Goal: Communication & Community: Answer question/provide support

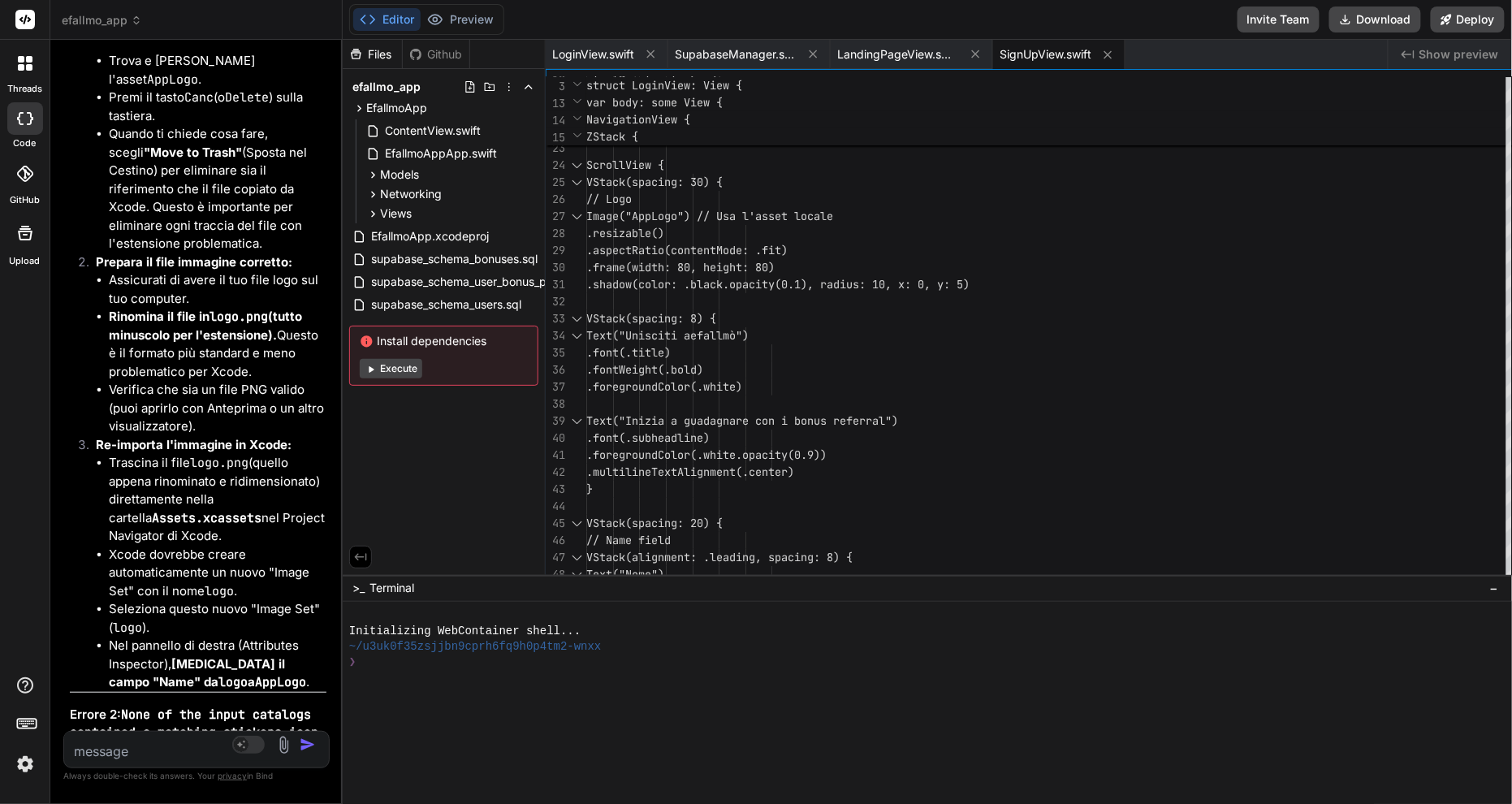
scroll to position [22072, 0]
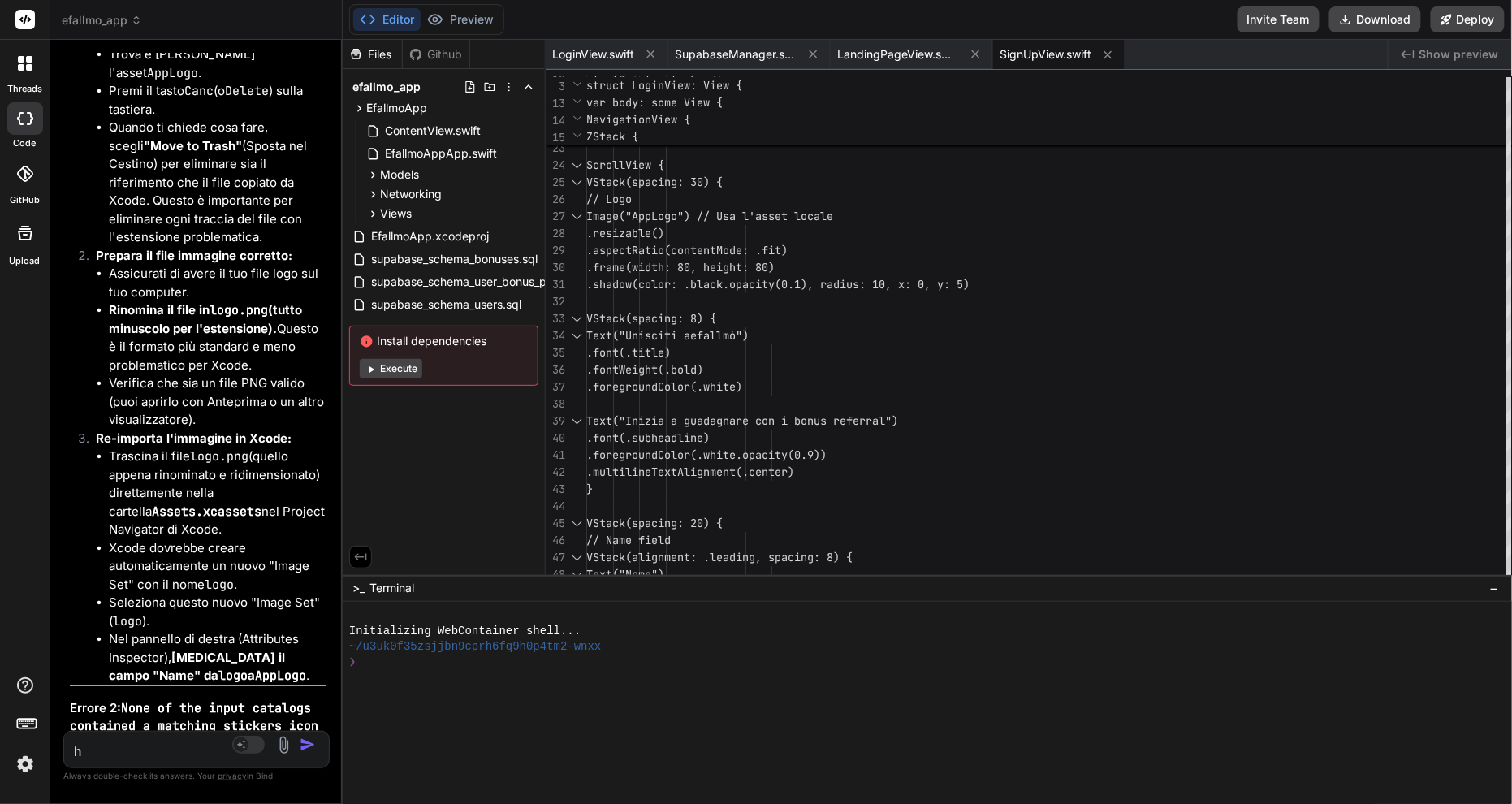
type textarea "h"
type textarea "x"
type textarea "ho"
type textarea "x"
type textarea "ho"
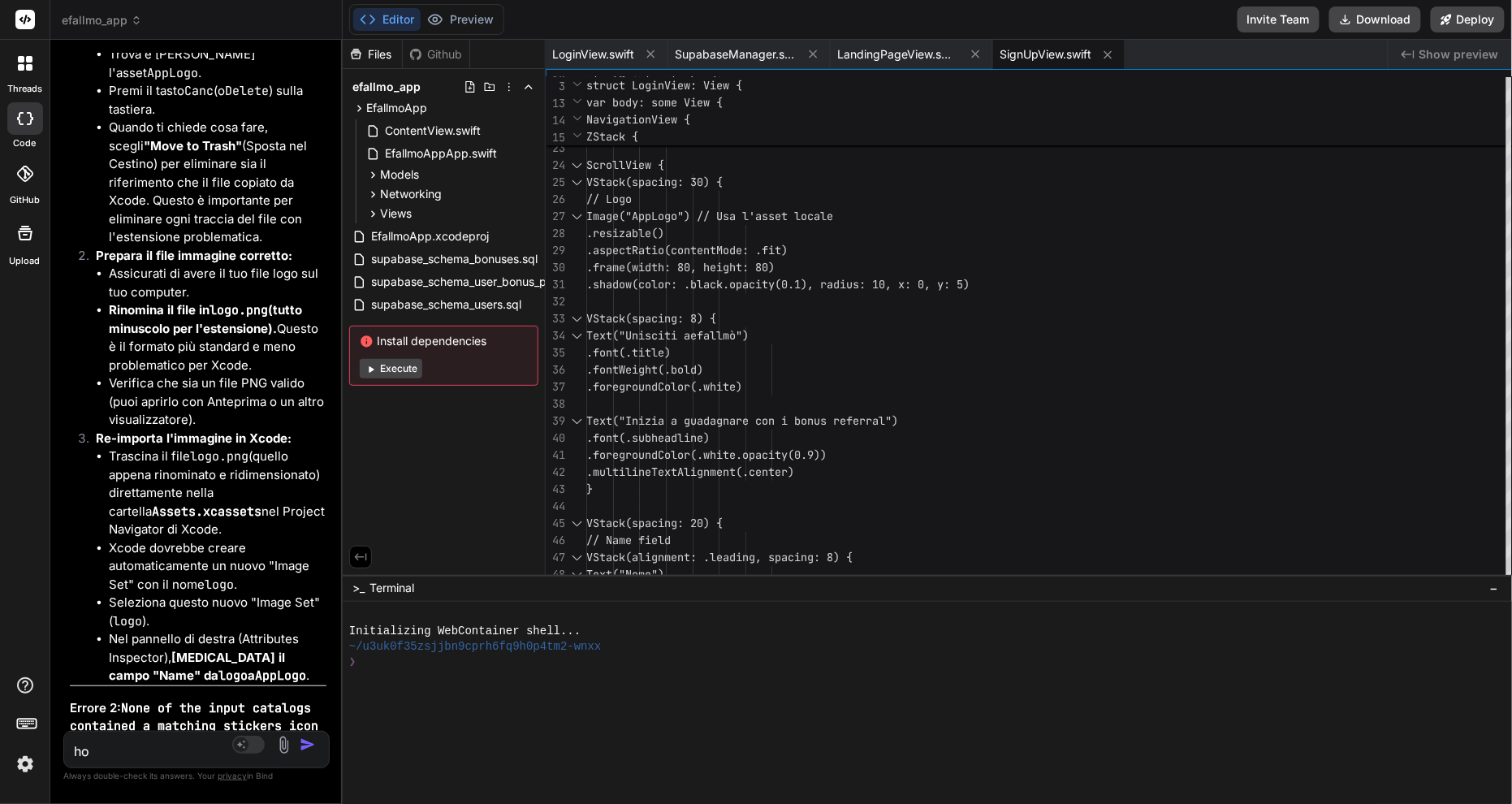
type textarea "x"
type textarea "ho m"
type textarea "x"
type textarea "ho me"
type textarea "x"
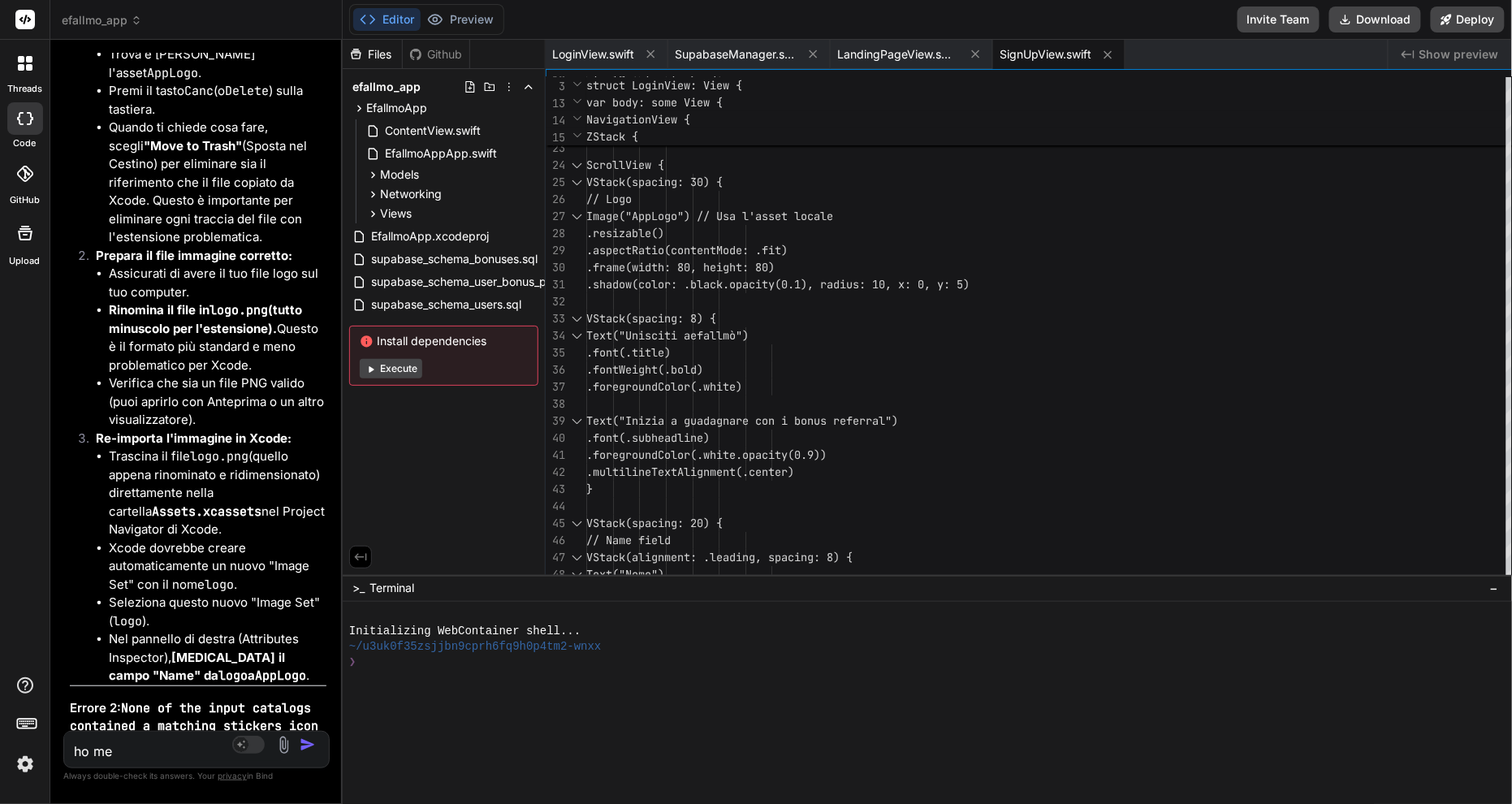
type textarea "ho mes"
type textarea "x"
type textarea "ho mess"
type textarea "x"
type textarea "ho messo"
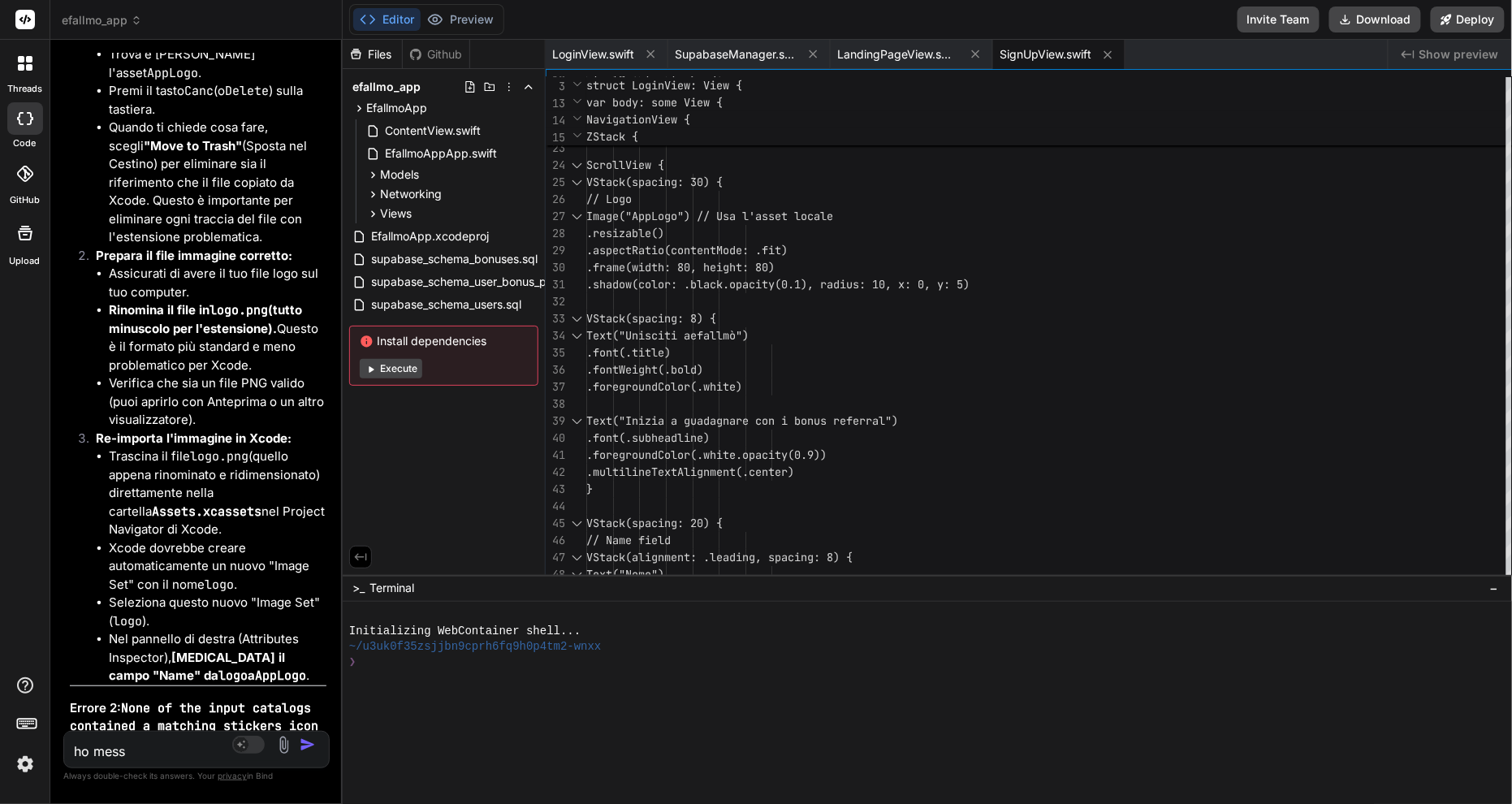
type textarea "x"
type textarea "ho messo"
type textarea "x"
type textarea "ho messo t"
type textarea "x"
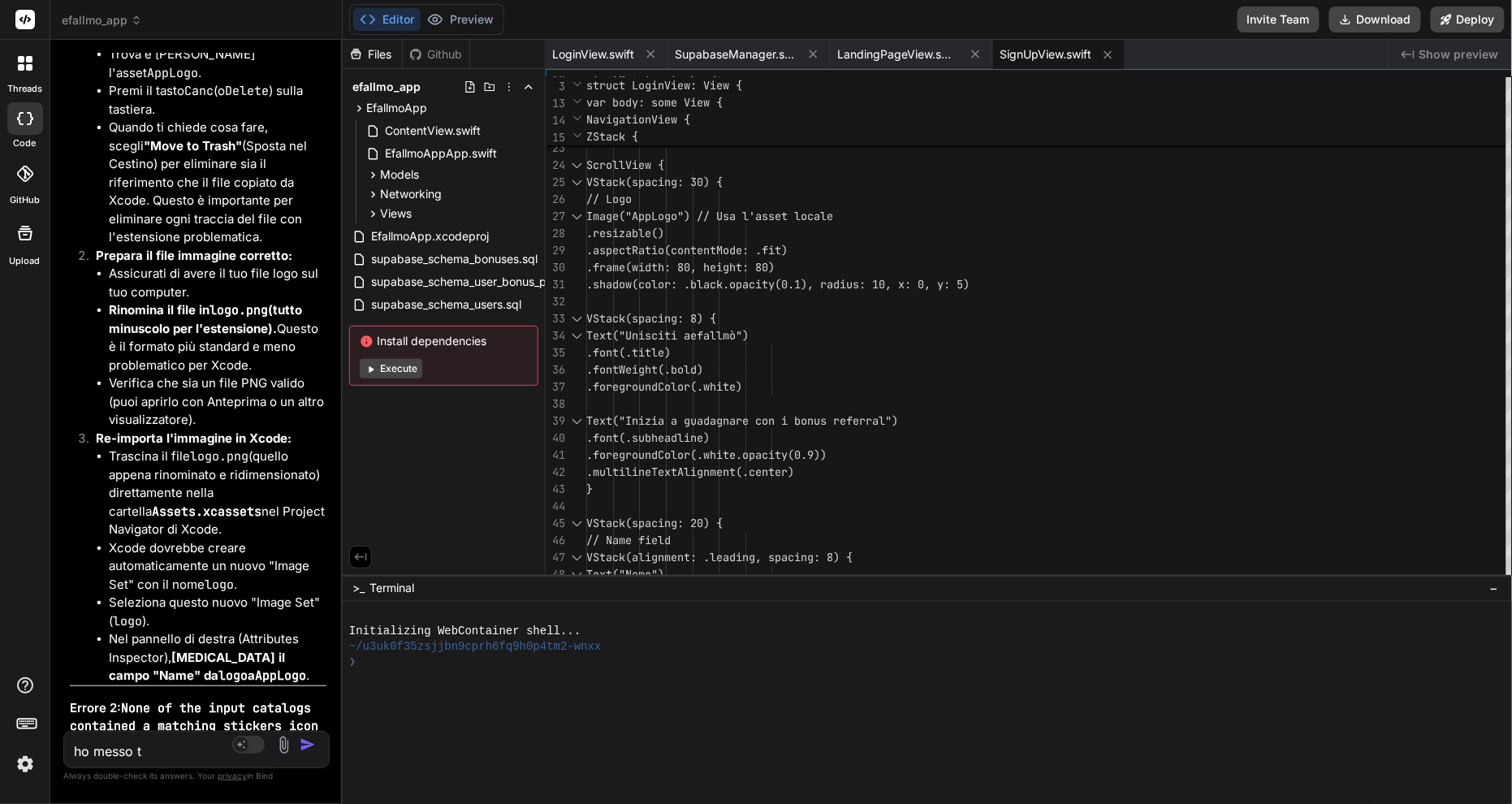
type textarea "ho messo ti"
type textarea "x"
type textarea "ho messo tit"
type textarea "x"
type textarea "ho messo ti"
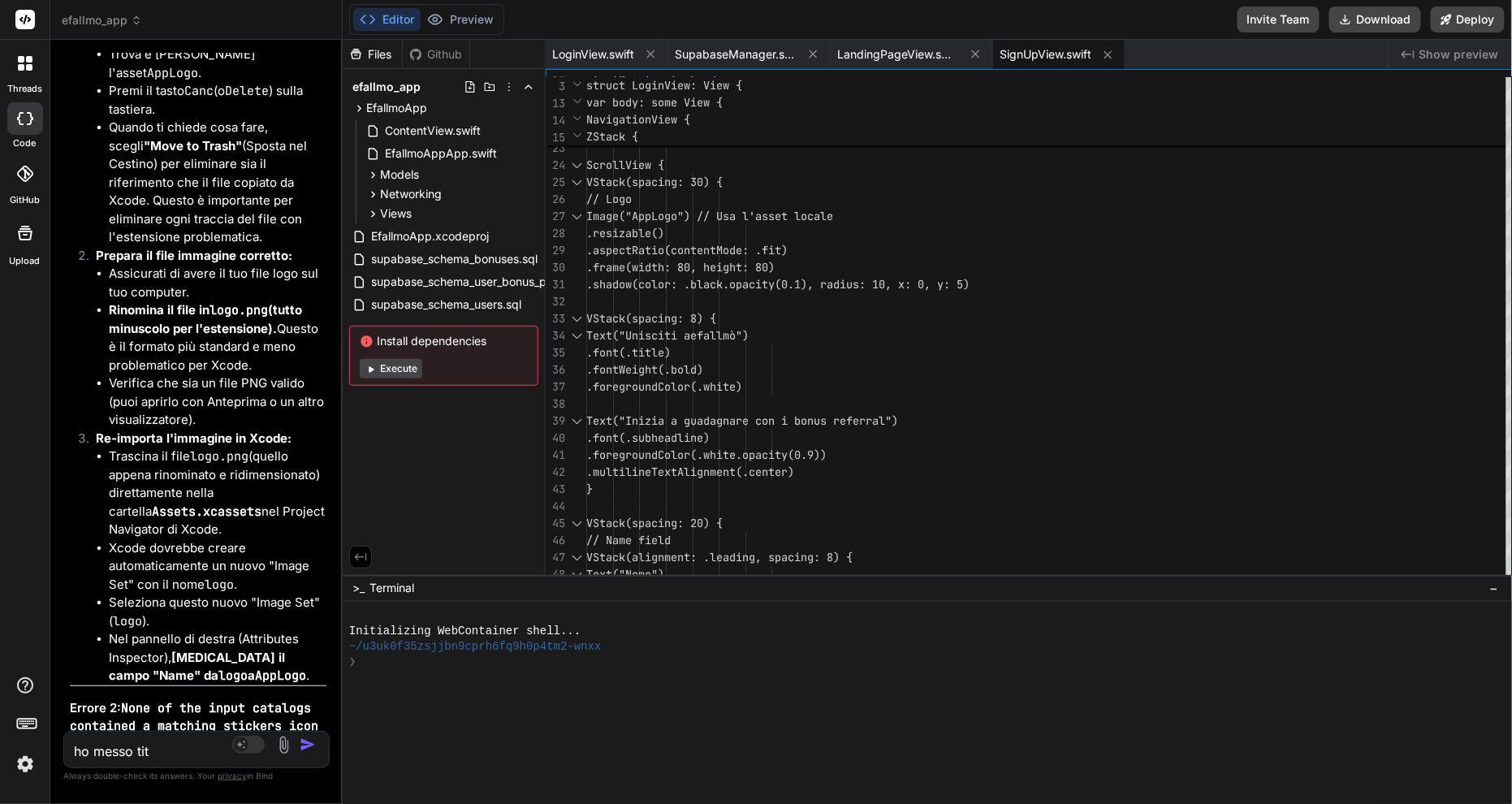
type textarea "x"
type textarea "ho messo t"
type textarea "x"
type textarea "ho messo tu"
type textarea "x"
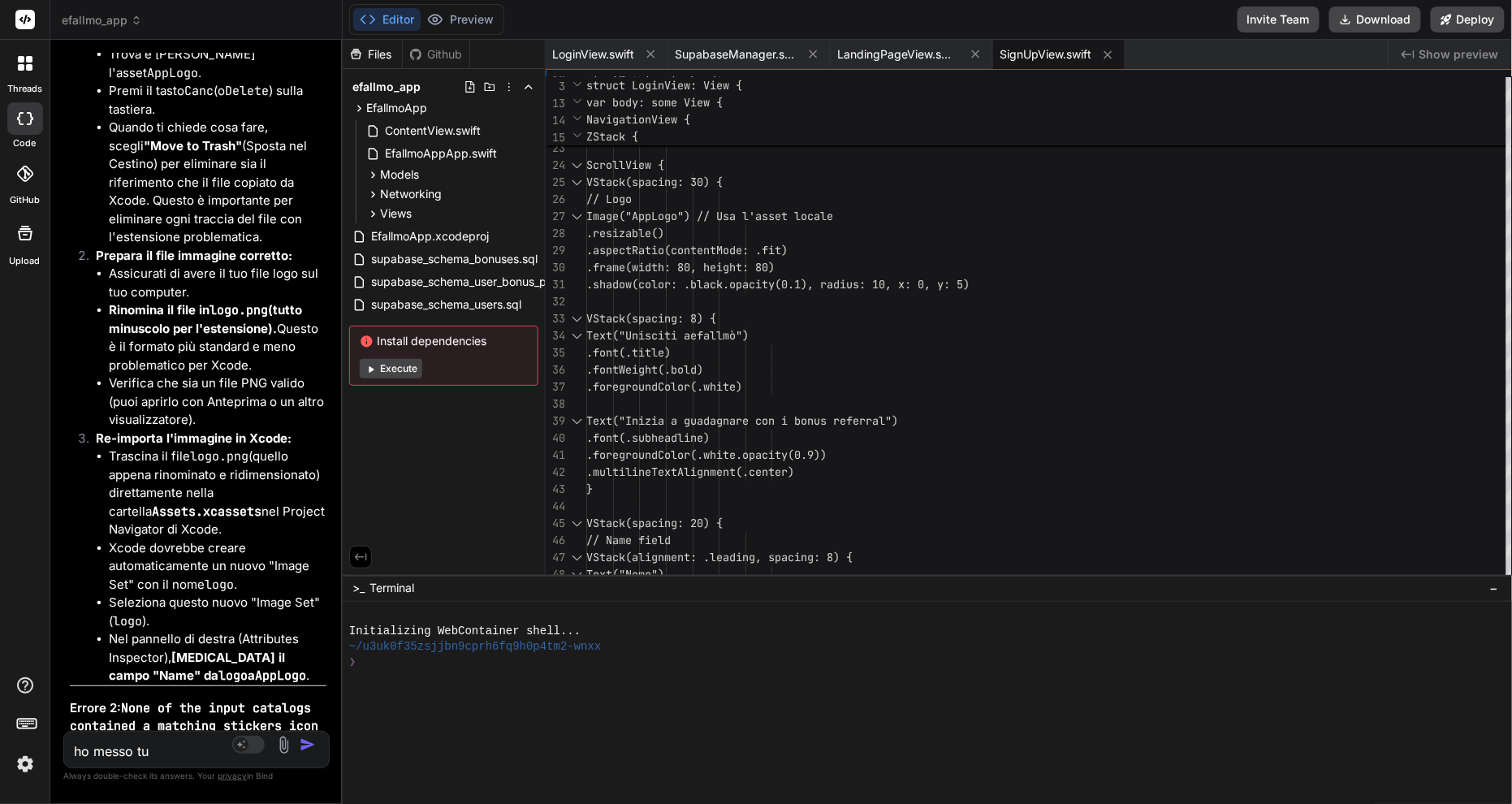
type textarea "ho messo tut"
type textarea "x"
type textarea "ho messo tutt"
type textarea "x"
type textarea "ho messo tutte"
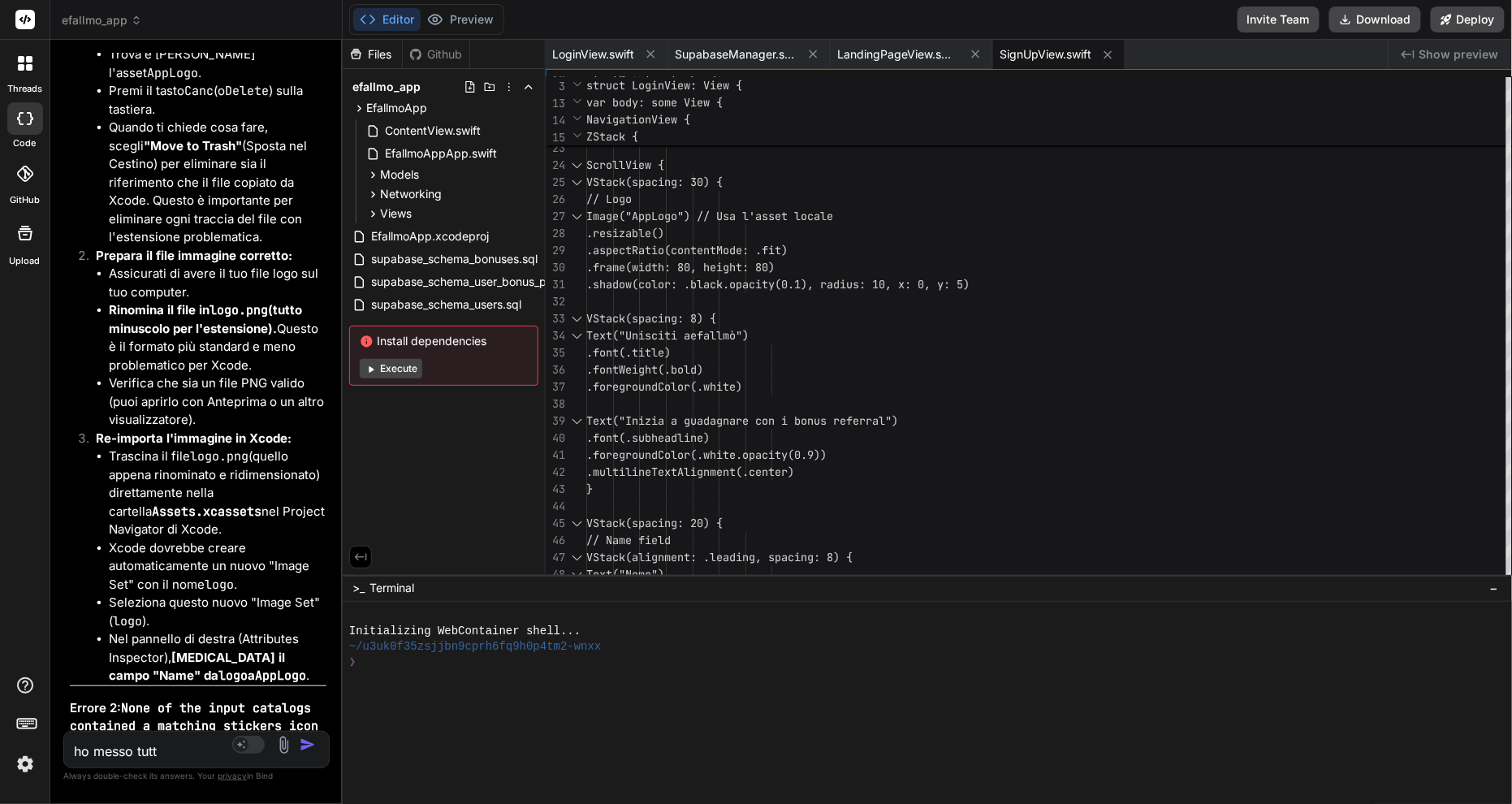
type textarea "x"
type textarea "ho messo tutte"
type textarea "x"
type textarea "ho messo tutte l"
type textarea "x"
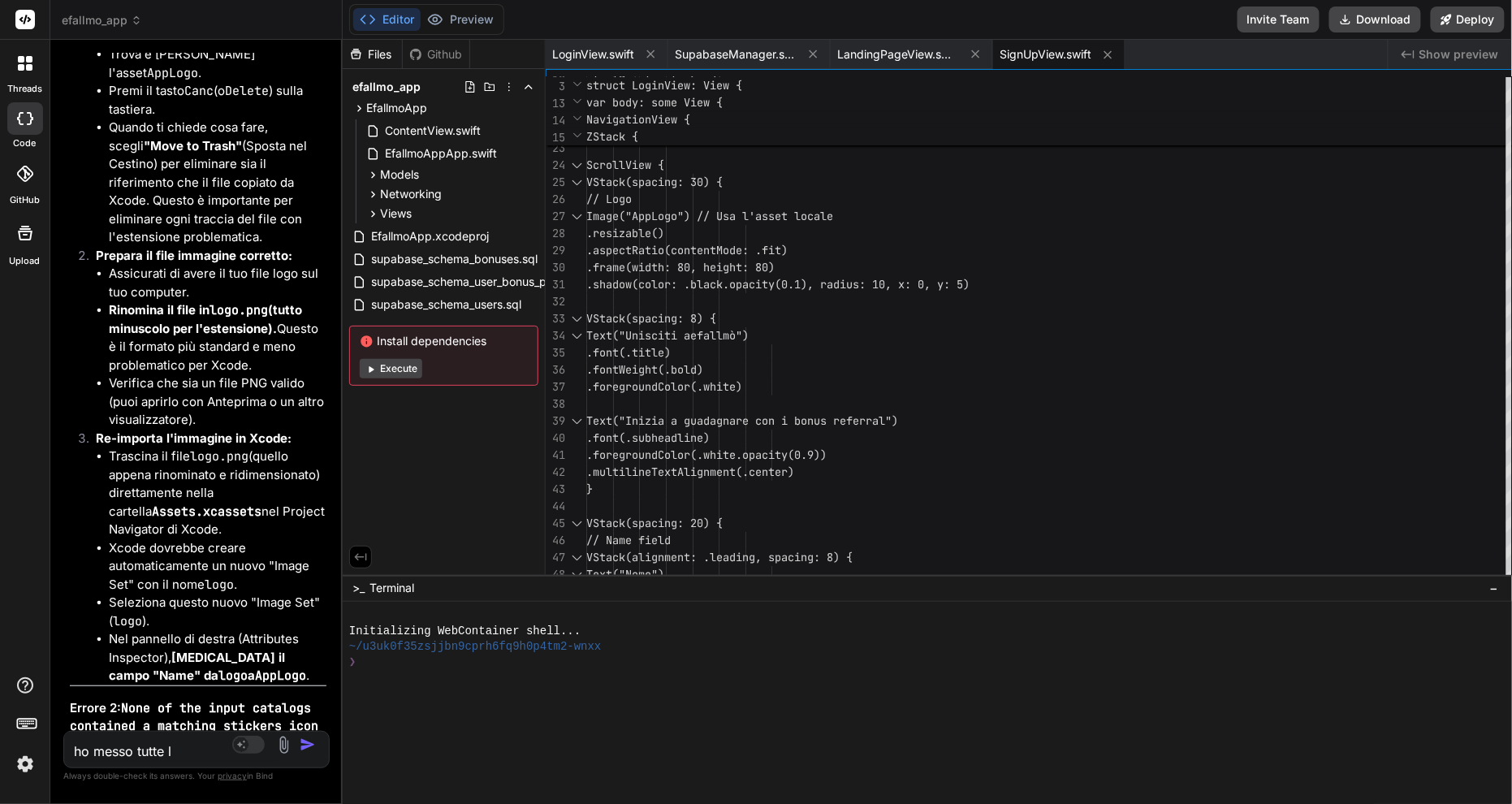
type textarea "ho messo tutte le"
type textarea "x"
type textarea "ho messo tutte le"
type textarea "x"
type textarea "ho messo tutte le i"
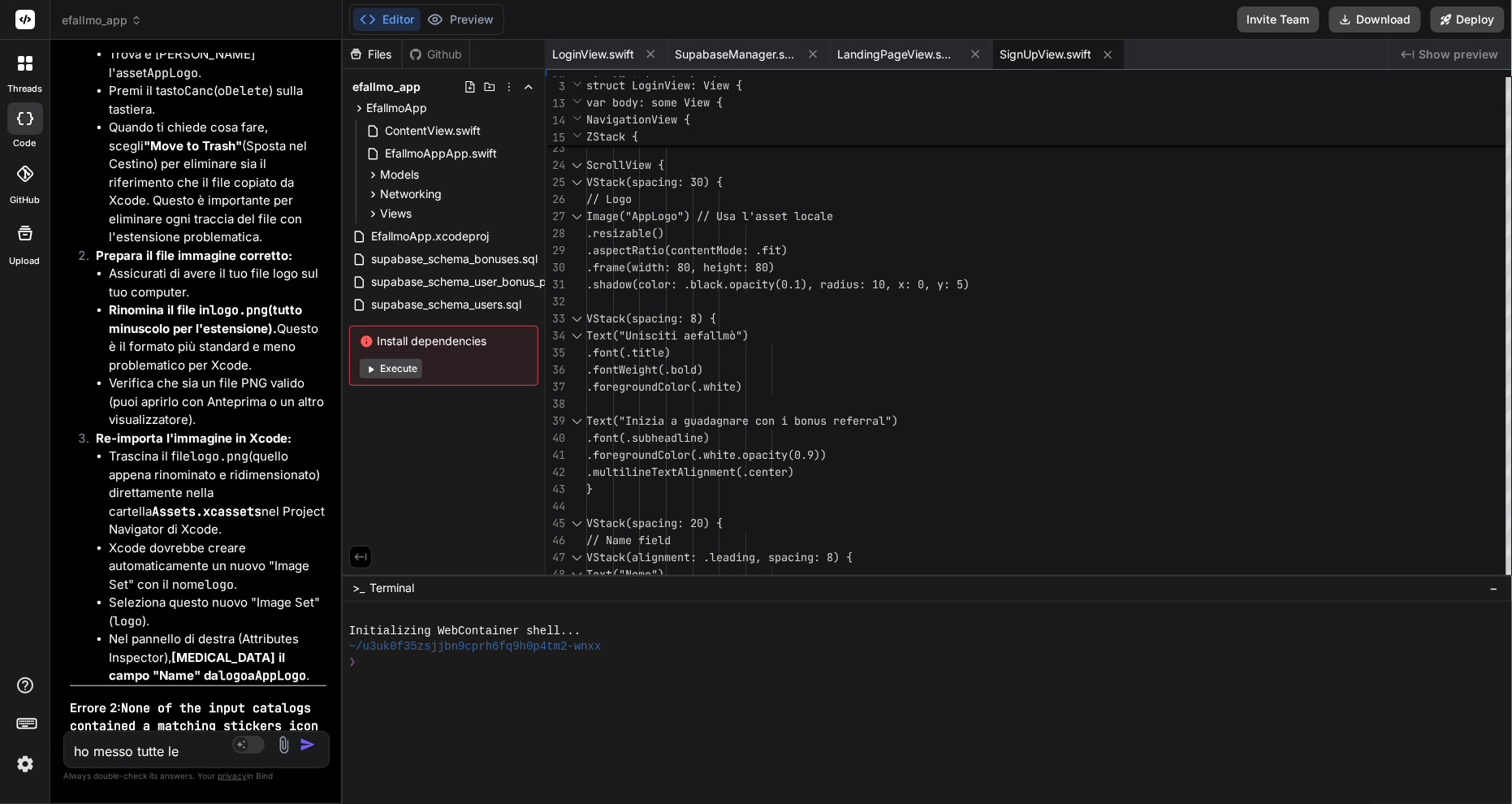
type textarea "x"
type textarea "ho messo tutte le ic"
type textarea "x"
type textarea "ho messo tutte le ico"
type textarea "x"
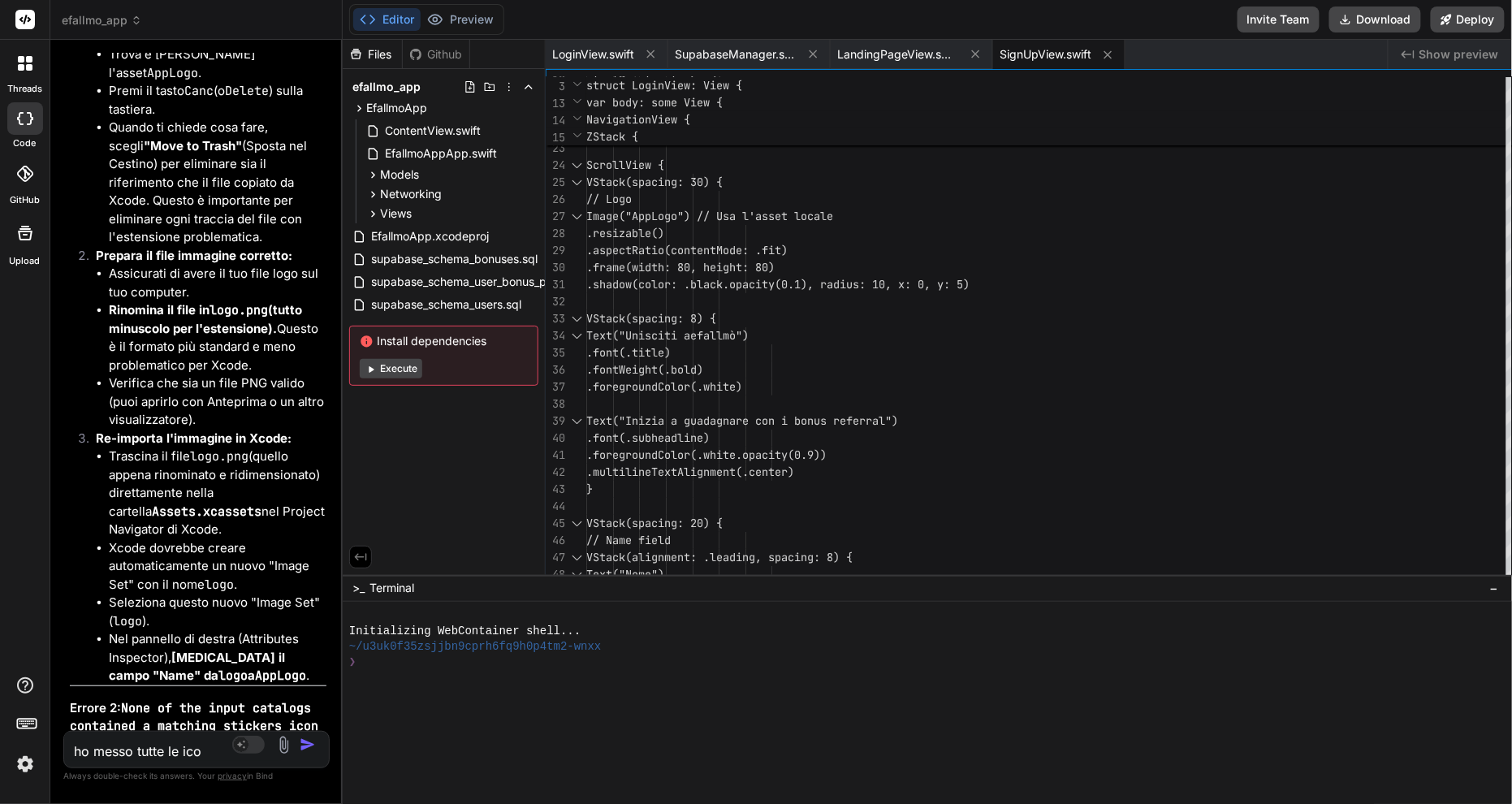
type textarea "ho messo tutte le icon"
type textarea "x"
type textarea "ho messo tutte le icone"
type textarea "x"
type textarea "ho messo tutte le icone"
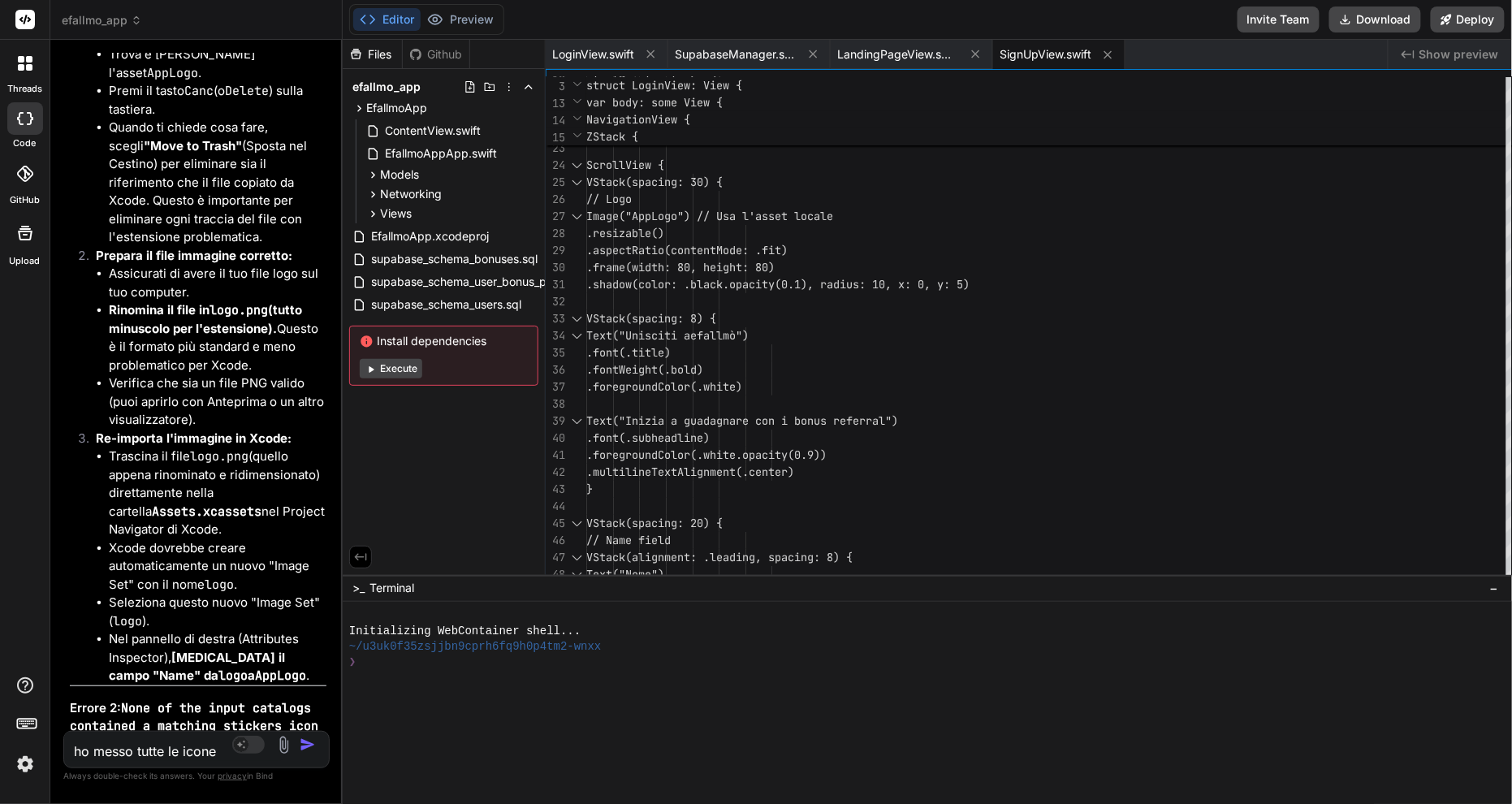
type textarea "x"
type textarea "ho messo tutte le icone n"
type textarea "x"
type textarea "ho messo tutte le icone ne"
type textarea "x"
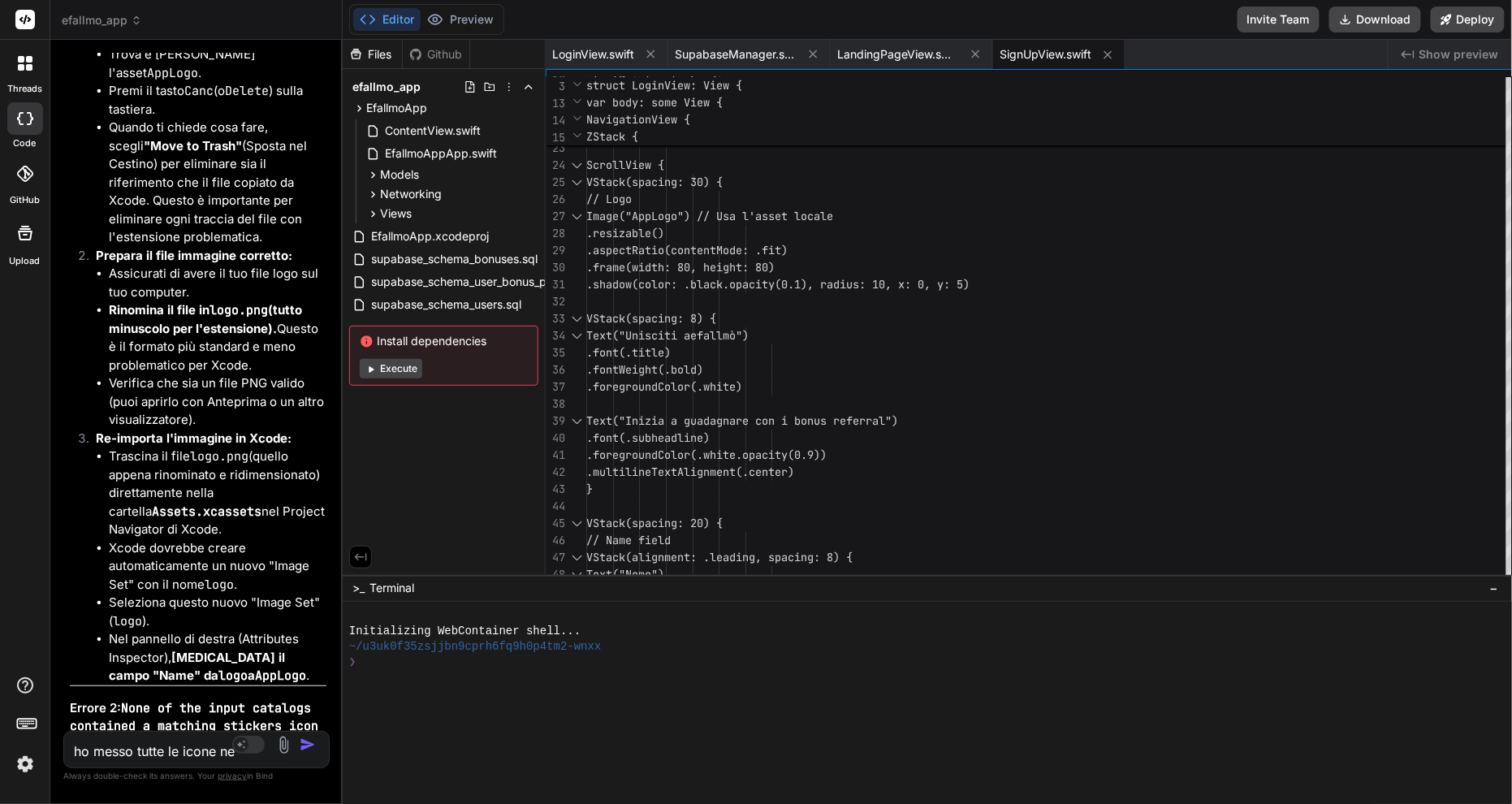
type textarea "ho messo tutte le icone nel"
type textarea "x"
type textarea "ho messo tutte le icone nell"
type textarea "x"
type textarea "ho messo tutte le icone nell'"
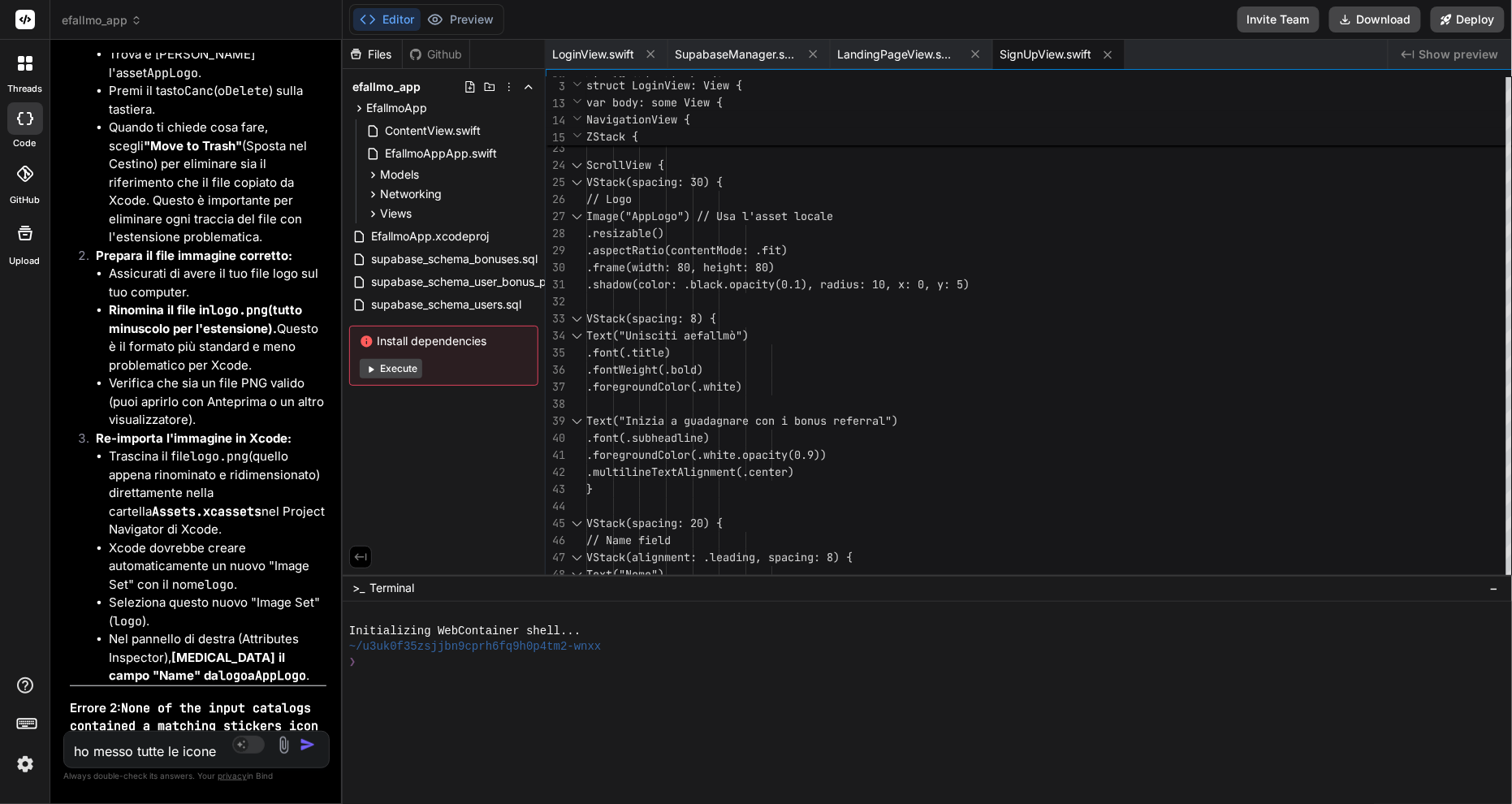
type textarea "x"
type textarea "ho messo tutte le icone nell'a"
type textarea "x"
type textarea "ho messo tutte le icone nell'ap"
type textarea "x"
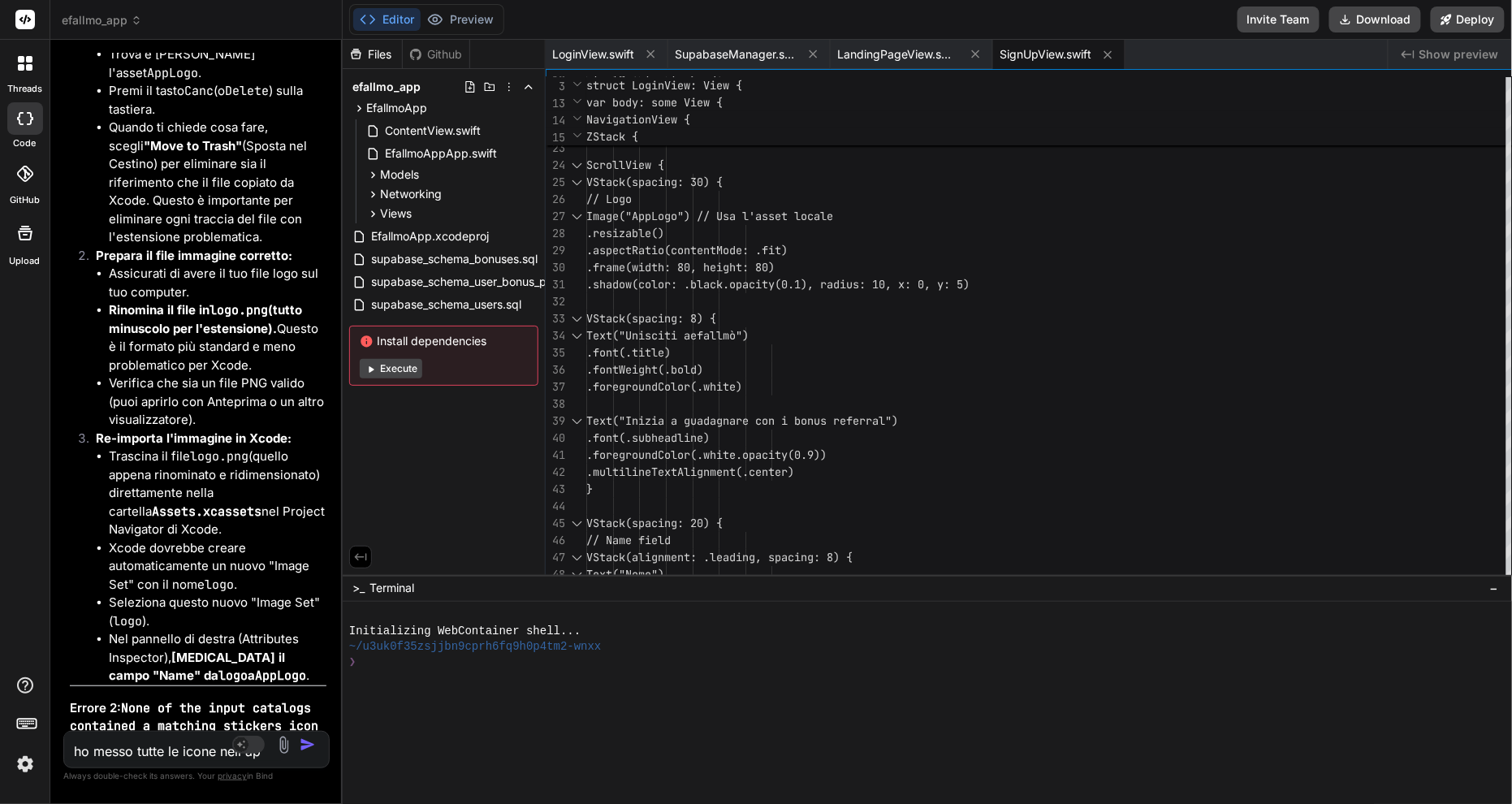
type textarea "ho messo tutte le icone nell'app"
type textarea "x"
type textarea "ho messo tutte le icone nell'app"
type textarea "x"
type textarea "ho messo tutte le icone nell'app p"
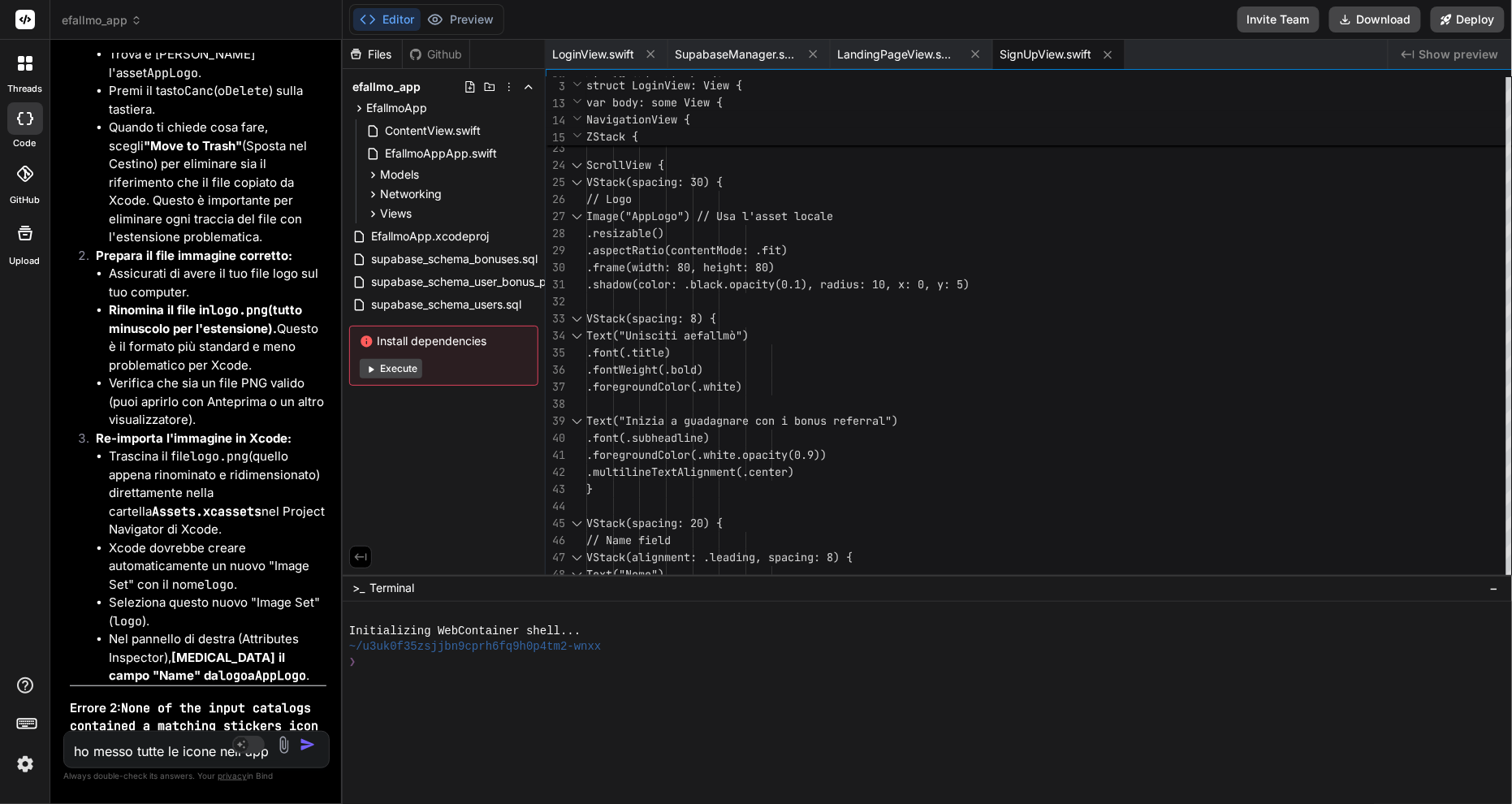
type textarea "x"
type textarea "ho messo tutte le icone nell'app pe"
type textarea "x"
type textarea "ho messo tutte le icone nell'app per"
type textarea "x"
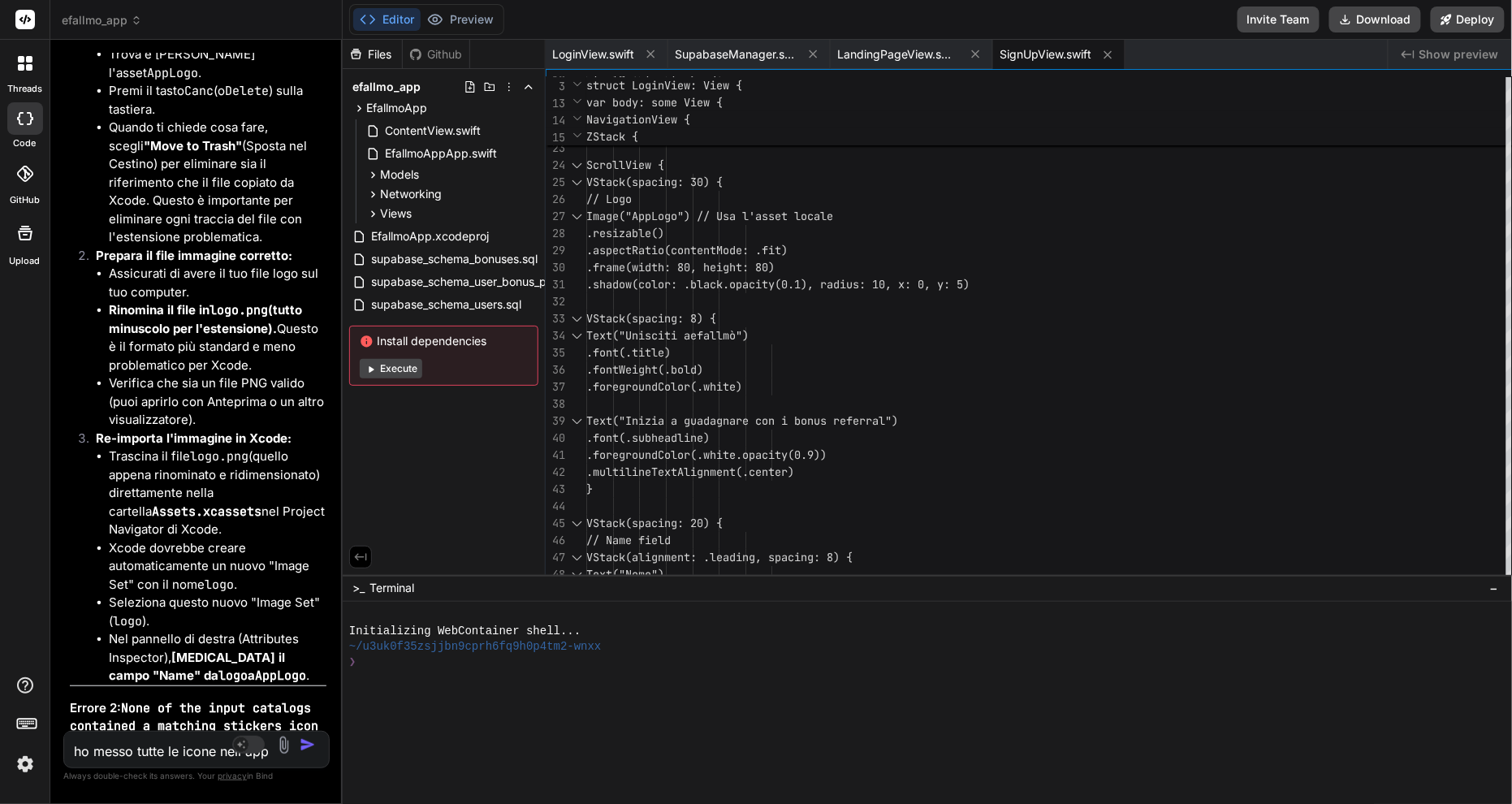
type textarea "ho messo tutte le icone nell'app però"
type textarea "x"
type textarea "ho messo tutte le icone nell'app però"
type textarea "x"
type textarea "ho messo tutte le icone nell'app però n"
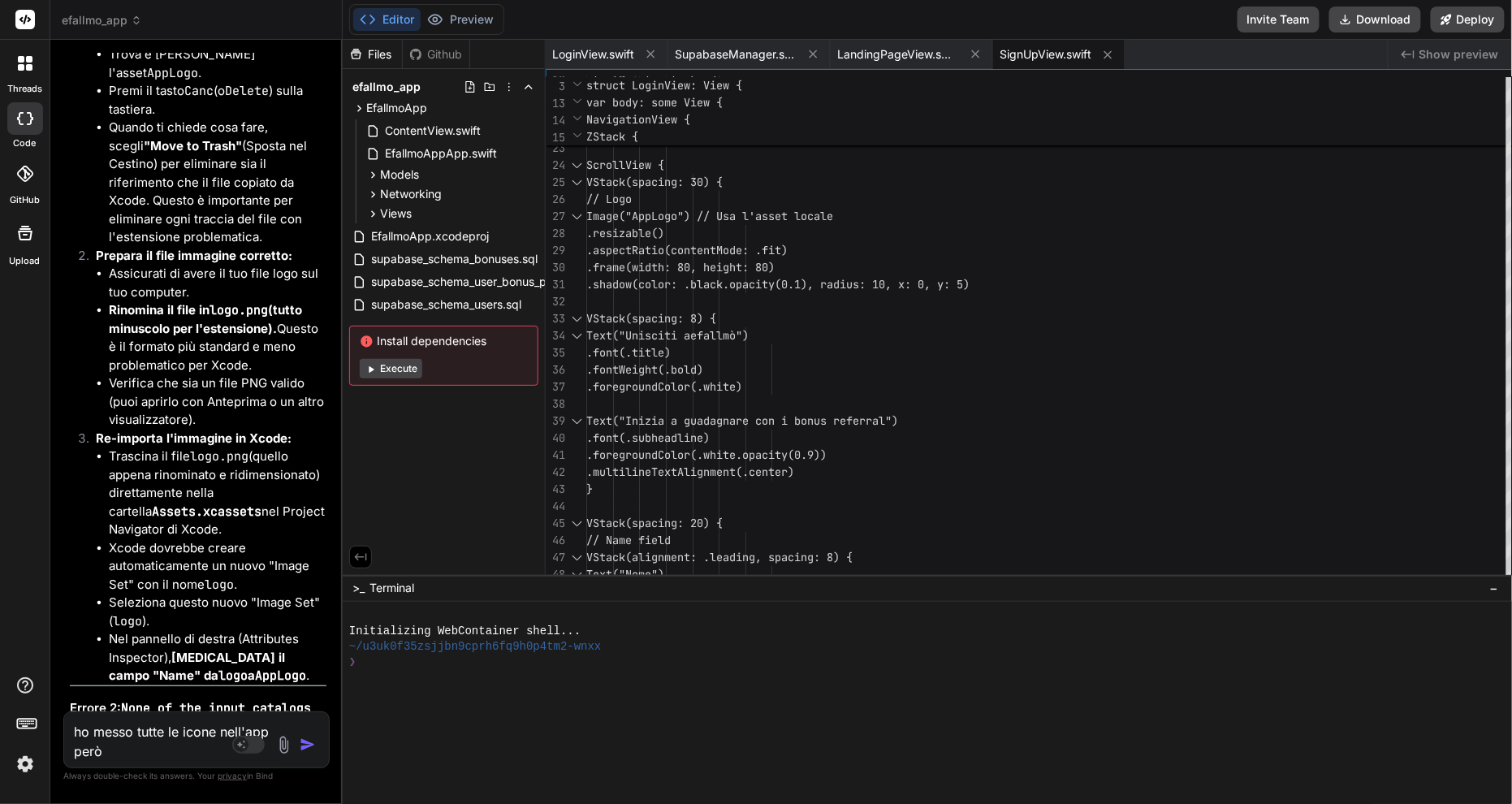
type textarea "x"
type textarea "ho messo tutte le icone nell'app però no"
type textarea "x"
type textarea "ho messo tutte le icone nell'app però non"
type textarea "x"
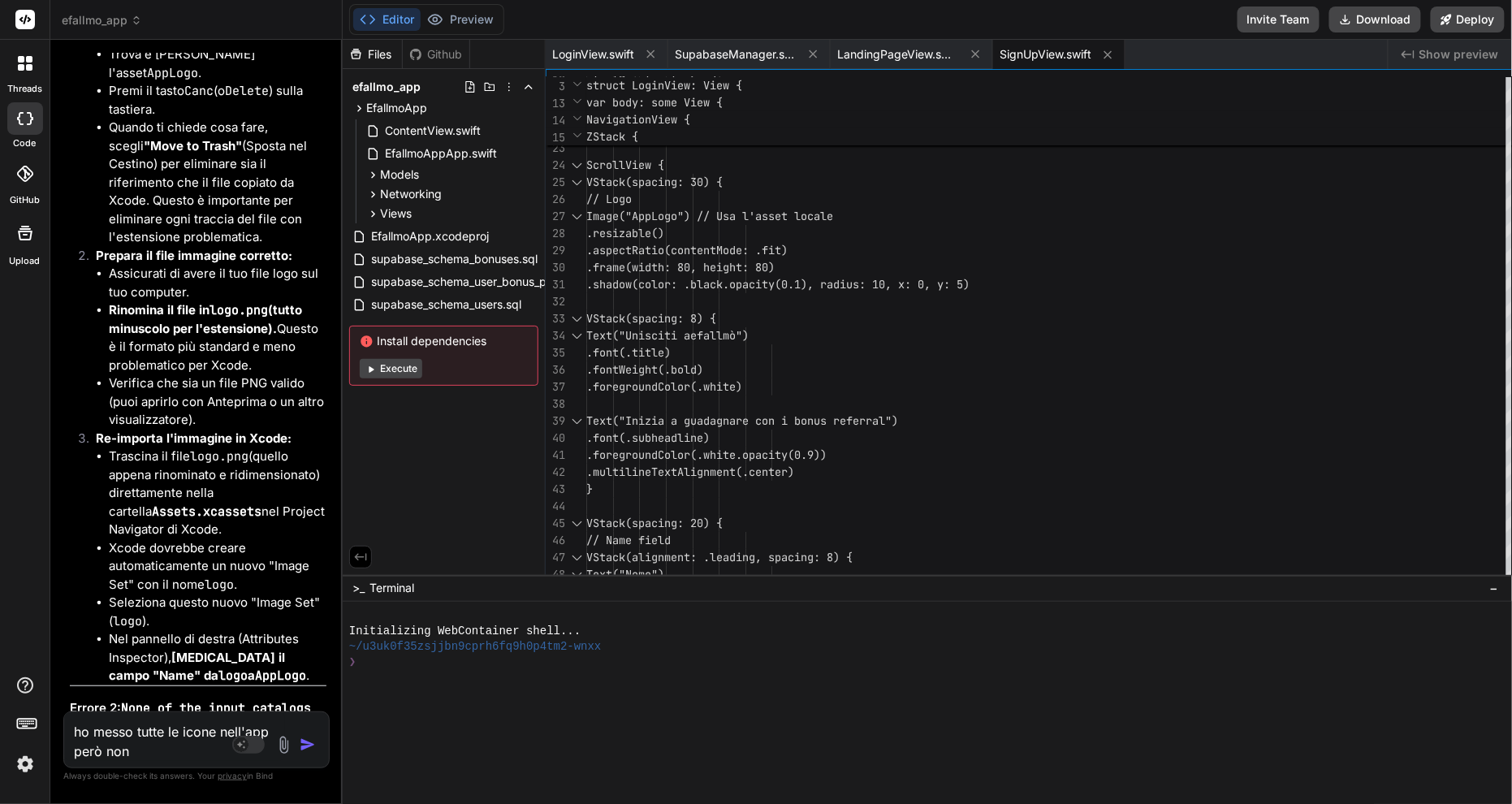
type textarea "ho messo tutte le icone nell'app però non"
type textarea "x"
type textarea "ho messo tutte le icone nell'app però non v"
type textarea "x"
type textarea "ho messo tutte le icone nell'app però non vi"
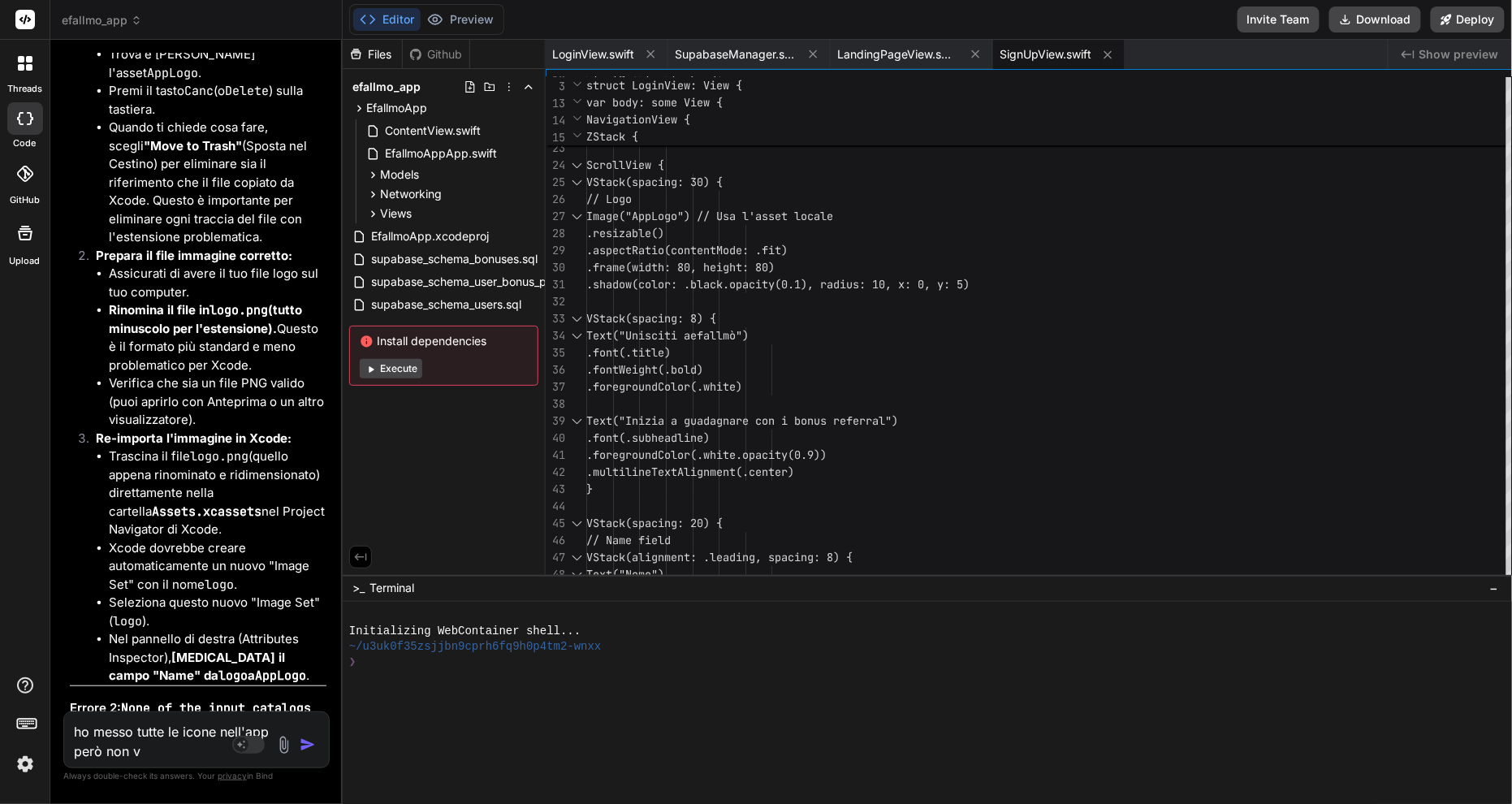
type textarea "x"
type textarea "ho messo tutte le icone nell'app però non vis"
type textarea "x"
type textarea "ho messo tutte le icone nell'app però non visu"
type textarea "x"
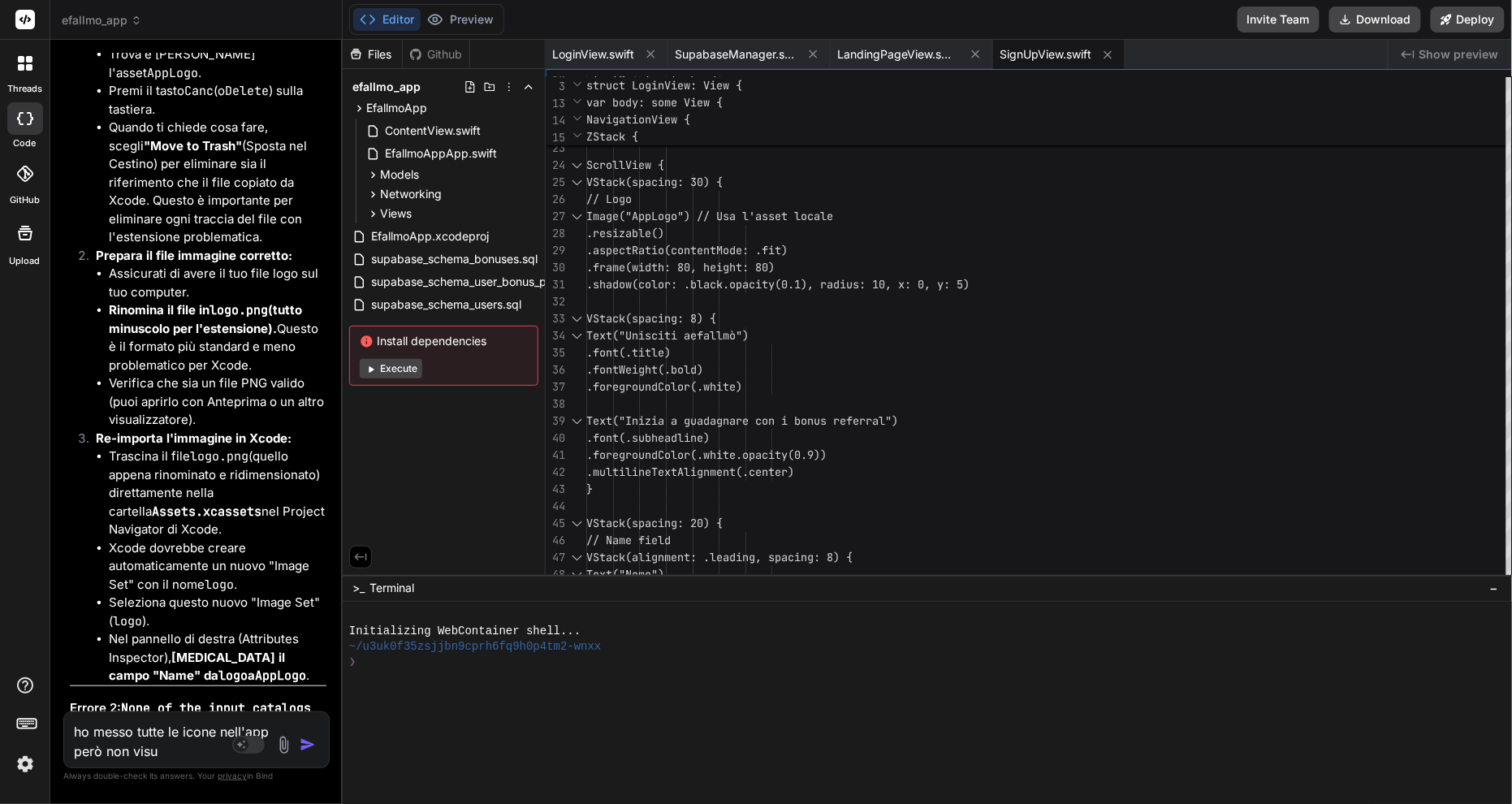
type textarea "ho messo tutte le icone nell'app però non visua"
type textarea "x"
type textarea "ho messo tutte le icone nell'app però non visual"
type textarea "x"
type textarea "ho messo tutte le icone nell'app però non visuali"
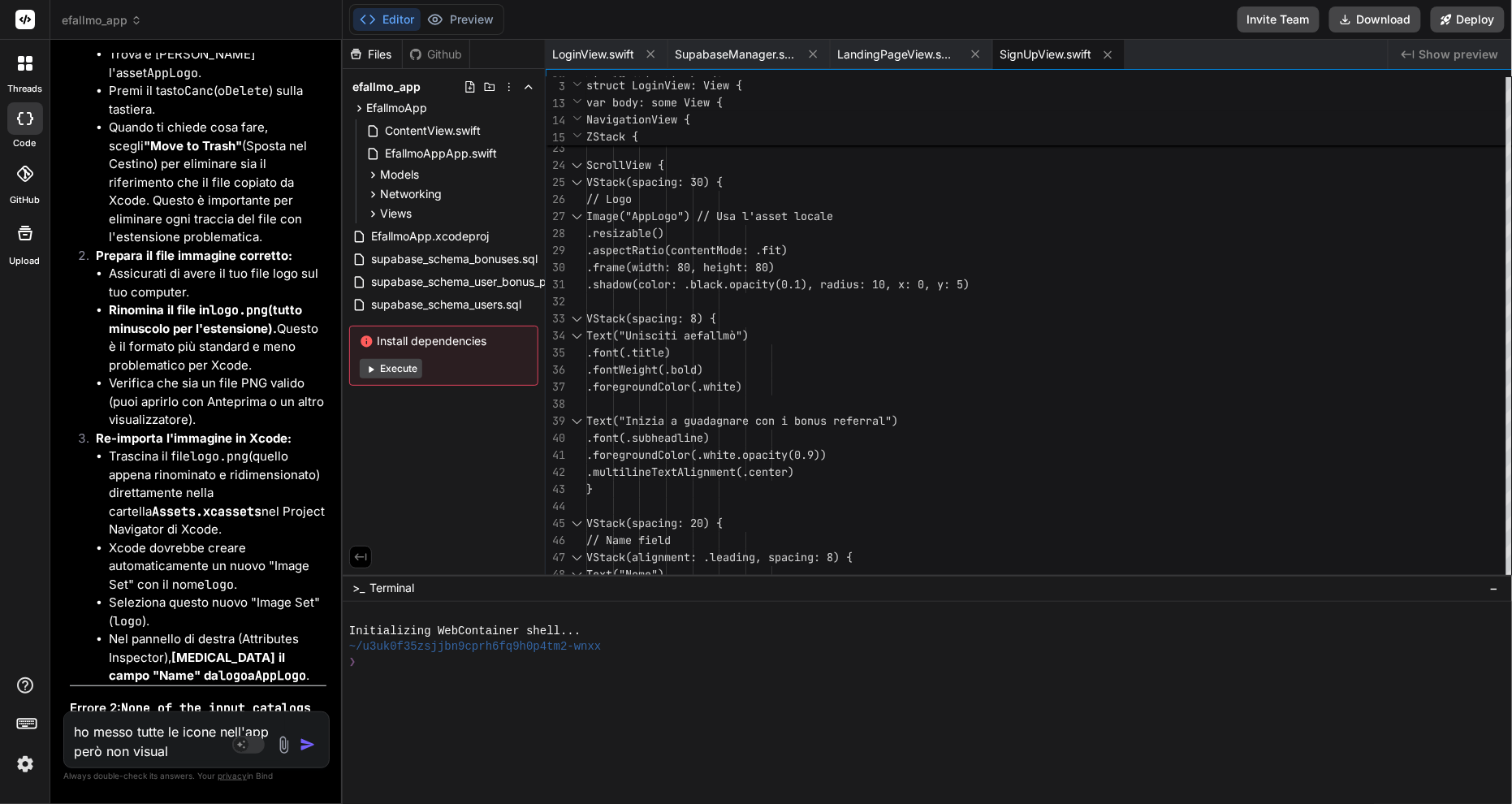
type textarea "x"
type textarea "ho messo tutte le icone nell'app però non visualiz"
type textarea "x"
type textarea "ho messo tutte le icone nell'app però non visualizz"
type textarea "x"
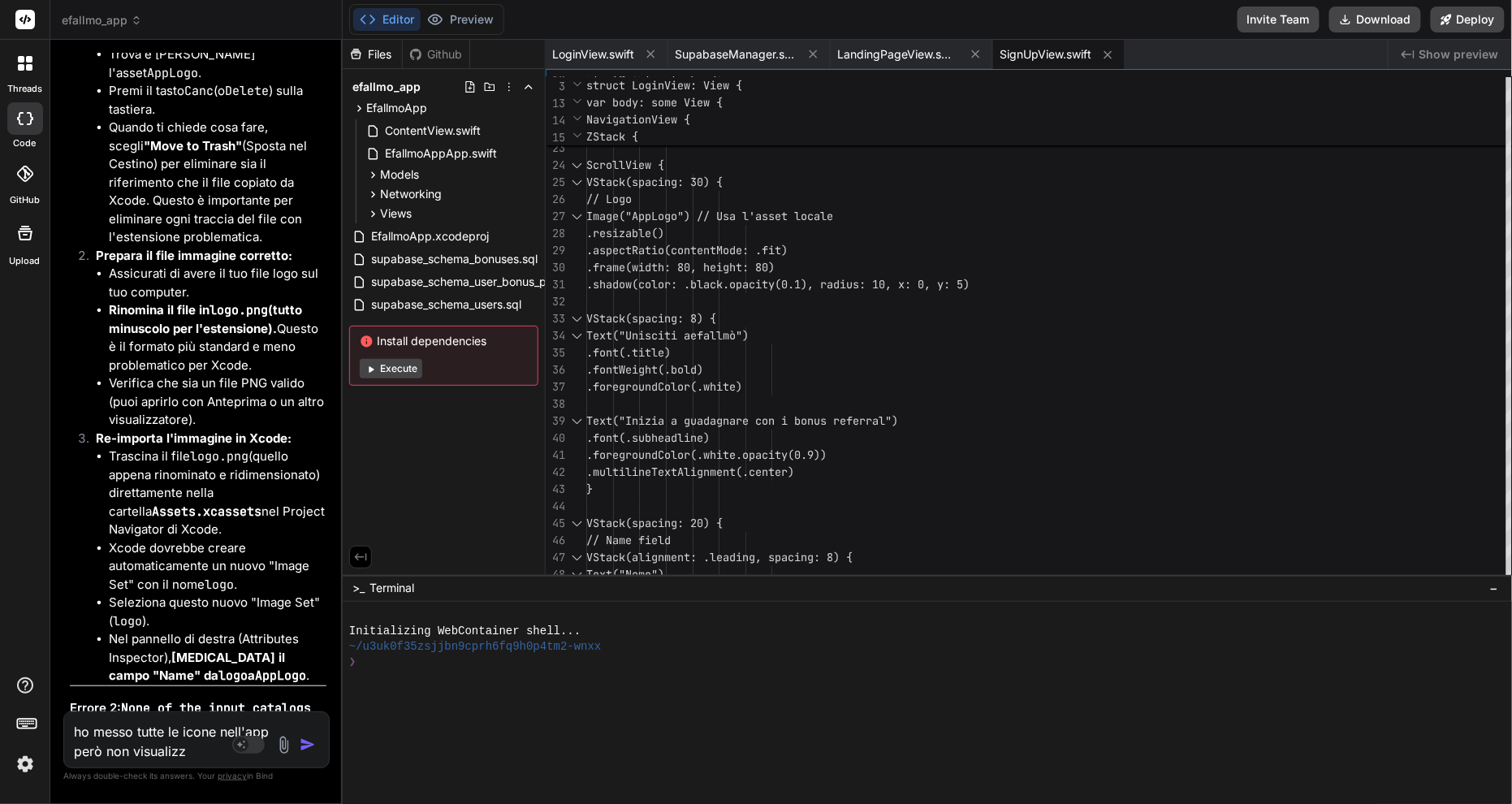
type textarea "ho messo tutte le icone nell'app però non visualizzo"
type textarea "x"
type textarea "ho messo tutte le icone nell'app però non visualizzo"
type textarea "x"
type textarea "ho messo tutte le icone nell'app però non visualizzo l"
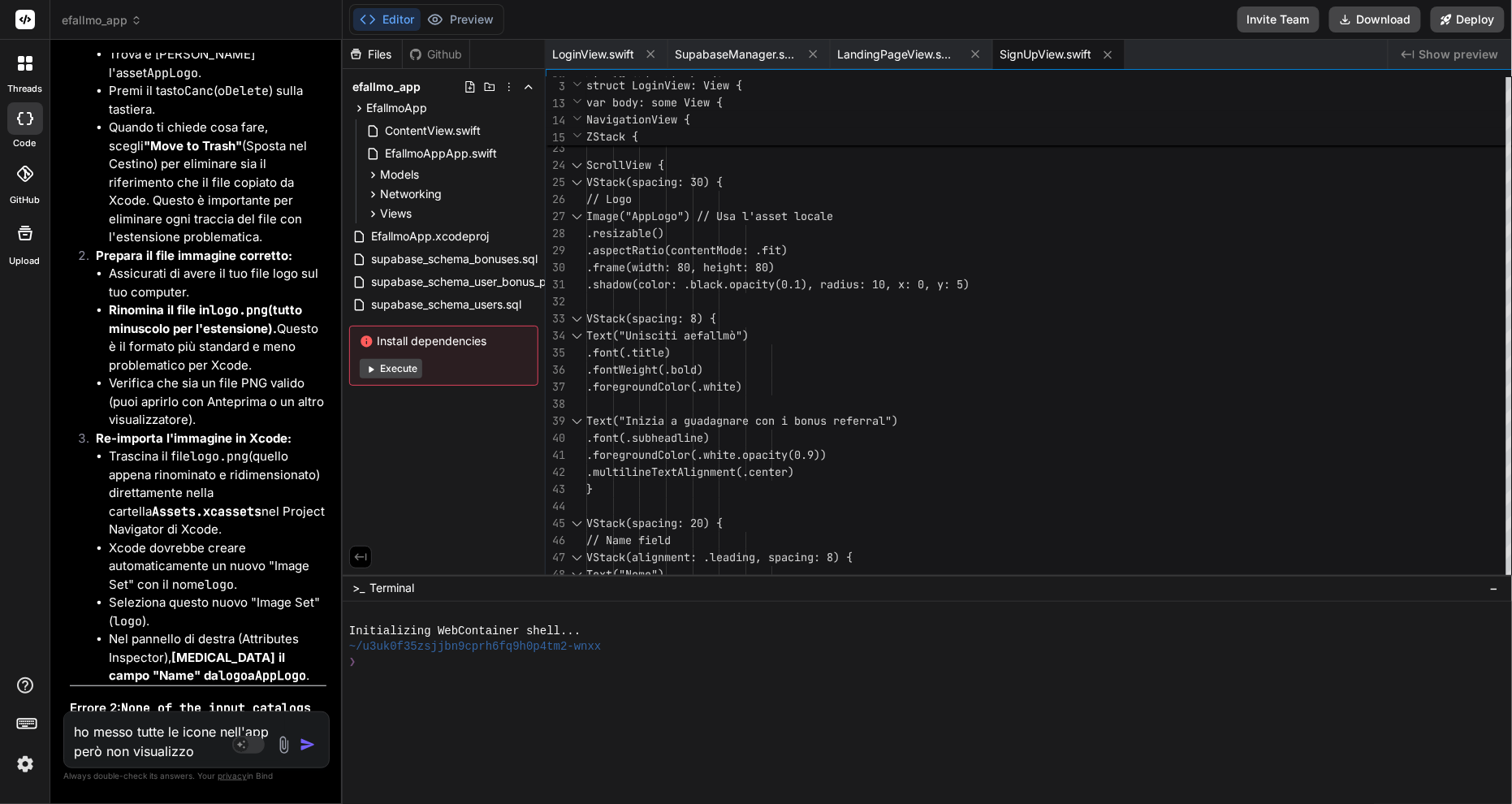
type textarea "x"
type textarea "ho messo tutte le icone nell'app però non visualizzo l'"
type textarea "x"
type textarea "ho messo tutte le icone nell'app però non visualizzo l'i"
type textarea "x"
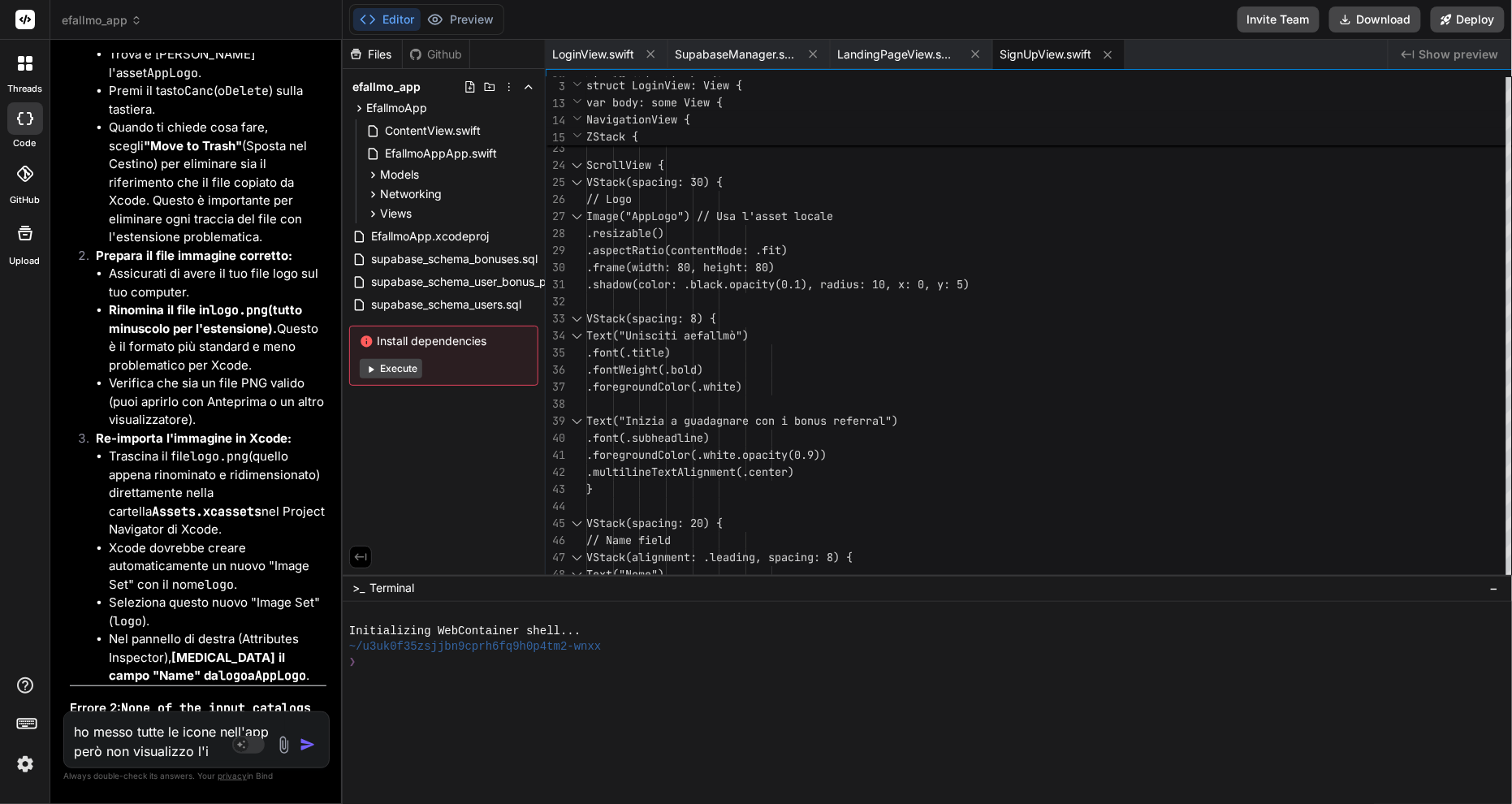
type textarea "ho messo tutte le icone nell'app però non visualizzo l'ic"
type textarea "x"
type textarea "ho messo tutte le icone nell'app però non visualizzo l'ico"
type textarea "x"
type textarea "ho messo tutte le icone nell'app però non visualizzo l'icon"
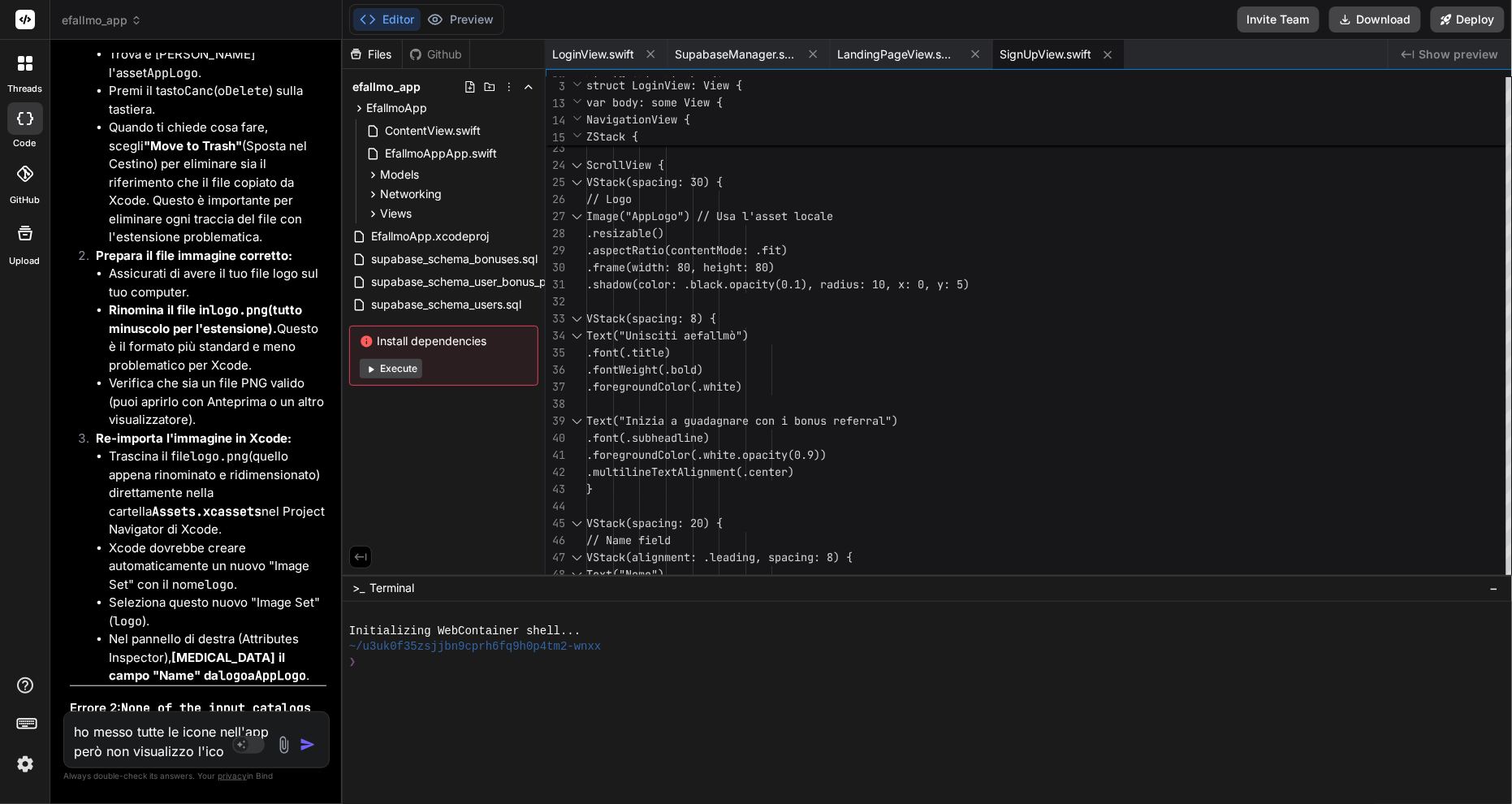
type textarea "x"
type textarea "ho messo tutte le icone nell'app però non visualizzo l'icona"
type textarea "x"
type textarea "ho messo tutte le icone nell'app però non visualizzo l'icona"
type textarea "x"
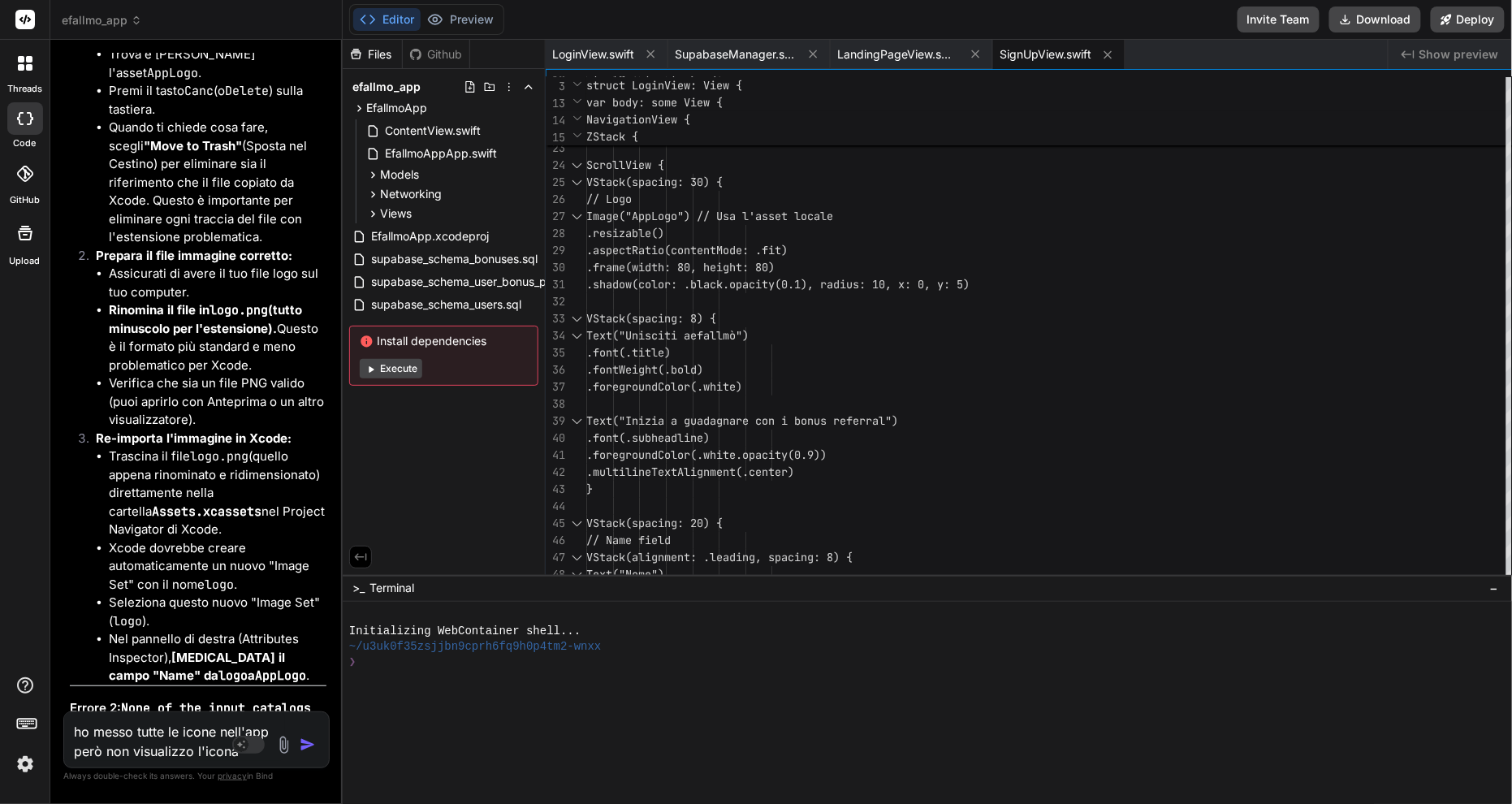
type textarea "ho messo tutte le icone nell'app però non visualizzo l'icona c"
type textarea "x"
type textarea "ho messo tutte le icone nell'app però non visualizzo l'icona ch"
type textarea "x"
type textarea "ho messo tutte le icone nell'app però non visualizzo l'icona che"
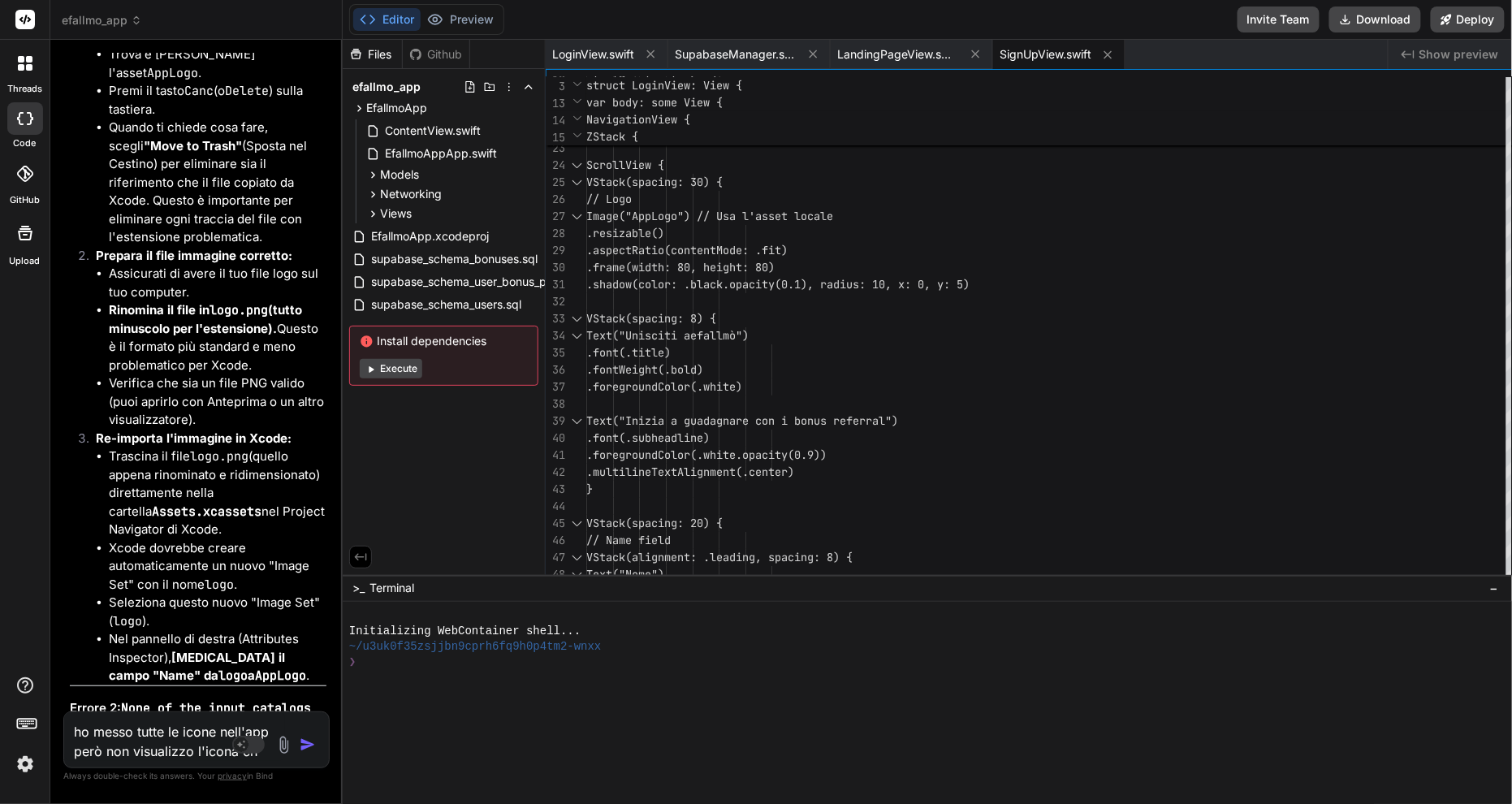
type textarea "x"
type textarea "ho messo tutte le icone nell'app però non visualizzo l'icona che"
type textarea "x"
type textarea "ho messo tutte le icone nell'app però non visualizzo l'icona che s"
type textarea "x"
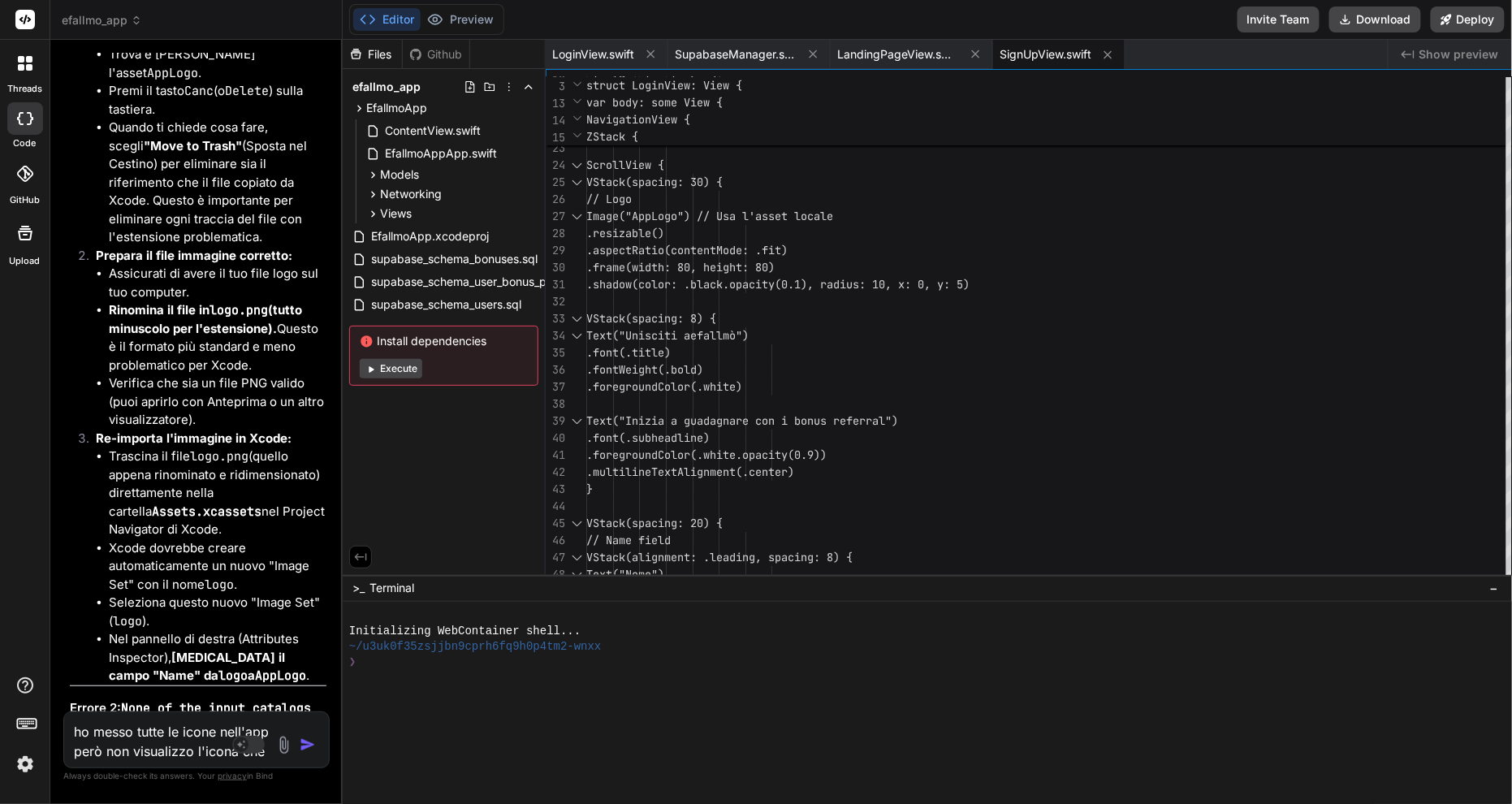
type textarea "ho messo tutte le icone nell'app però non visualizzo l'icona che st"
type textarea "x"
type textarea "ho messo tutte le icone nell'app però non visualizzo l'icona che sta"
type textarea "x"
type textarea "ho messo tutte le icone nell'app però non visualizzo l'icona che sta"
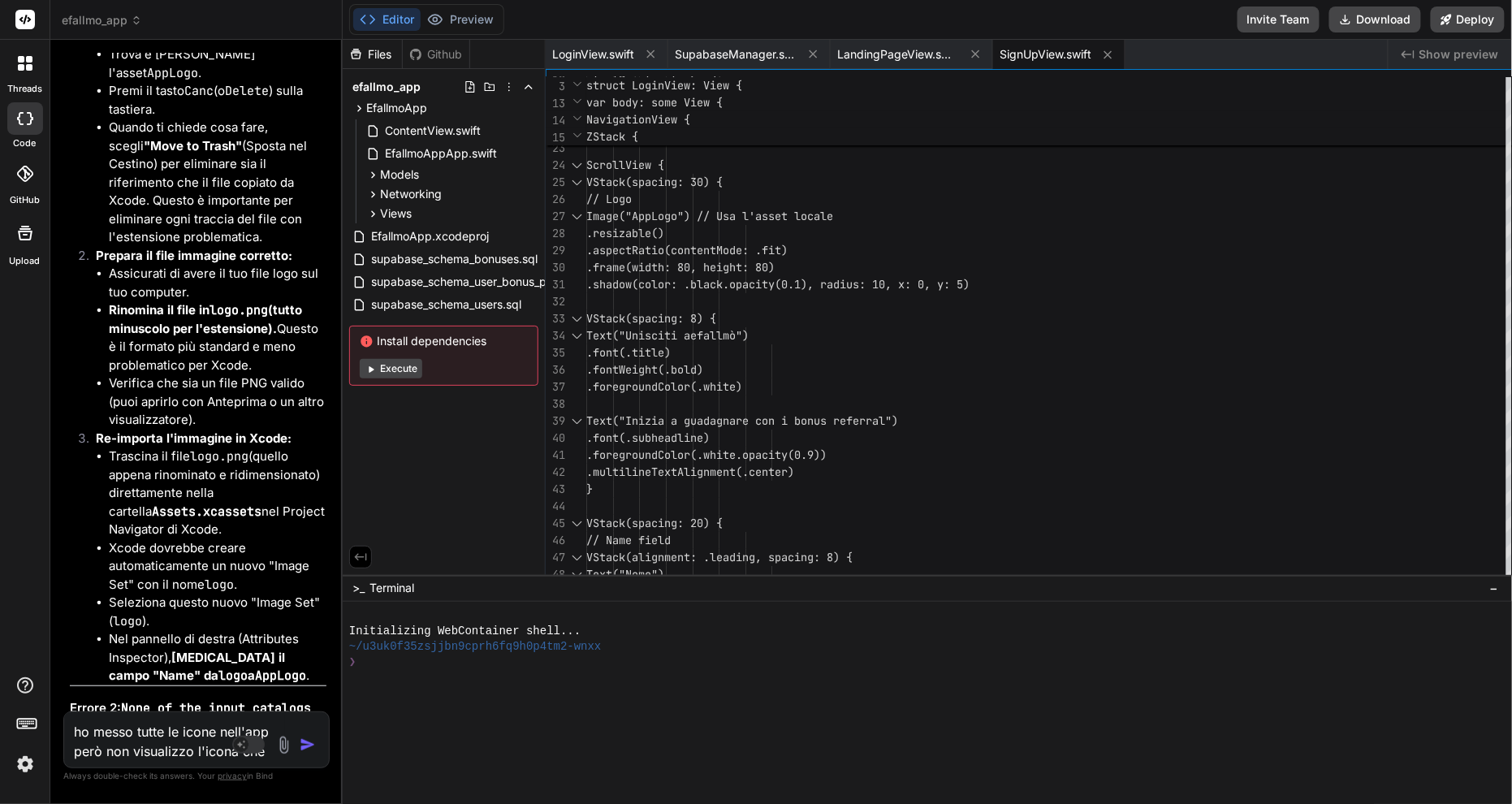
type textarea "x"
type textarea "ho messo tutte le icone nell'app però non visualizzo l'icona che sta n"
type textarea "x"
type textarea "ho messo tutte le icone nell'app però non visualizzo l'icona che sta ne"
type textarea "x"
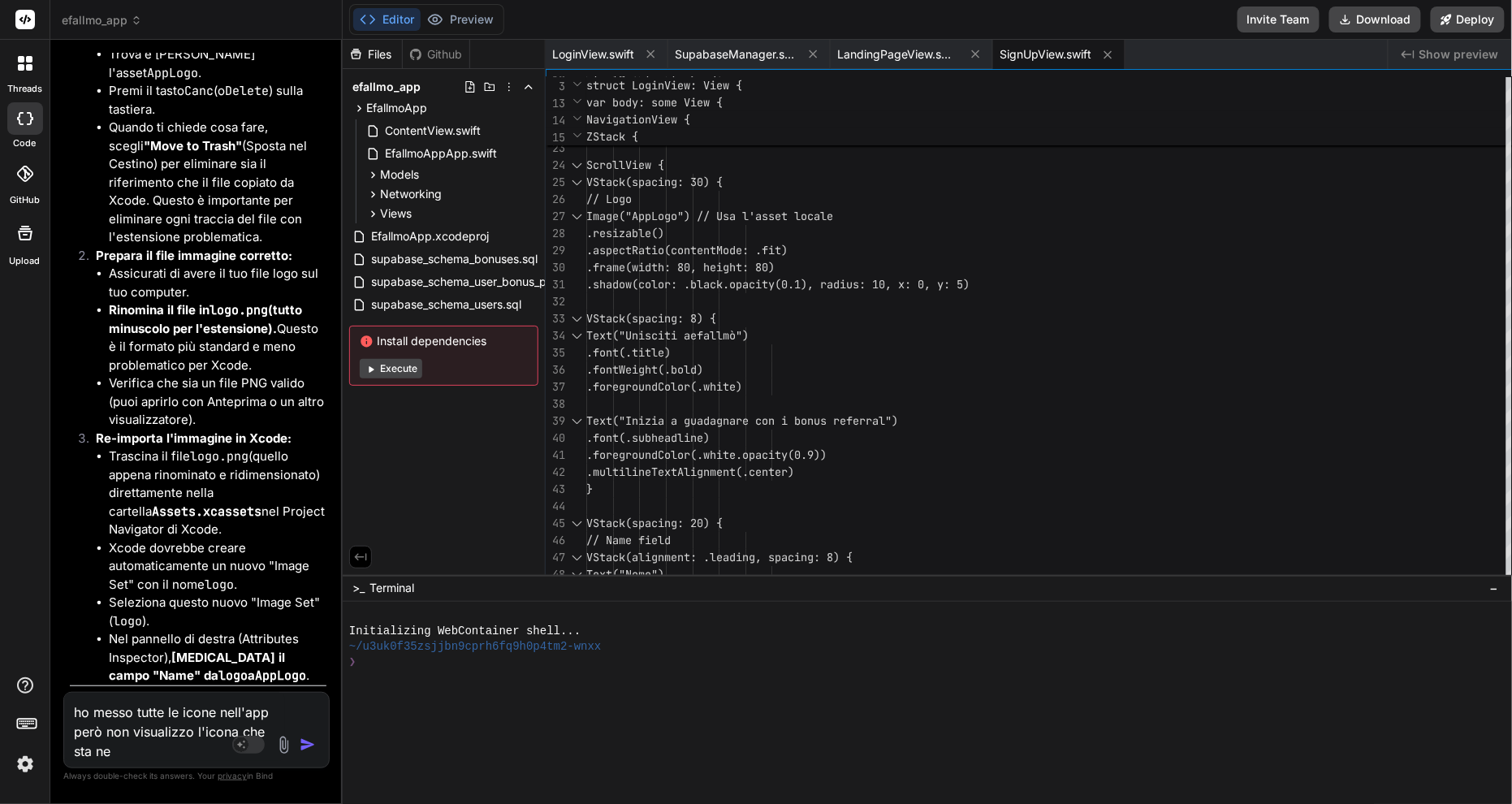
type textarea "ho messo tutte le icone nell'app però non visualizzo l'icona che sta nel"
type textarea "x"
type textarea "ho messo tutte le icone nell'app però non visualizzo l'icona che sta nell"
type textarea "x"
type textarea "ho messo tutte le icone nell'app però non visualizzo l'icona che sta nella"
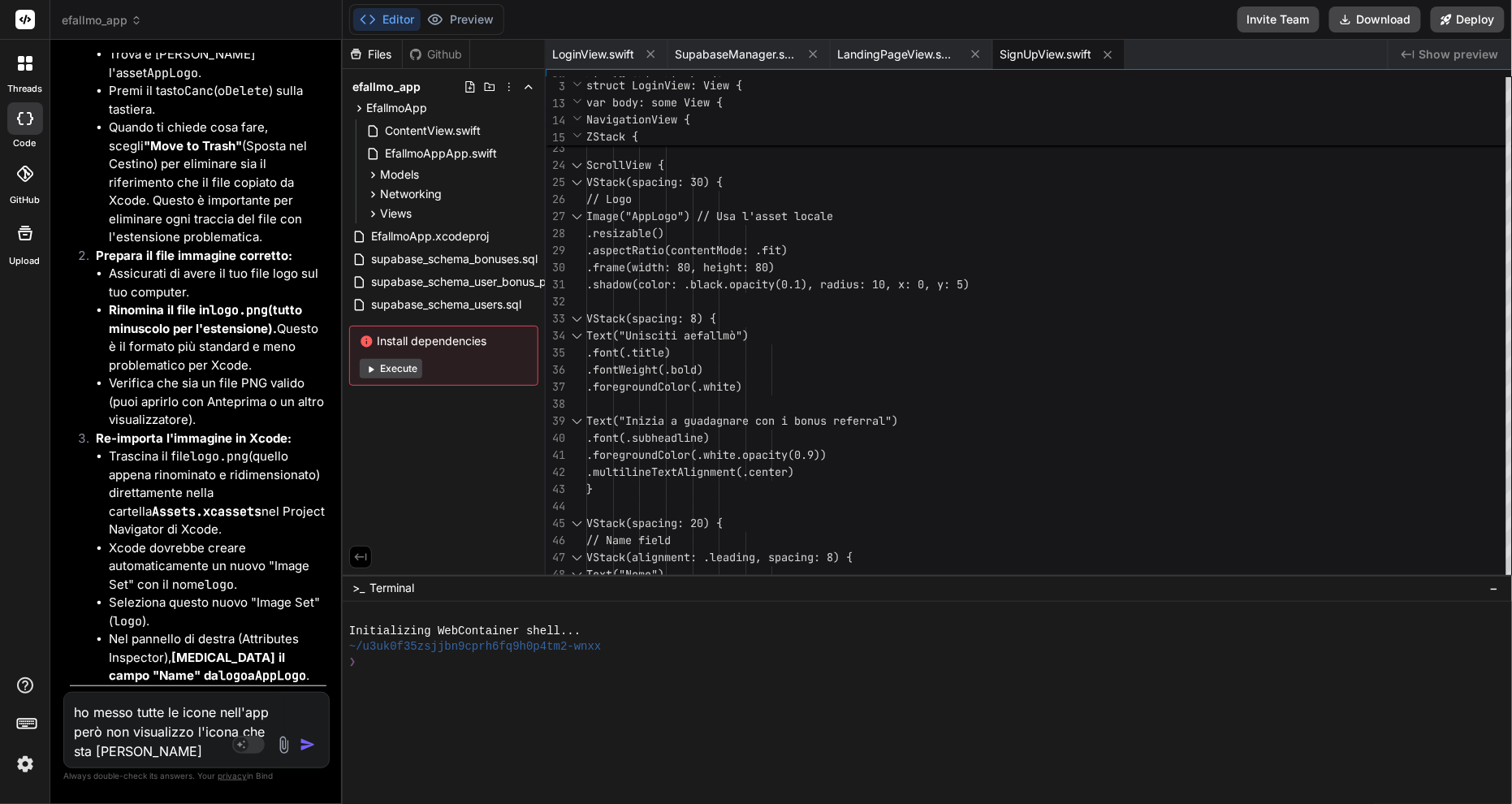
type textarea "x"
type textarea "ho messo tutte le icone nell'app però non visualizzo l'icona che sta nella"
type textarea "x"
type textarea "ho messo tutte le icone nell'app però non visualizzo l'icona che sta nella p"
type textarea "x"
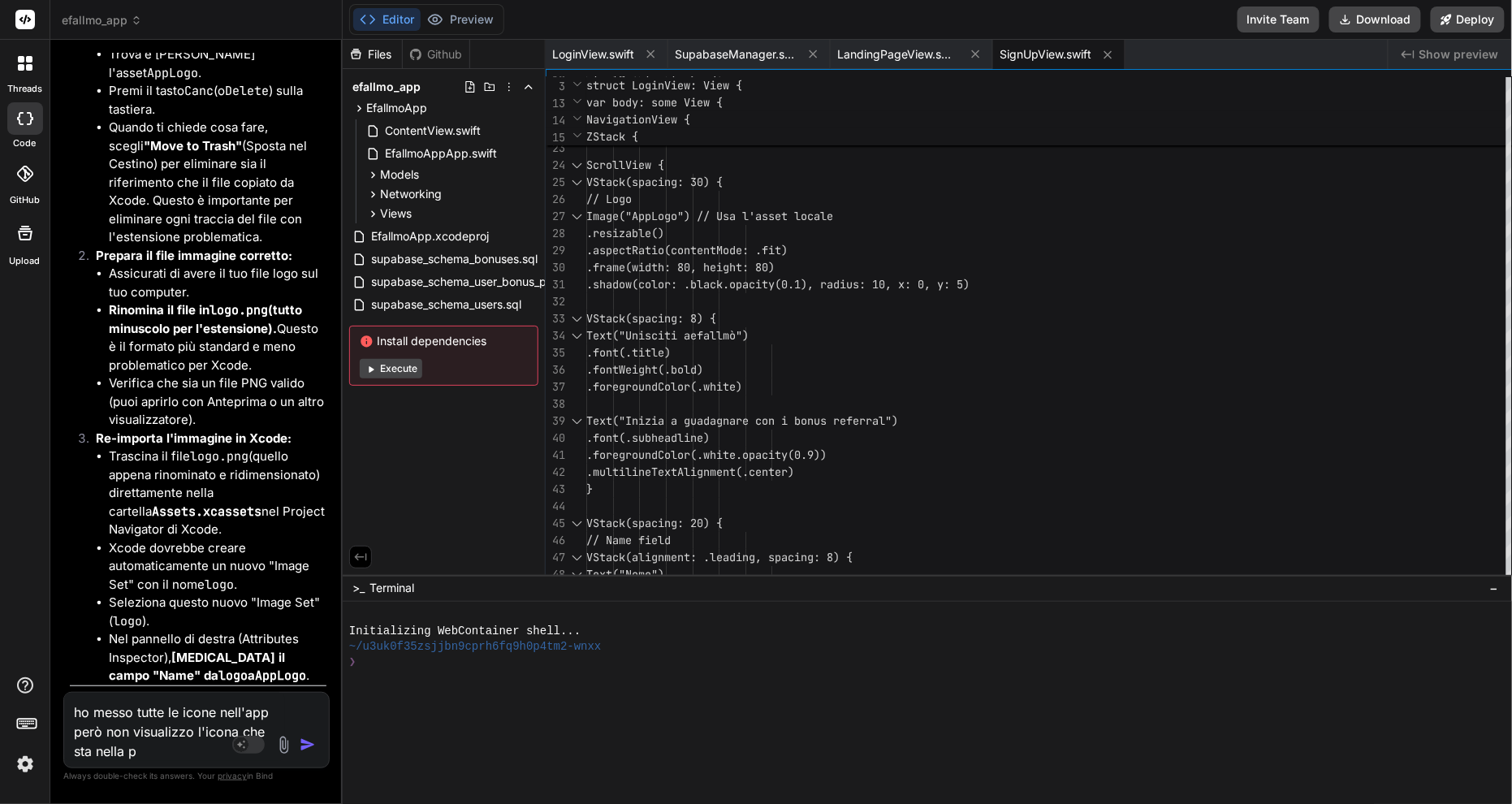
type textarea "ho messo tutte le icone nell'app però non visualizzo l'icona che sta nella pa"
type textarea "x"
type textarea "ho messo tutte le icone nell'app però non visualizzo l'icona che sta nella pag"
type textarea "x"
type textarea "ho messo tutte le icone nell'app però non visualizzo l'icona che sta nella pagi"
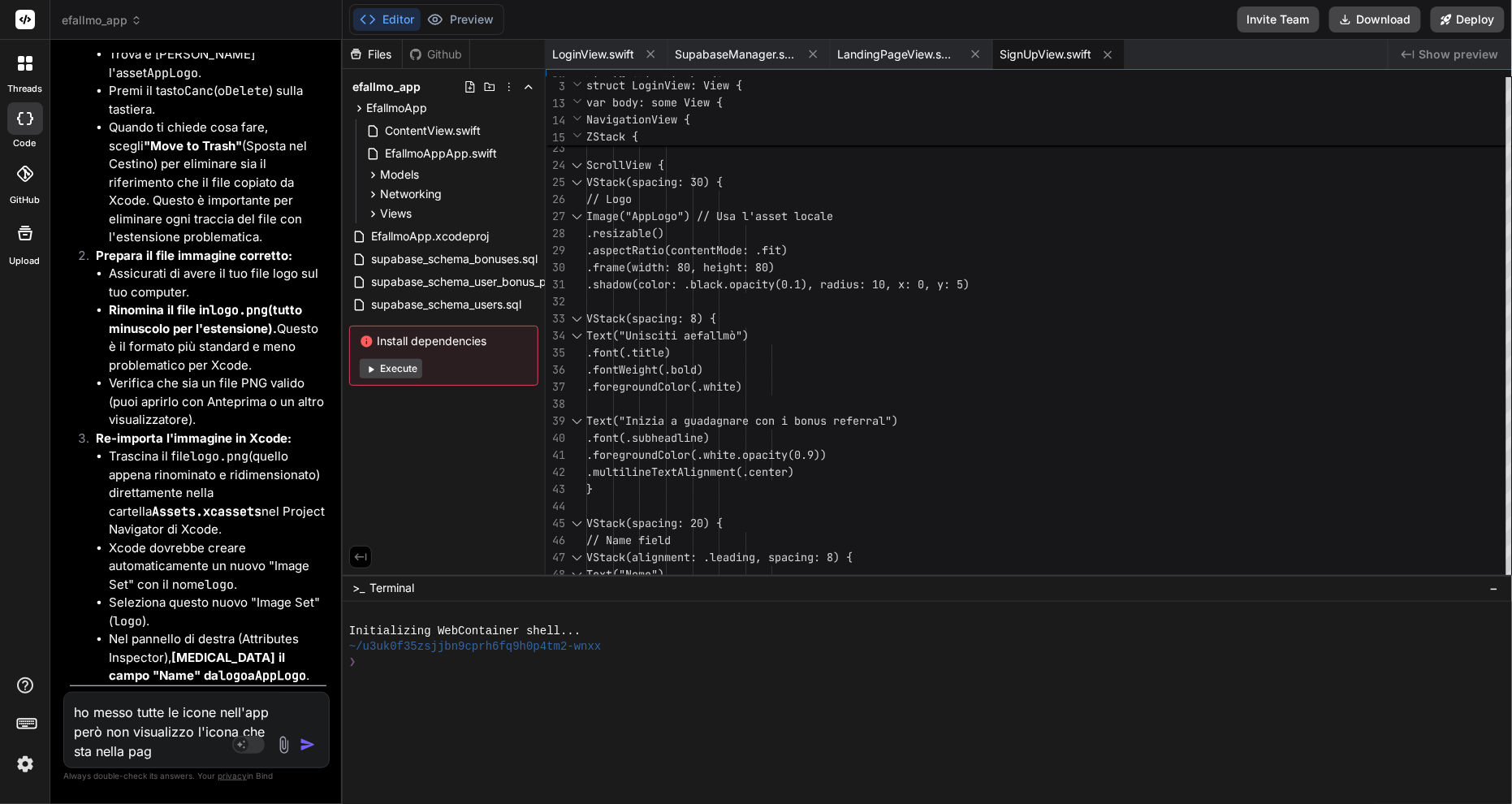
type textarea "x"
type textarea "ho messo tutte le icone nell'app però non visualizzo l'icona che sta nella pagin"
type textarea "x"
type textarea "ho messo tutte le icone nell'app però non visualizzo l'icona che sta nella pagi…"
type textarea "x"
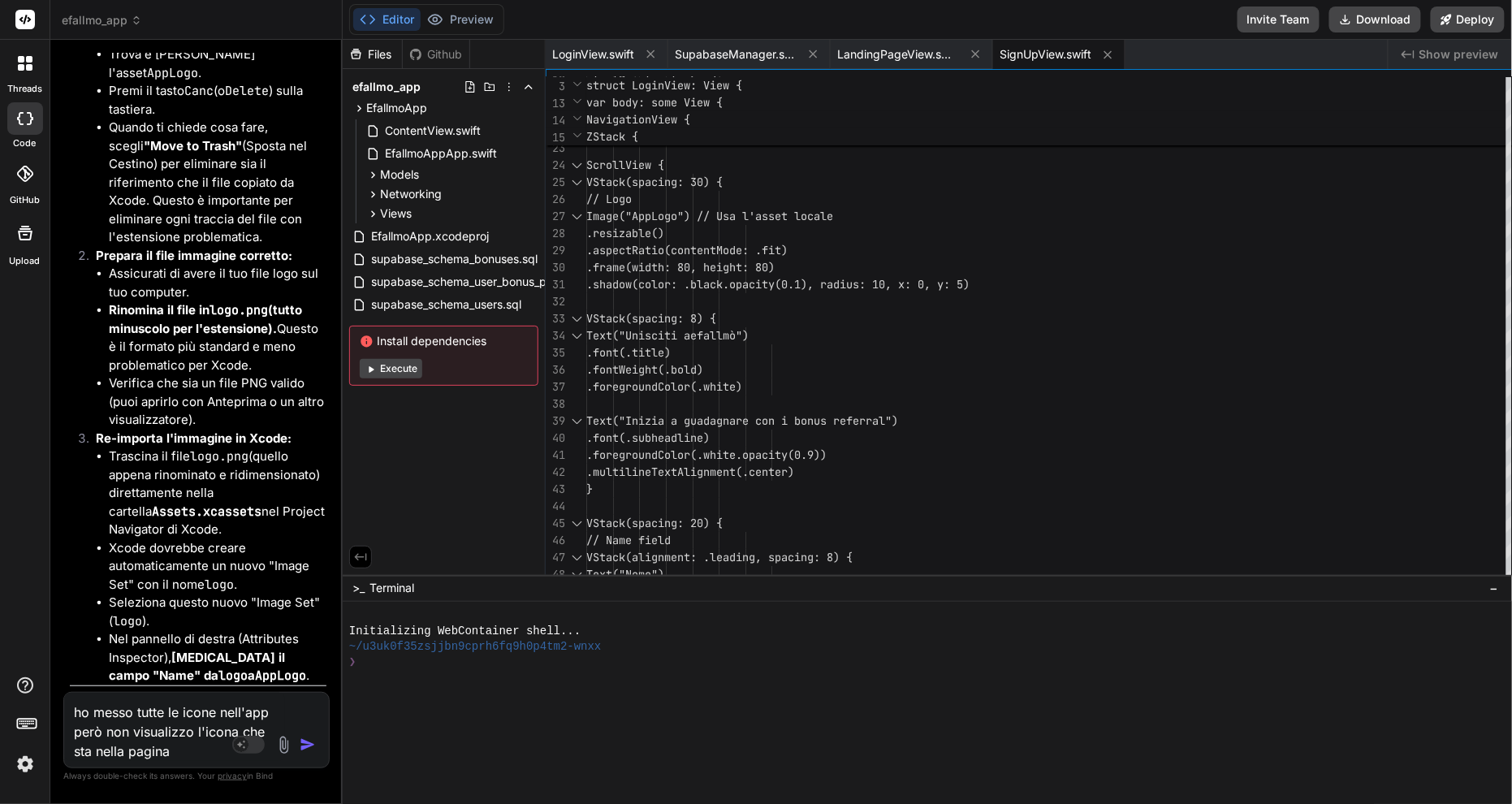
type textarea "ho messo tutte le icone nell'app però non visualizzo l'icona che sta nella pagi…"
type textarea "x"
type textarea "ho messo tutte le icone nell'app però non visualizzo l'icona che sta nella pagi…"
type textarea "x"
type textarea "ho messo tutte le icone nell'app però non visualizzo l'icona che sta nella pagi…"
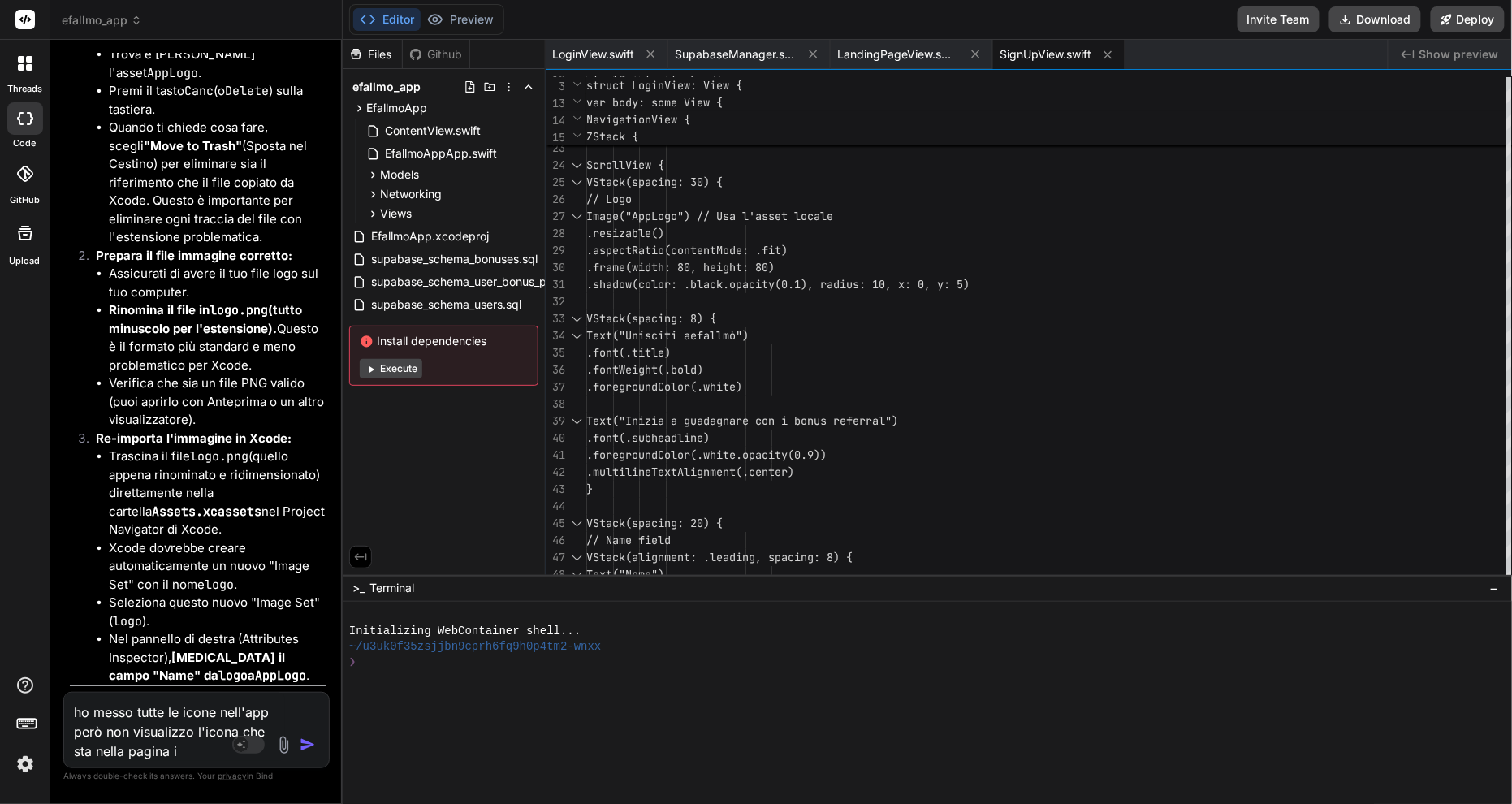
type textarea "x"
type textarea "ho messo tutte le icone nell'app però non visualizzo l'icona che sta nella pagi…"
type textarea "x"
type textarea "ho messo tutte le icone nell'app però non visualizzo l'icona che sta nella pagi…"
type textarea "x"
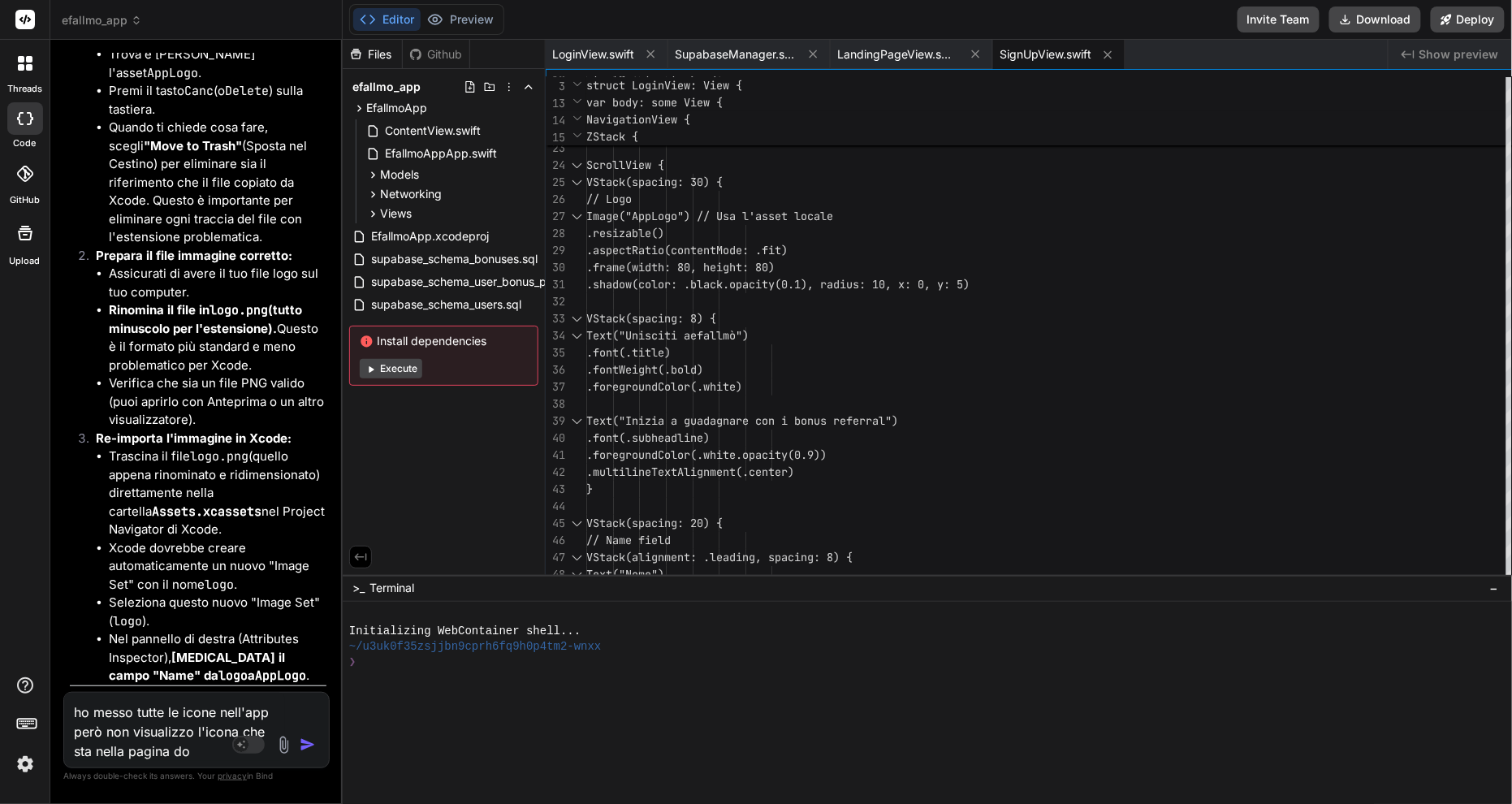
type textarea "ho messo tutte le icone nell'app però non visualizzo l'icona che sta nella pagi…"
type textarea "x"
type textarea "ho messo tutte le icone nell'app però non visualizzo l'icona che sta nella pagi…"
type textarea "x"
type textarea "ho messo tutte le icone nell'app però non visualizzo l'icona che sta nella pagi…"
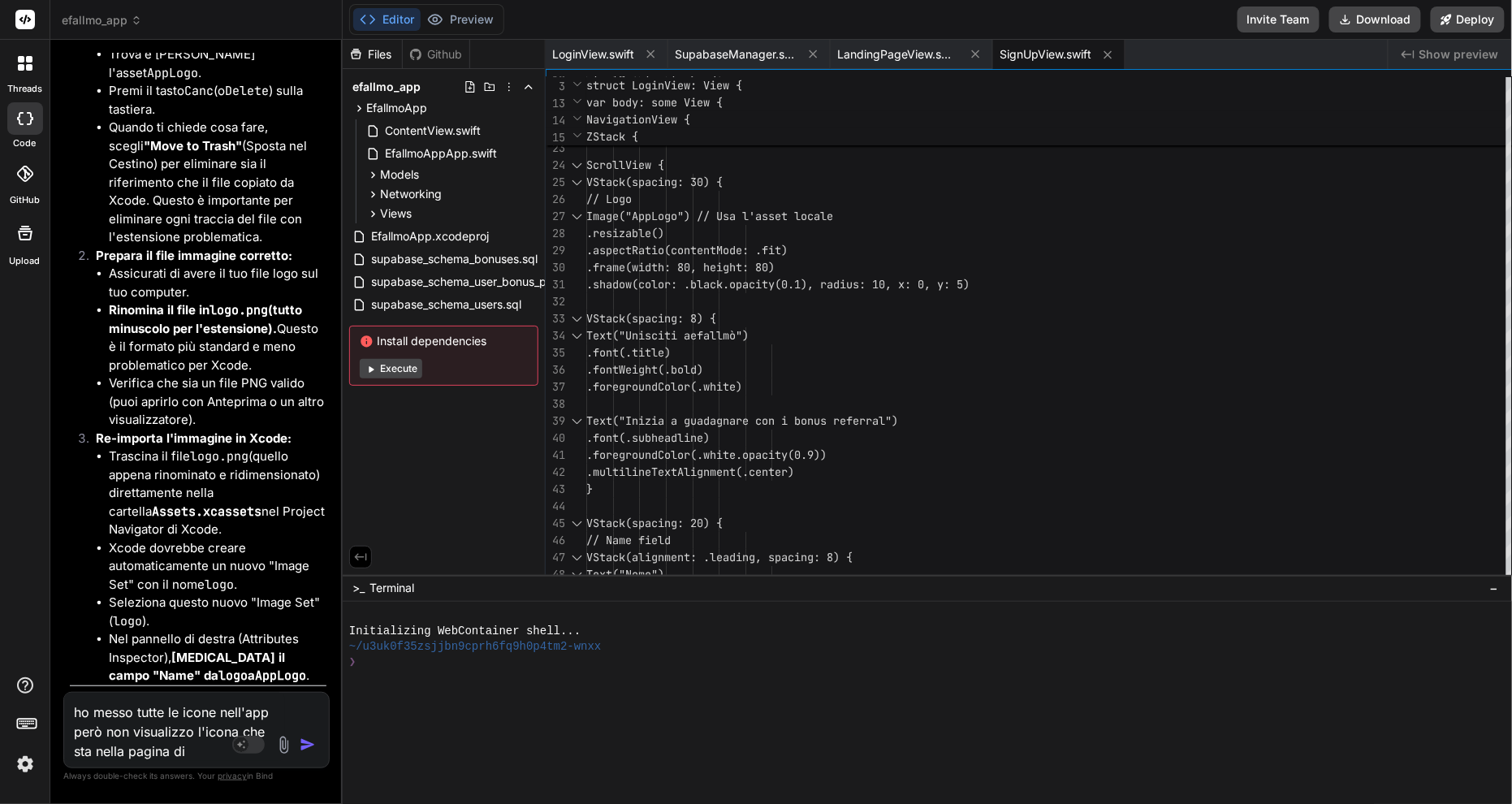
type textarea "x"
type textarea "ho messo tutte le icone nell'app però non visualizzo l'icona che sta nella pagi…"
type textarea "x"
type textarea "ho messo tutte le icone nell'app però non visualizzo l'icona che sta nella pagi…"
type textarea "x"
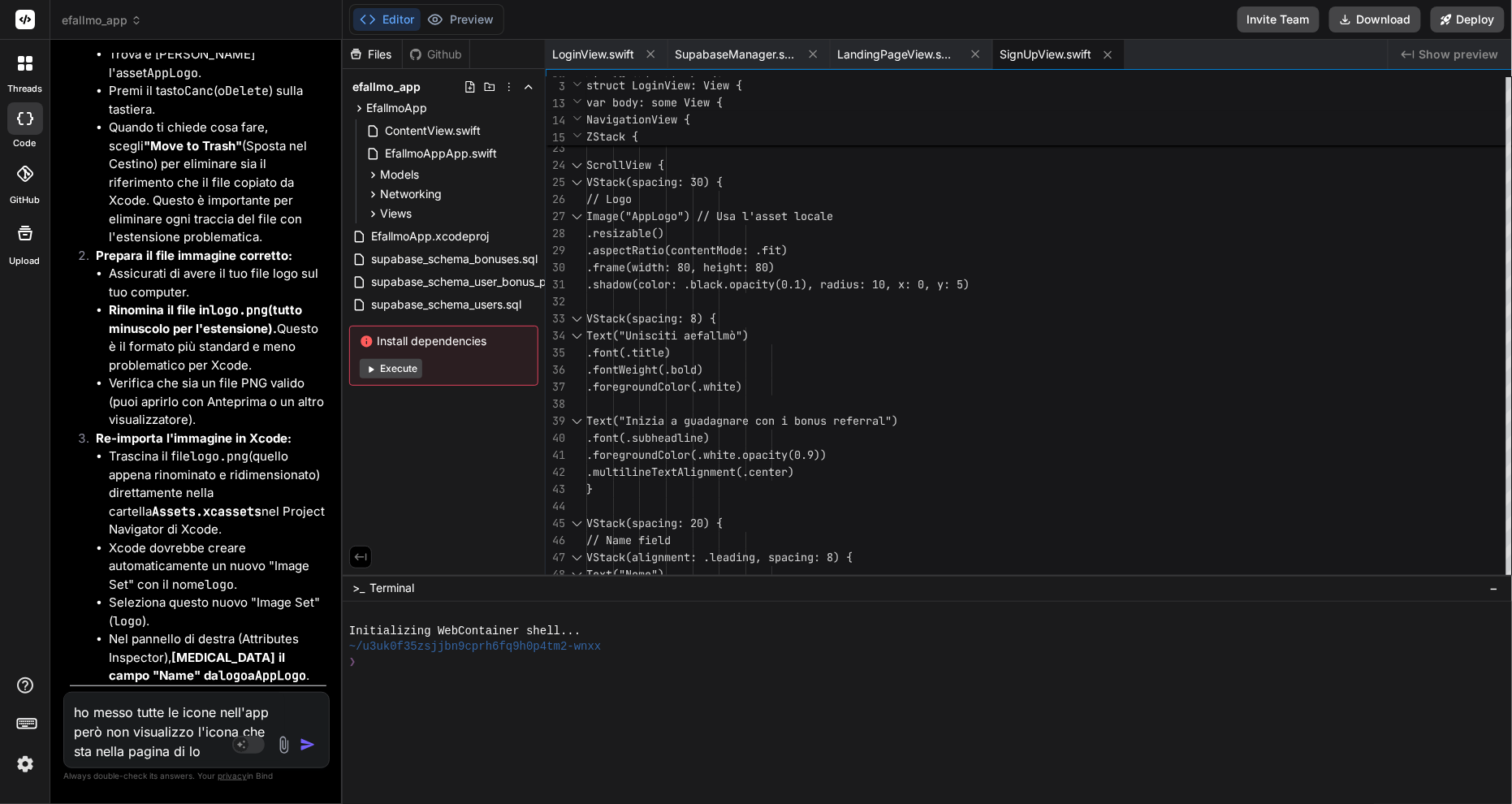
type textarea "ho messo tutte le icone nell'app però non visualizzo l'icona che sta nella pagi…"
type textarea "x"
type textarea "ho messo tutte le icone nell'app però non visualizzo l'icona che sta nella pagi…"
type textarea "x"
type textarea "ho messo tutte le icone nell'app però non visualizzo l'icona che sta nella pagi…"
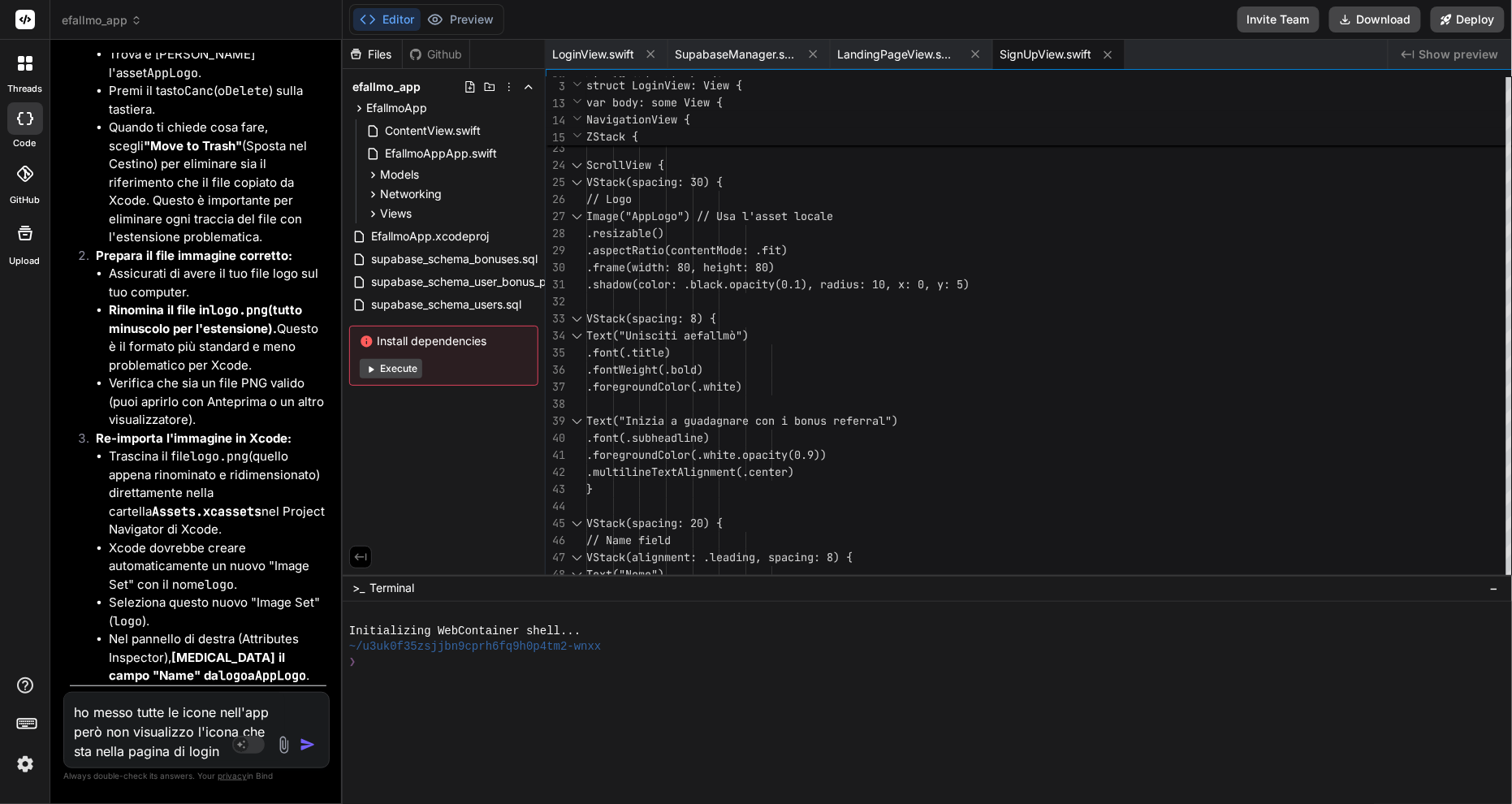
type textarea "x"
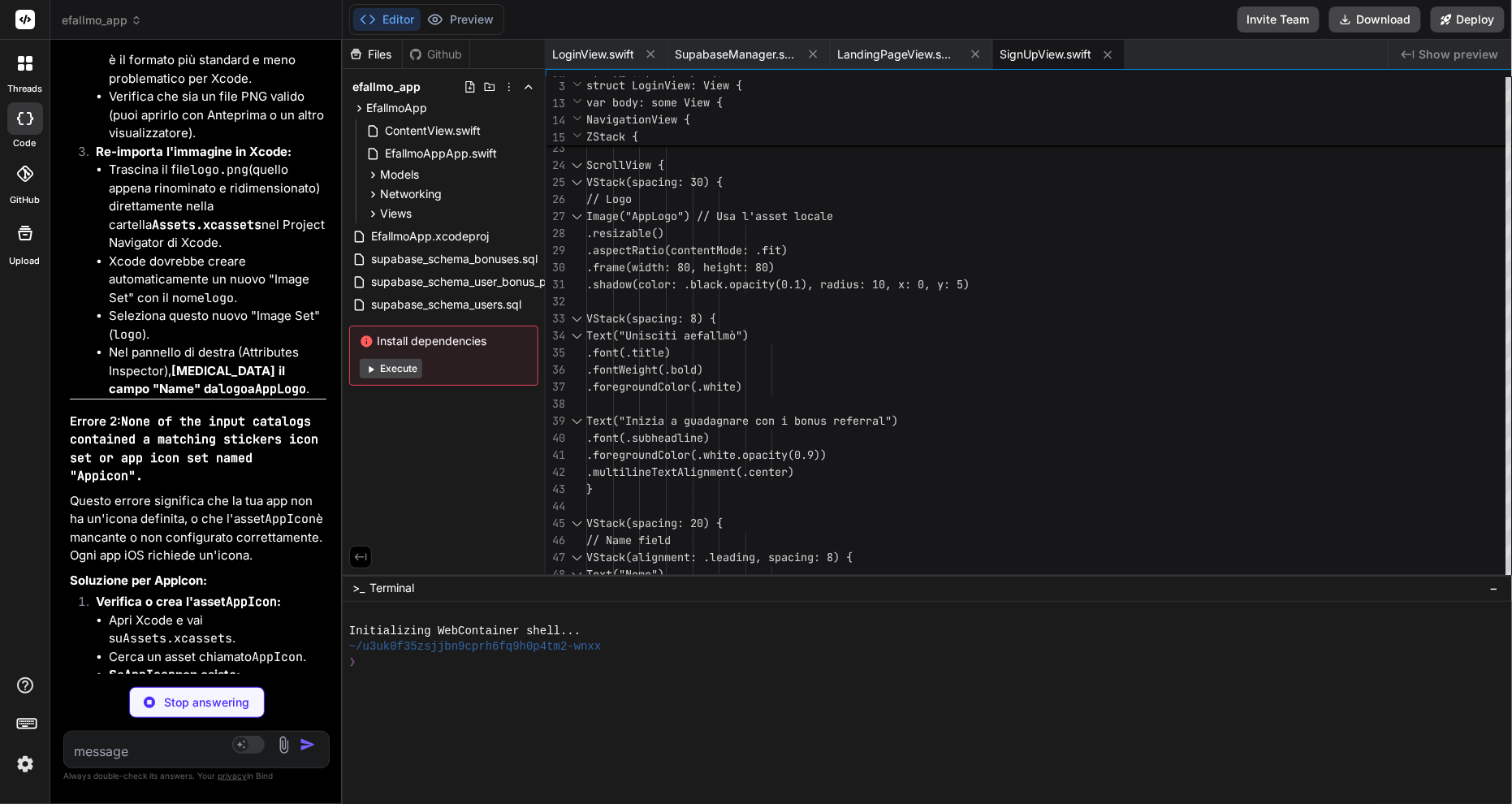
scroll to position [22347, 0]
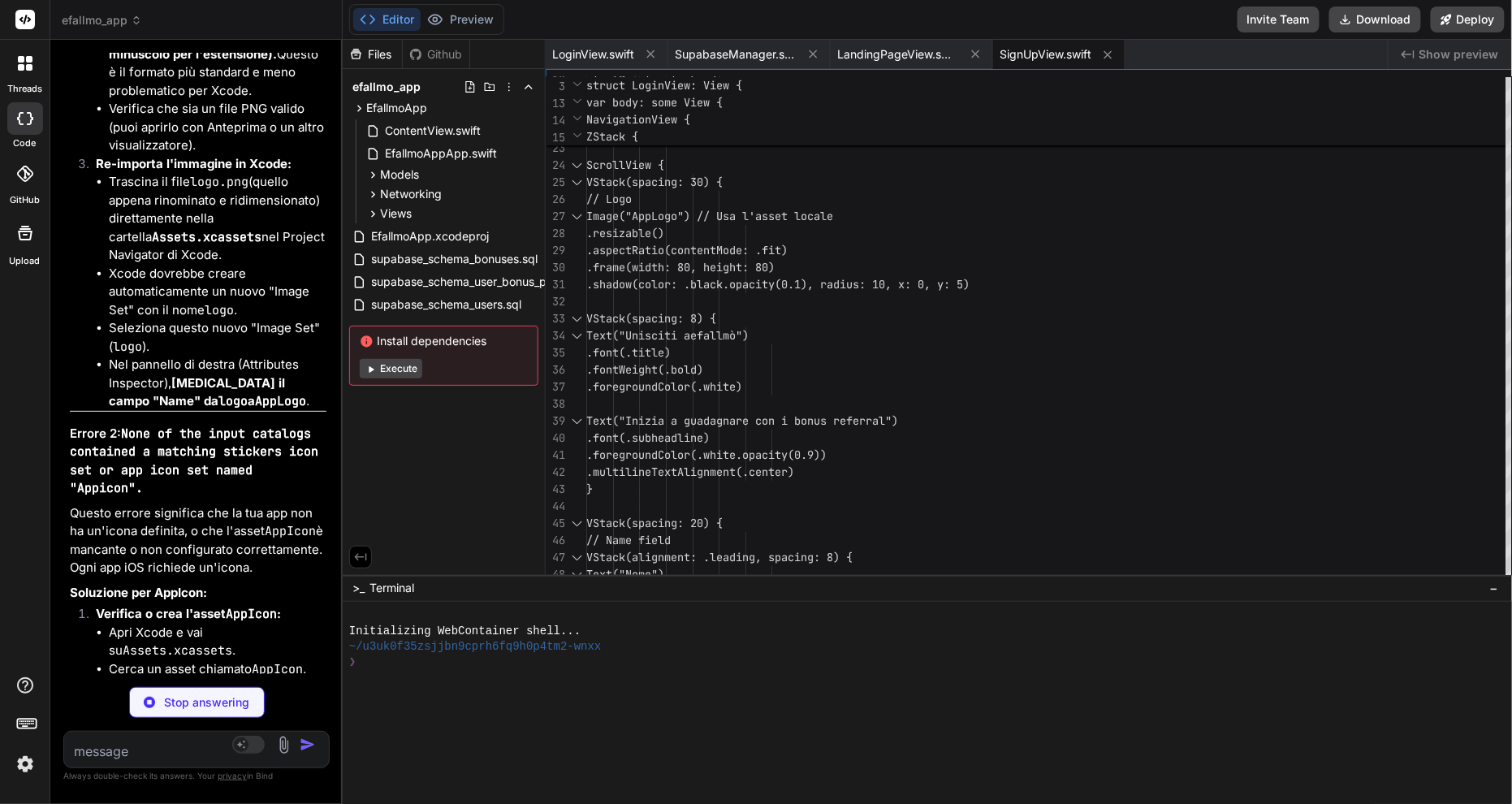
type textarea "x"
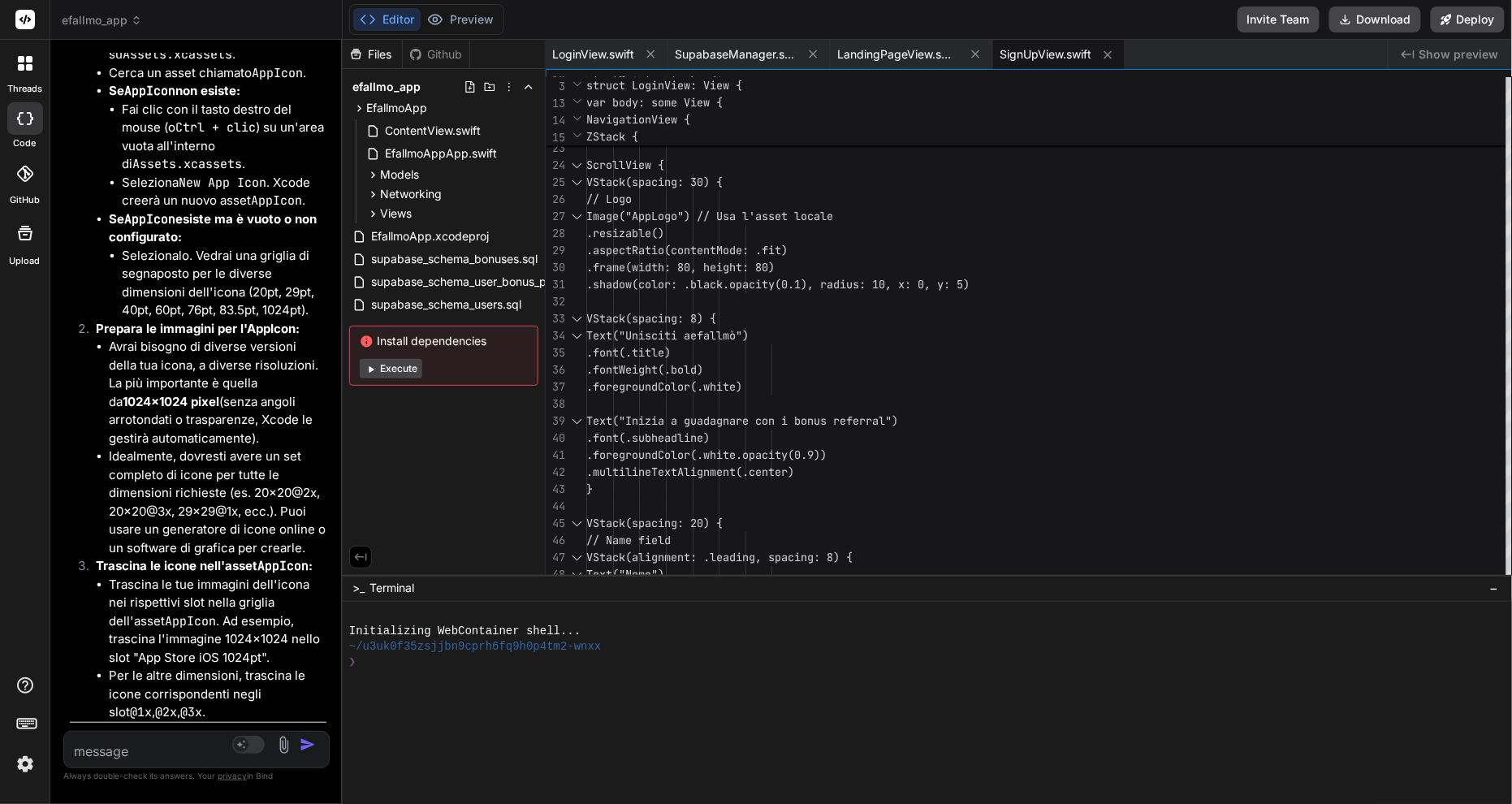
scroll to position [22956, 0]
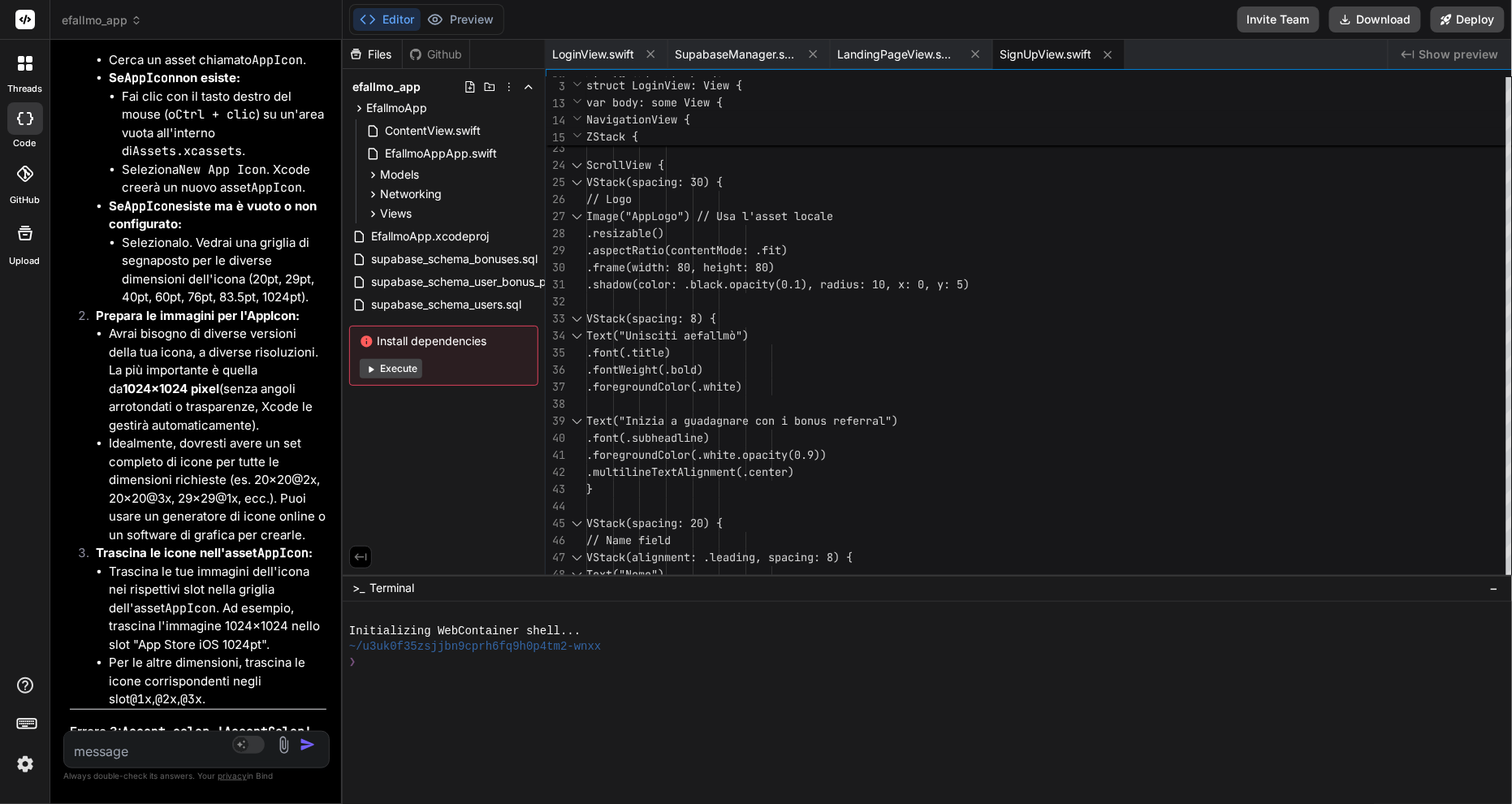
type textarea "n"
type textarea "x"
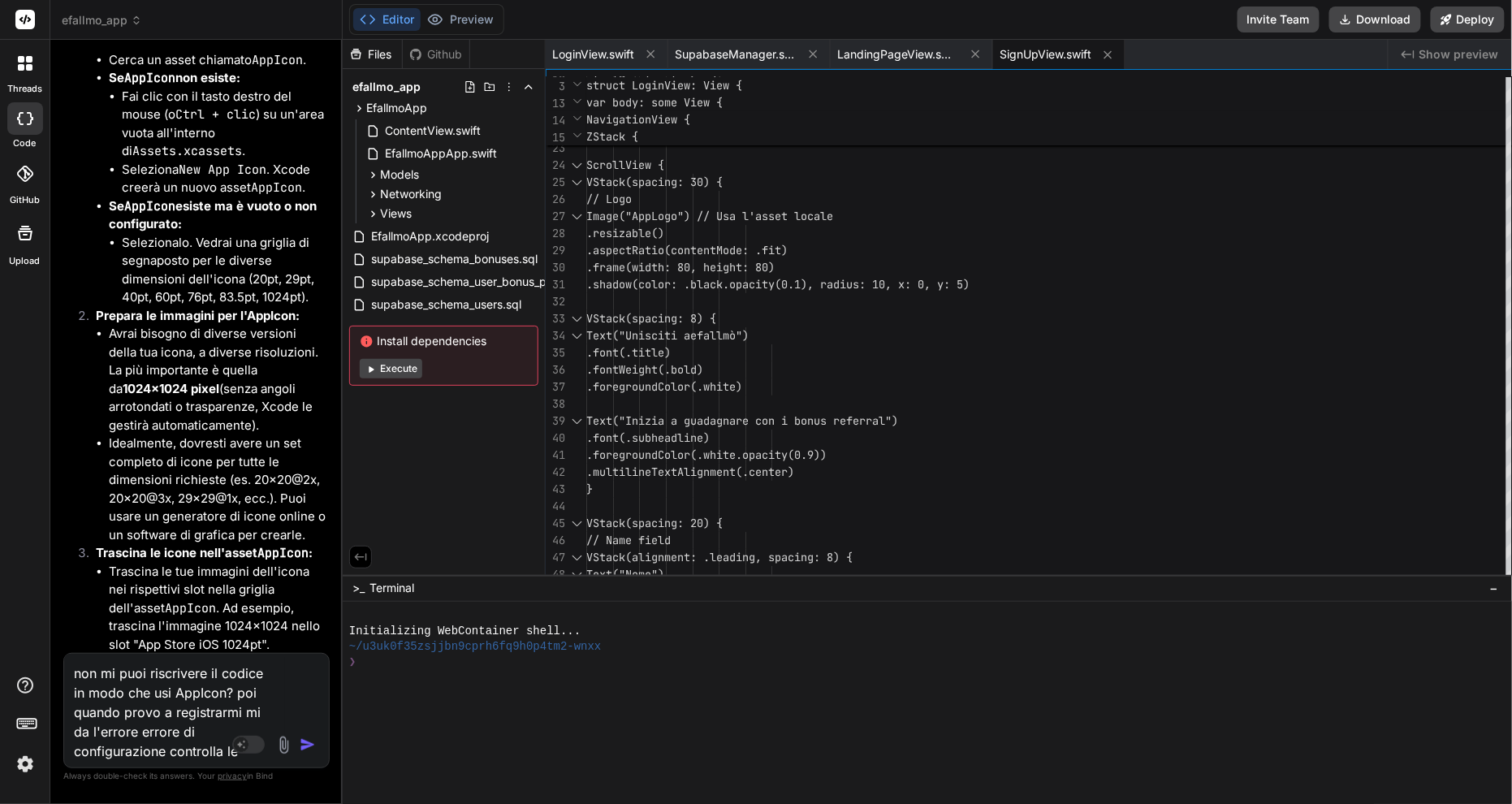
click at [148, 752] on textarea "non mi puoi riscrivere il codice in modo che usi AppIcon? poi quando provo a re…" at bounding box center [174, 707] width 221 height 107
click at [316, 743] on img "button" at bounding box center [308, 745] width 16 height 16
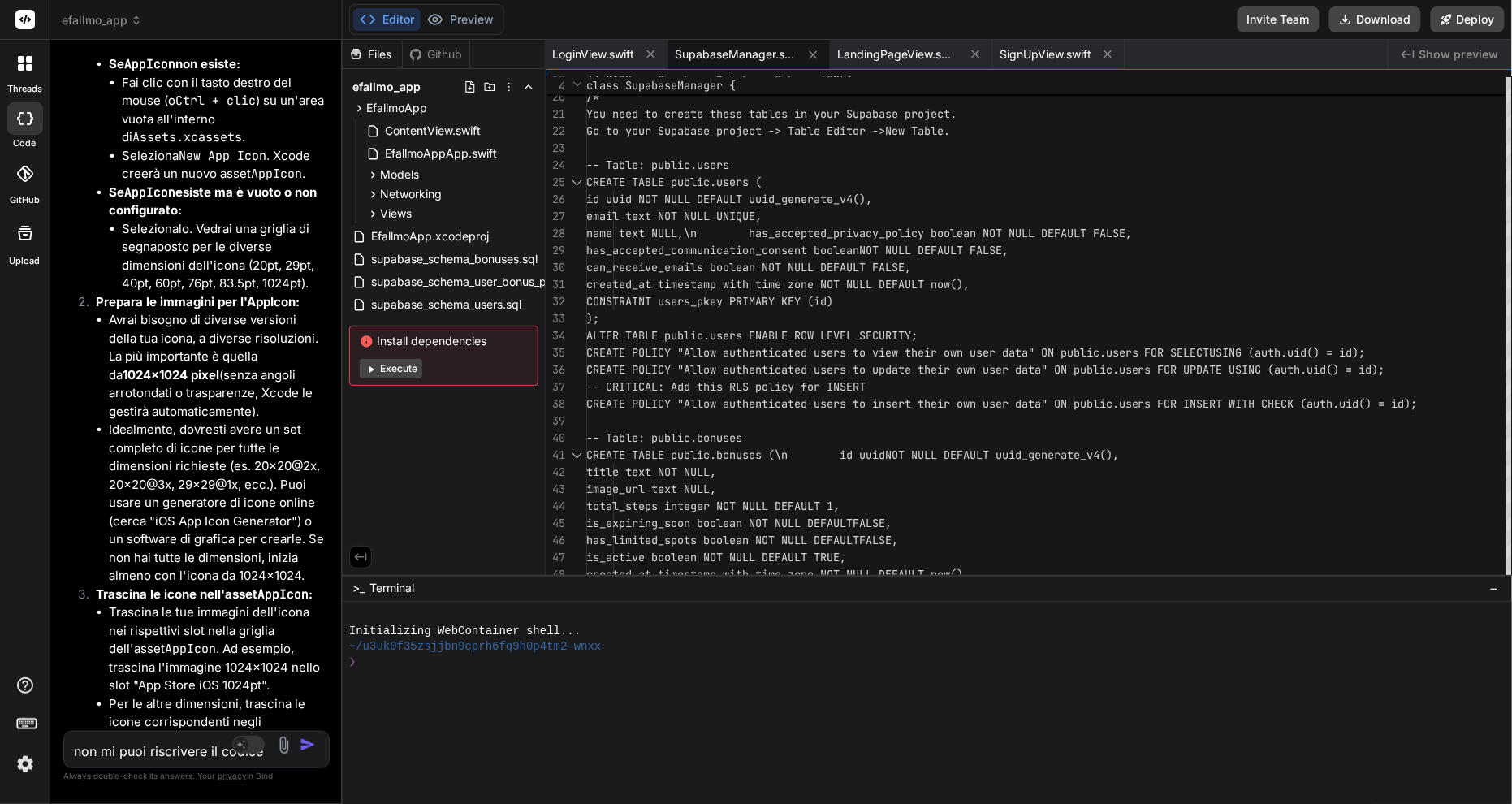
scroll to position [0, 0]
click at [1421, 22] on button "Download" at bounding box center [1375, 19] width 92 height 26
click at [189, 748] on textarea "non mi puoi riscrivere il codice in modo che usi AppIcon? poi quando provo a re…" at bounding box center [174, 747] width 221 height 30
paste textarea "Command SwiftCompile failed with a nonzero exit code /Users/nellocollaro/Deskto…"
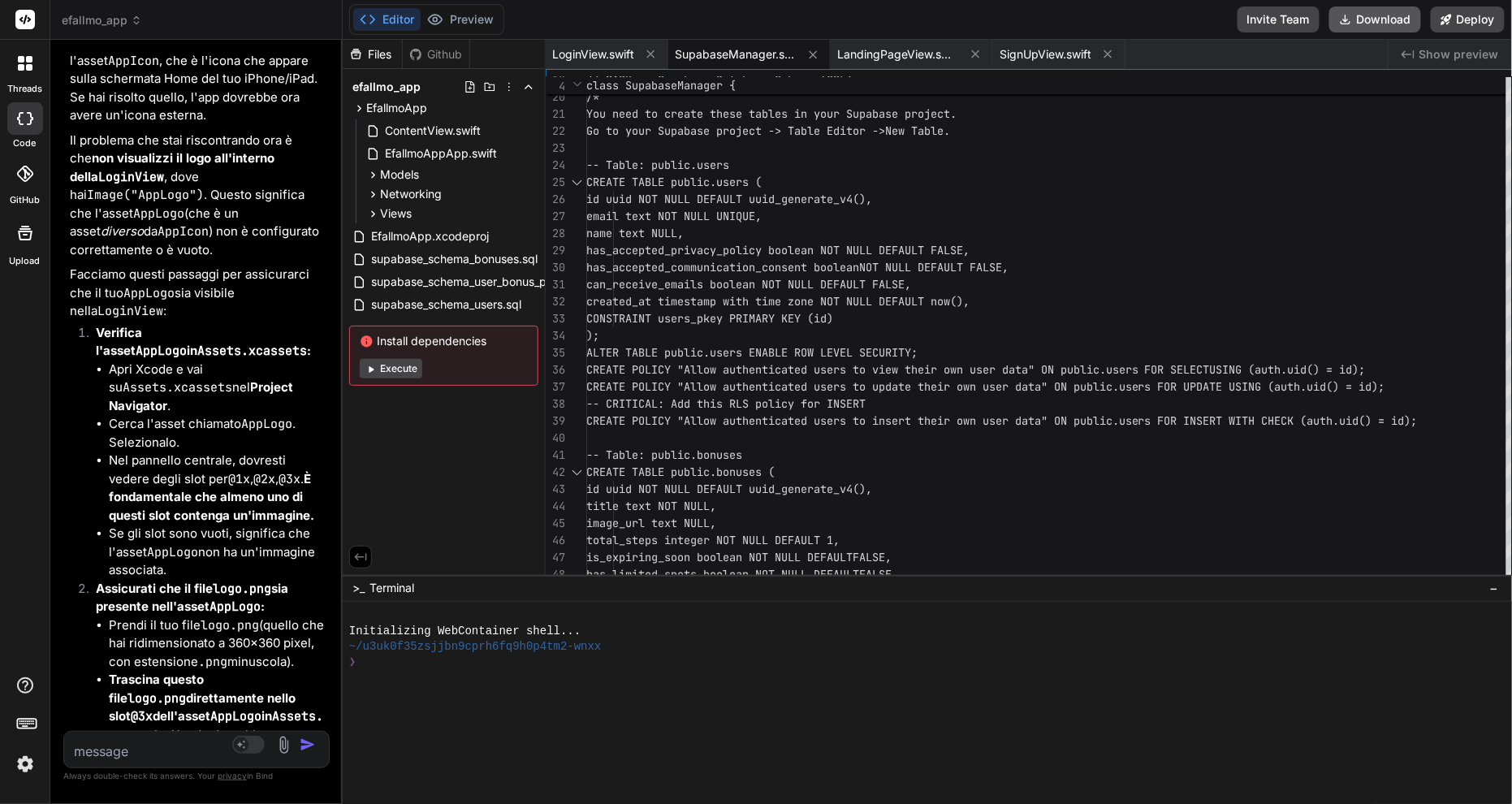
click at [1352, 20] on icon at bounding box center [1345, 19] width 13 height 13
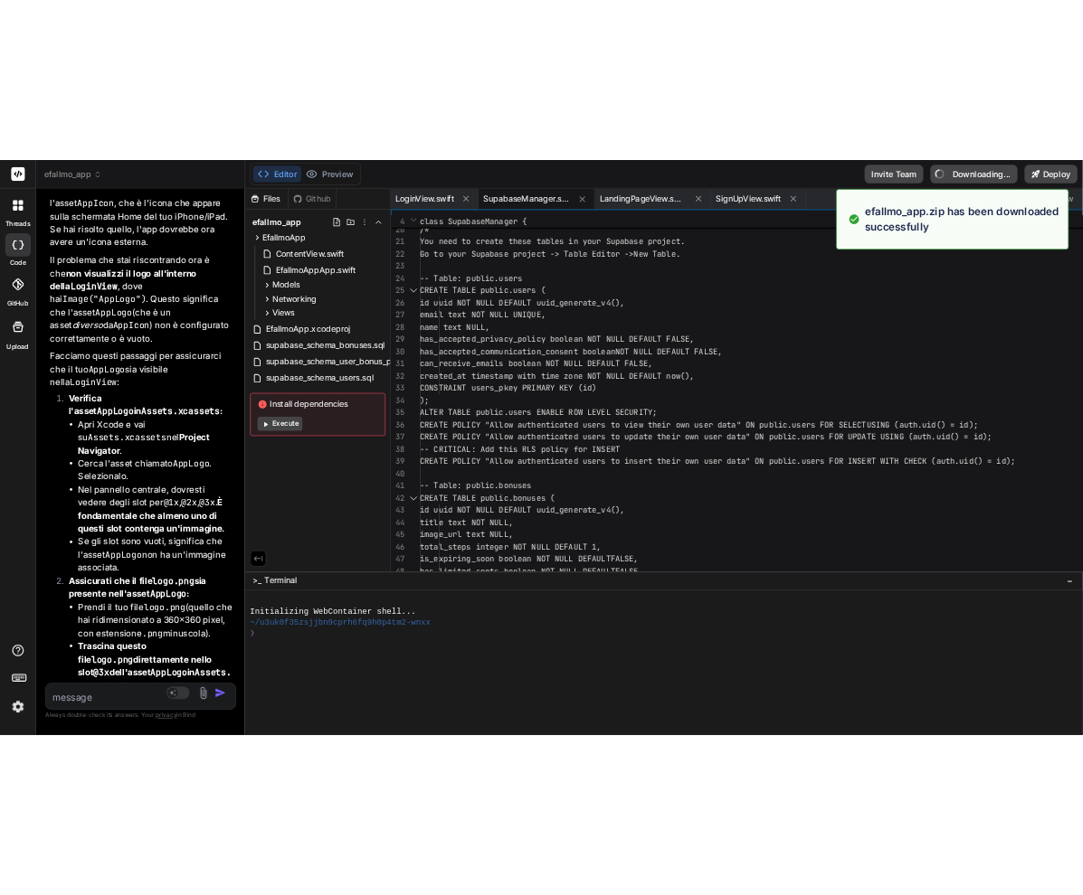
scroll to position [28676, 0]
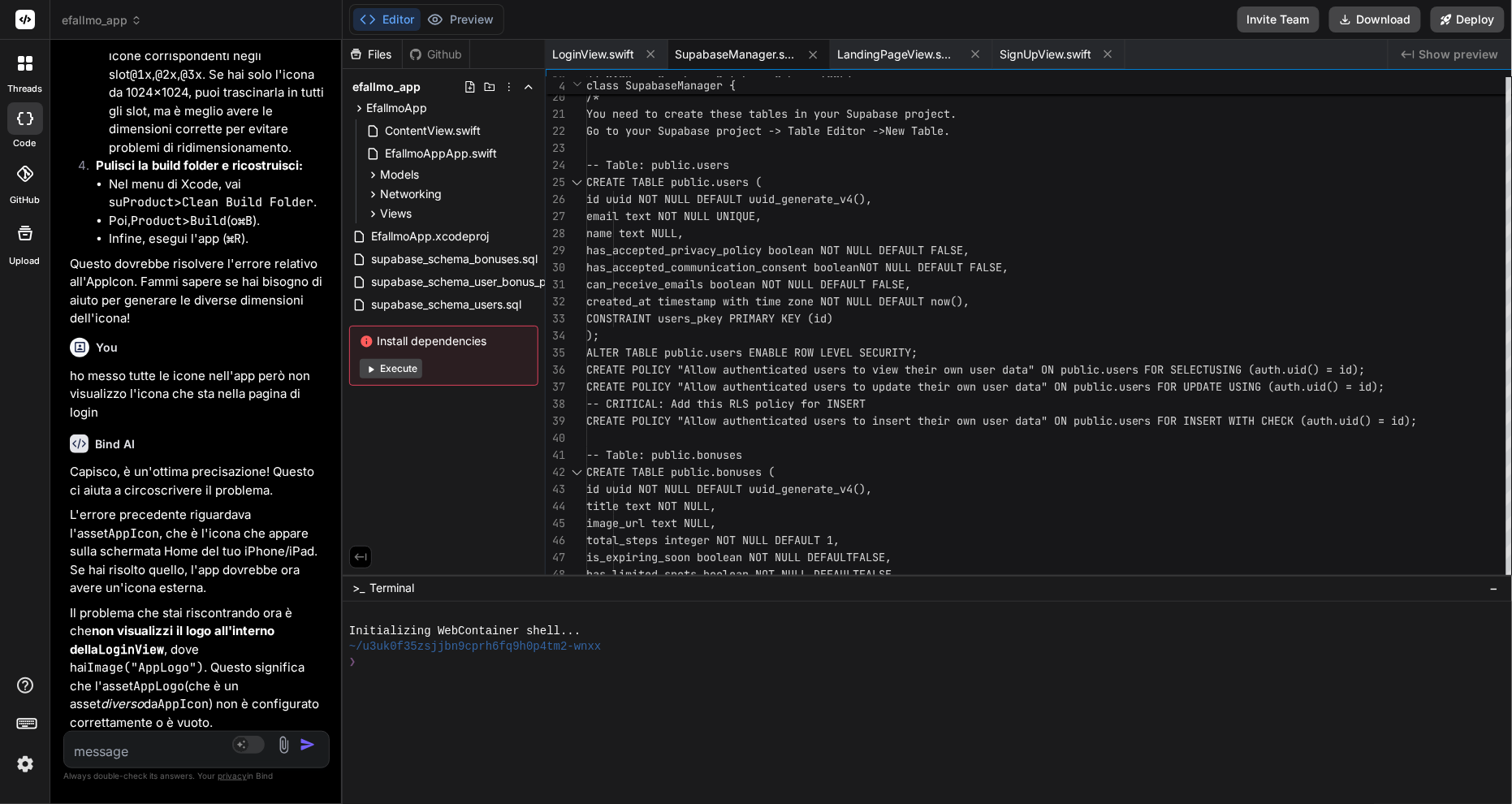
click at [208, 746] on textarea at bounding box center [174, 747] width 221 height 30
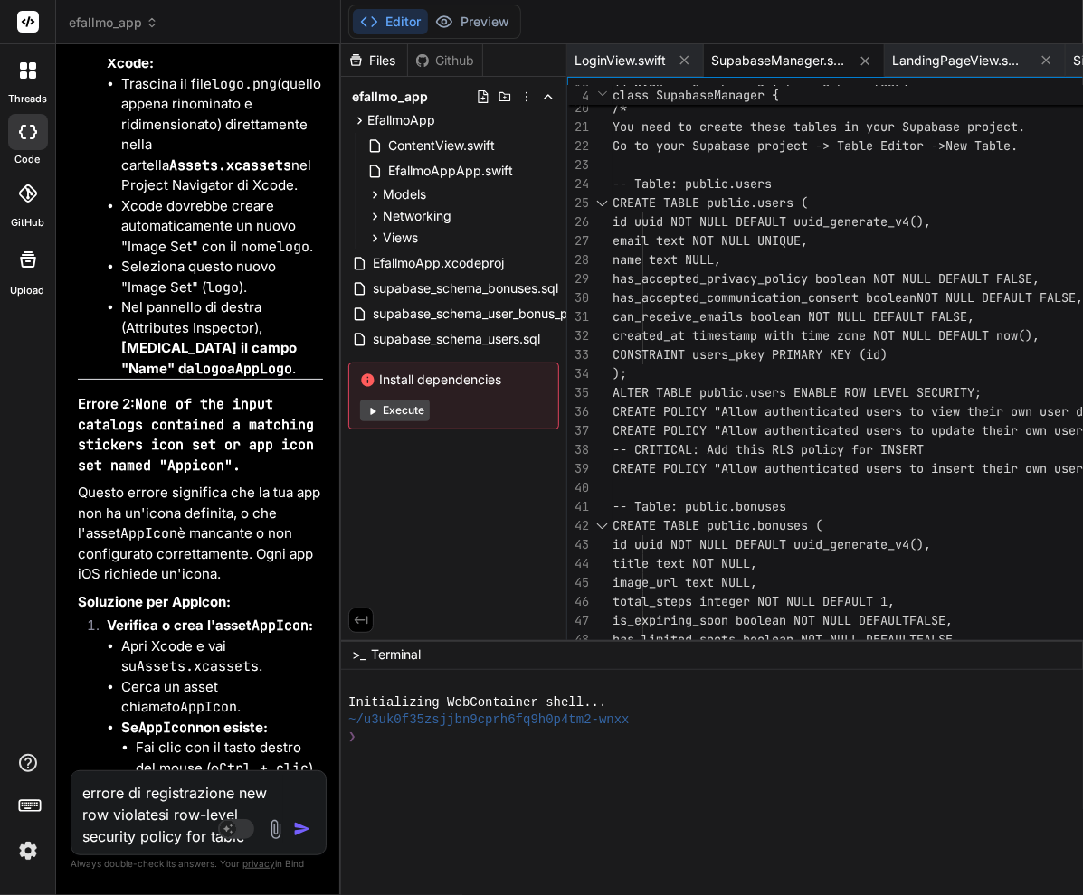
click at [311, 832] on img "button" at bounding box center [302, 829] width 18 height 18
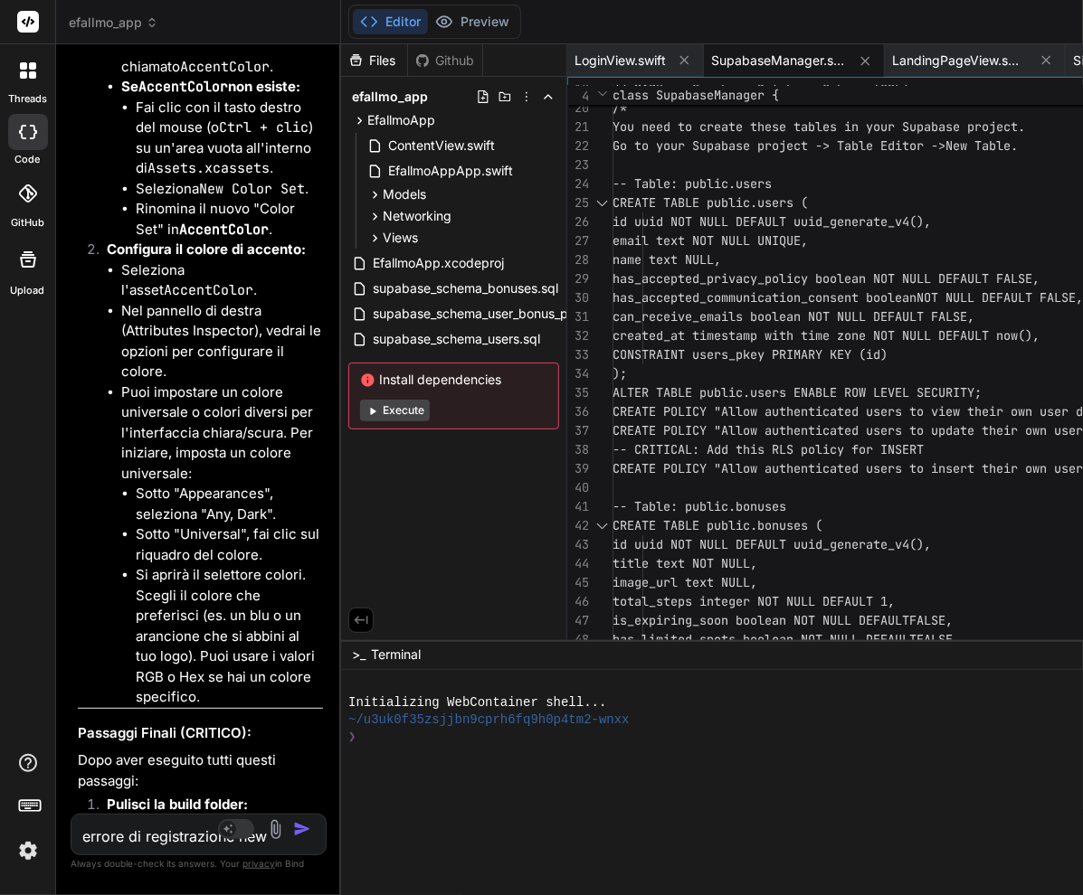
scroll to position [30552, 0]
click at [142, 834] on textarea "errore di registrazione new row violatesi row-level security policy for table "…" at bounding box center [177, 831] width 212 height 33
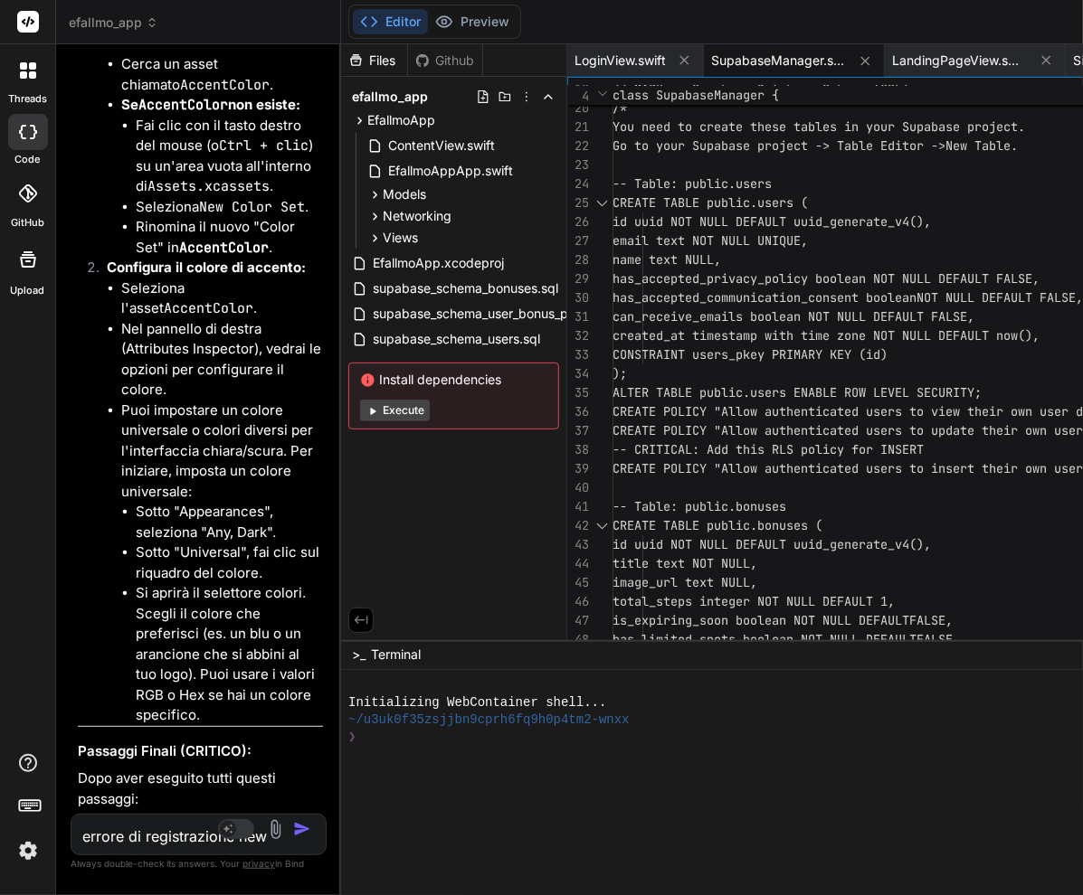
drag, startPoint x: 121, startPoint y: 435, endPoint x: 331, endPoint y: 449, distance: 210.3
copy p "Allow authenticated users to insert their own user data"
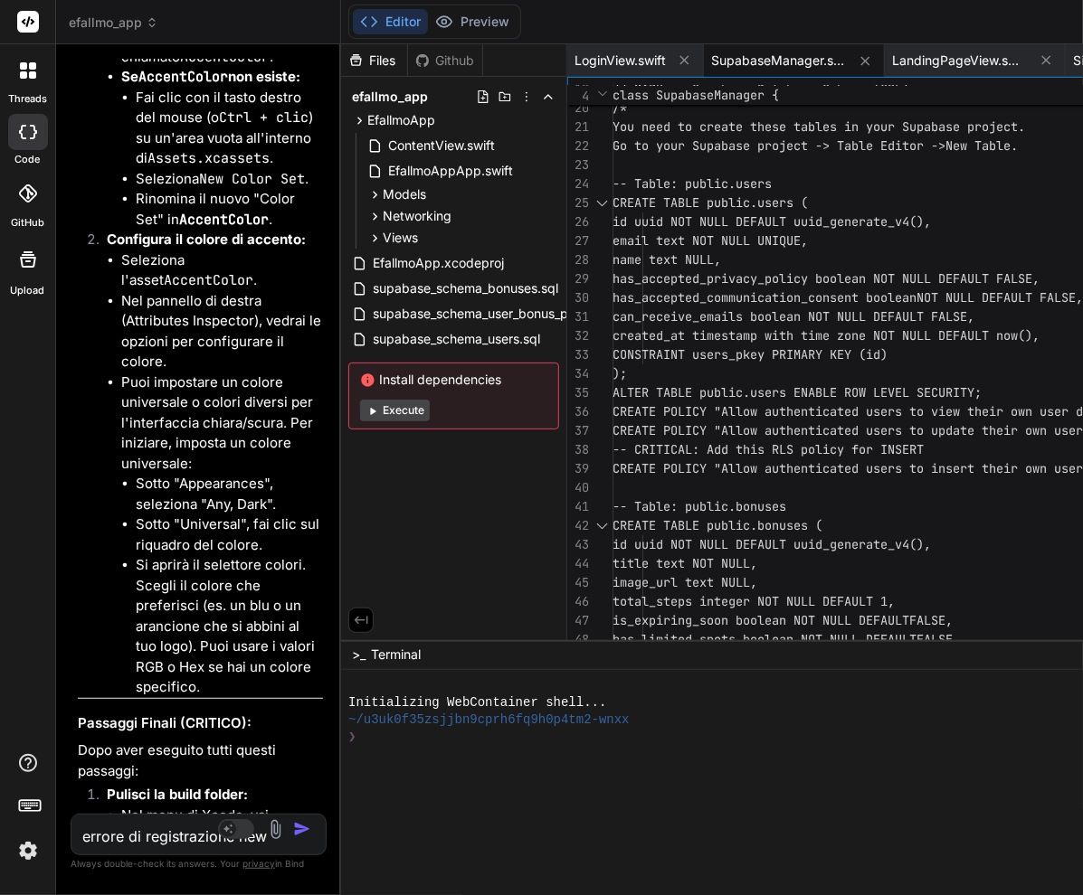
scroll to position [30613, 0]
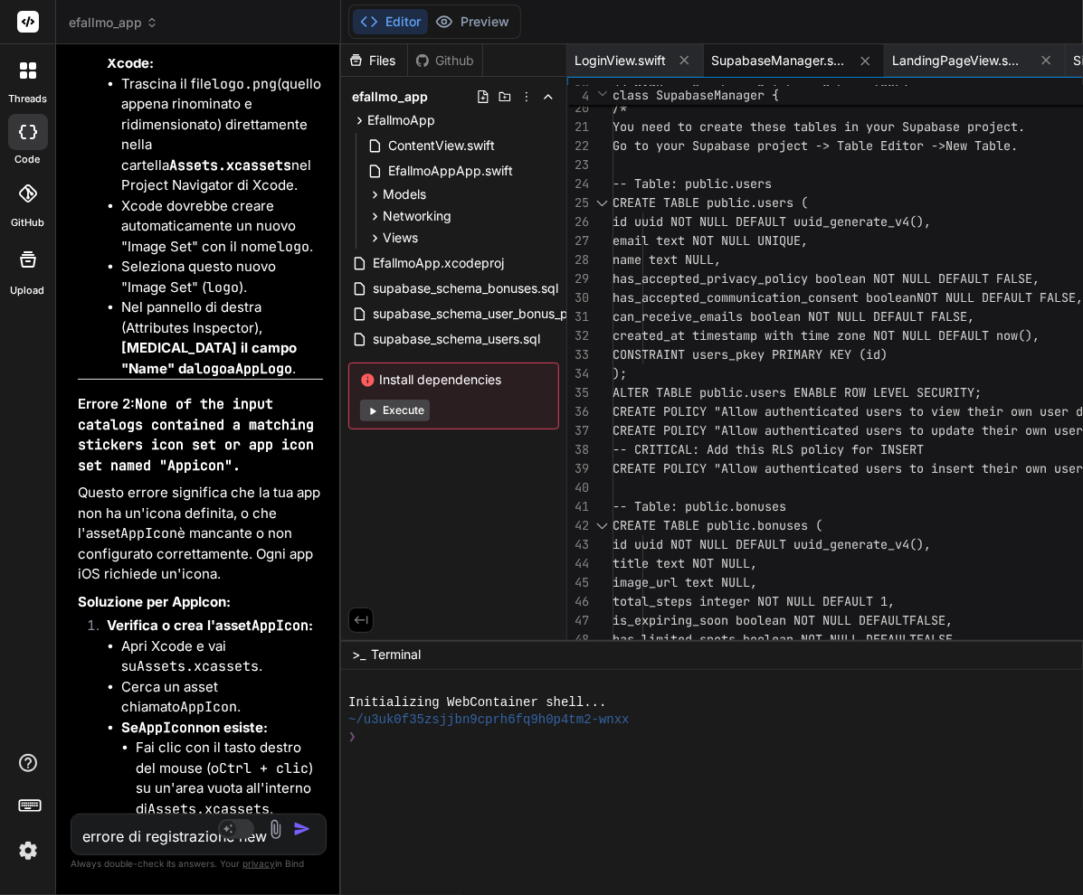
scroll to position [28666, 0]
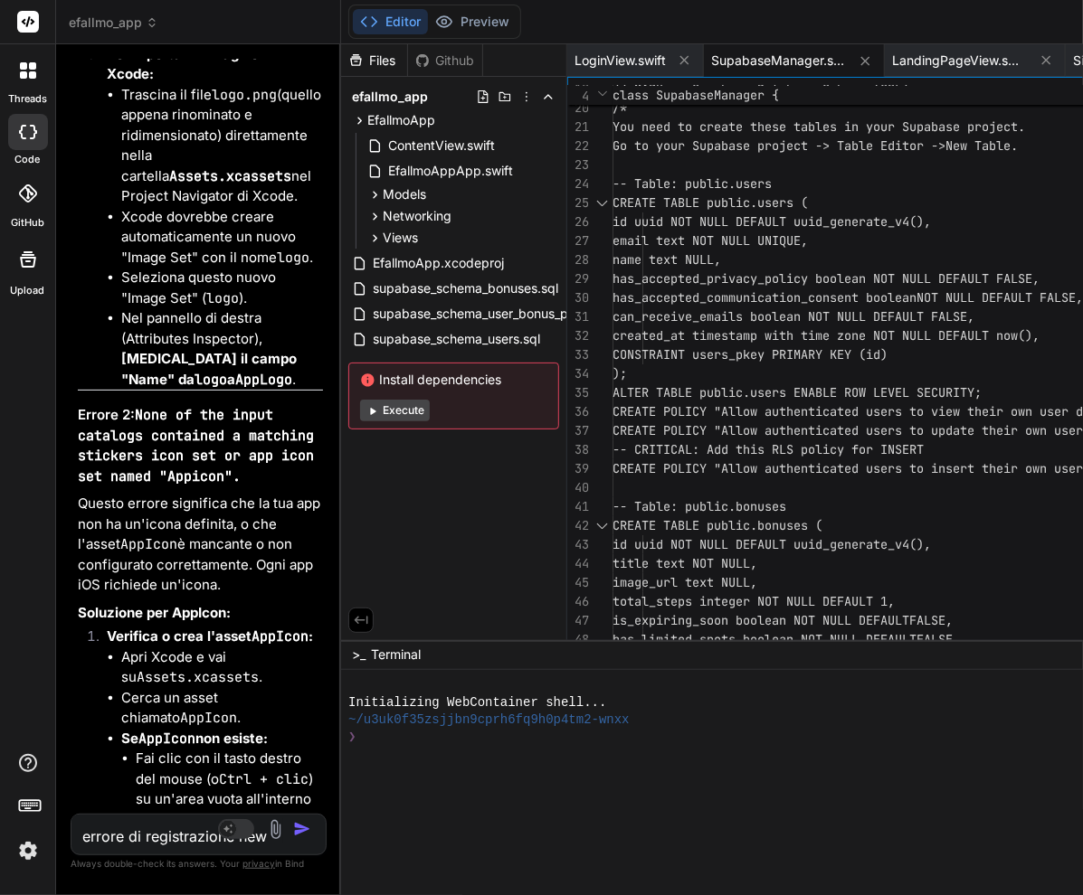
click at [172, 822] on textarea "errore di registrazione new row violatesi row-level security policy for table "…" at bounding box center [177, 831] width 212 height 33
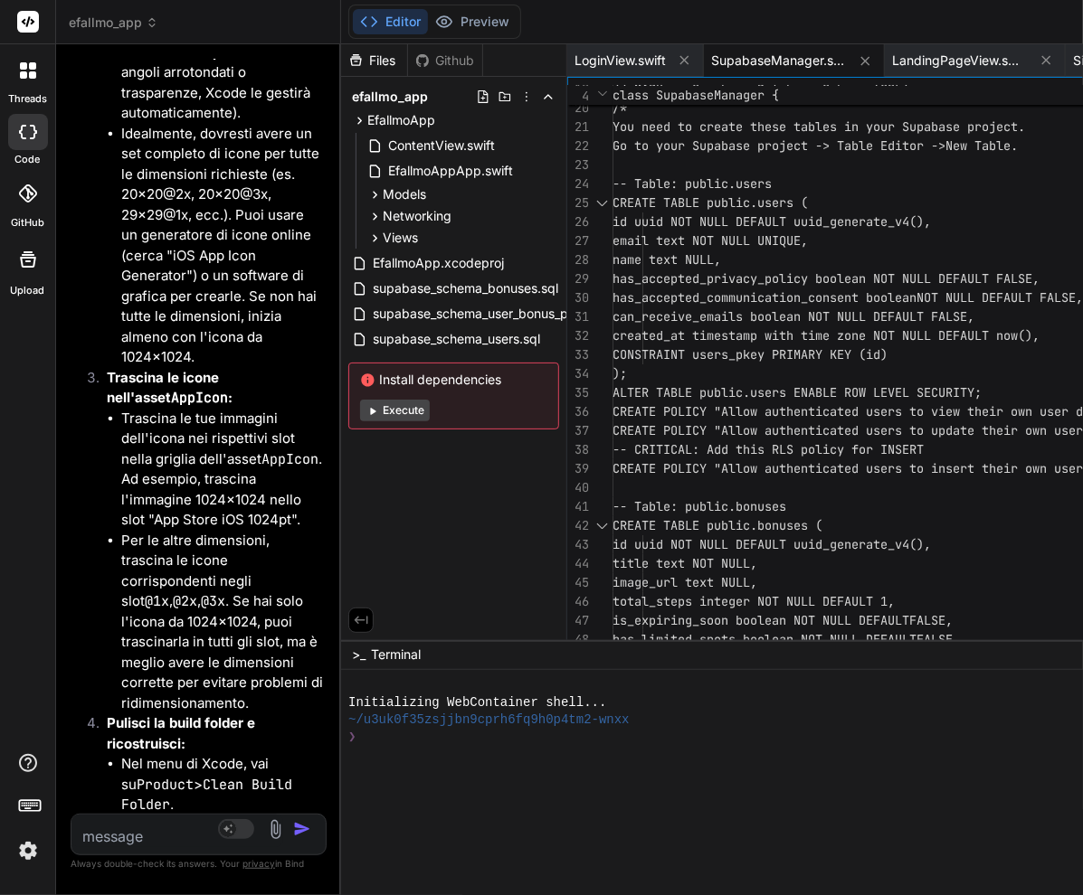
scroll to position [32614, 0]
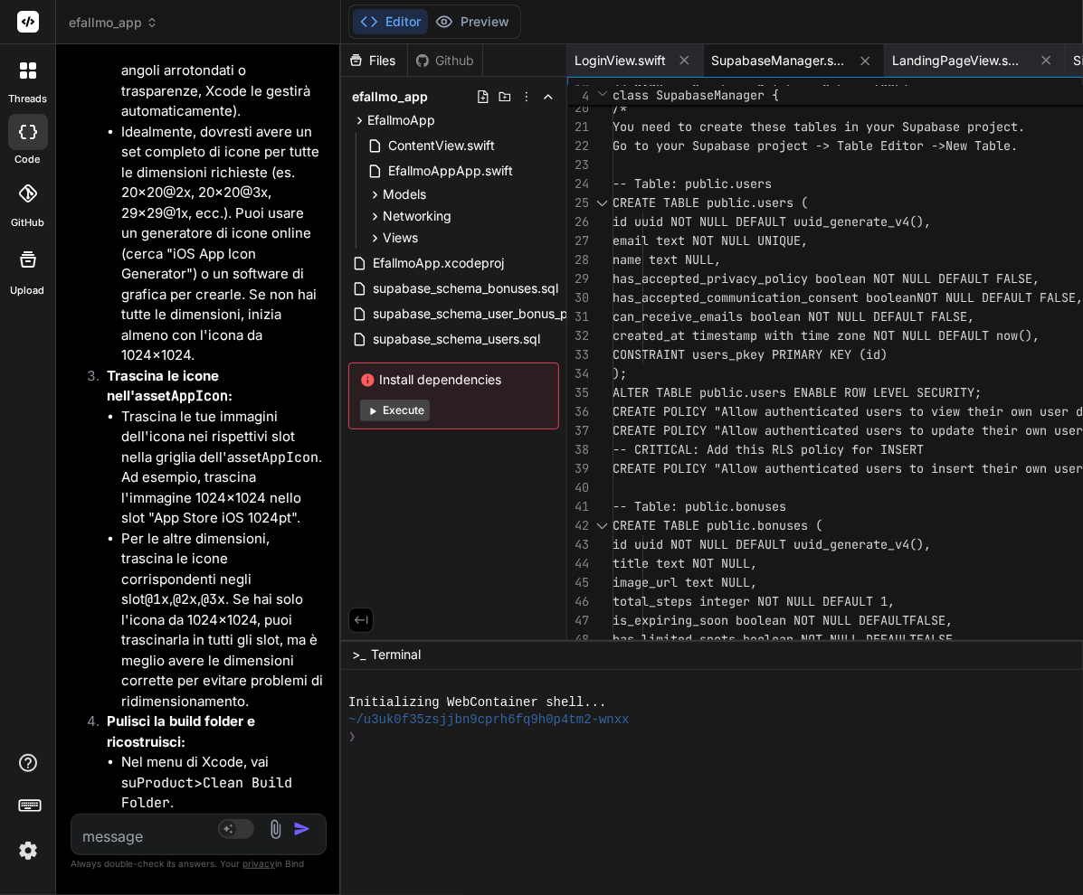
click at [208, 833] on textarea at bounding box center [177, 831] width 212 height 33
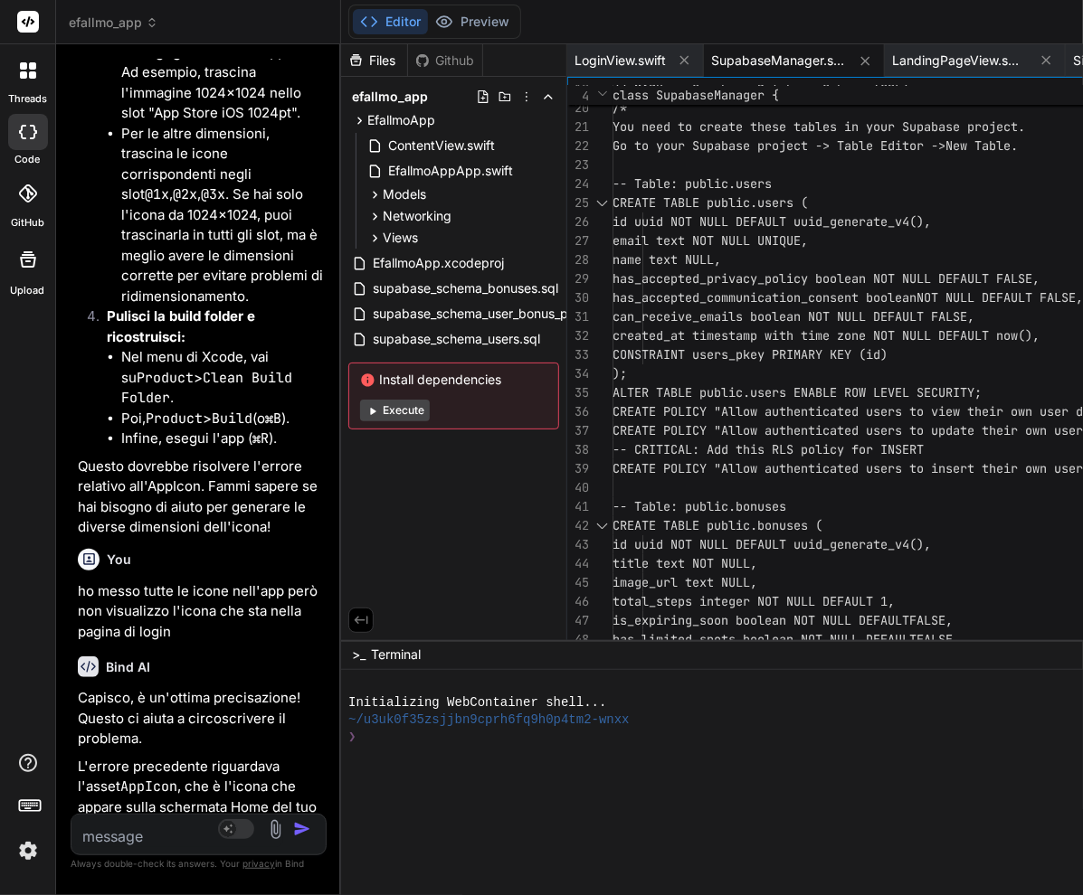
scroll to position [0, 0]
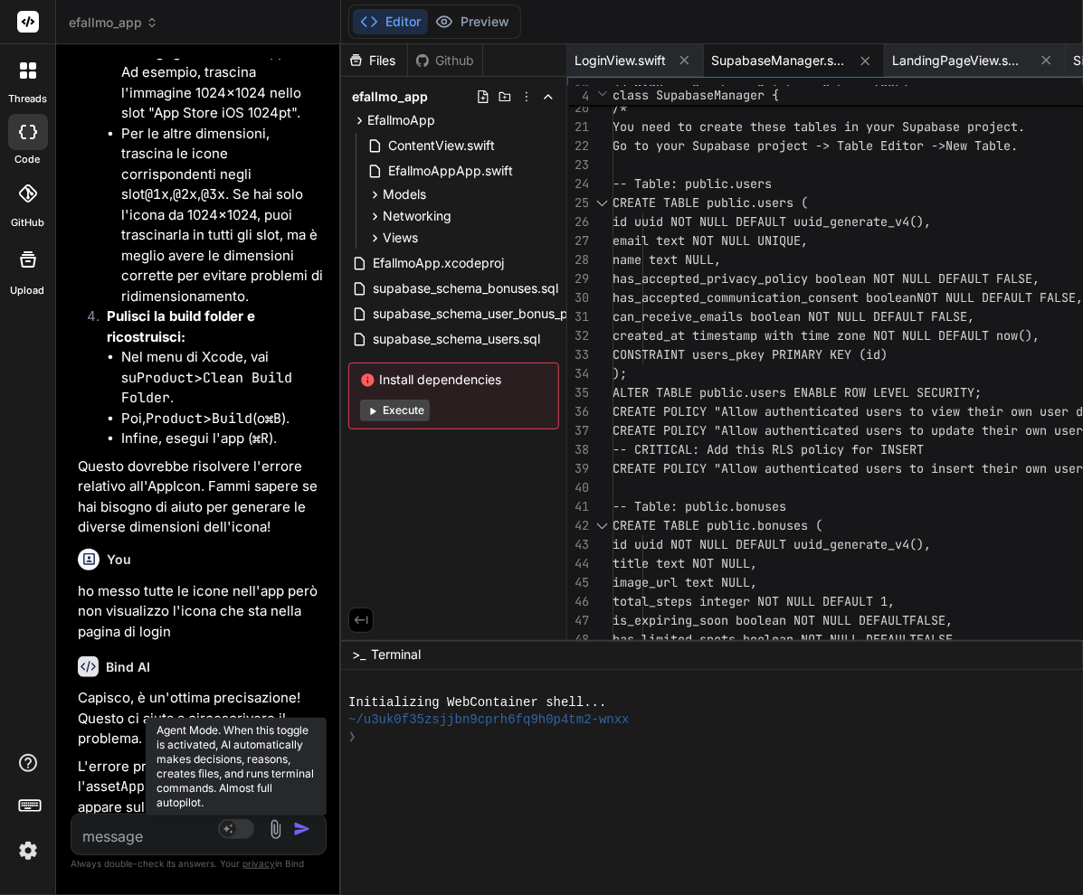
click at [236, 823] on rect at bounding box center [228, 829] width 16 height 16
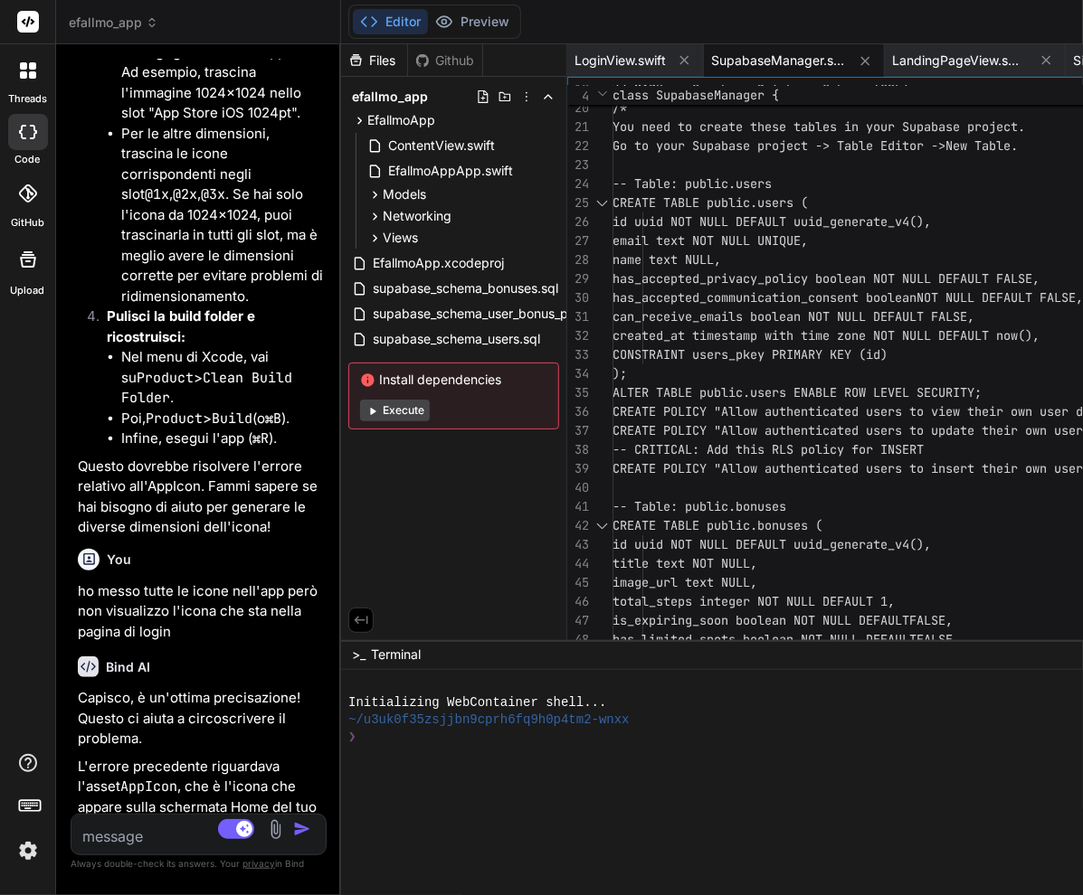
click at [230, 830] on textarea at bounding box center [177, 831] width 212 height 33
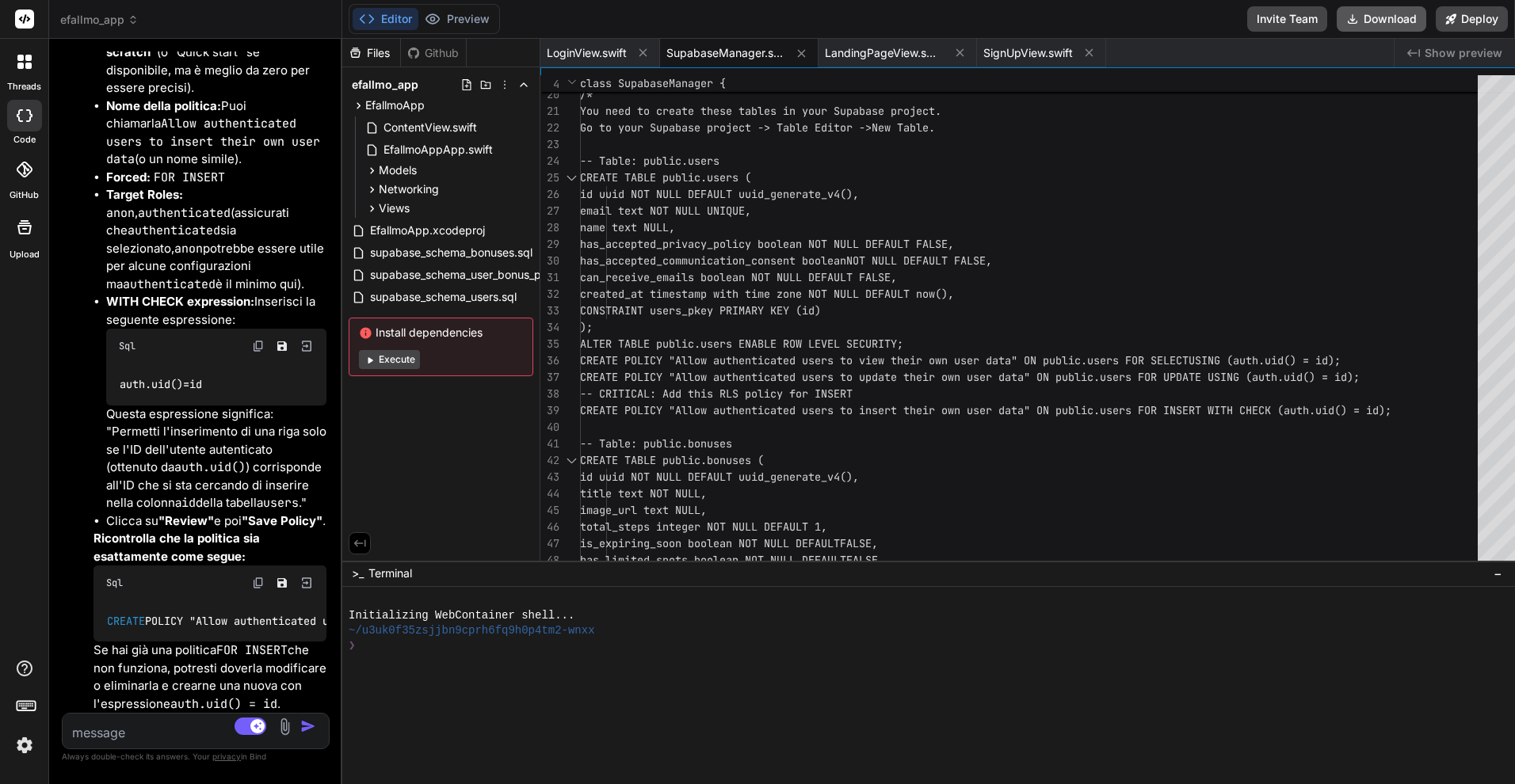
click at [1427, 23] on button "Download" at bounding box center [1382, 18] width 89 height 25
click at [153, 731] on textarea at bounding box center [173, 728] width 222 height 29
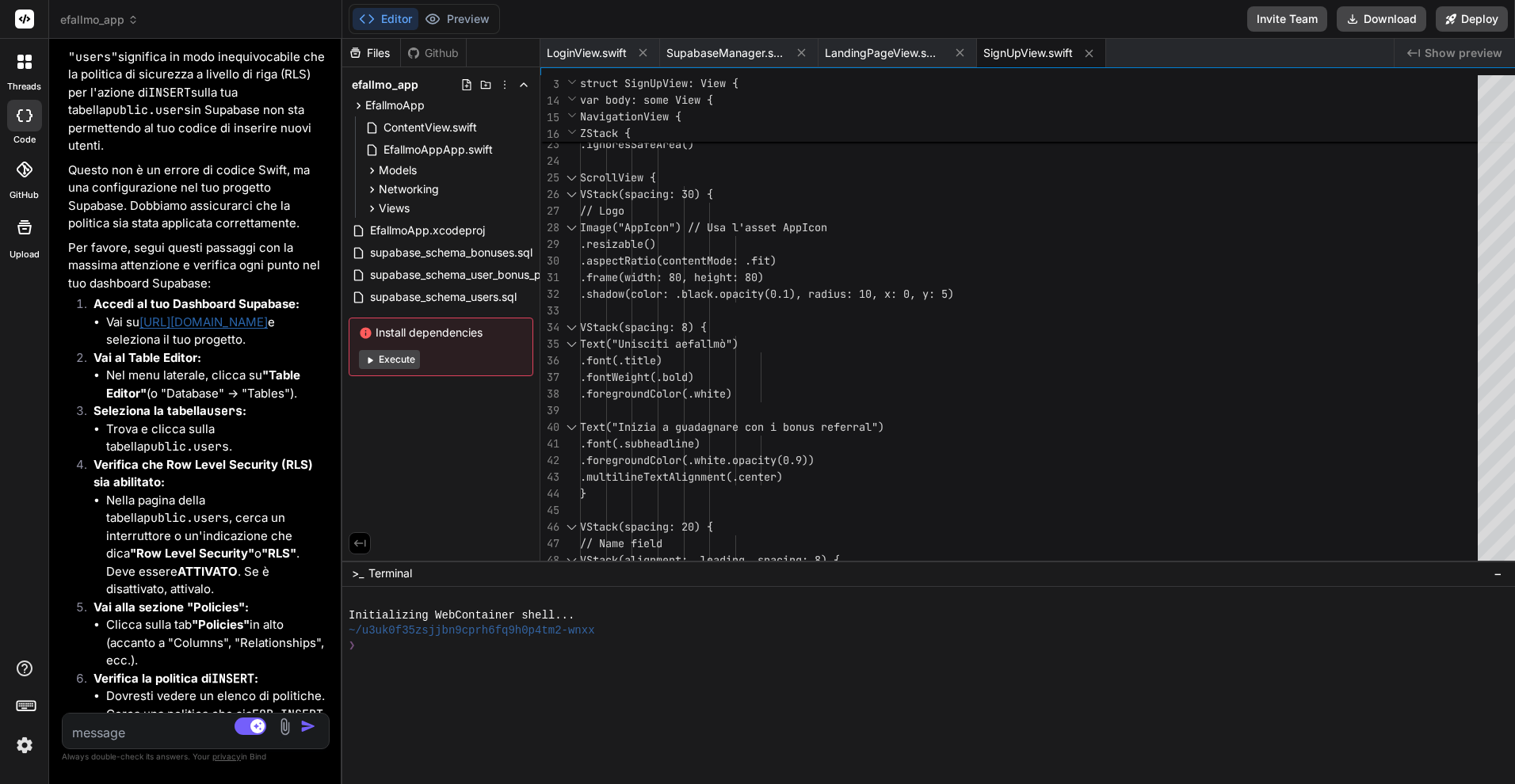
scroll to position [30846, 0]
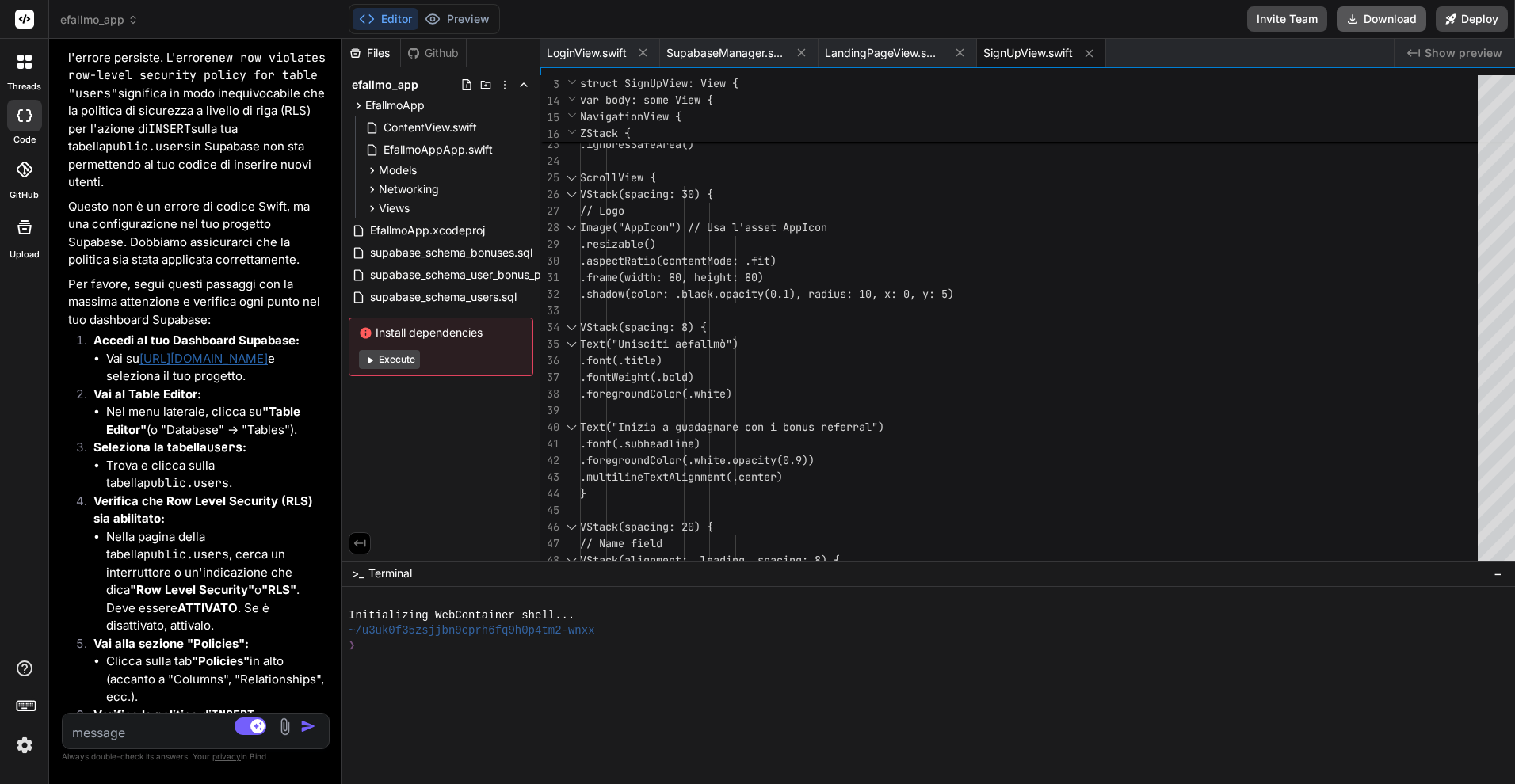
click at [1427, 23] on button "Download" at bounding box center [1382, 18] width 89 height 25
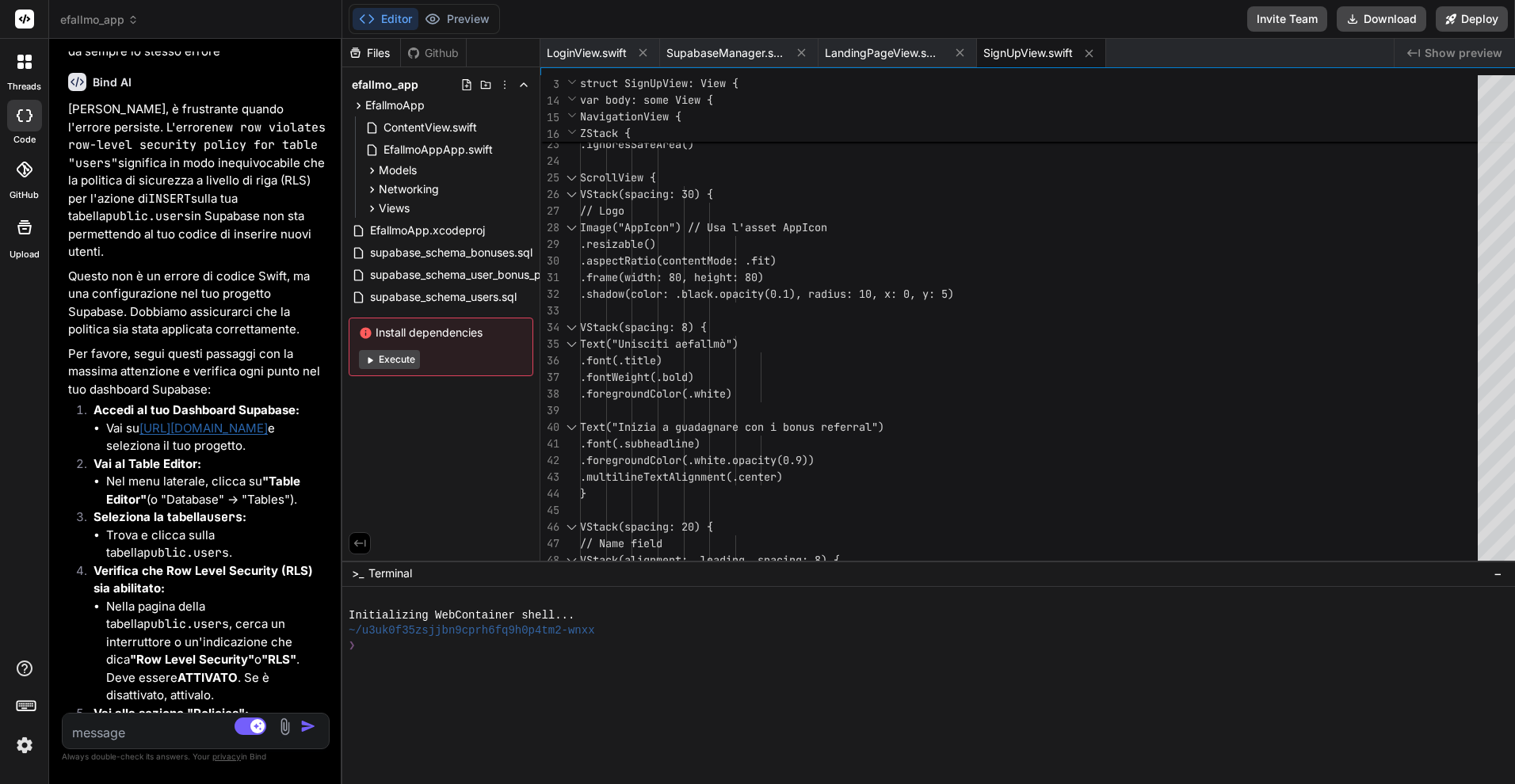
scroll to position [30751, 0]
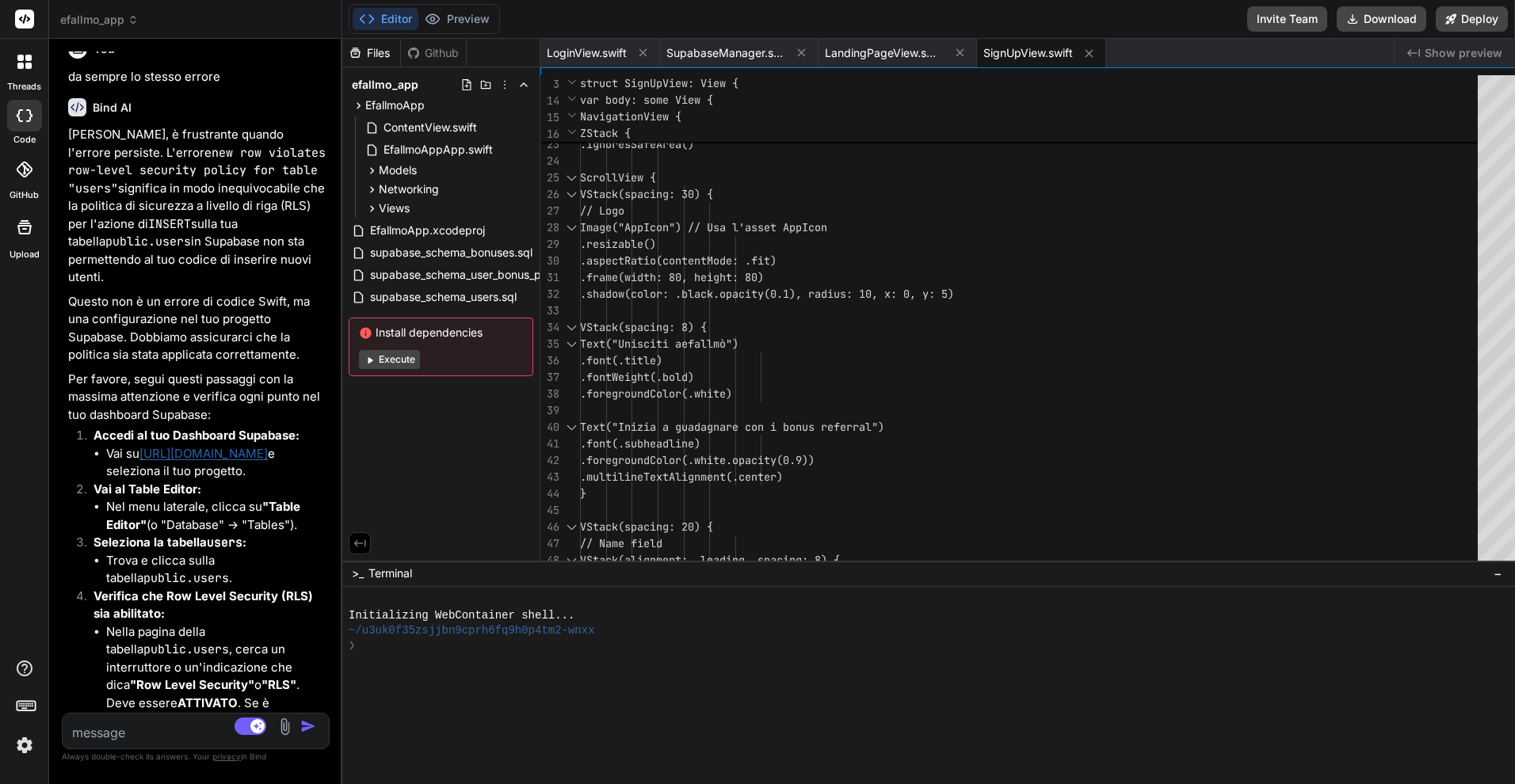
click at [138, 730] on textarea at bounding box center [173, 728] width 222 height 29
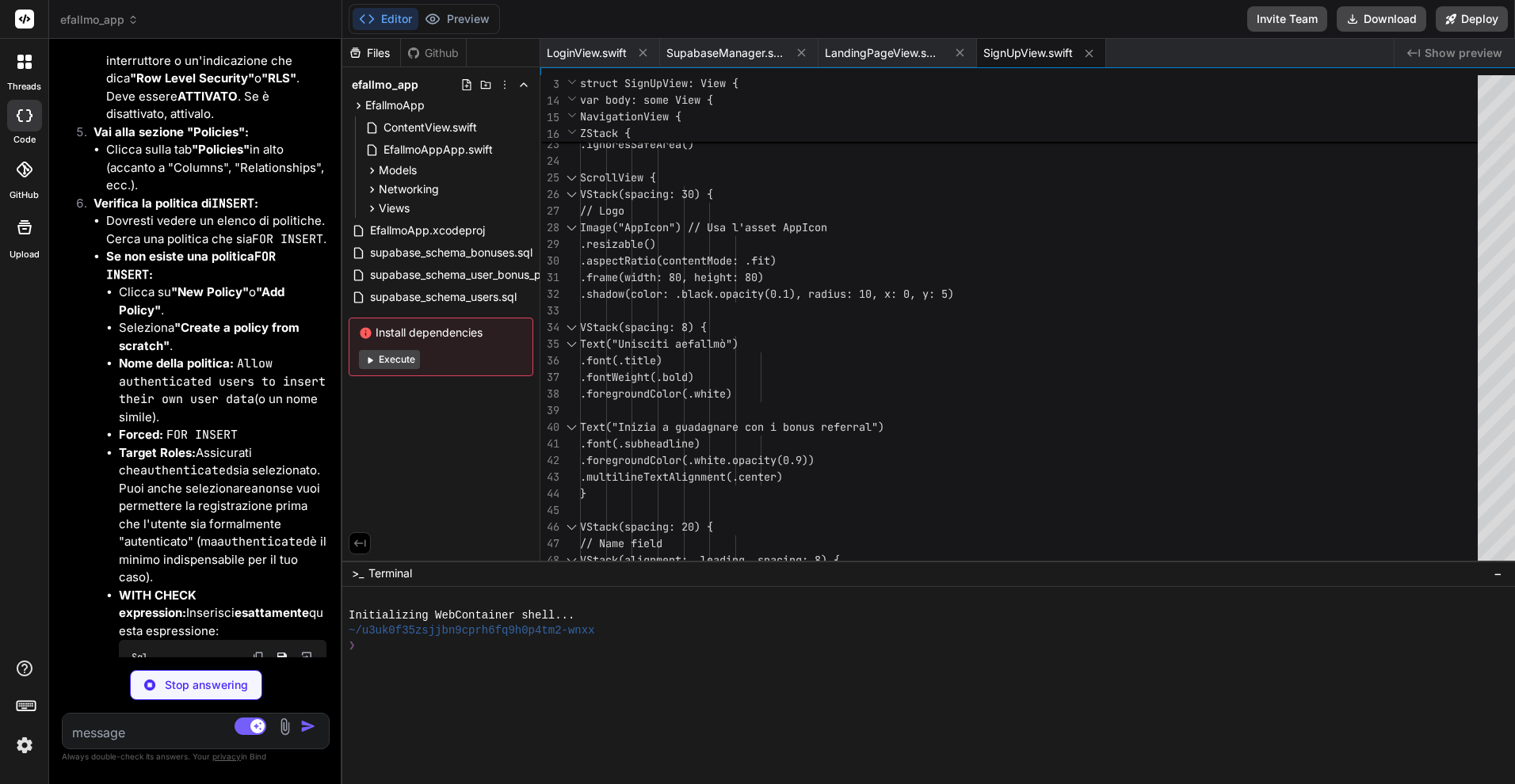
scroll to position [0, 0]
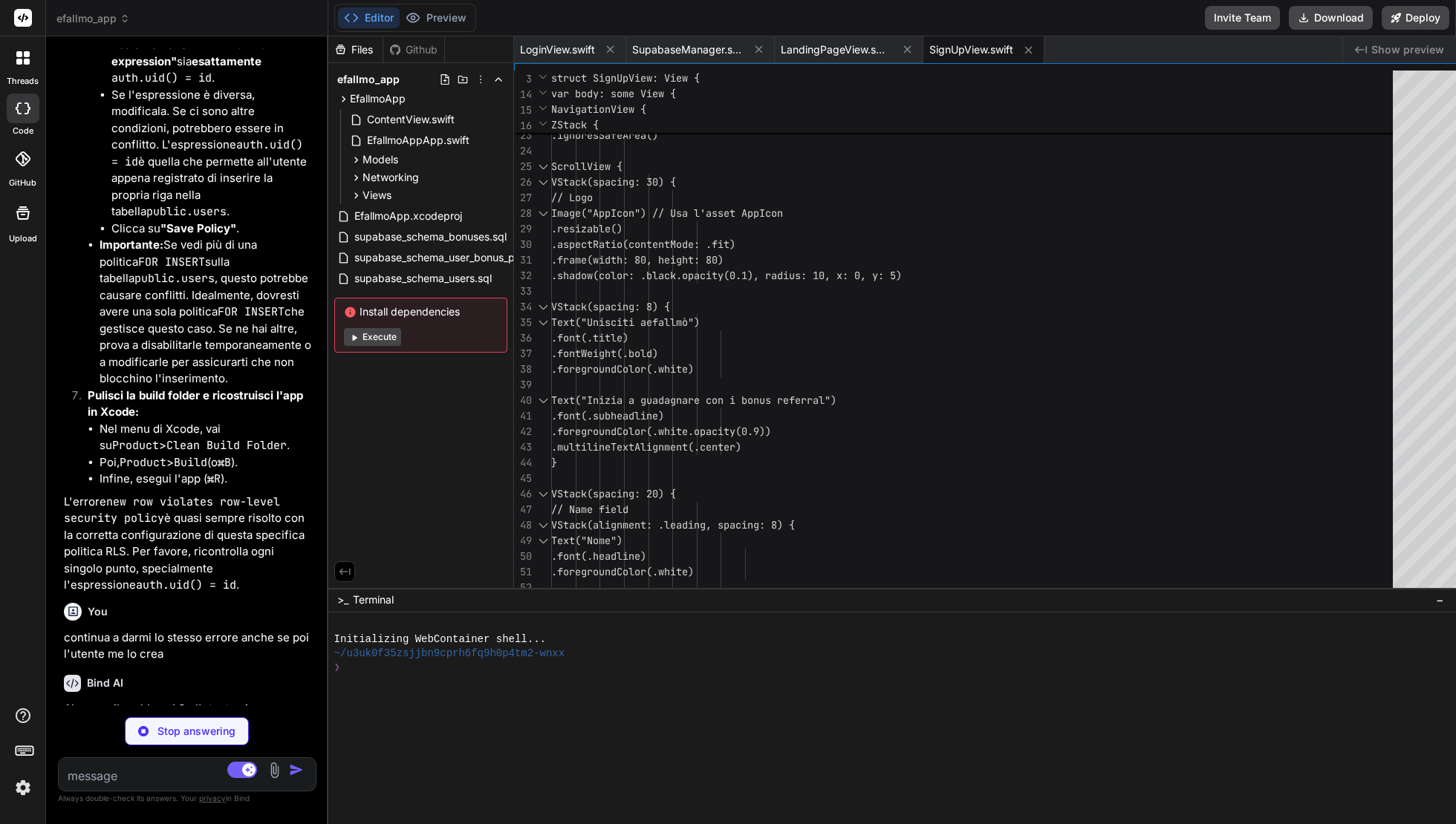
click at [338, 467] on div "Files Github efallmo_app EfallmoApp ContentView.swift EfallmoAppApp.swift Model…" at bounding box center [421, 312] width 186 height 552
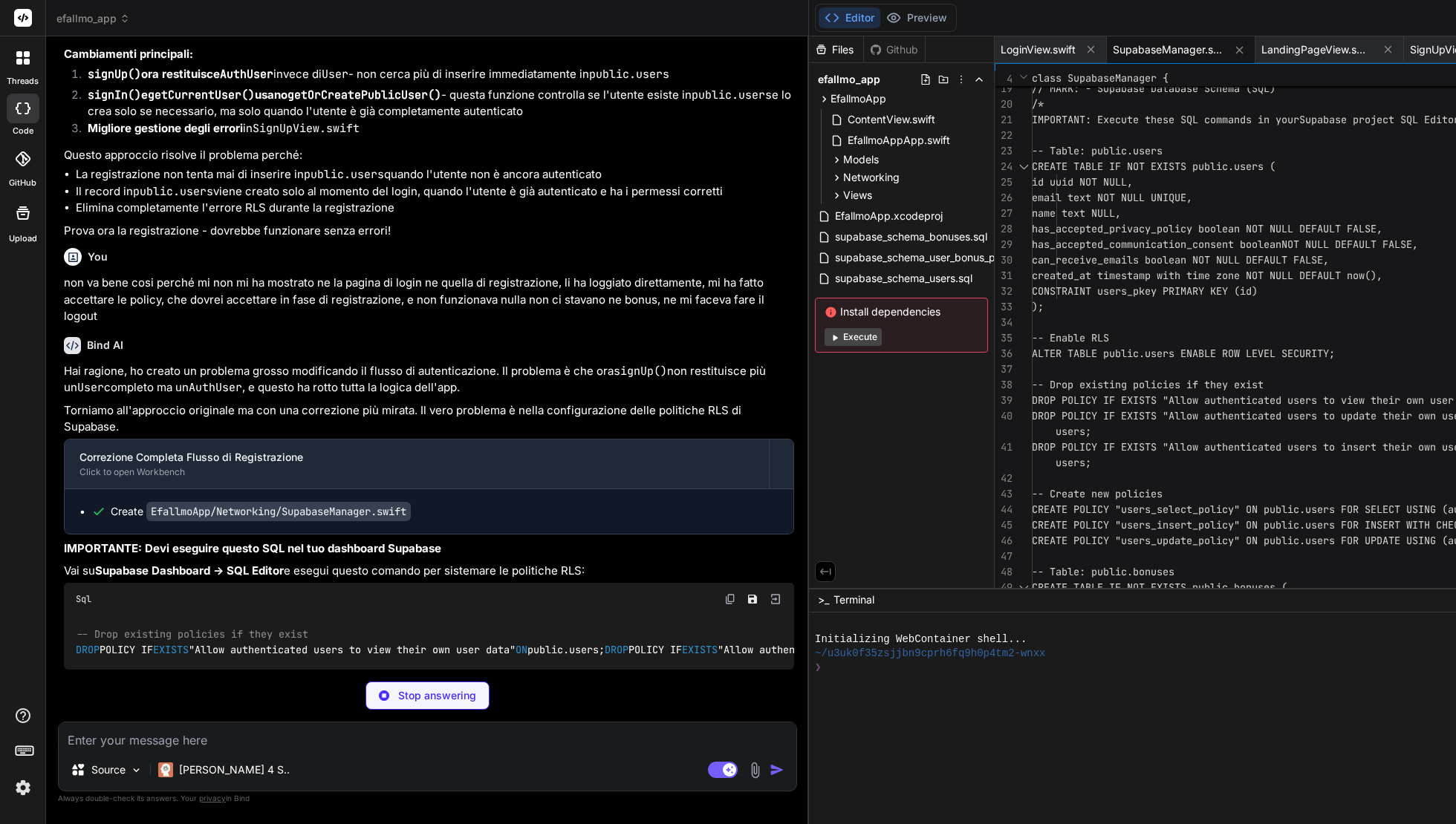
drag, startPoint x: 336, startPoint y: 464, endPoint x: 545, endPoint y: 485, distance: 210.1
click at [545, 485] on div "Bind AI Web Search Created with Pixso. Code Generator You /Users/nellocollaro/D…" at bounding box center [427, 430] width 763 height 788
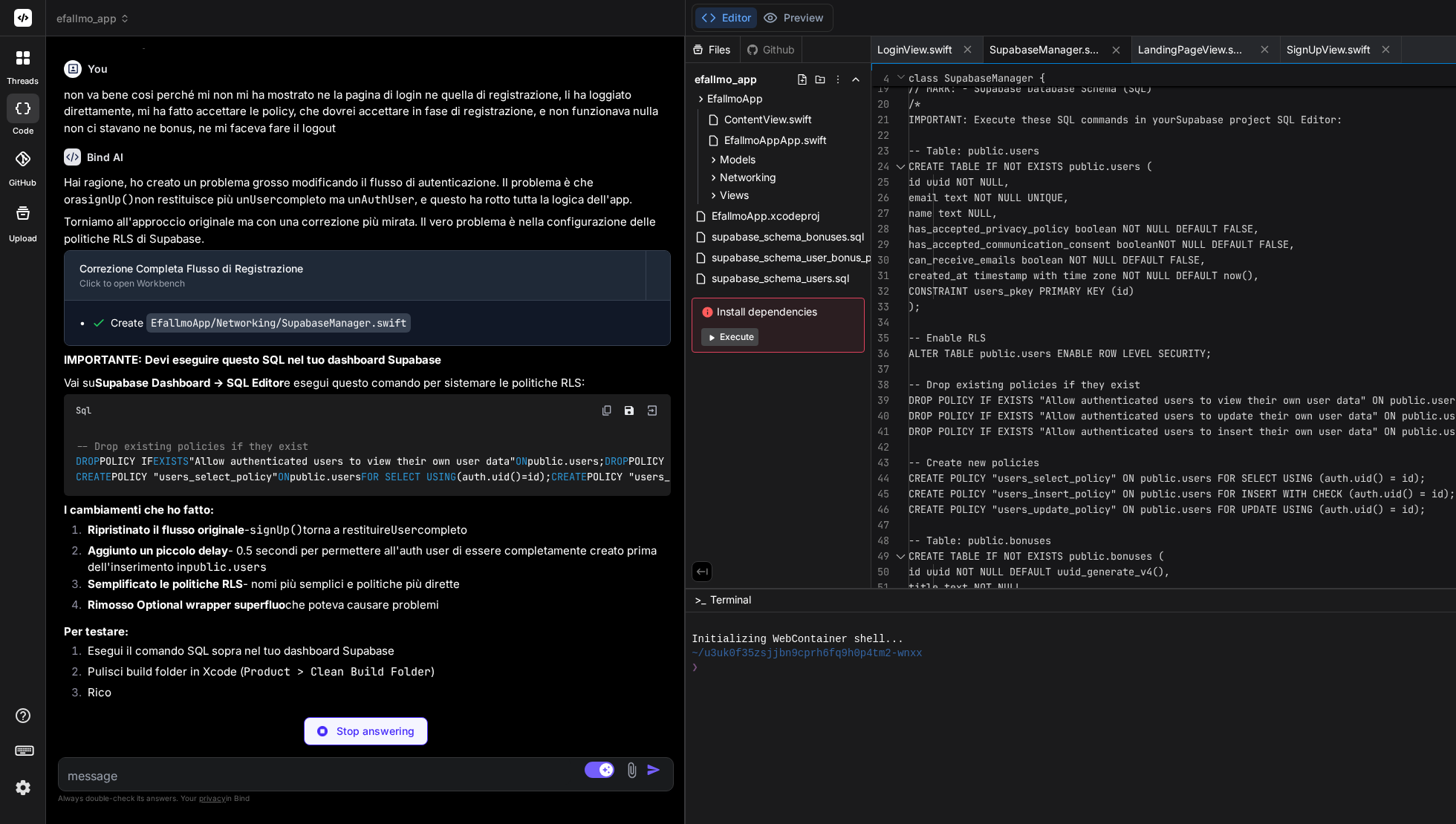
drag, startPoint x: 590, startPoint y: 431, endPoint x: 408, endPoint y: 446, distance: 182.6
click at [408, 446] on div "Bind AI Web Search Created with Pixso. Code Generator You /Users/nellocollaro/D…" at bounding box center [365, 430] width 640 height 788
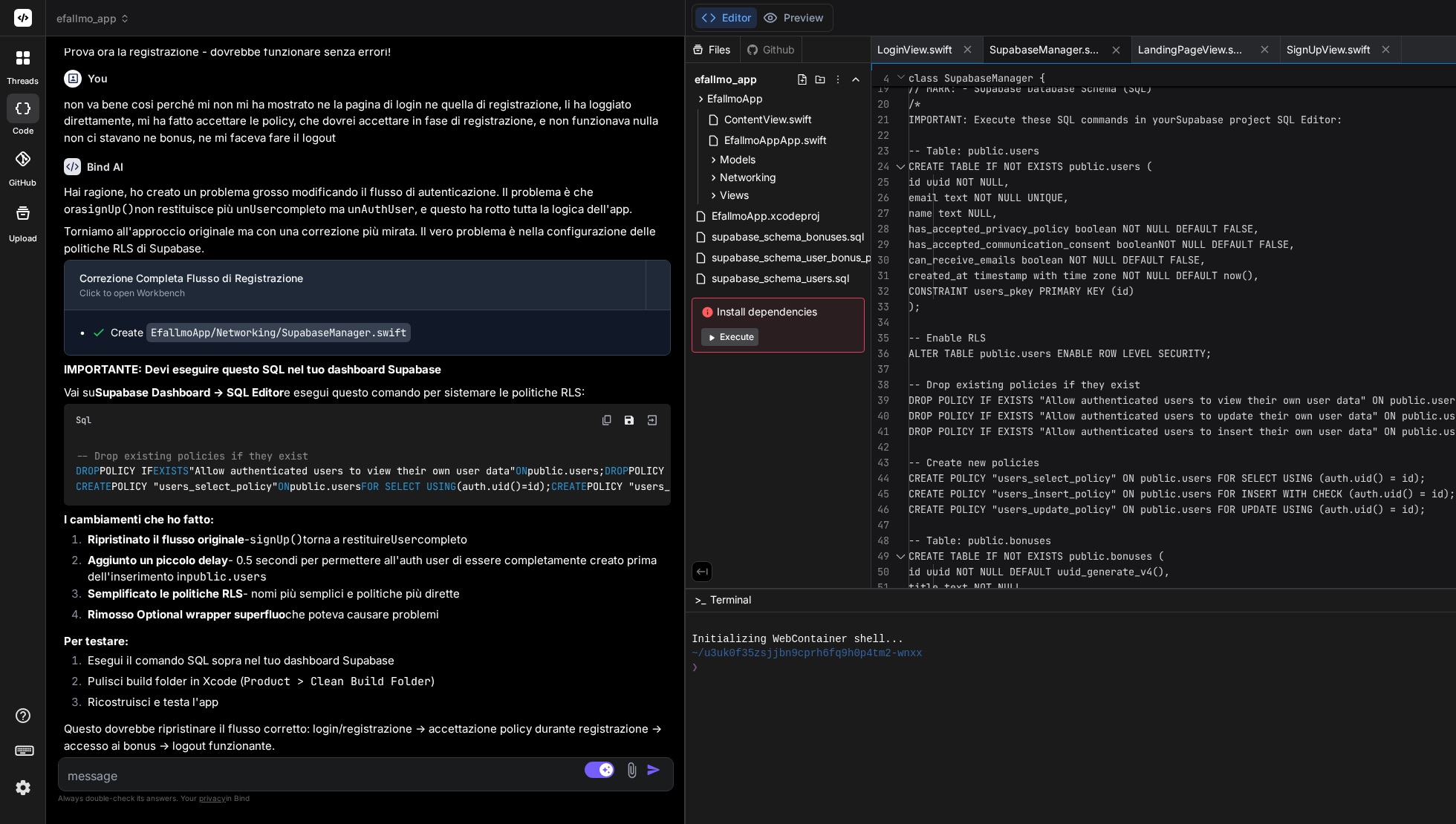
click at [18, 76] on label "threads" at bounding box center [22, 80] width 32 height 12
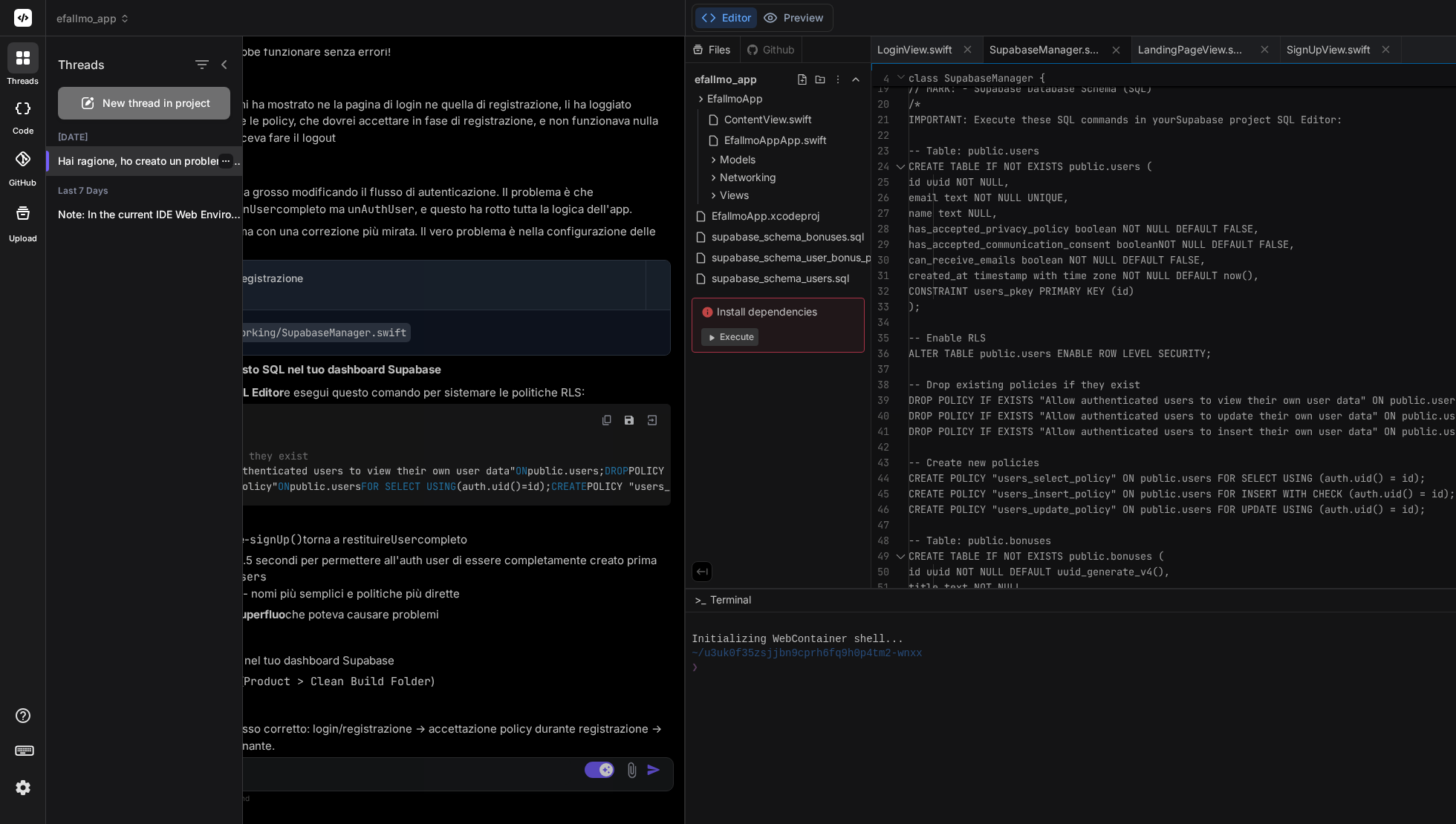
click at [158, 167] on p "Hai ragione, ho creato un problema gross..." at bounding box center [150, 161] width 184 height 15
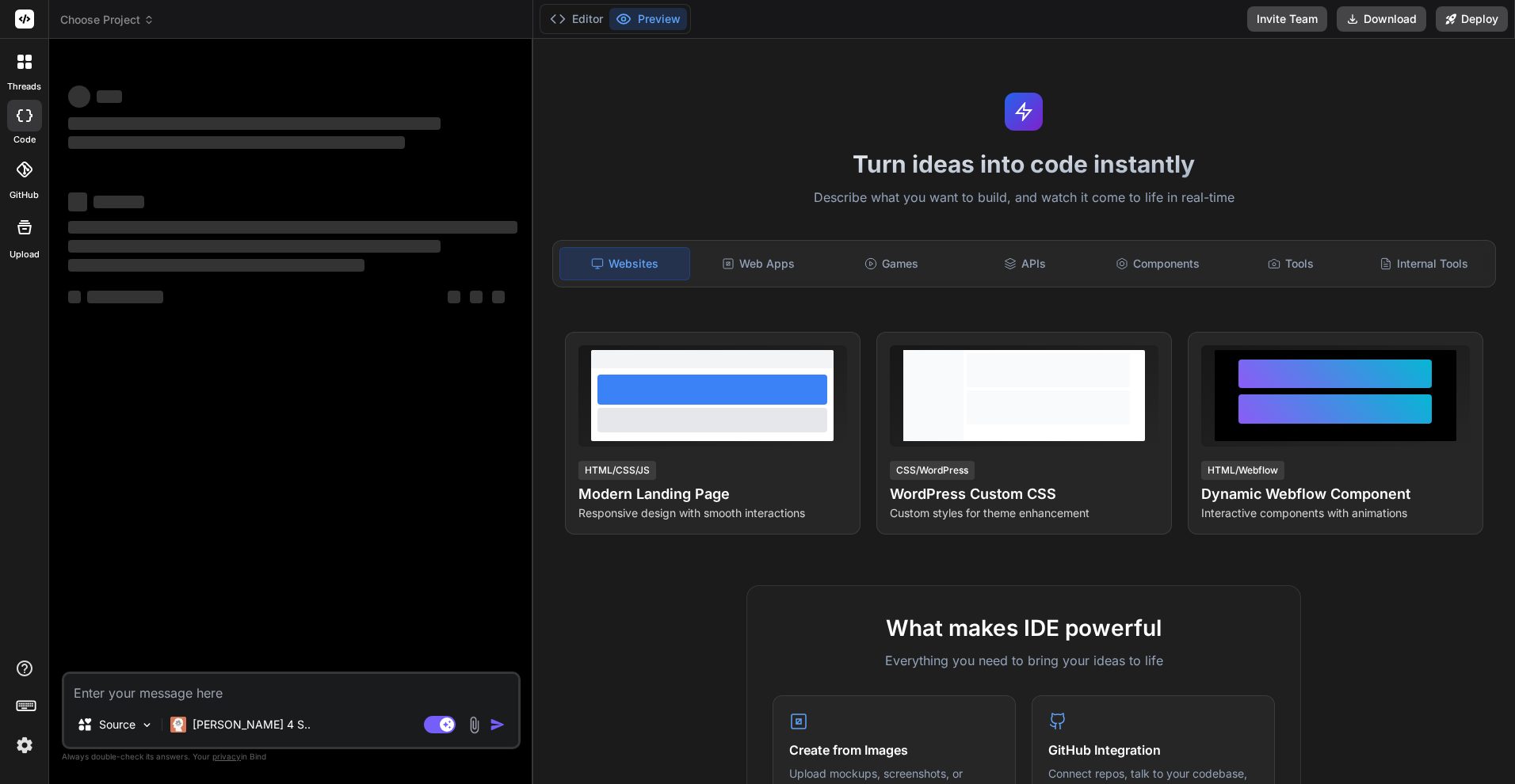
click at [21, 54] on icon at bounding box center [20, 57] width 6 height 6
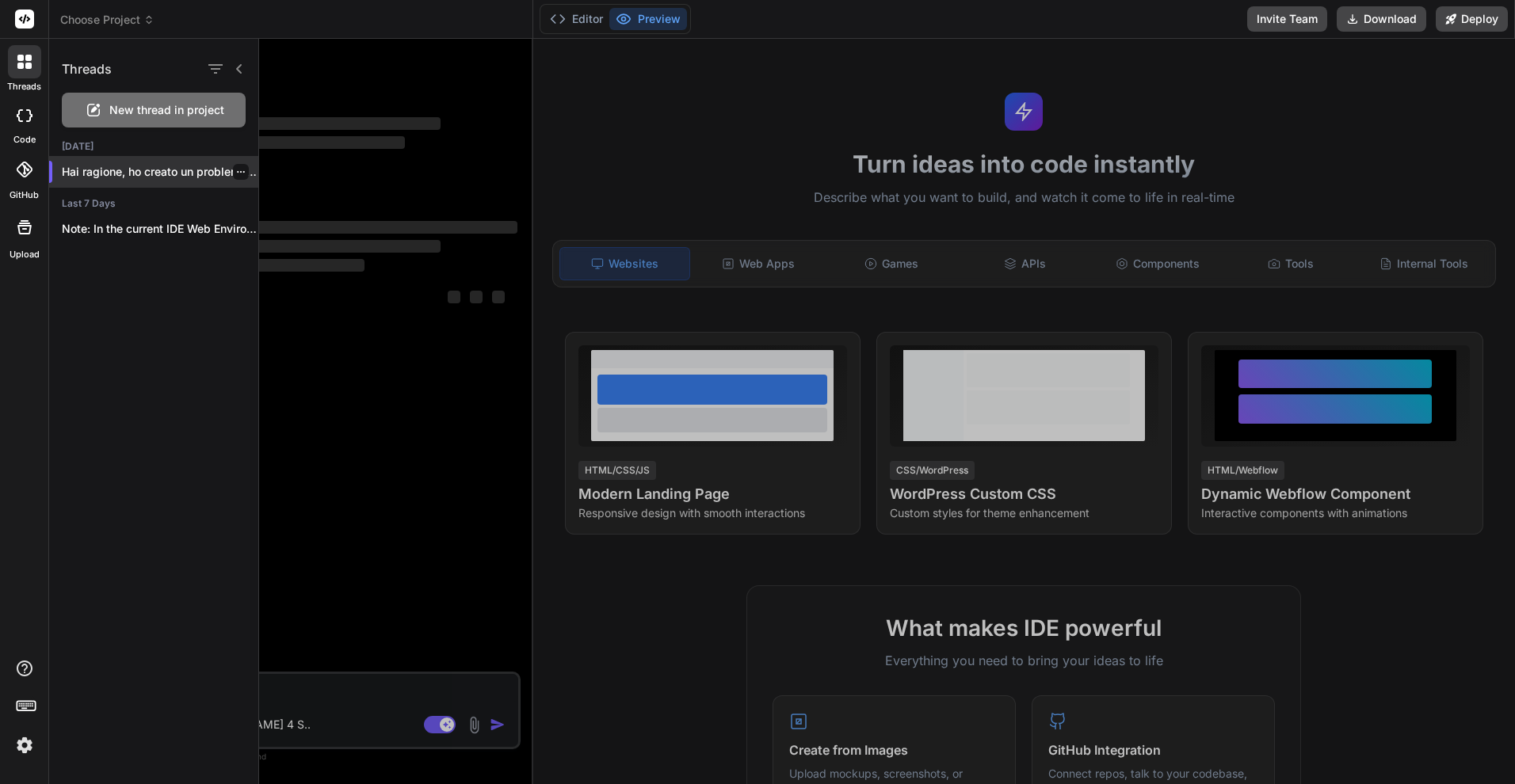
click at [169, 179] on p "Hai ragione, ho creato un problema grosso..." at bounding box center [160, 172] width 196 height 16
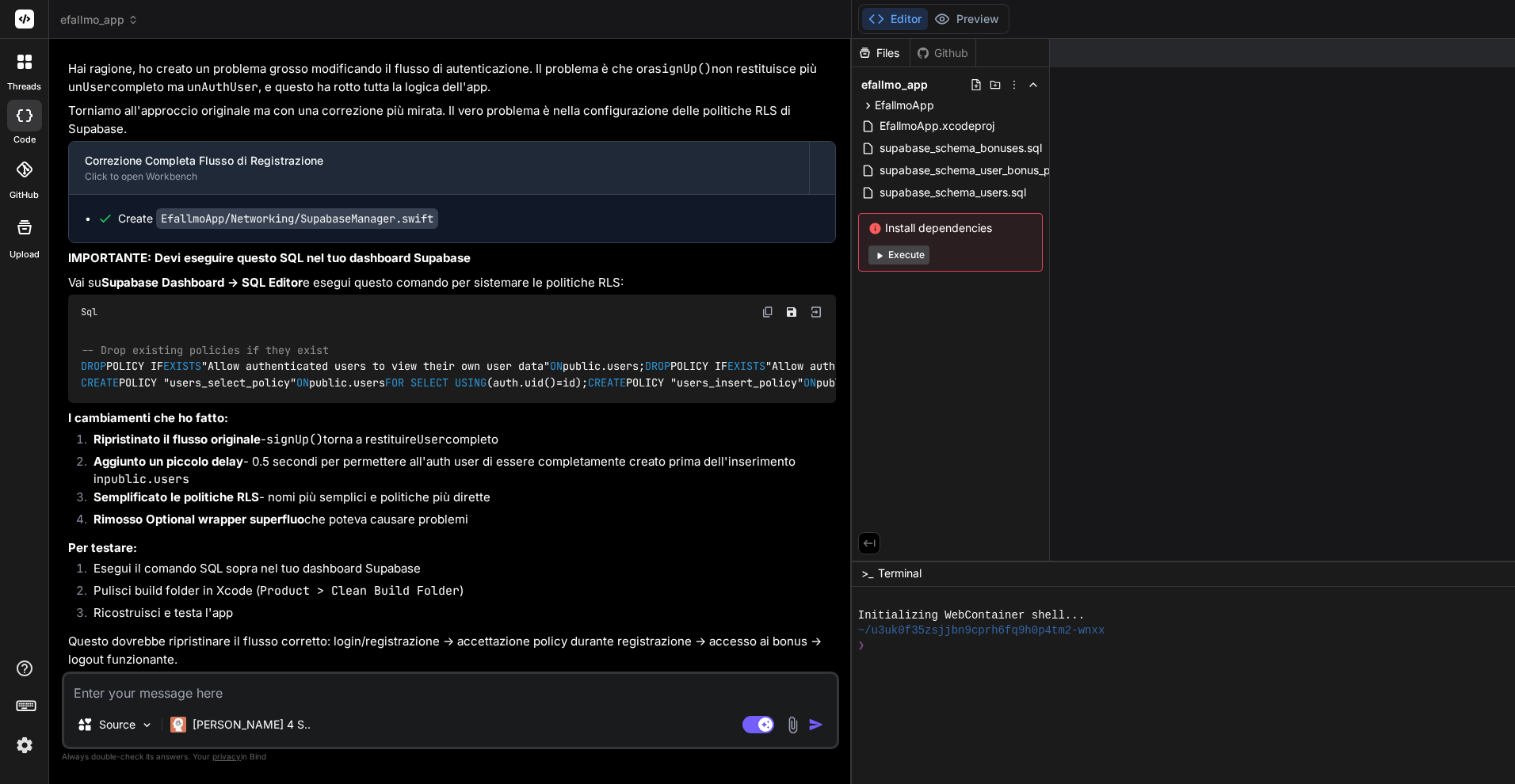
scroll to position [3790, 0]
drag, startPoint x: 83, startPoint y: 435, endPoint x: 358, endPoint y: 498, distance: 282.1
click at [358, 403] on div "-- Drop existing policies if they exist DROP POLICY IF EXISTS "Allow authentica…" at bounding box center [452, 366] width 768 height 74
click at [290, 329] on div "Sql" at bounding box center [452, 312] width 768 height 35
click at [761, 319] on img at bounding box center [768, 312] width 12 height 12
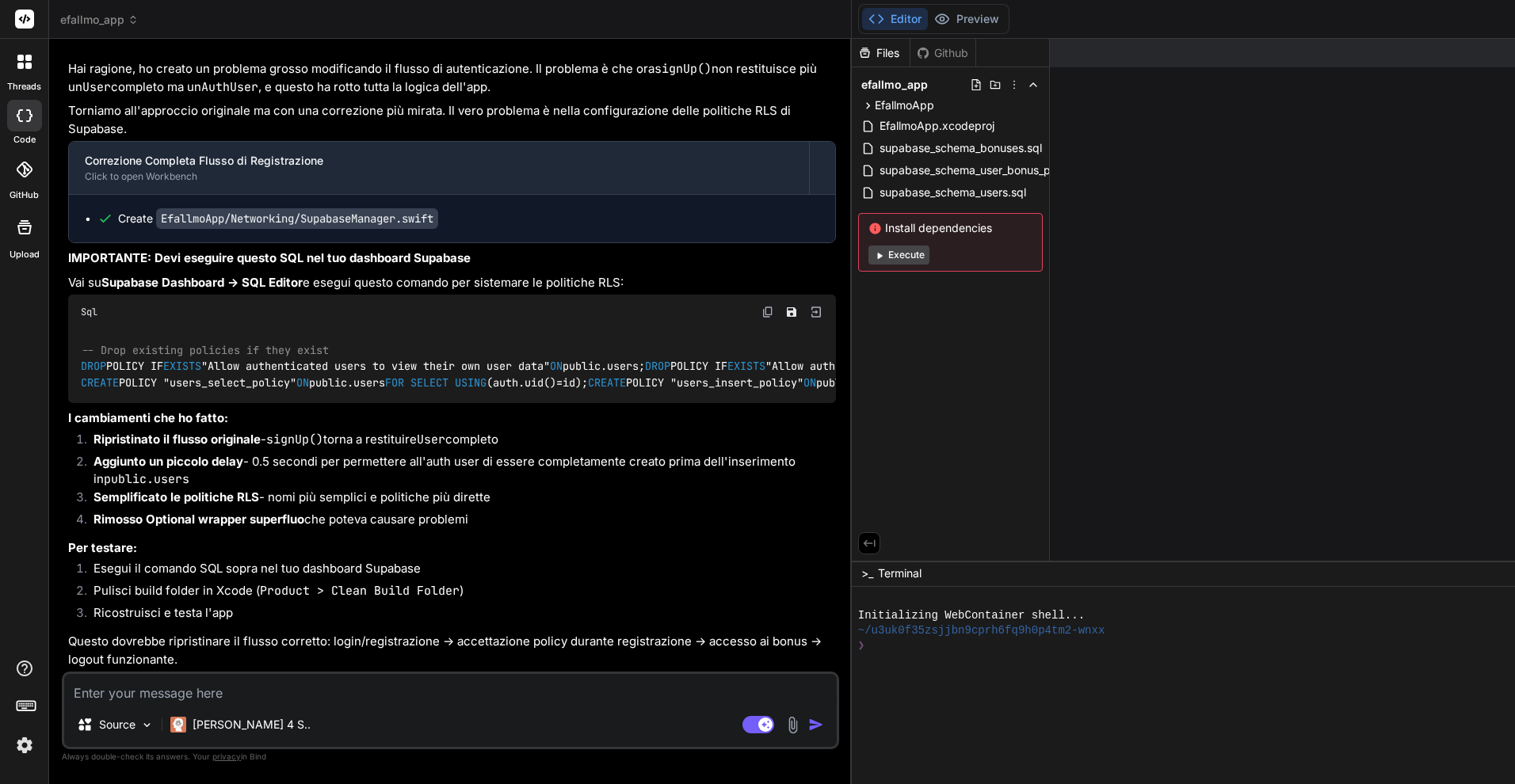
scroll to position [3716, 0]
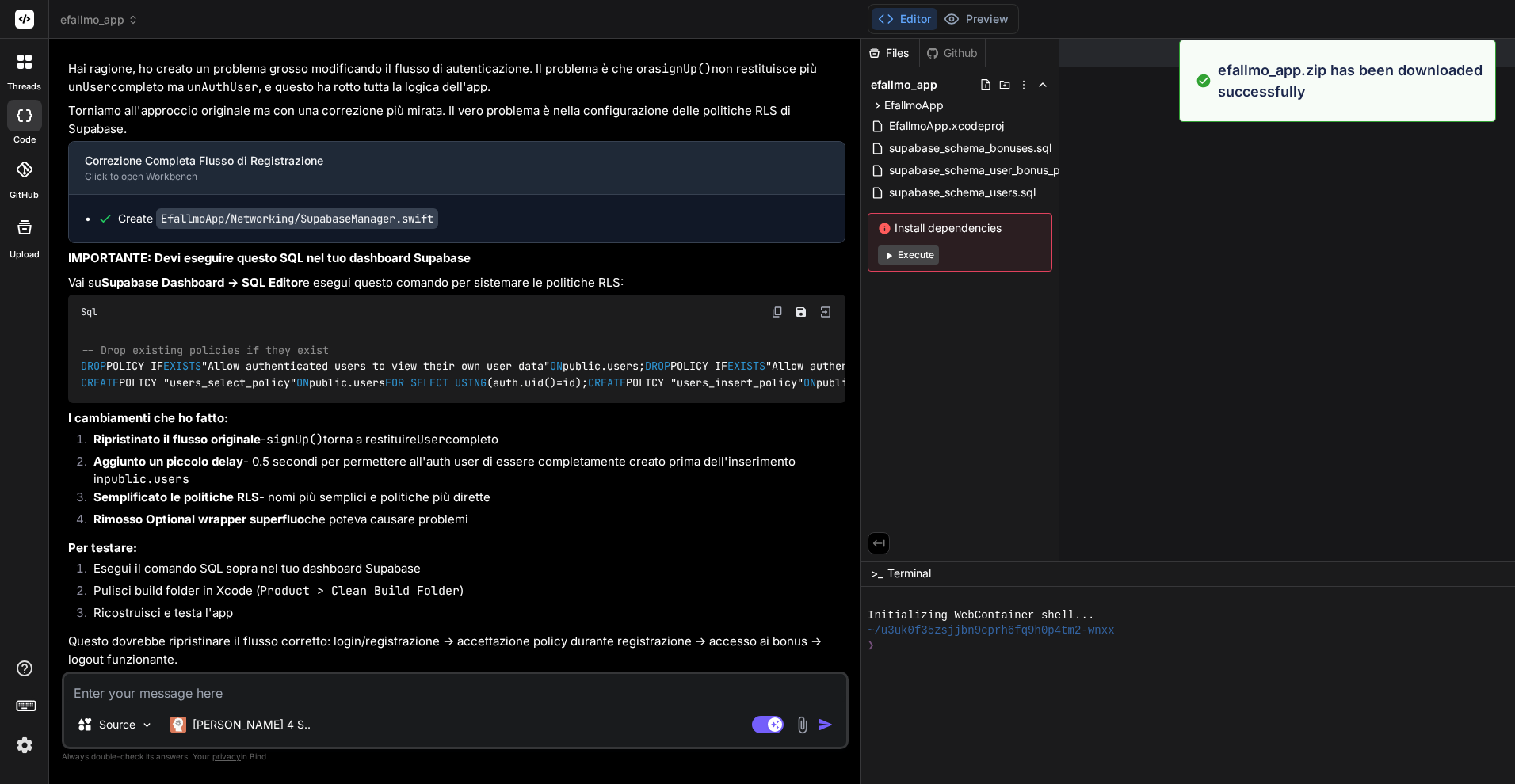
type textarea "x"
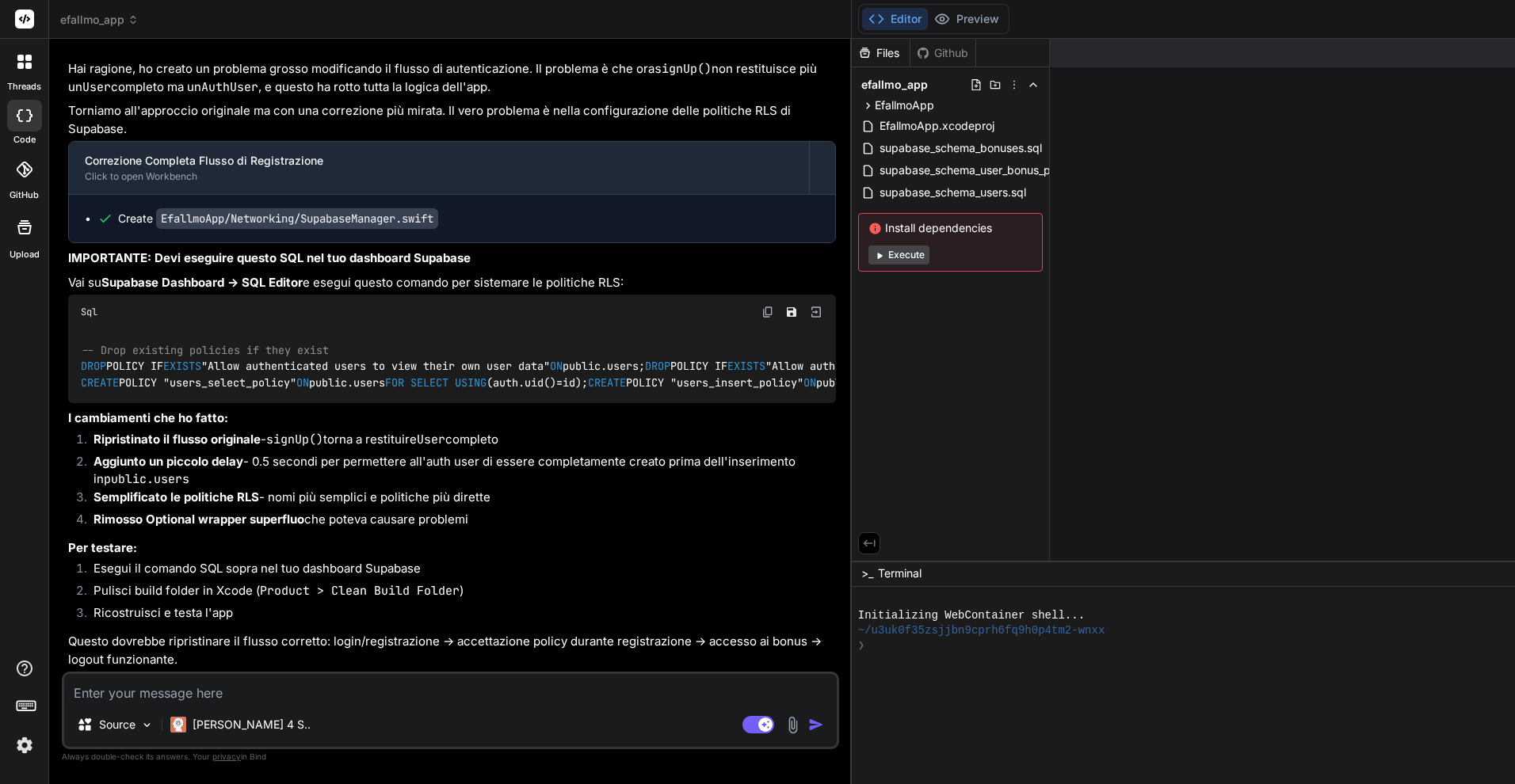
scroll to position [3669, 0]
click at [278, 697] on textarea at bounding box center [450, 689] width 773 height 29
paste textarea "Command SwiftCompile failed with a nonzero exit code"
type textarea "Command SwiftCompile failed with a nonzero exit code"
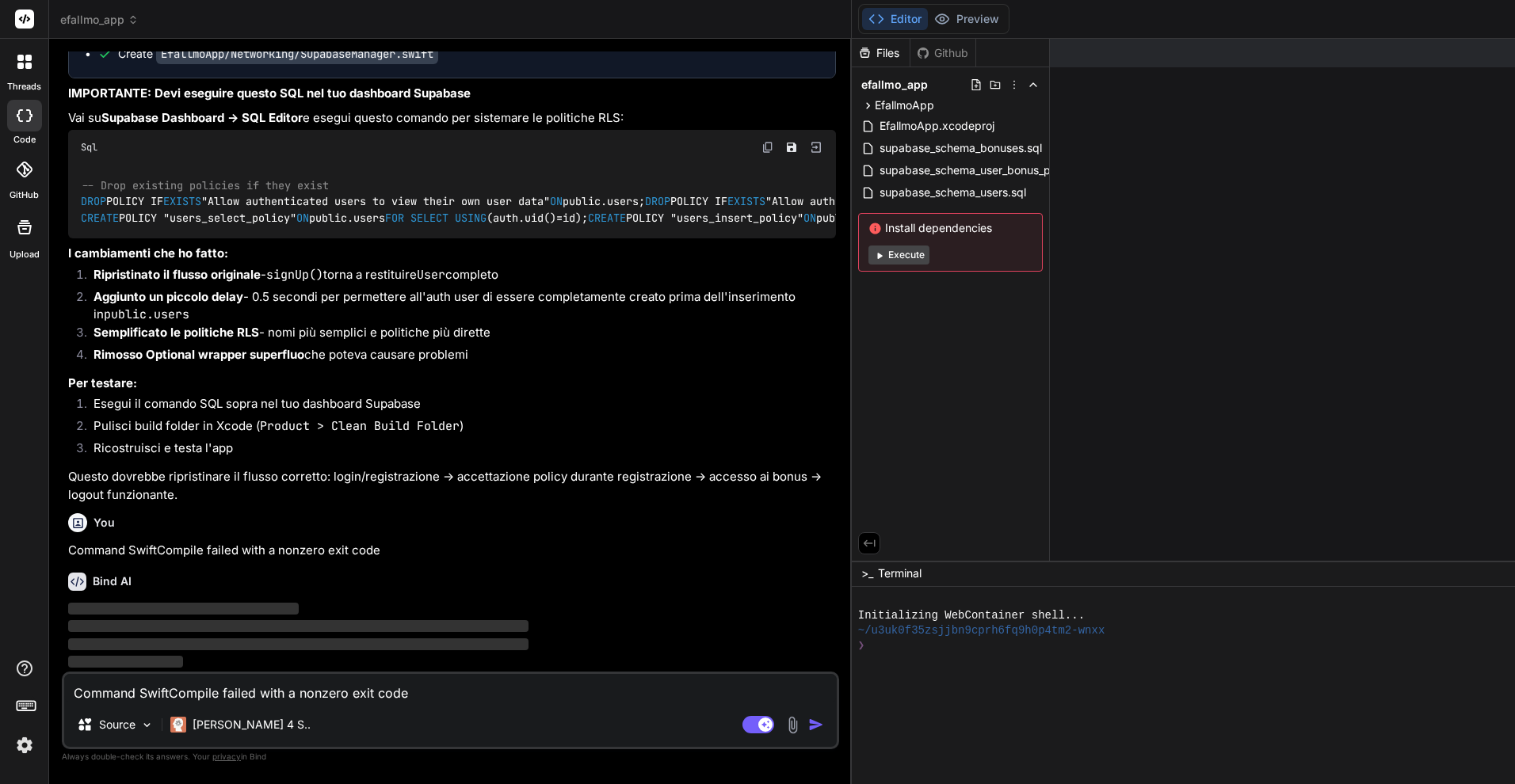
type textarea "x"
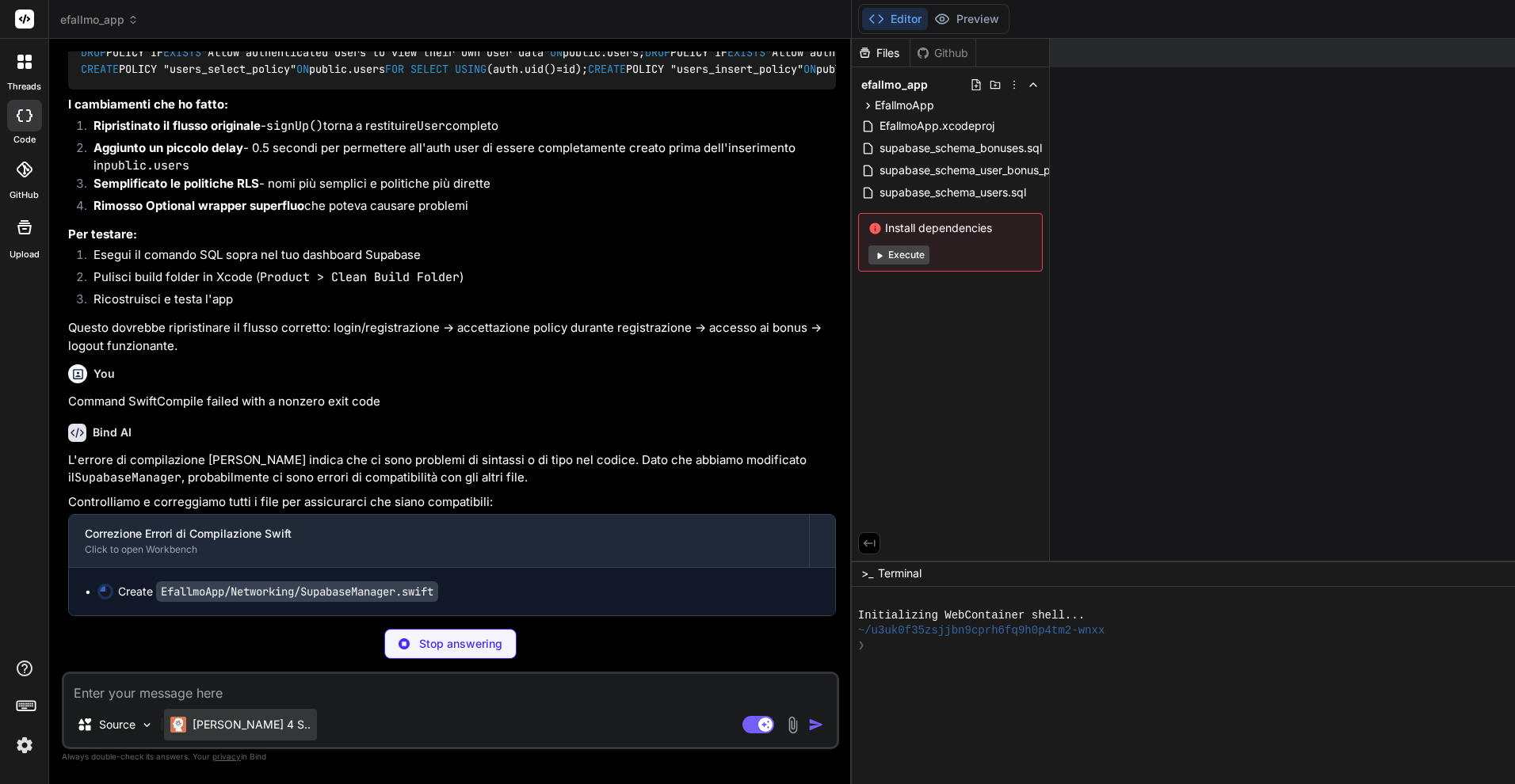
click at [222, 729] on p "[PERSON_NAME] 4 S.." at bounding box center [251, 724] width 118 height 16
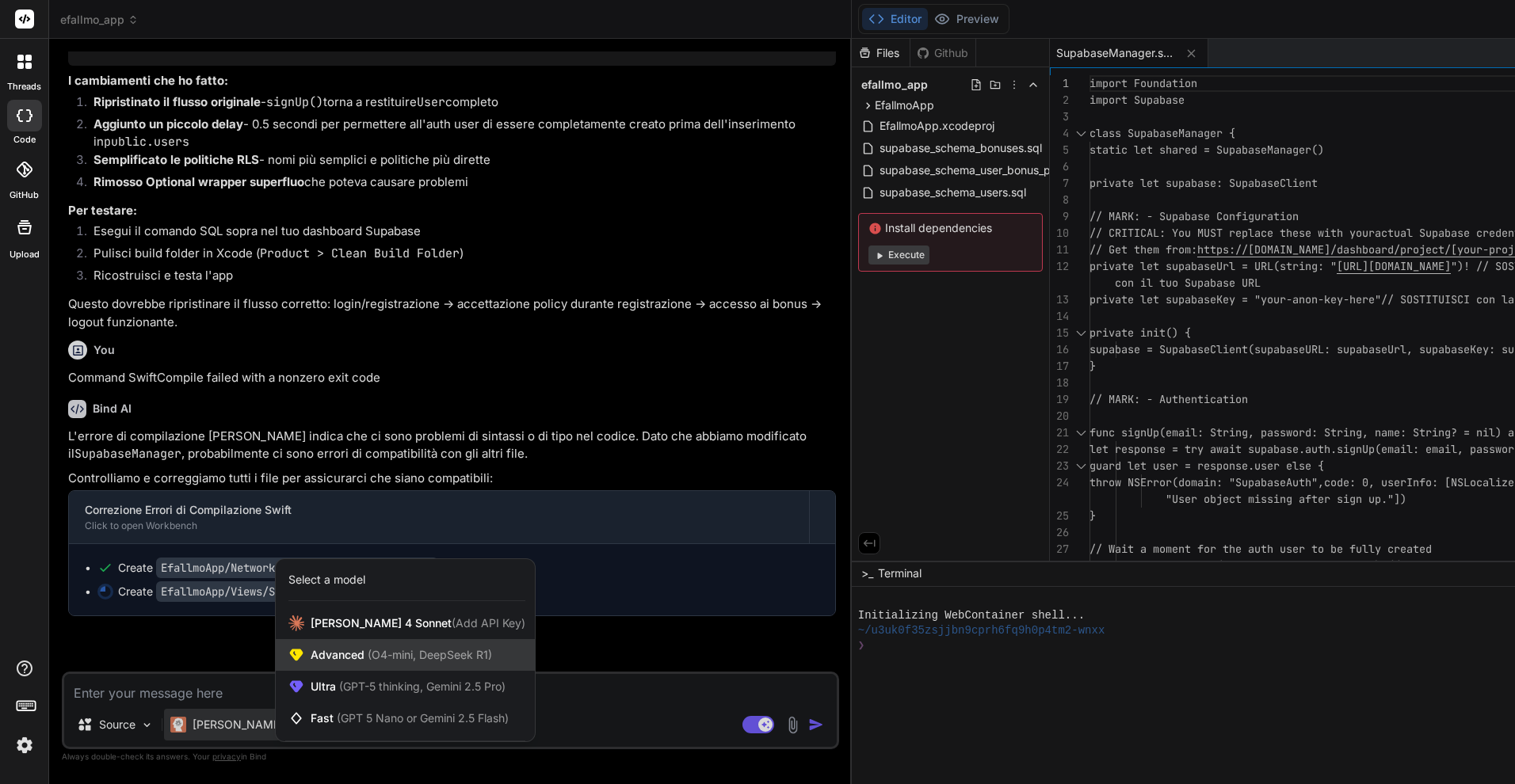
type textarea "x"
type textarea "} }"
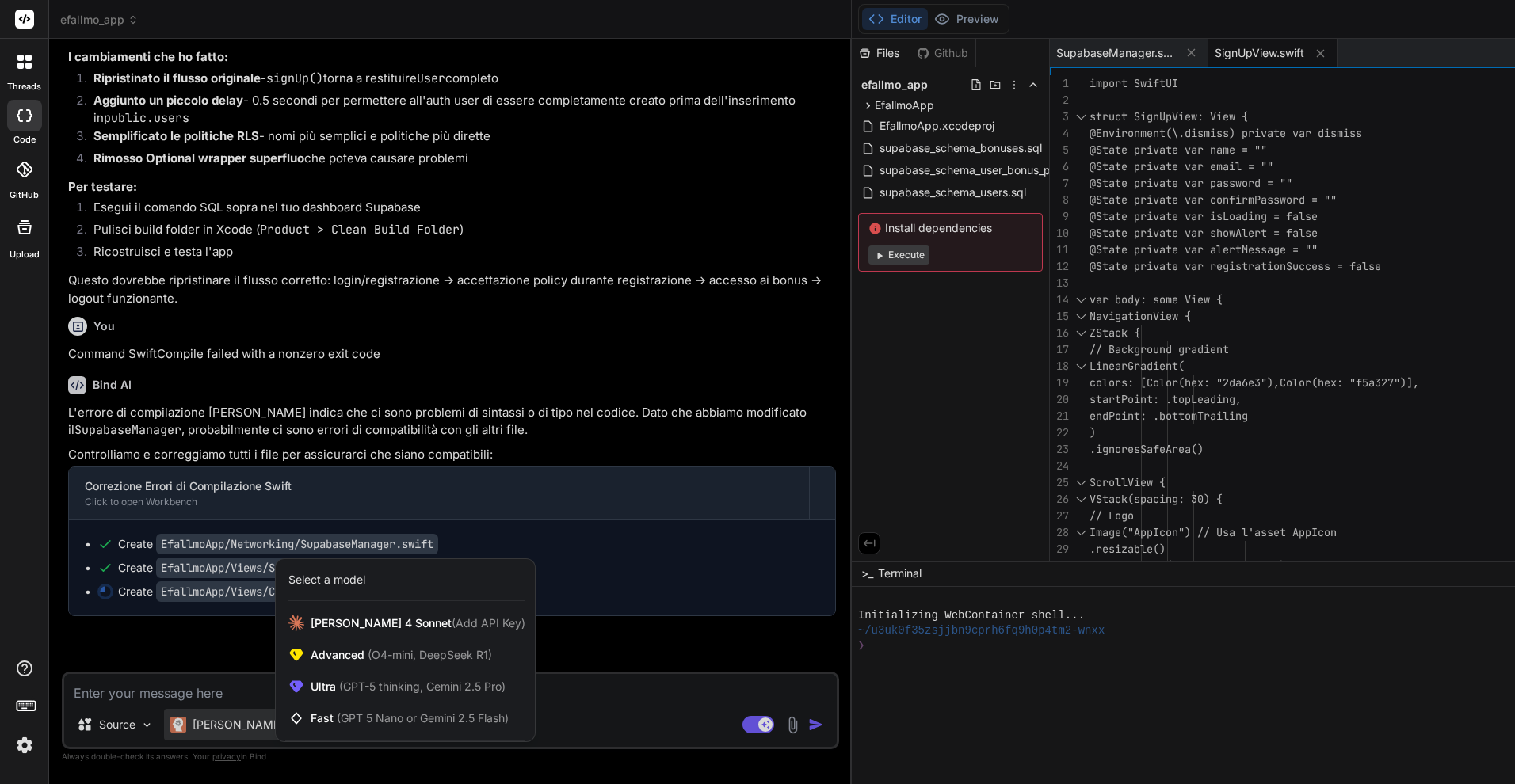
click at [197, 622] on div at bounding box center [757, 392] width 1515 height 784
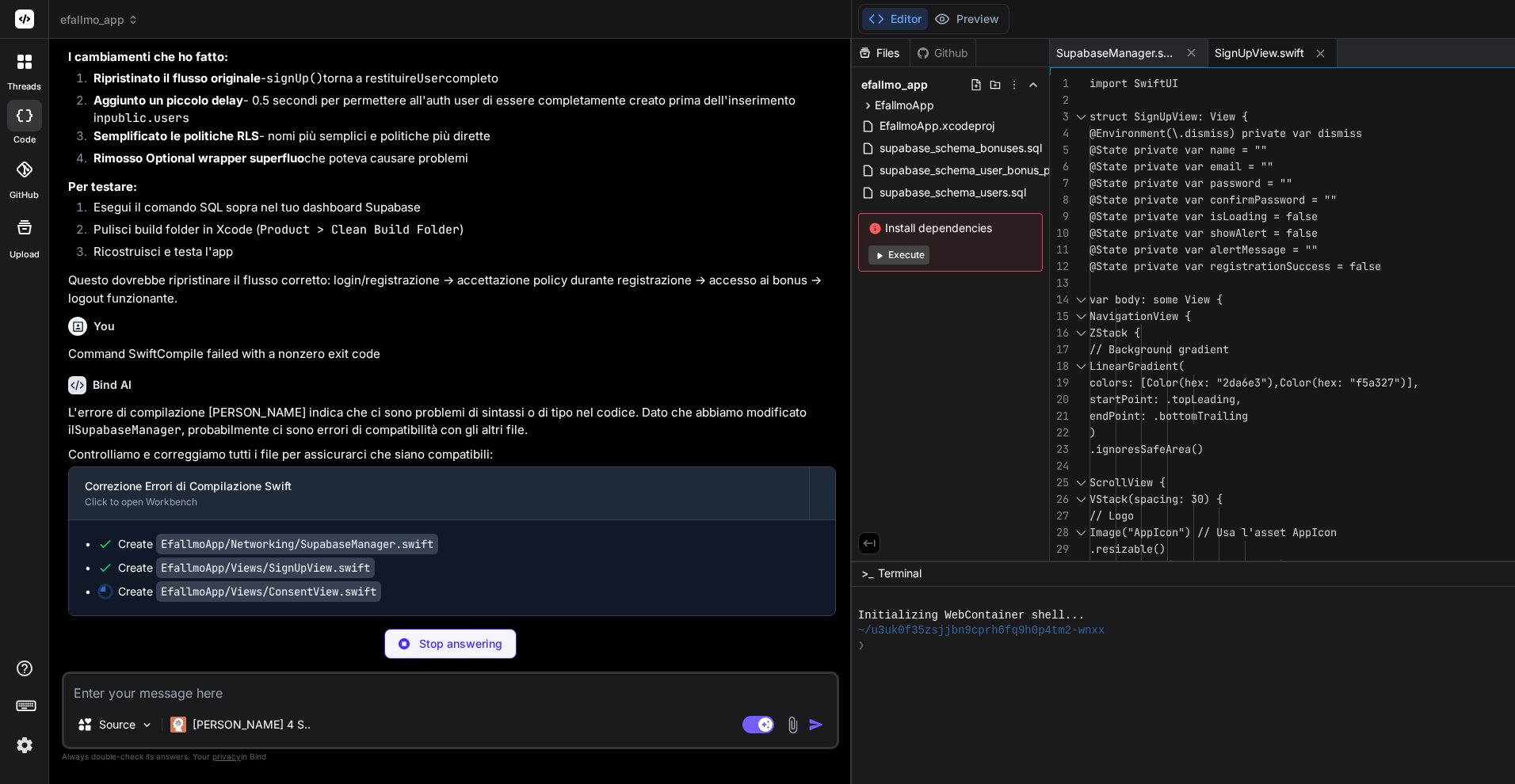
scroll to position [0, 0]
type textarea "x"
type textarea "self.isLoading = false } } } }"
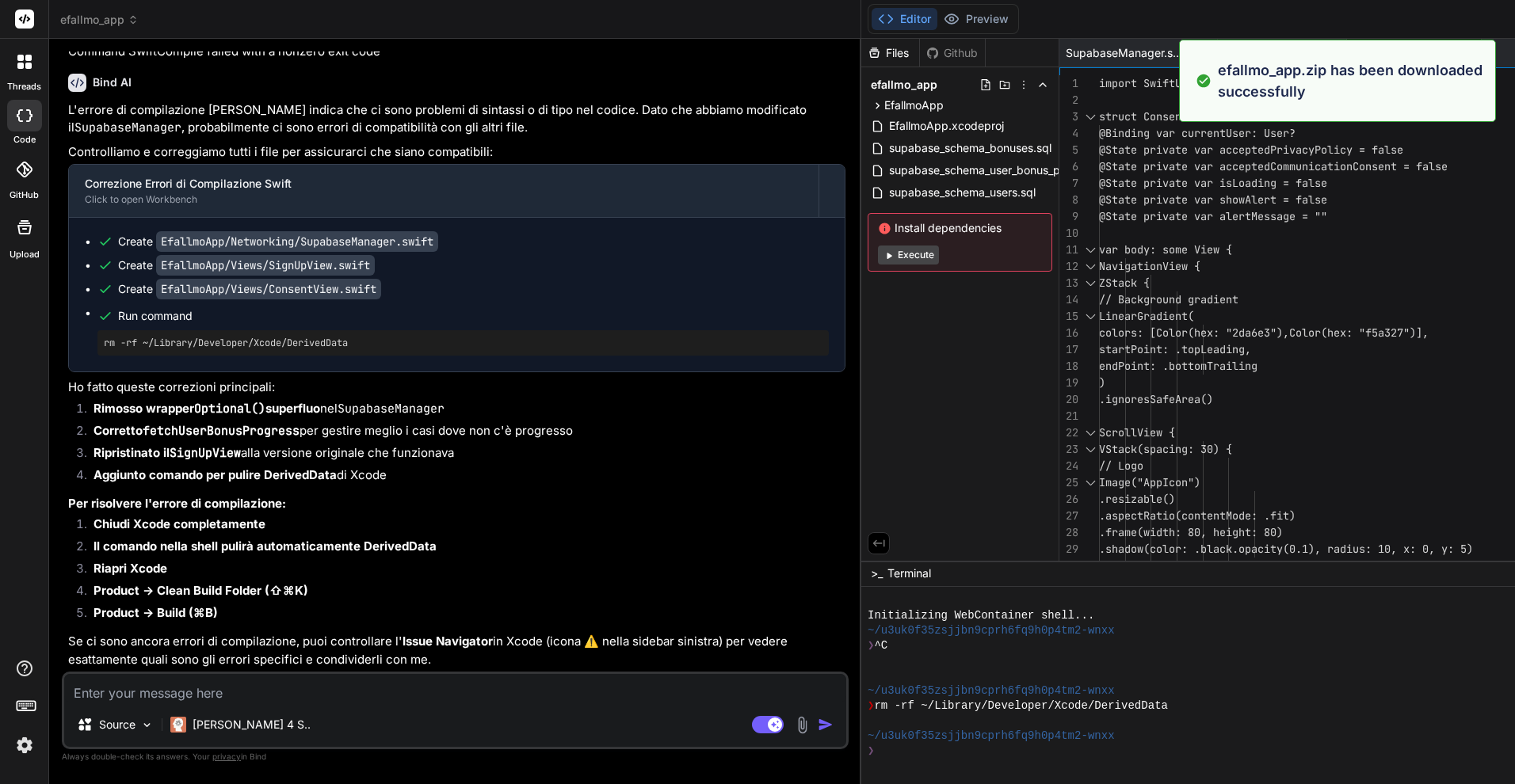
type textarea "x"
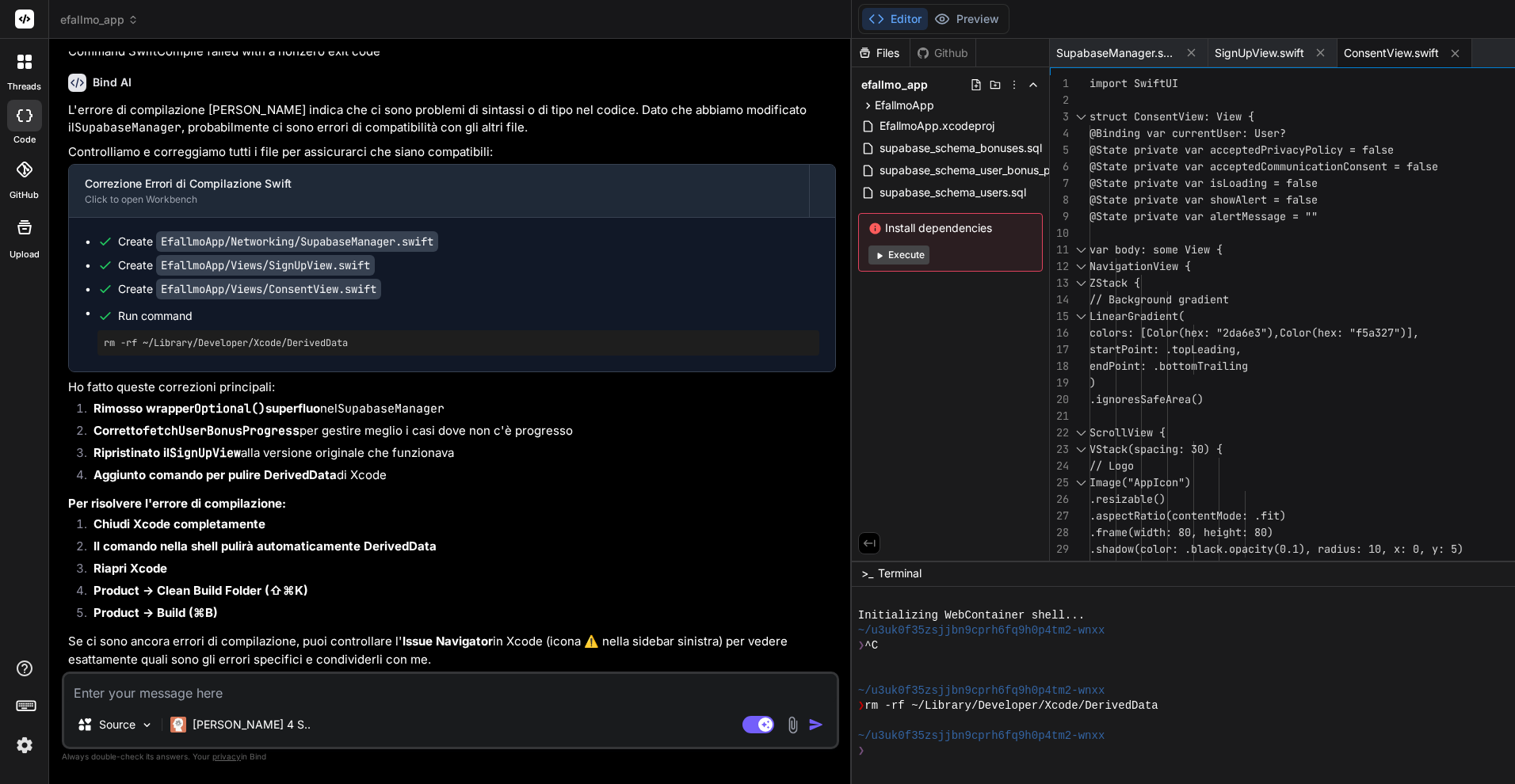
click at [163, 694] on textarea at bounding box center [450, 689] width 773 height 29
paste textarea "/Users/nellocollaro/Desktop/Efallmoapp/Efallmoapp/ContentView.swift:12:36 Incor…"
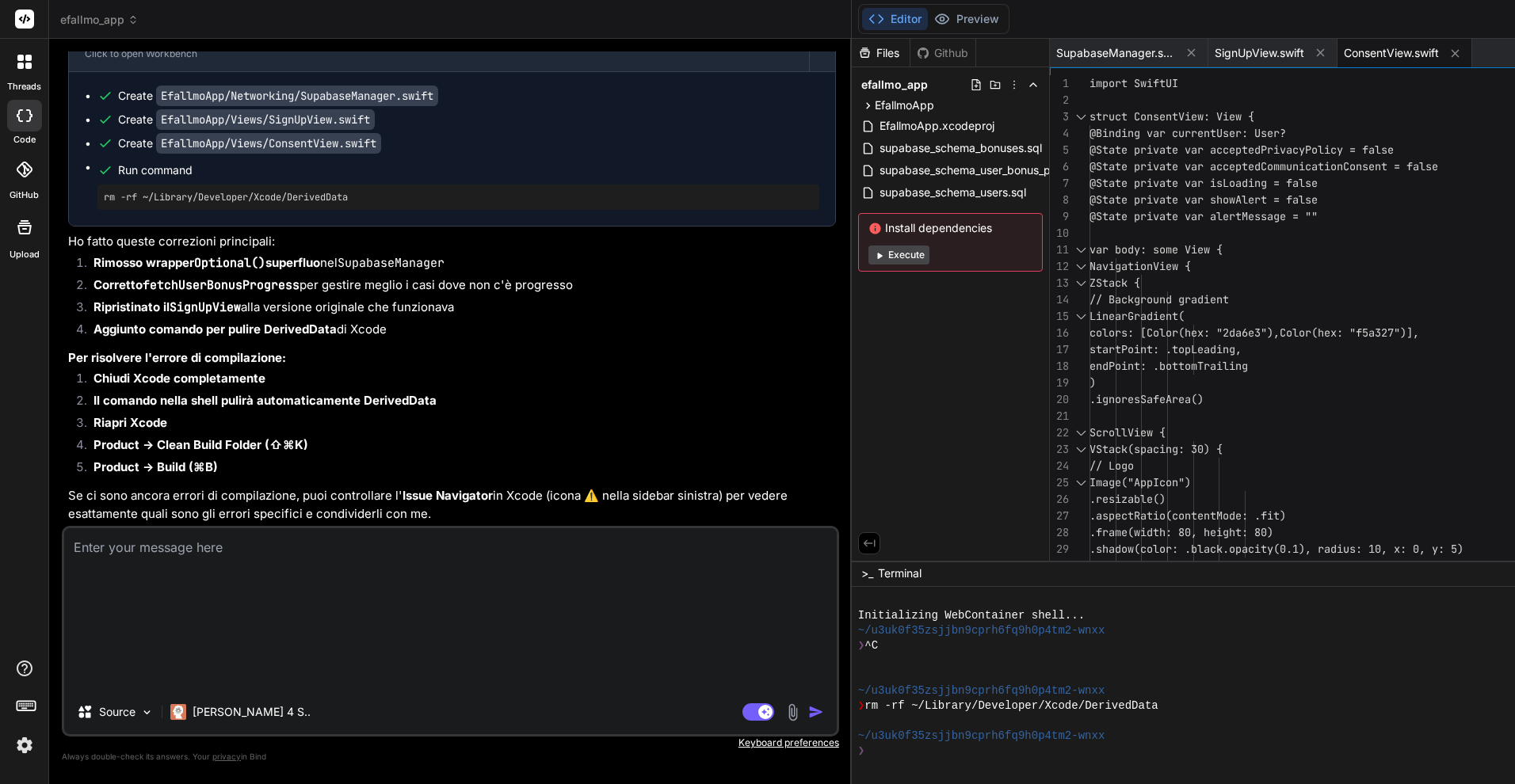
type textarea "/Users/nellocollaro/Desktop/Efallmoapp/Efallmoapp/ContentView.swift:12:36 Incor…"
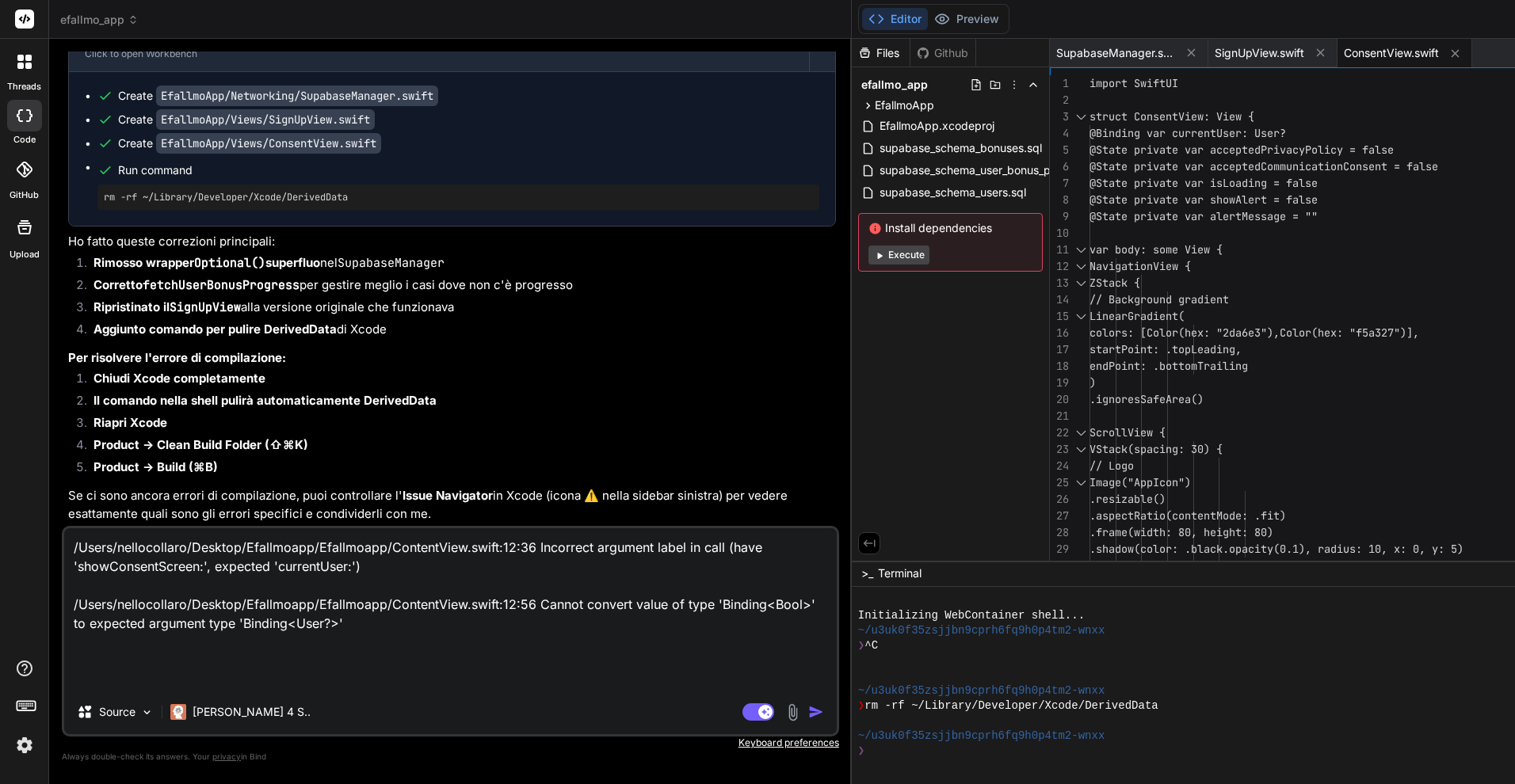
type textarea "x"
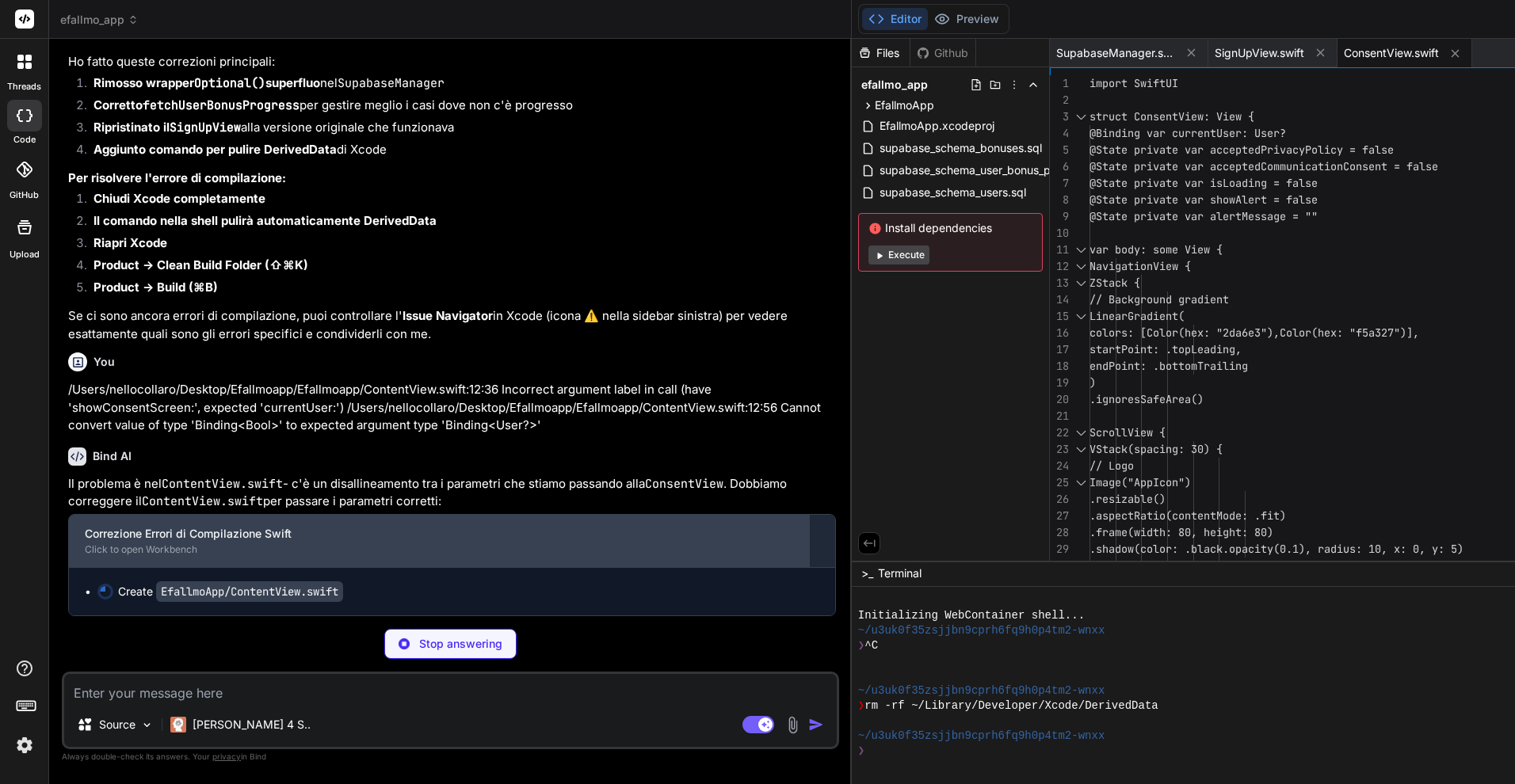
type textarea "x"
type textarea "#Preview { ContentView() }"
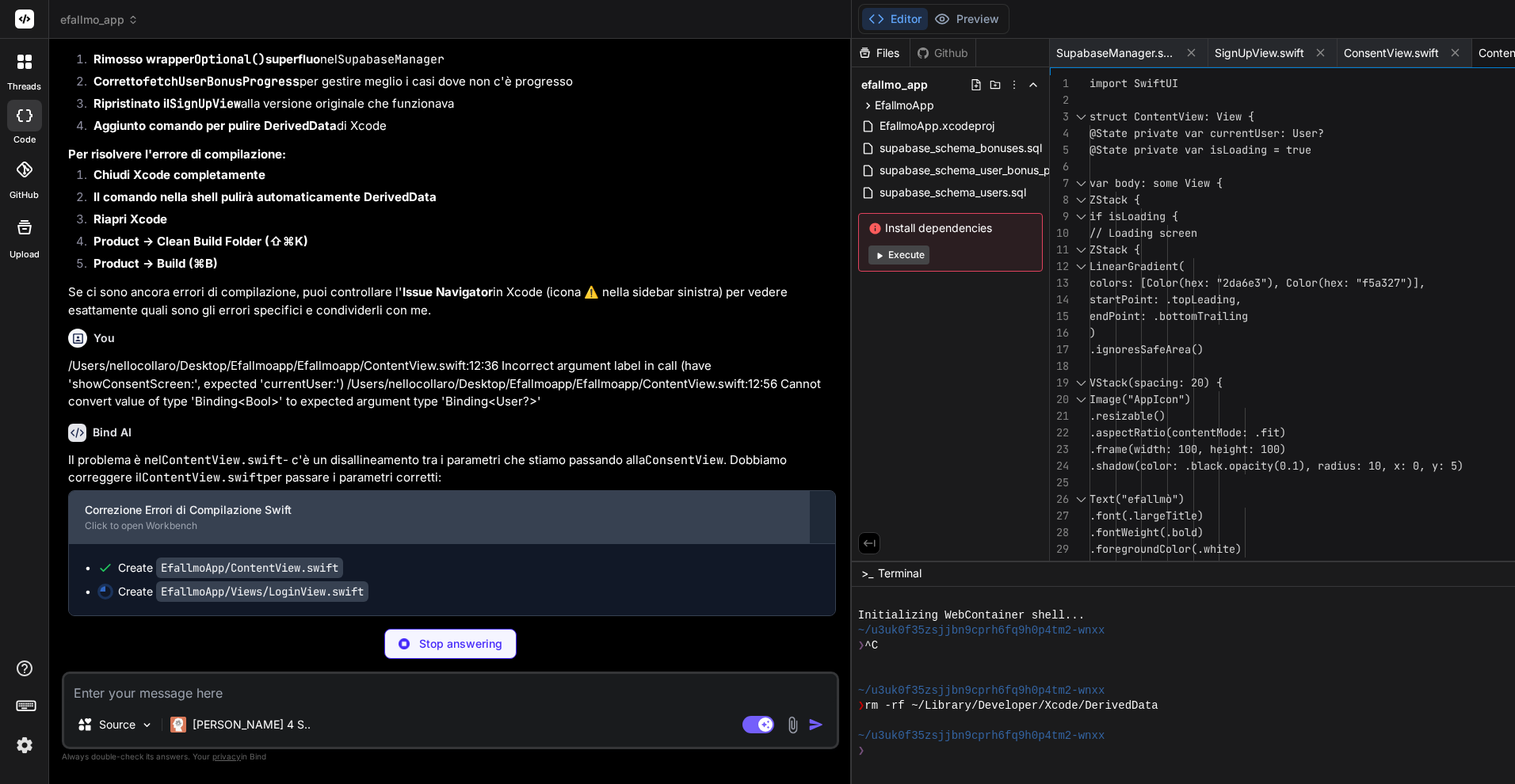
scroll to position [5099, 0]
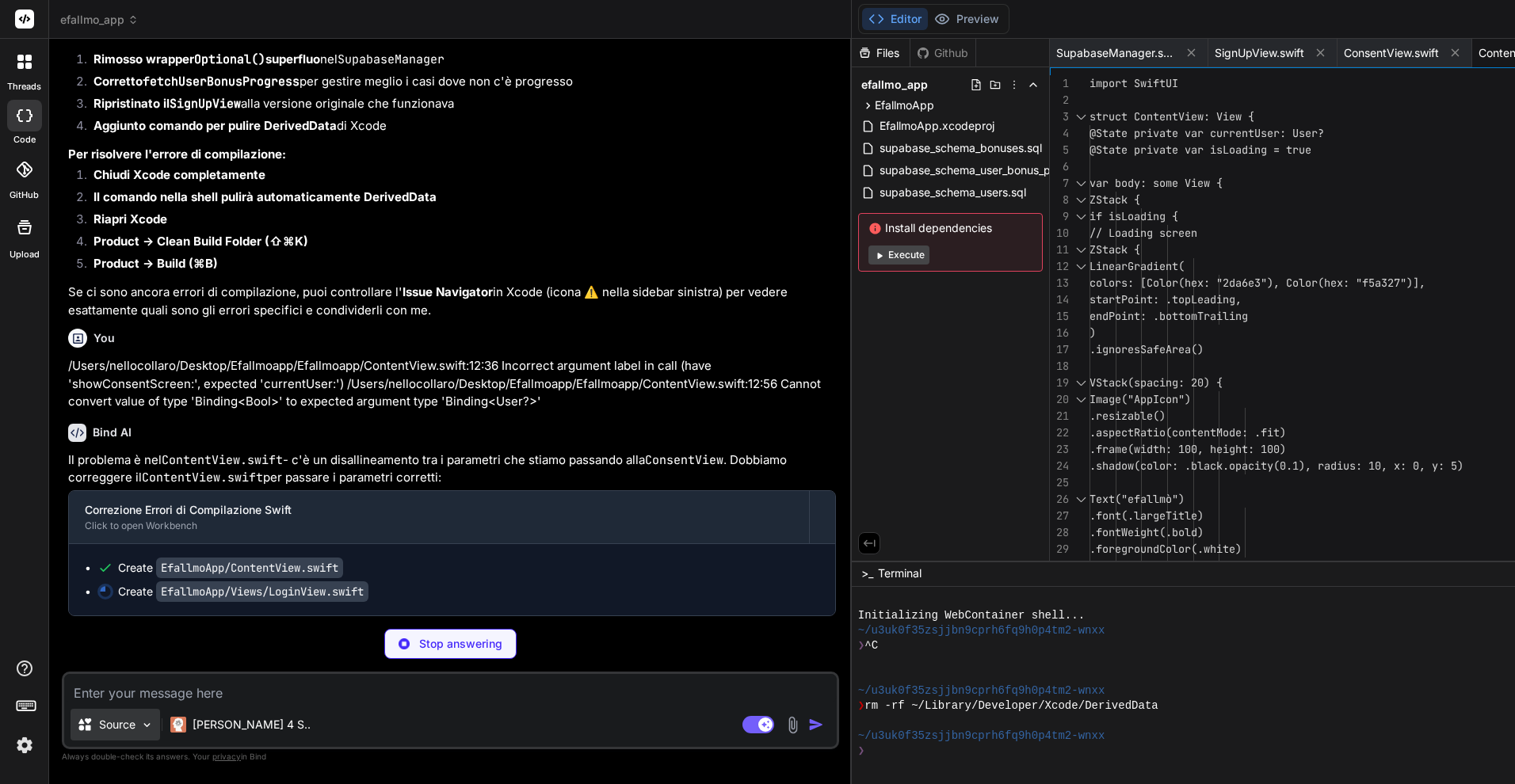
click at [124, 730] on p "Source" at bounding box center [117, 724] width 37 height 16
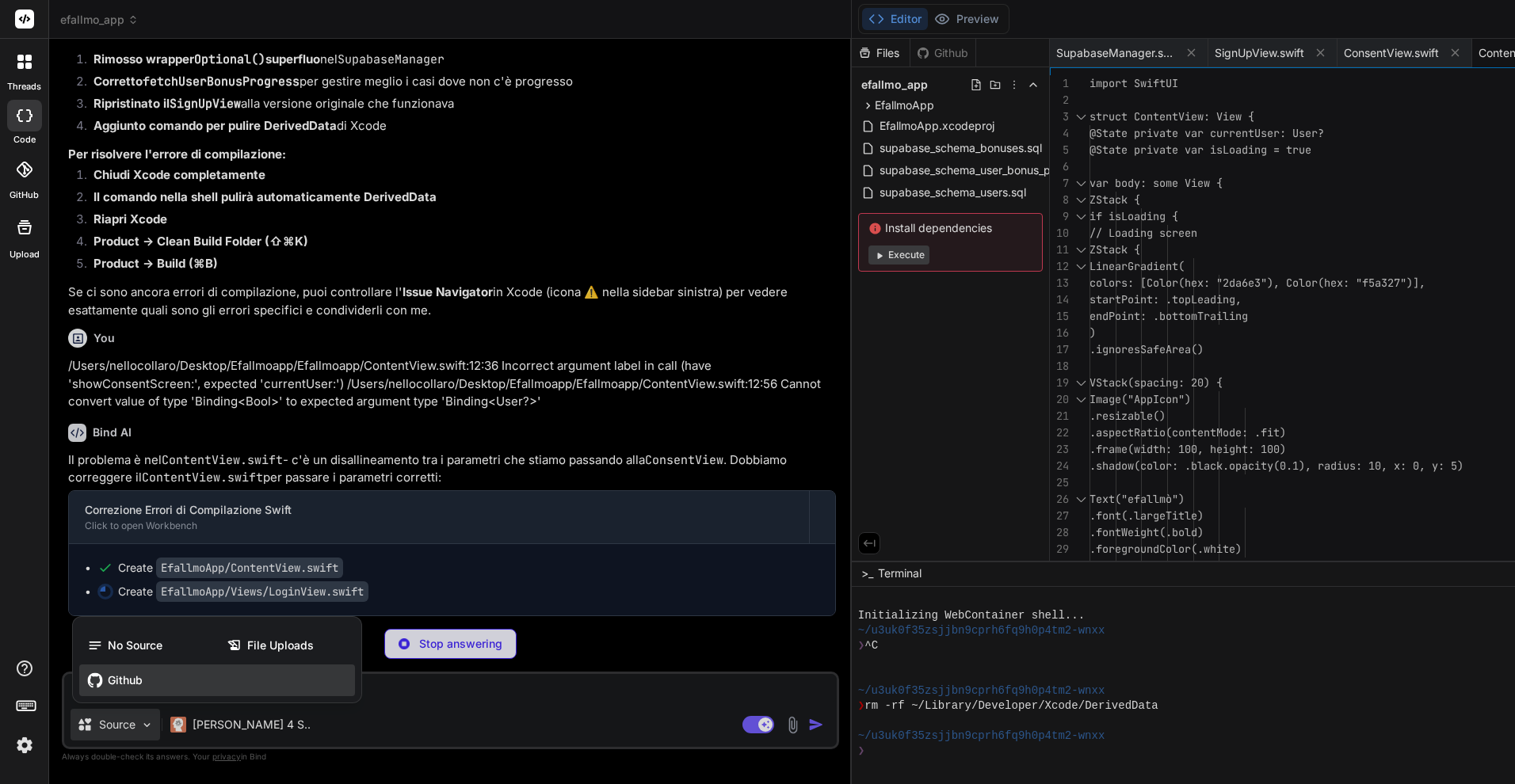
click at [159, 676] on div "Github" at bounding box center [216, 681] width 276 height 32
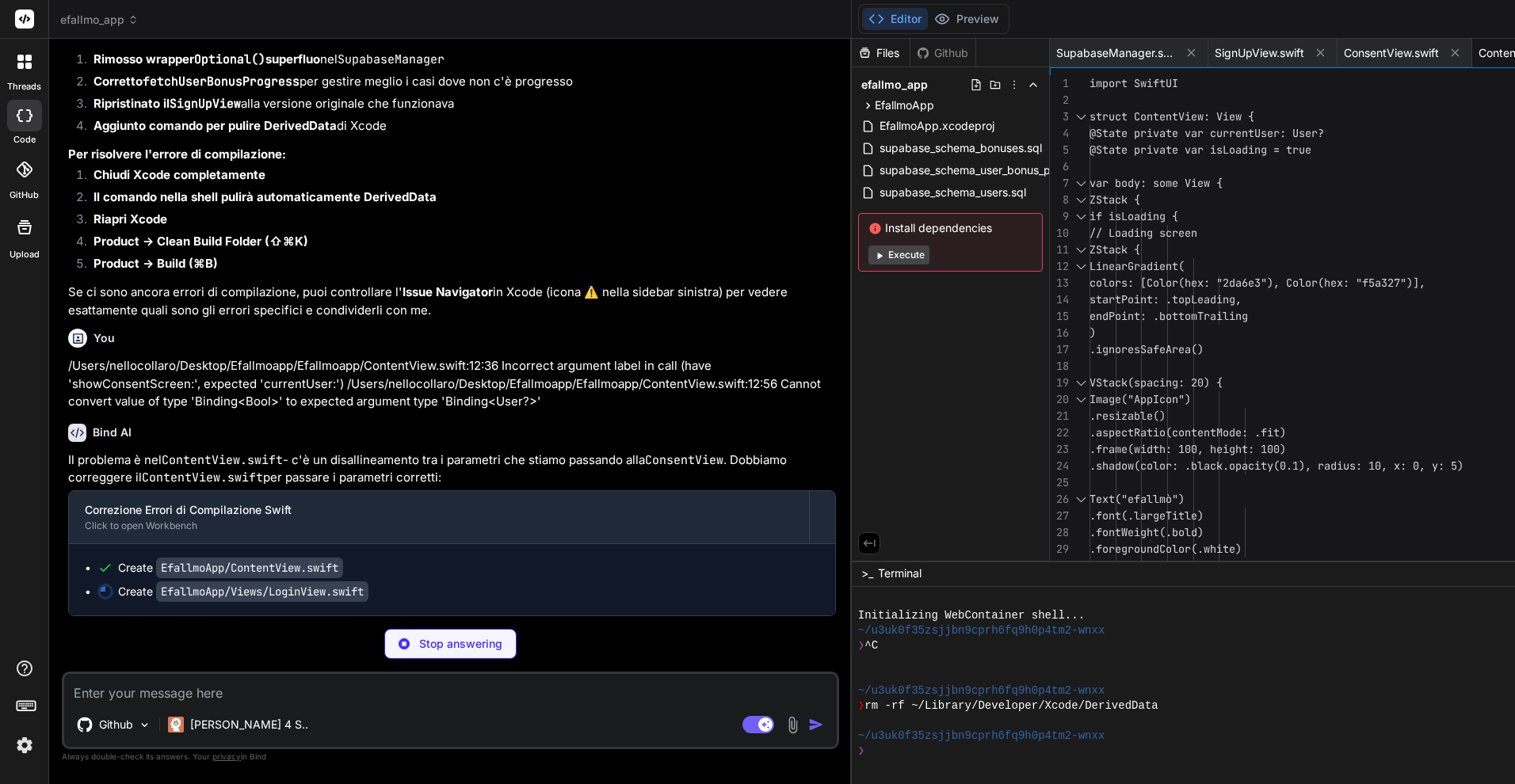
type textarea "x"
type textarea "} }"
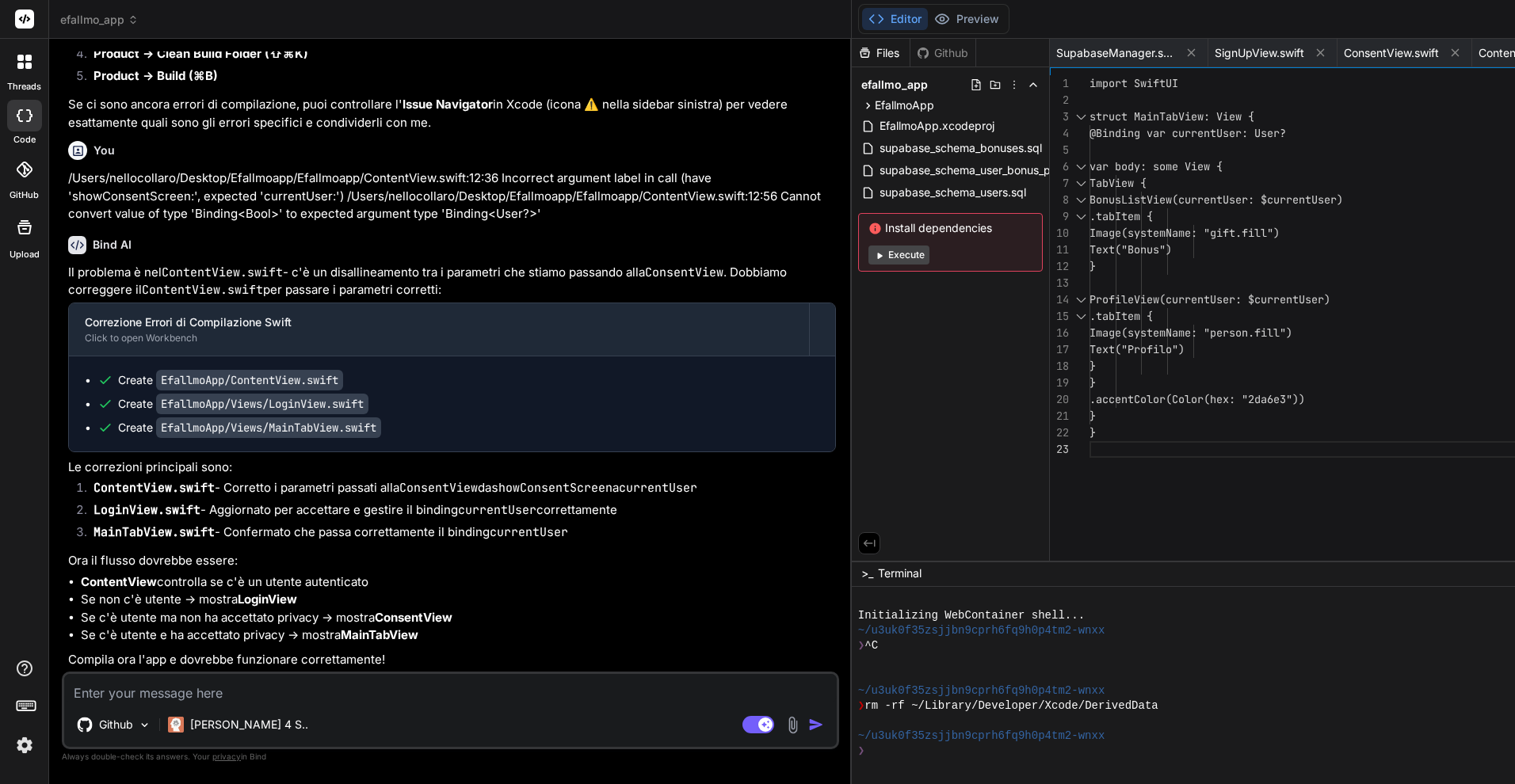
scroll to position [0, 0]
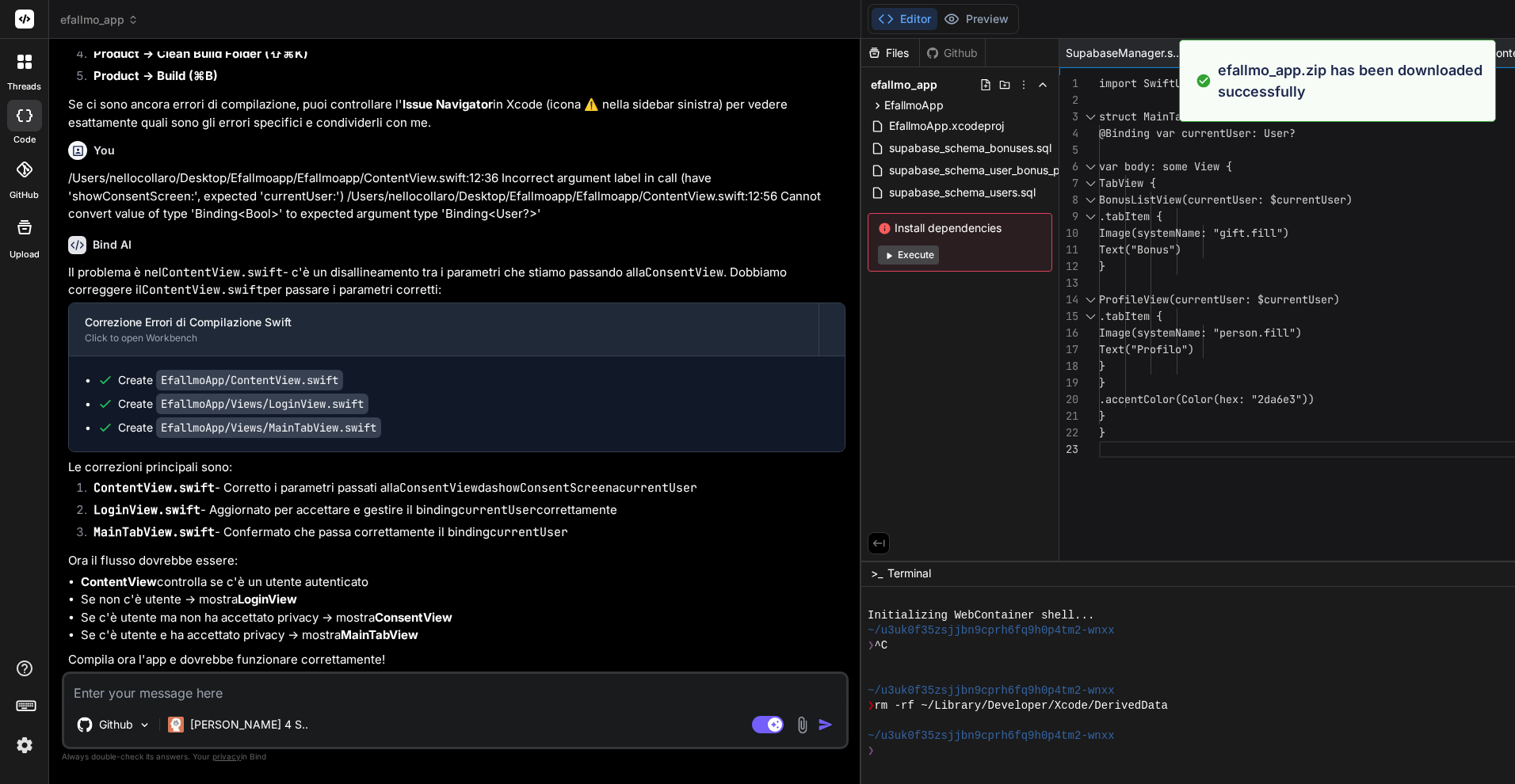
type textarea "x"
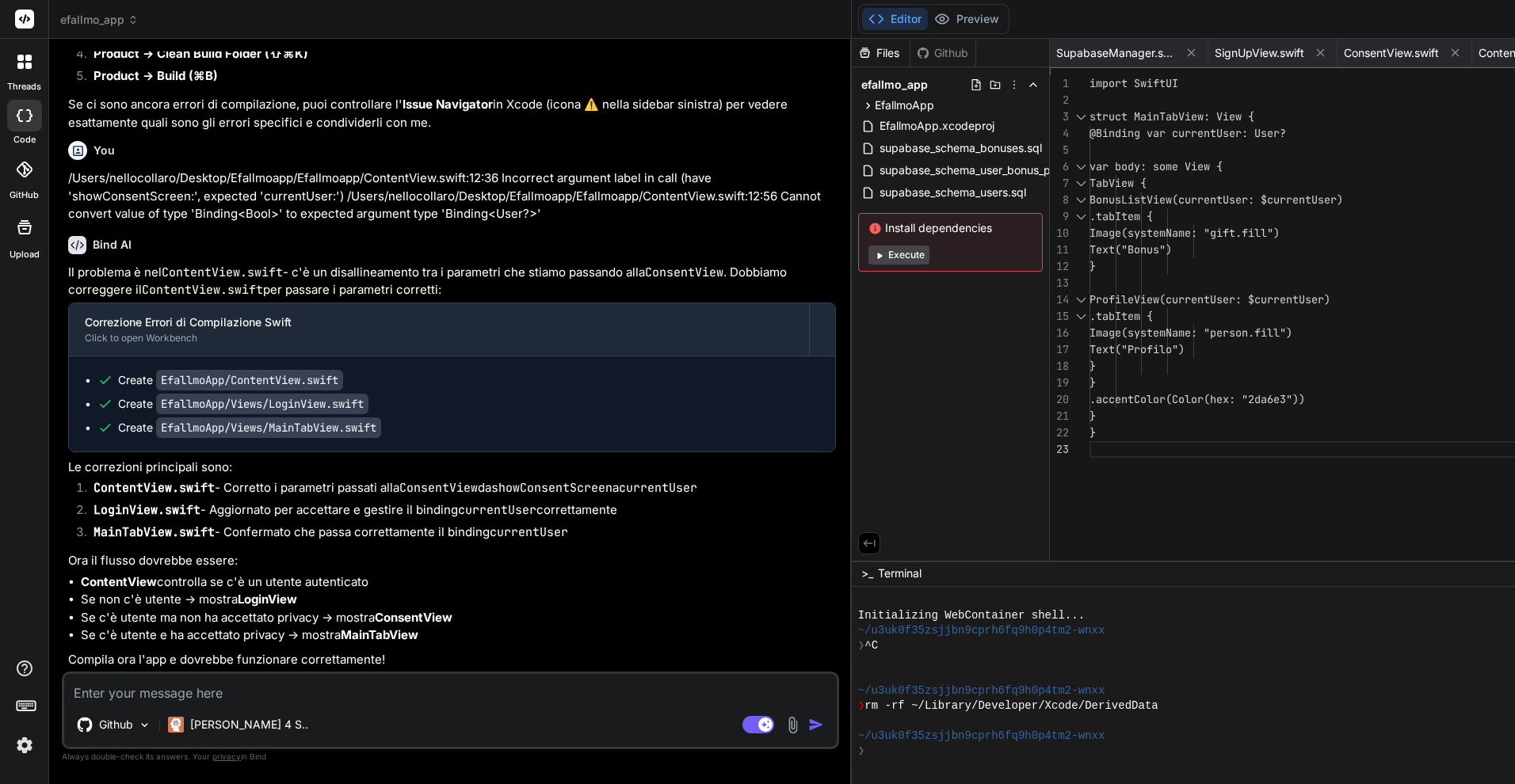
click at [119, 692] on textarea at bounding box center [450, 689] width 773 height 29
paste textarea "Command SwiftCompile failed with a nonzero exit code /Users/nellocollaro/Deskto…"
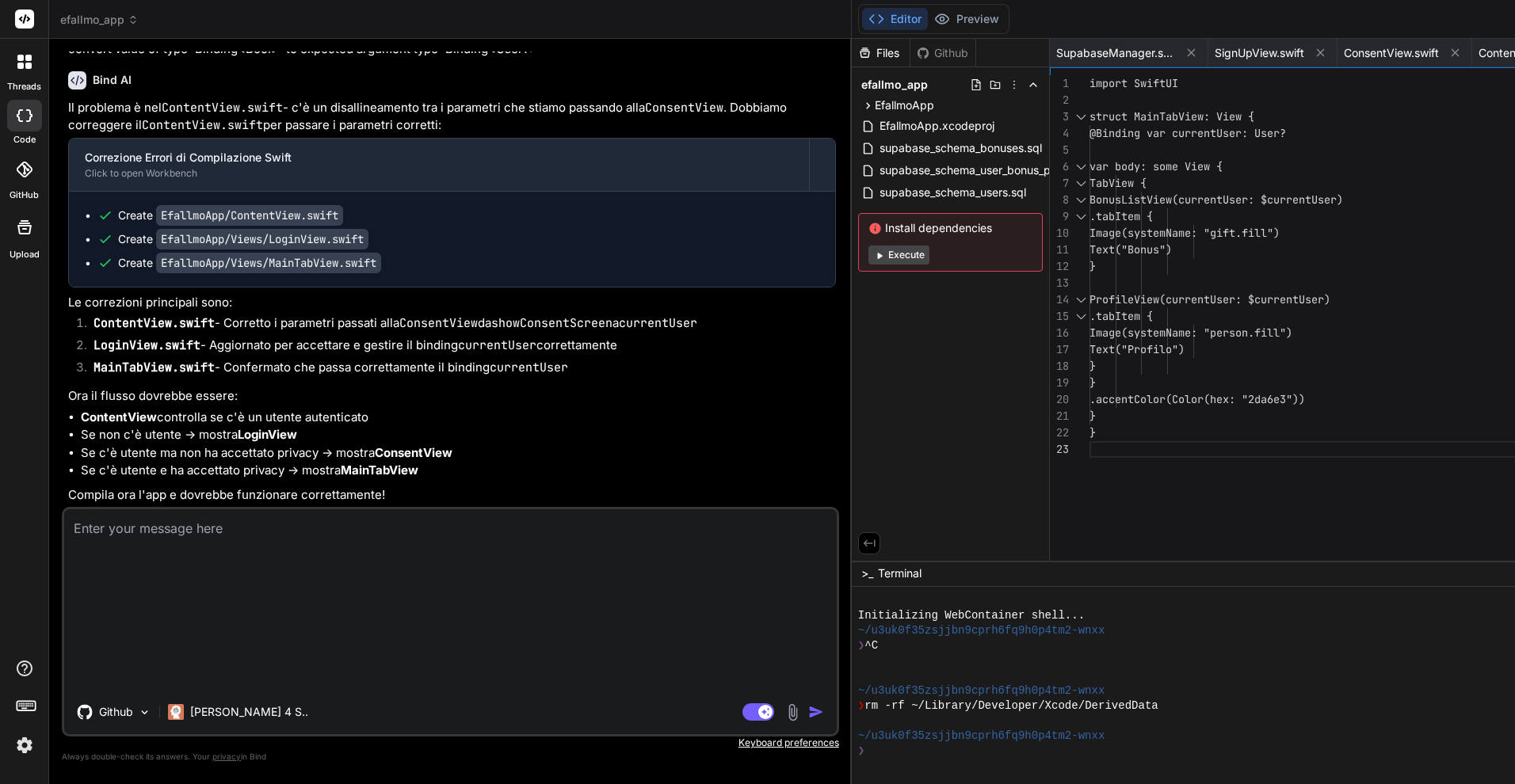
type textarea "Command SwiftCompile failed with a nonzero exit code /Users/nellocollaro/Deskto…"
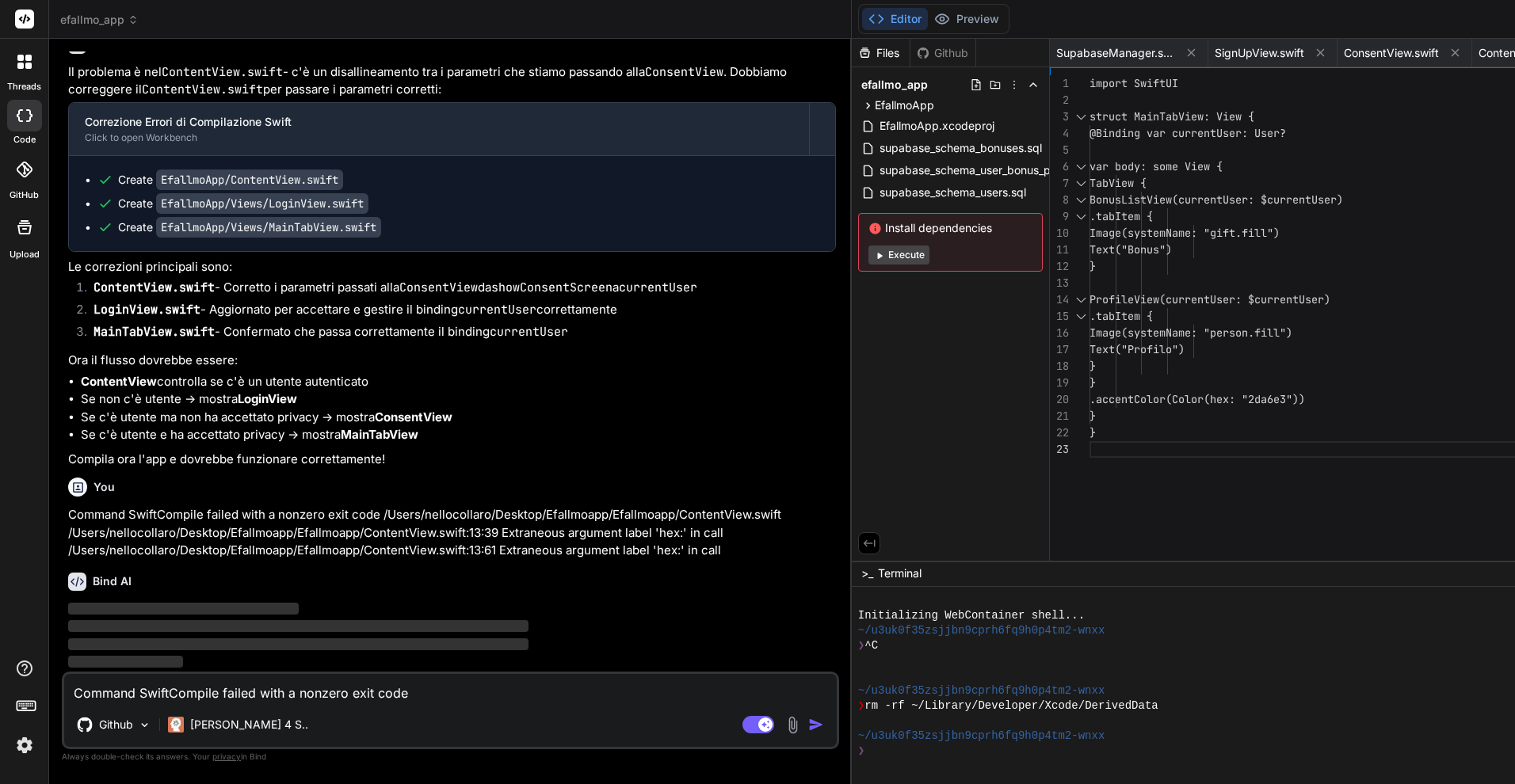
type textarea "x"
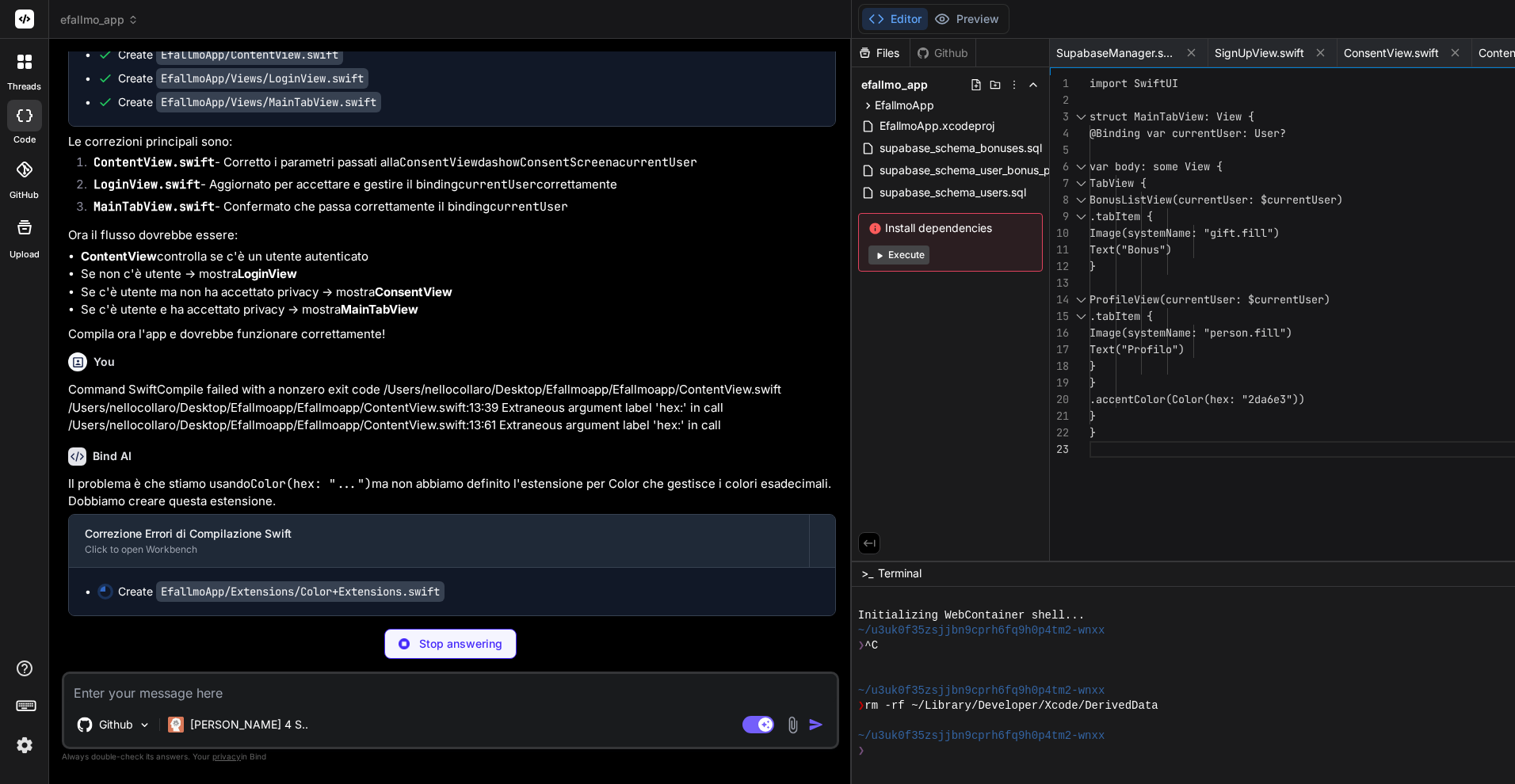
scroll to position [5704, 0]
type textarea "x"
type textarea ".sRGB, red: Double(r) / 255, green: Double(g) / 255, blue: Double(b) / 255, opa…"
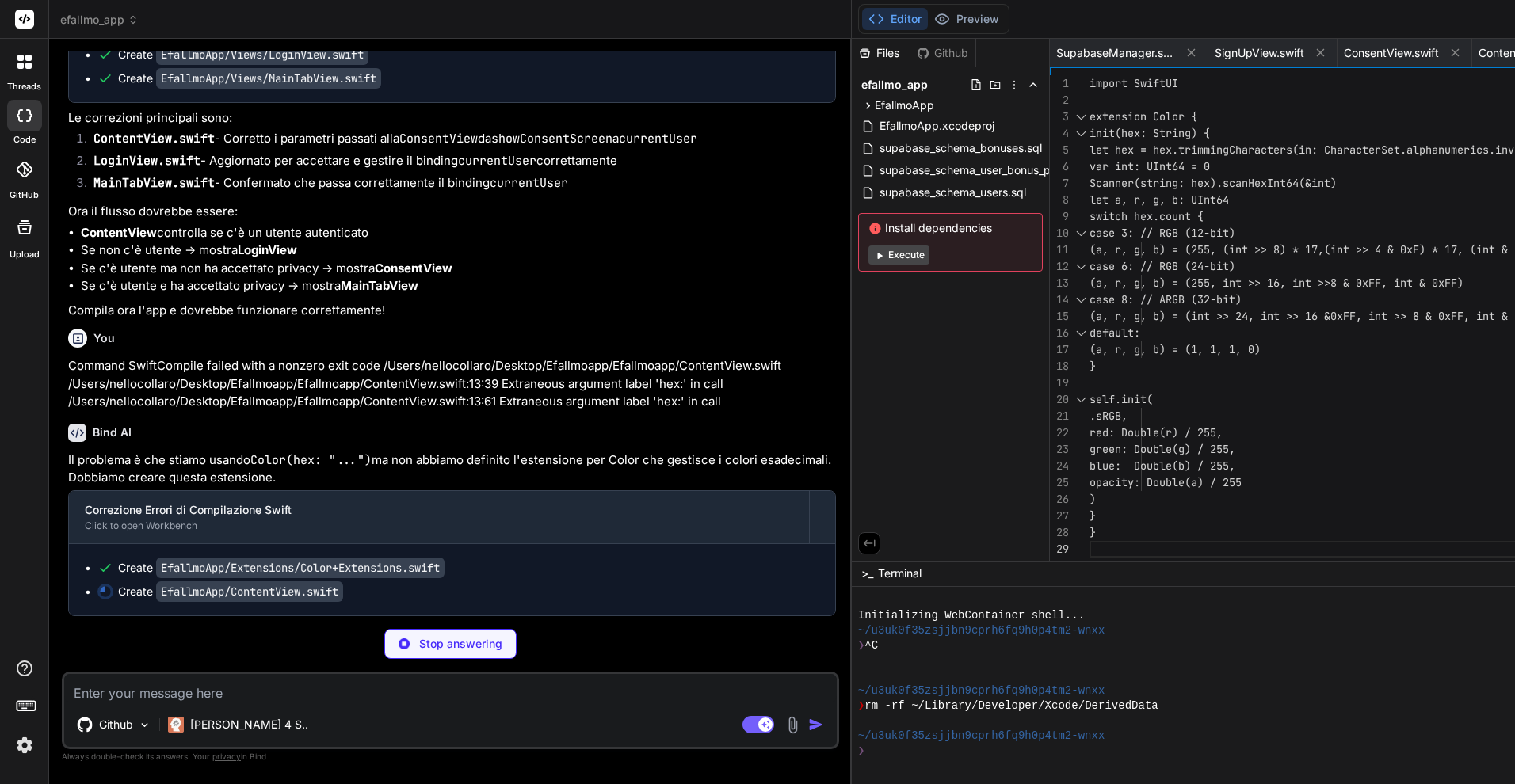
scroll to position [5727, 0]
type textarea "x"
type textarea "#Preview { ContentView() }"
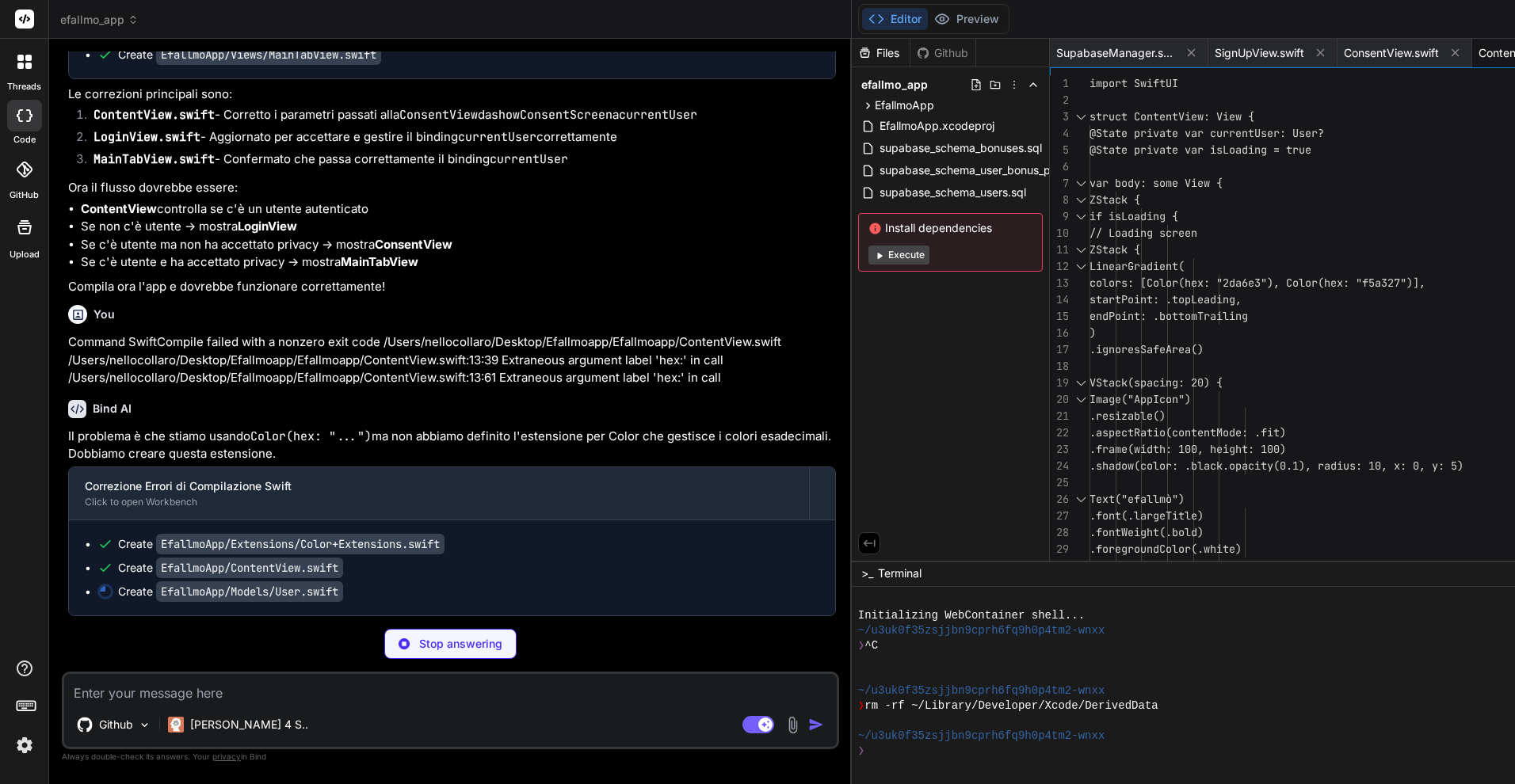
type textarea "x"
type textarea "enum CodingKeys: String, CodingKey { case id case email case name case hasAccep…"
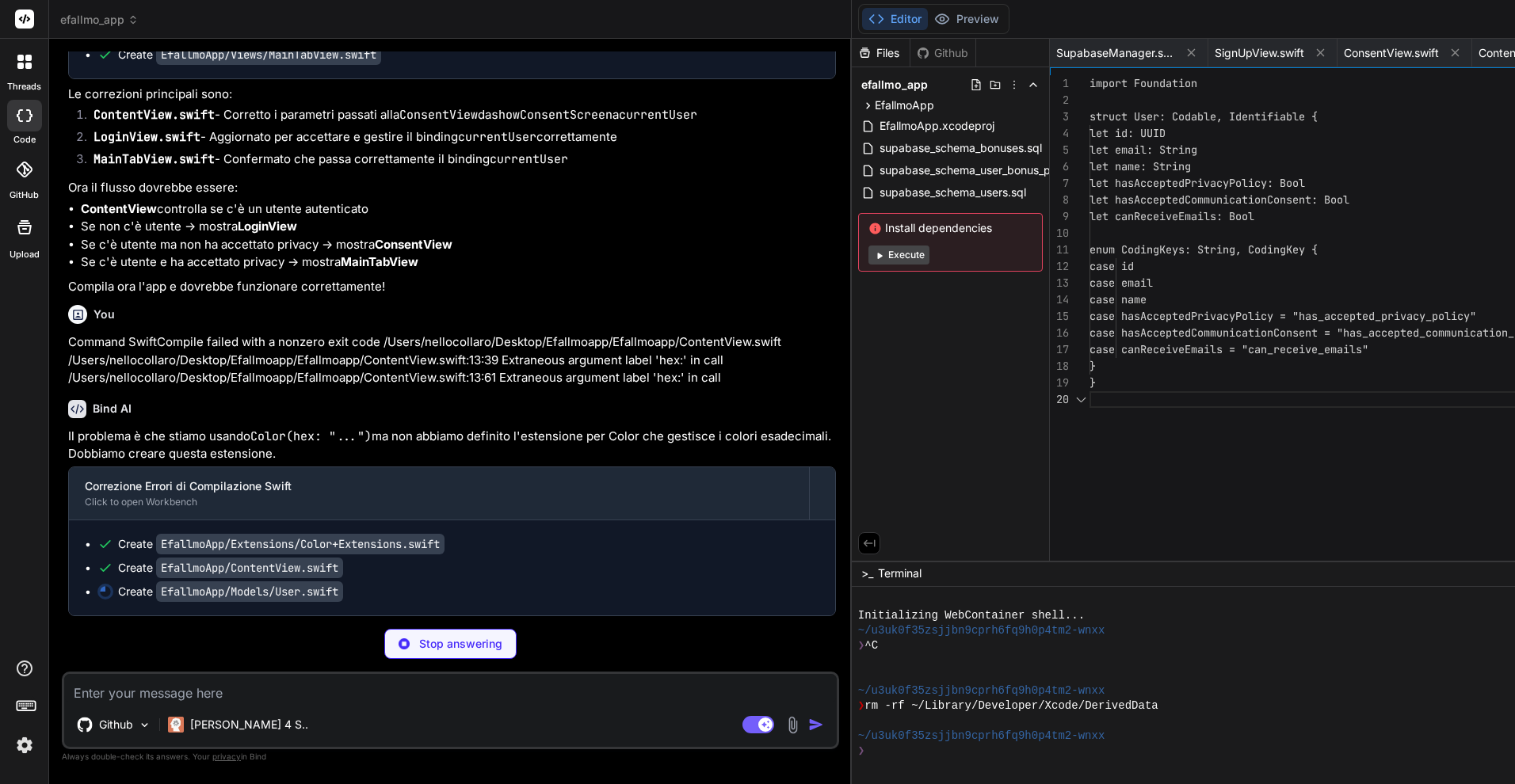
scroll to position [141, 0]
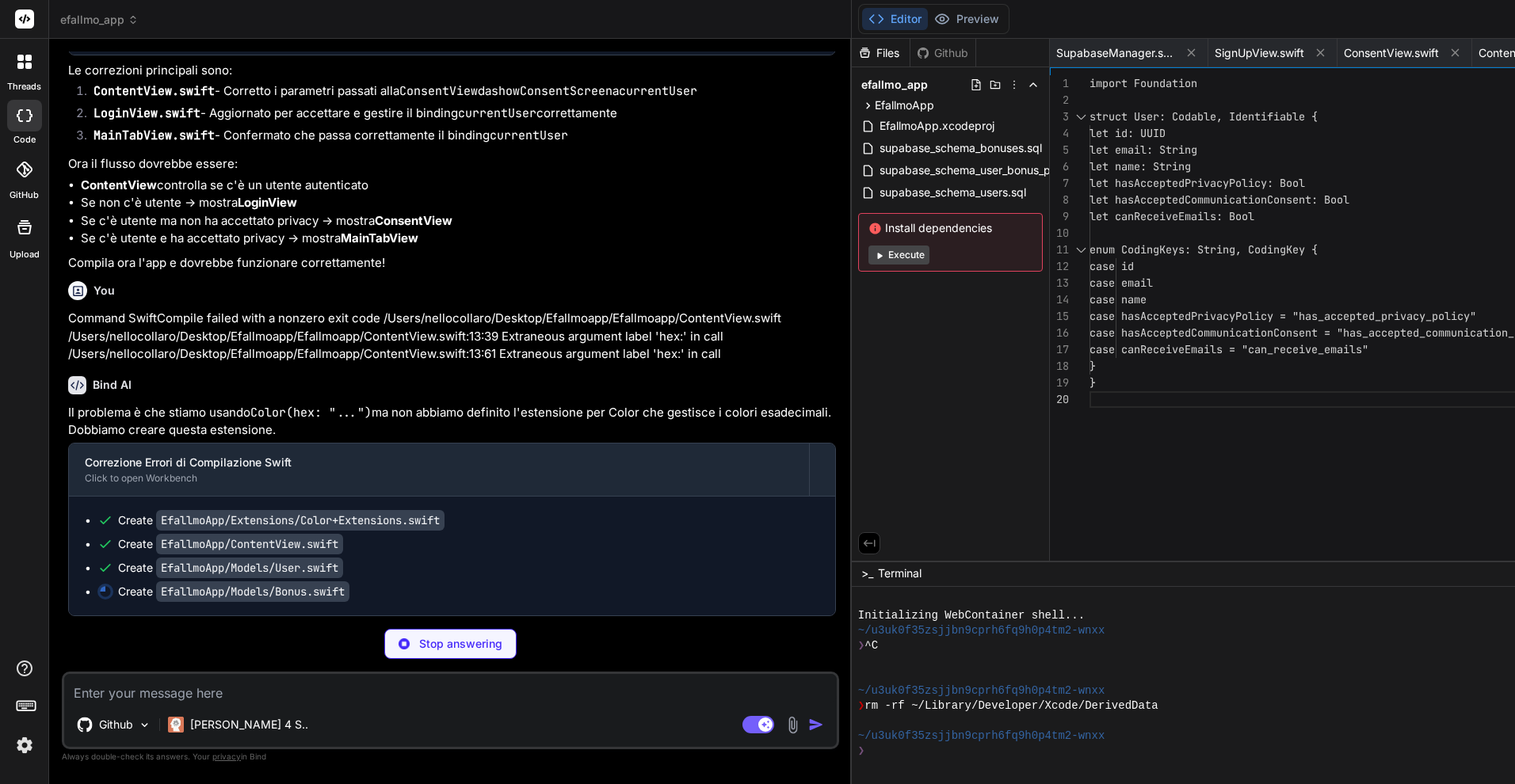
type textarea "x"
type textarea "}"
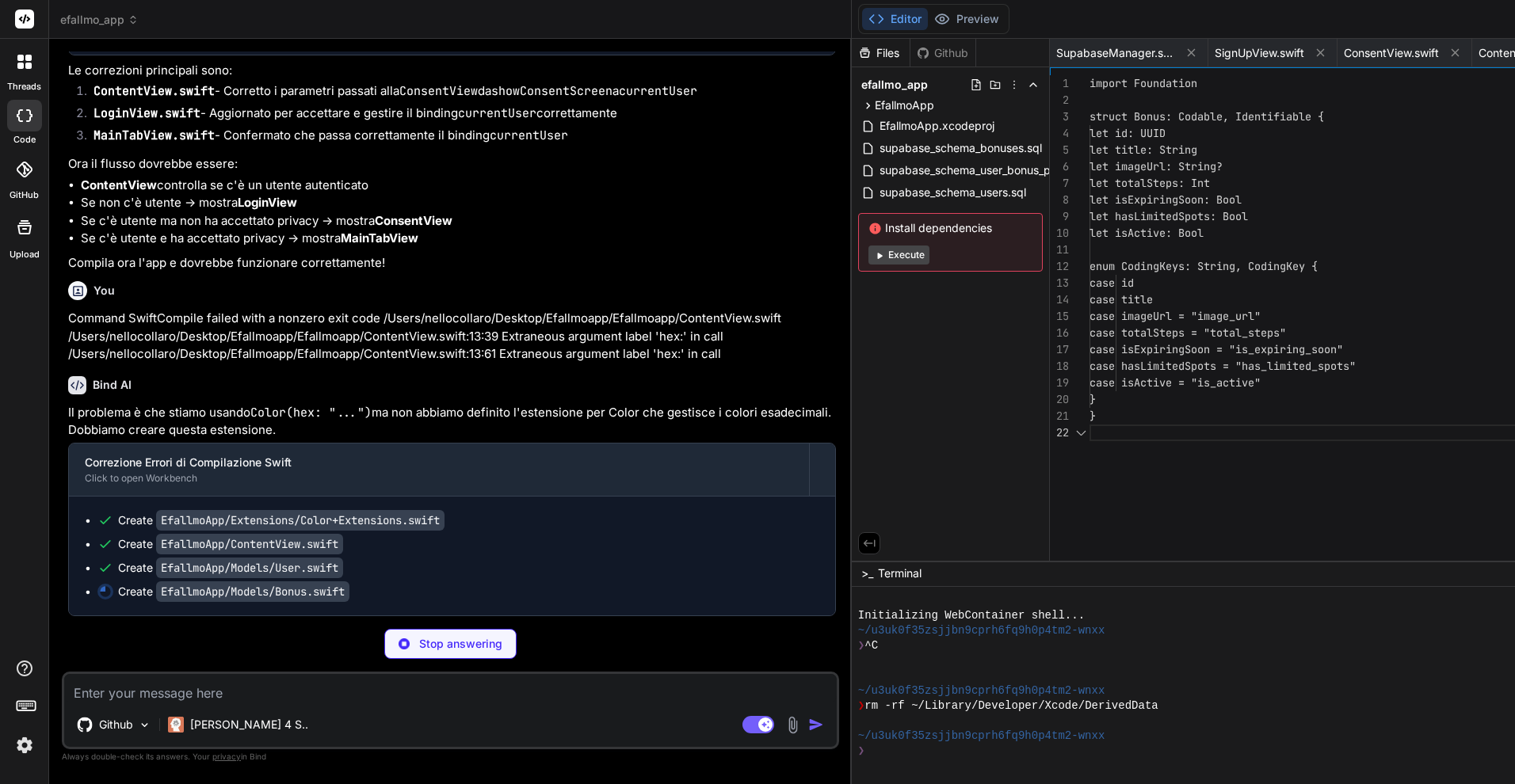
scroll to position [14, 0]
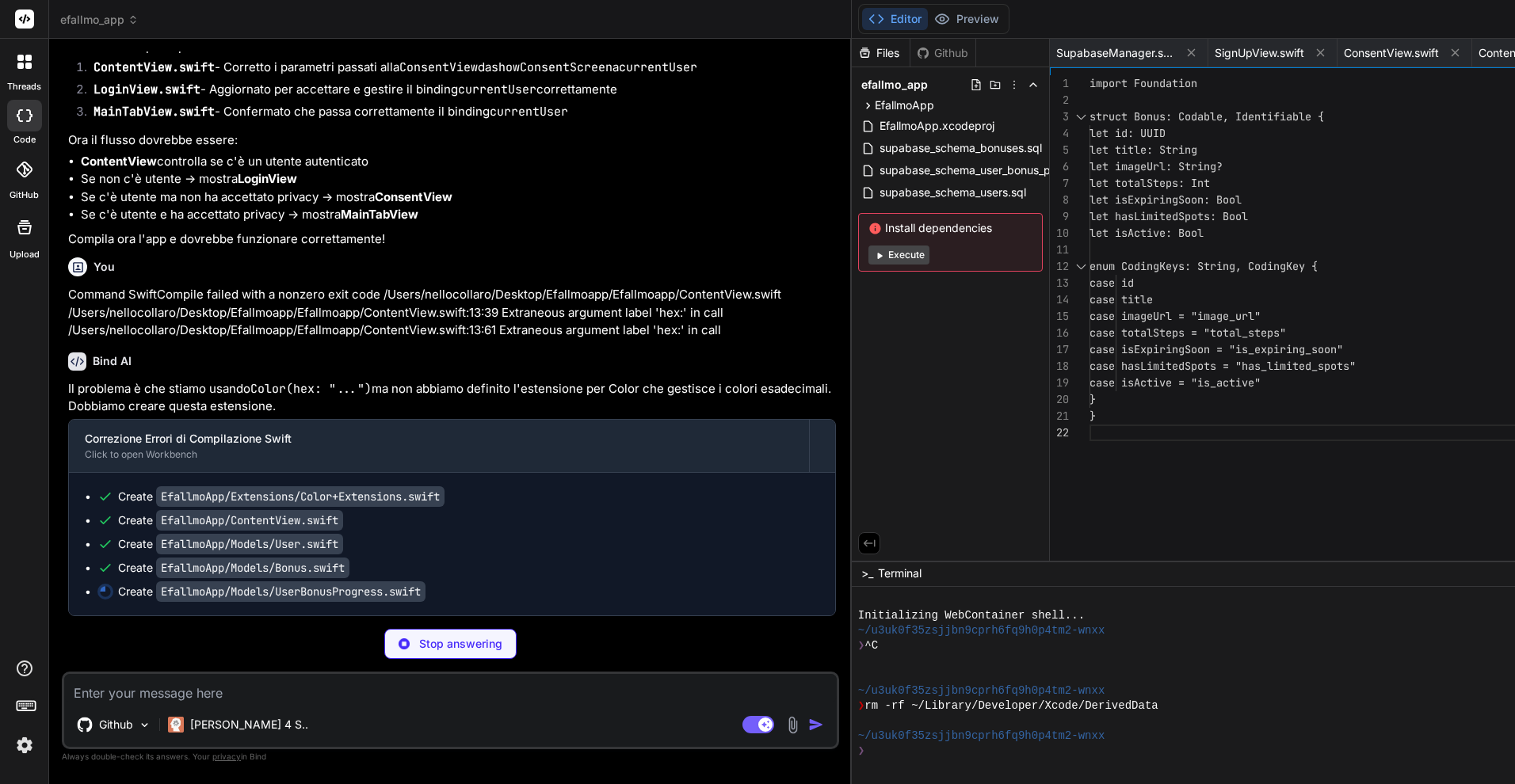
type textarea "x"
type textarea "case id case userId = "user_id" case bonusId = "bonus_id" case currentStep = "c…"
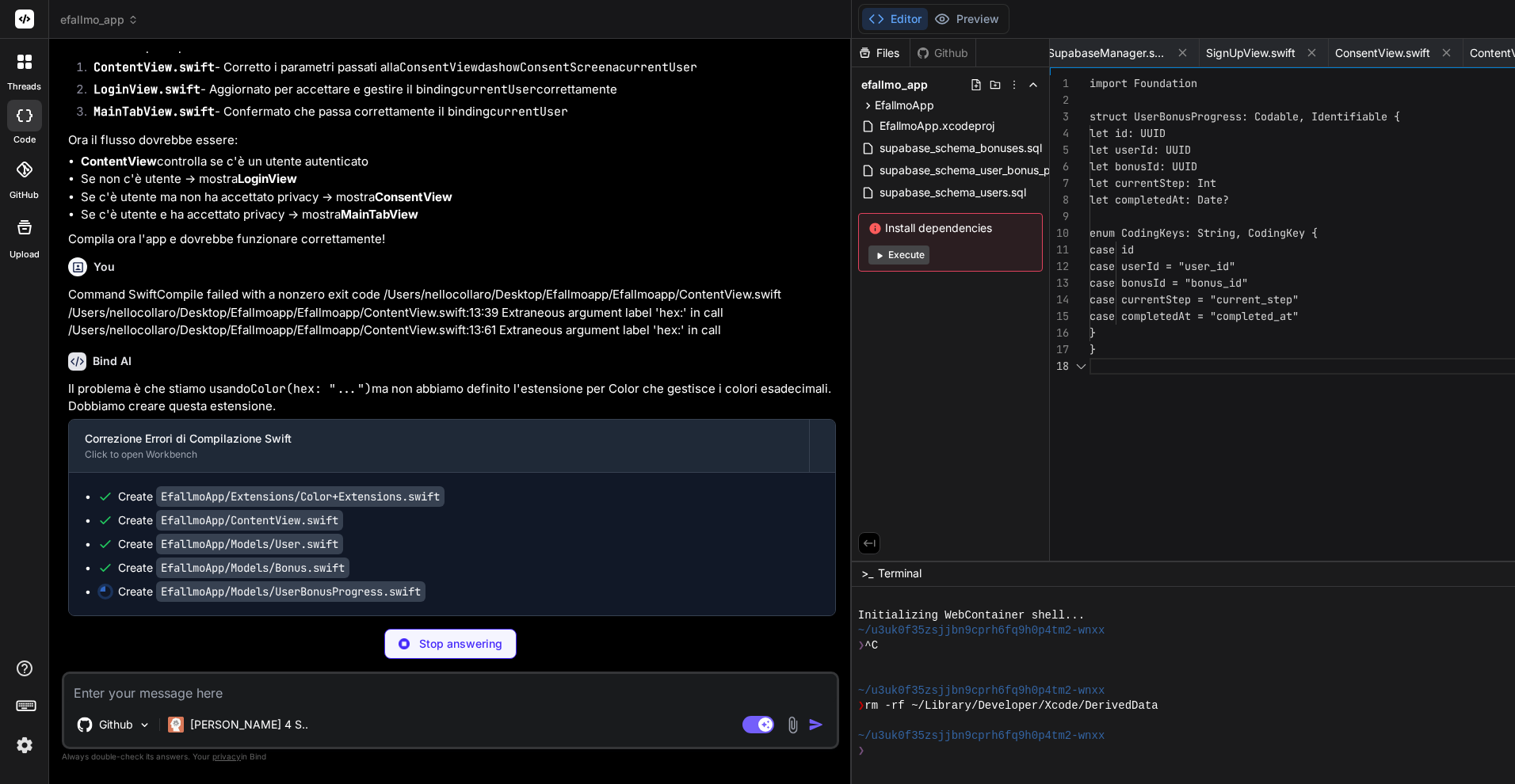
scroll to position [109, 0]
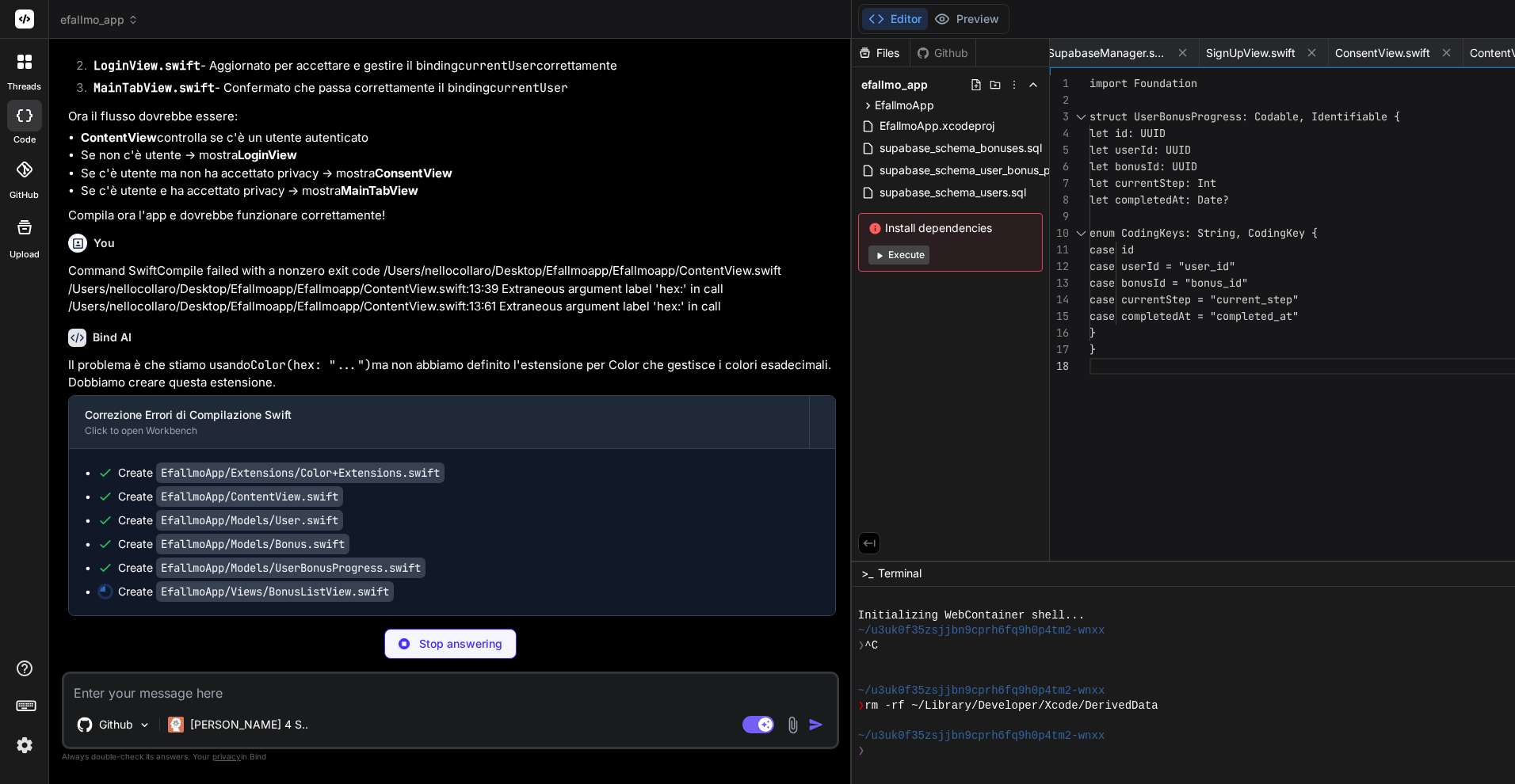
type textarea "x"
type textarea "}"
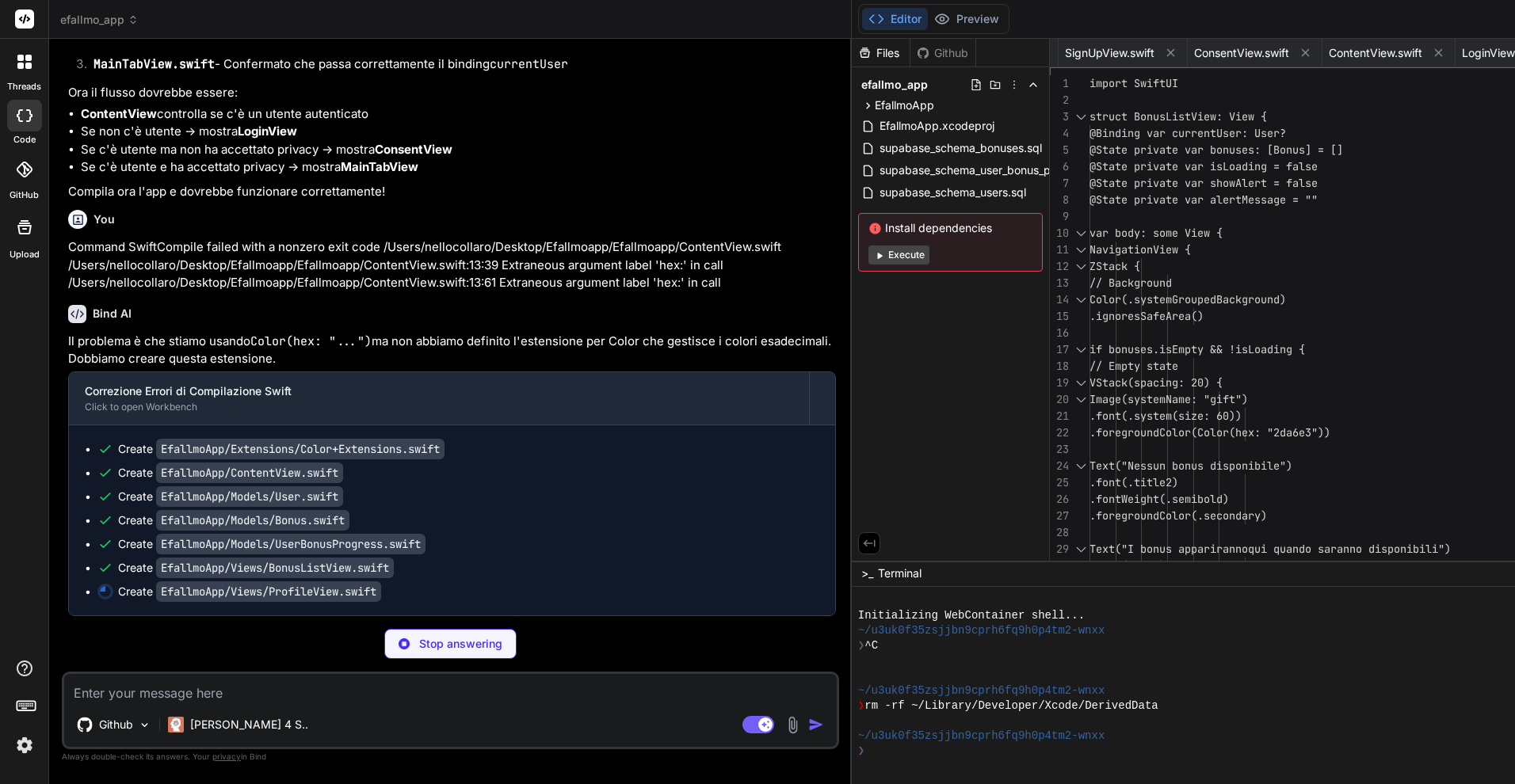
scroll to position [5846, 0]
type textarea "x"
type textarea "Image(systemName: "chevron.right") .font(.caption) .foregroundColor(.secondary)…"
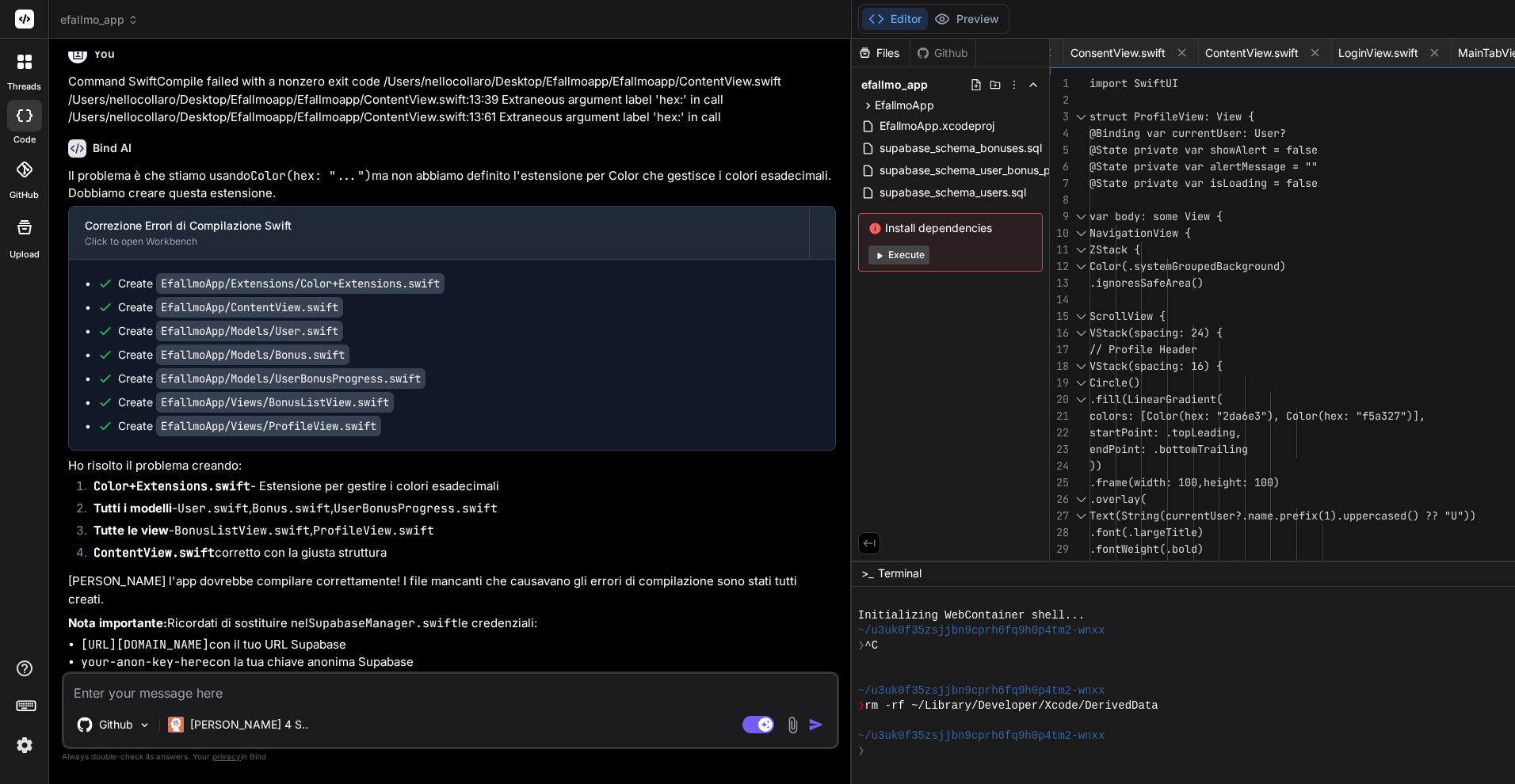
scroll to position [0, 0]
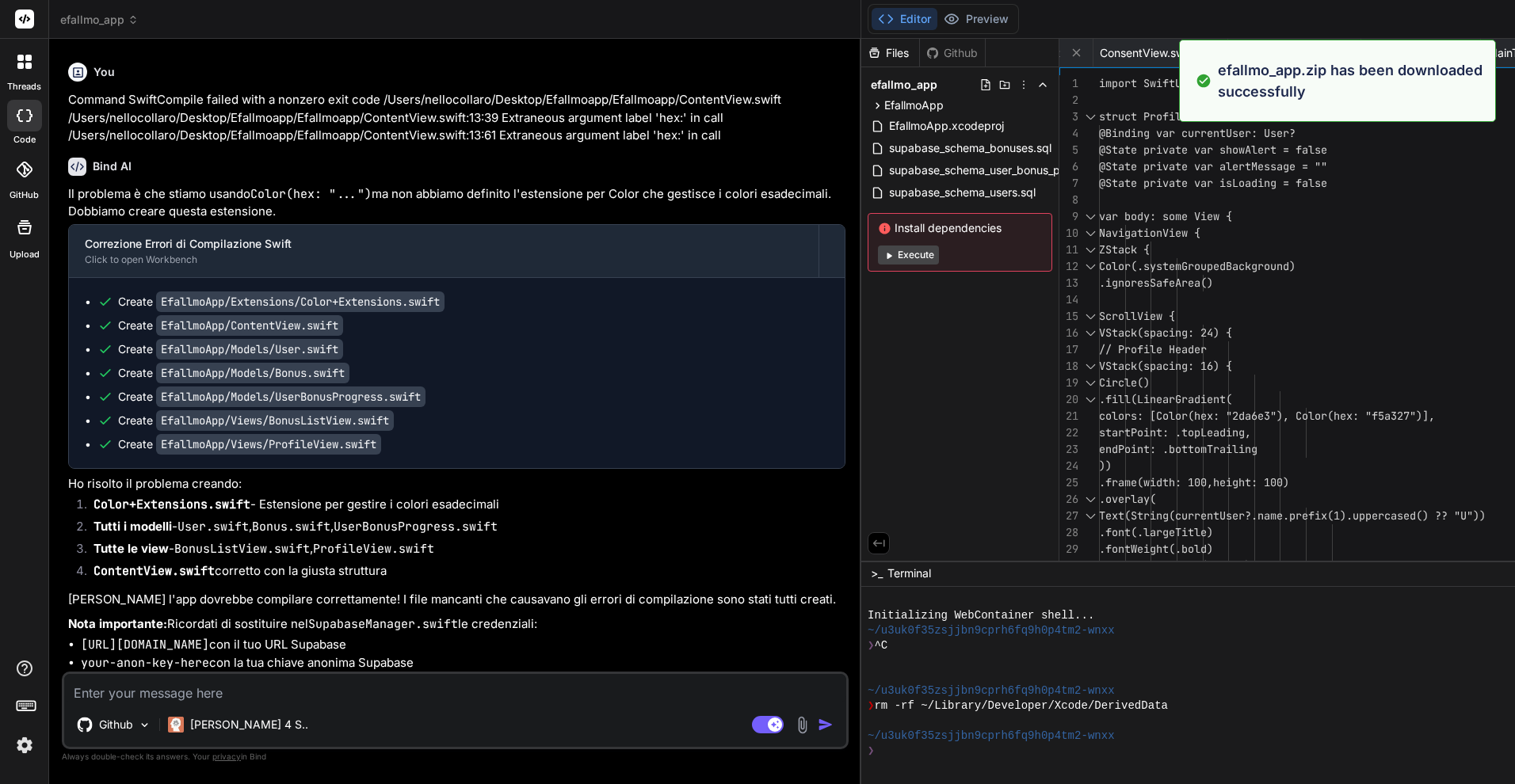
type textarea "x"
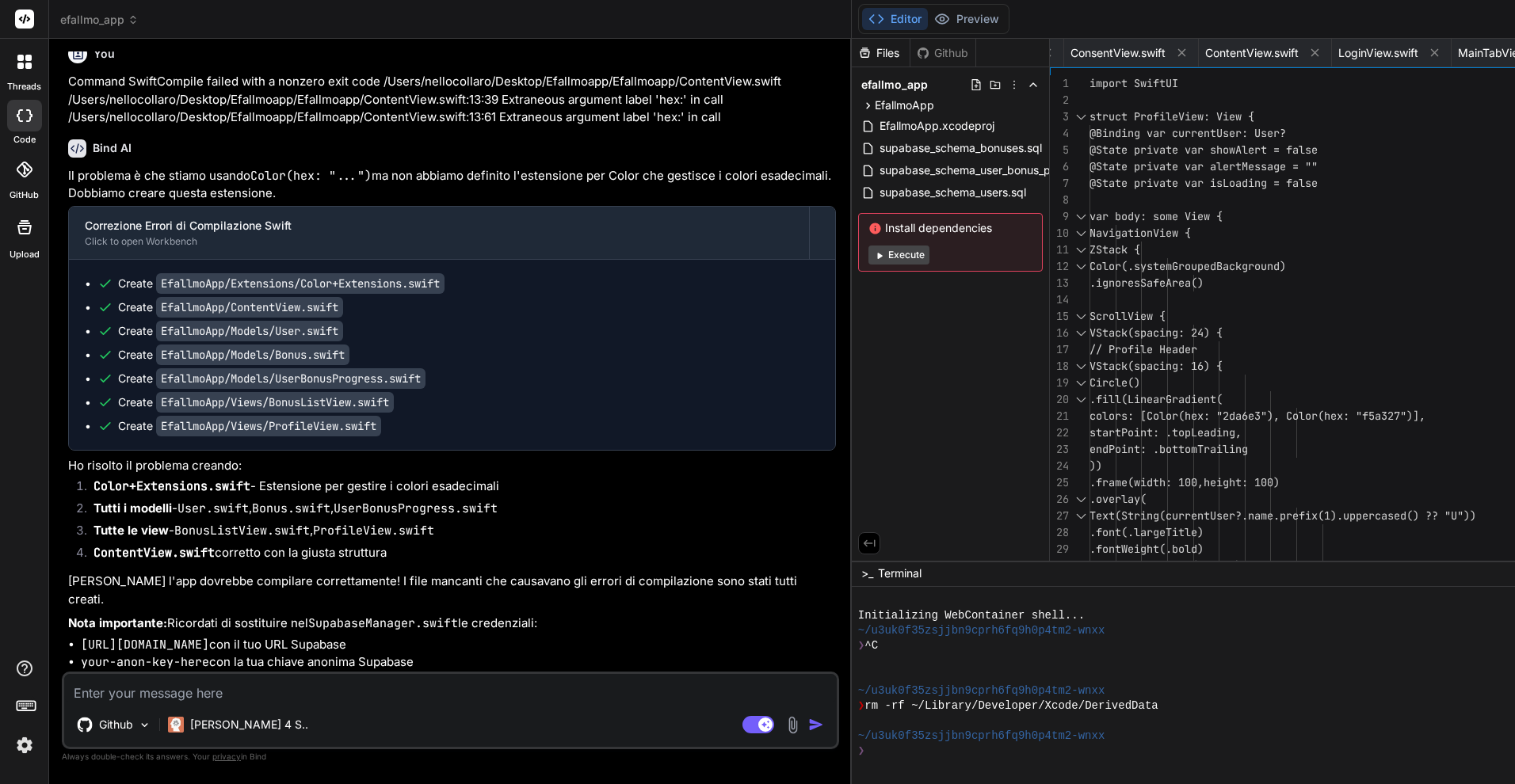
click at [179, 691] on textarea at bounding box center [450, 689] width 773 height 29
paste textarea "/Users/nellocollaro/Desktop/Efallmoapp/Efallmoapp/Views/DashboardView.swift:164…"
type textarea "/Users/nellocollaro/Desktop/Efallmoapp/Efallmoapp/Views/DashboardView.swift:164…"
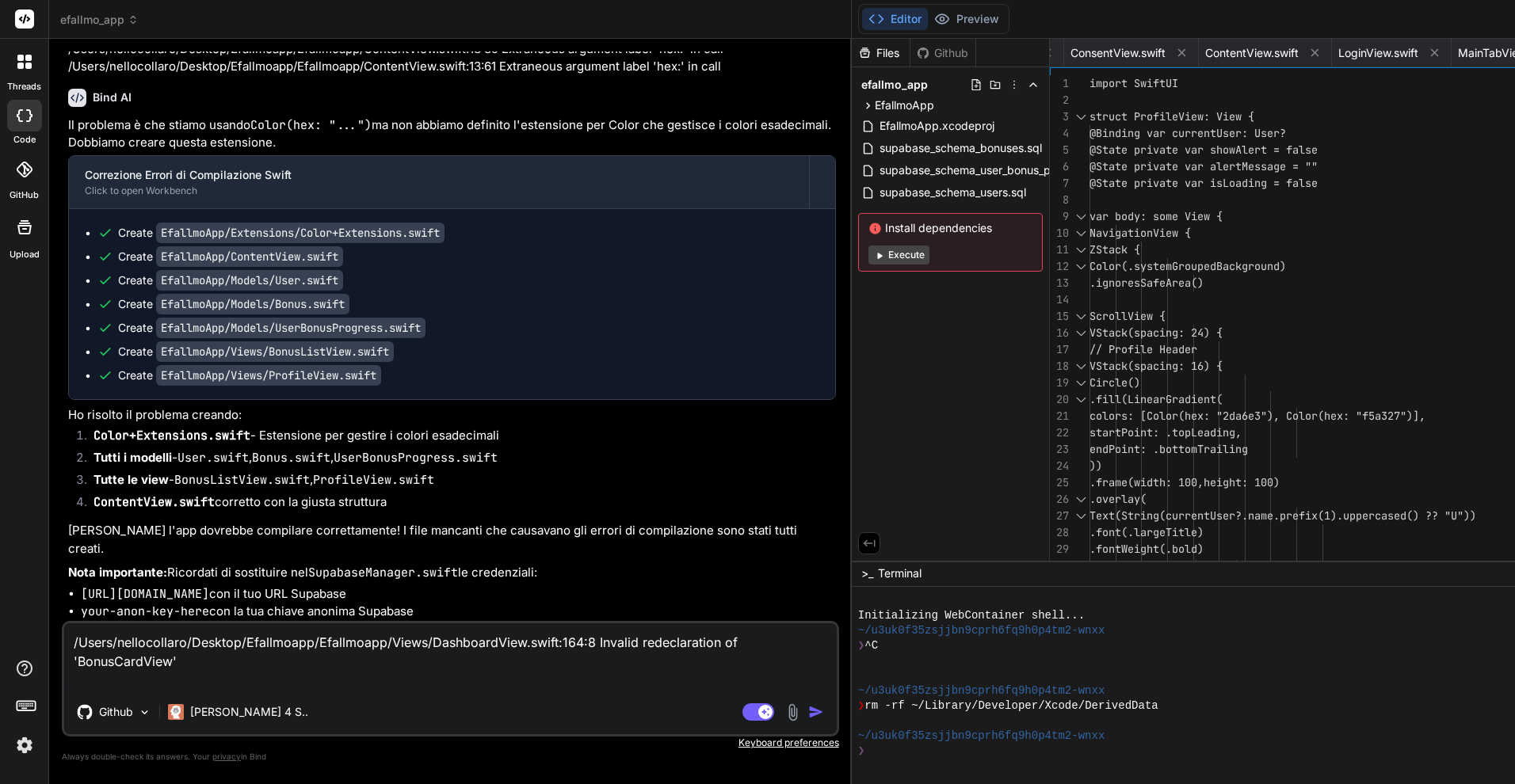
type textarea "x"
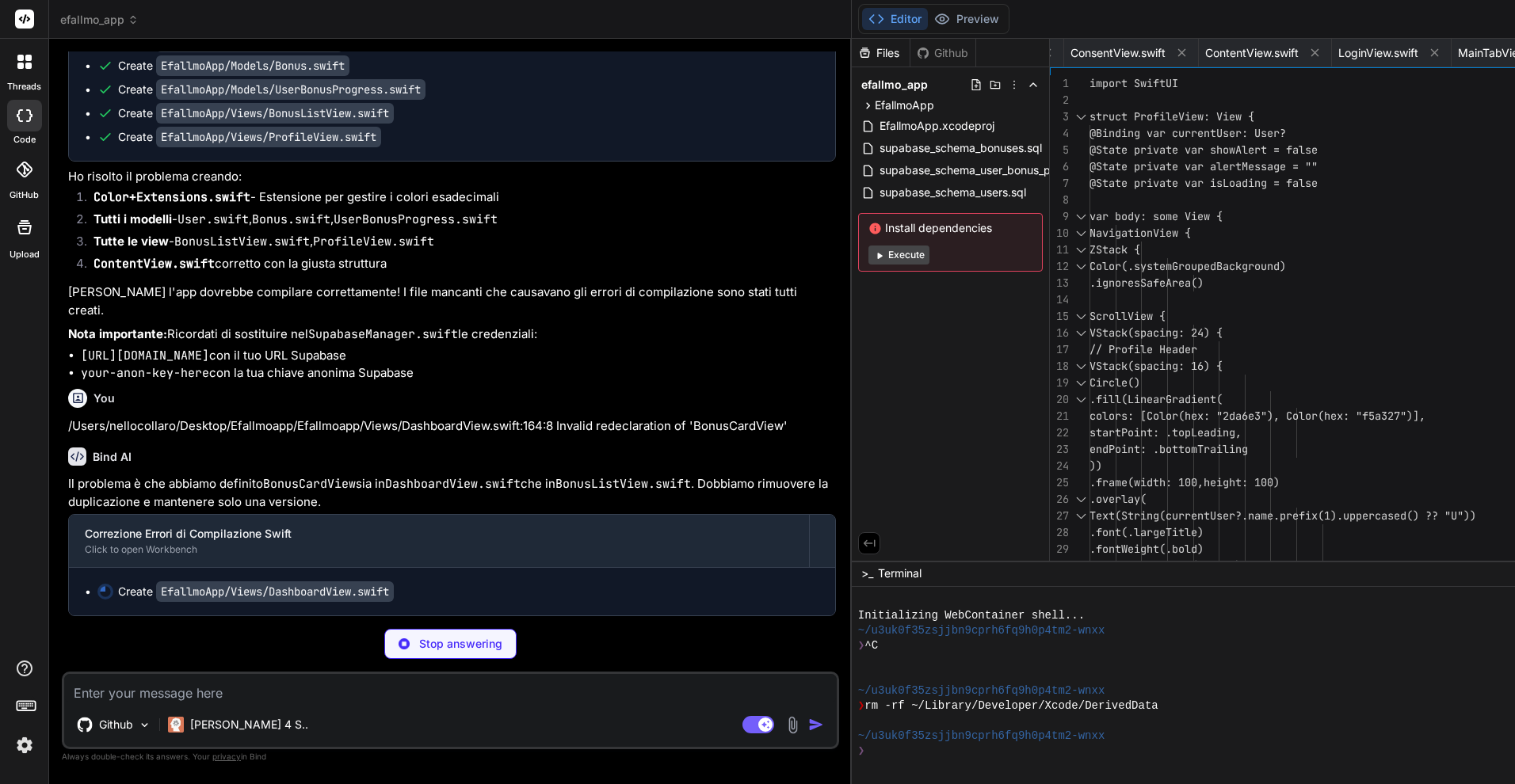
scroll to position [6344, 0]
type textarea "x"
type textarea "}"
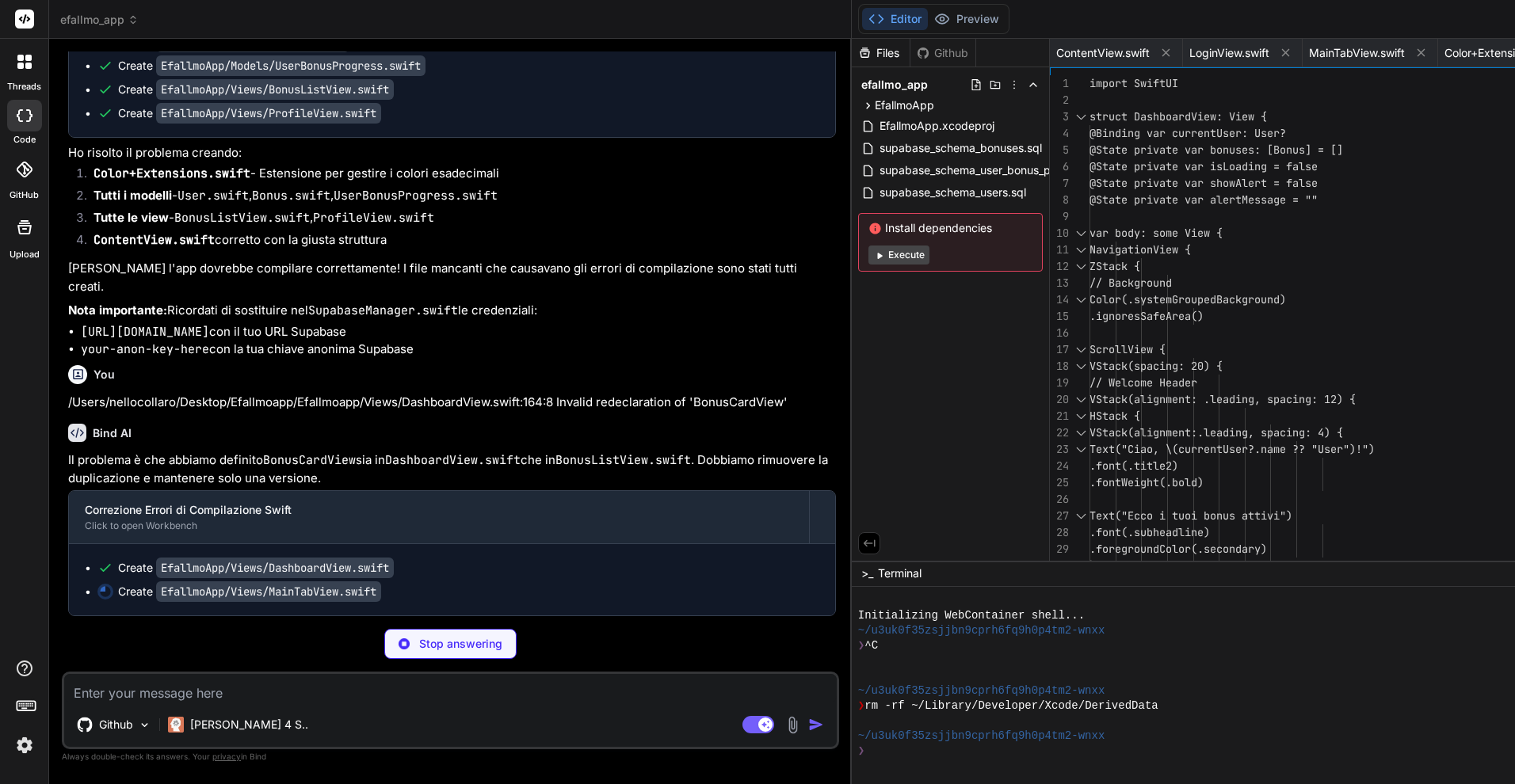
type textarea "x"
type textarea ".tabItem { Image(systemName: "person.fill") Text("Profilo") } } .accentColor(Co…"
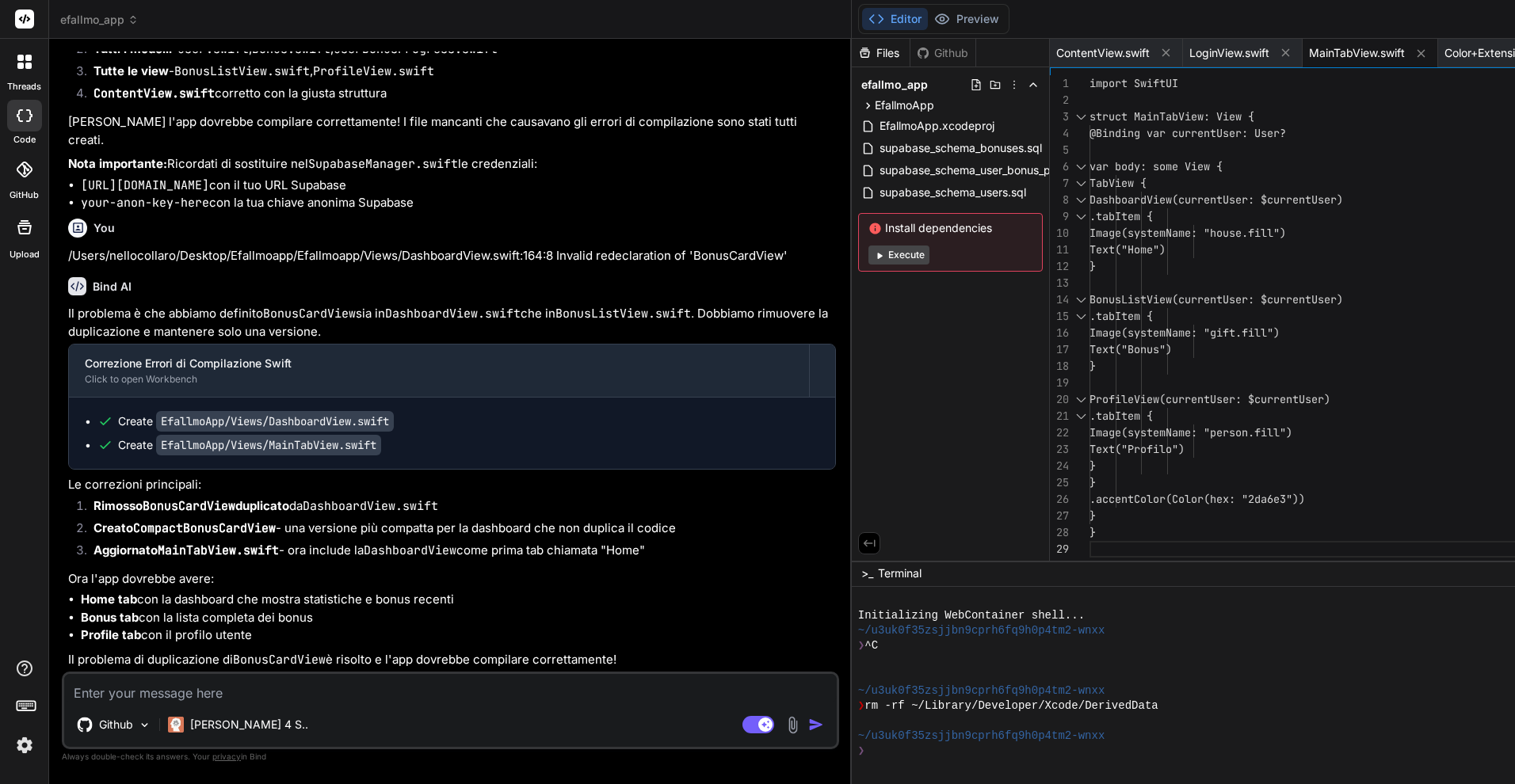
scroll to position [6549, 0]
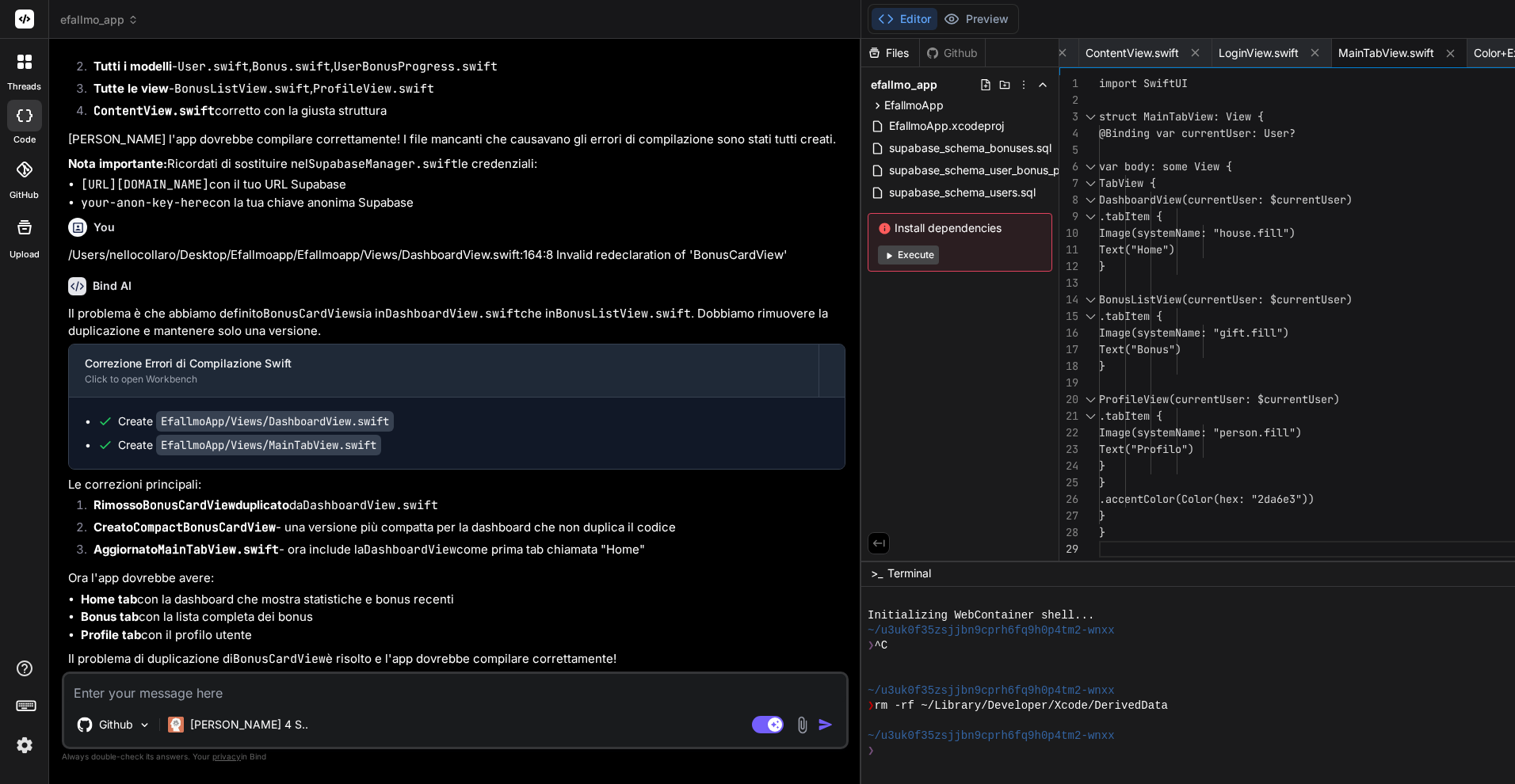
type textarea "x"
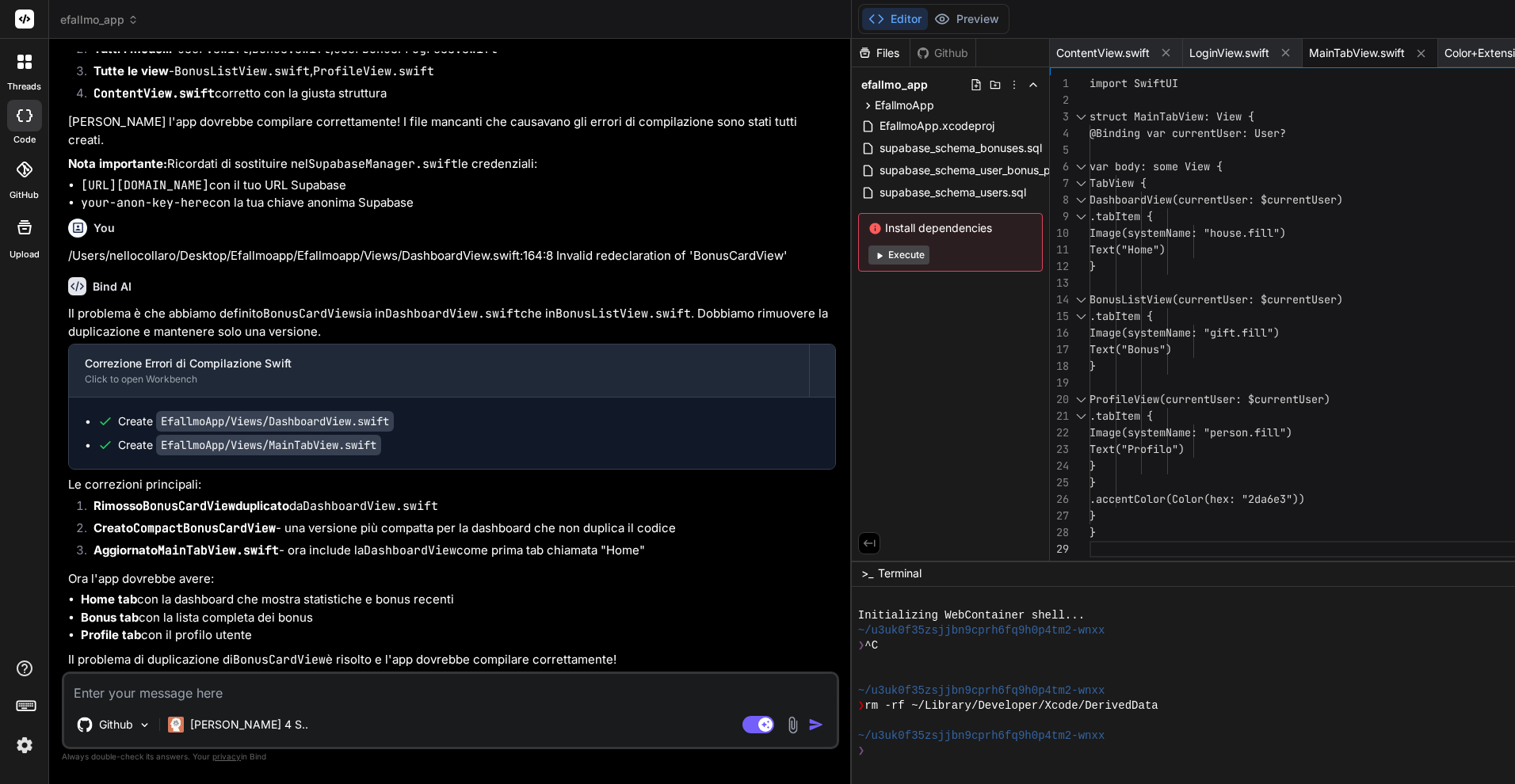
click at [350, 689] on textarea at bounding box center [450, 689] width 773 height 29
paste textarea "Command SwiftCompile failed with a nonzero exit code /Users/nellocollaro/Deskto…"
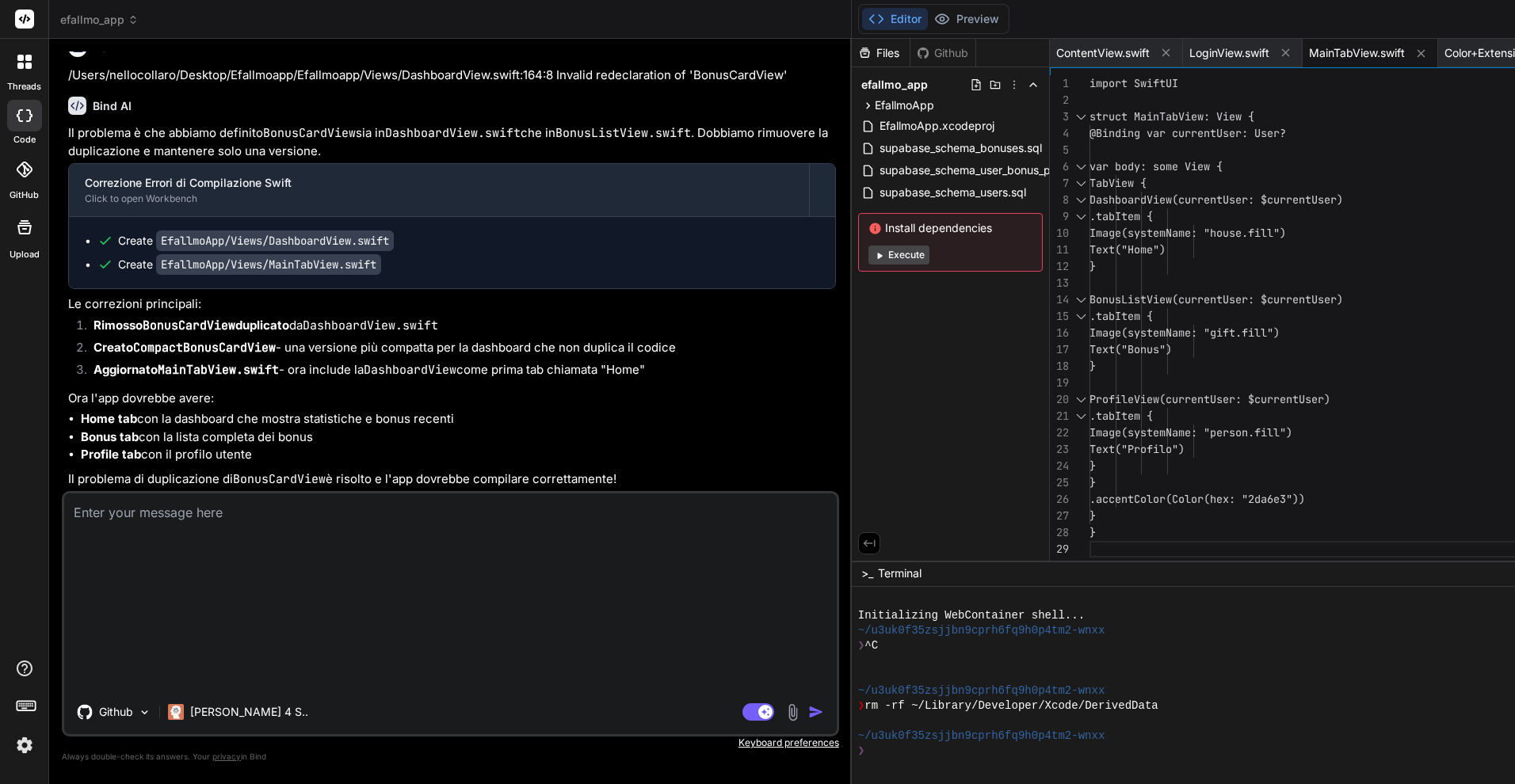
type textarea "Command SwiftCompile failed with a nonzero exit code /Users/nellocollaro/Deskto…"
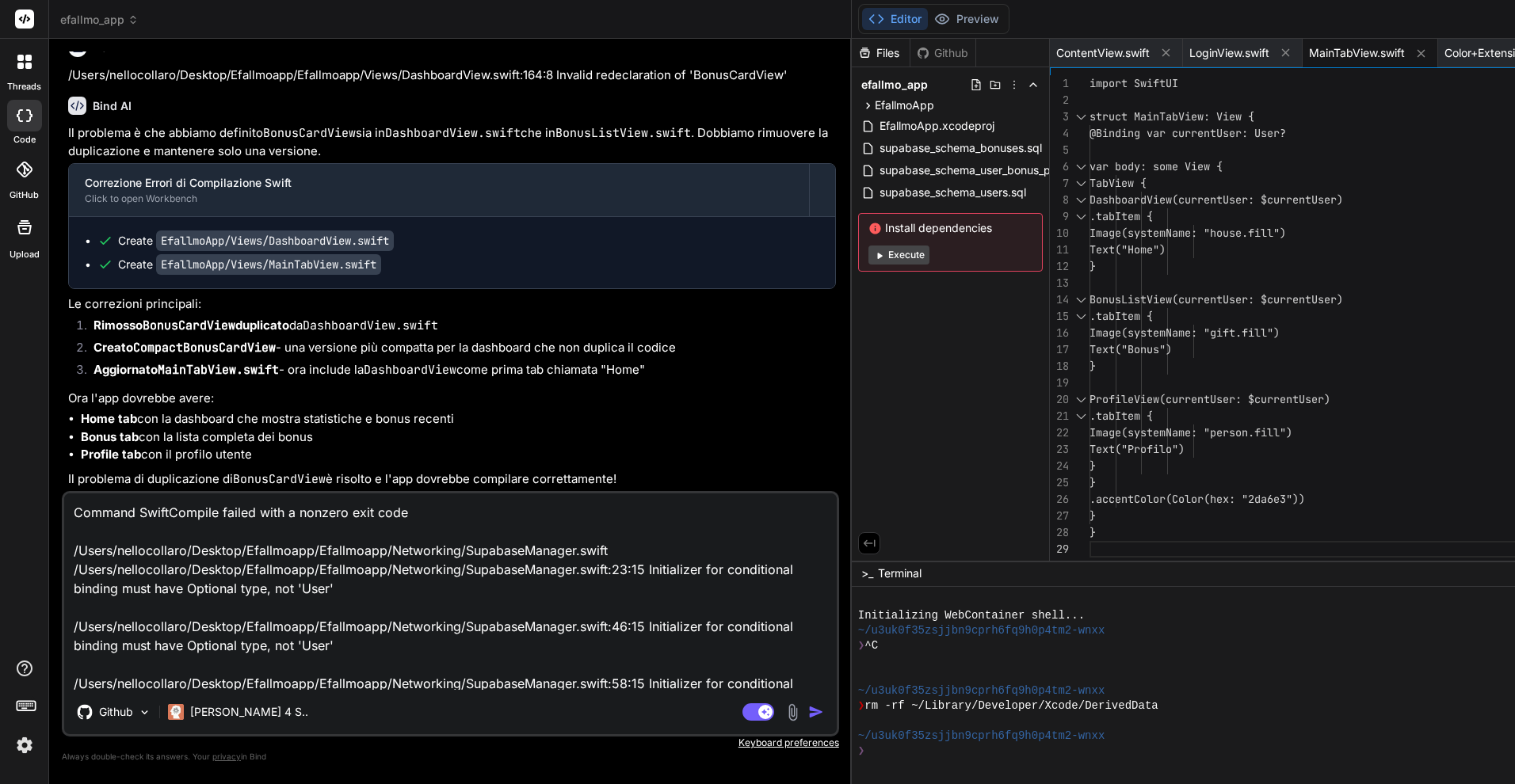
scroll to position [117, 0]
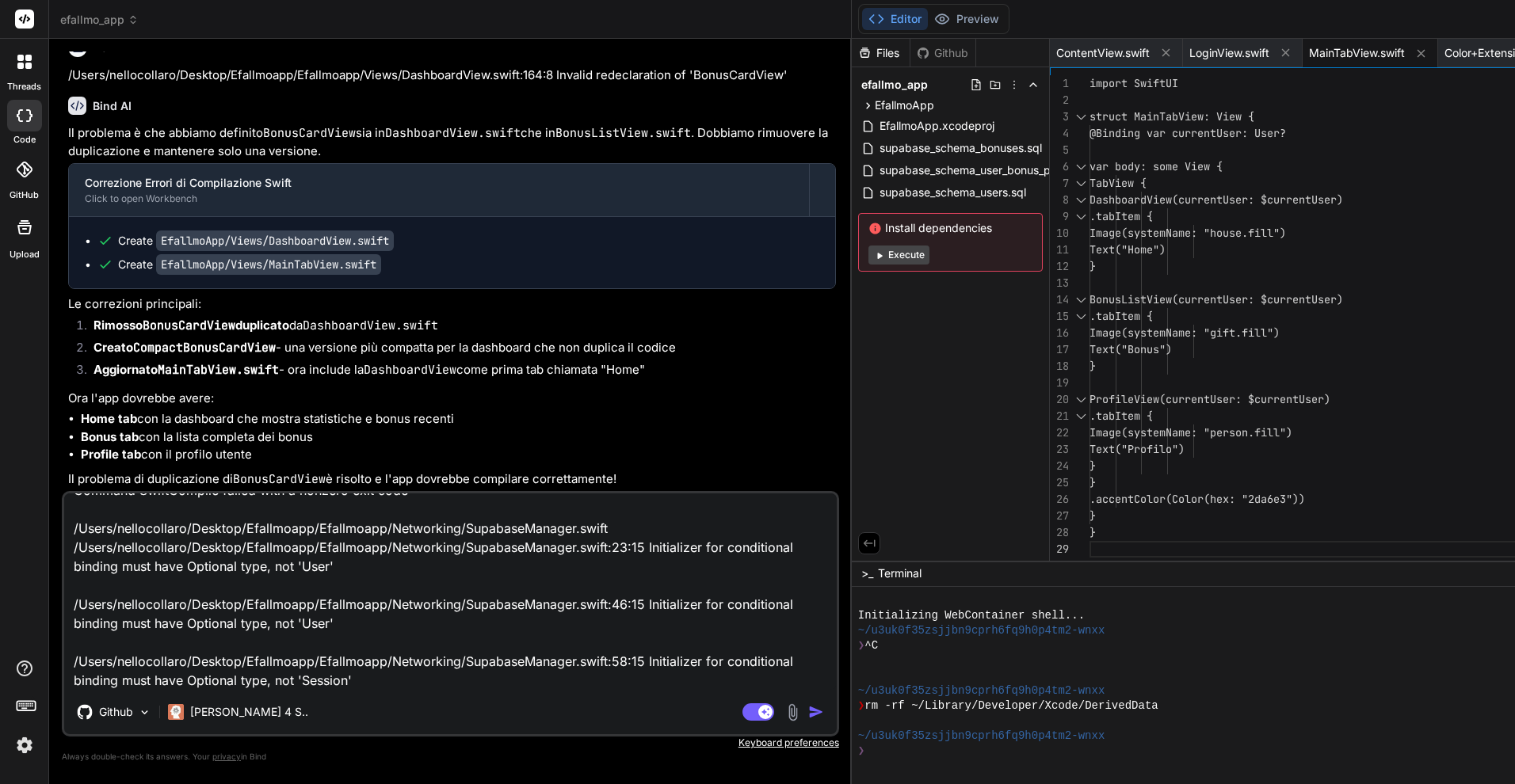
type textarea "x"
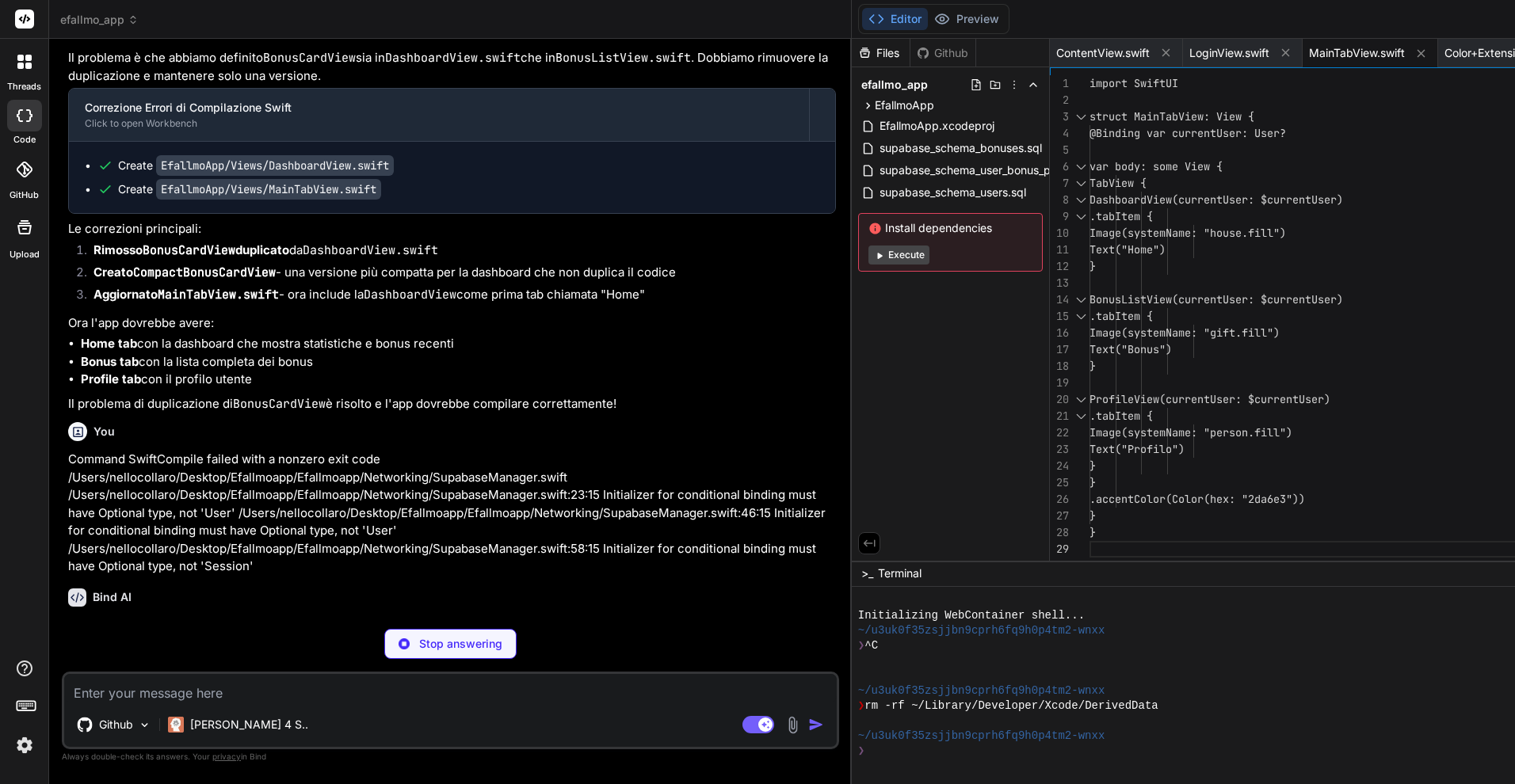
scroll to position [6883, 0]
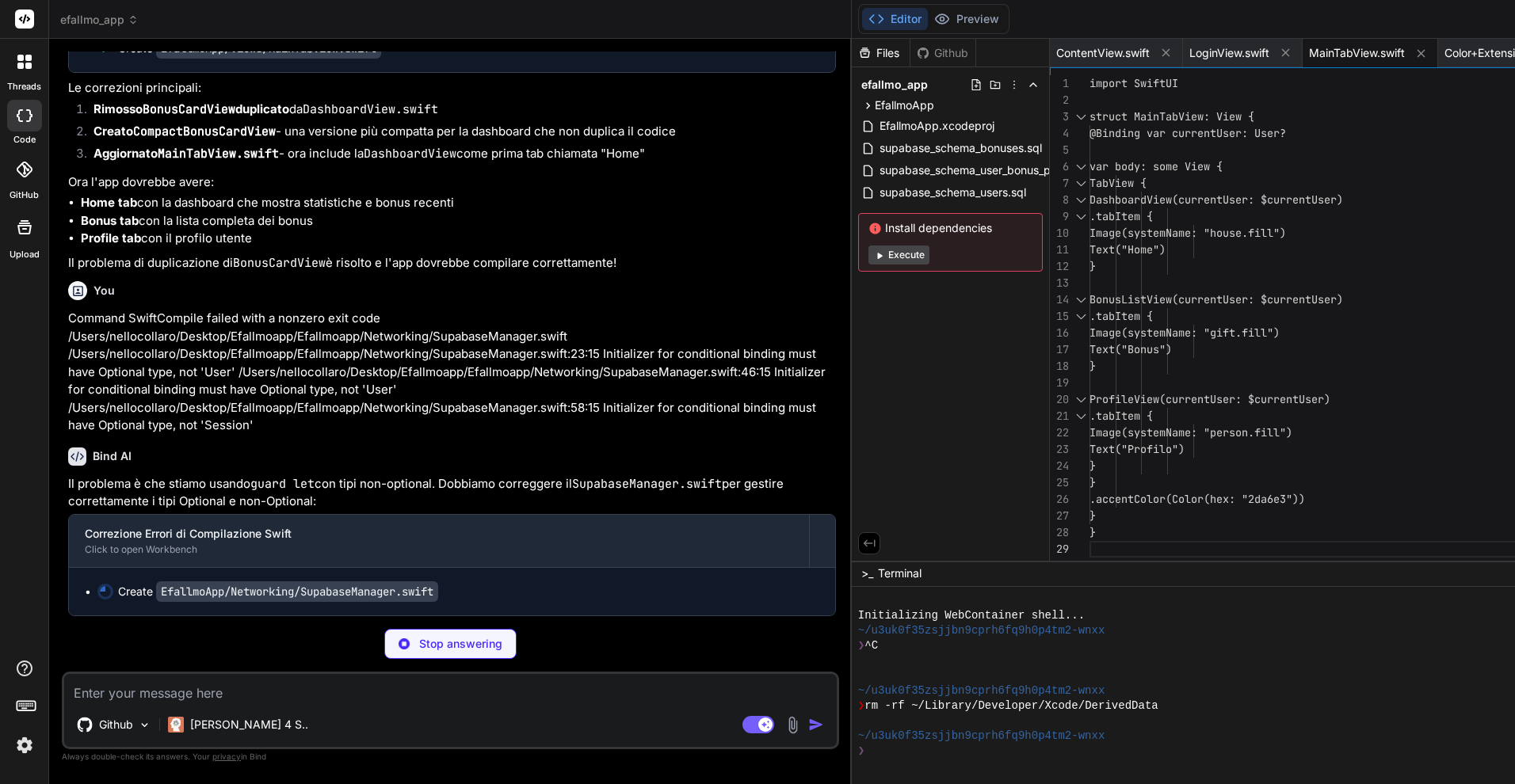
type textarea "x"
type textarea "}"
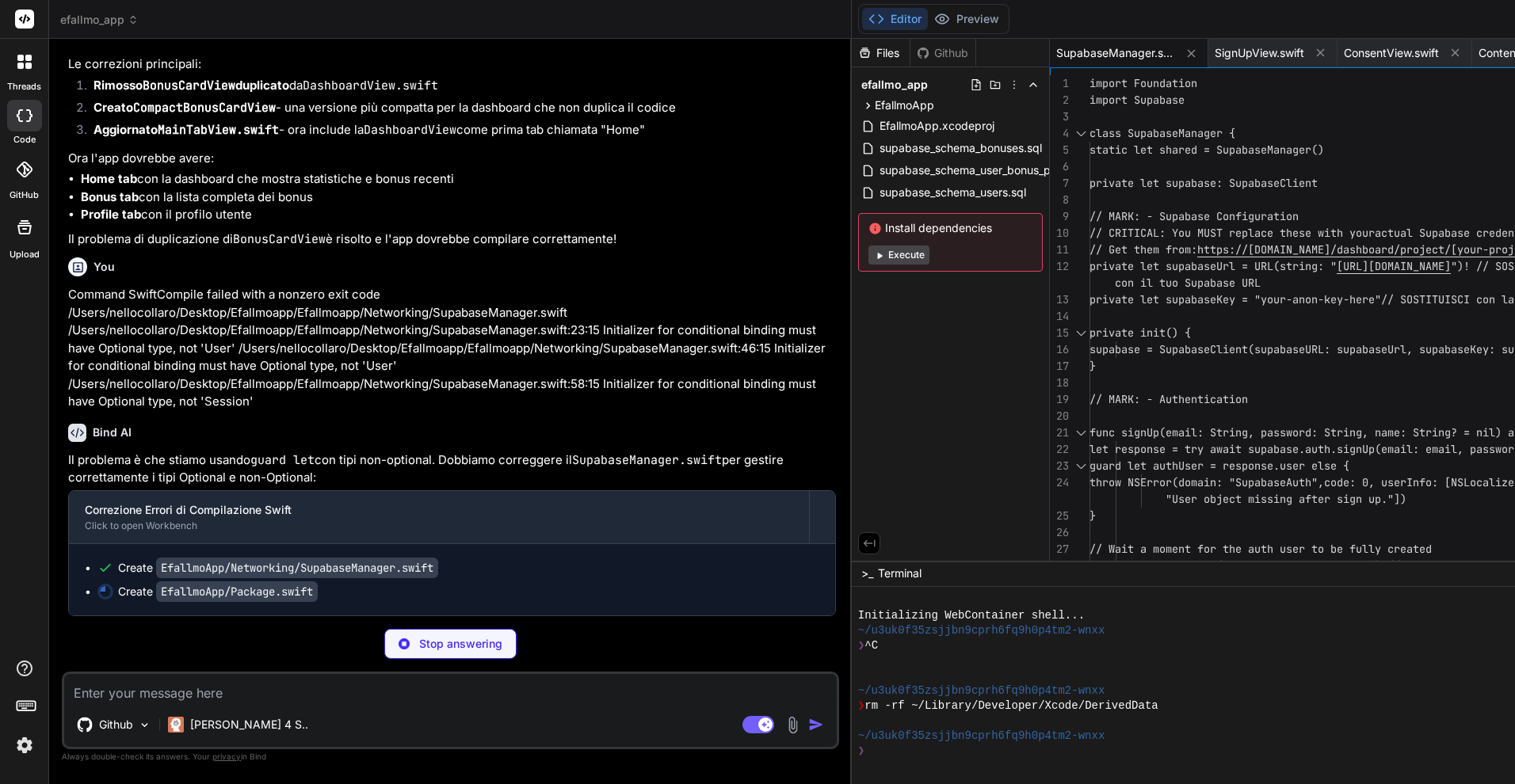
type textarea "x"
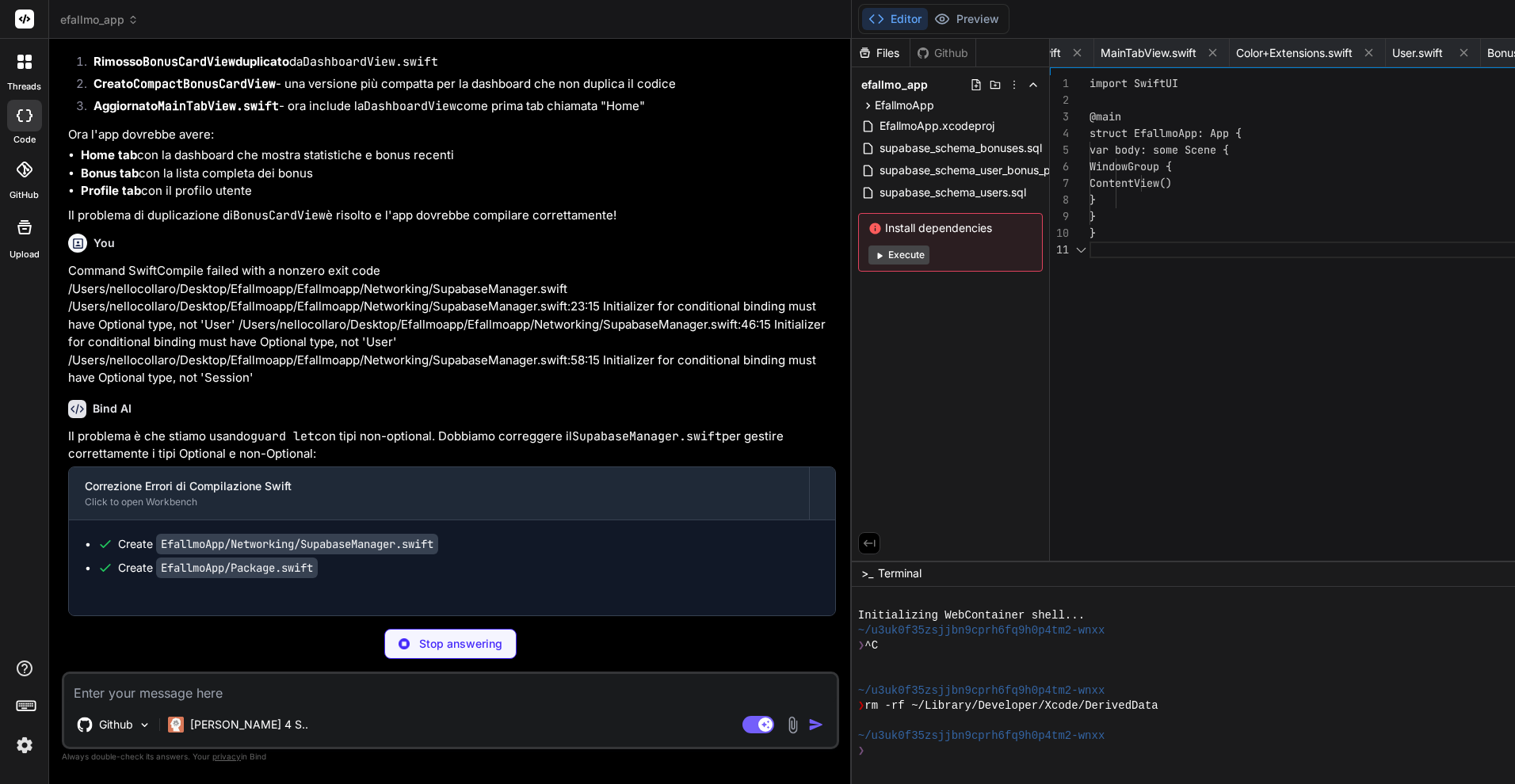
scroll to position [0, 1294]
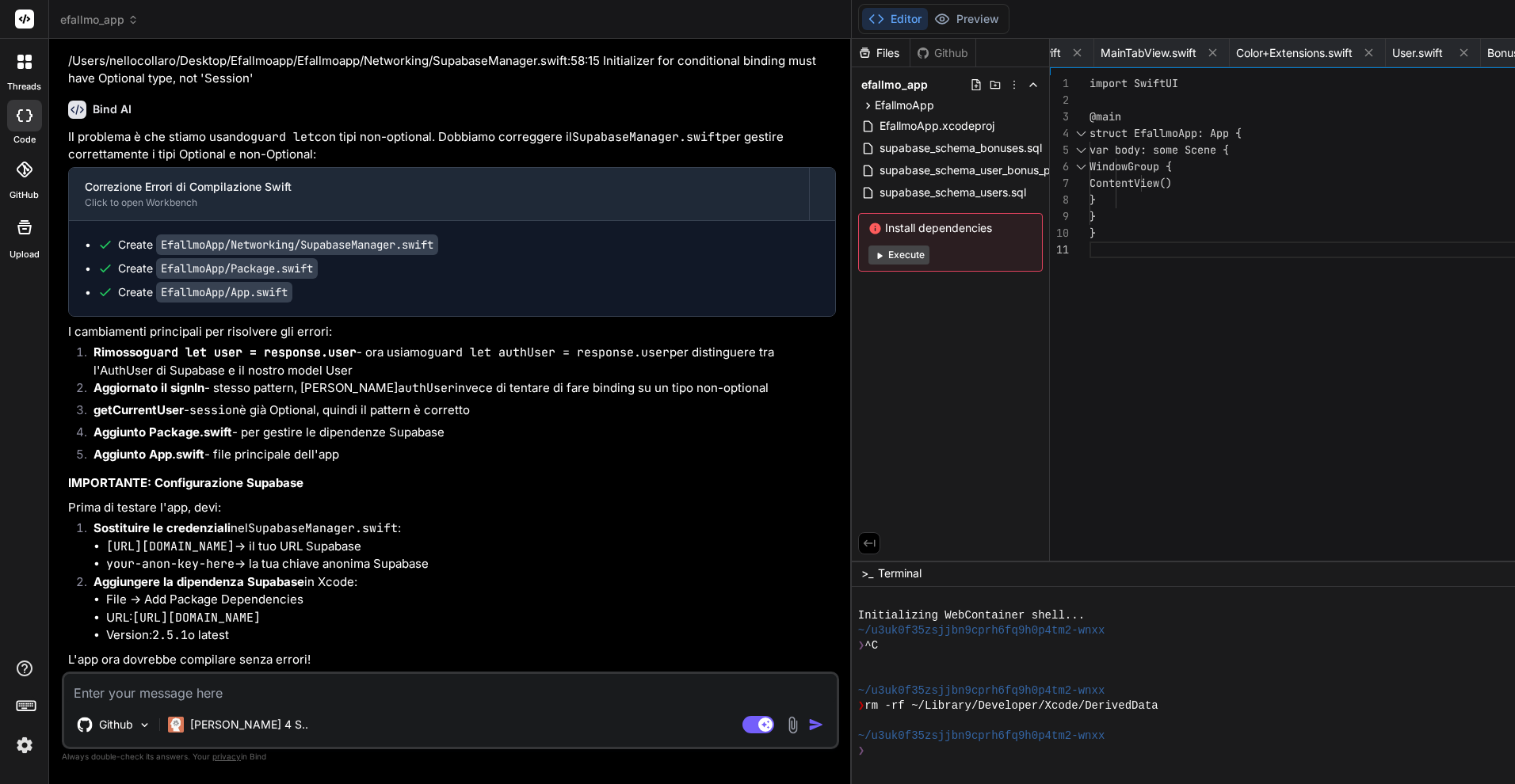
type textarea "x"
type textarea "A"
type textarea "x"
type textarea "AG"
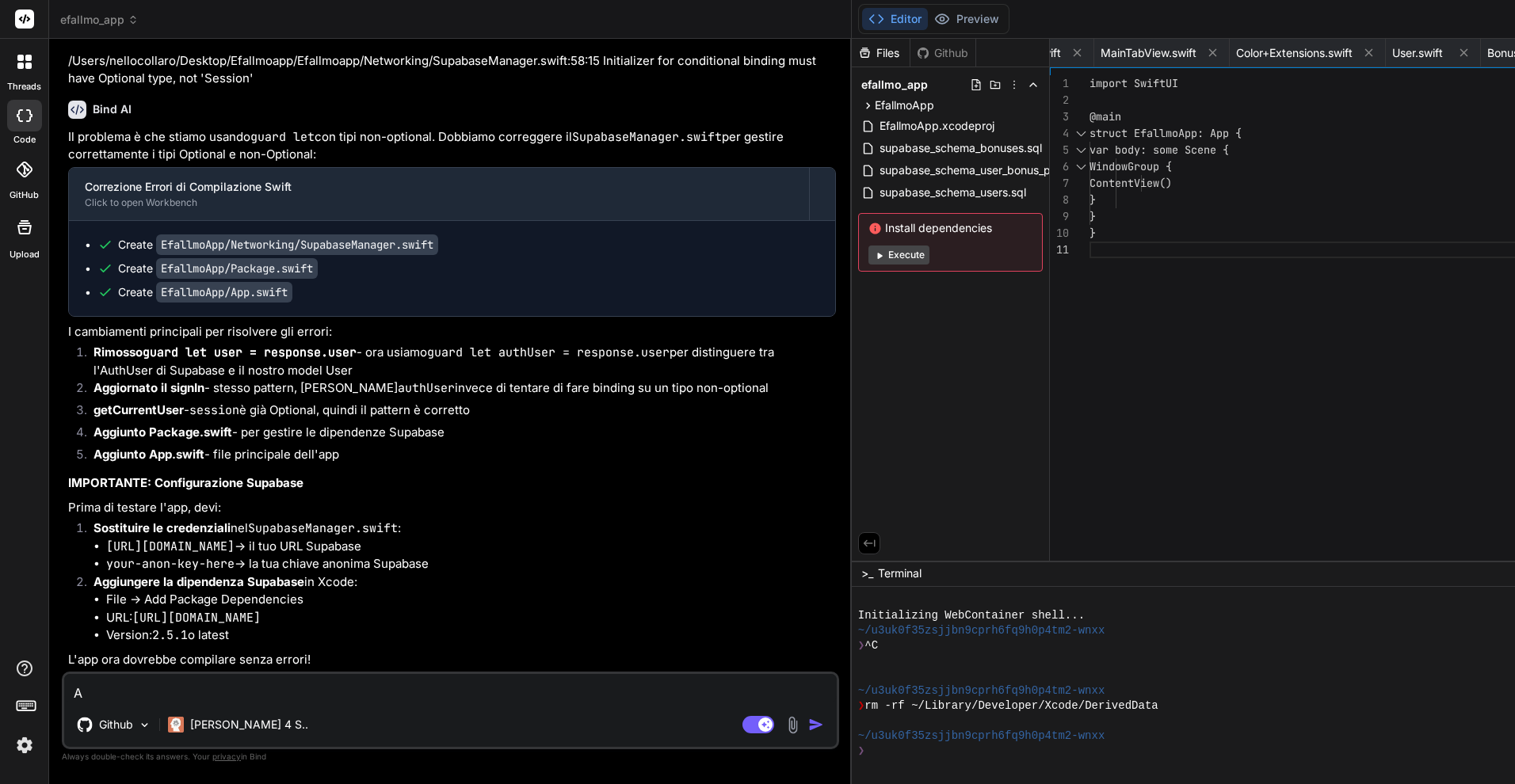
type textarea "x"
type textarea "AGG"
type textarea "x"
type textarea "AGGI"
type textarea "x"
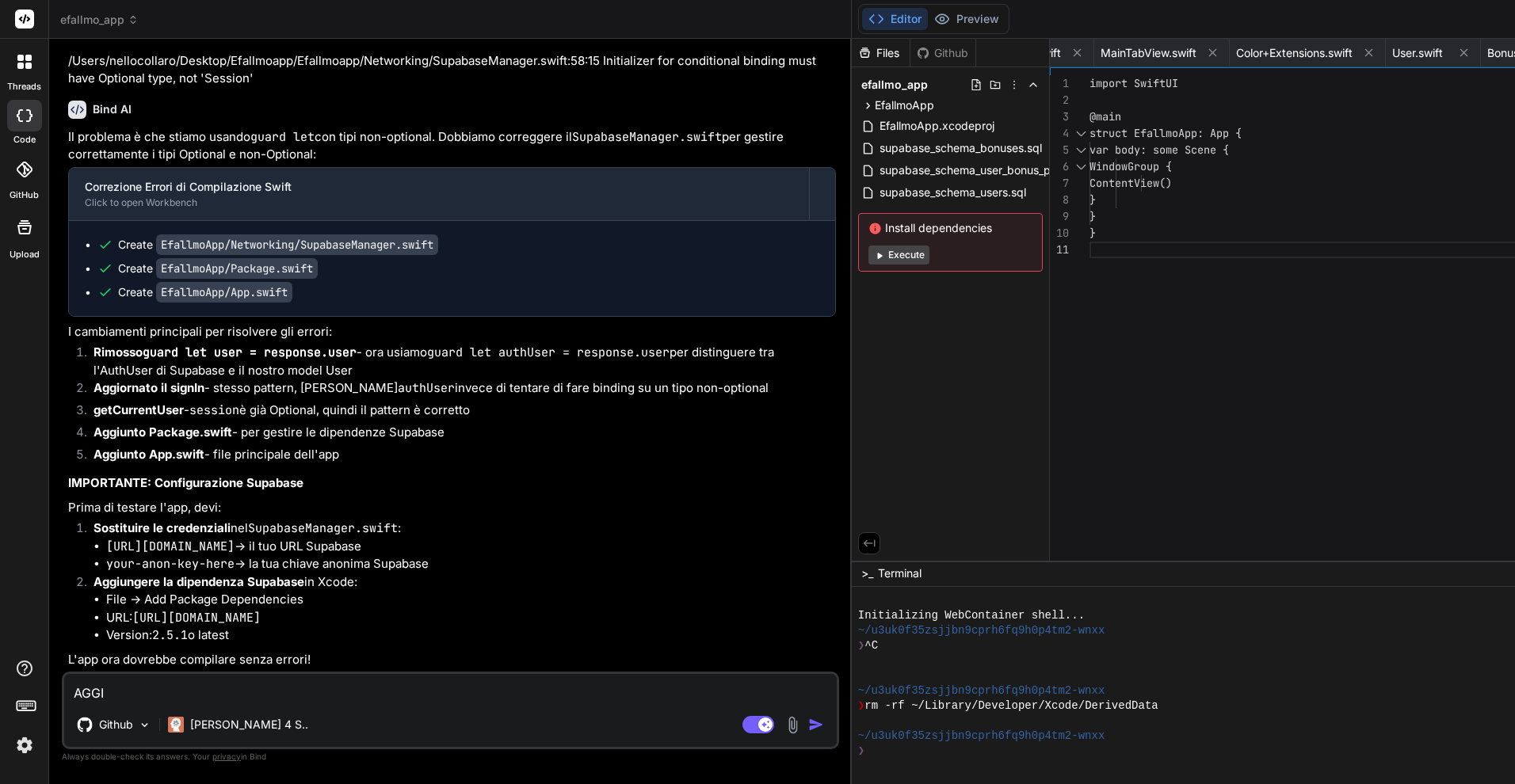
type textarea "AGGIU"
type textarea "x"
type textarea "AGGIUN"
type textarea "x"
type textarea "AGGIUNG"
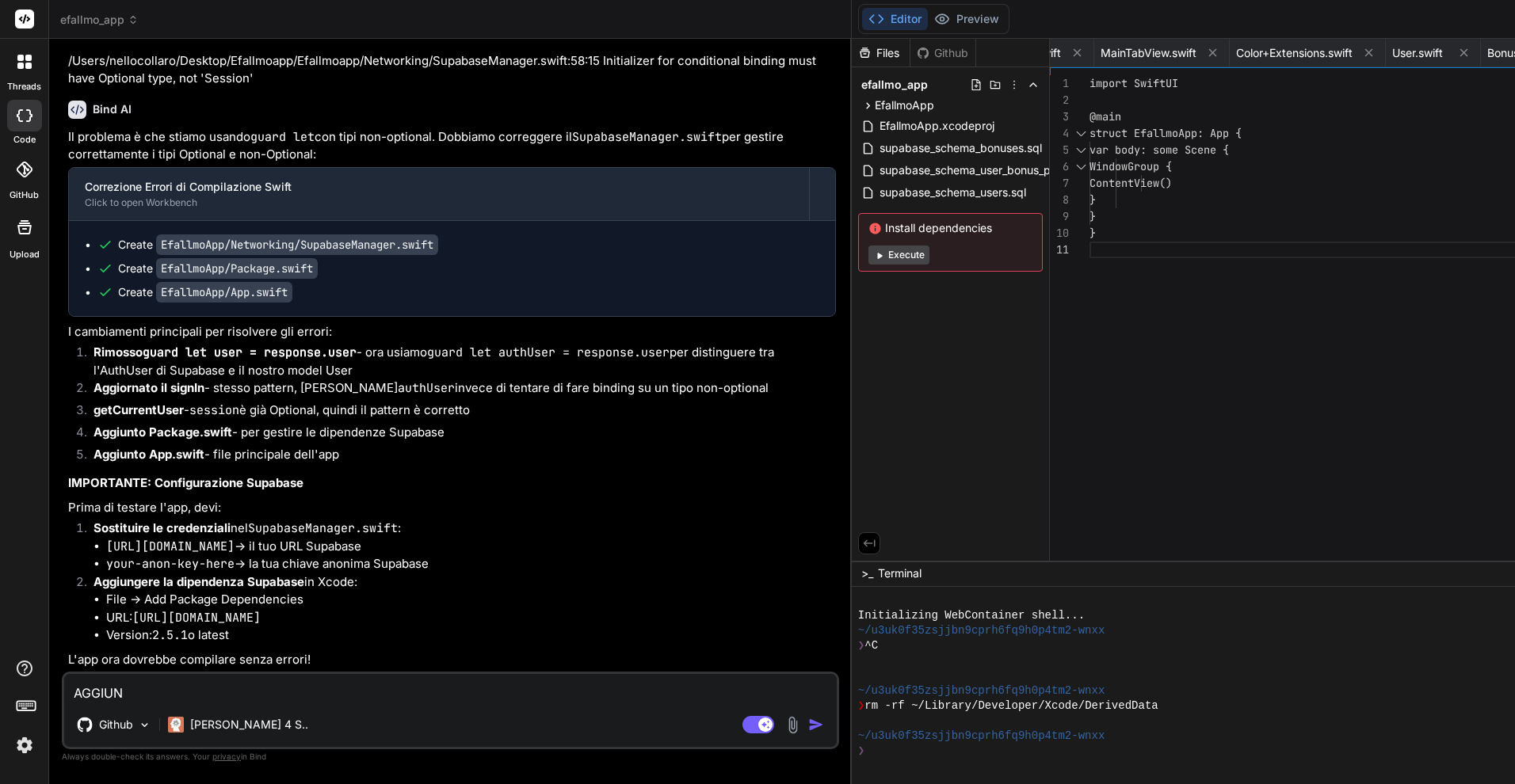
type textarea "x"
type textarea "AGGIUNGI"
type textarea "x"
type textarea "AGGIUNGI"
type textarea "x"
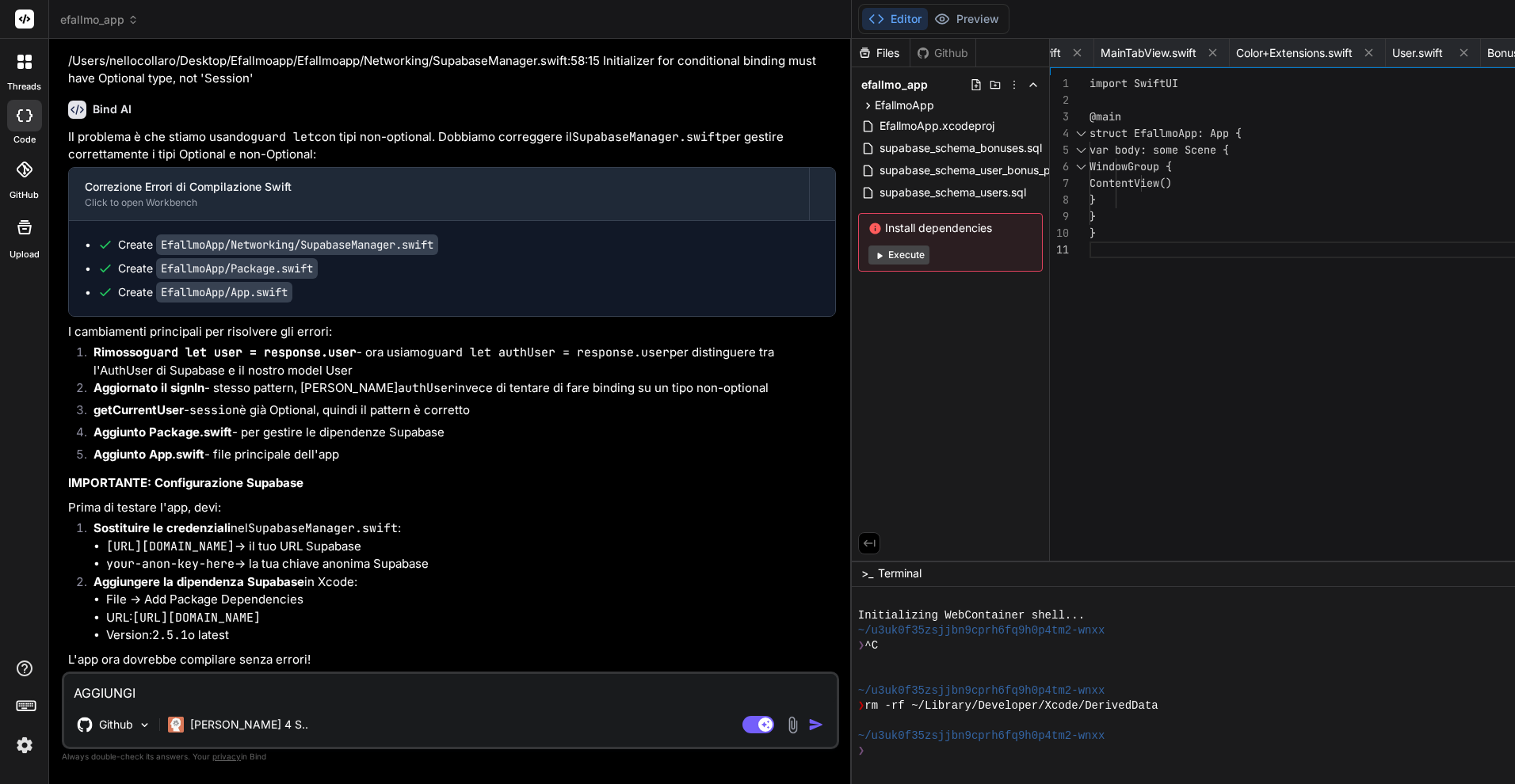
type textarea "AGGIUNGI P"
type textarea "x"
type textarea "AGGIUNGI PR"
type textarea "x"
type textarea "AGGIUNGI PRO"
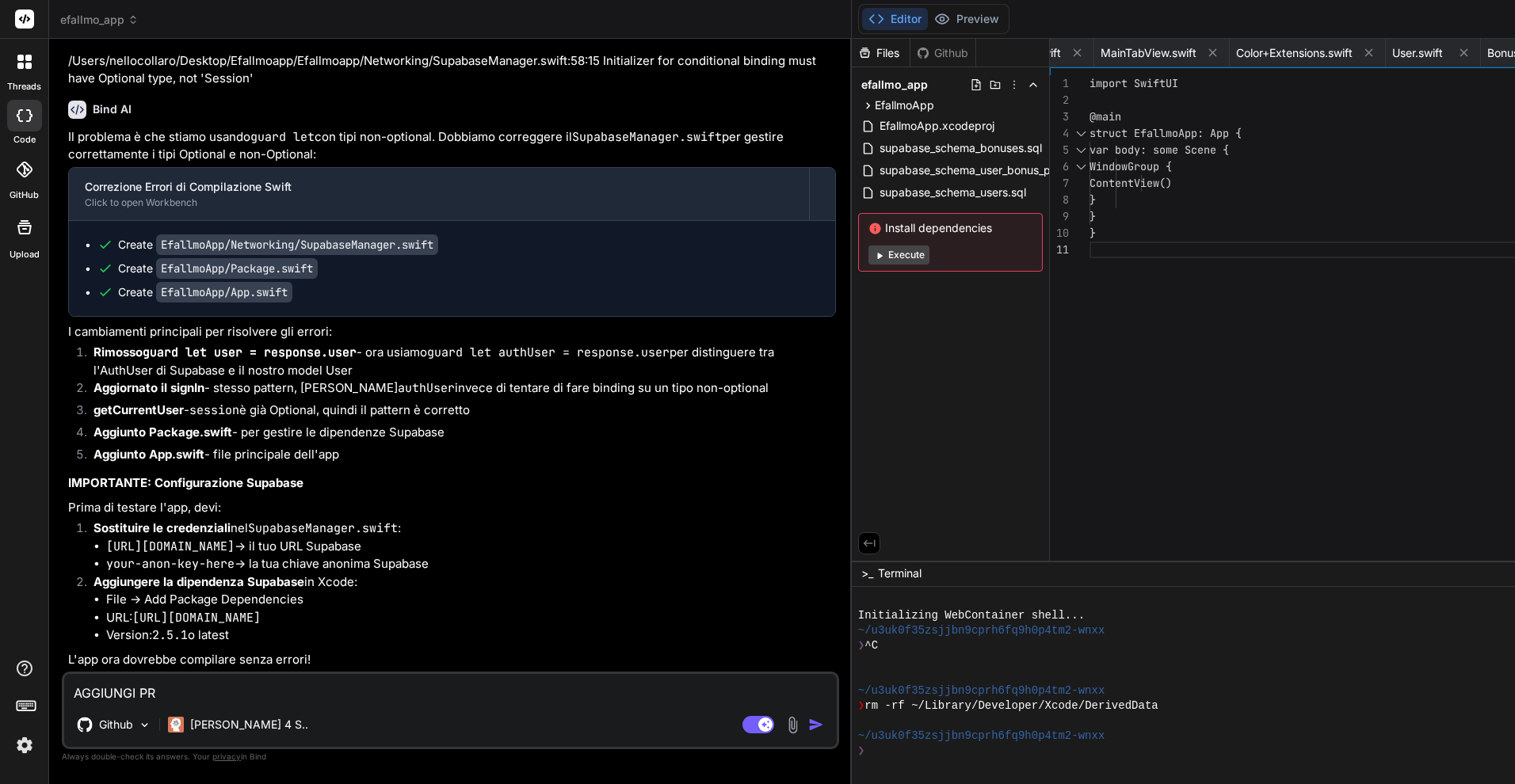
type textarea "x"
type textarea "AGGIUNGI PROJ"
type textarea "x"
type textarea "AGGIUNGI PROJE"
type textarea "x"
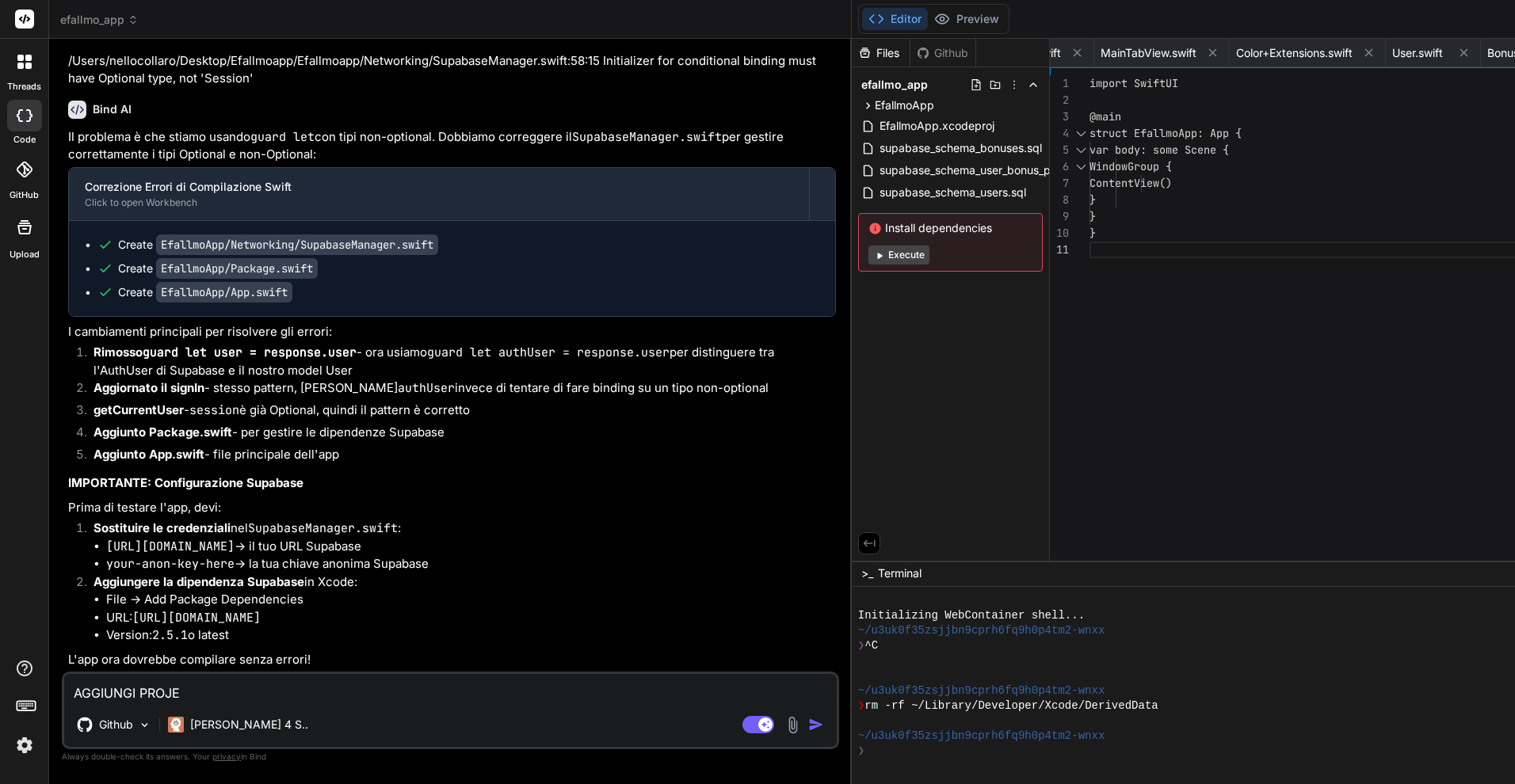
type textarea "AGGIUNGI PROJEC"
type textarea "x"
type textarea "AGGIUNGI PROJECT"
type textarea "x"
type textarea "AGGIUNGI PROJECT"
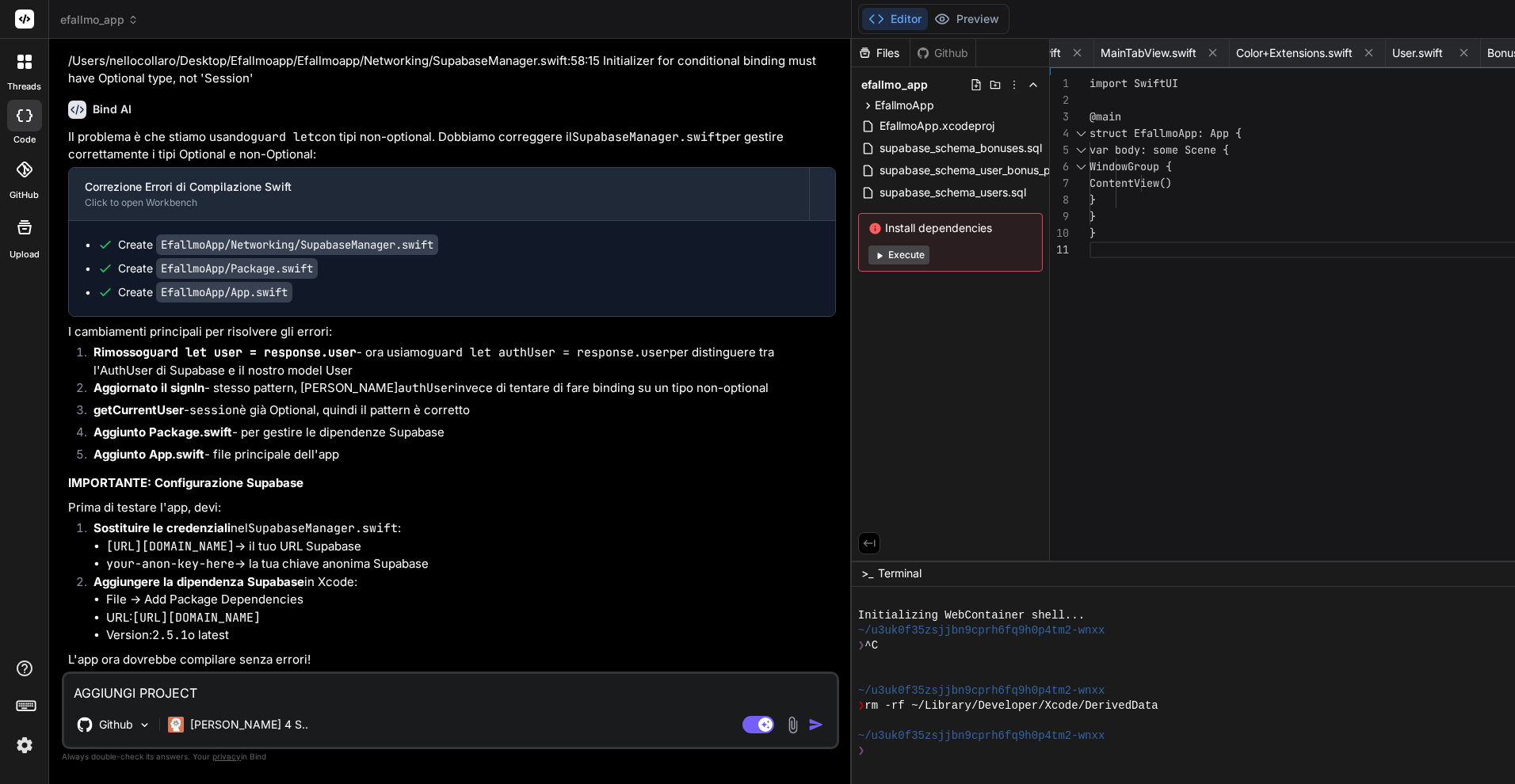
type textarea "x"
type textarea "AGGIUNGI PROJECT U"
type textarea "x"
type textarea "AGGIUNGI PROJECT UR"
type textarea "x"
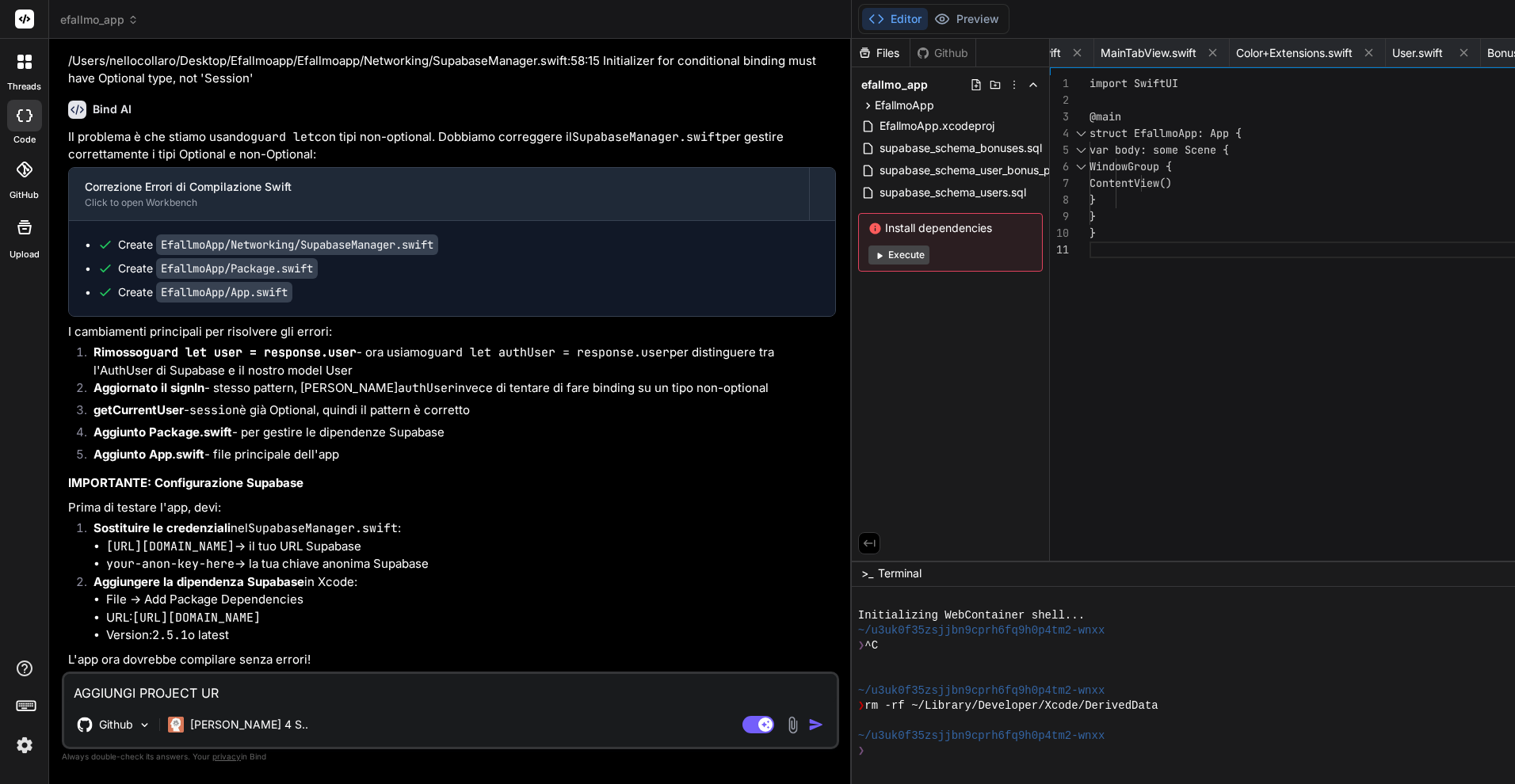
type textarea "AGGIUNGI PROJECT URL"
type textarea "x"
type textarea "AGGIUNGI PROJECT URL"
type textarea "x"
paste textarea "https://flzhurvmhshdytbgbovf.supabase.co"
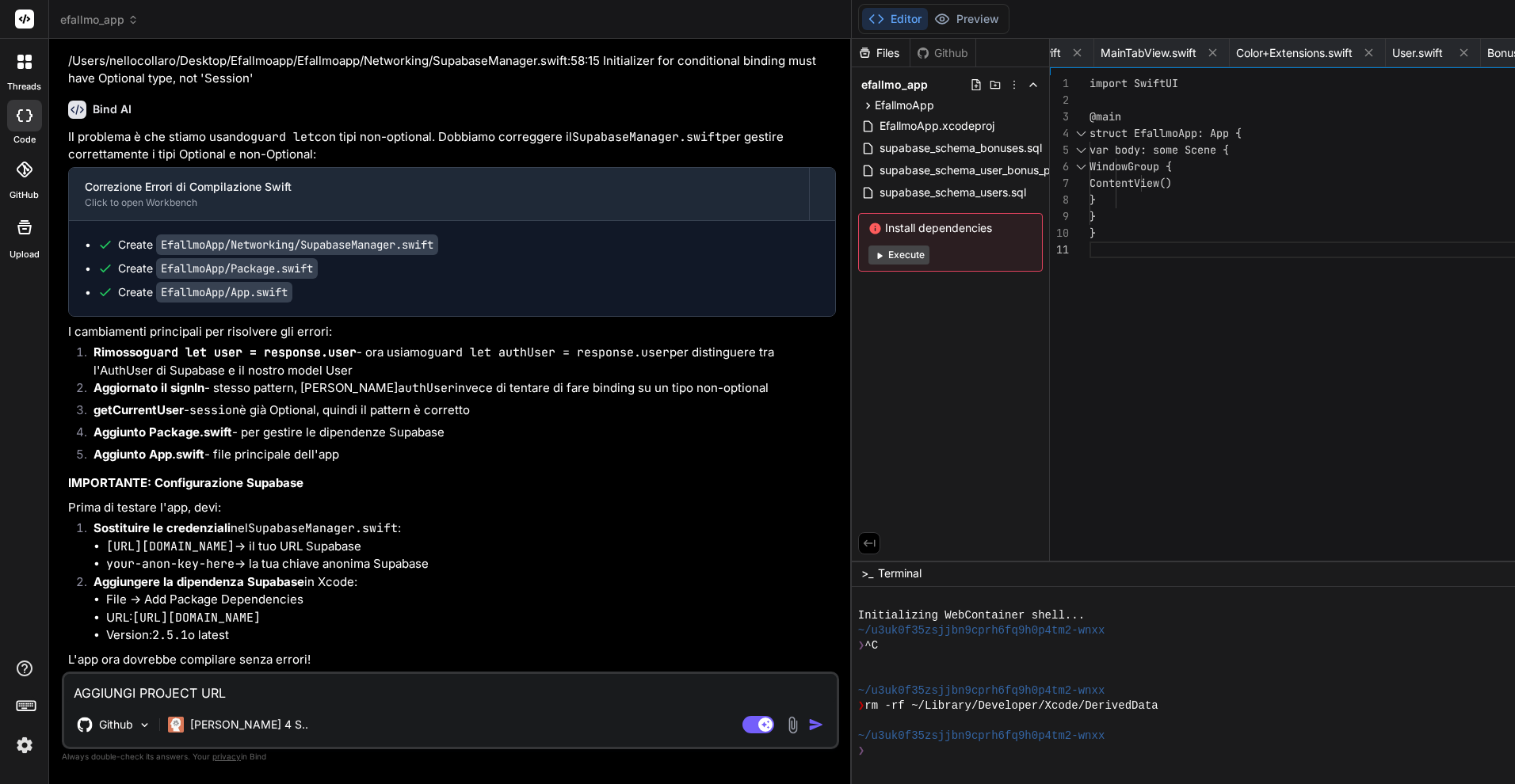
type textarea "AGGIUNGI PROJECT URL https://flzhurvmhshdytbgbovf.supabase.co"
type textarea "x"
type textarea "AGGIUNGI PROJECT URL https://flzhurvmhshdytbgbovf.supabase.co"
type textarea "x"
type textarea "AGGIUNGI PROJECT URL https://flzhurvmhshdytbgbovf.supabase.co E"
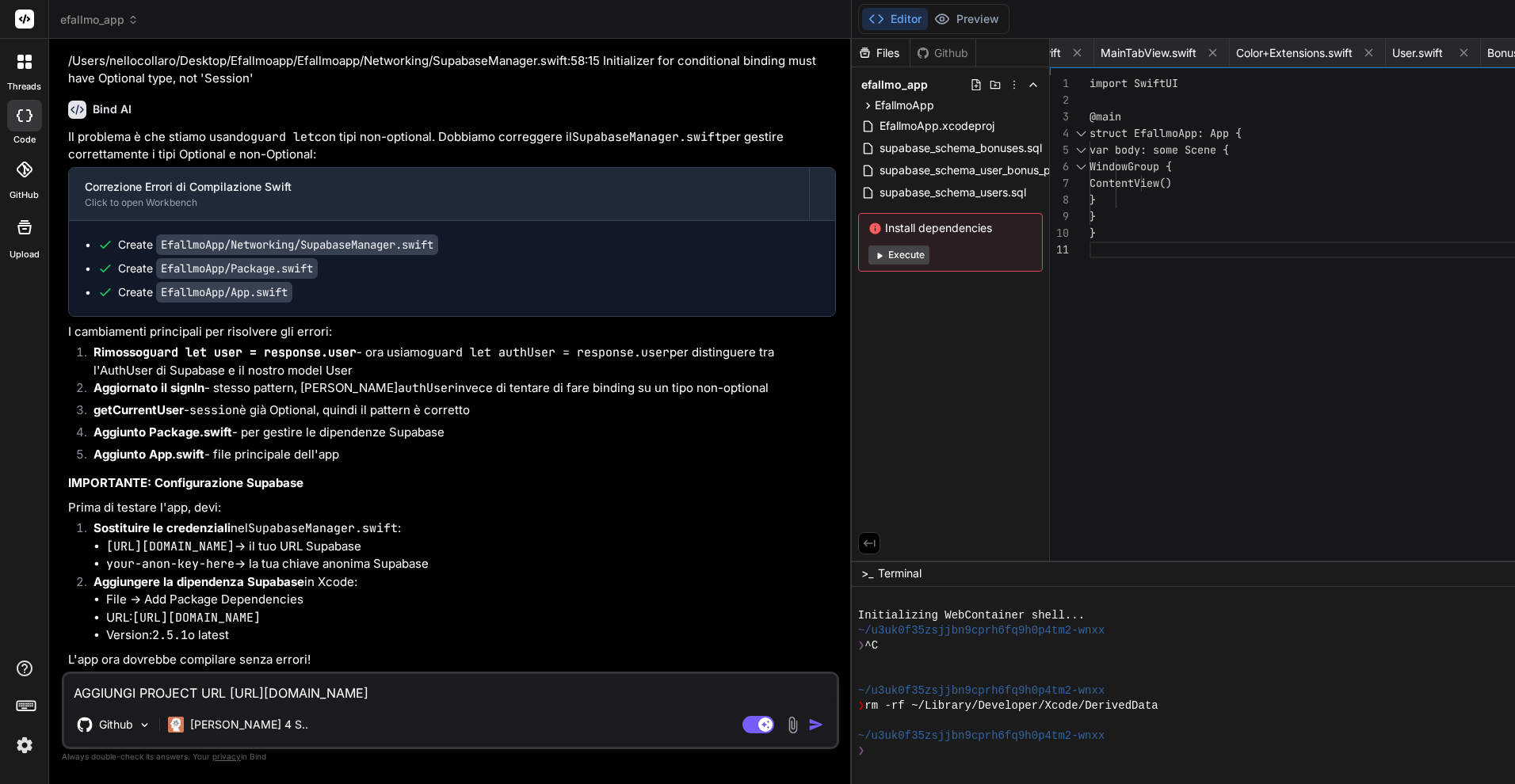
type textarea "x"
type textarea "AGGIUNGI PROJECT URL https://flzhurvmhshdytbgbovf.supabase.co E"
type textarea "x"
type textarea "AGGIUNGI PROJECT URL https://flzhurvmhshdytbgbovf.supabase.co E A"
type textarea "x"
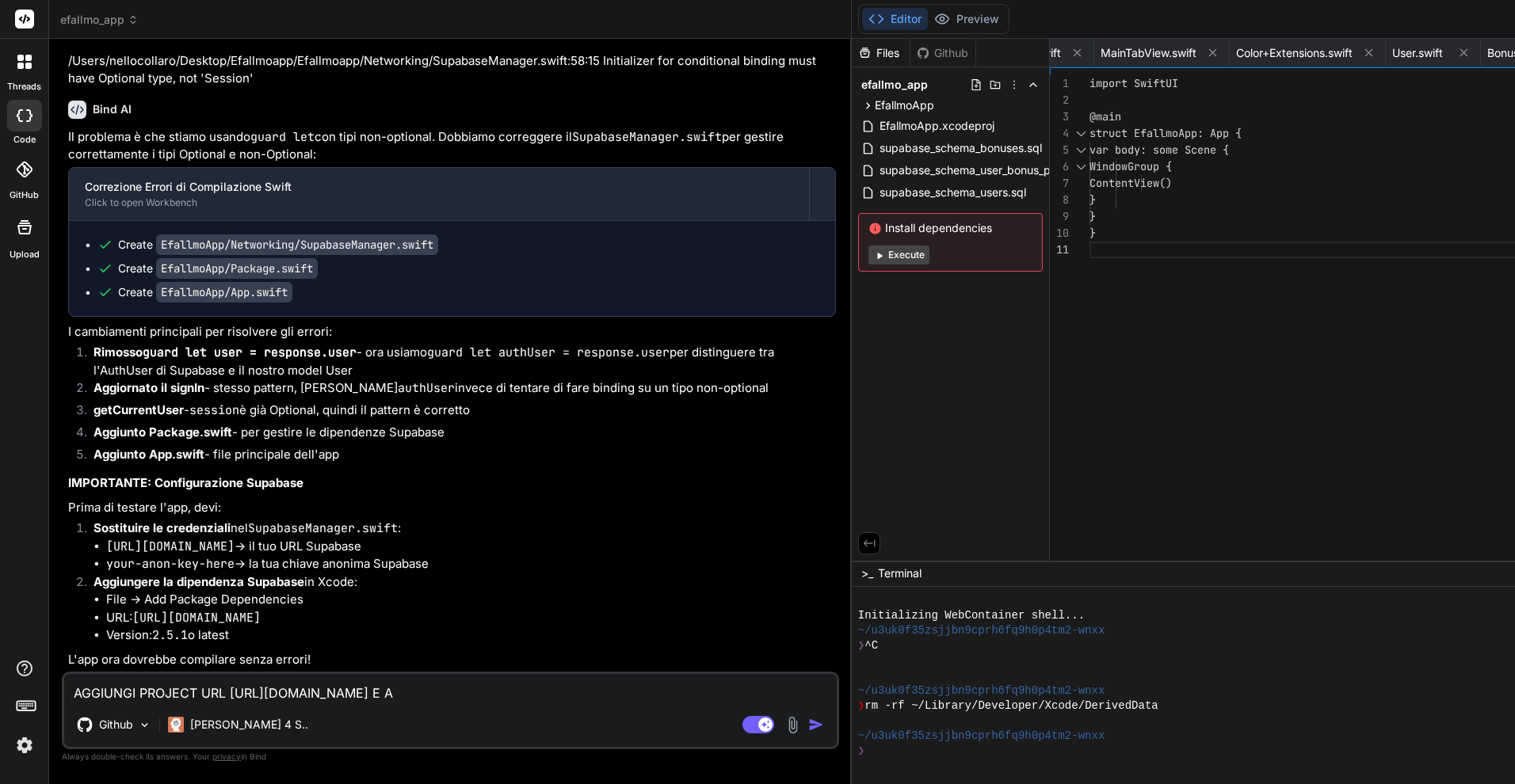
type textarea "AGGIUNGI PROJECT URL https://flzhurvmhshdytbgbovf.supabase.co E AP"
type textarea "x"
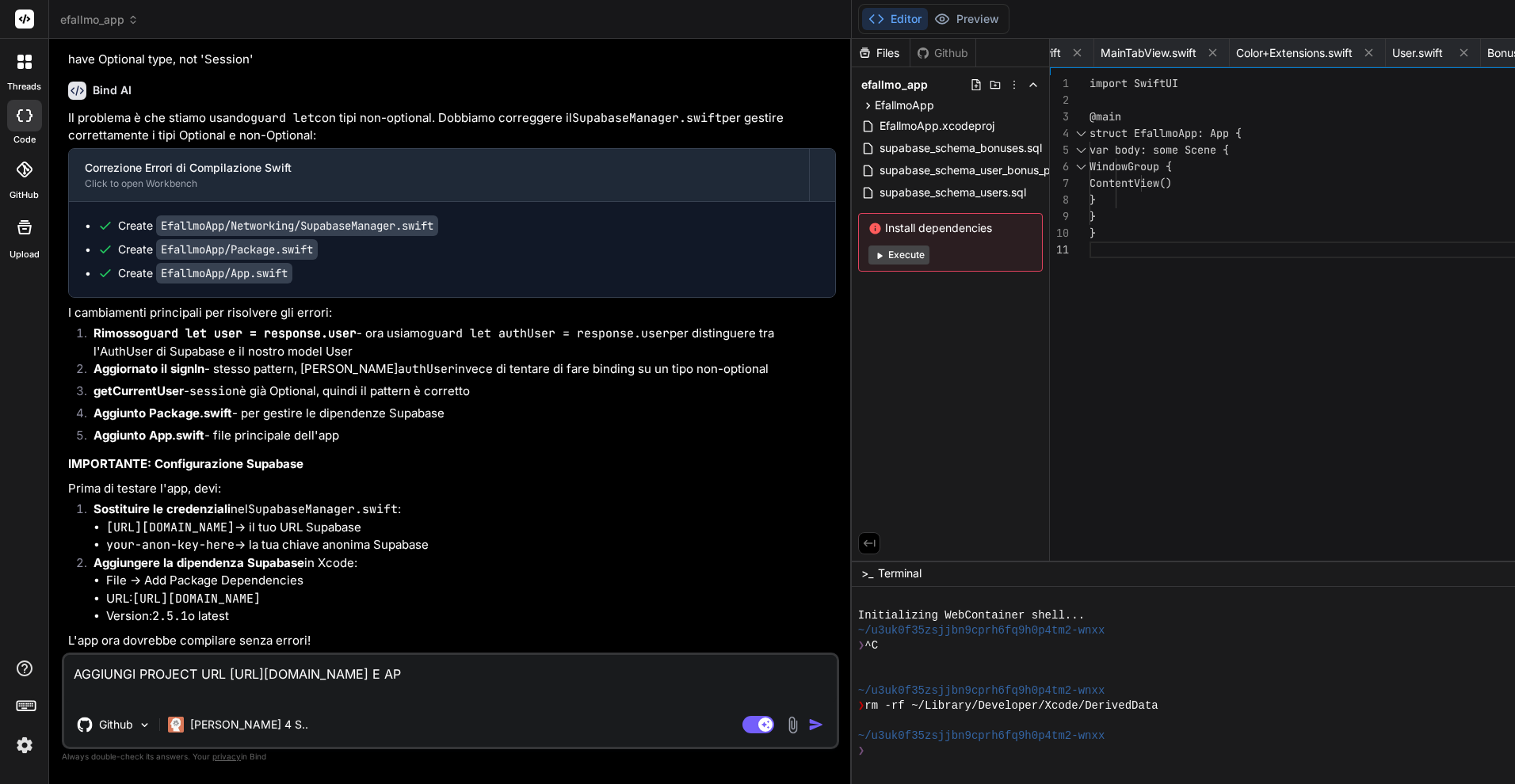
type textarea "AGGIUNGI PROJECT URL https://flzhurvmhshdytbgbovf.supabase.co E API"
type textarea "x"
type textarea "AGGIUNGI PROJECT URL https://flzhurvmhshdytbgbovf.supabase.co E API"
type textarea "x"
type textarea "AGGIUNGI PROJECT URL https://flzhurvmhshdytbgbovf.supabase.co E API K"
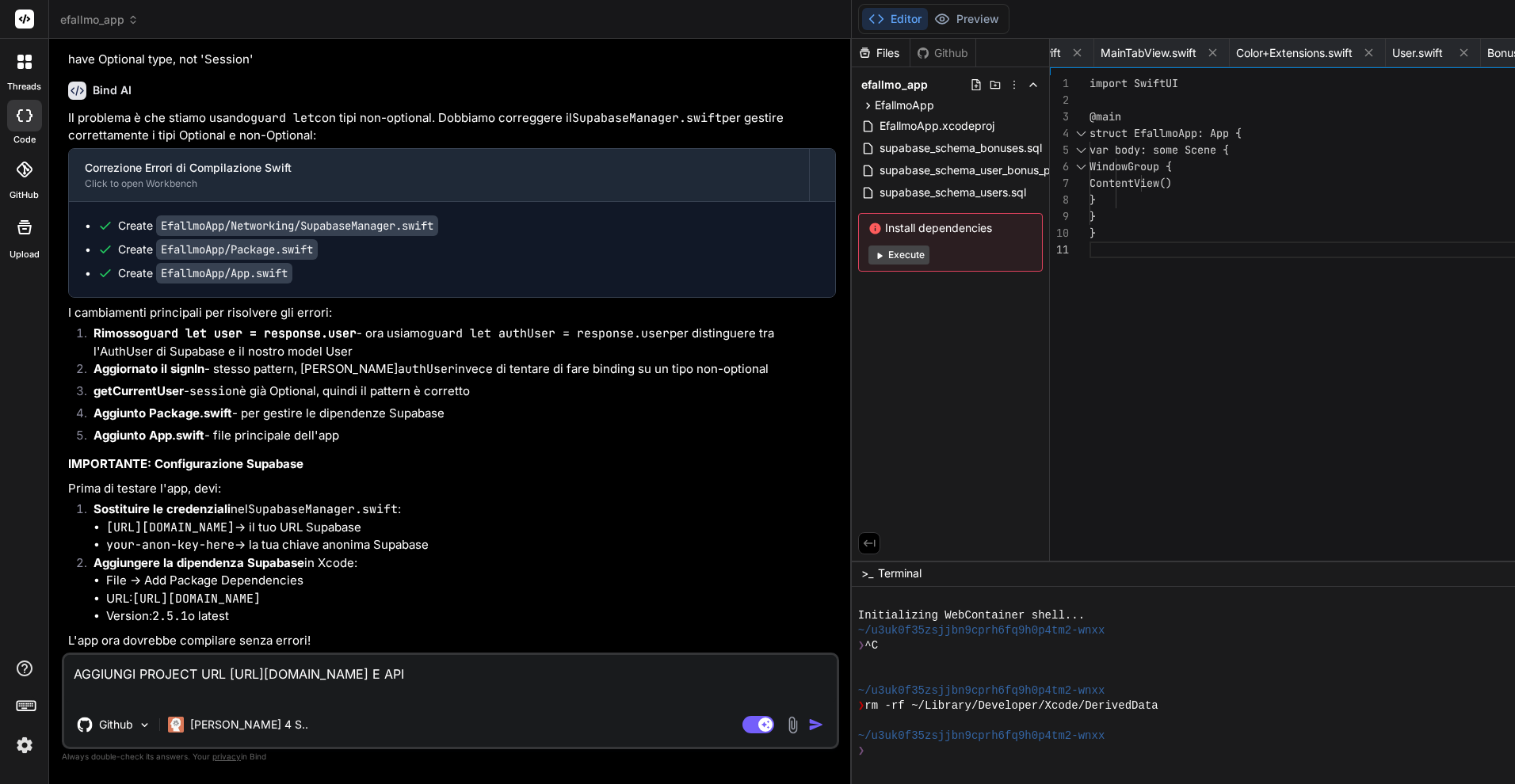
type textarea "x"
type textarea "AGGIUNGI PROJECT URL https://flzhurvmhshdytbgbovf.supabase.co E API KE"
type textarea "x"
type textarea "AGGIUNGI PROJECT URL https://flzhurvmhshdytbgbovf.supabase.co E API KEY"
type textarea "x"
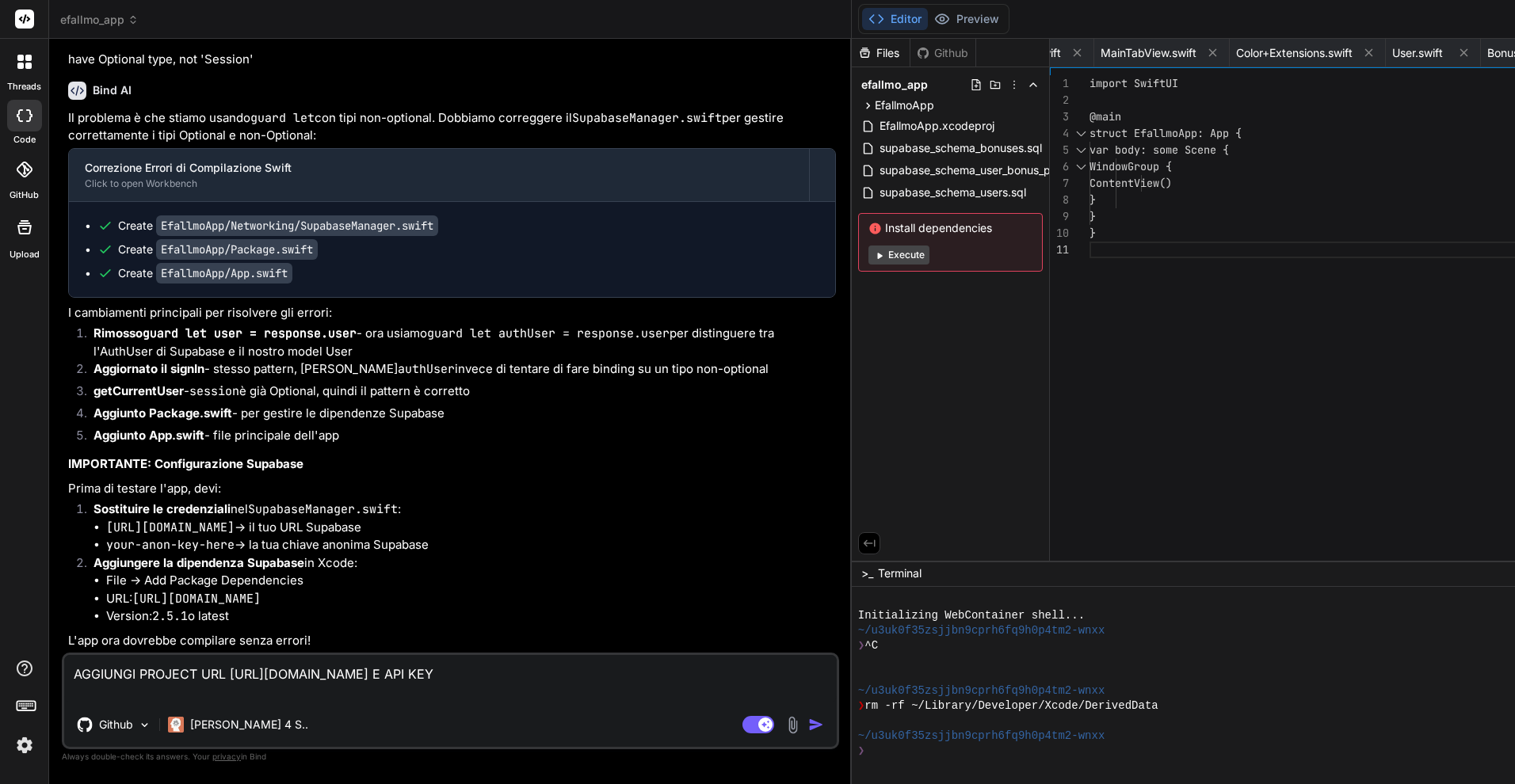
type textarea "AGGIUNGI PROJECT URL https://flzhurvmhshdytbgbovf.supabase.co E API KEY"
type textarea "x"
paste textarea "eyJhbGciOiJIUzI1NiIsInR5cCI6IkpXVCJ9.eyJpc3MiOiJzdXBhYmFzZSIsInJlZiI6ImZsemh1cn…"
type textarea "AGGIUNGI PROJECT URL https://flzhurvmhshdytbgbovf.supabase.co E API KEY eyJhbGc…"
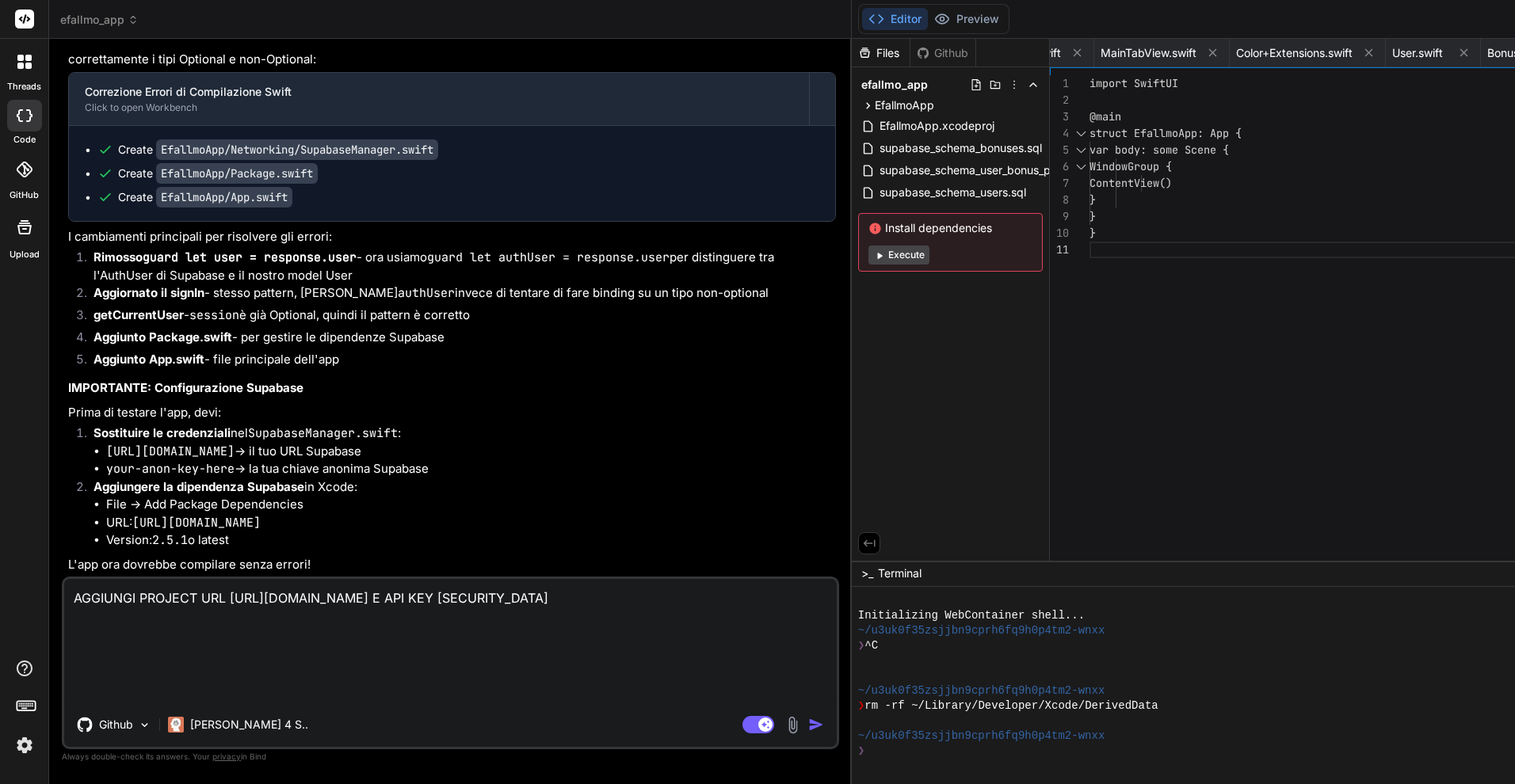
type textarea "x"
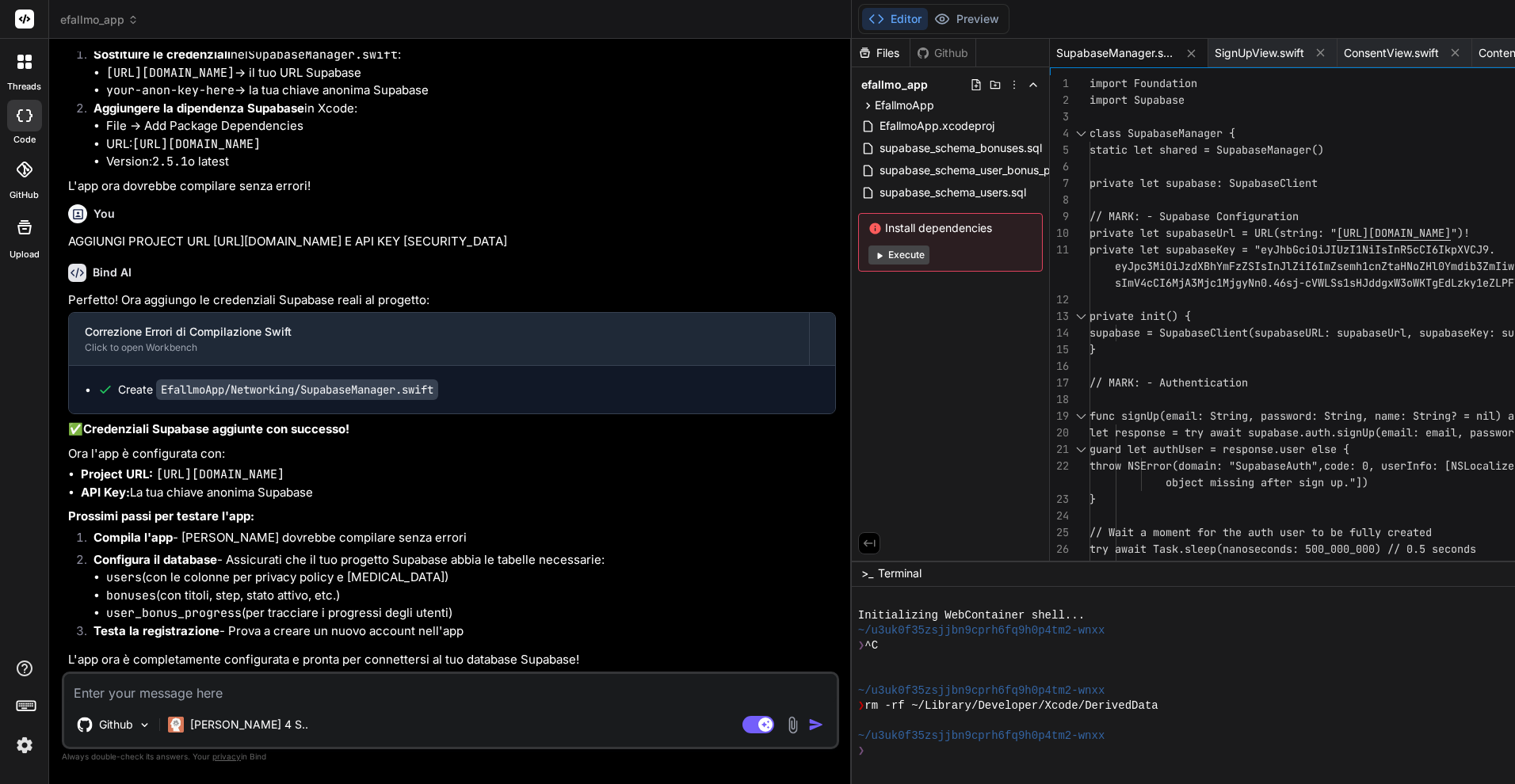
scroll to position [7770, 0]
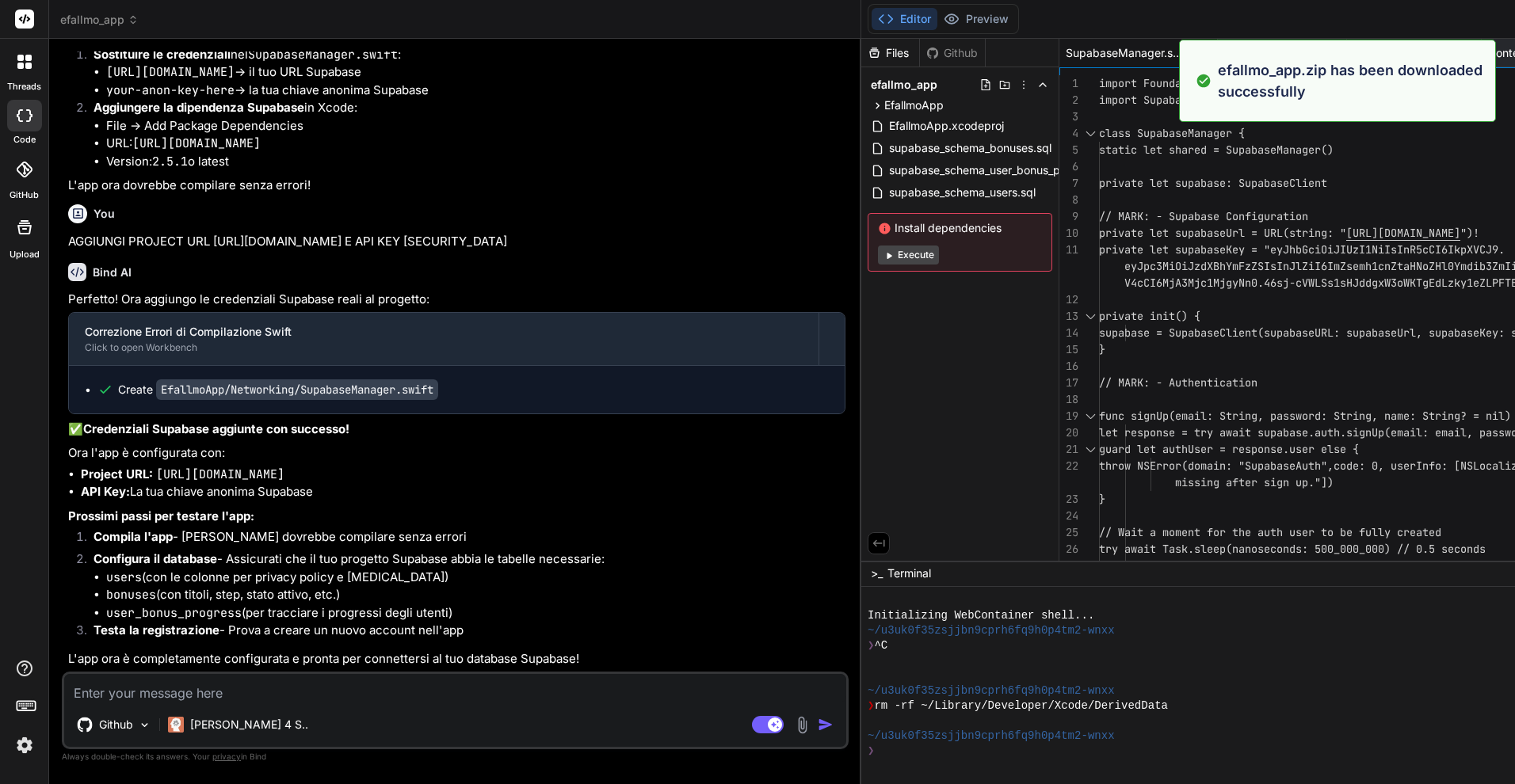
type textarea "x"
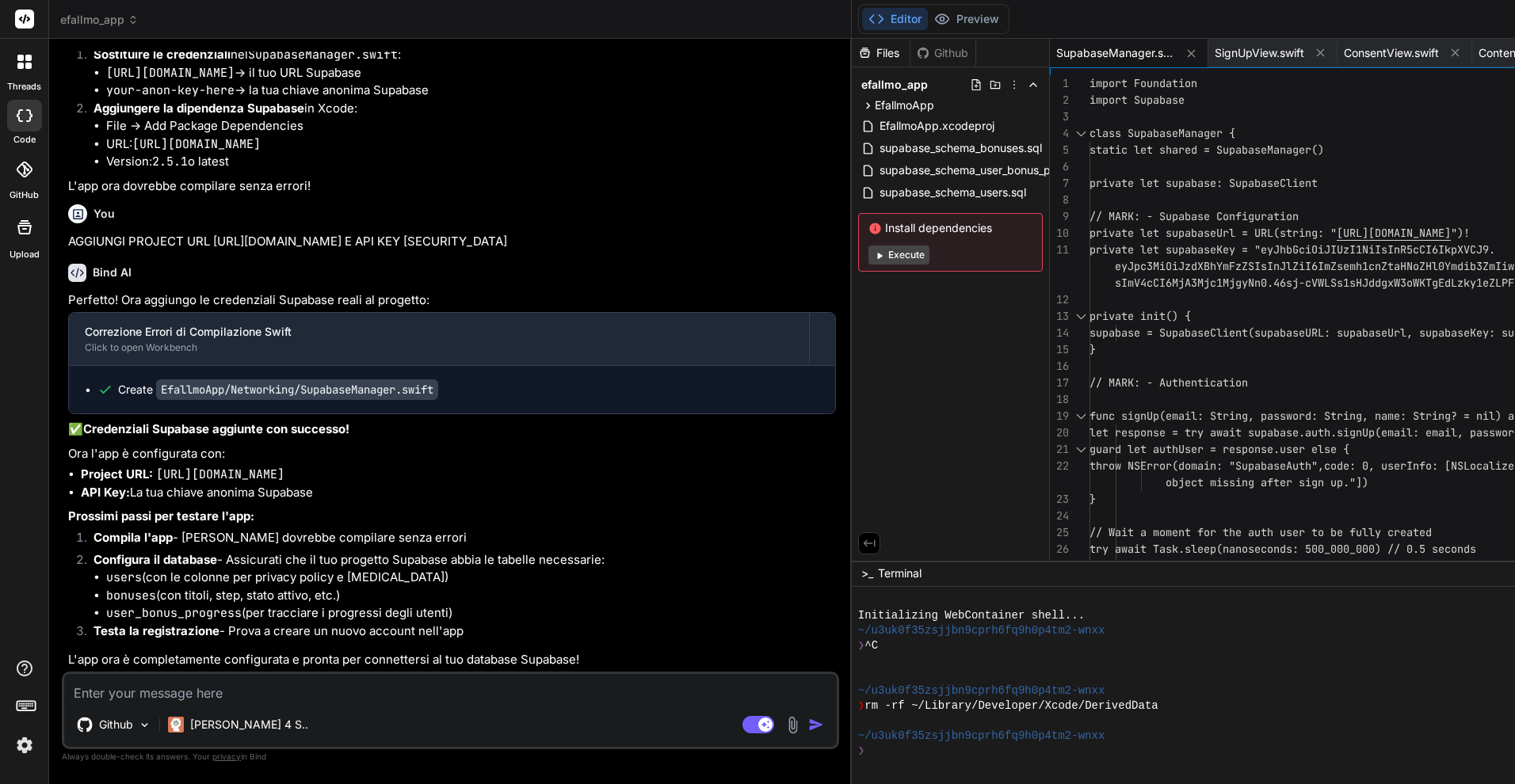
scroll to position [7770, 0]
click at [144, 686] on textarea at bounding box center [450, 689] width 773 height 29
paste textarea "/Users/nellocollaro/Desktop/Efallmoapp/Efallmoapp/Package.swift:2:8 No such mod…"
type textarea "/Users/nellocollaro/Desktop/Efallmoapp/Efallmoapp/Package.swift:2:8 No such mod…"
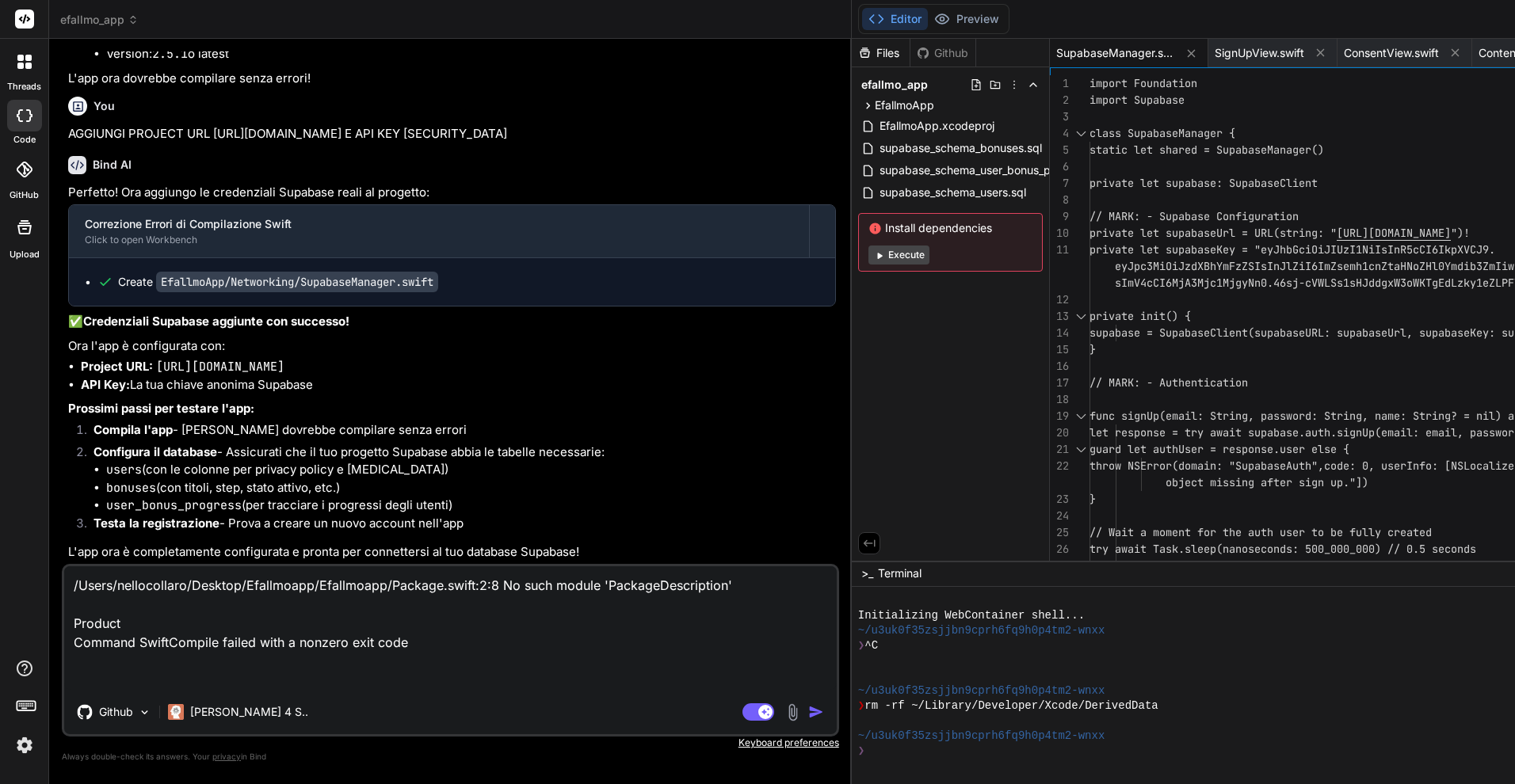
type textarea "x"
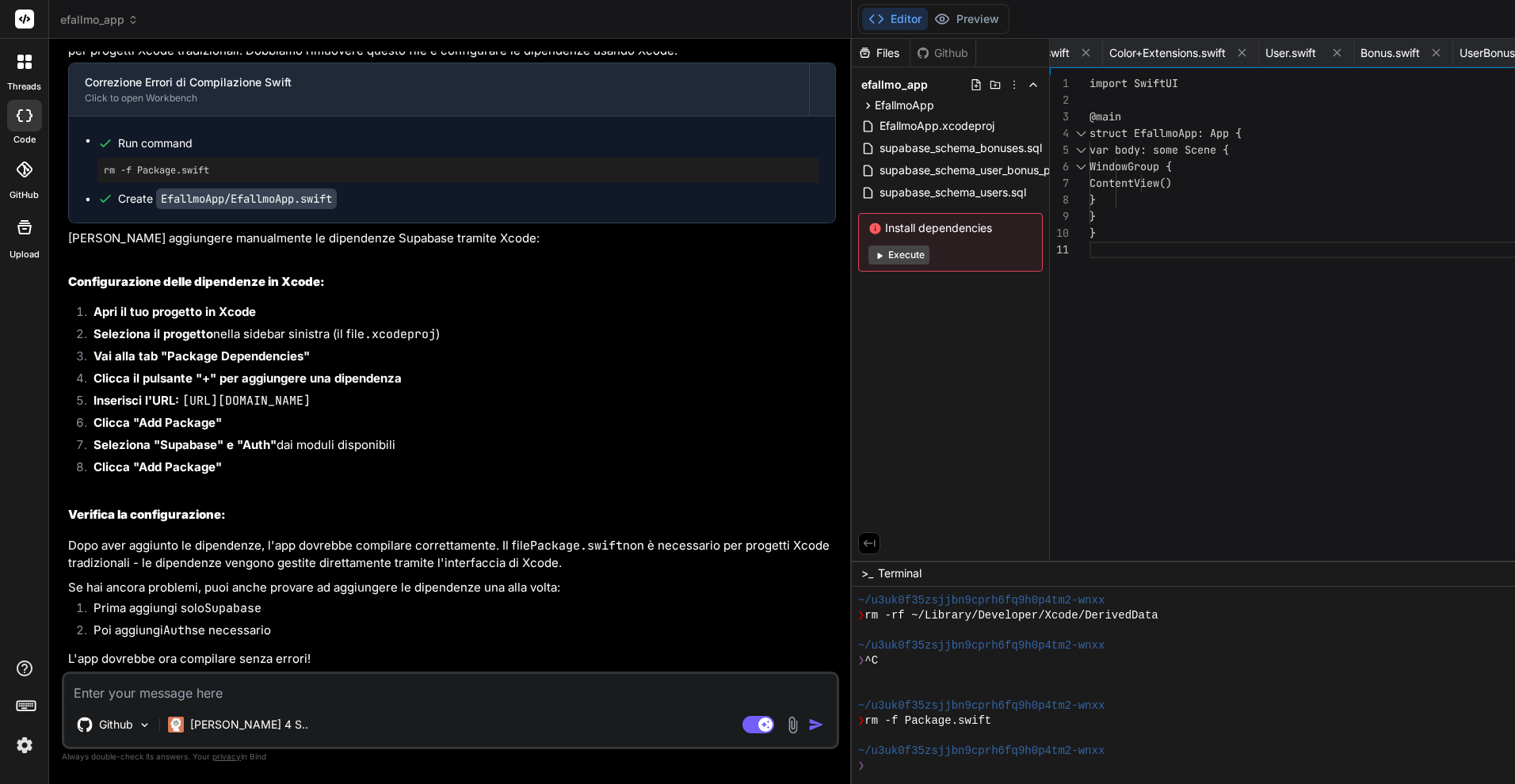
scroll to position [8604, 0]
drag, startPoint x: 489, startPoint y: 375, endPoint x: 200, endPoint y: 375, distance: 289.0
click at [200, 392] on li "Inserisci l'URL: https://github.com/supabase/supabase-swift" at bounding box center [458, 403] width 755 height 22
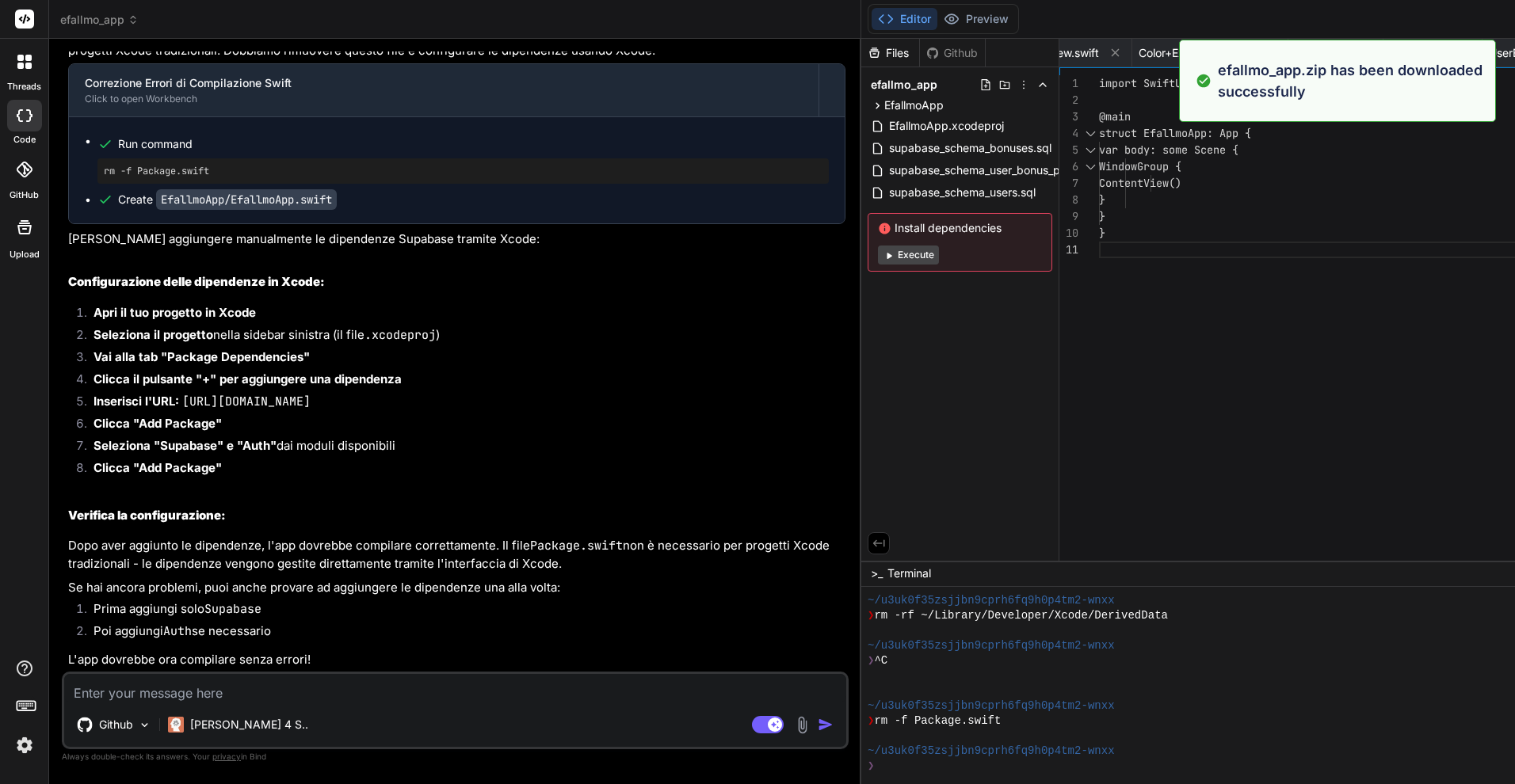
type textarea "x"
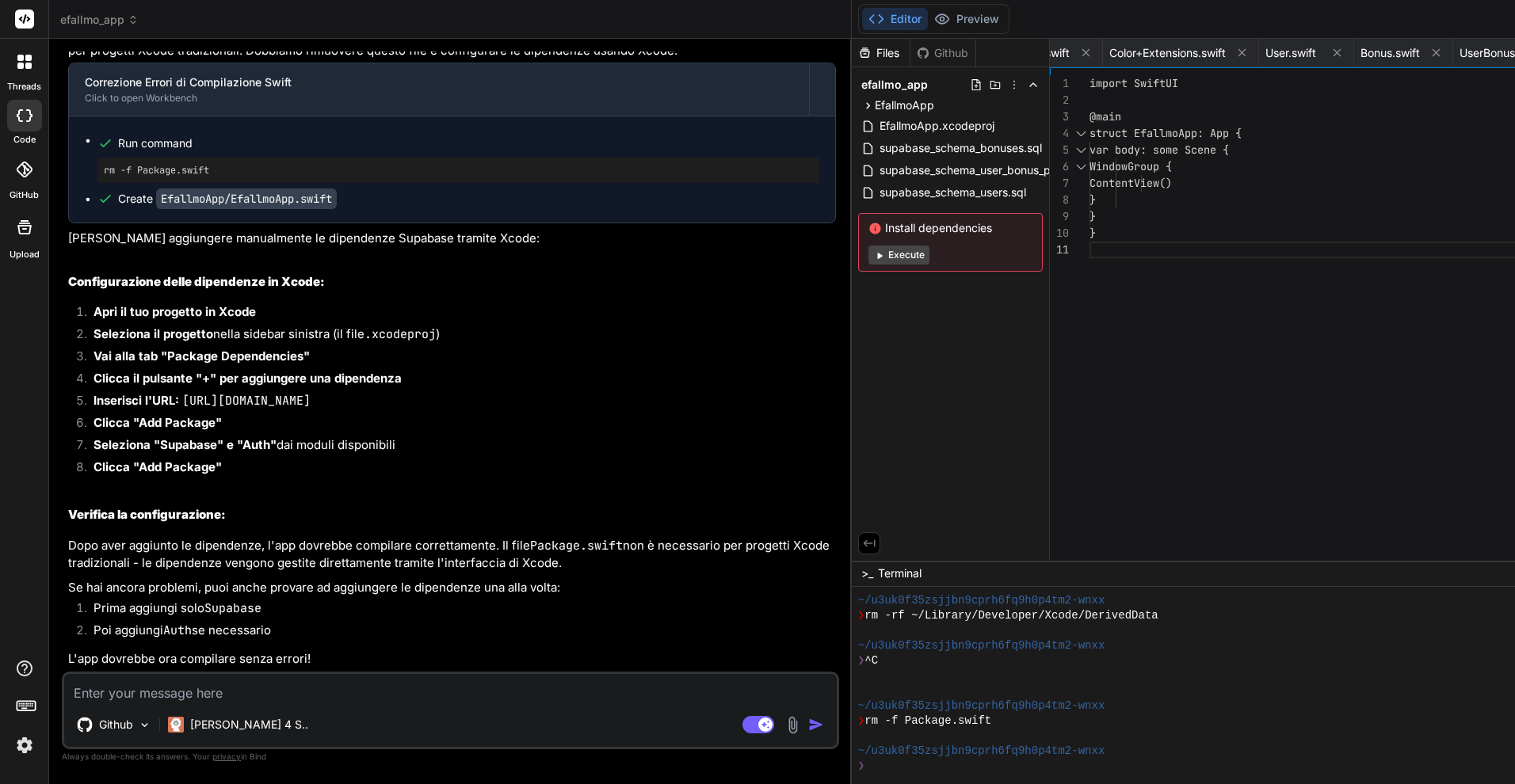
click at [266, 688] on textarea at bounding box center [450, 689] width 773 height 29
paste textarea "Command SwiftCompile failed with a nonzero exit code /Users/nellocollaro/Deskto…"
type textarea "Command SwiftCompile failed with a nonzero exit code /Users/nellocollaro/Deskto…"
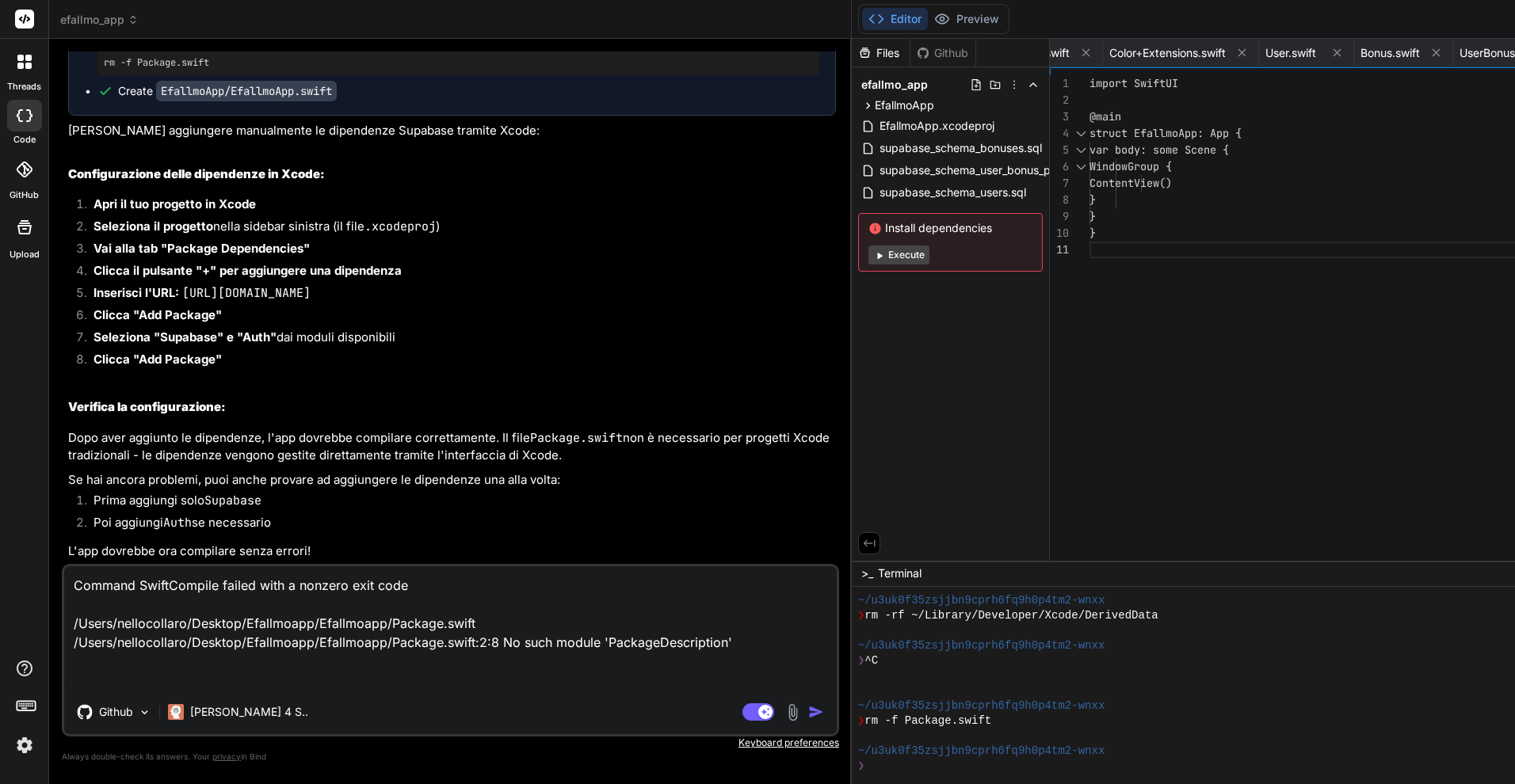
type textarea "x"
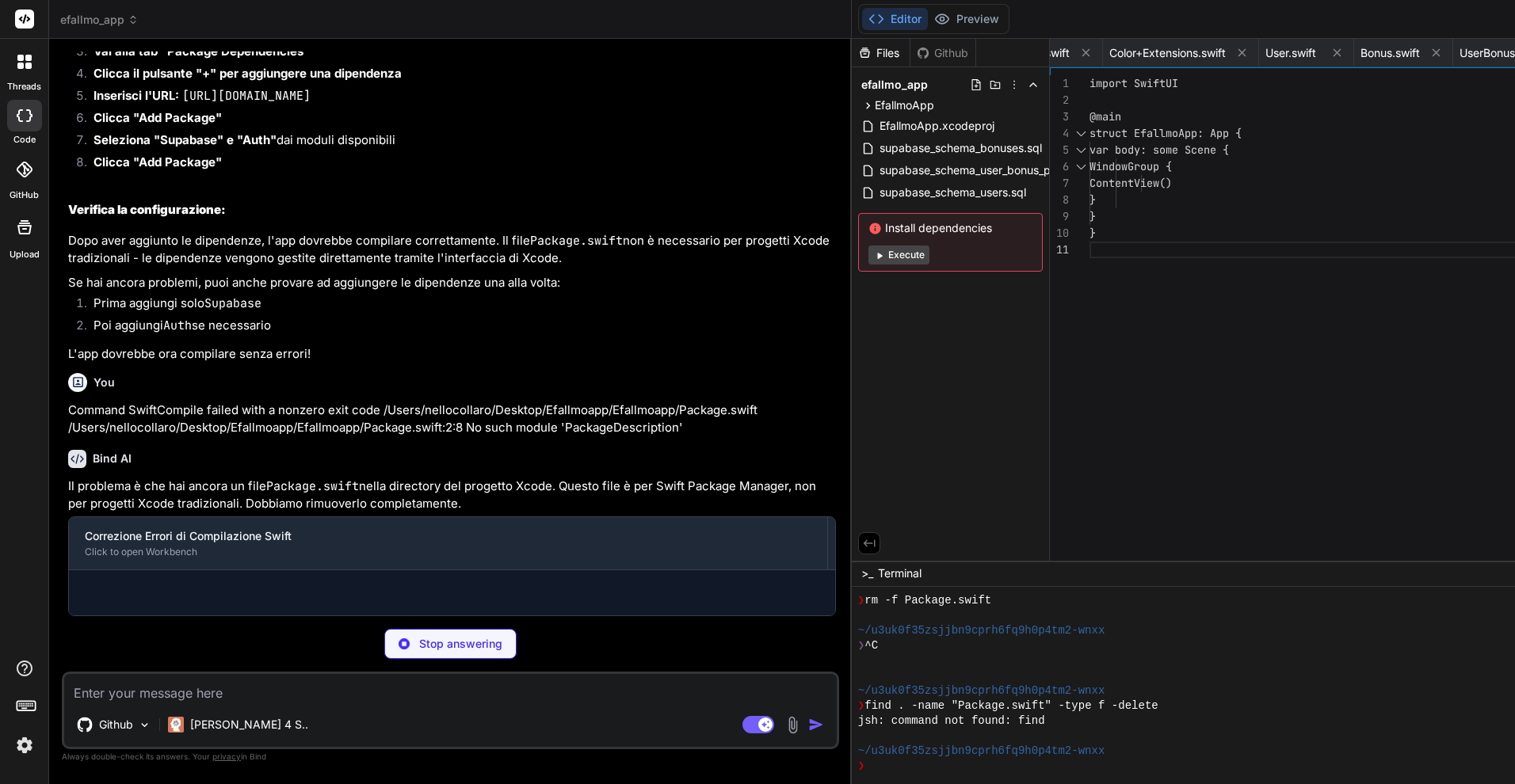
scroll to position [210, 0]
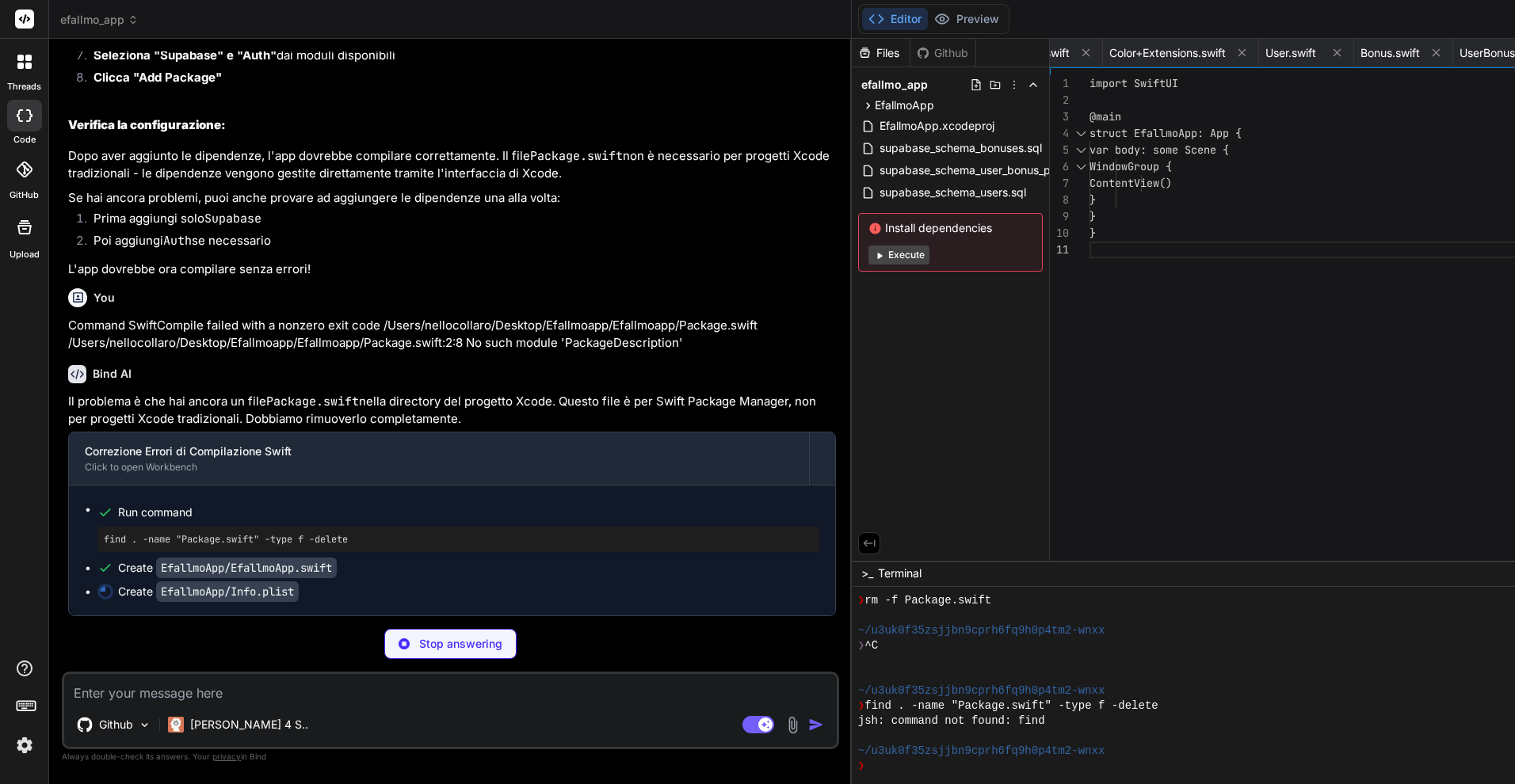
type textarea "x"
type textarea "</plist>"
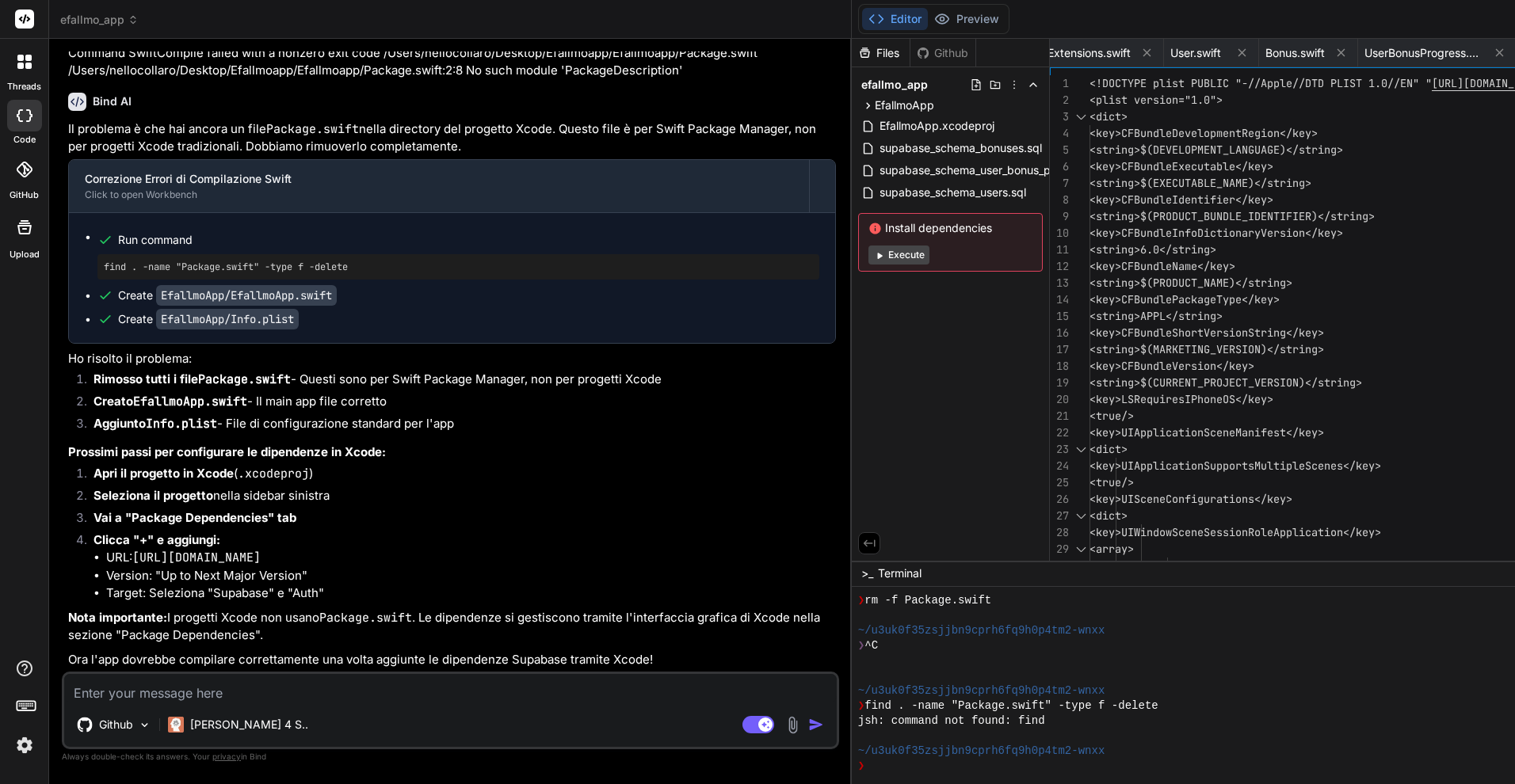
scroll to position [0, 0]
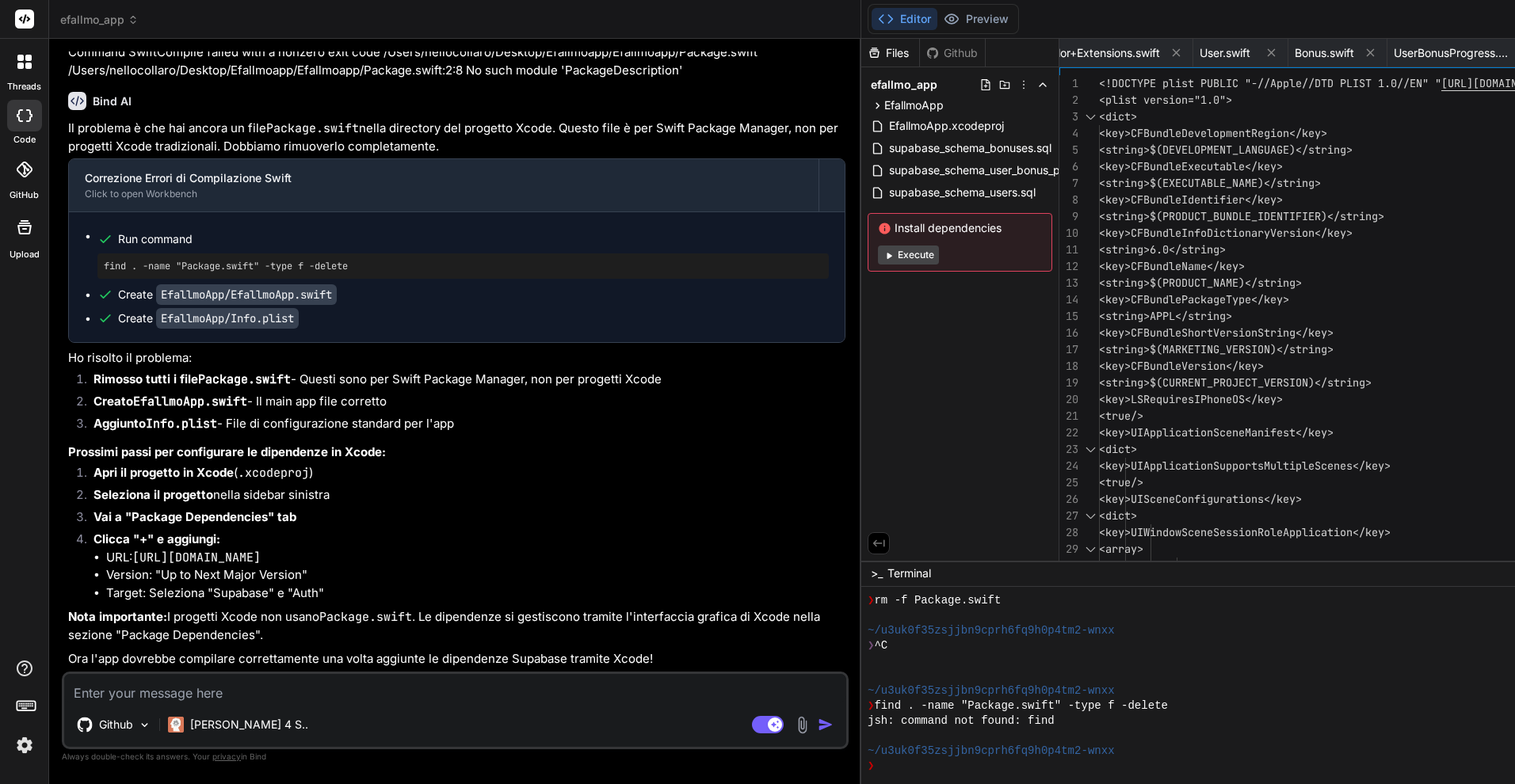
scroll to position [0, 1441]
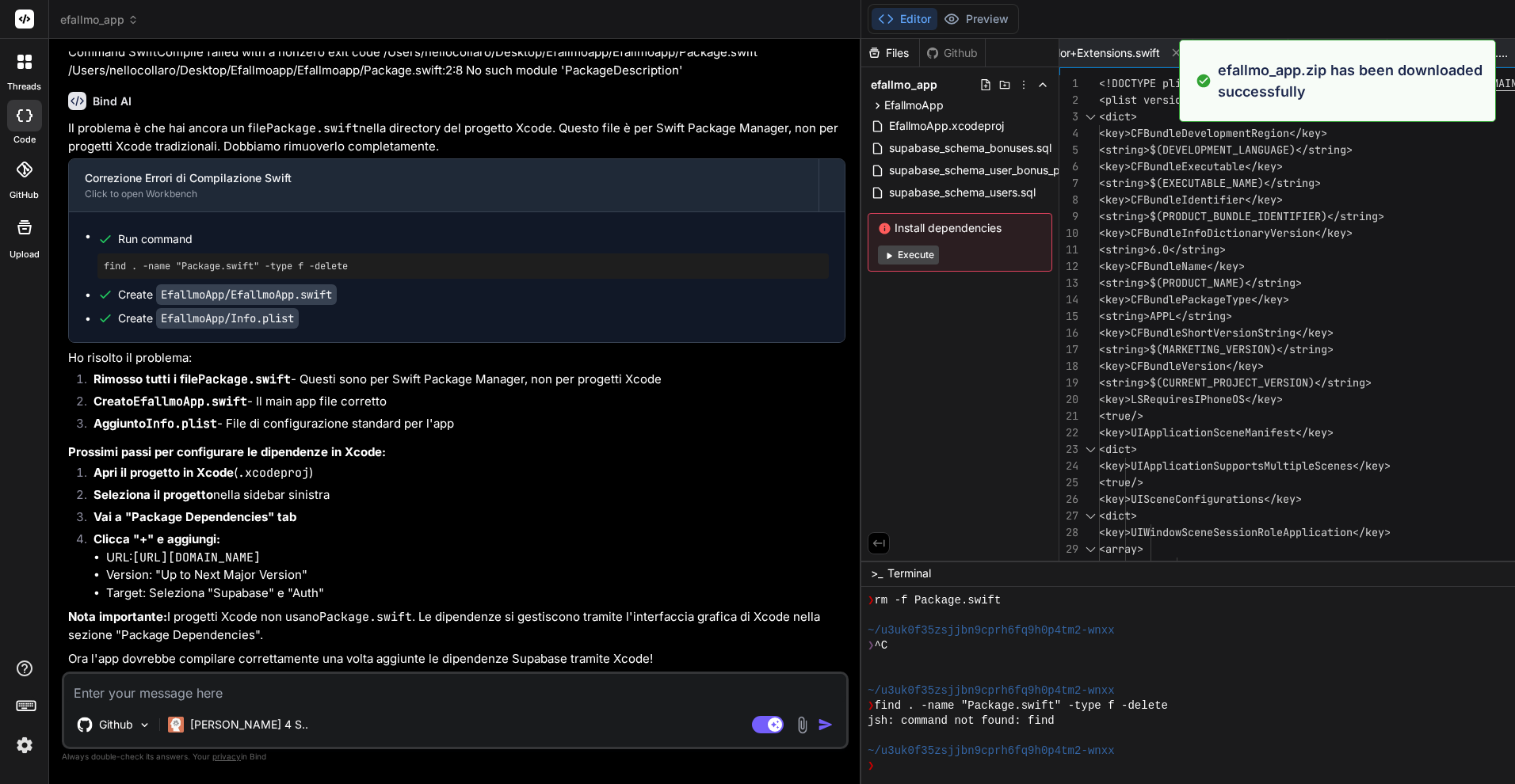
type textarea "x"
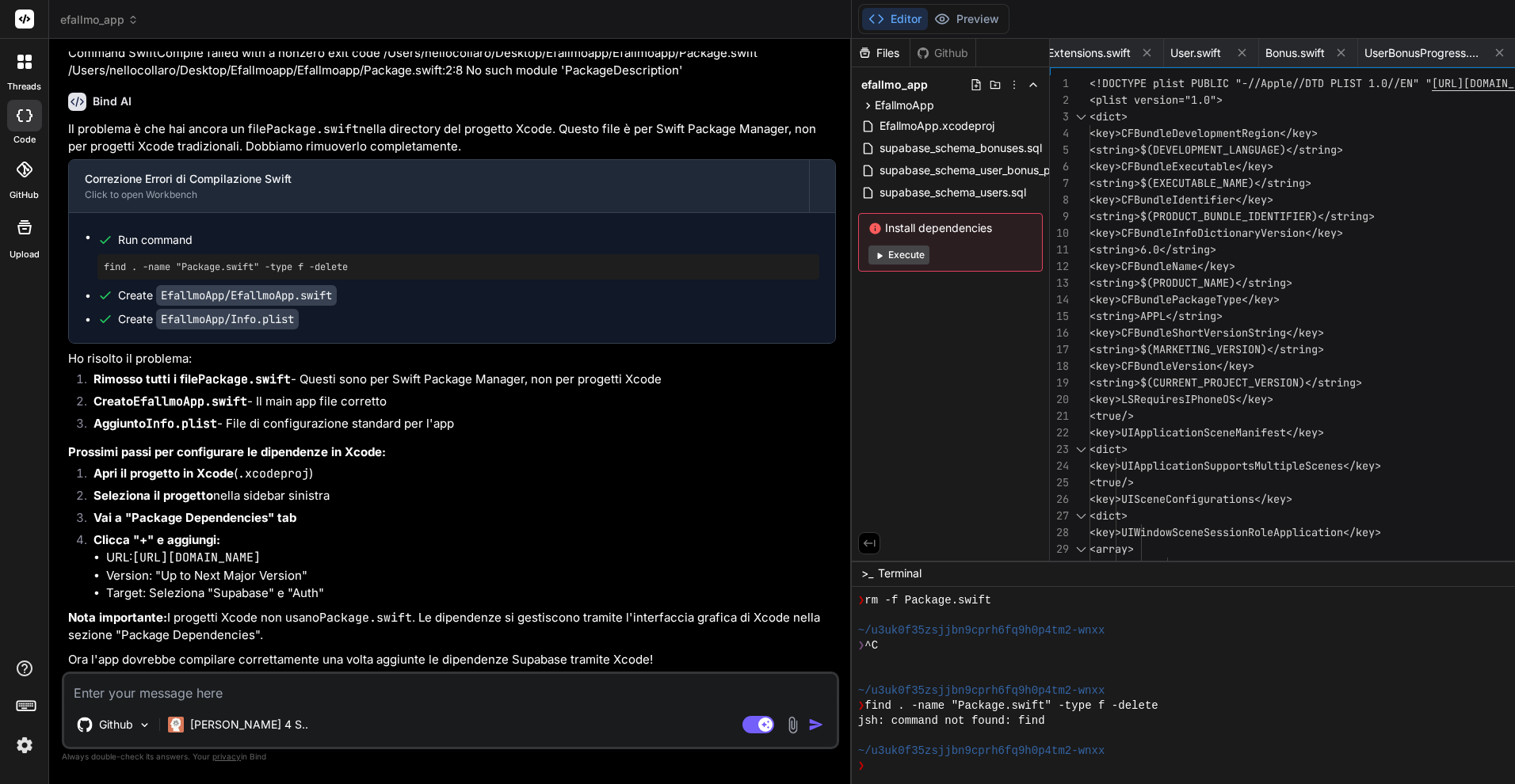
click at [231, 682] on textarea at bounding box center [450, 689] width 773 height 29
paste textarea "Multiple commands produce '/Users/nellocollaro/Library/Developer/Xcode/DerivedD…"
type textarea "Multiple commands produce '/Users/nellocollaro/Library/Developer/Xcode/DerivedD…"
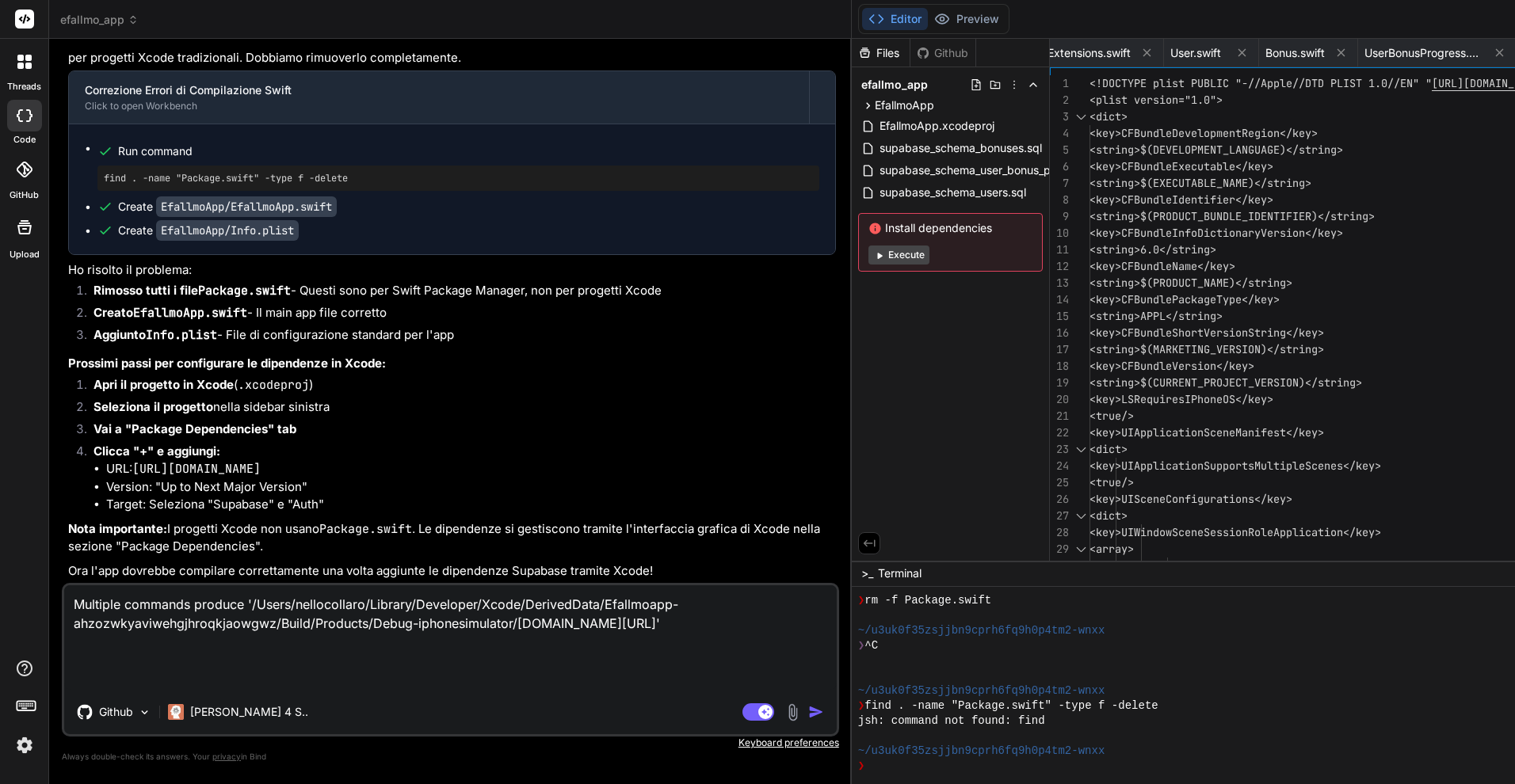
type textarea "x"
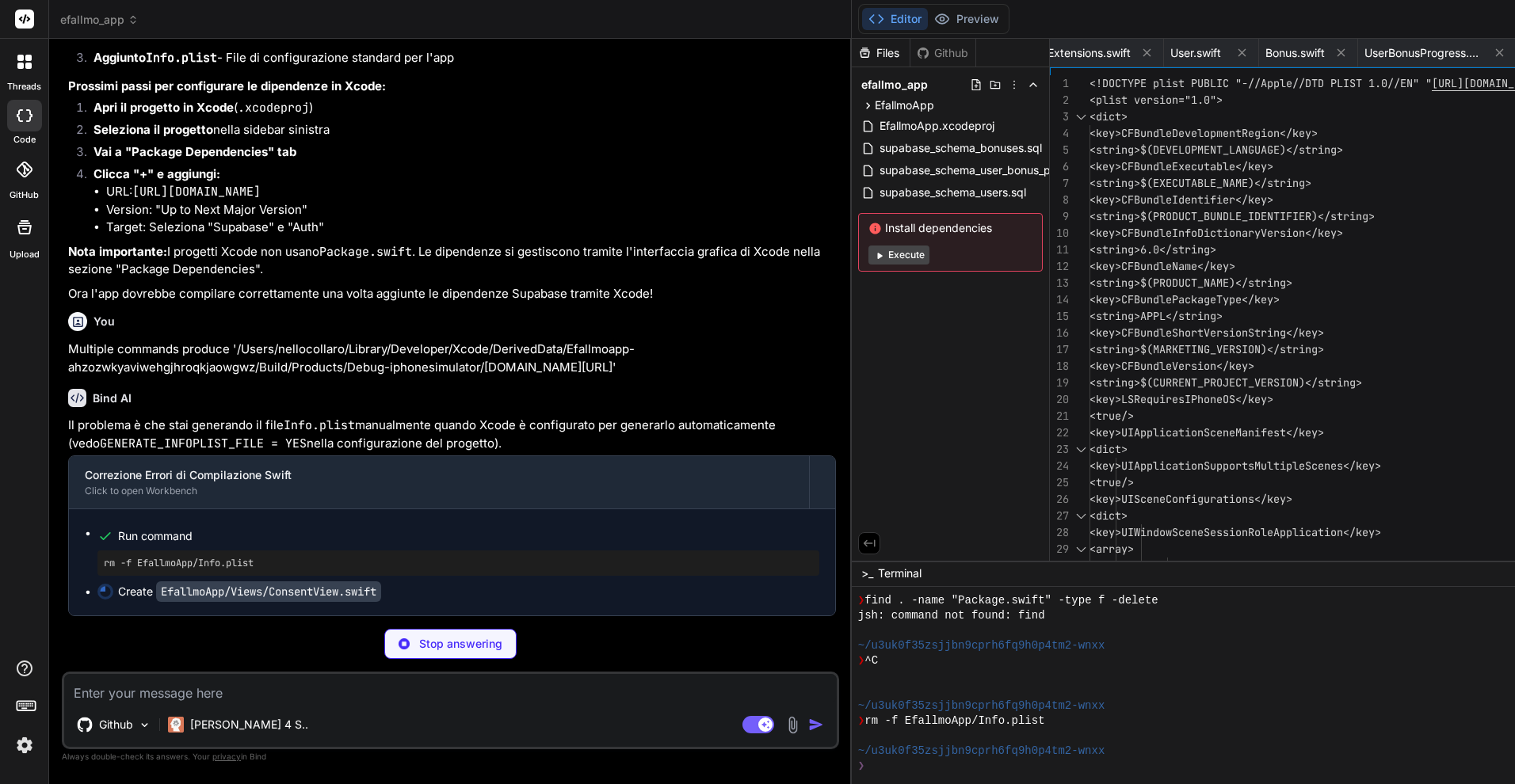
scroll to position [9765, 0]
type textarea "x"
type textarea ".shadow(color: .black.opacity(0.05), radius: 8, x: 0, y: 2) } }"
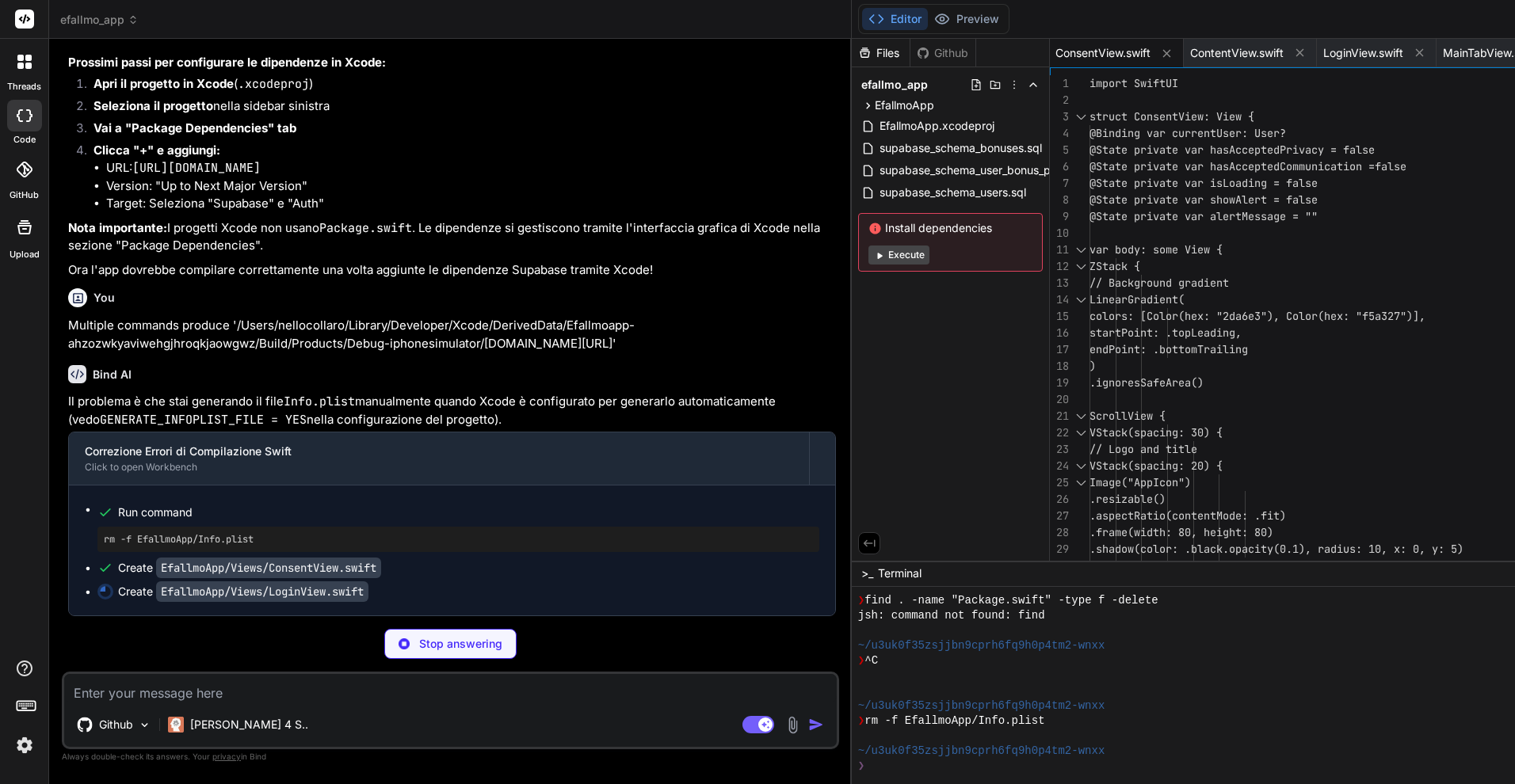
scroll to position [9789, 0]
type textarea "x"
type textarea ".shadow(color: .black.opacity(0.1), radius: 4, x: 0, y: 2) } }"
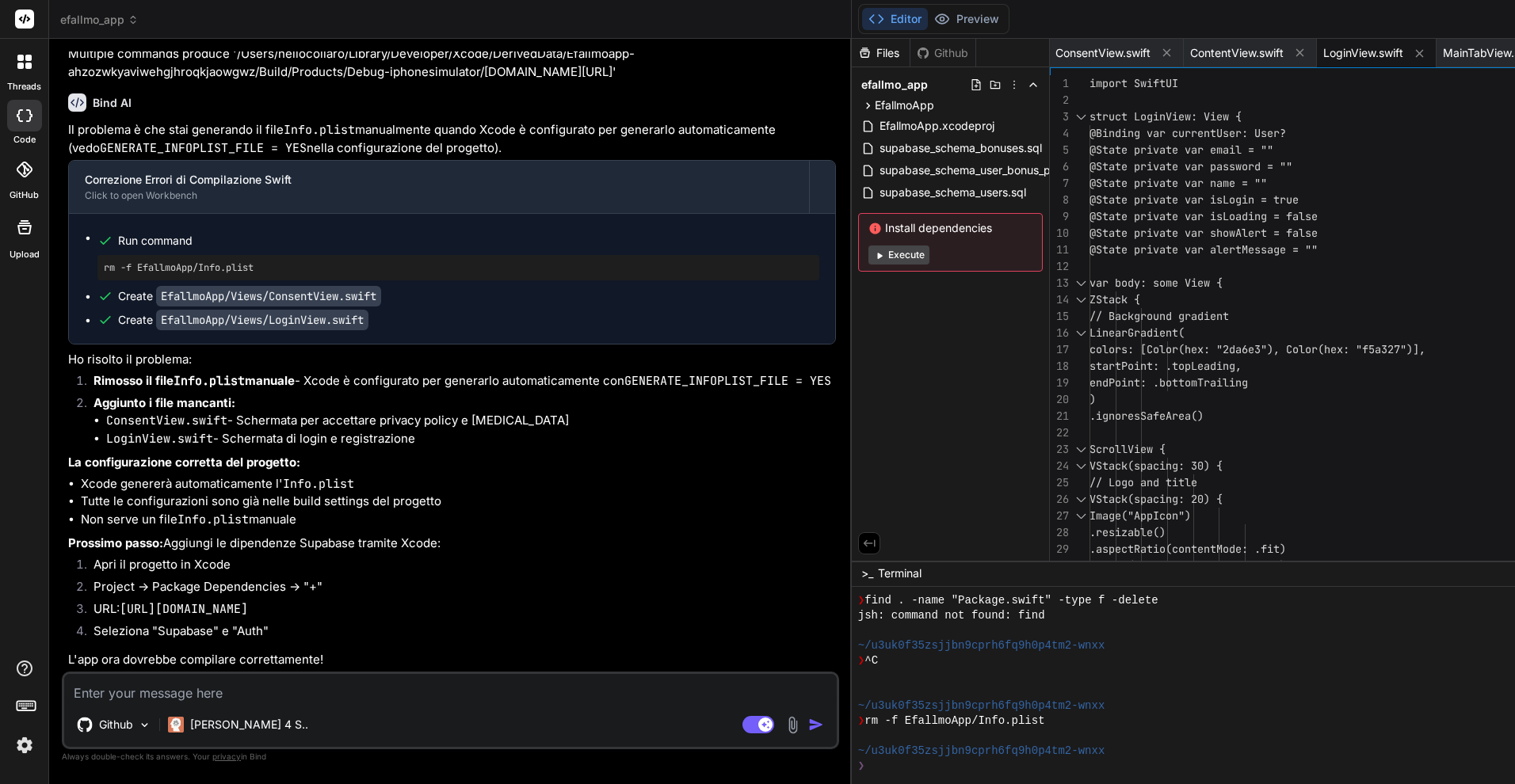
scroll to position [0, 0]
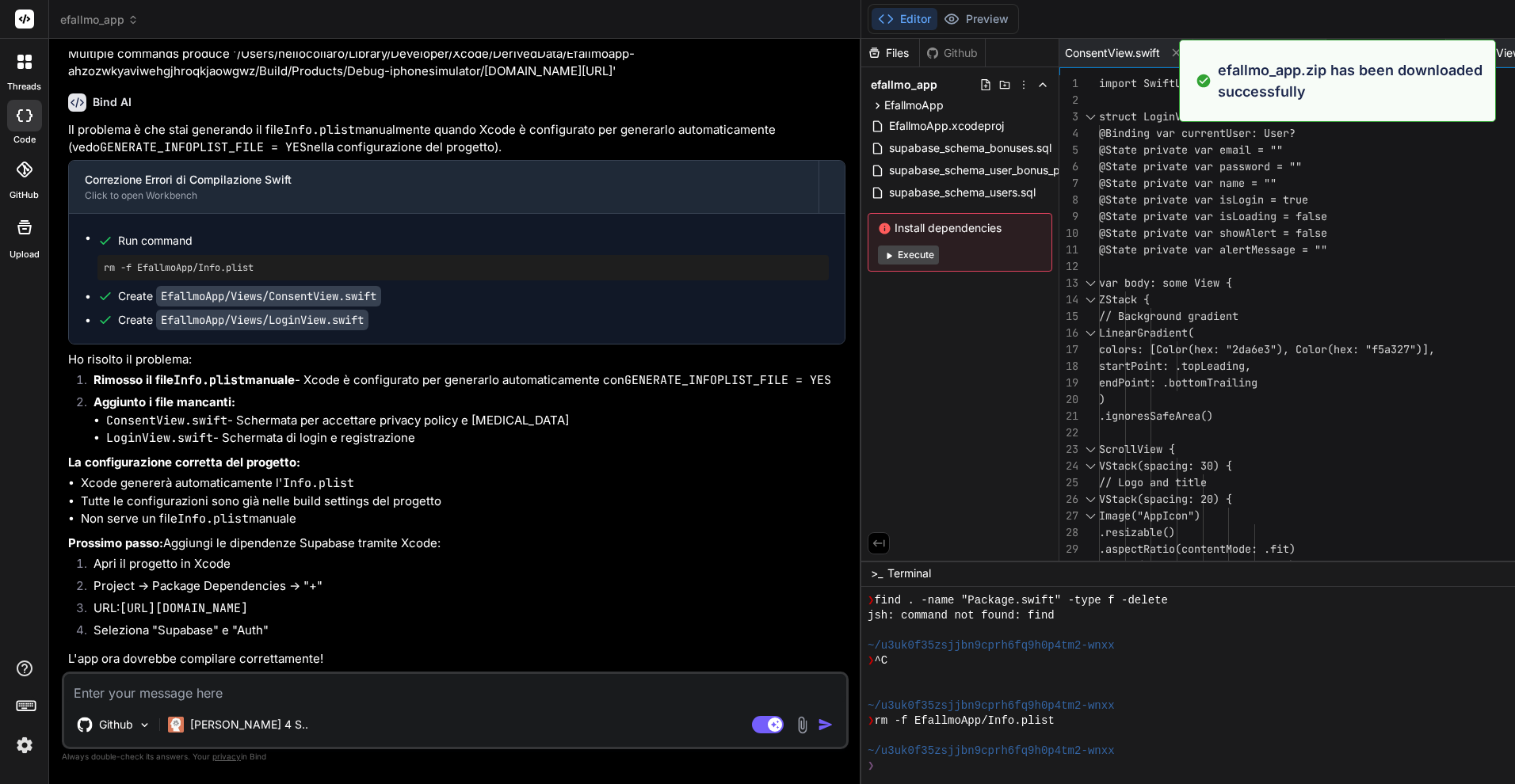
scroll to position [9944, 0]
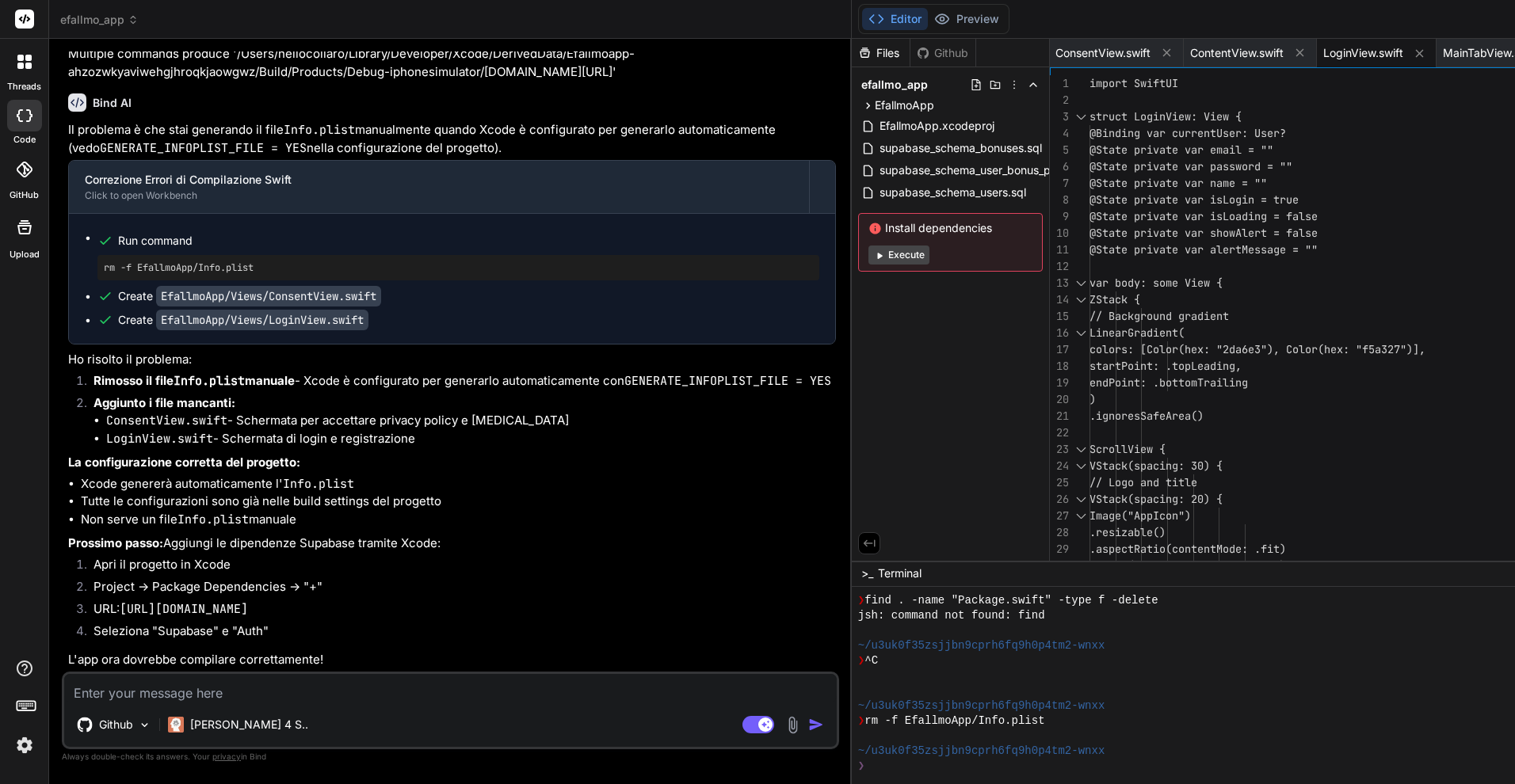
click at [17, 70] on div at bounding box center [25, 62] width 33 height 33
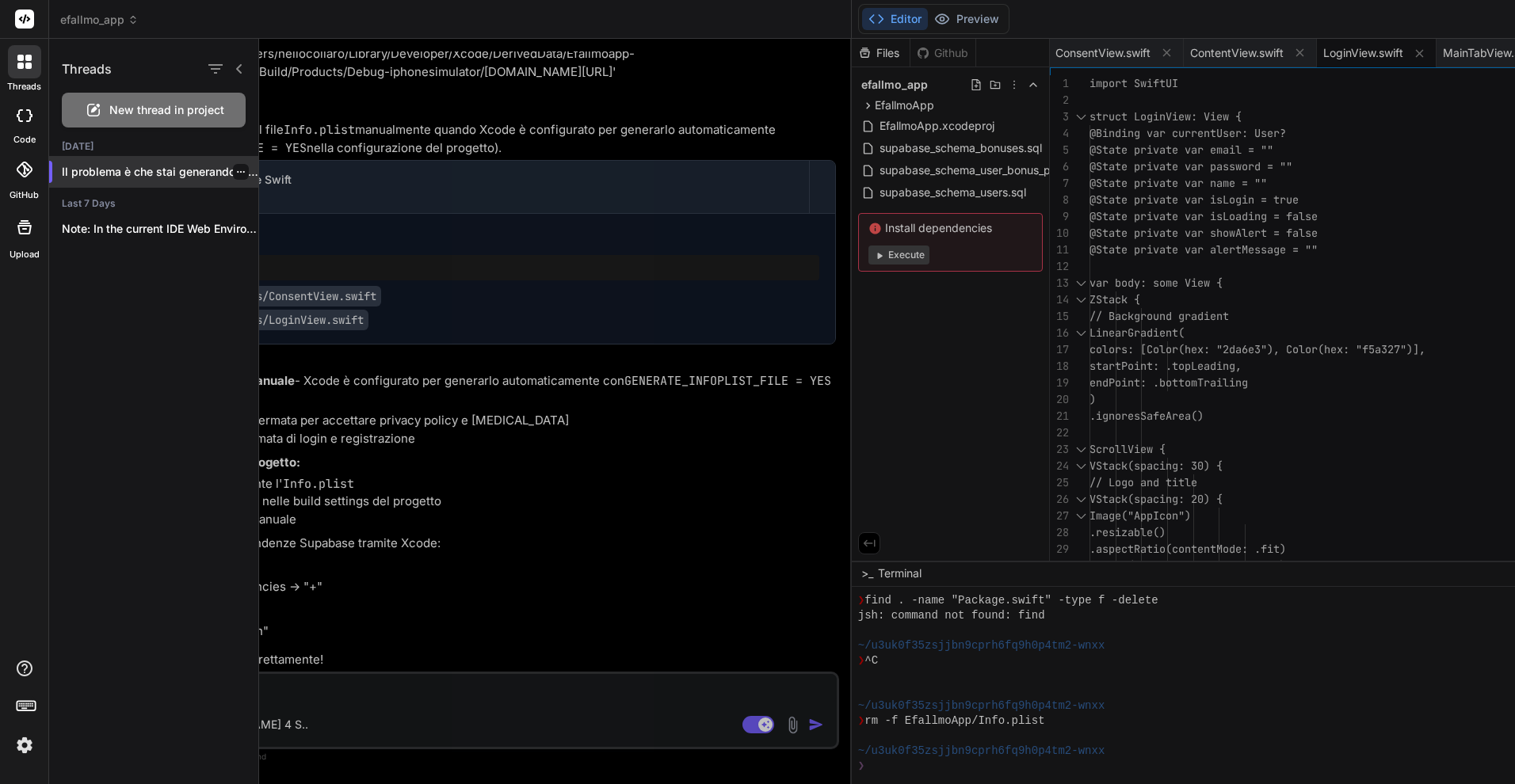
click at [239, 174] on div at bounding box center [241, 172] width 16 height 16
click at [237, 171] on icon "button" at bounding box center [241, 172] width 10 height 10
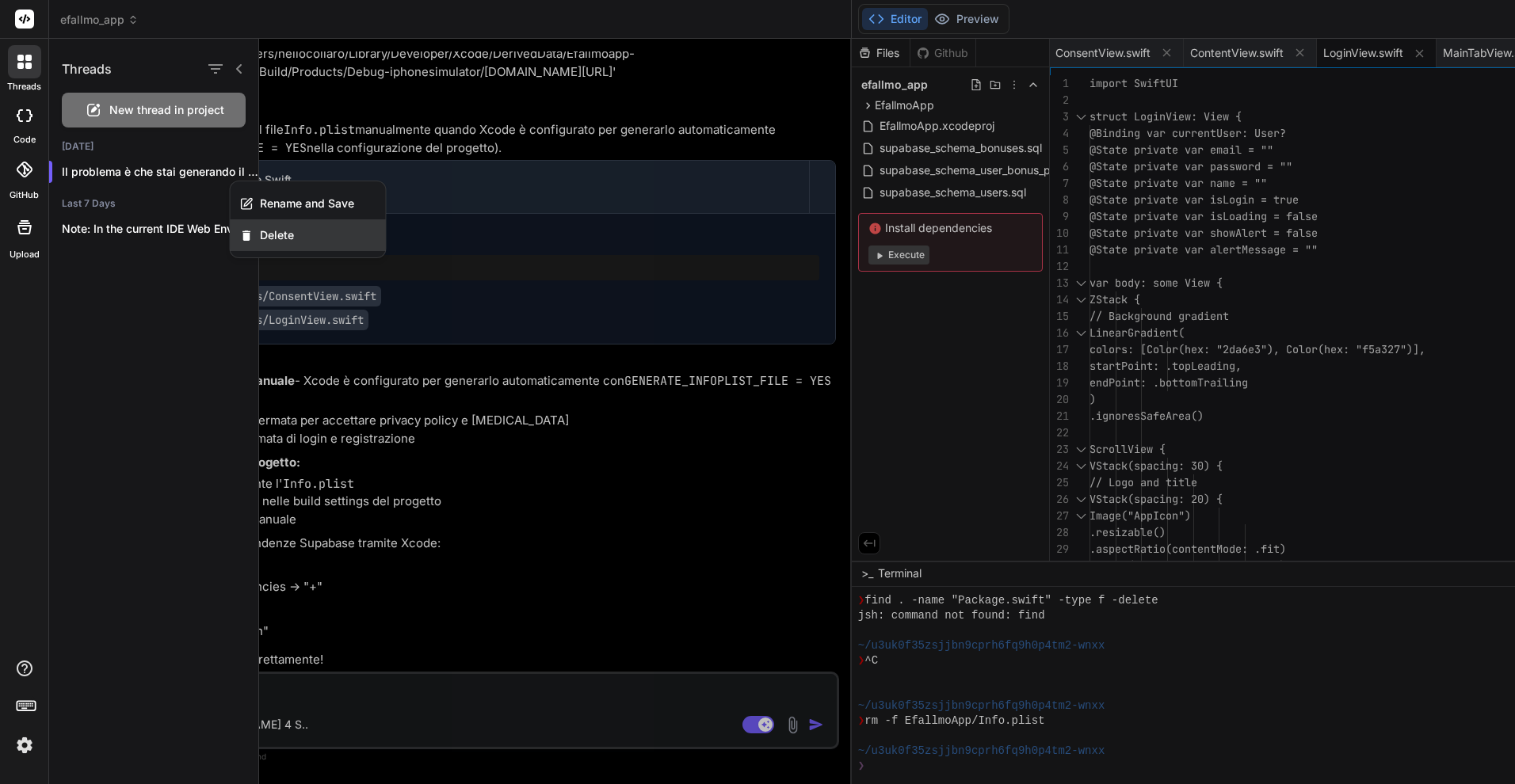
click at [261, 230] on span "Delete" at bounding box center [277, 236] width 34 height 16
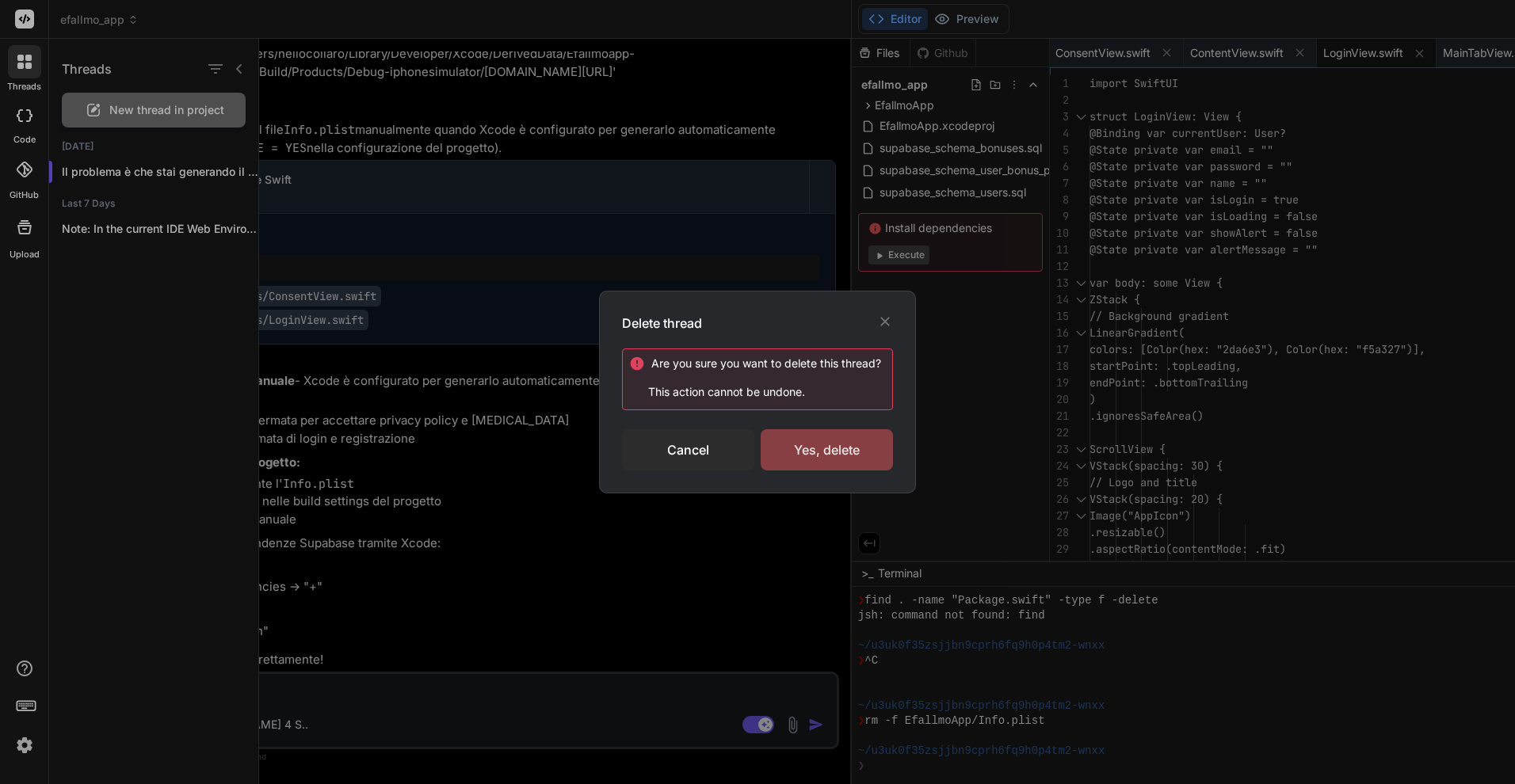
click at [796, 449] on div "Yes, delete" at bounding box center [826, 449] width 132 height 41
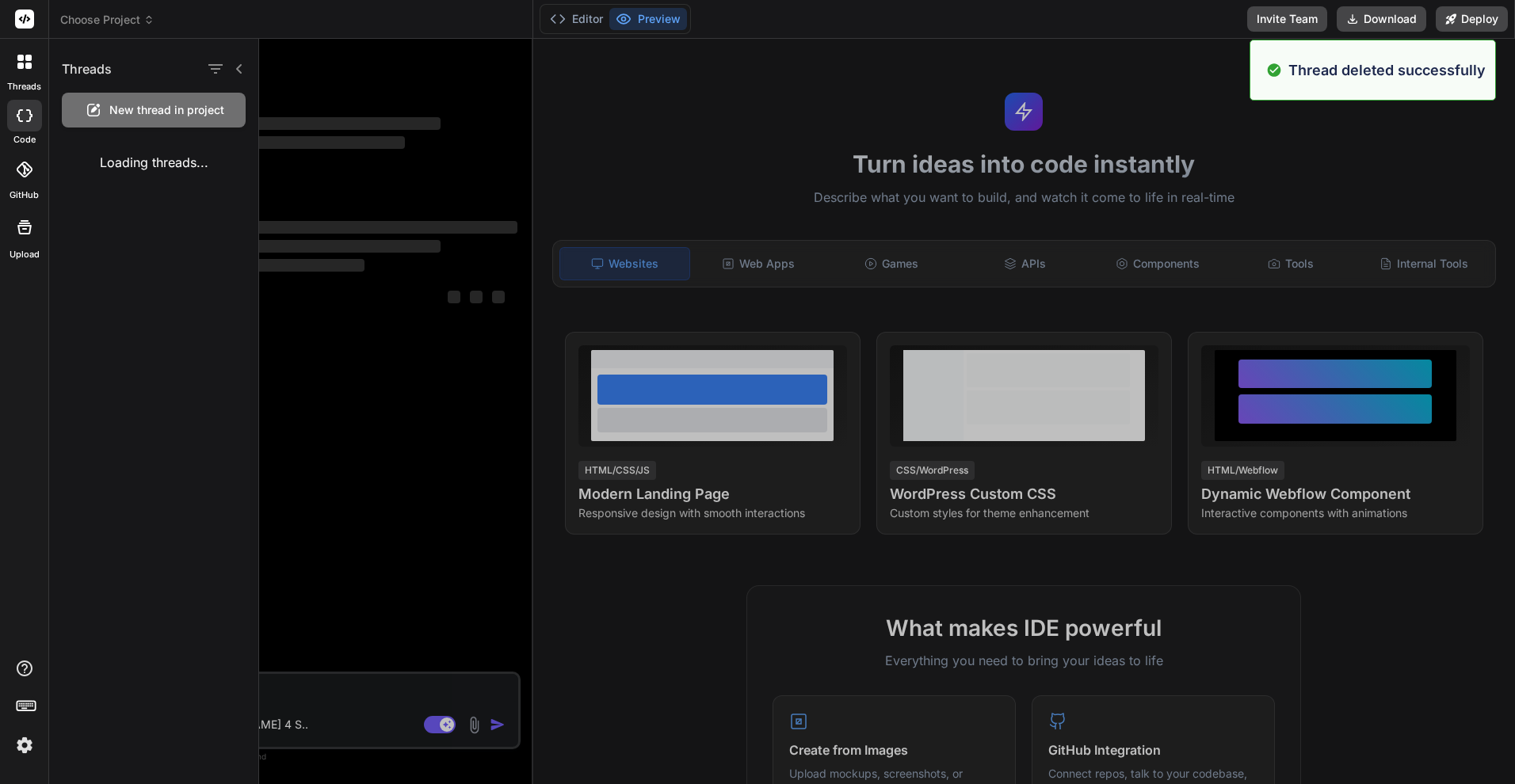
scroll to position [376, 0]
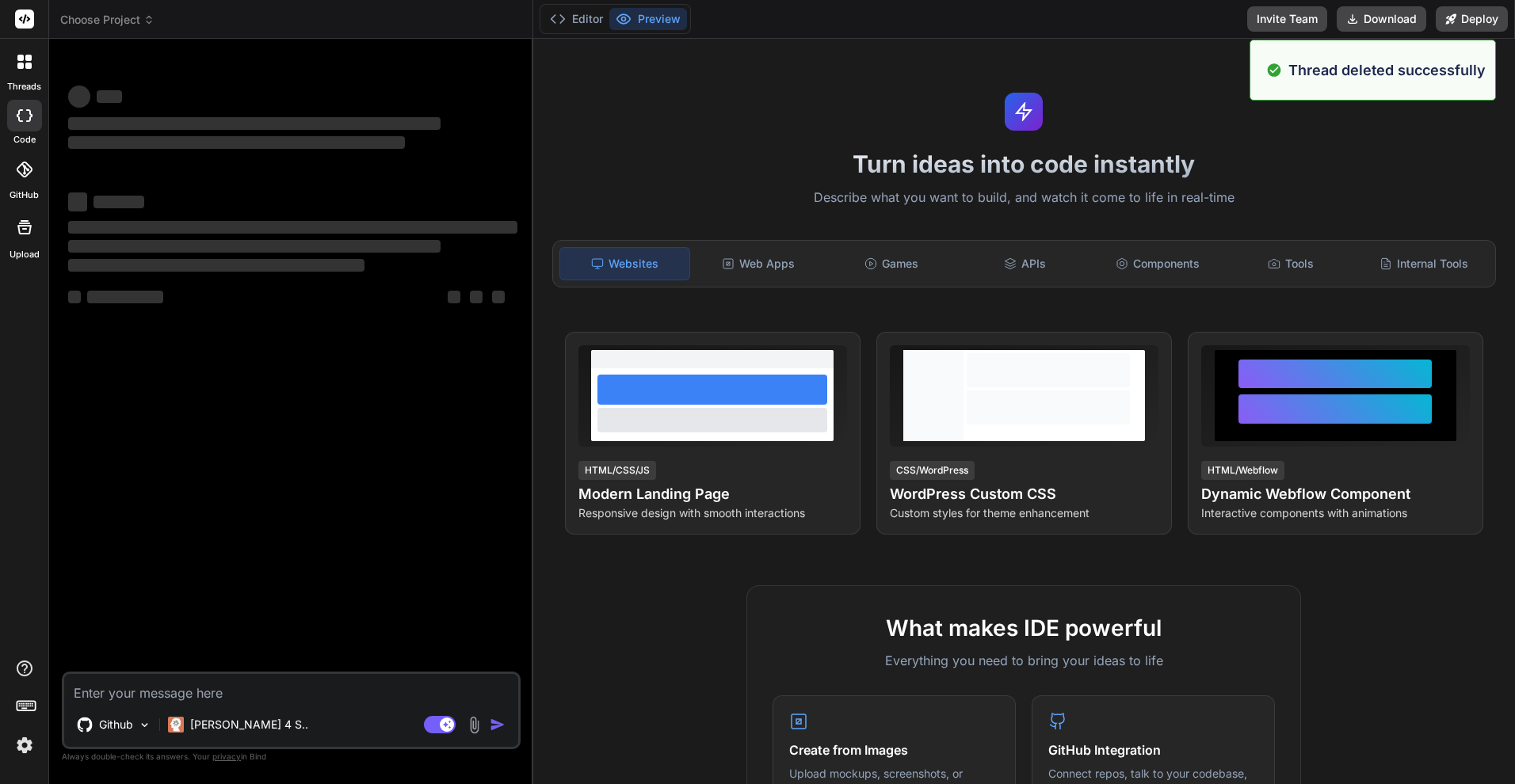
click at [25, 109] on icon at bounding box center [25, 116] width 16 height 12
click at [24, 73] on div at bounding box center [25, 62] width 33 height 33
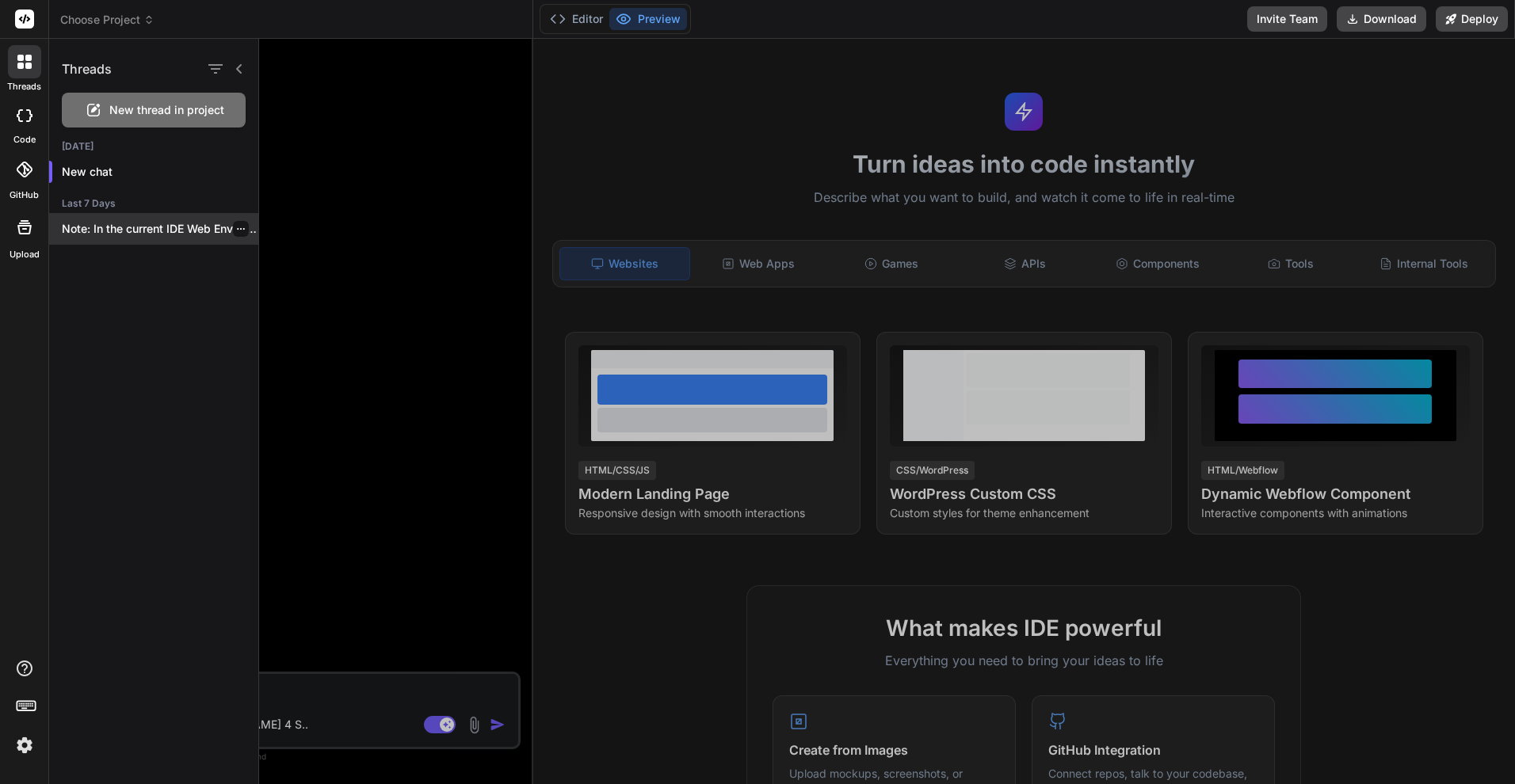
click at [237, 233] on icon "button" at bounding box center [241, 229] width 10 height 10
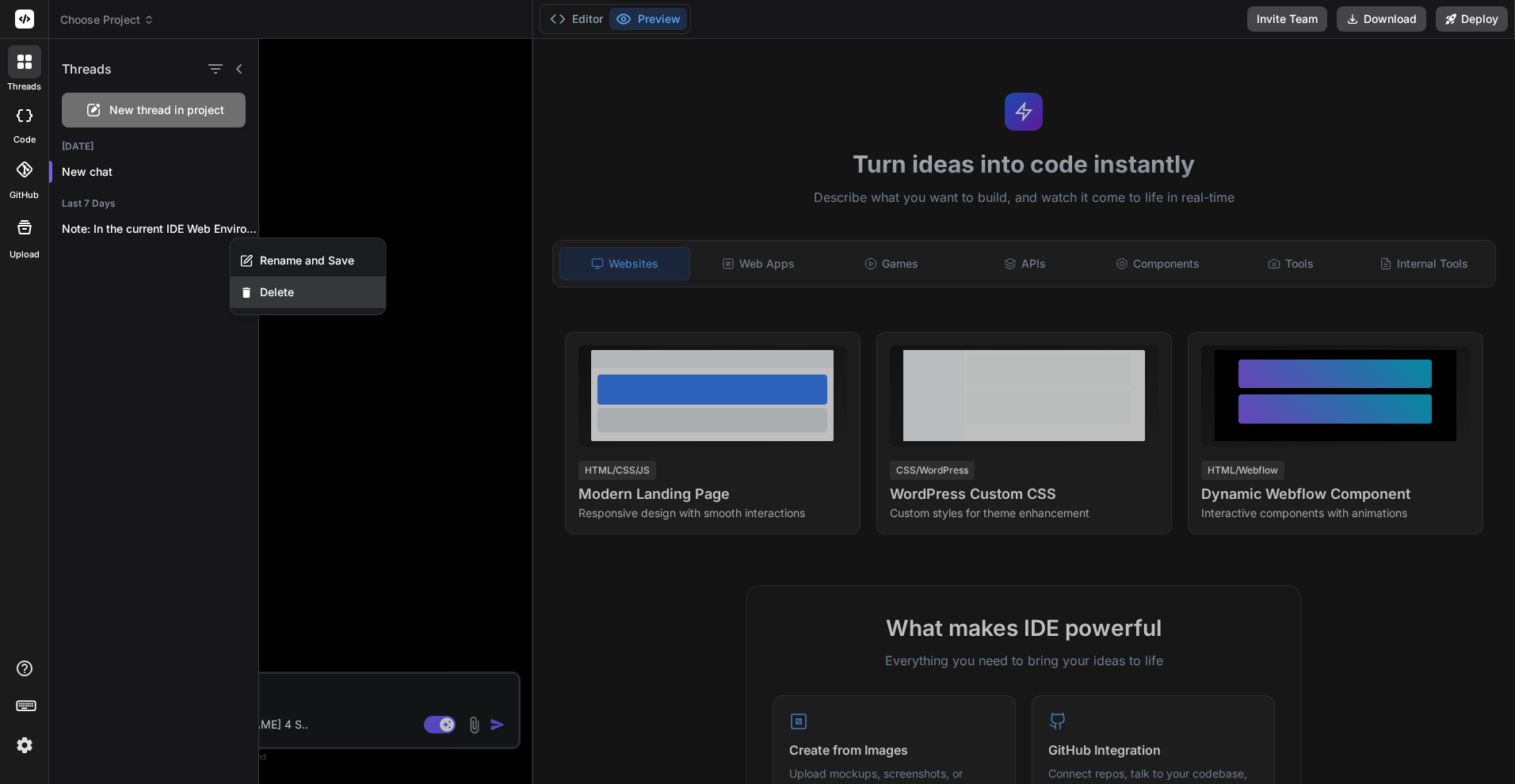
click at [263, 288] on span "Delete" at bounding box center [277, 293] width 34 height 16
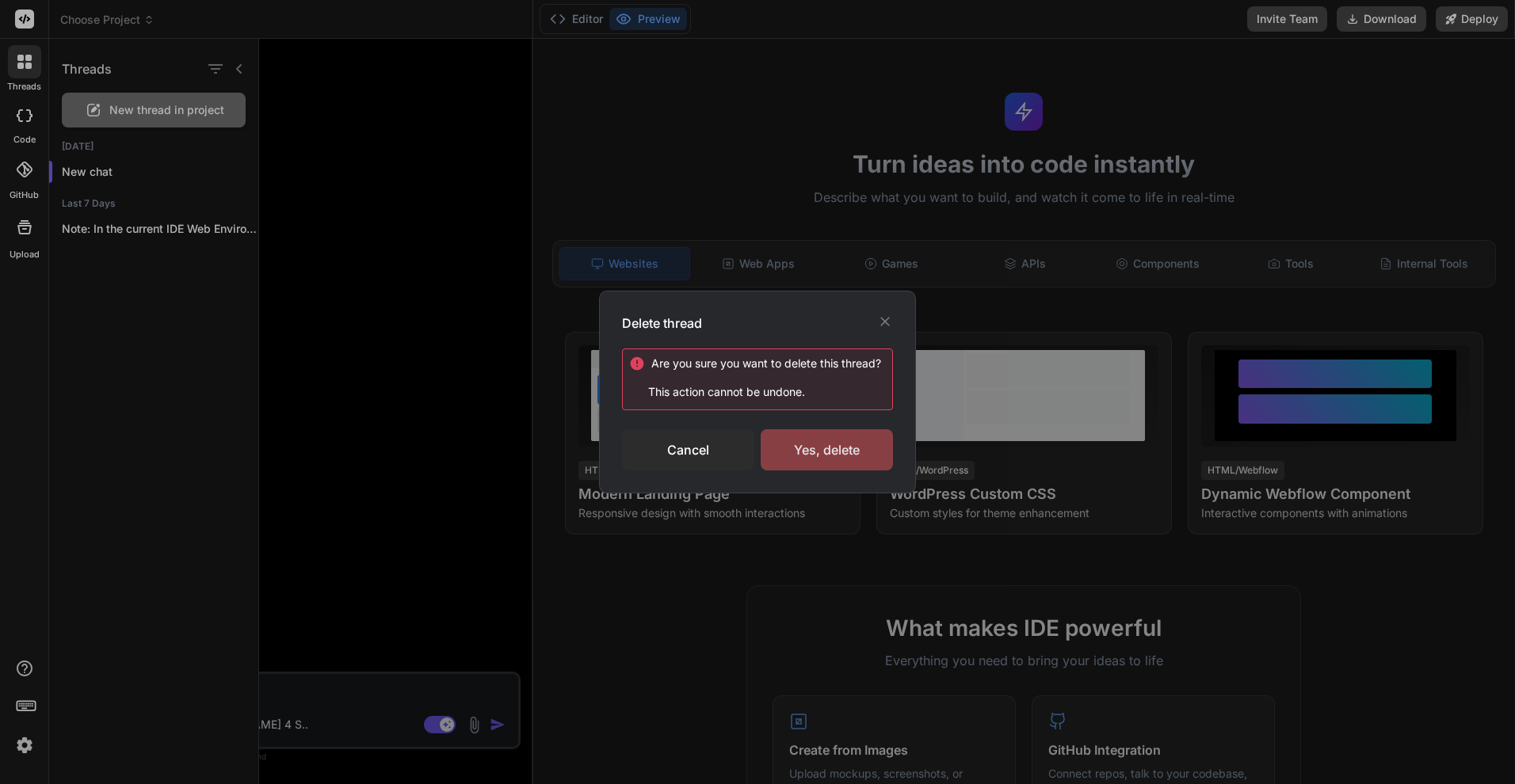
click at [875, 451] on div "Yes, delete" at bounding box center [826, 449] width 132 height 41
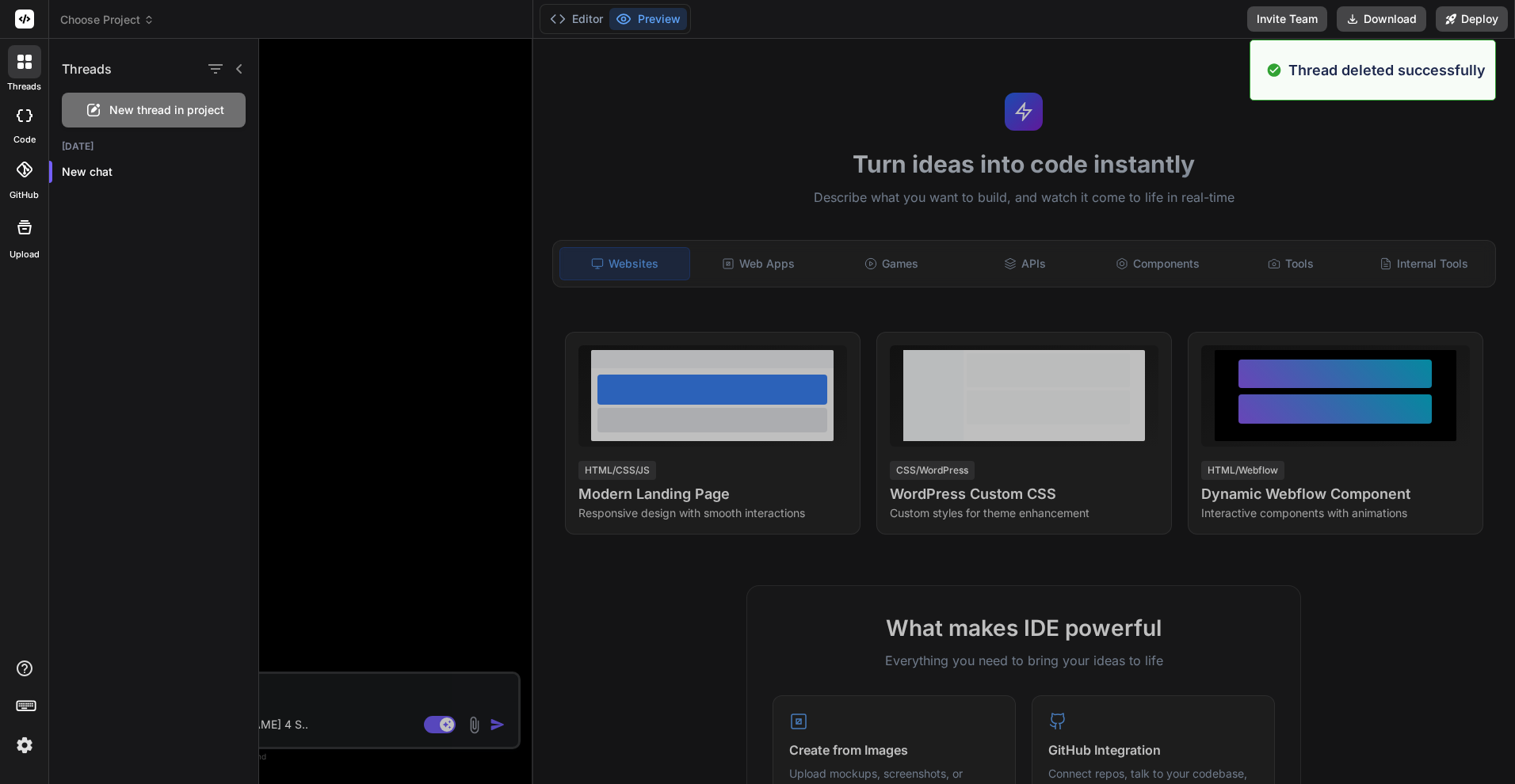
click at [191, 115] on span "New thread in project" at bounding box center [166, 110] width 115 height 16
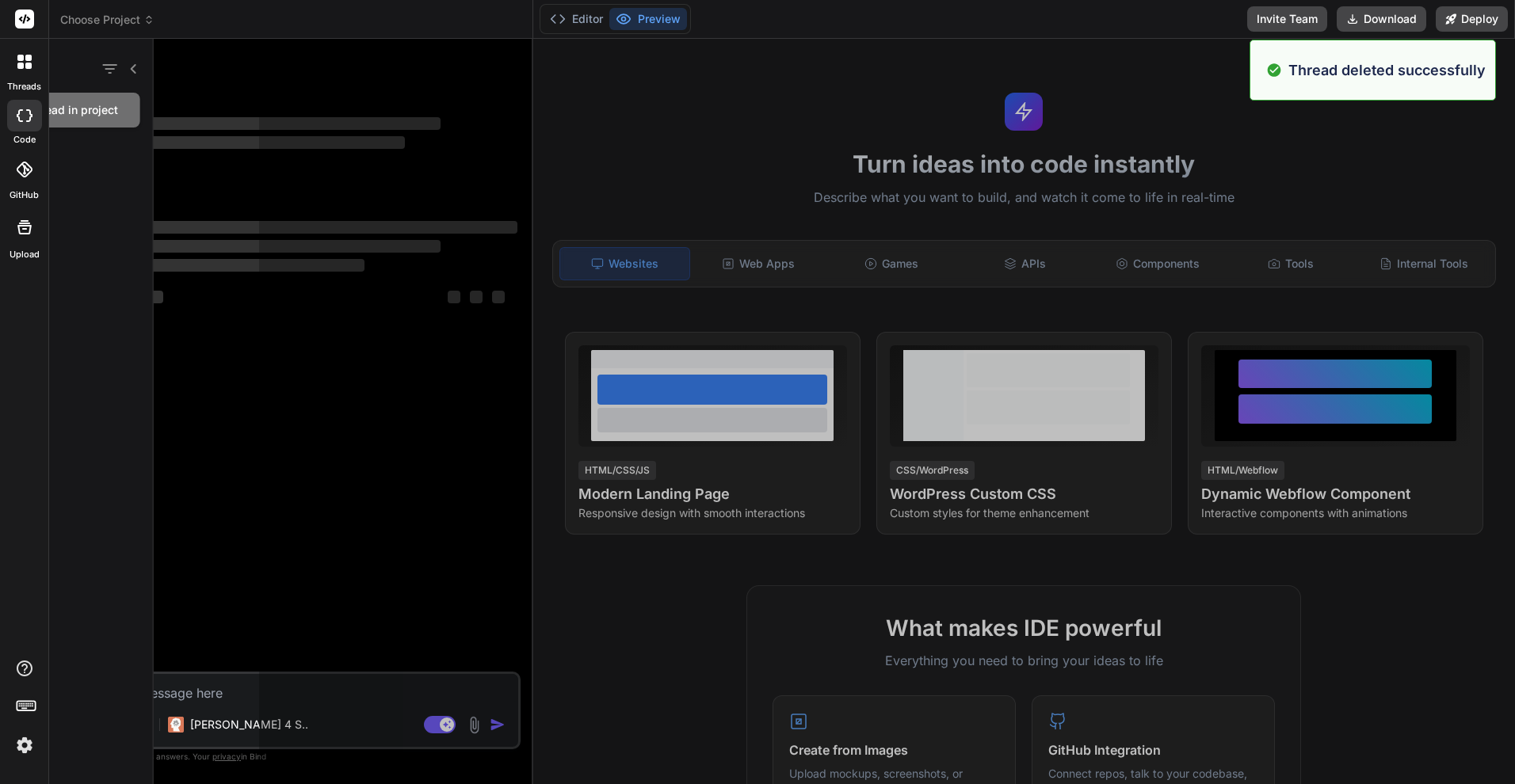
scroll to position [435, 0]
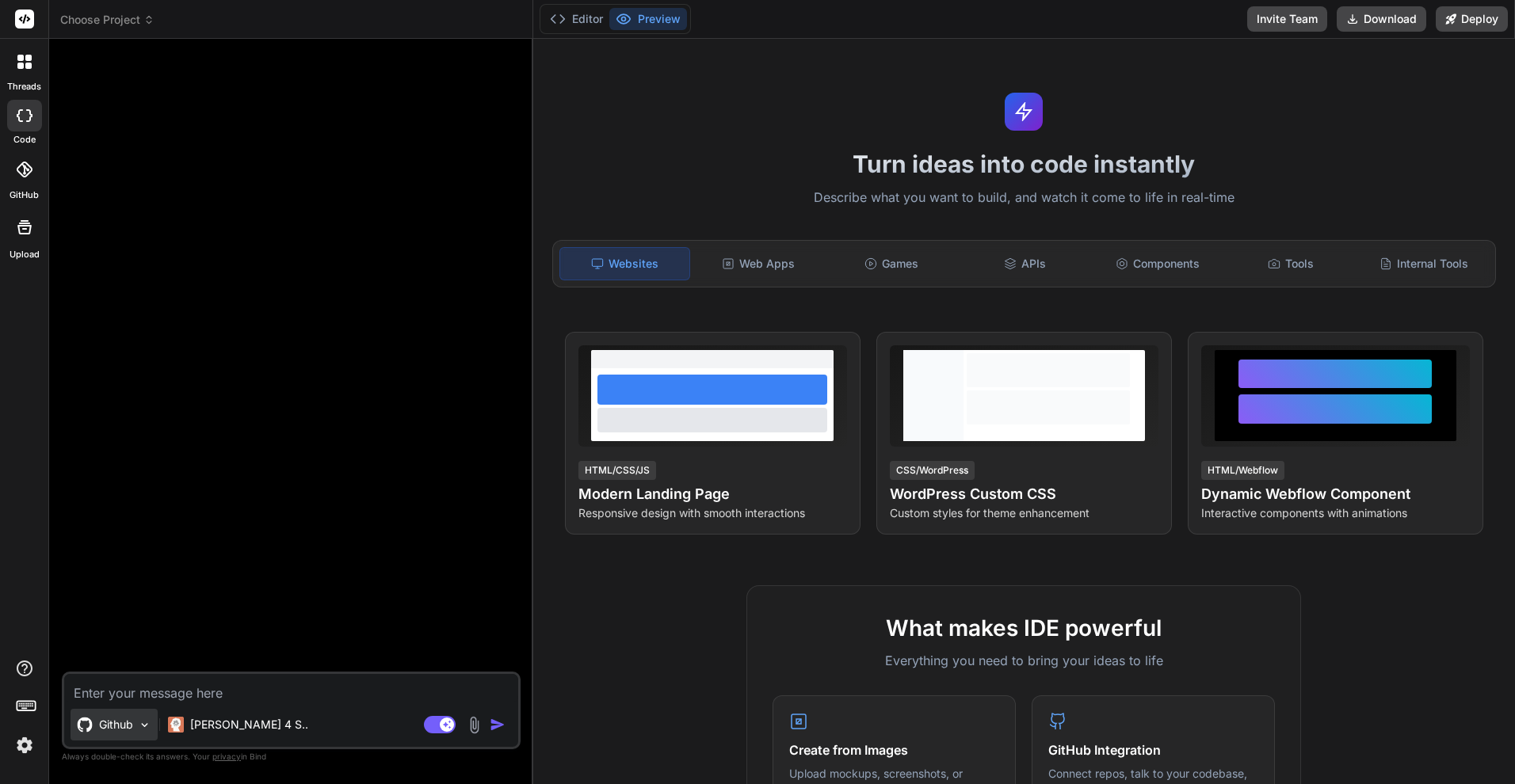
click at [134, 717] on div "Github" at bounding box center [113, 724] width 87 height 32
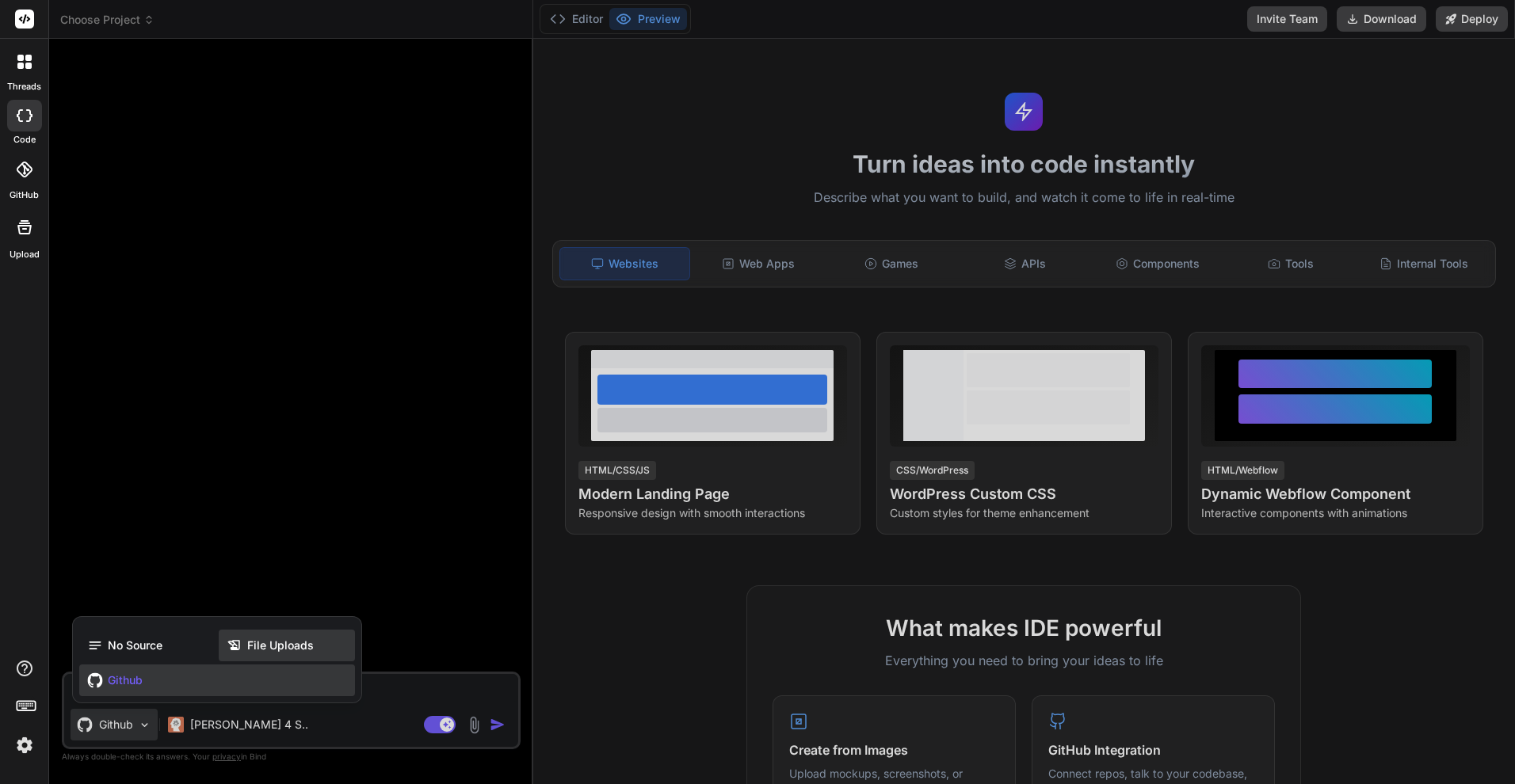
click at [282, 638] on span "File Uploads" at bounding box center [280, 646] width 67 height 16
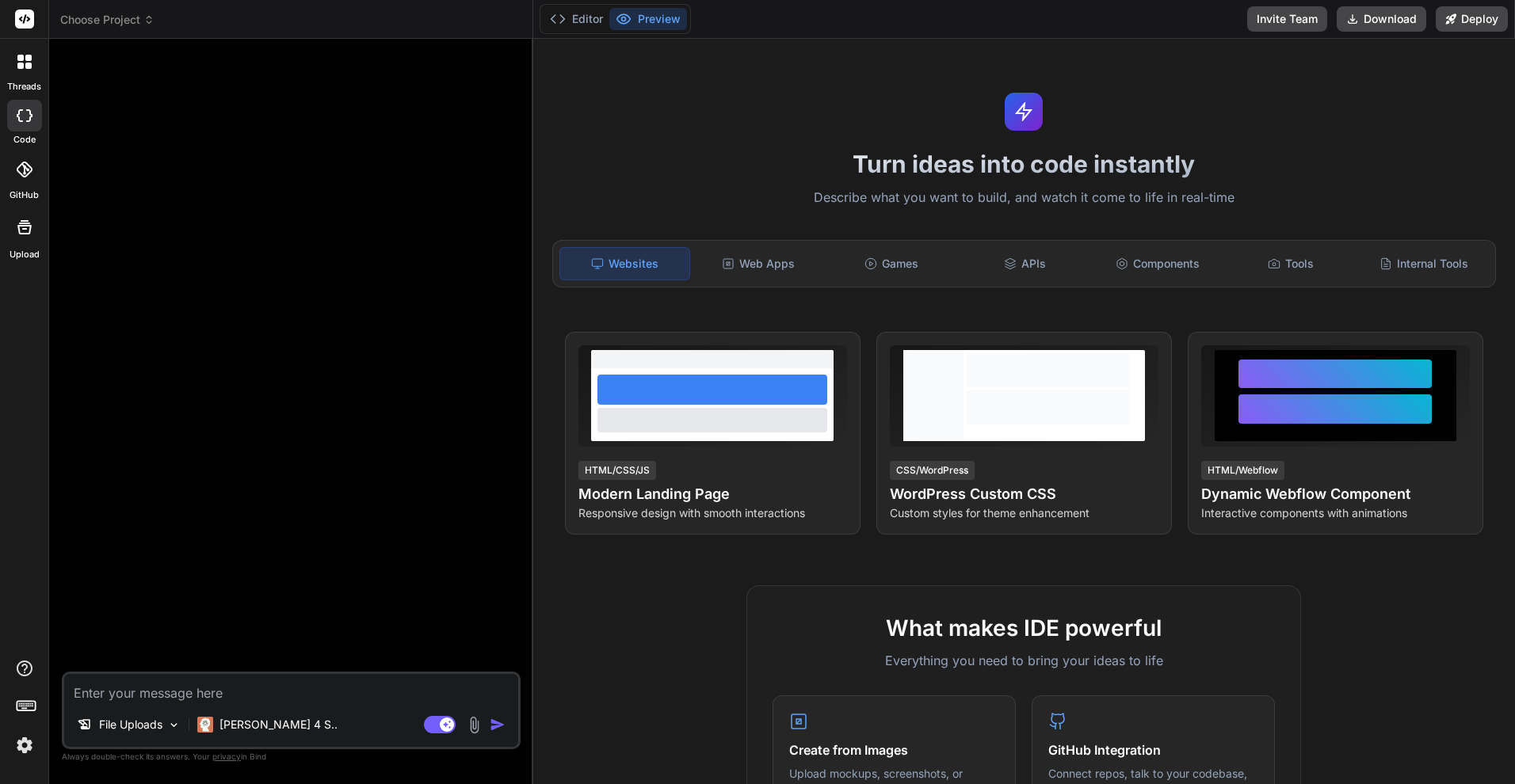
click at [469, 726] on img at bounding box center [474, 725] width 18 height 18
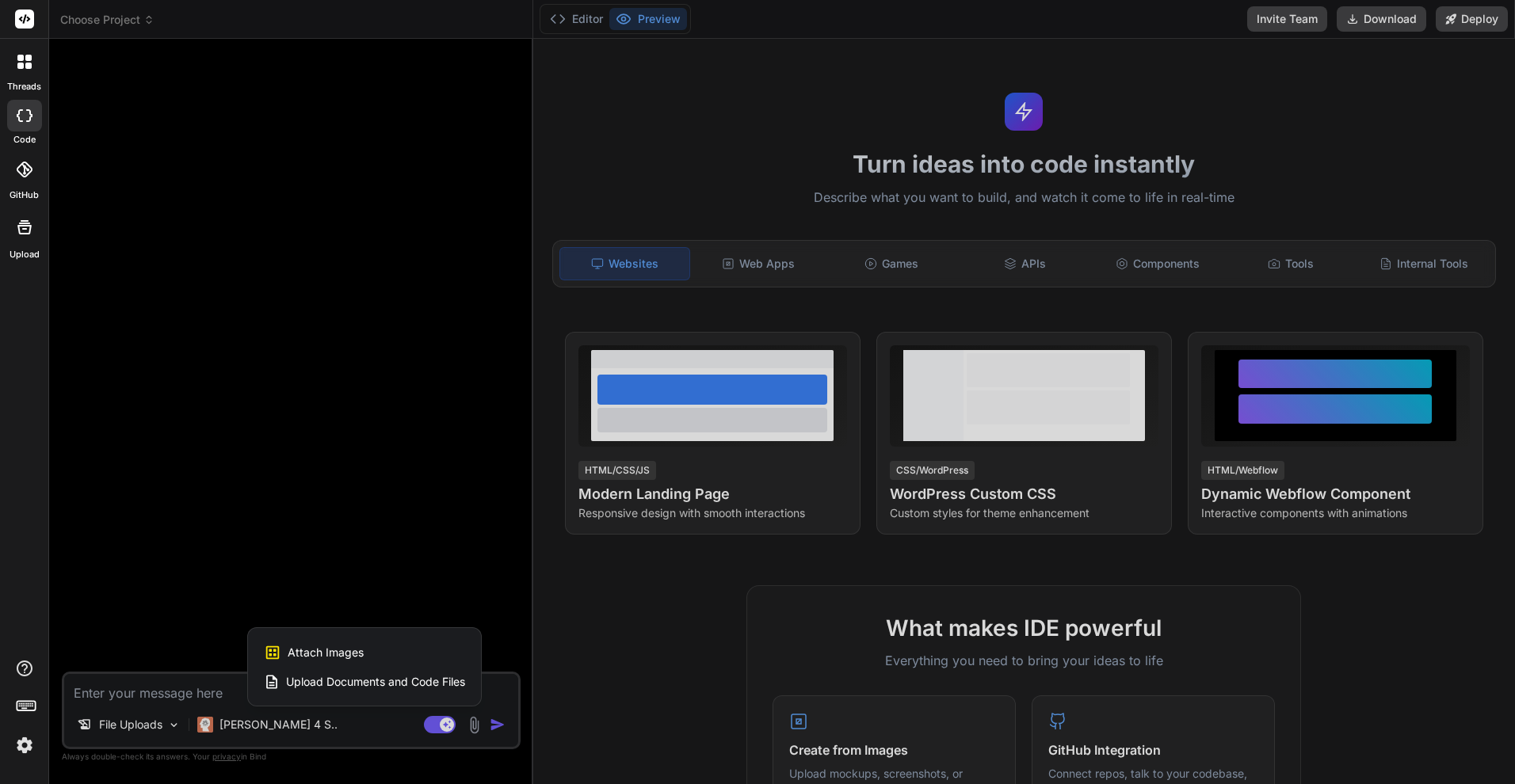
click at [428, 678] on span "Upload Documents and Code Files" at bounding box center [375, 682] width 179 height 16
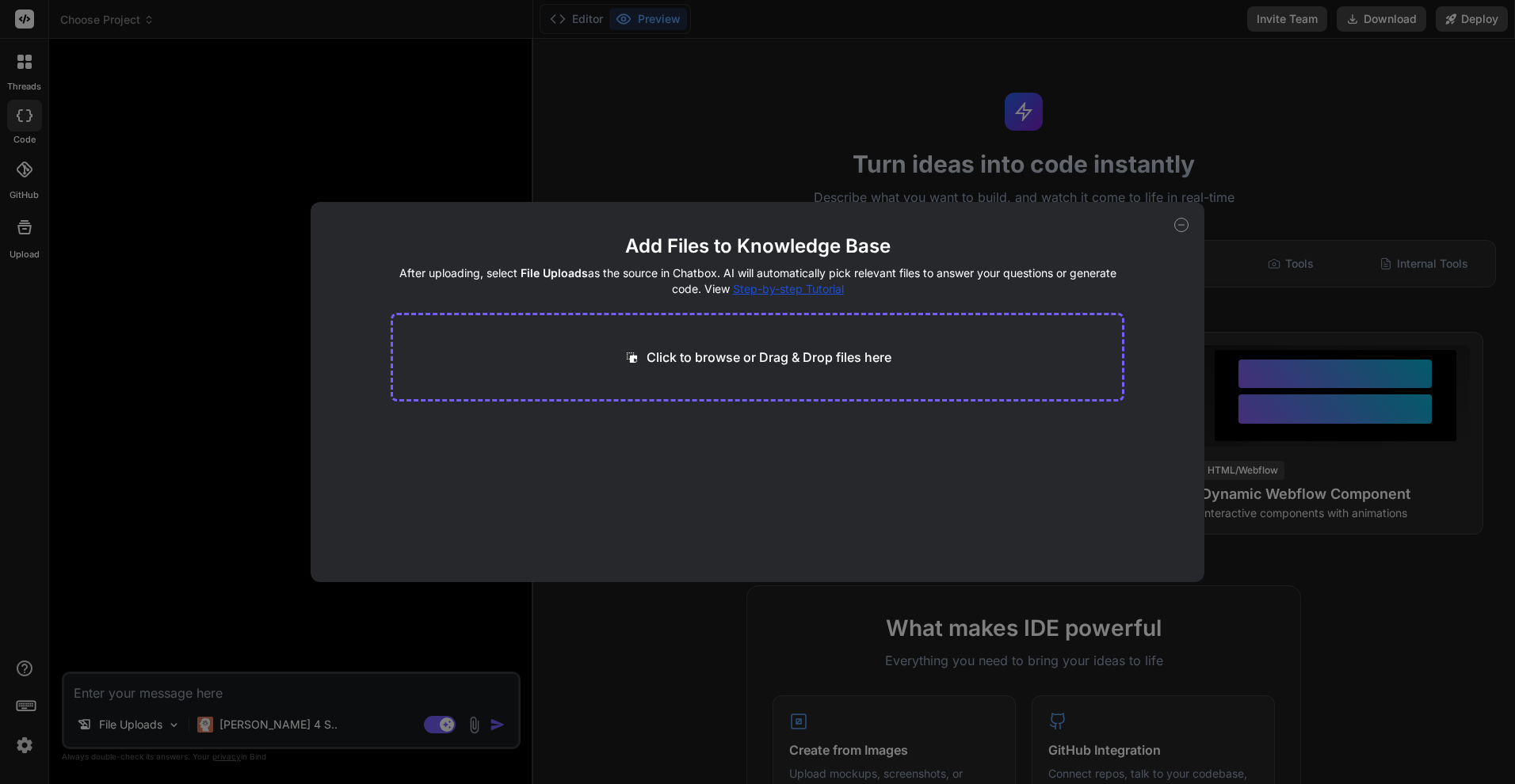
click at [878, 359] on p "Click to browse or Drag & Drop files here" at bounding box center [768, 357] width 244 height 19
click at [1181, 230] on icon at bounding box center [1181, 225] width 14 height 14
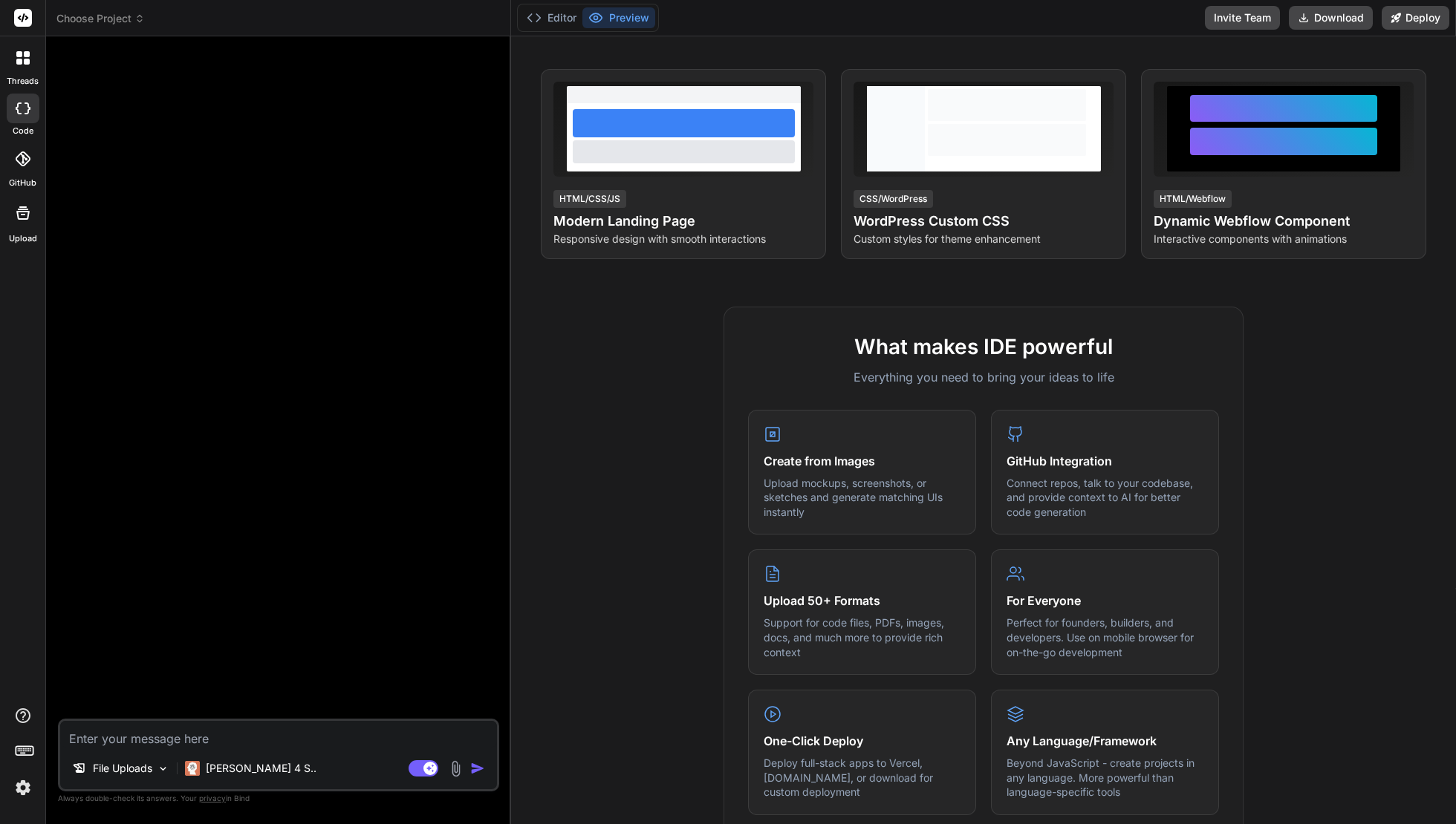
scroll to position [380, 0]
click at [140, 734] on p "File Uploads" at bounding box center [122, 768] width 59 height 15
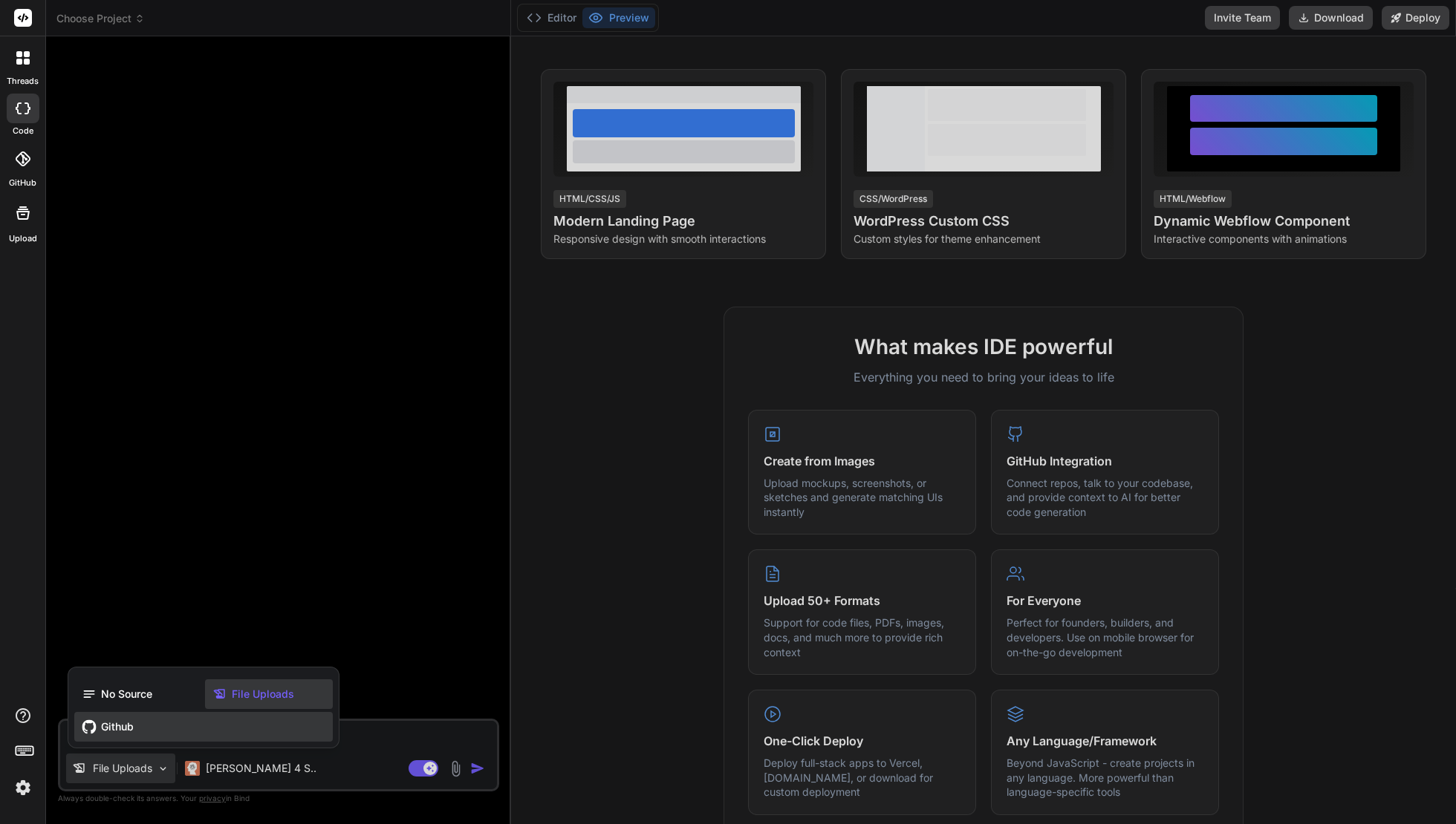
click at [143, 723] on div "Github" at bounding box center [203, 726] width 259 height 30
type textarea "x"
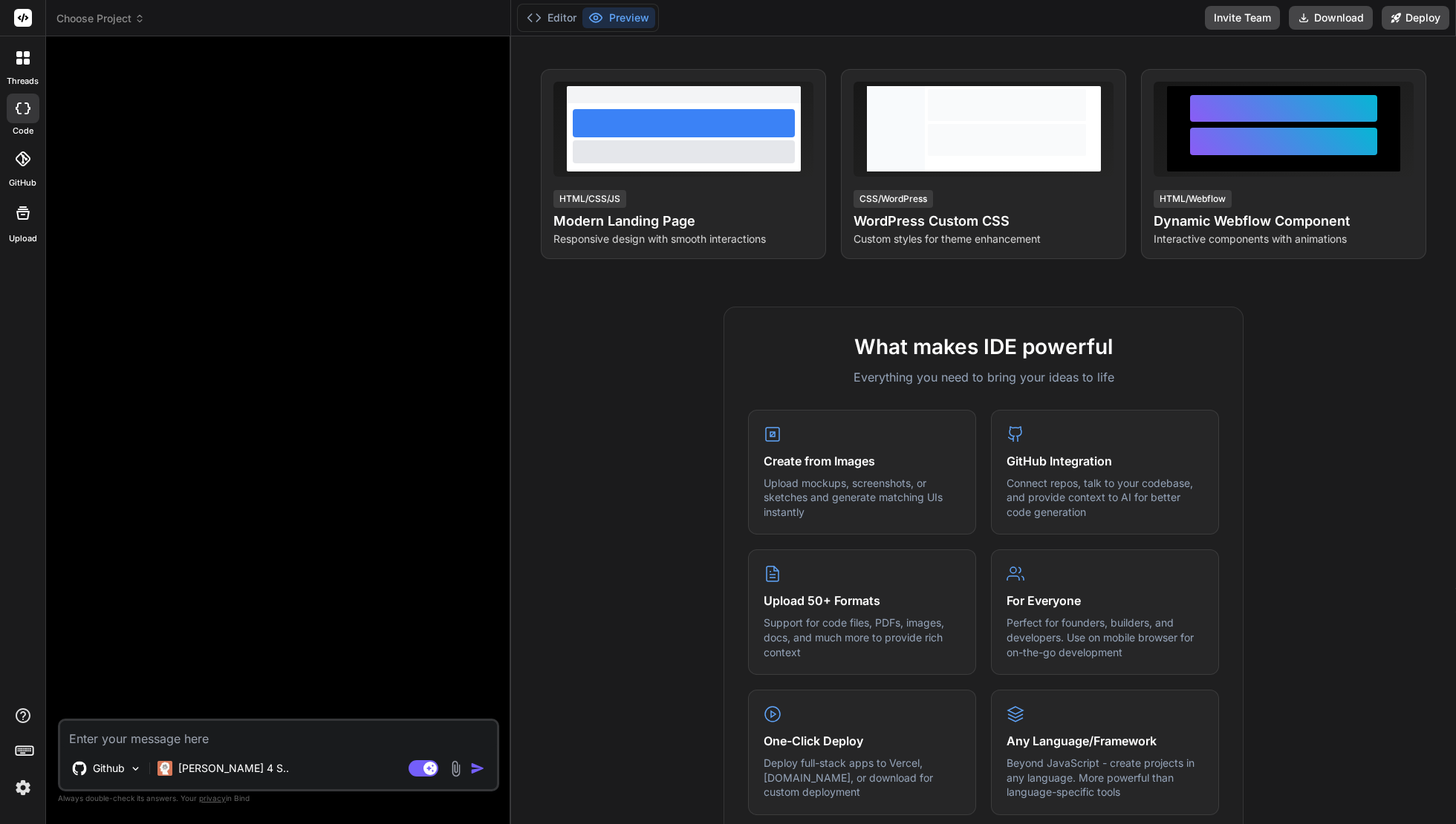
click at [22, 178] on label "GitHub" at bounding box center [22, 182] width 27 height 12
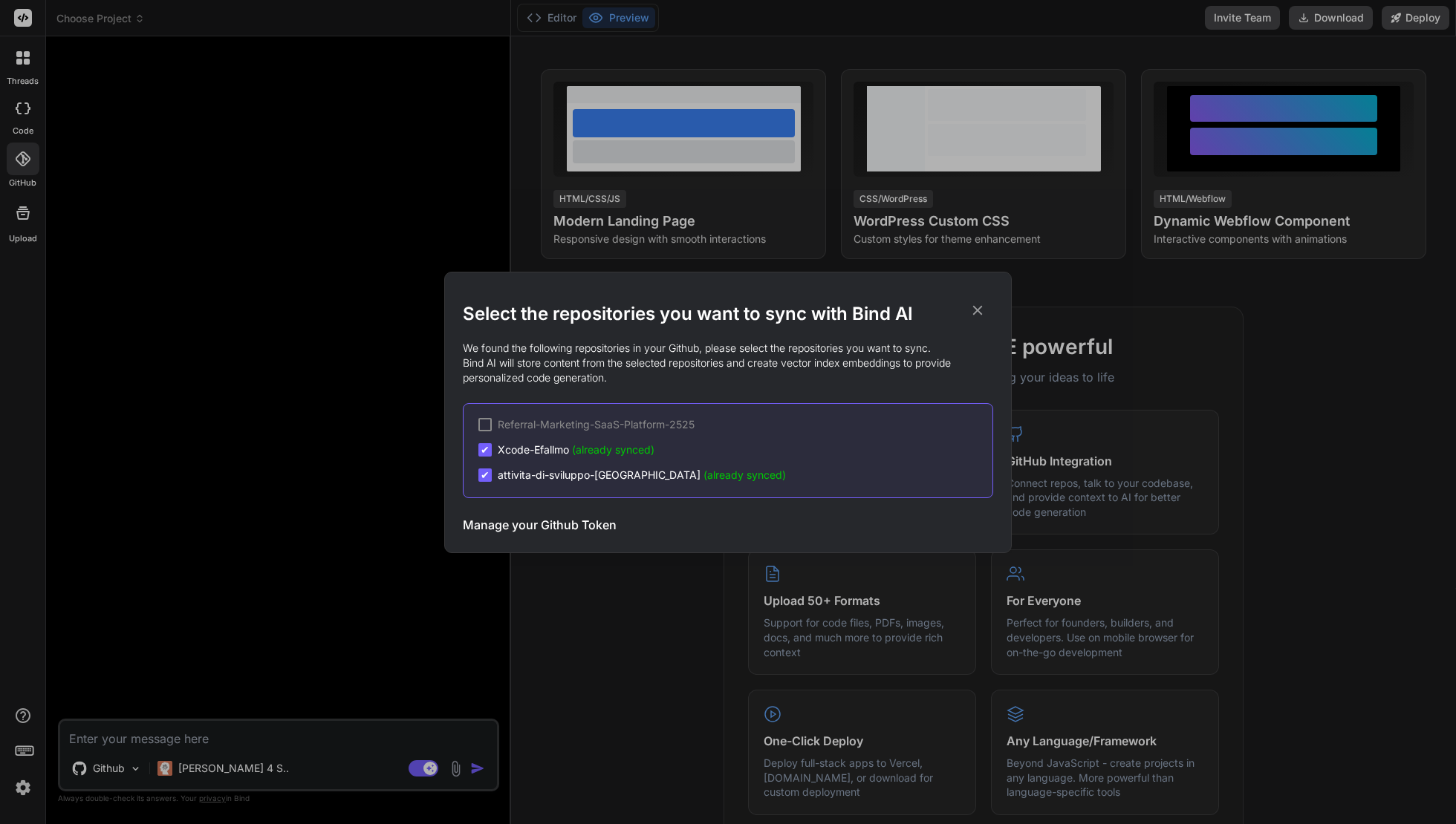
click at [976, 315] on icon at bounding box center [977, 310] width 16 height 16
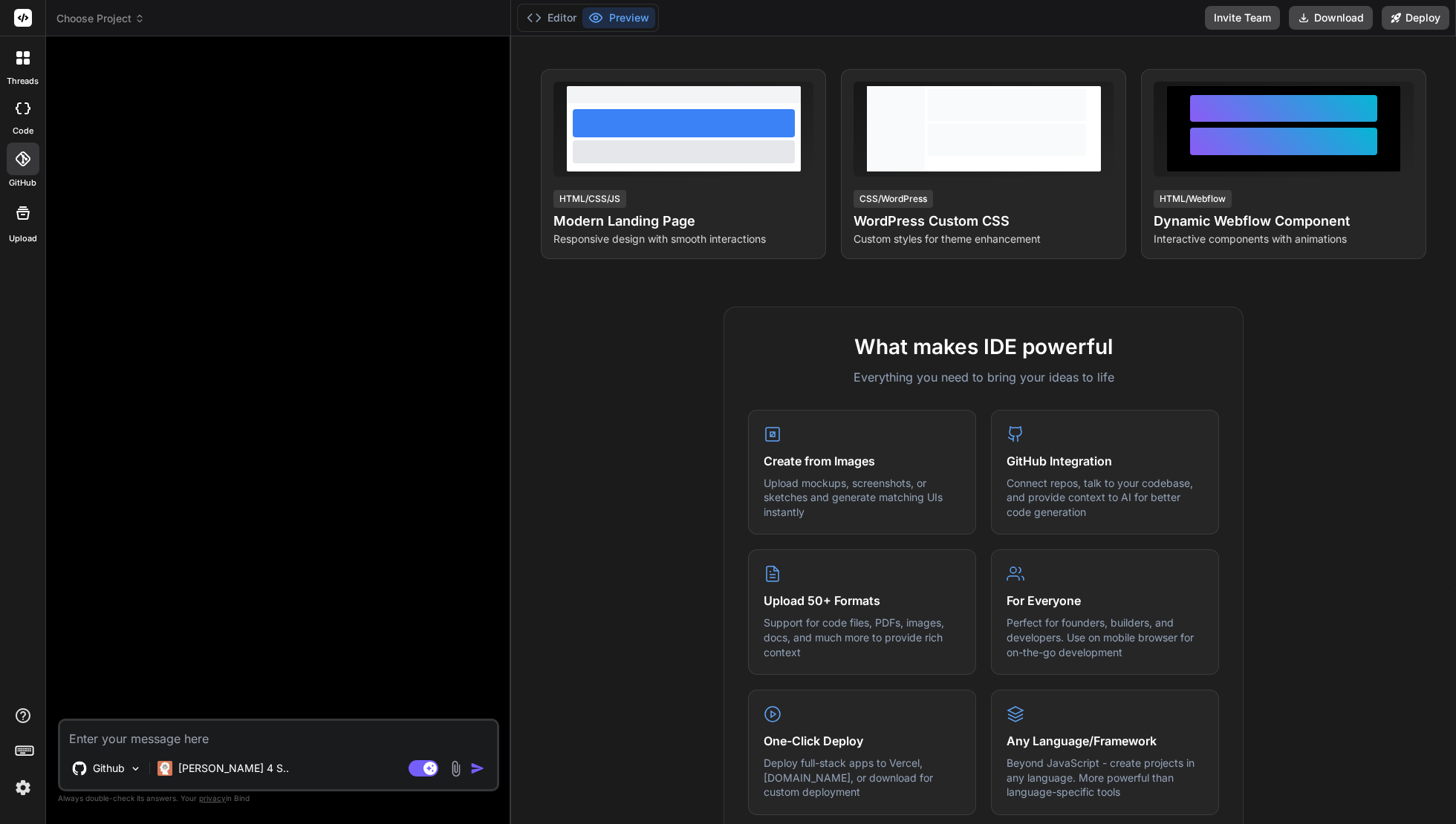
click at [10, 21] on div at bounding box center [22, 18] width 45 height 36
click at [20, 21] on rect at bounding box center [23, 18] width 18 height 18
click at [20, 734] on img at bounding box center [23, 787] width 25 height 25
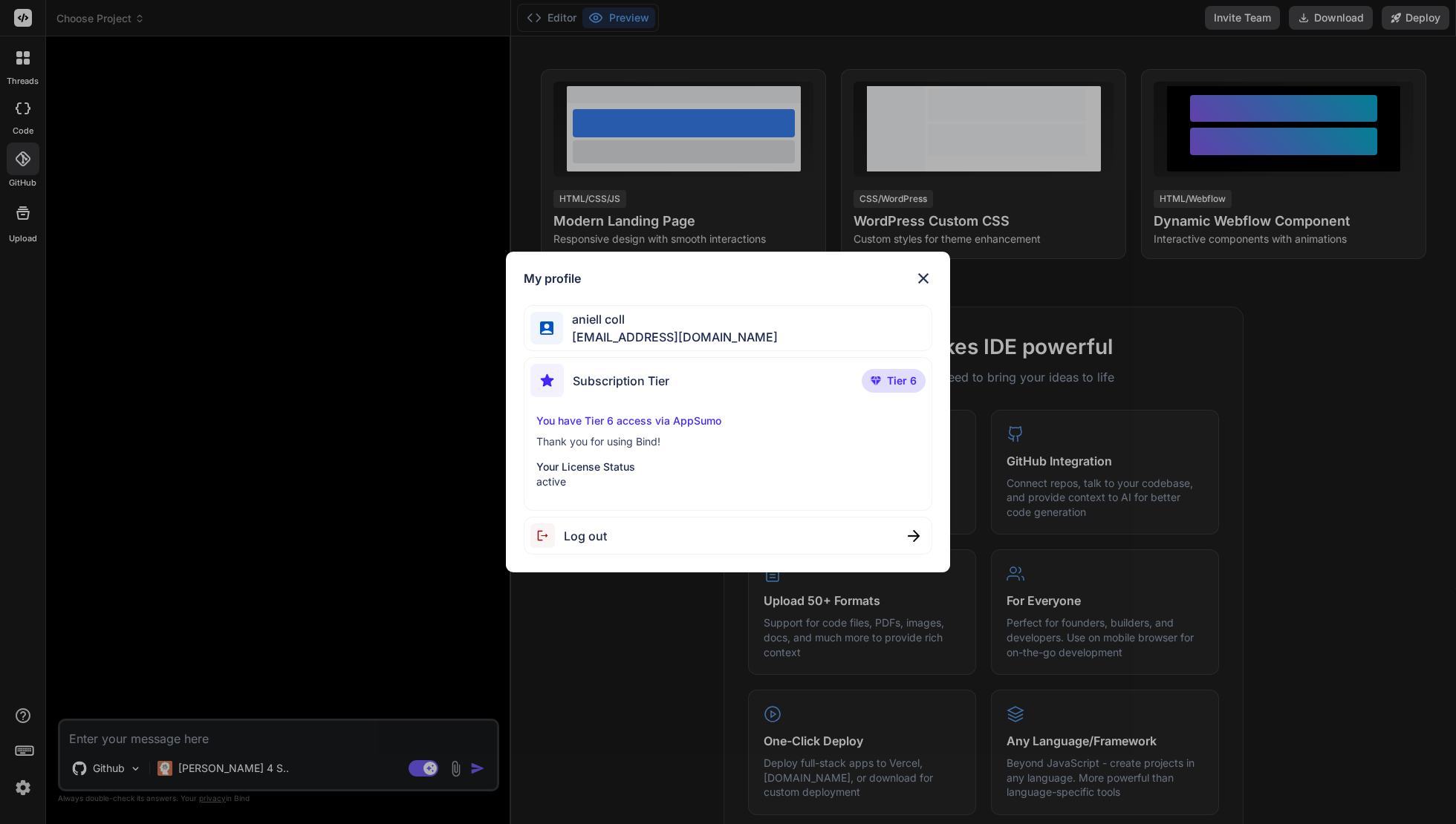
click at [921, 282] on img at bounding box center [923, 278] width 18 height 18
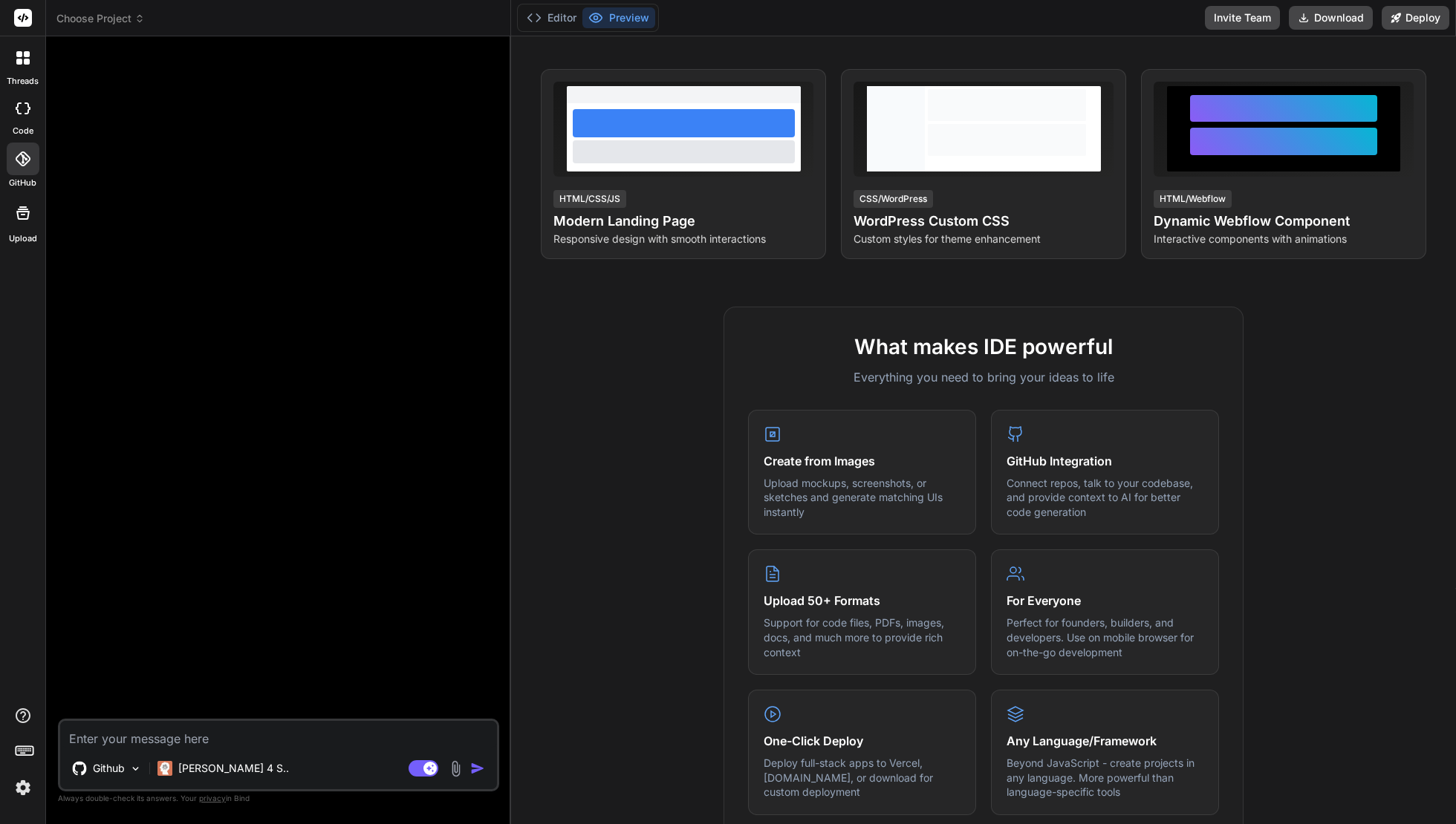
click at [24, 155] on icon at bounding box center [23, 158] width 15 height 15
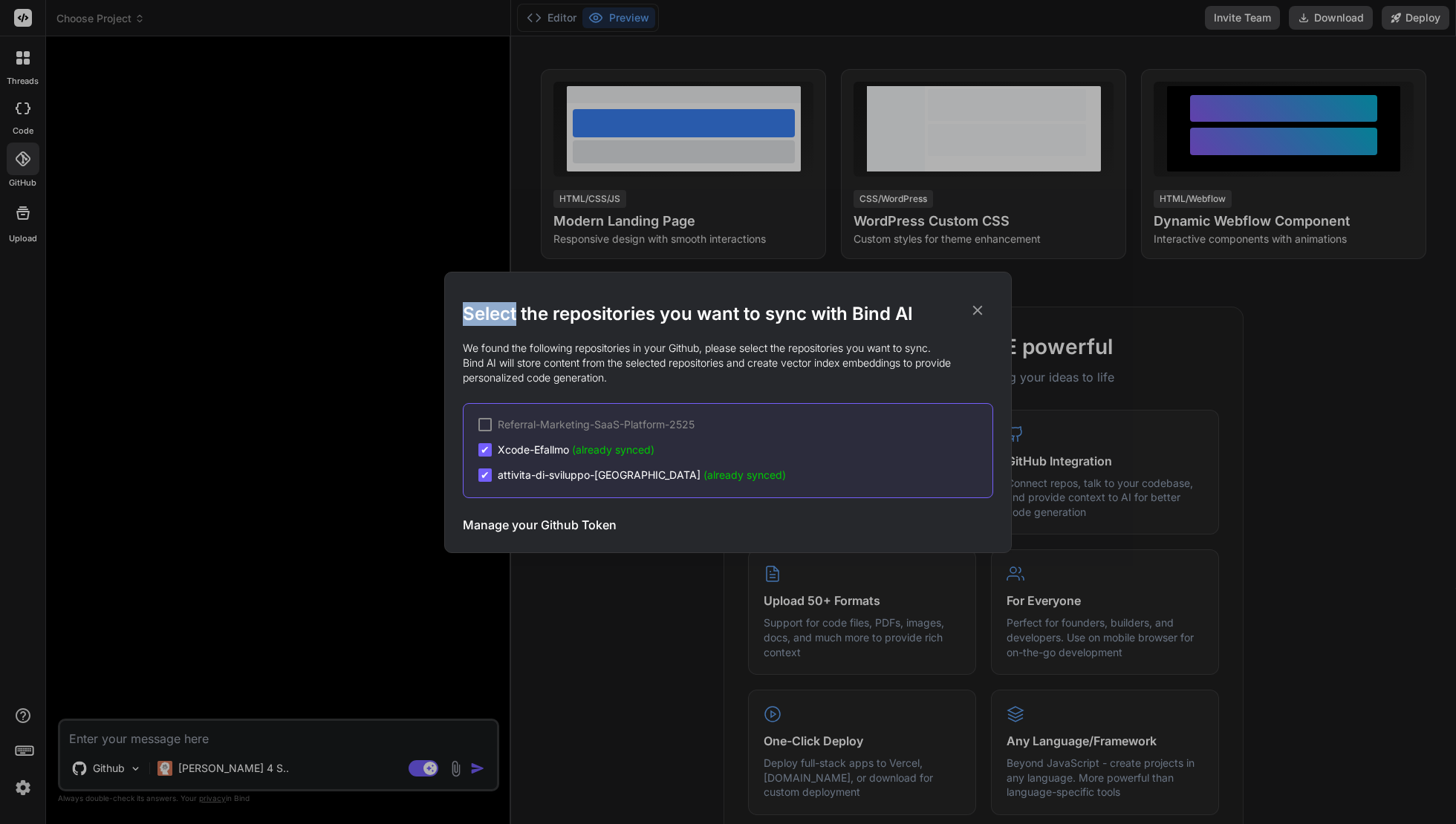
click at [24, 155] on div "Select the repositories you want to sync with Bind AI We found the following re…" at bounding box center [728, 412] width 1456 height 824
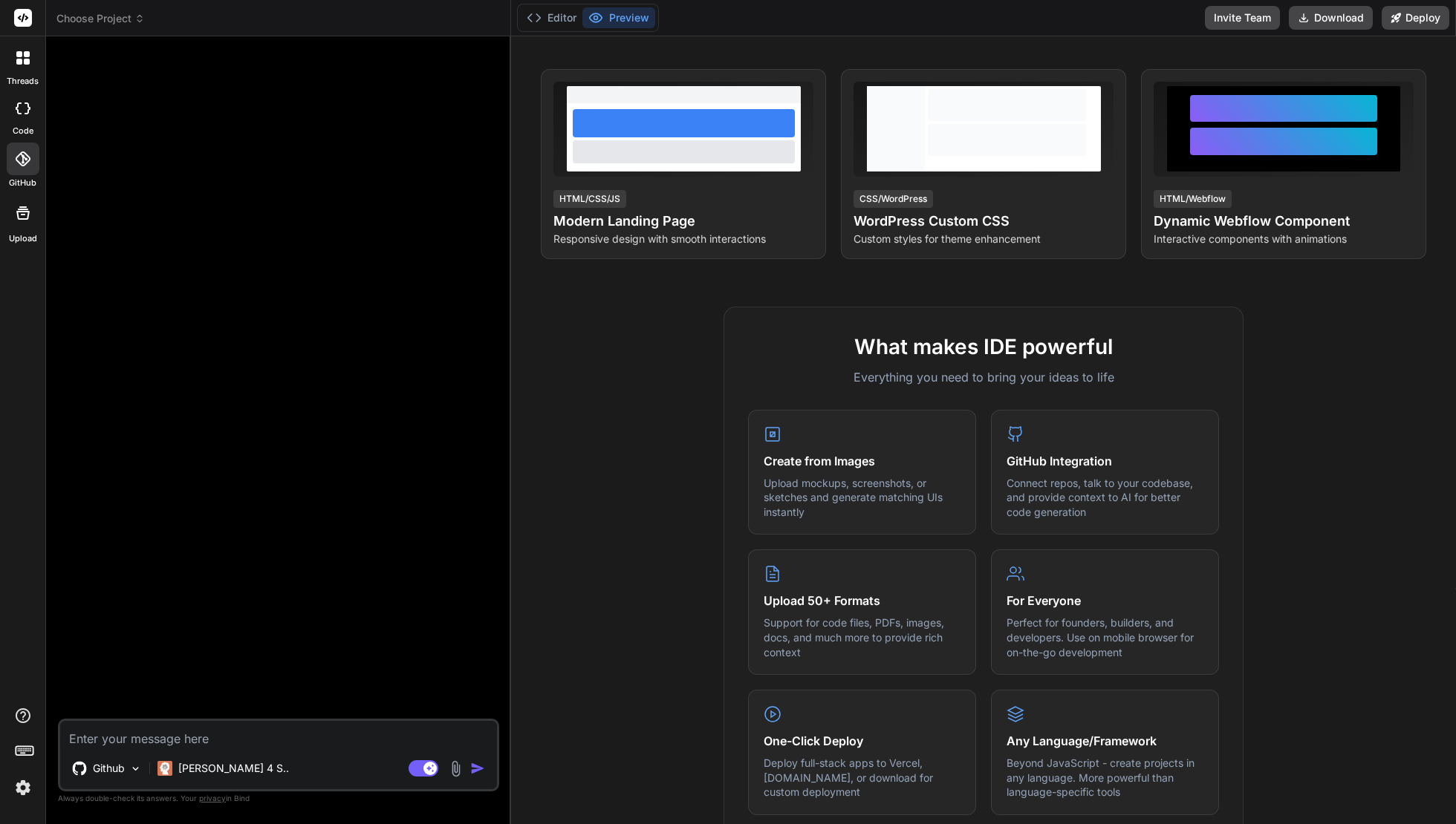
click at [24, 155] on icon at bounding box center [23, 158] width 15 height 15
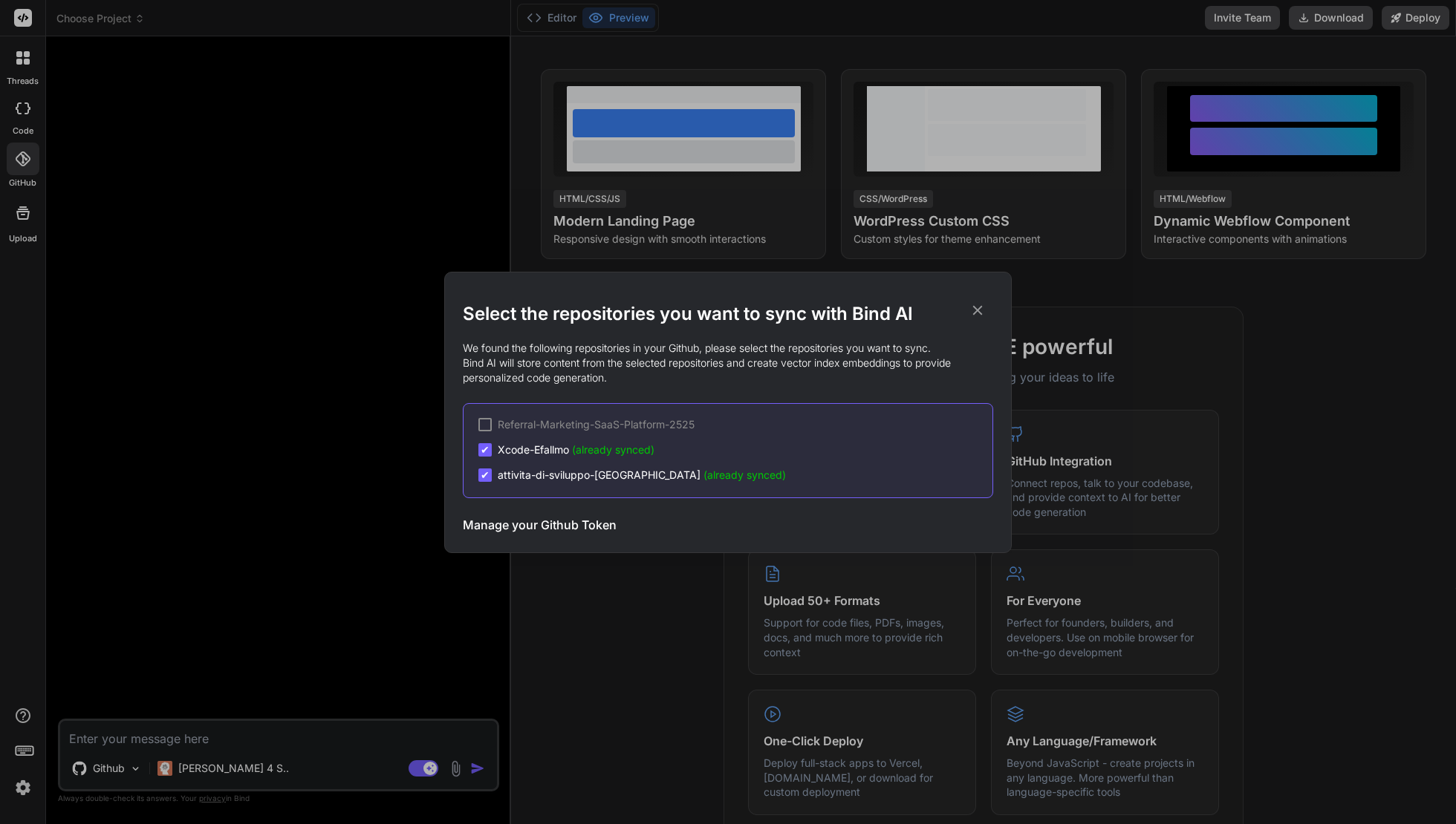
click at [563, 525] on h3 "Manage your Github Token" at bounding box center [539, 525] width 154 height 18
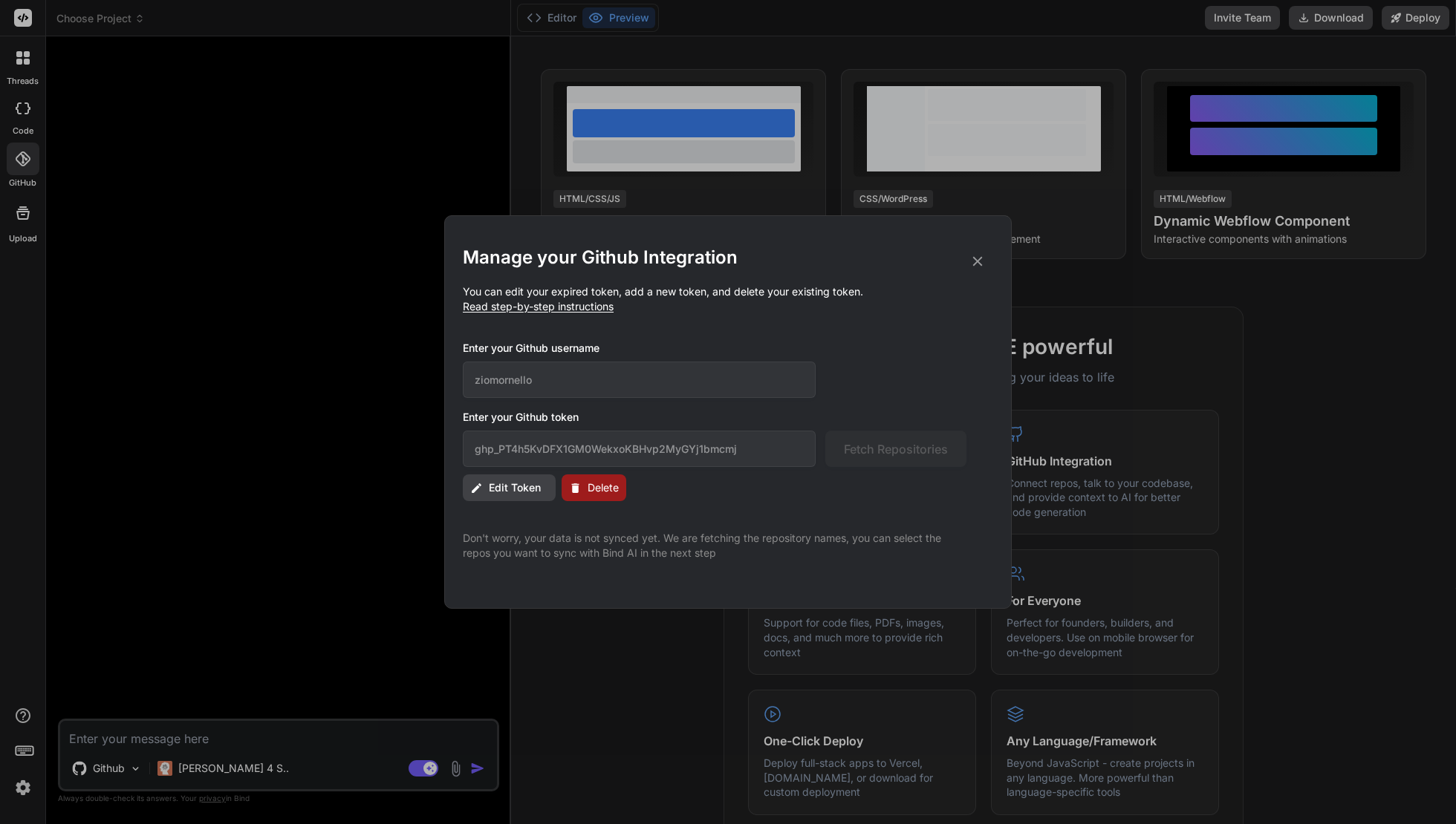
click at [530, 483] on span "Edit Token" at bounding box center [514, 488] width 52 height 15
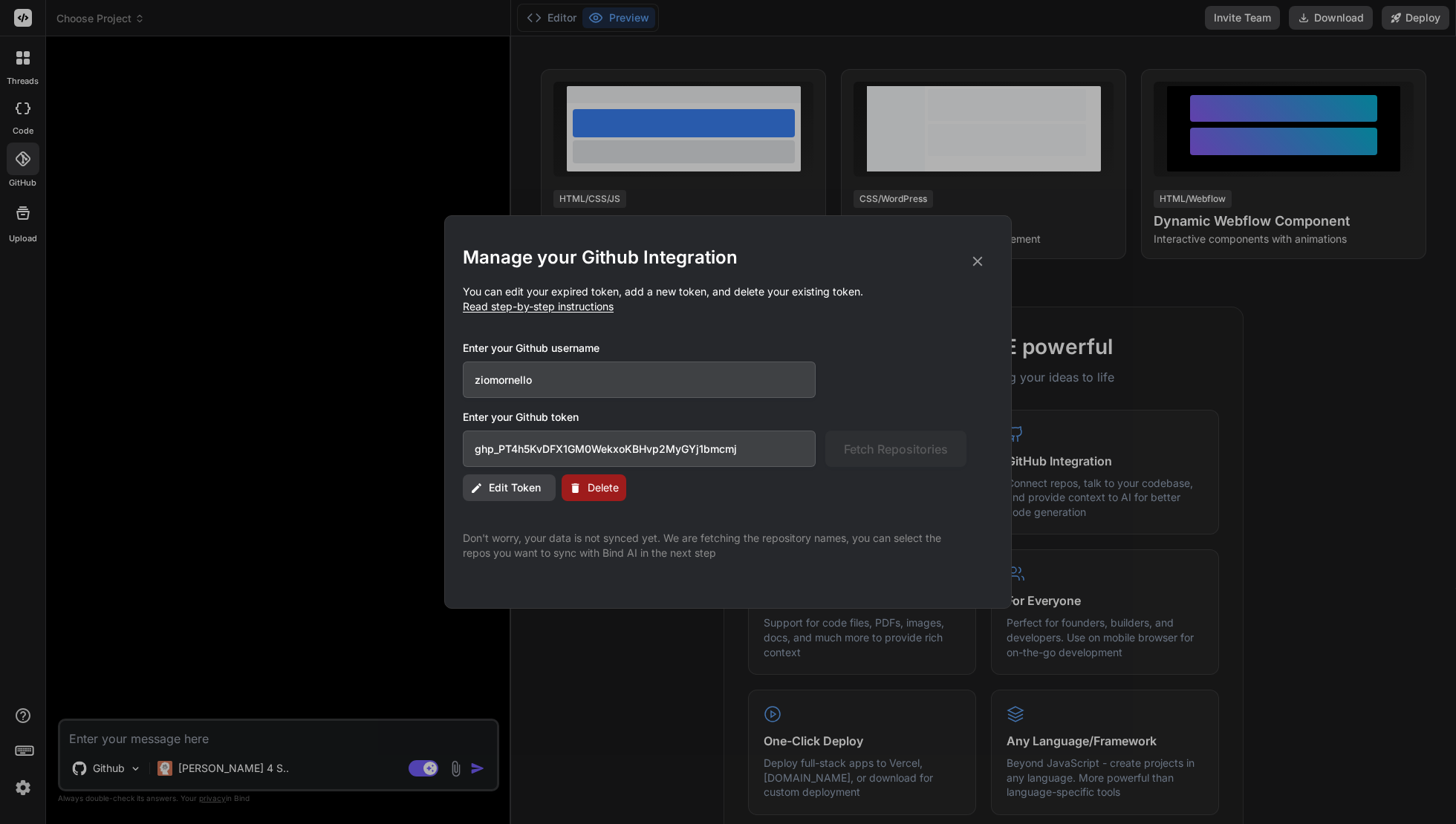
click at [707, 446] on input "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" at bounding box center [639, 449] width 353 height 36
drag, startPoint x: 762, startPoint y: 444, endPoint x: 374, endPoint y: 419, distance: 388.8
click at [374, 419] on div "Manage your Github Integration You can edit your expired token, add a new token…" at bounding box center [728, 412] width 1456 height 824
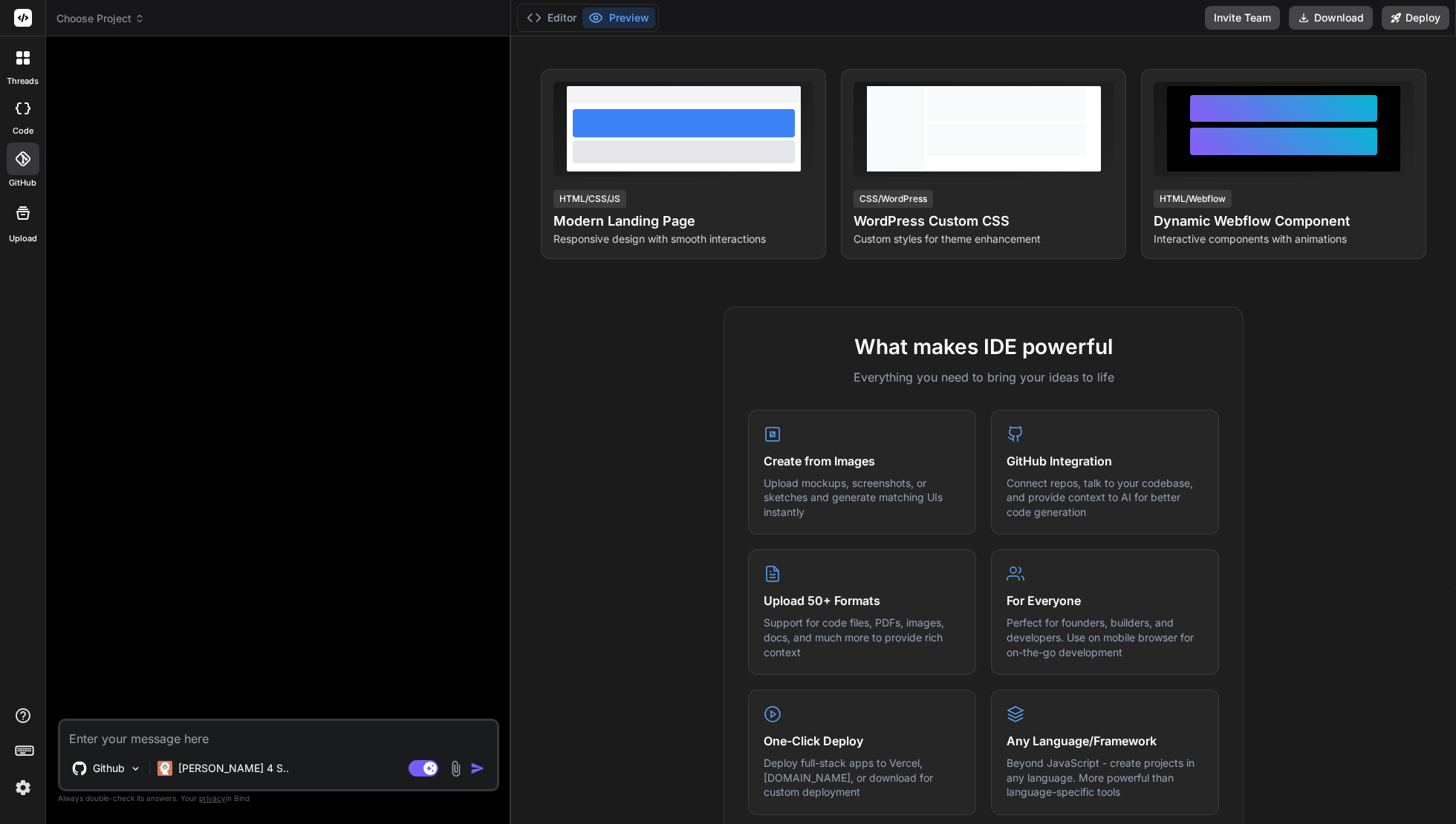
click at [31, 158] on div at bounding box center [23, 159] width 33 height 33
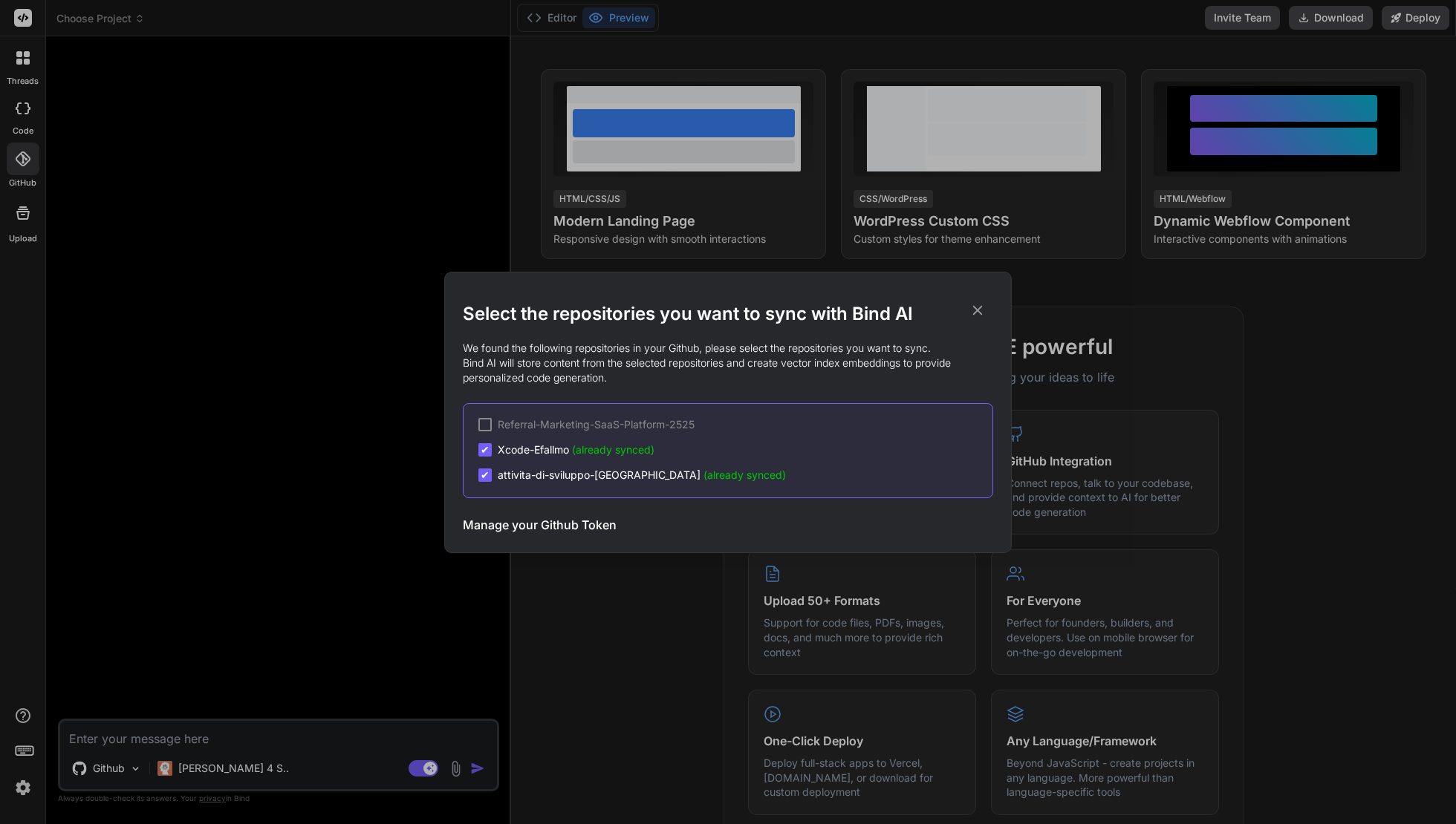
click at [548, 521] on h3 "Manage your Github Token" at bounding box center [539, 525] width 154 height 18
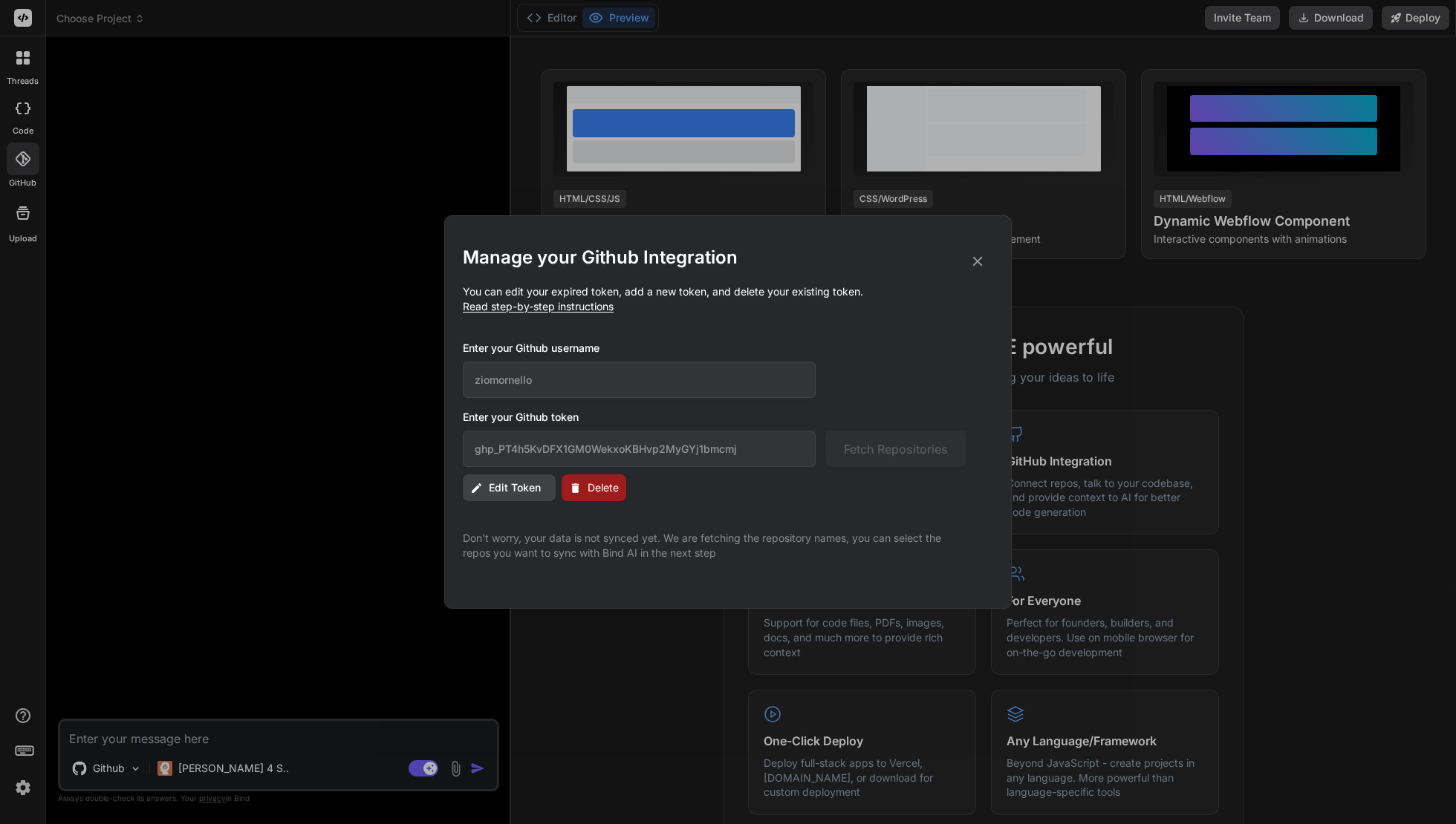
click at [521, 482] on span "Edit Token" at bounding box center [514, 488] width 52 height 15
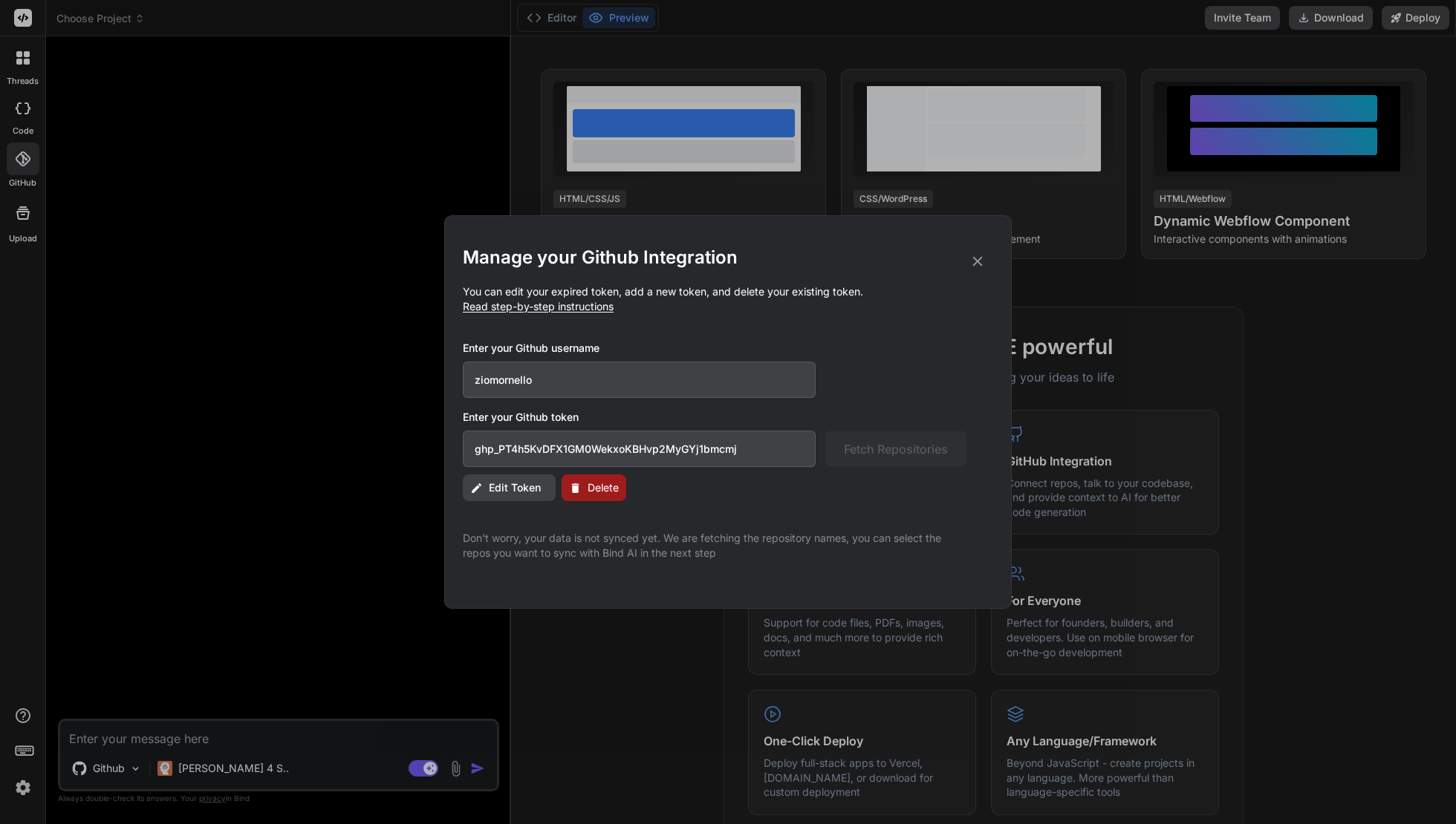
drag, startPoint x: 779, startPoint y: 444, endPoint x: 470, endPoint y: 401, distance: 312.0
click at [470, 401] on div "Enter your Github username ziomornello Enter your Github token ghp_PT4h5KvDFX1G…" at bounding box center [728, 404] width 530 height 126
paste input "WdCEuE1iDm5UMcU7ftGhDEhMUfeoVz01op3L"
type input "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"
click at [894, 455] on span "Fetch Repositories" at bounding box center [895, 449] width 104 height 18
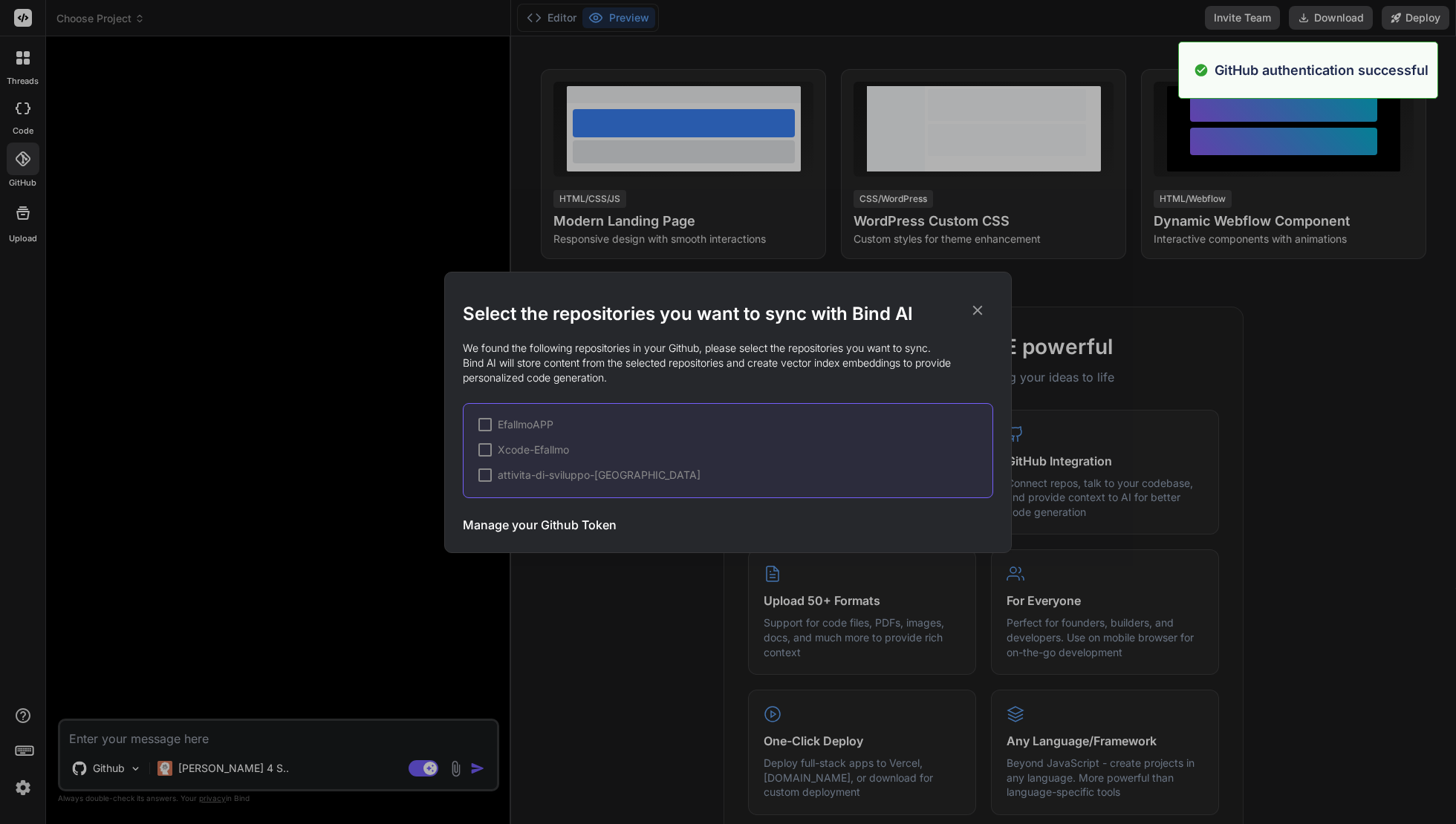
click at [560, 478] on span "attivita-di-sviluppo-IA" at bounding box center [599, 475] width 203 height 15
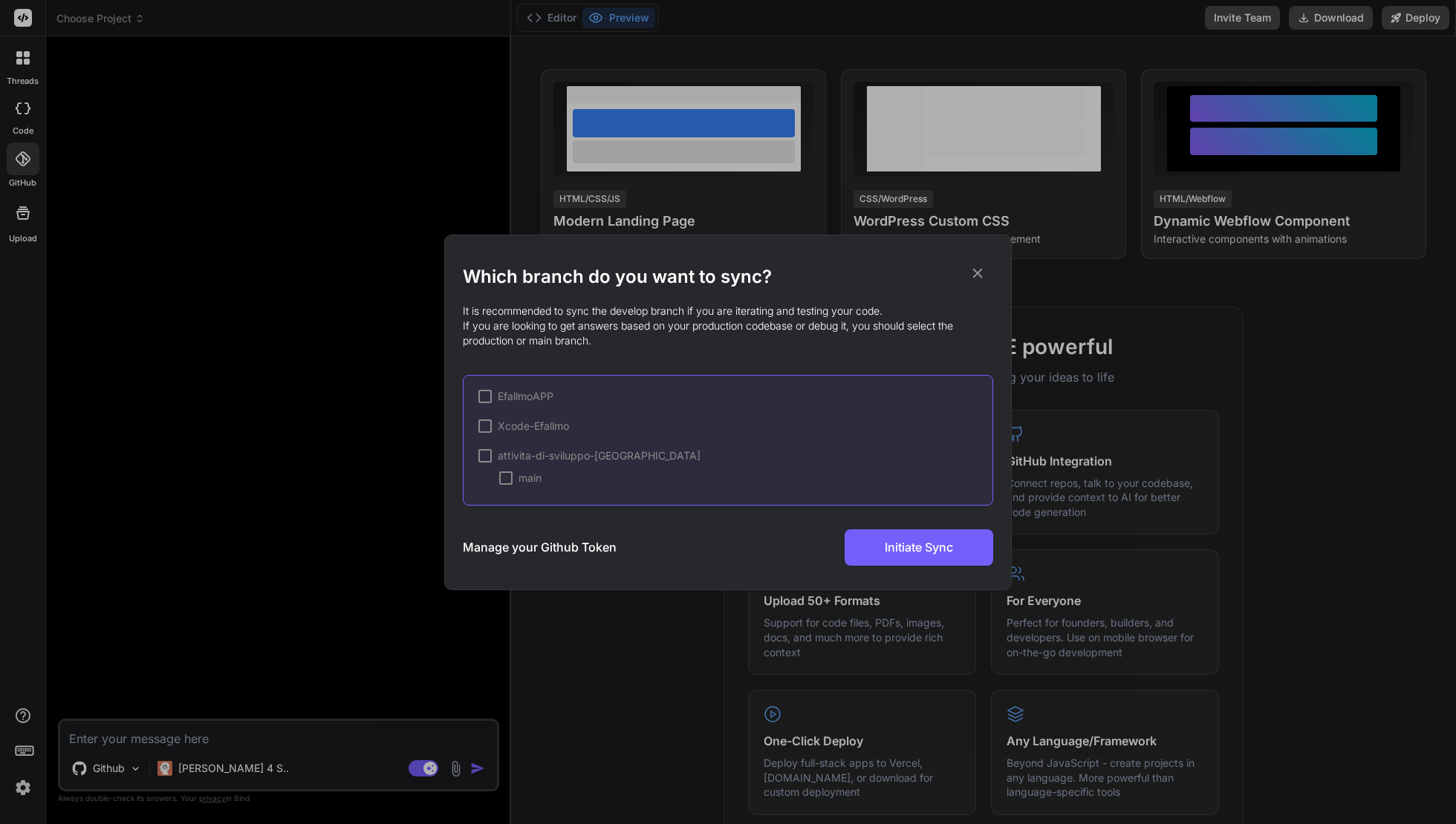
click at [480, 458] on div at bounding box center [485, 455] width 13 height 13
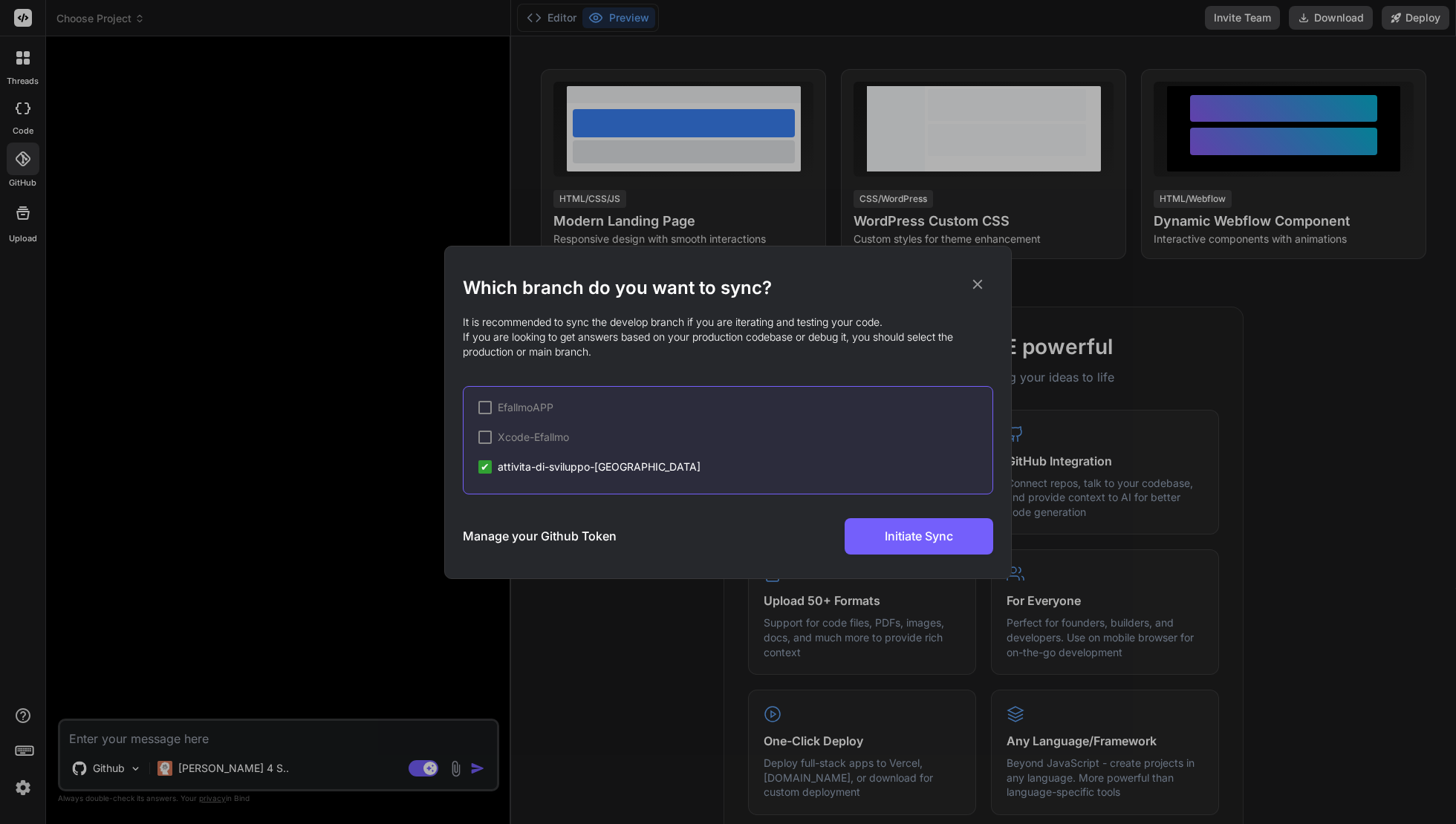
click at [487, 463] on span "✔" at bounding box center [485, 467] width 9 height 15
click at [487, 463] on div at bounding box center [485, 467] width 13 height 13
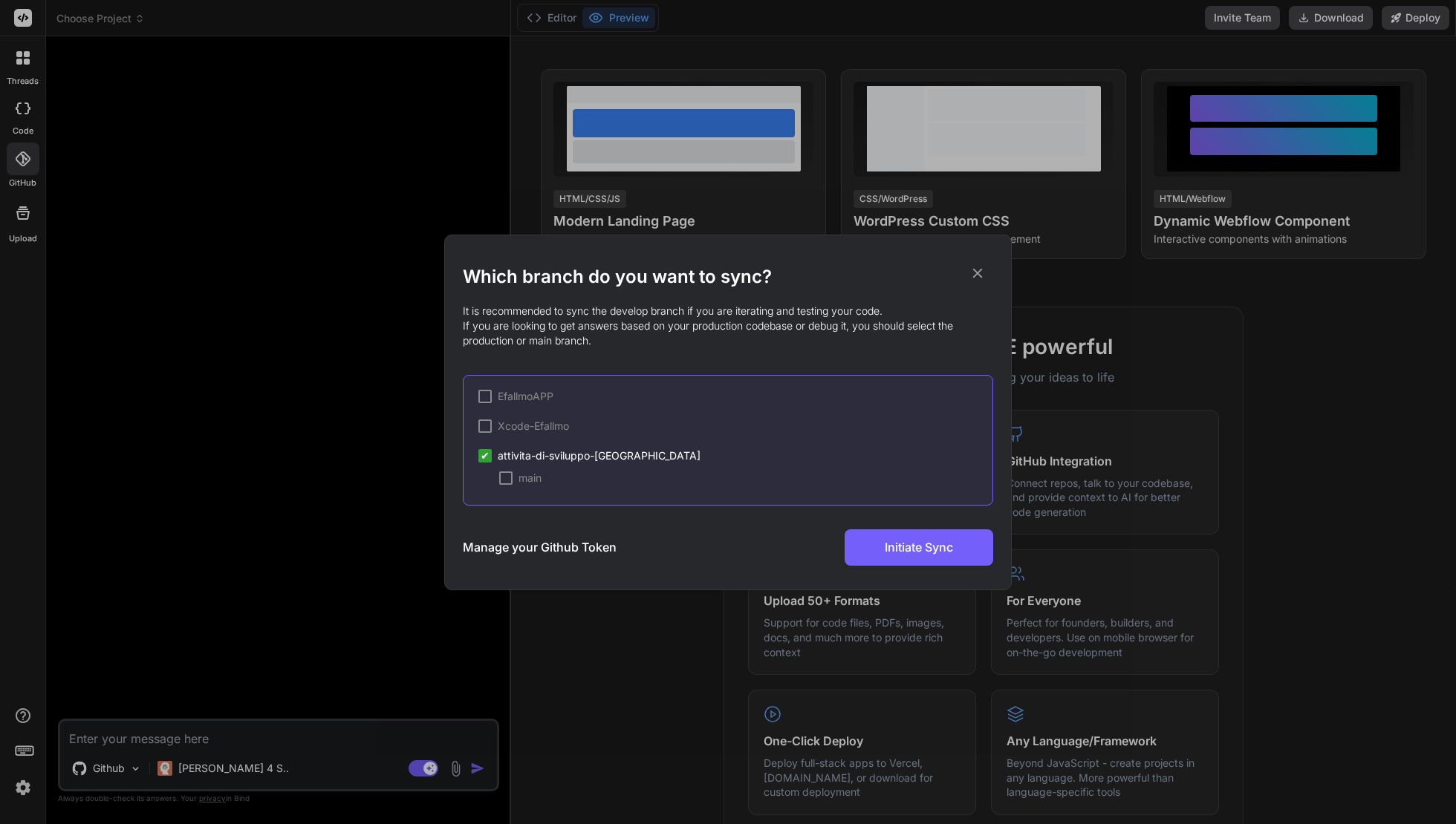
click at [512, 476] on div "main" at bounding box center [521, 478] width 43 height 15
click at [482, 429] on div at bounding box center [485, 426] width 13 height 13
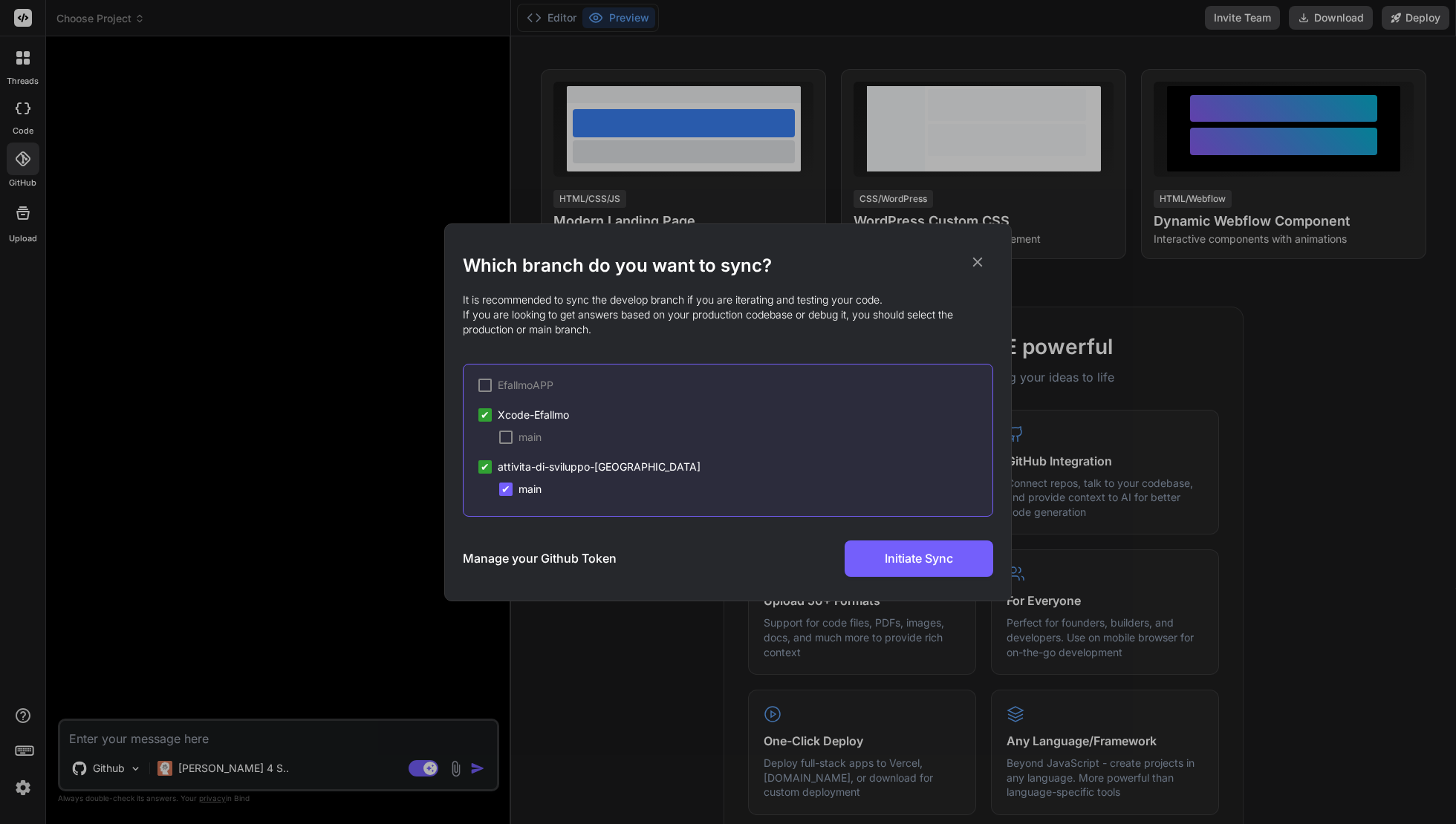
click at [503, 440] on div at bounding box center [506, 437] width 13 height 13
click at [487, 384] on div at bounding box center [485, 385] width 13 height 13
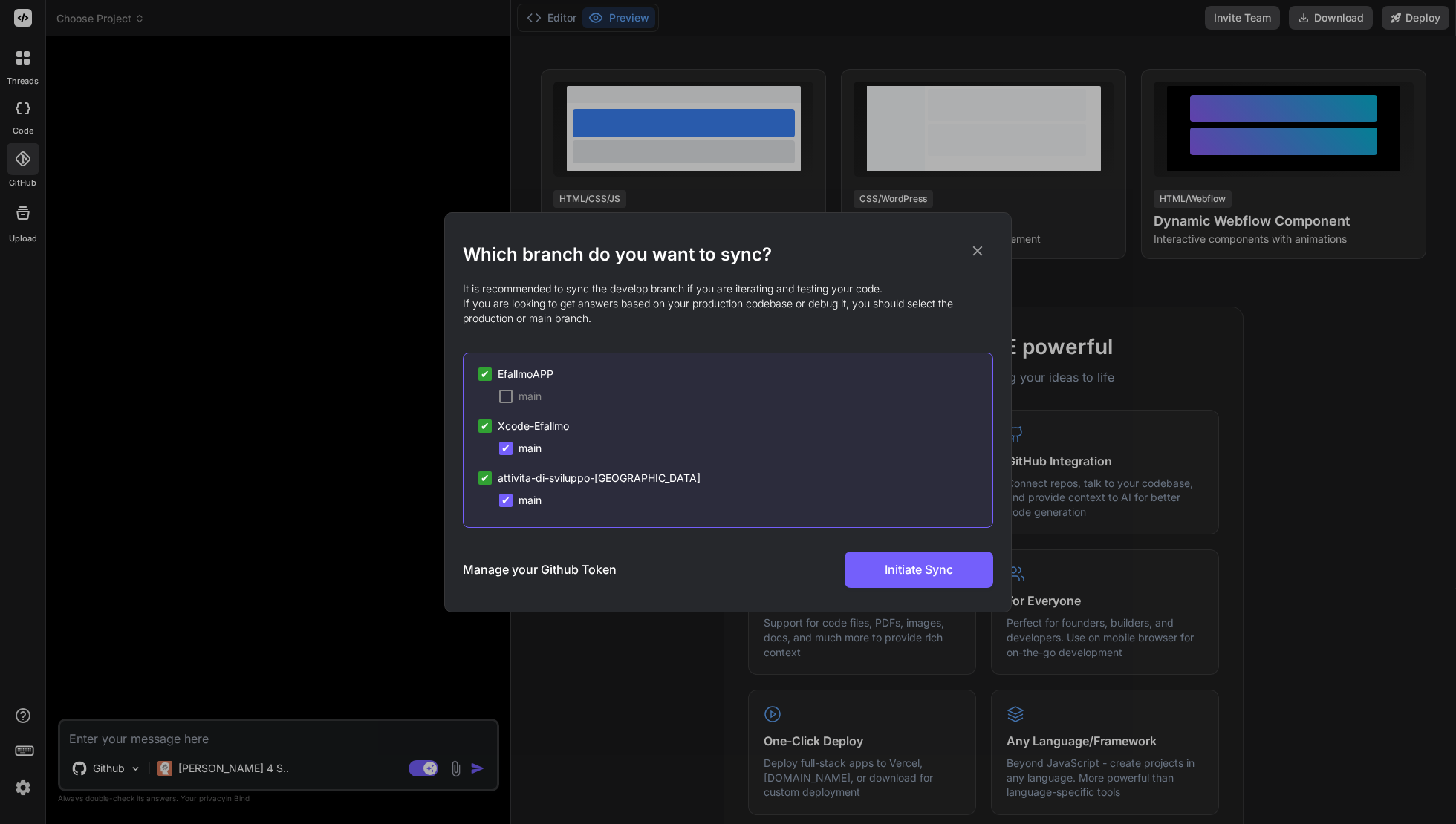
click at [503, 398] on div at bounding box center [506, 396] width 13 height 13
click at [905, 569] on span "Initiate Sync" at bounding box center [918, 570] width 68 height 18
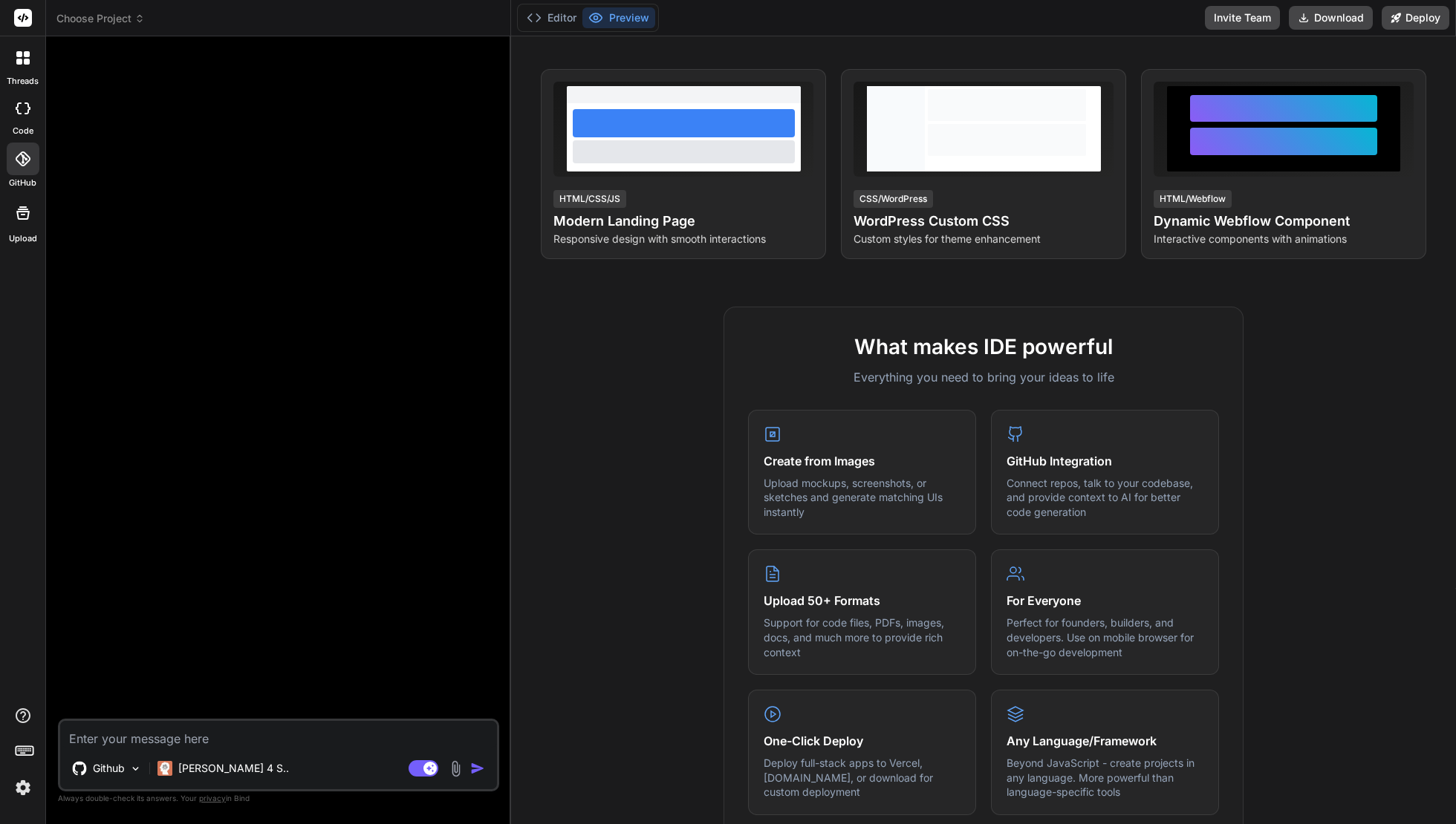
click at [222, 734] on textarea at bounding box center [278, 734] width 437 height 27
paste textarea "### Obiettivo del Progetto Voglio creare un'app iOS chiamata "Efallmo". L'idea …"
type textarea "### Obiettivo del Progetto Voglio creare un'app iOS chiamata "Efallmo". L'idea …"
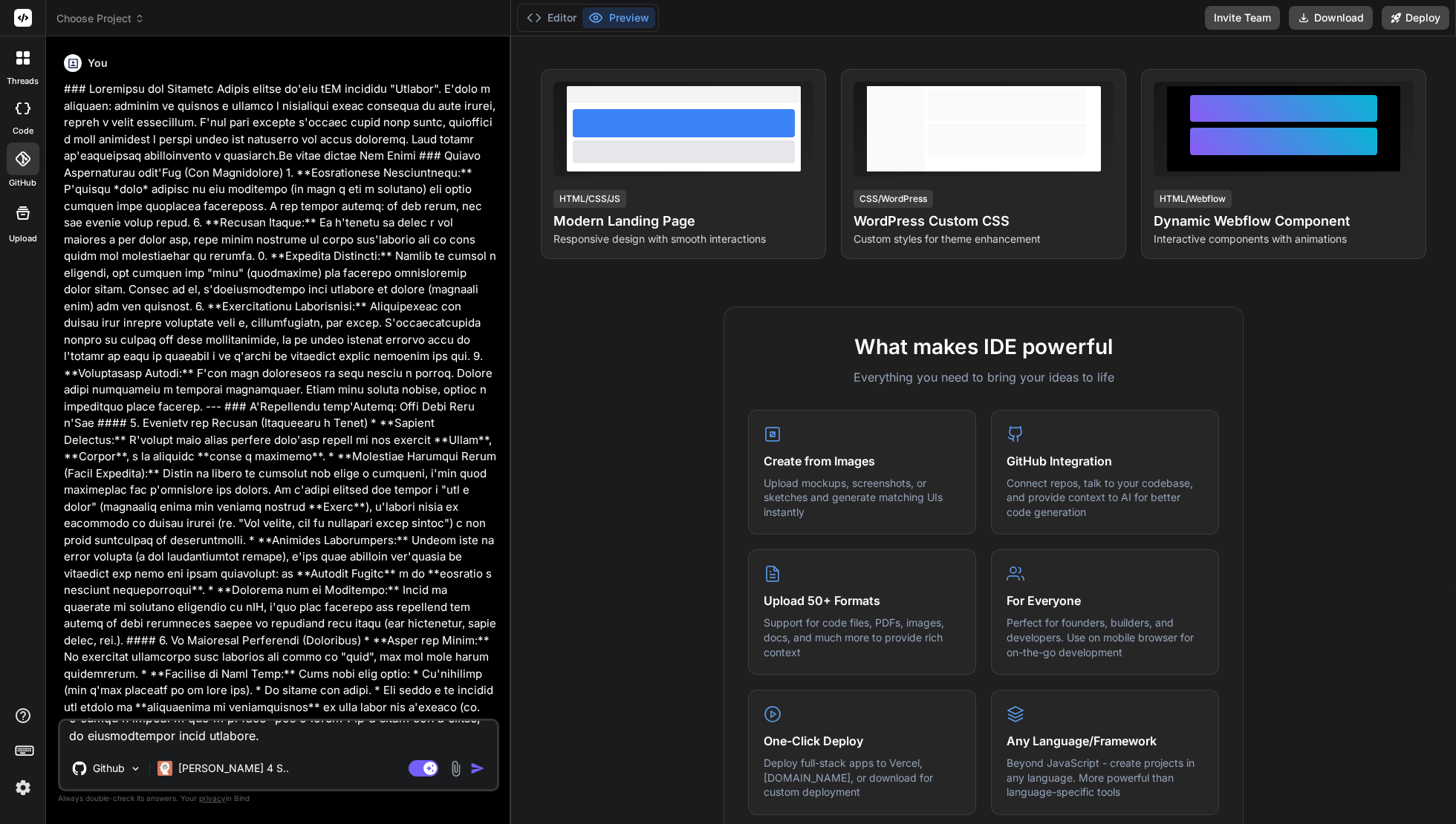
type textarea "x"
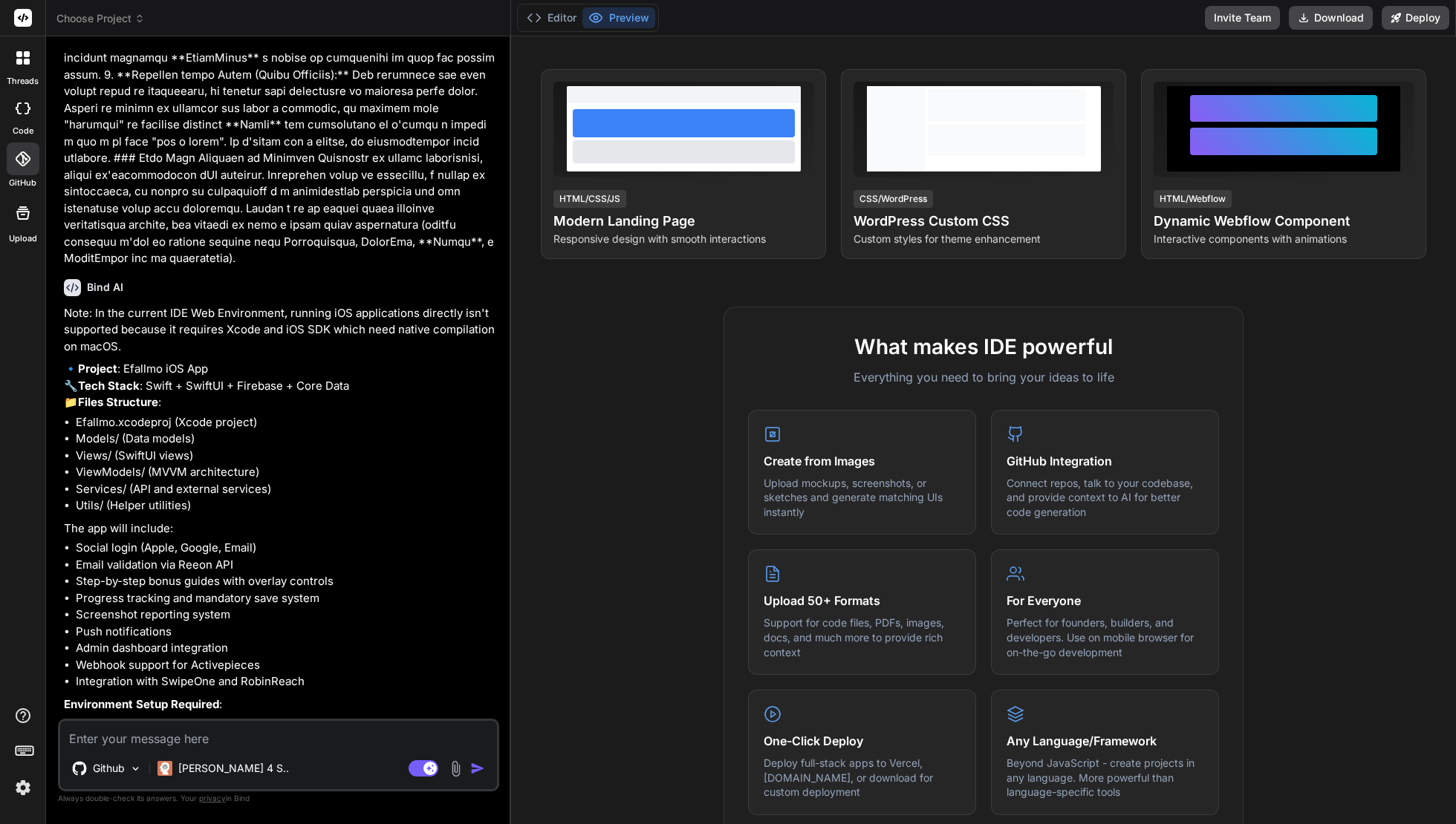
scroll to position [0, 0]
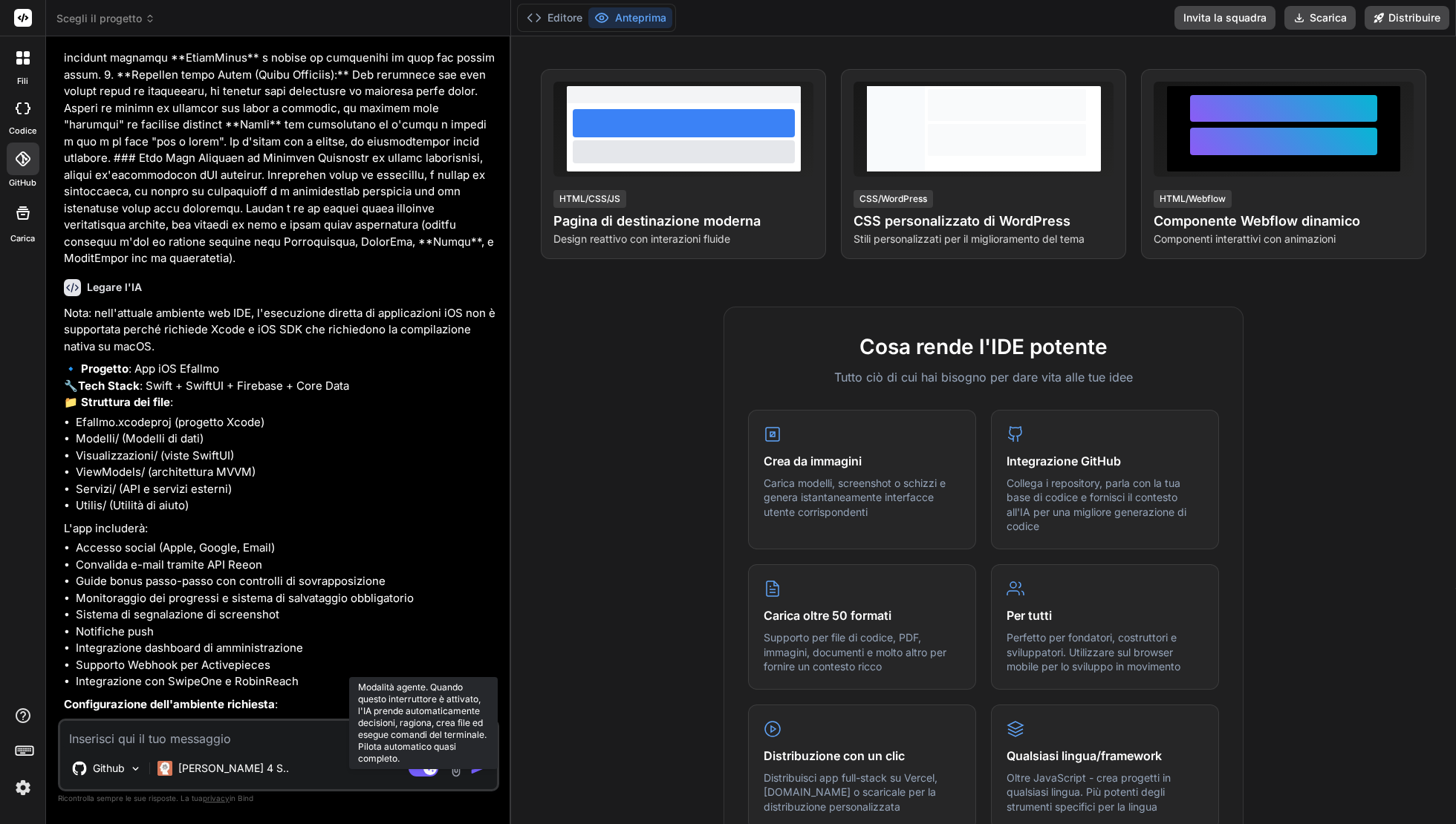
click at [423, 734] on rect at bounding box center [423, 768] width 30 height 16
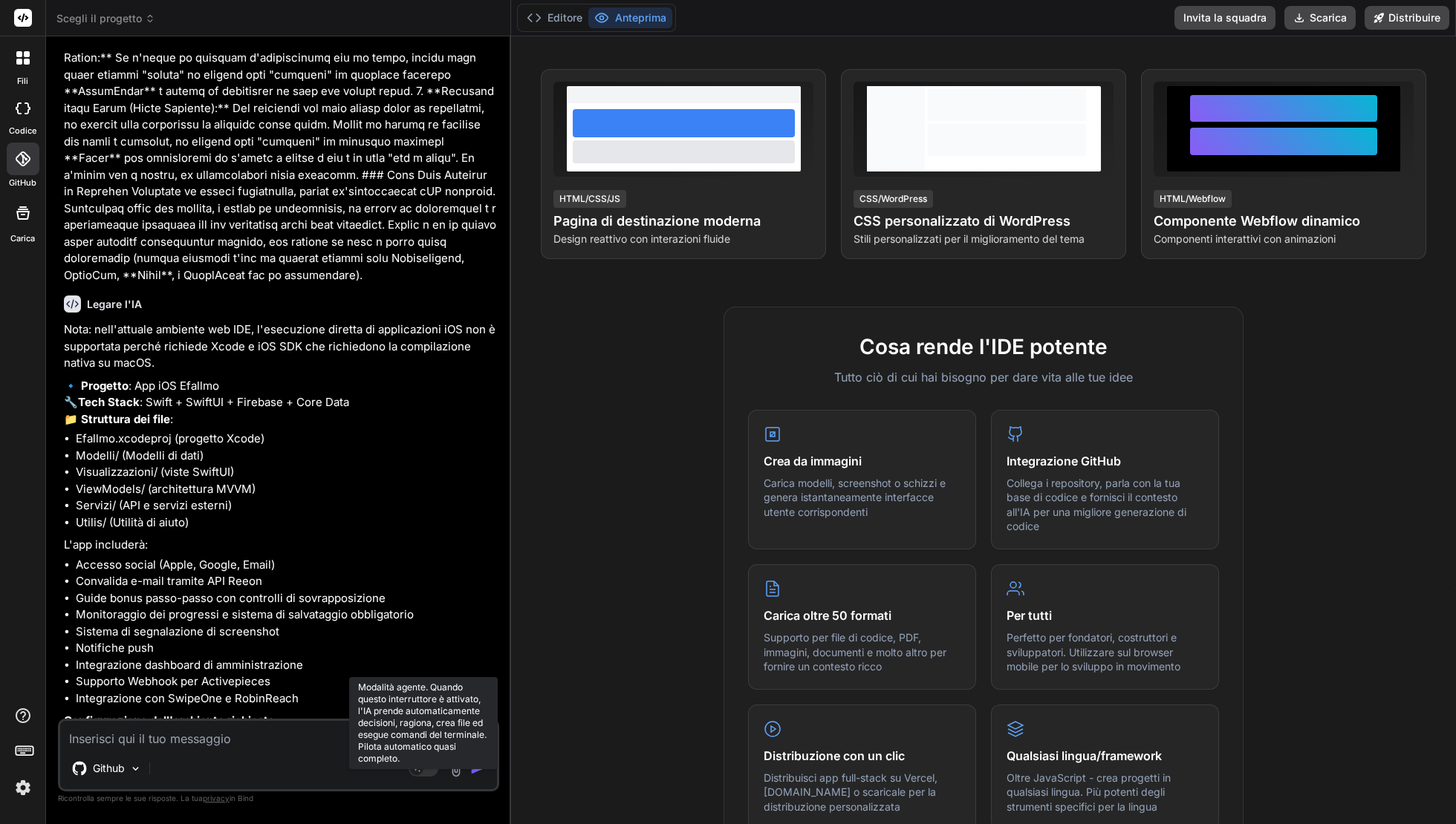
click at [426, 734] on rect at bounding box center [423, 768] width 30 height 16
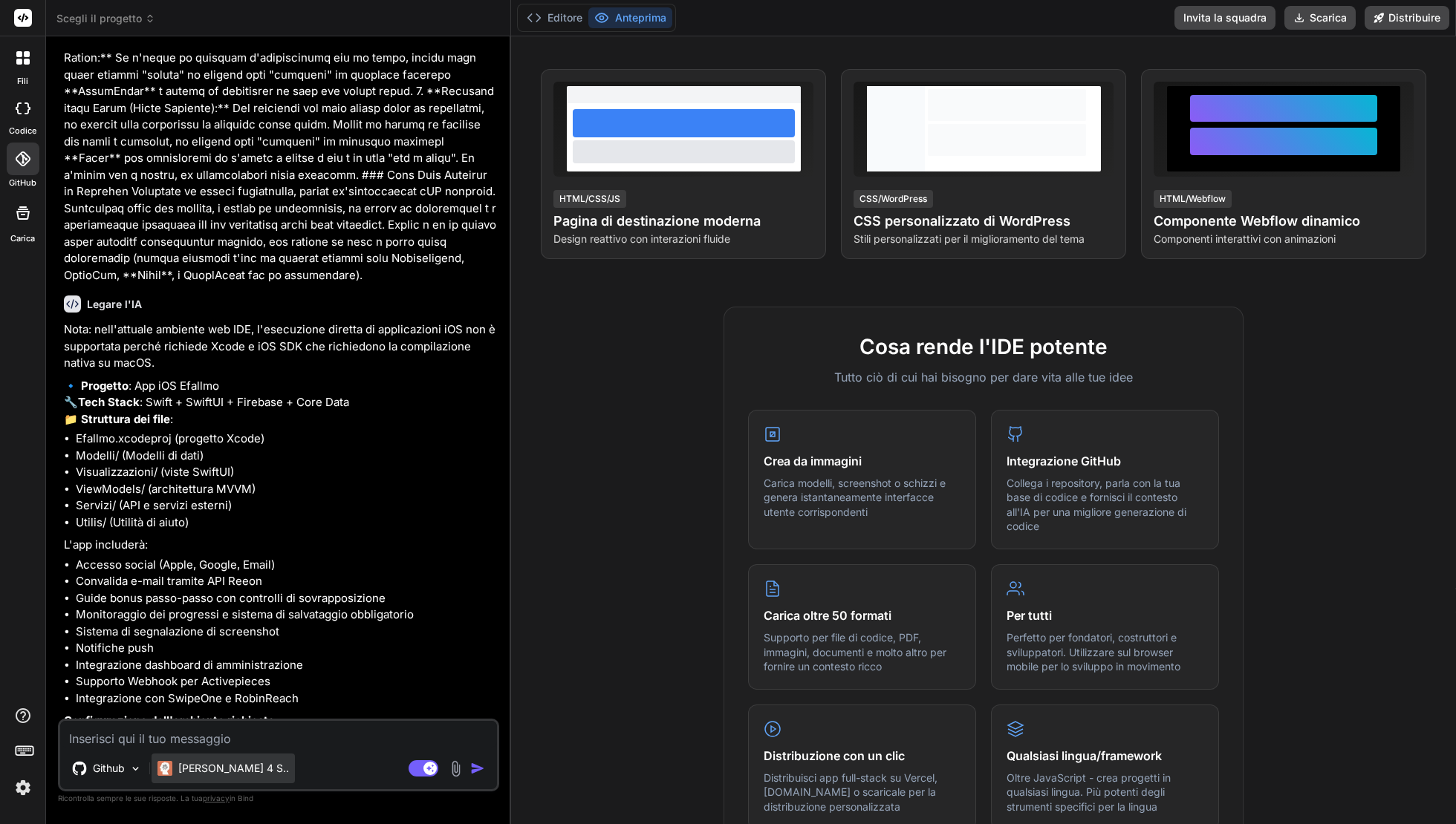
click at [215, 734] on p "Claudio 4 S.." at bounding box center [233, 768] width 111 height 15
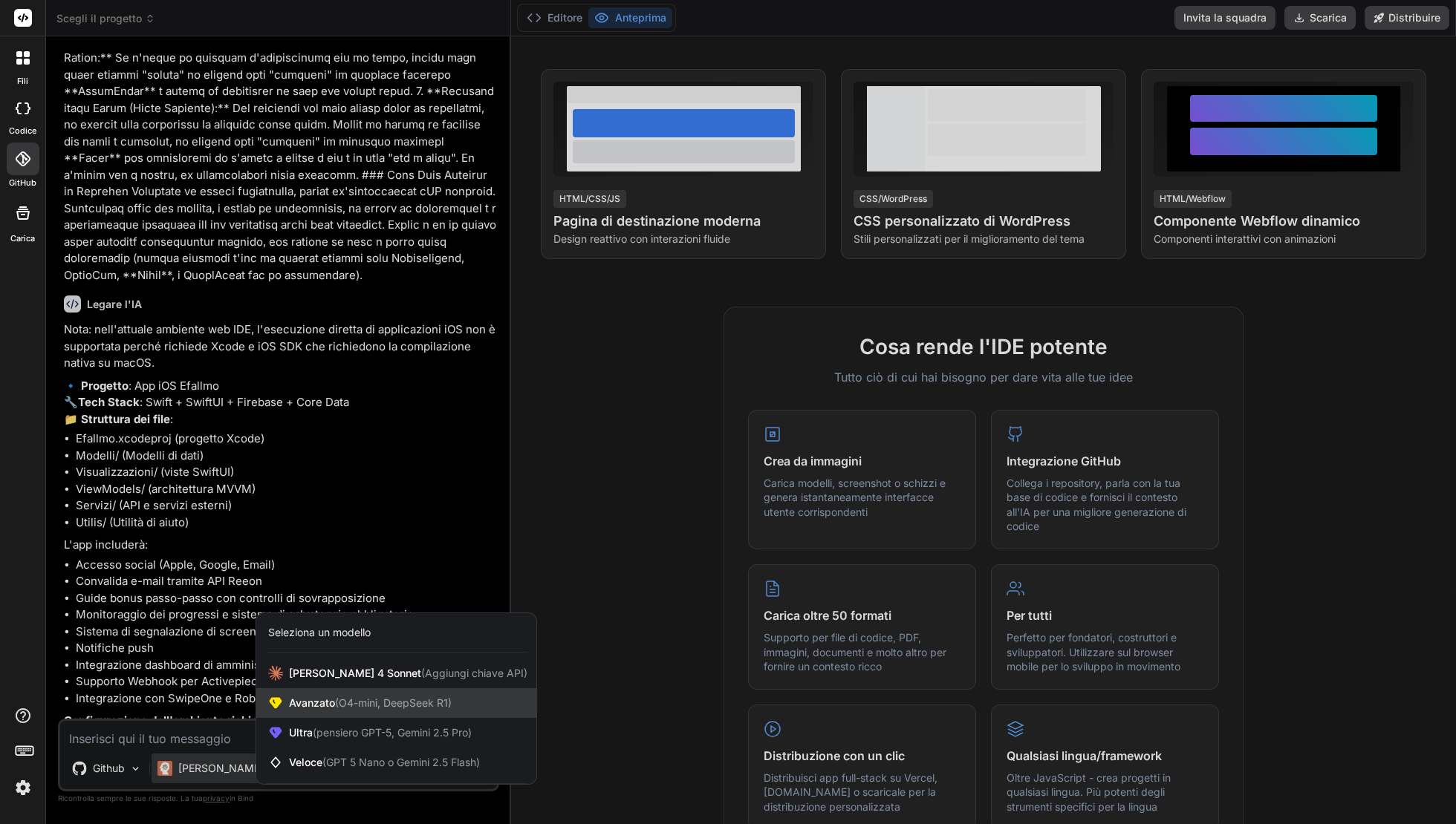
click at [378, 699] on span "(O4-mini, DeepSeek R1)" at bounding box center [393, 702] width 117 height 12
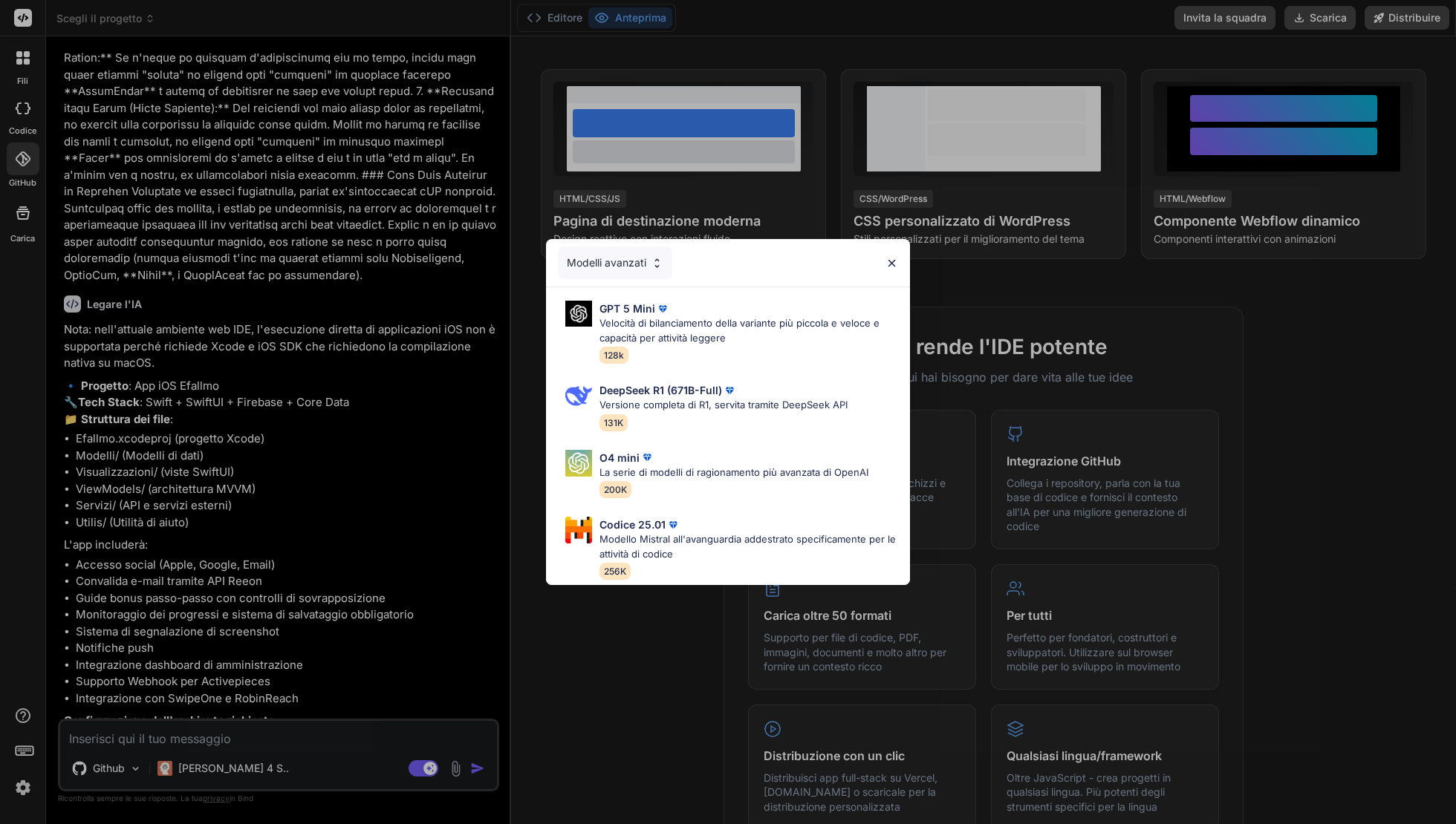
click at [613, 285] on div "Modelli avanzati" at bounding box center [728, 263] width 364 height 48
click at [615, 268] on div "Modelli avanzati" at bounding box center [614, 263] width 114 height 33
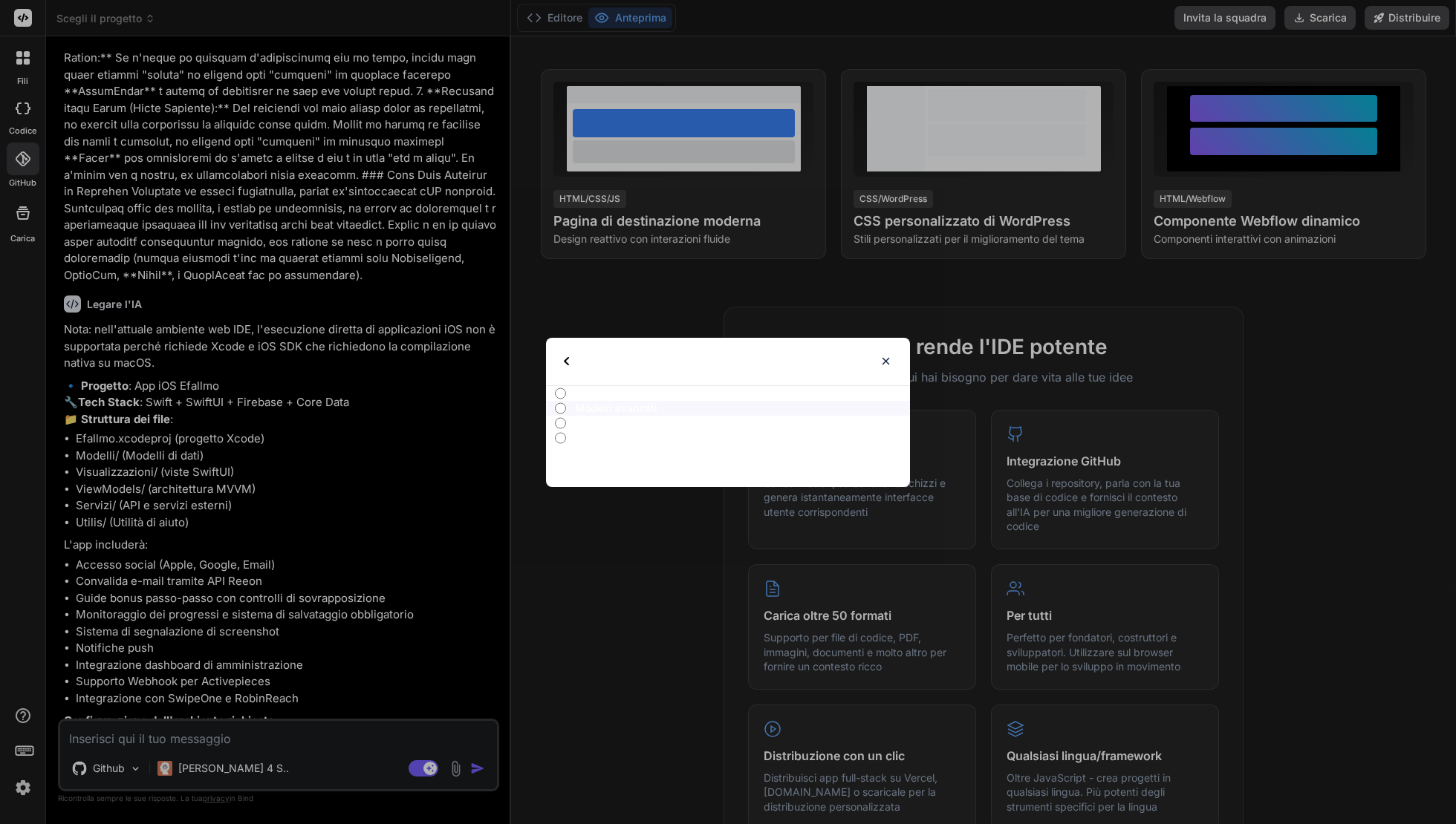
click at [327, 698] on div "Seleziona il tipo Tutti Modelli avanzati Modelli Ultra Modelli veloci" at bounding box center [728, 412] width 1456 height 824
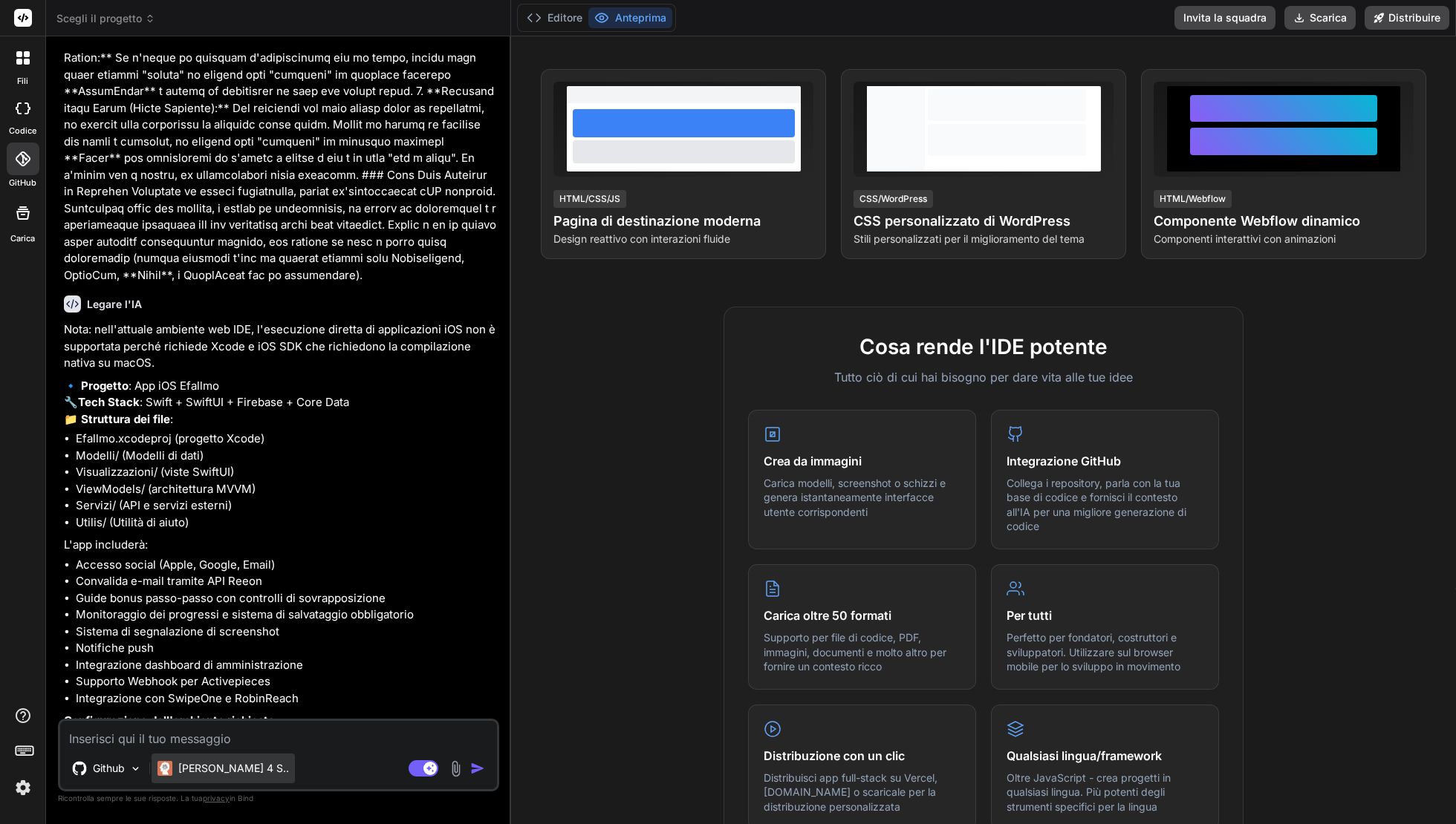
click at [221, 734] on p "Claudio 4 S.." at bounding box center [233, 768] width 111 height 15
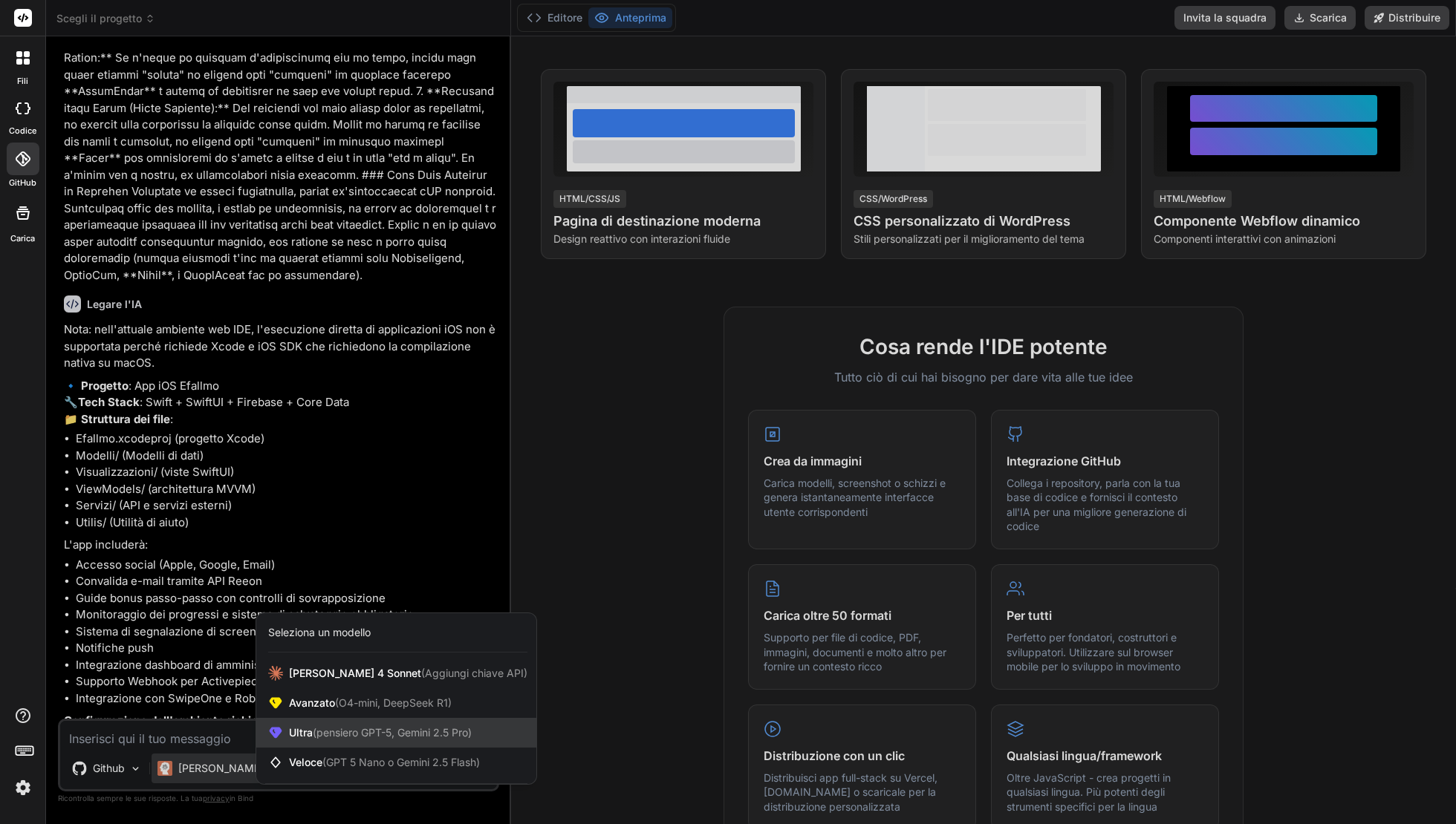
click at [351, 732] on span "(pensiero GPT-5, Gemini 2.5 Pro)" at bounding box center [393, 731] width 159 height 12
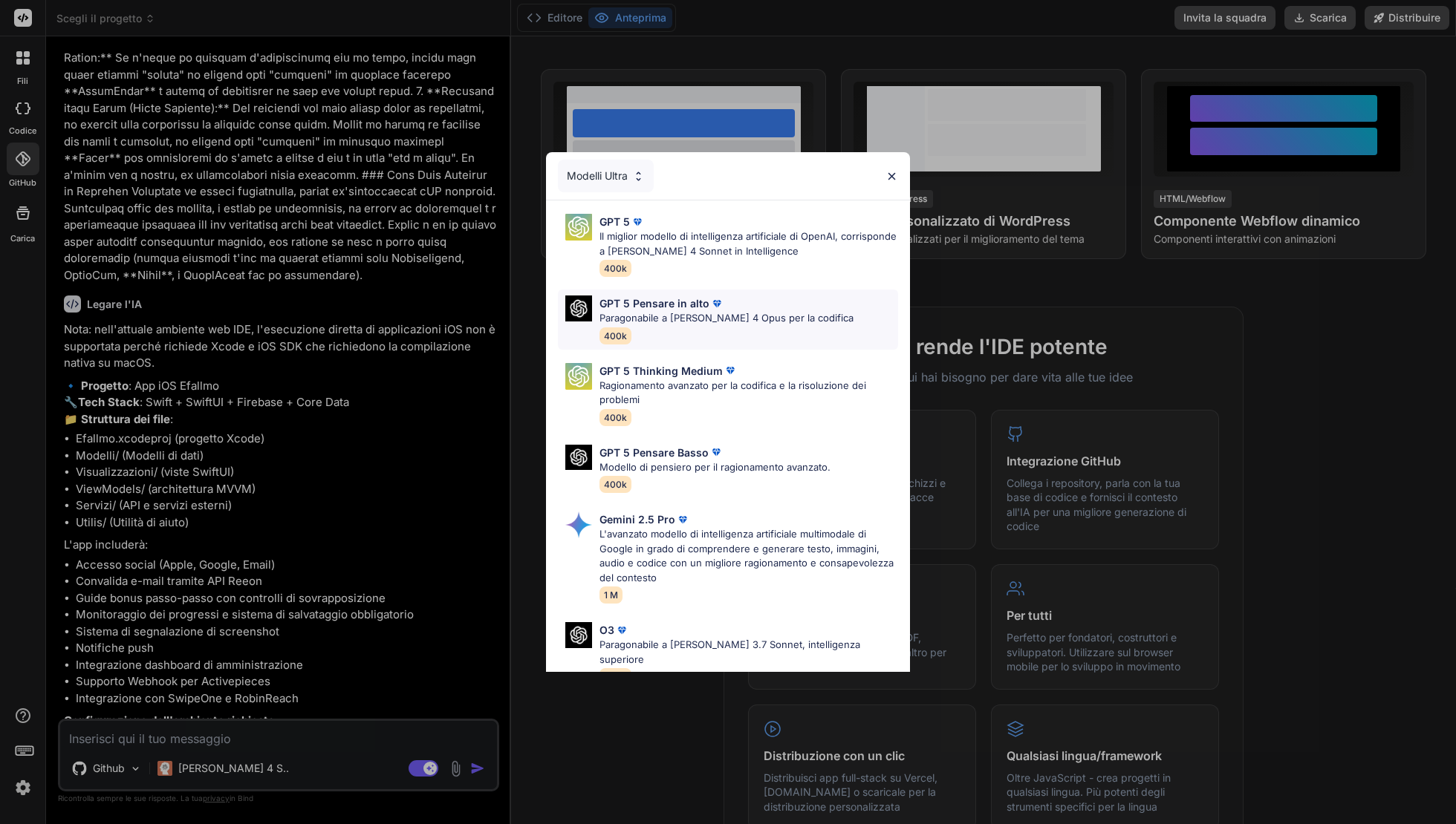
click at [821, 300] on div "GPT 5 Pensare in alto Paragonabile a Claude 4 Opus per la codifica 400k" at bounding box center [728, 319] width 340 height 60
type textarea "x"
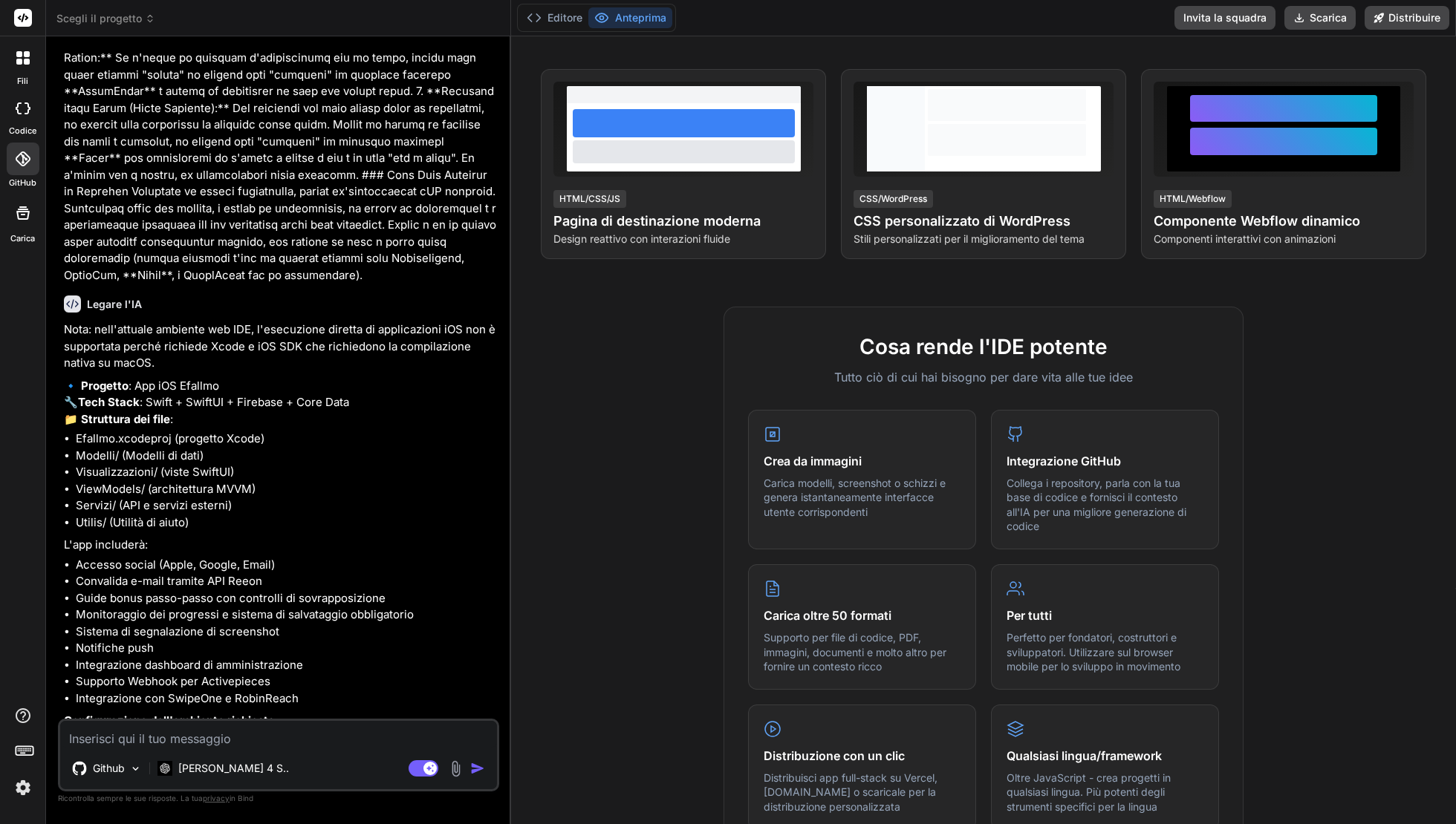
click at [217, 731] on textarea at bounding box center [278, 734] width 437 height 27
type textarea "i"
type textarea "x"
type textarea "in"
type textarea "x"
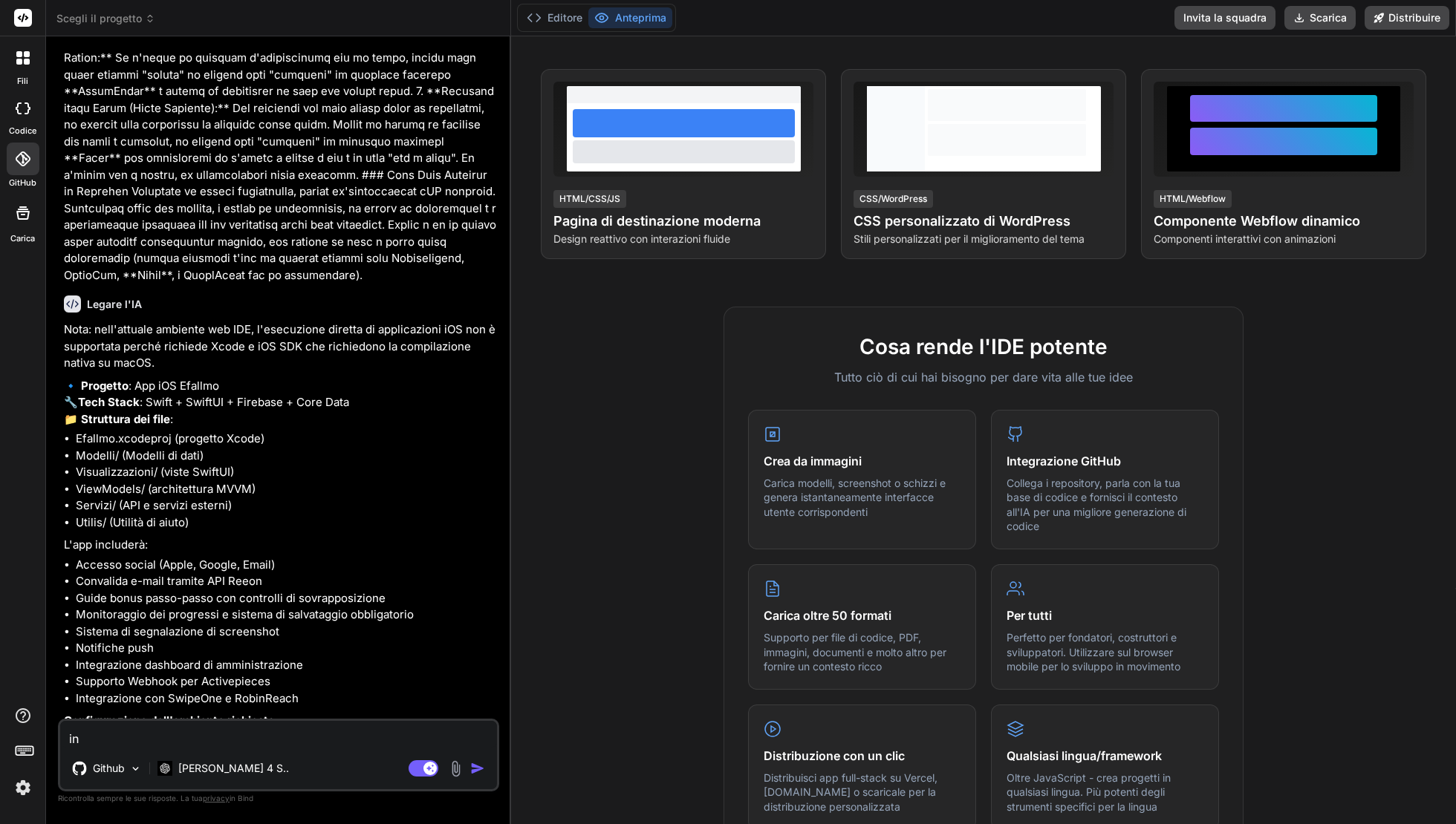
type textarea "inv"
type textarea "x"
type textarea "inve"
type textarea "x"
type textarea "invec"
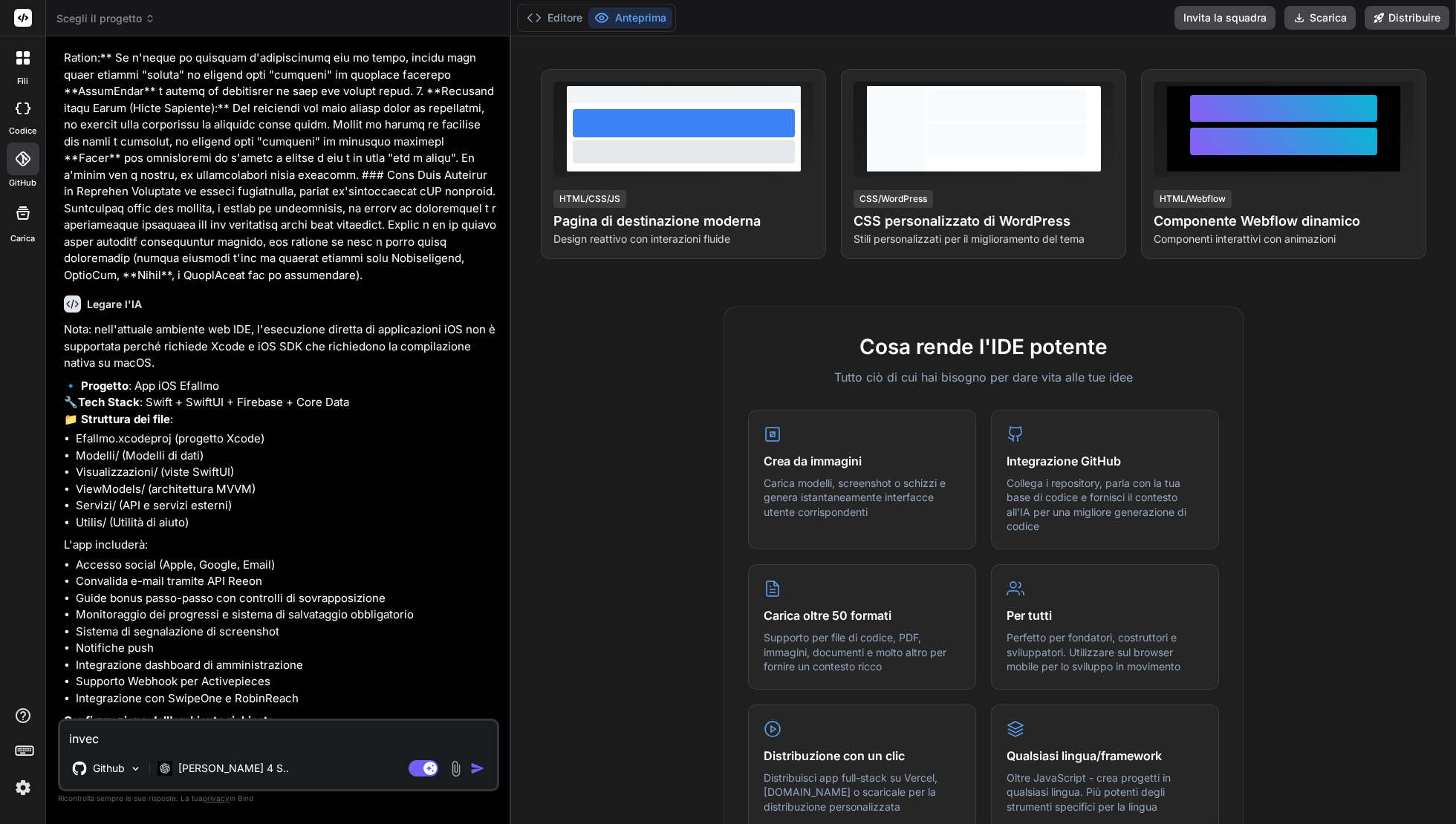
type textarea "x"
type textarea "invece"
type textarea "x"
type textarea "invece"
type textarea "x"
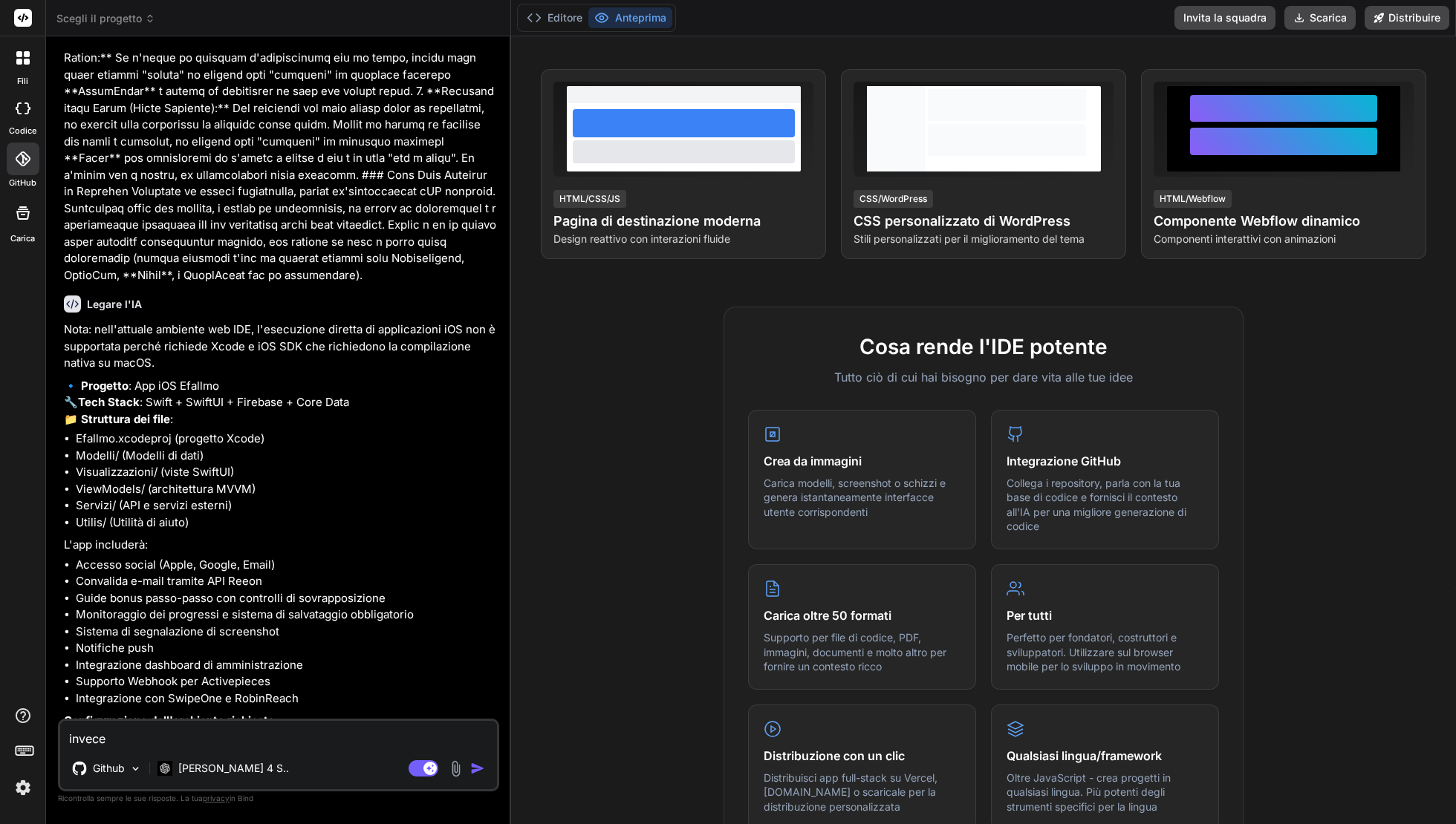
type textarea "invece d"
type textarea "x"
type textarea "invece di"
type textarea "x"
type textarea "invece di"
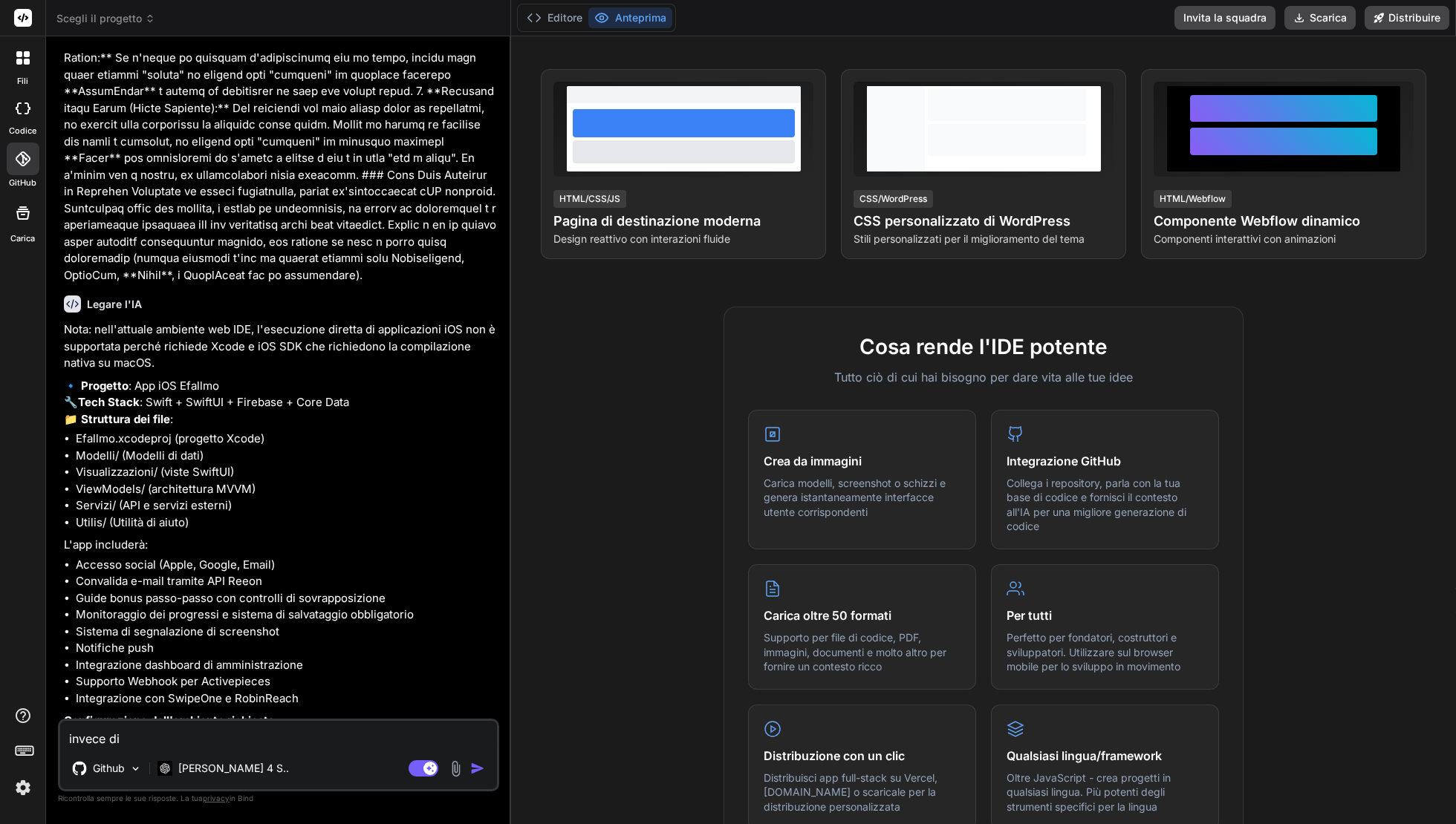
type textarea "x"
type textarea "invece di f"
type textarea "x"
type textarea "invece di"
type textarea "x"
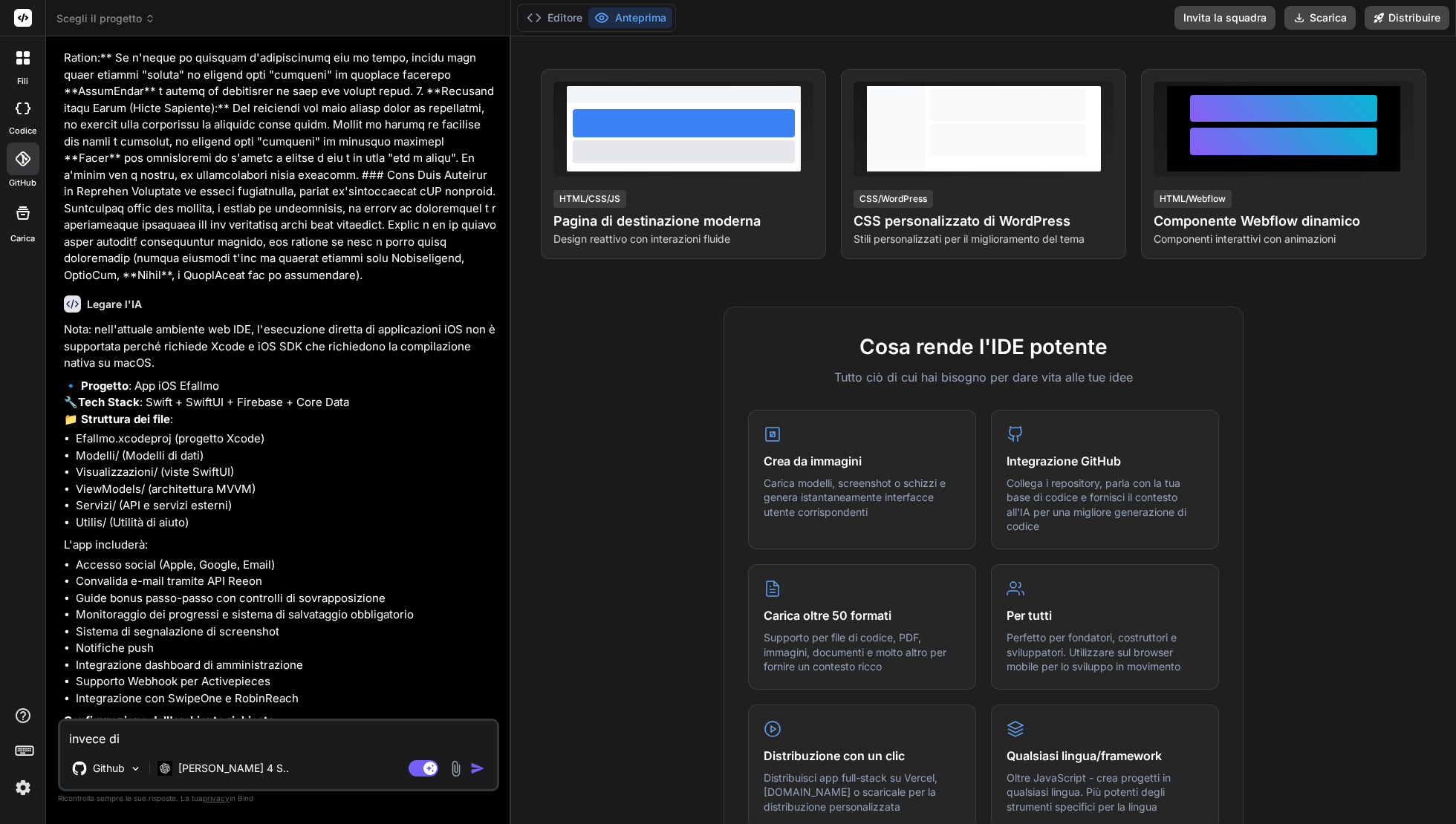
type textarea "invece di F"
type textarea "x"
type textarea "invece di Fi"
type textarea "x"
type textarea "invece di Fir"
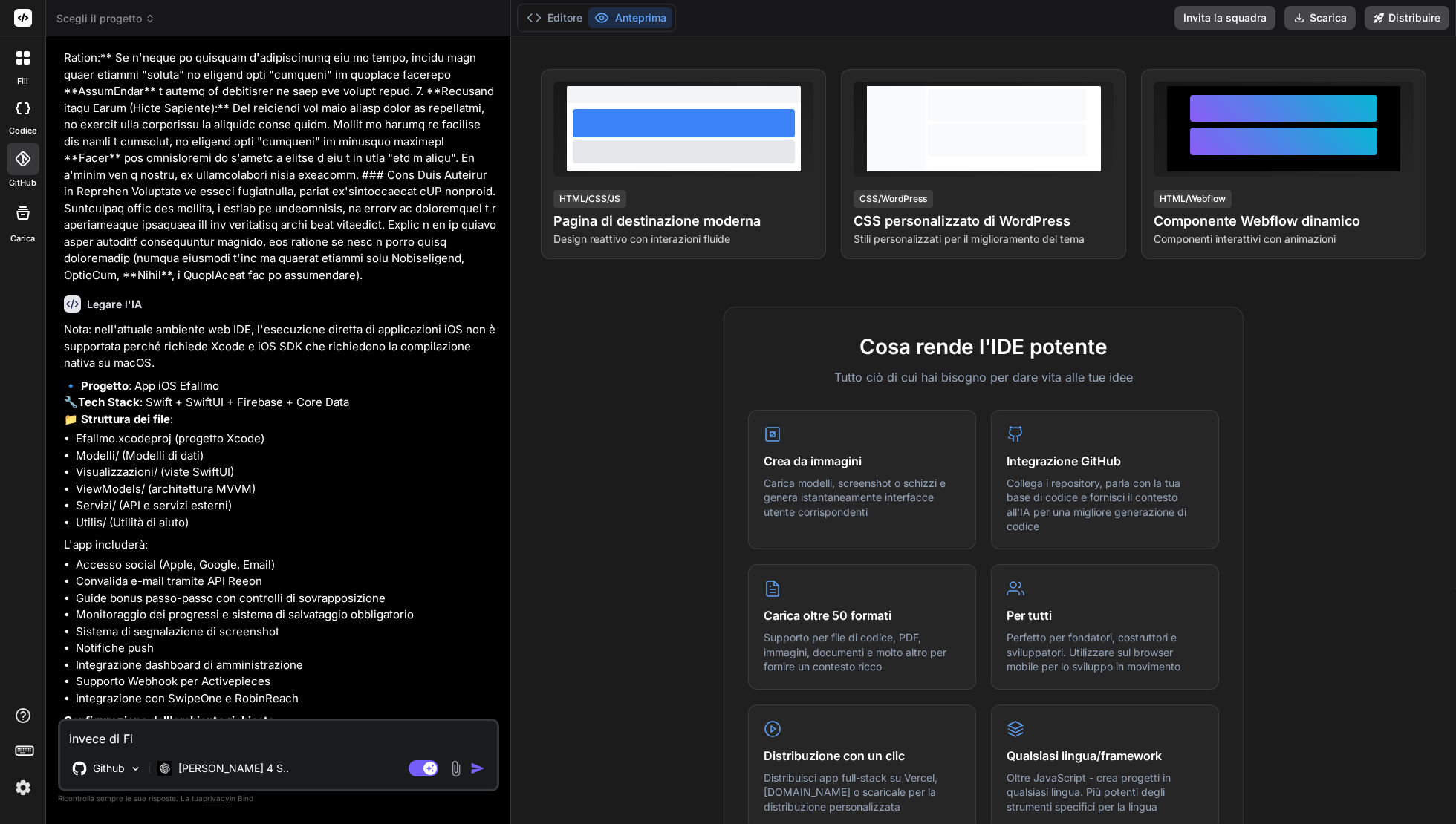
type textarea "x"
type textarea "invece di Fire"
type textarea "x"
type textarea "invece di Fireb"
type textarea "x"
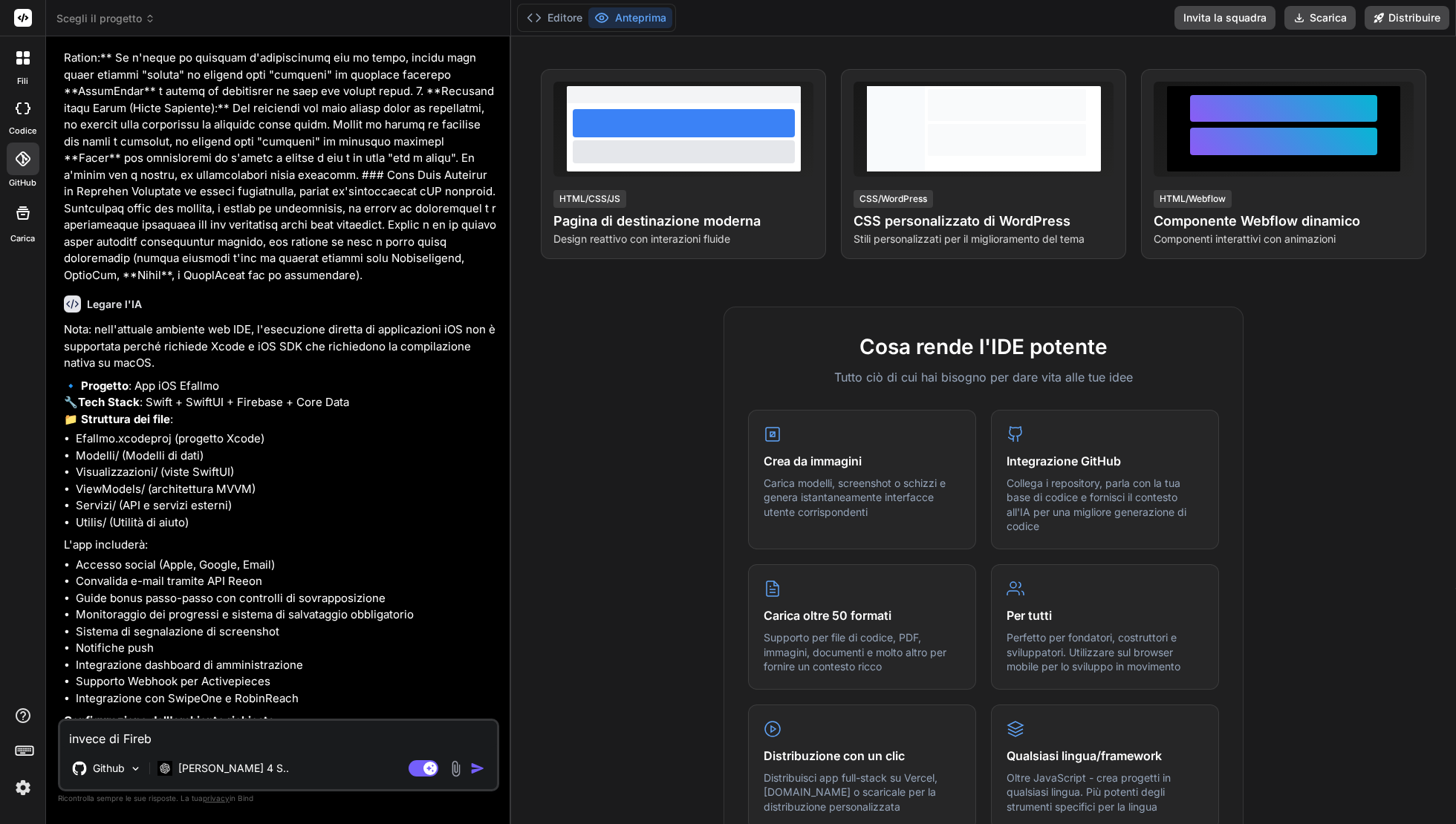
type textarea "invece di Firebi"
type textarea "x"
type textarea "invece di Fireb"
type textarea "x"
type textarea "invece di Fireba"
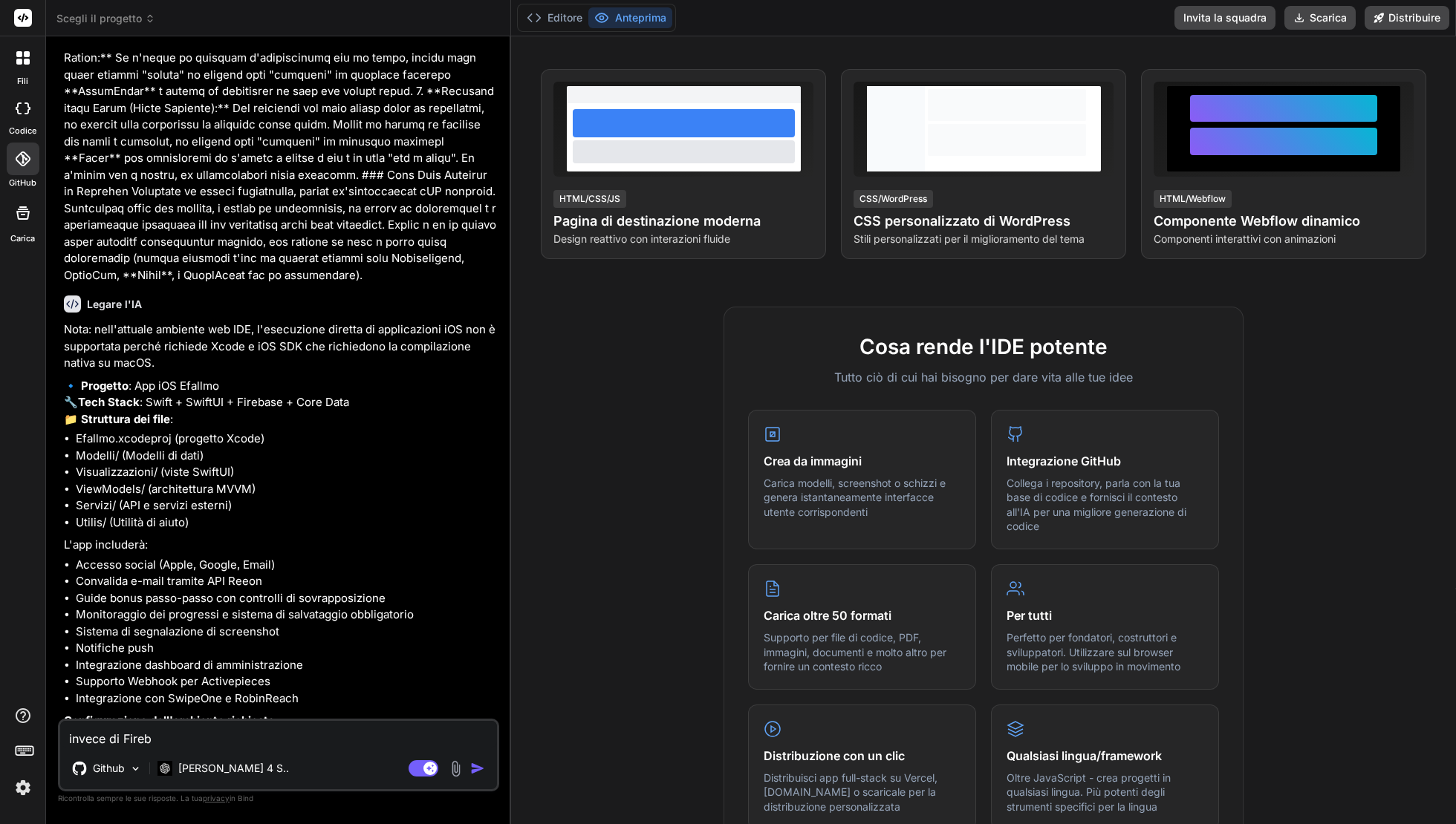
type textarea "x"
type textarea "invece di Firebas"
type textarea "x"
type textarea "invece di Firebase"
type textarea "x"
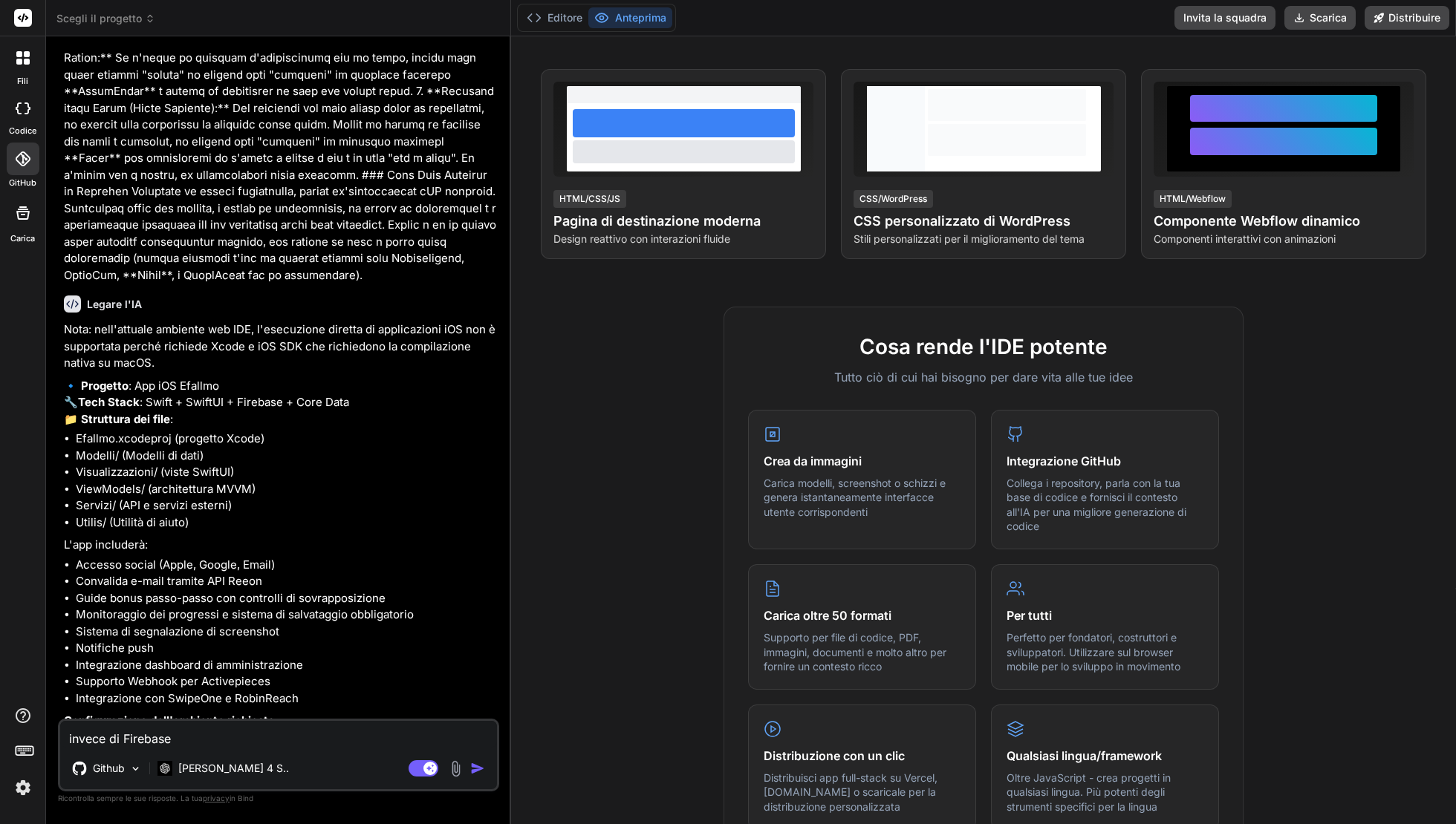
type textarea "invece di Firebase"
type textarea "x"
type textarea "invece di Firebase u"
type textarea "x"
type textarea "invece di Firebase us"
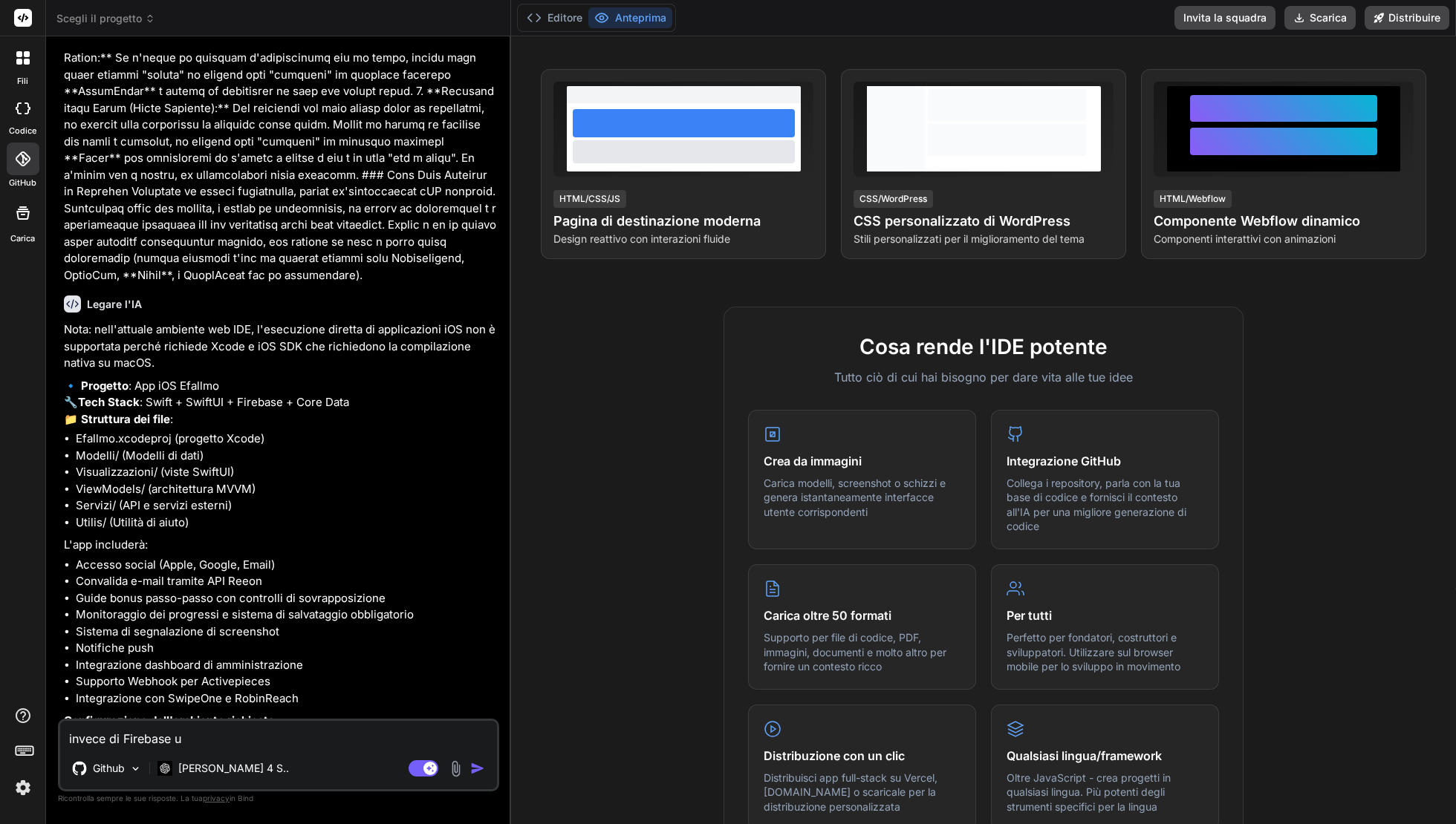
type textarea "x"
type textarea "invece di Firebase usi"
type textarea "x"
type textarea "invece di Firebase usia"
type textarea "x"
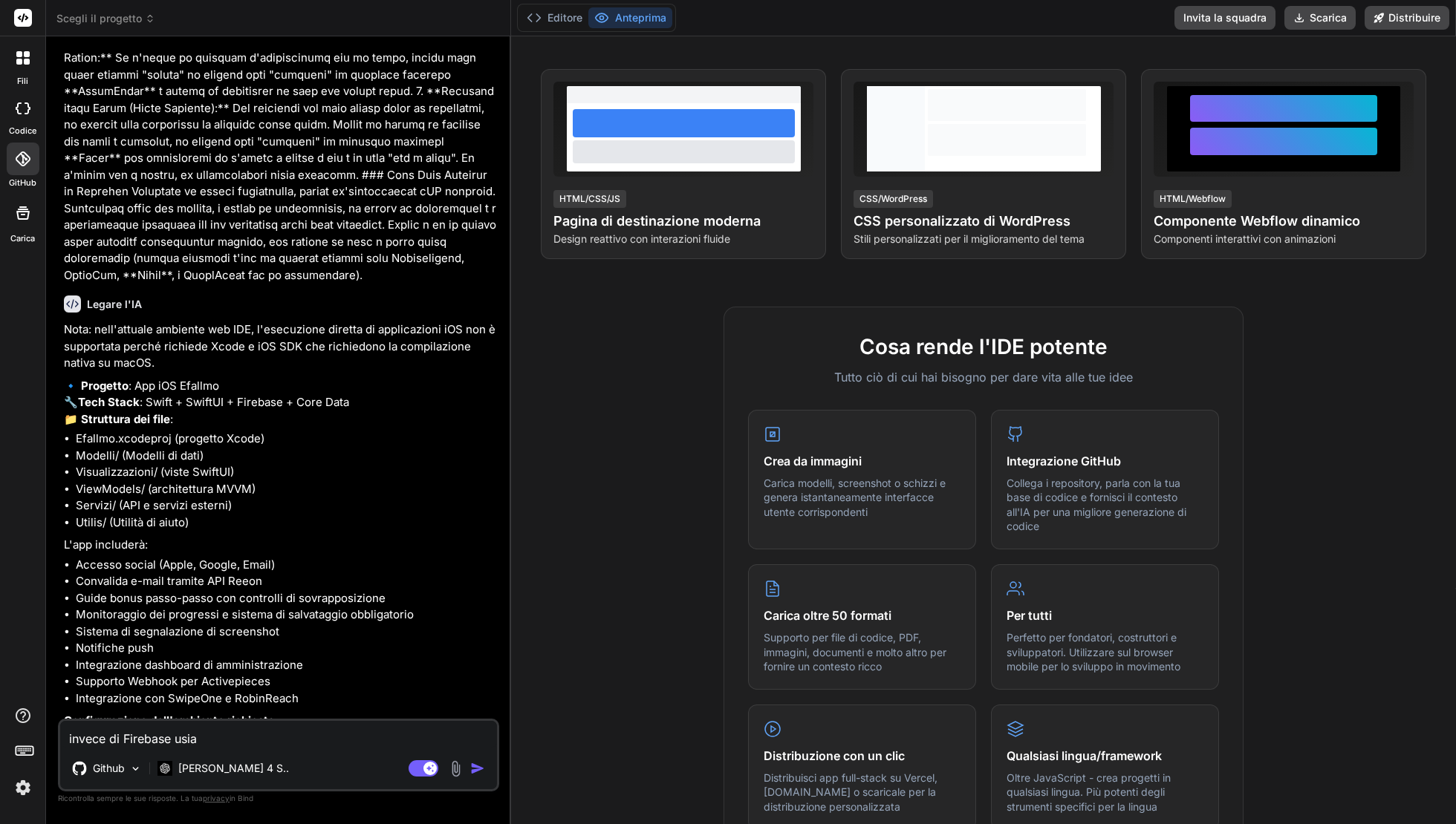
type textarea "invece di Firebase usiam"
type textarea "x"
click at [477, 734] on img "button" at bounding box center [477, 768] width 15 height 15
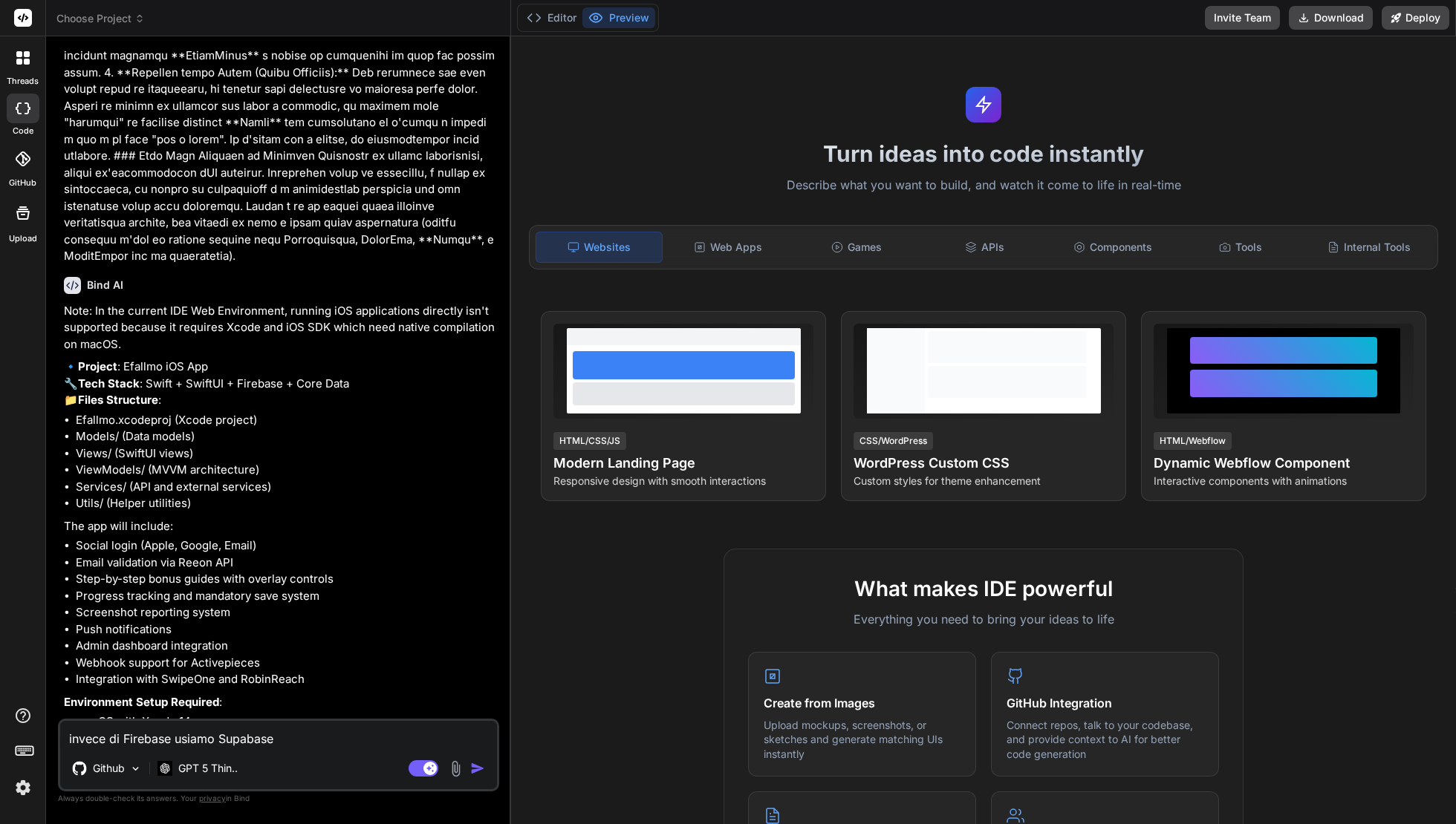
scroll to position [1367, 0]
click at [480, 770] on img "button" at bounding box center [477, 768] width 15 height 15
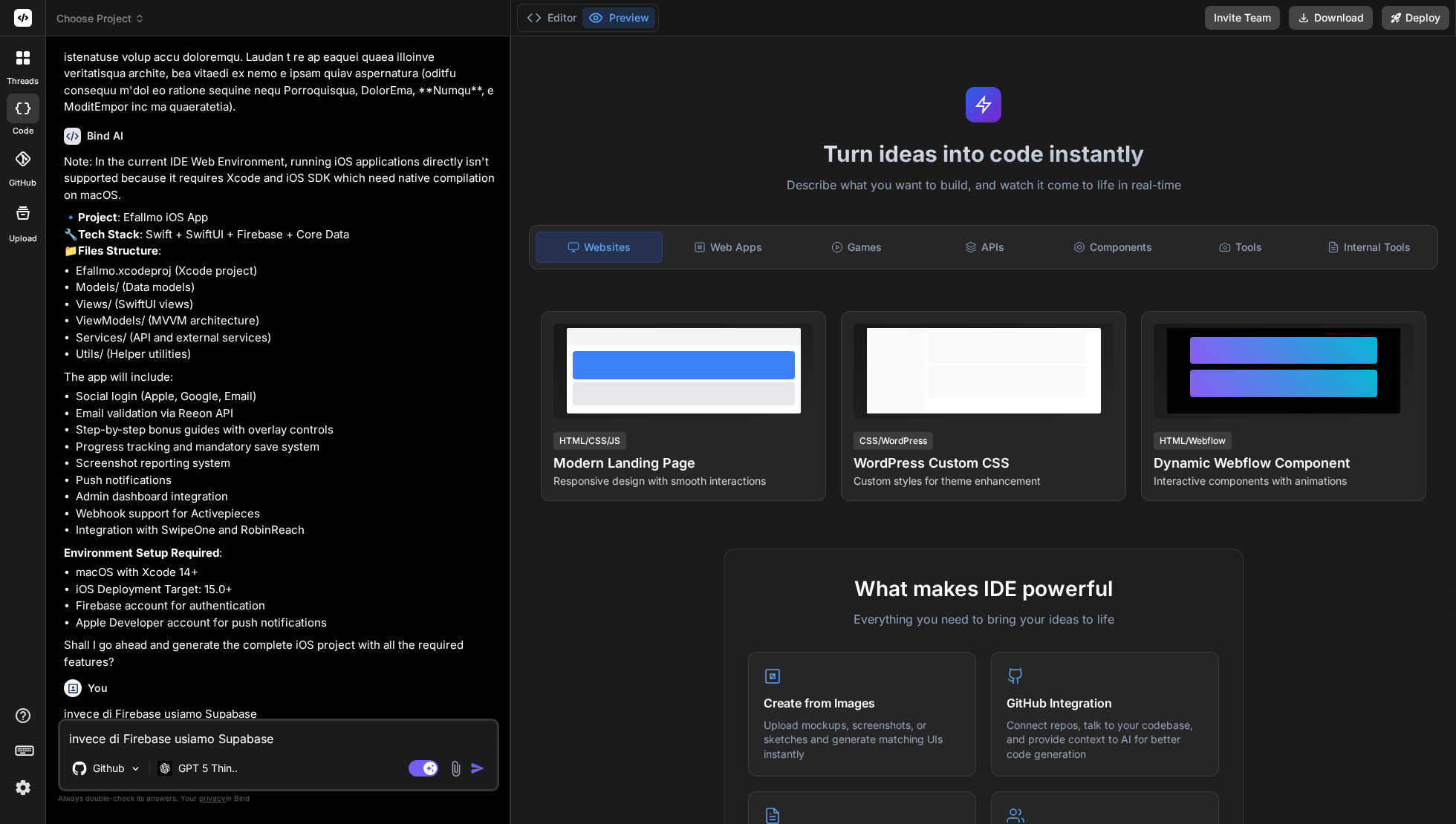
scroll to position [1518, 0]
click at [128, 767] on div "Github" at bounding box center [106, 768] width 81 height 30
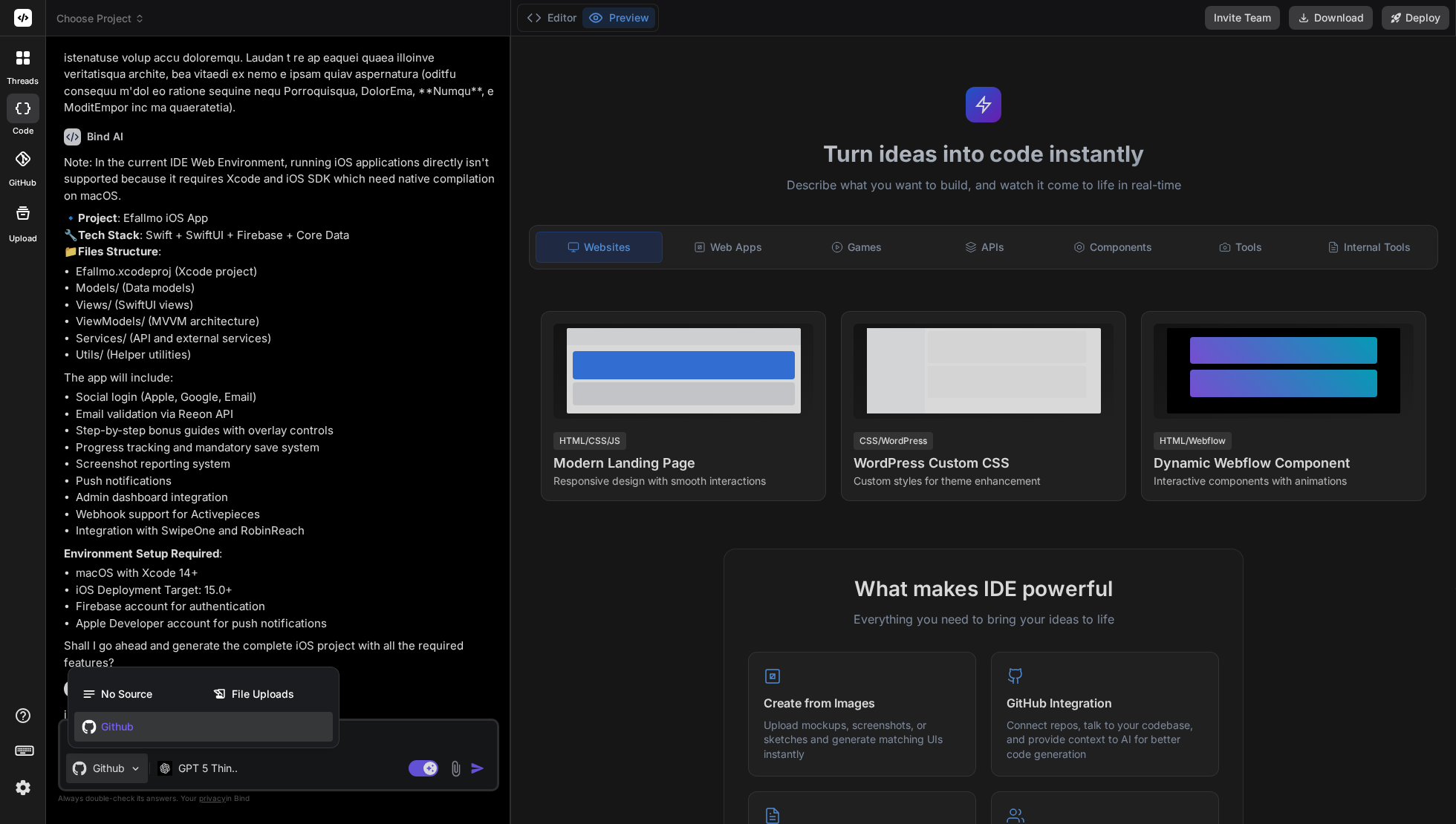
click at [120, 770] on div at bounding box center [728, 412] width 1456 height 824
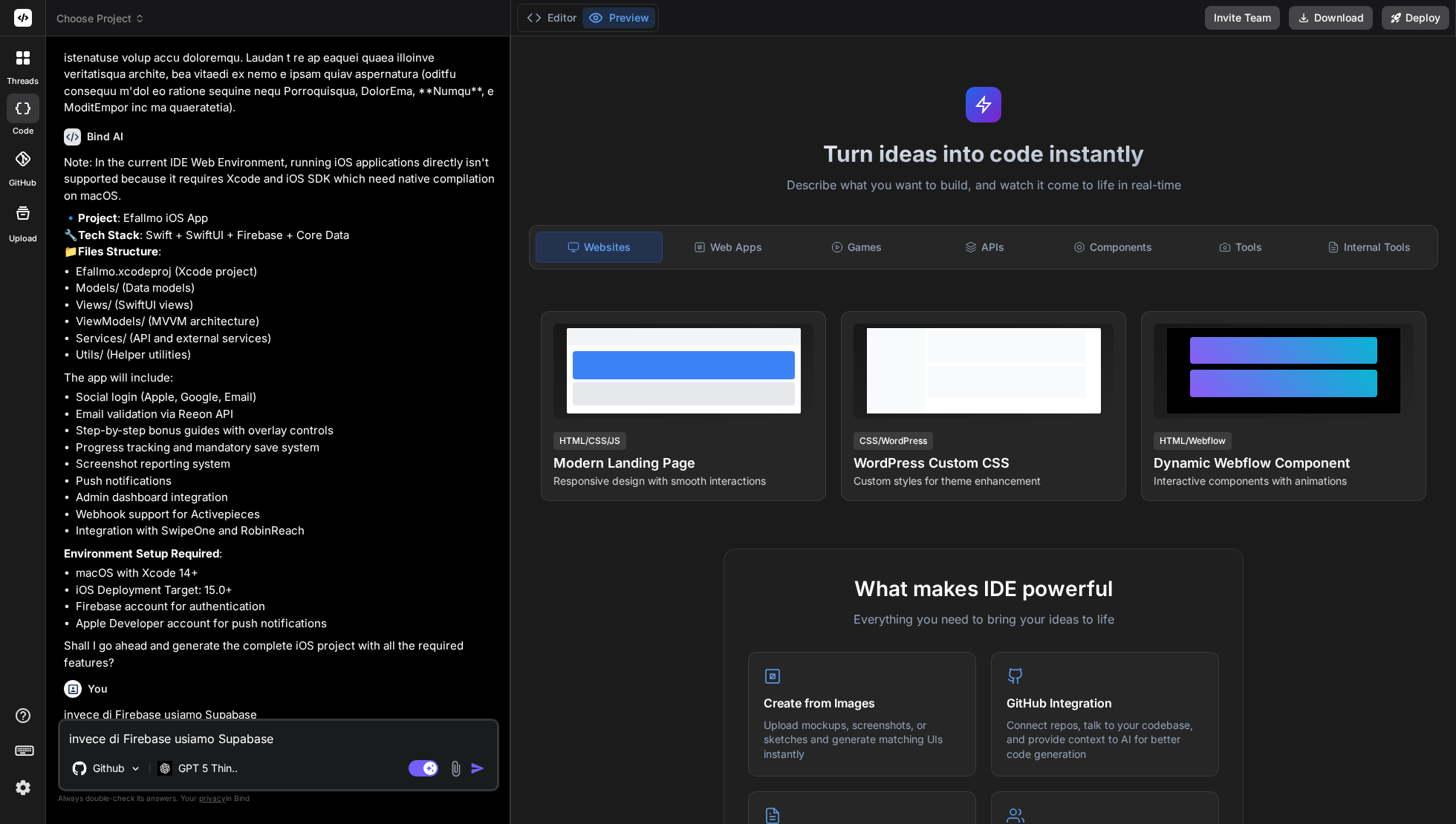
click at [24, 160] on icon at bounding box center [23, 158] width 15 height 15
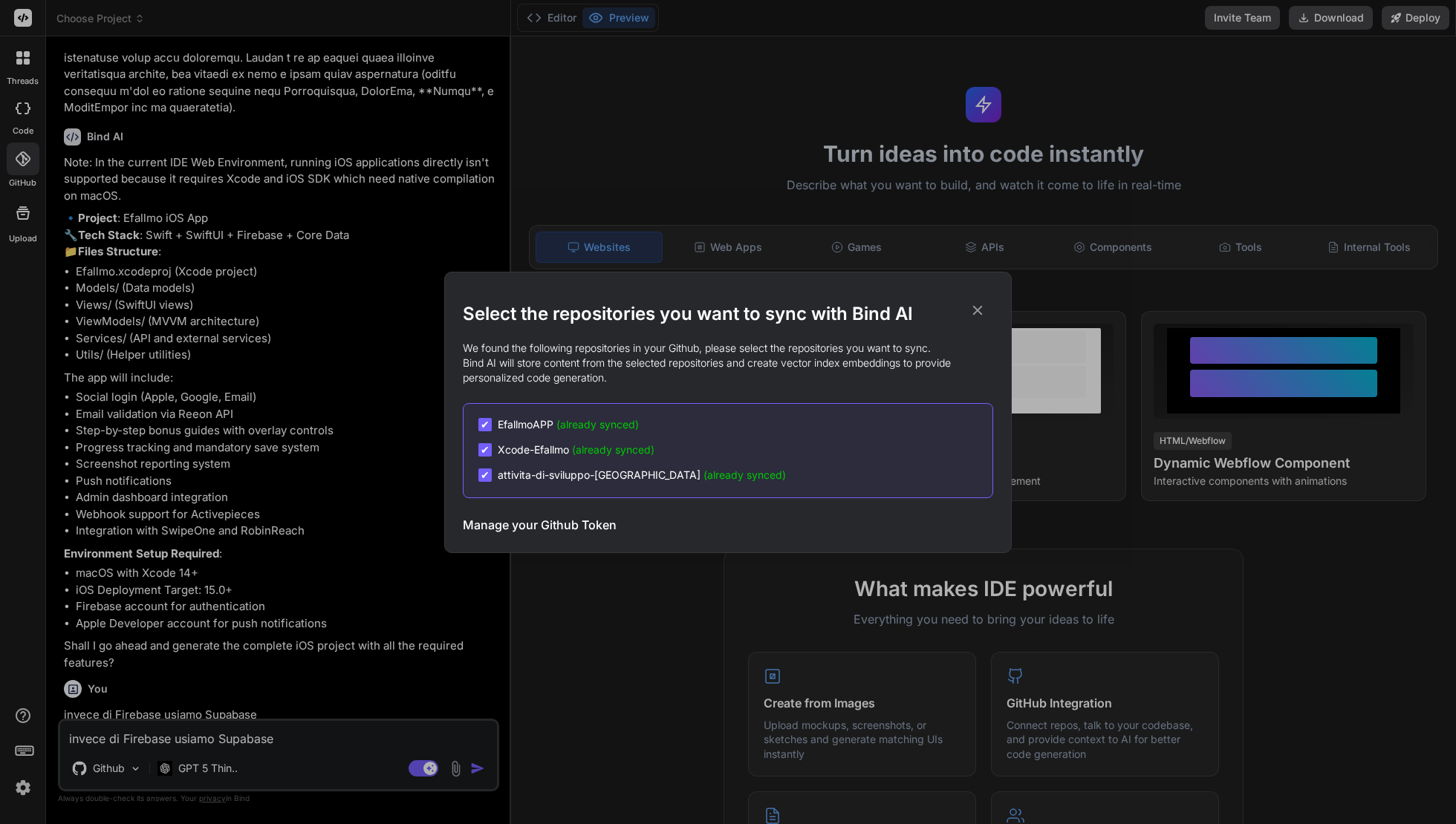
click at [973, 314] on icon at bounding box center [978, 310] width 10 height 10
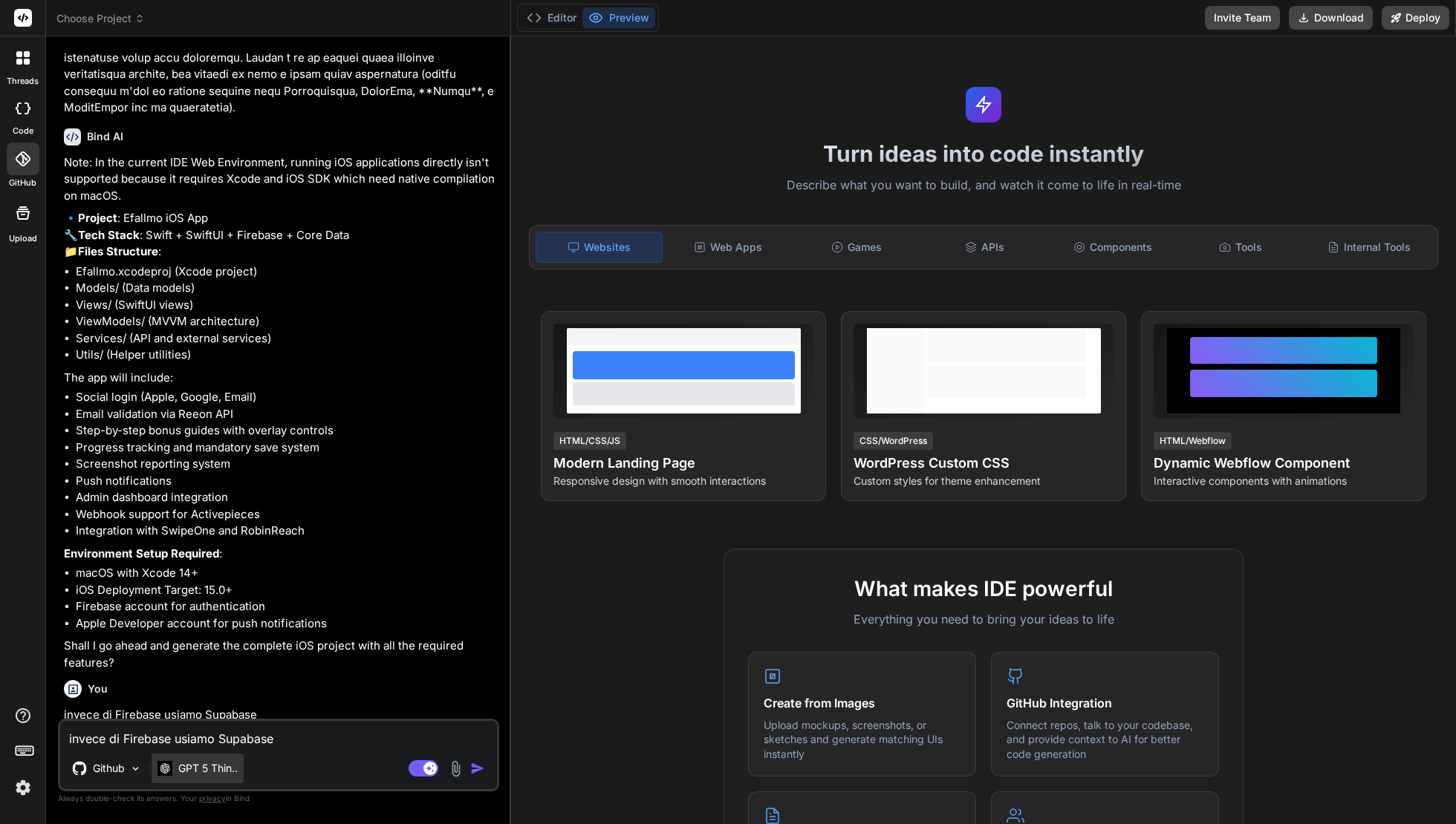
click at [189, 764] on p "GPT 5 Thin.." at bounding box center [208, 768] width 59 height 15
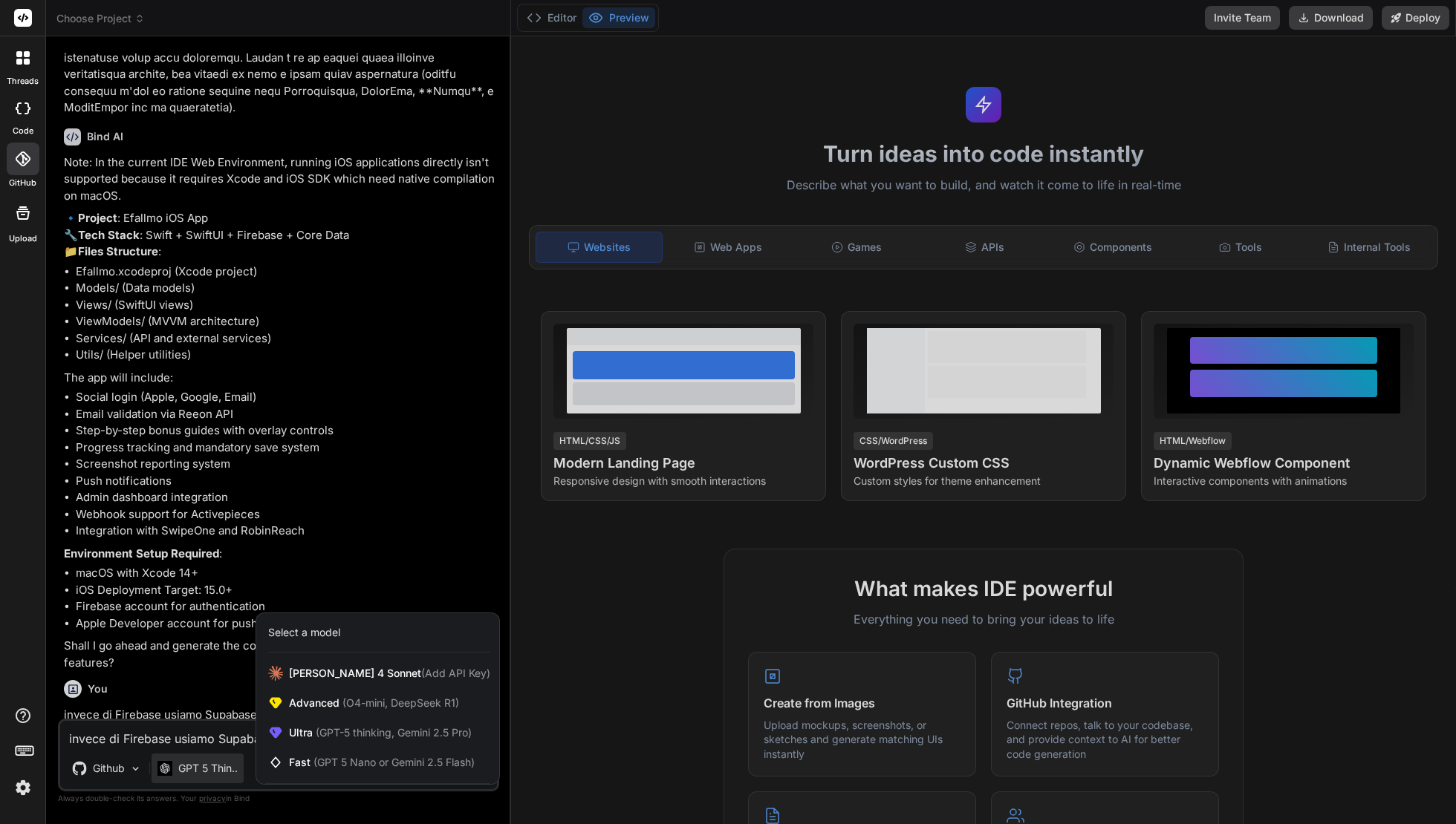
click at [189, 764] on div at bounding box center [728, 412] width 1456 height 824
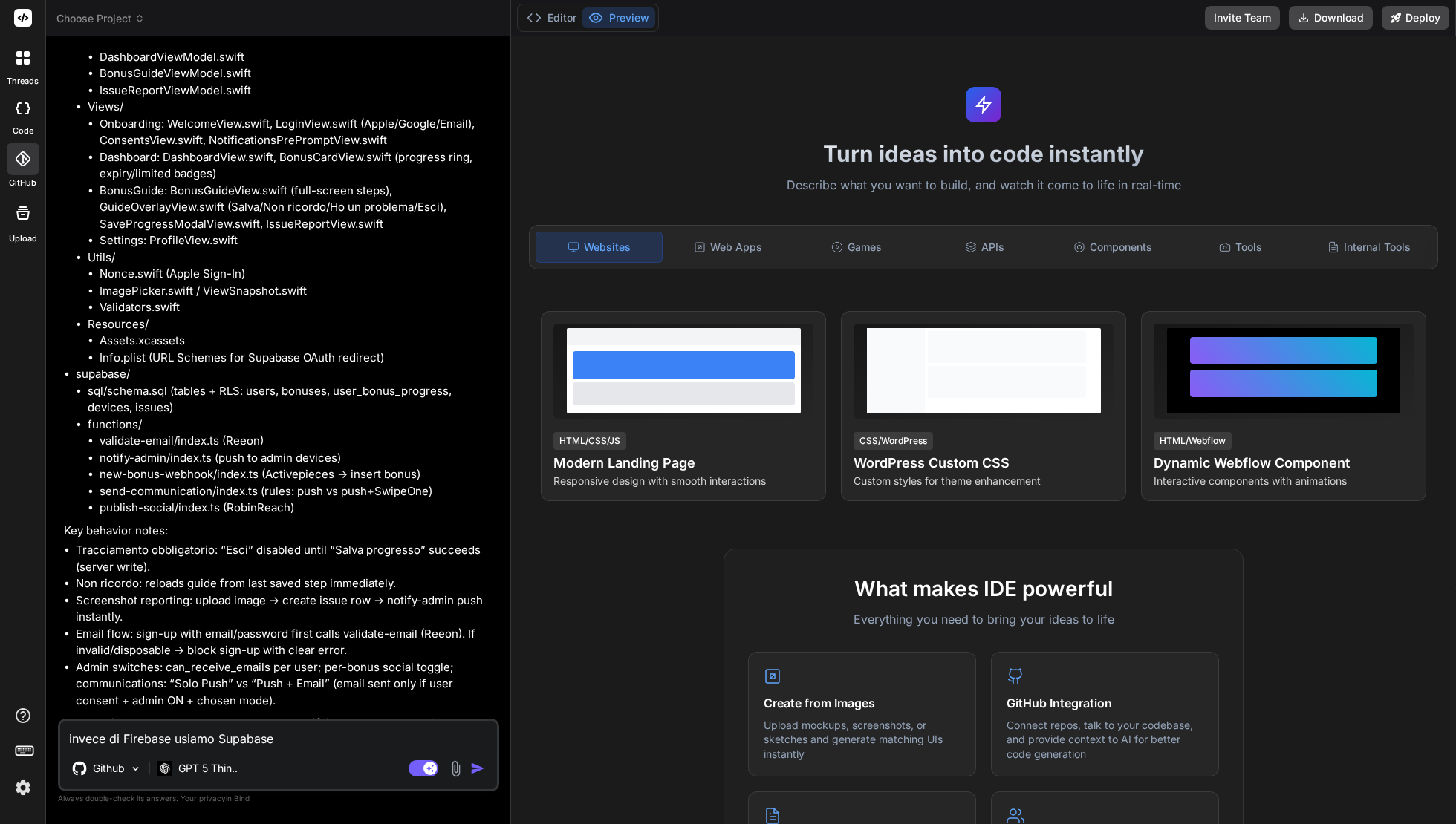
scroll to position [0, 0]
type textarea "x"
click at [186, 729] on textarea "invece di Firebase usiamo Supabase" at bounding box center [278, 734] width 437 height 27
type textarea "s"
type textarea "x"
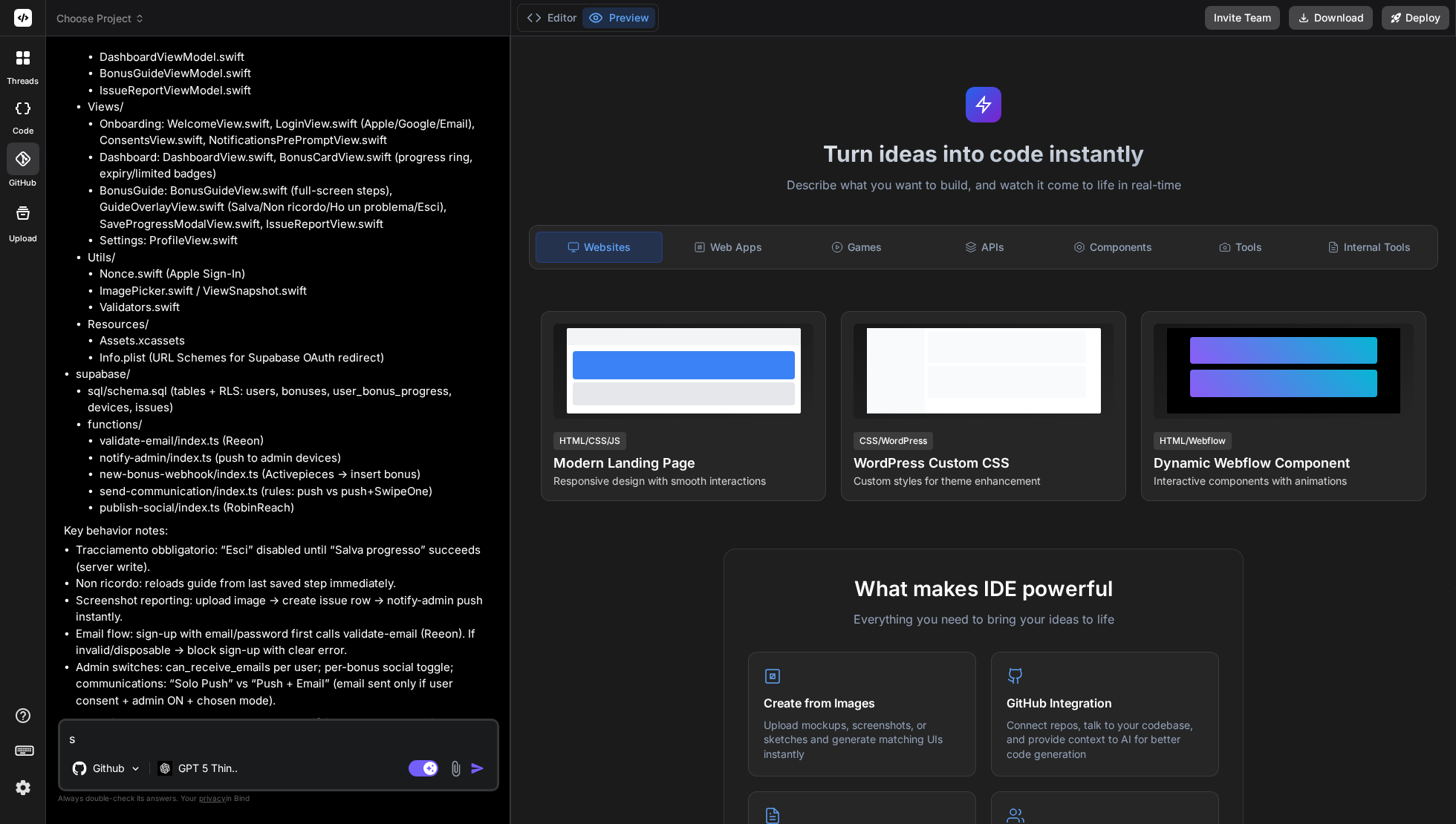
type textarea "si"
type textarea "x"
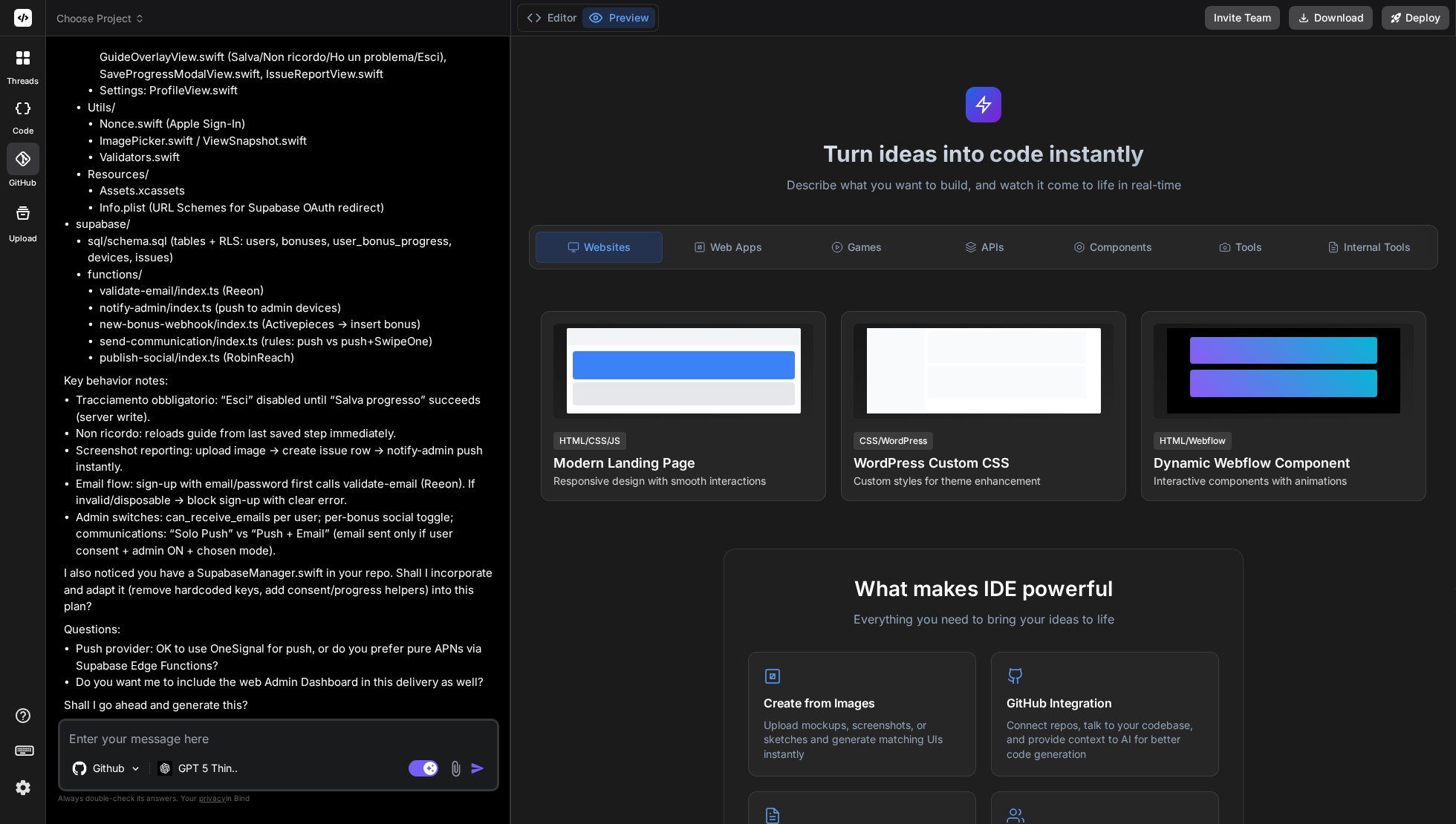
scroll to position [3032, 0]
type textarea "x"
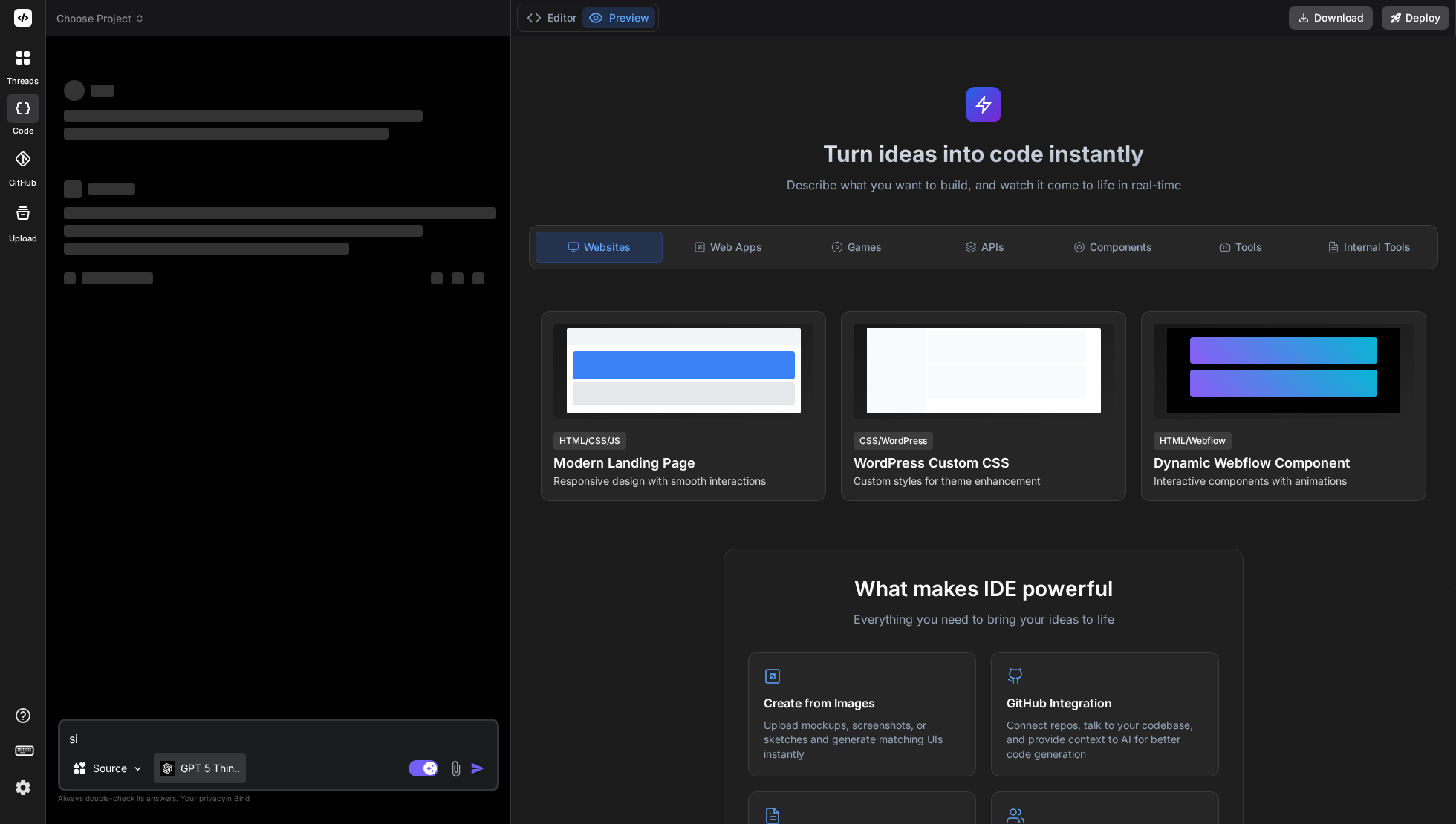
click at [223, 769] on p "GPT 5 Thin.." at bounding box center [210, 768] width 59 height 15
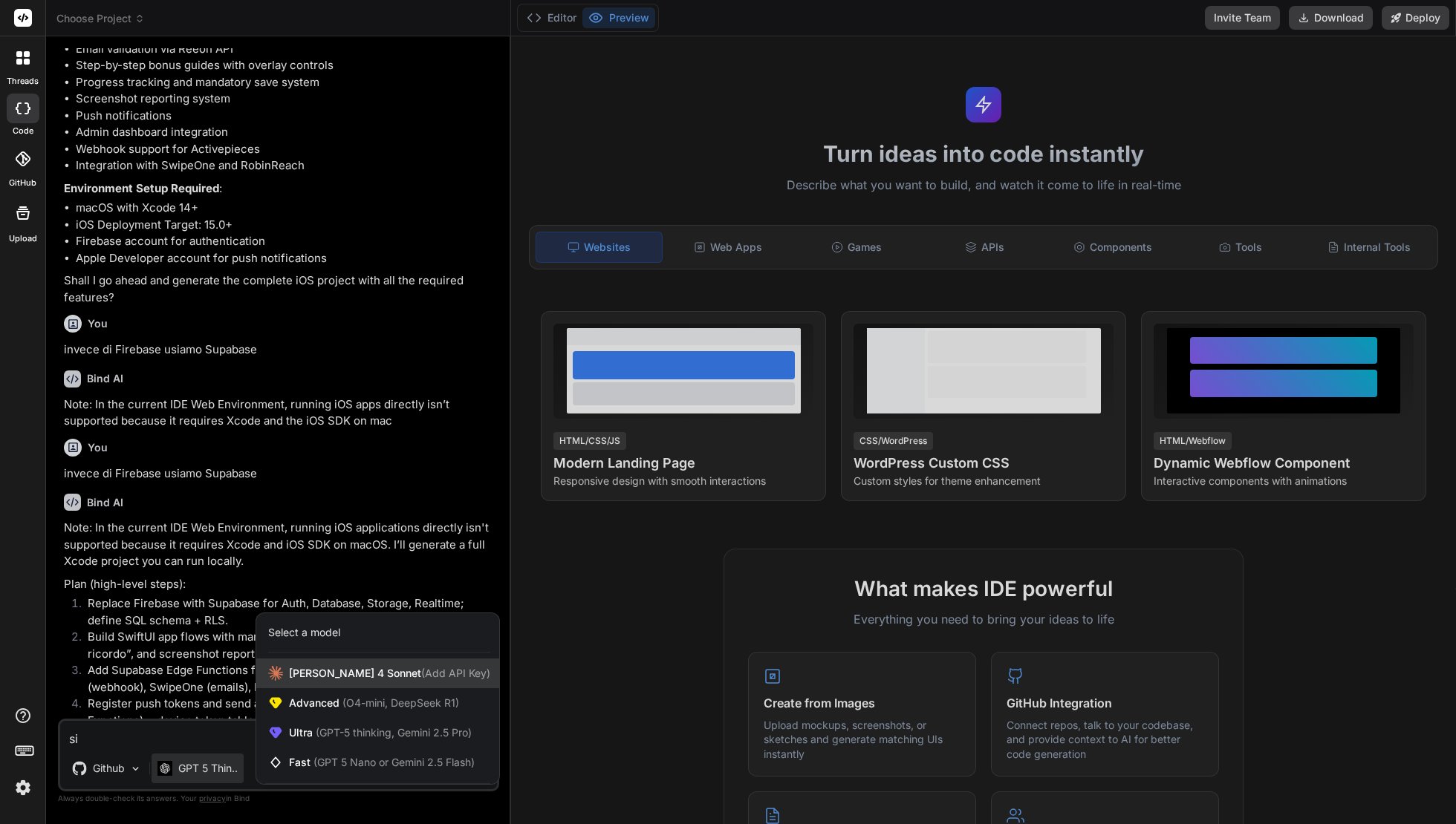
scroll to position [2159, 0]
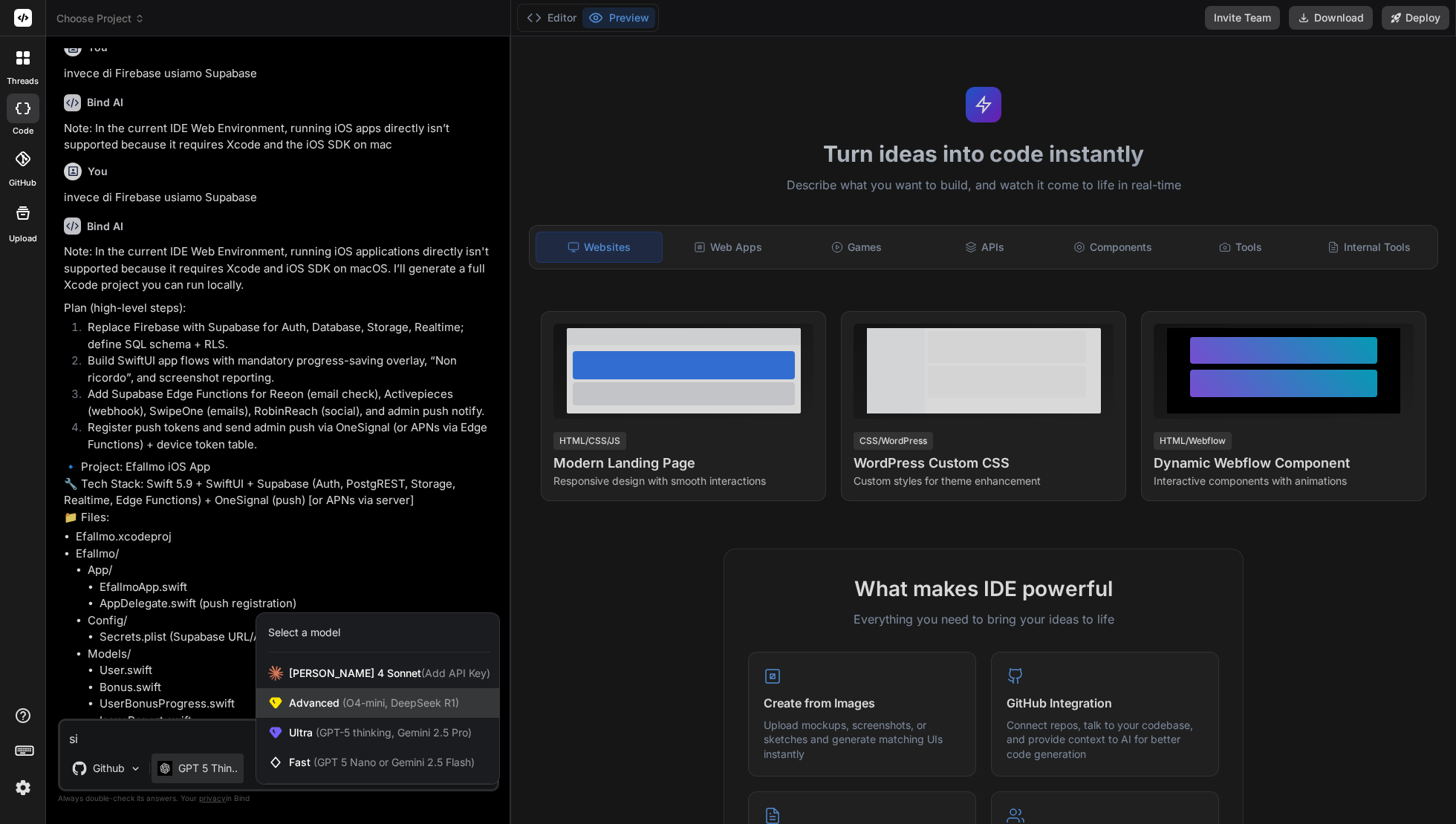
click at [380, 703] on span "(O4-mini, DeepSeek R1)" at bounding box center [399, 702] width 120 height 12
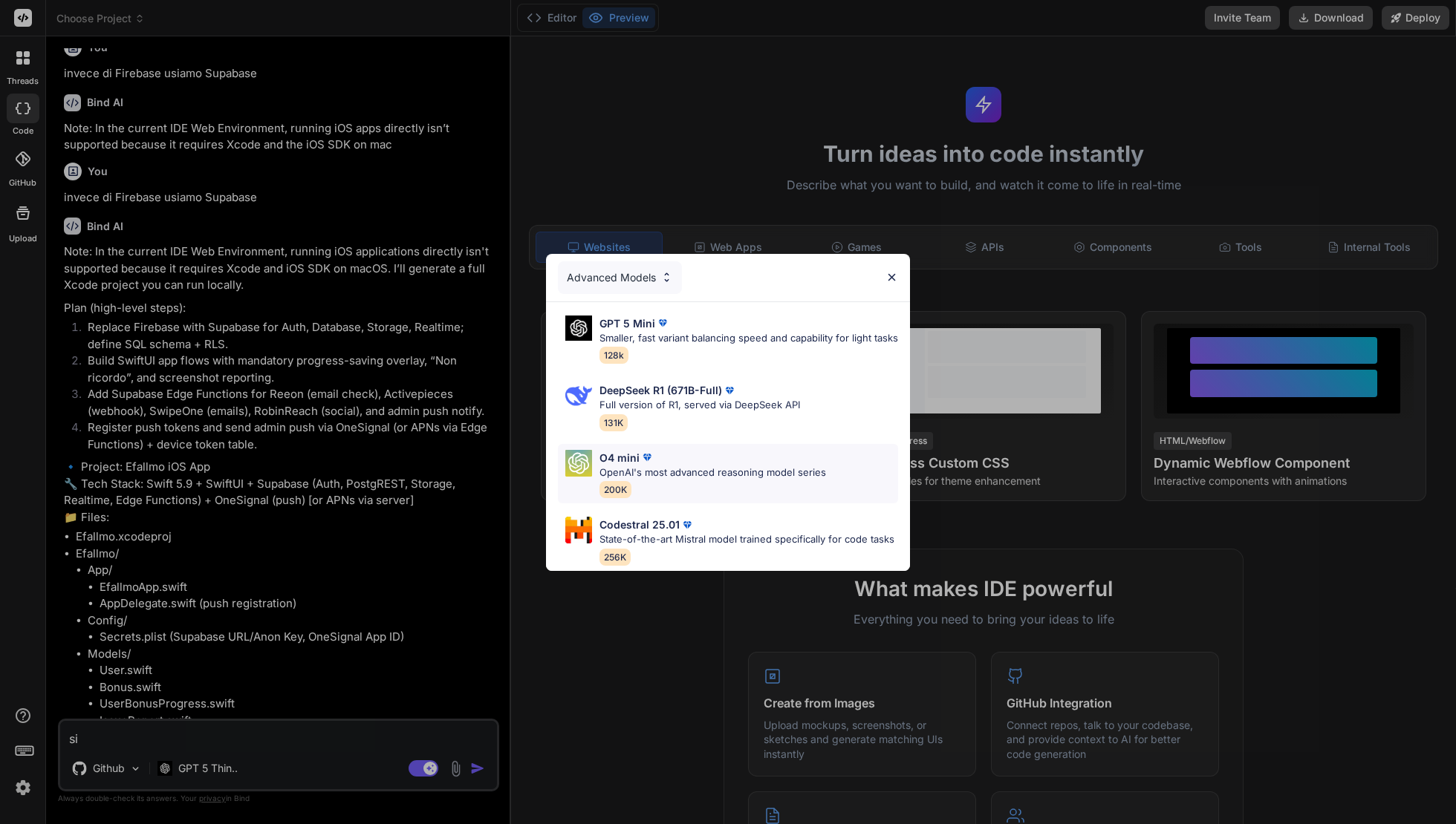
scroll to position [0, 0]
click at [633, 261] on div "Advanced Models" at bounding box center [619, 277] width 124 height 33
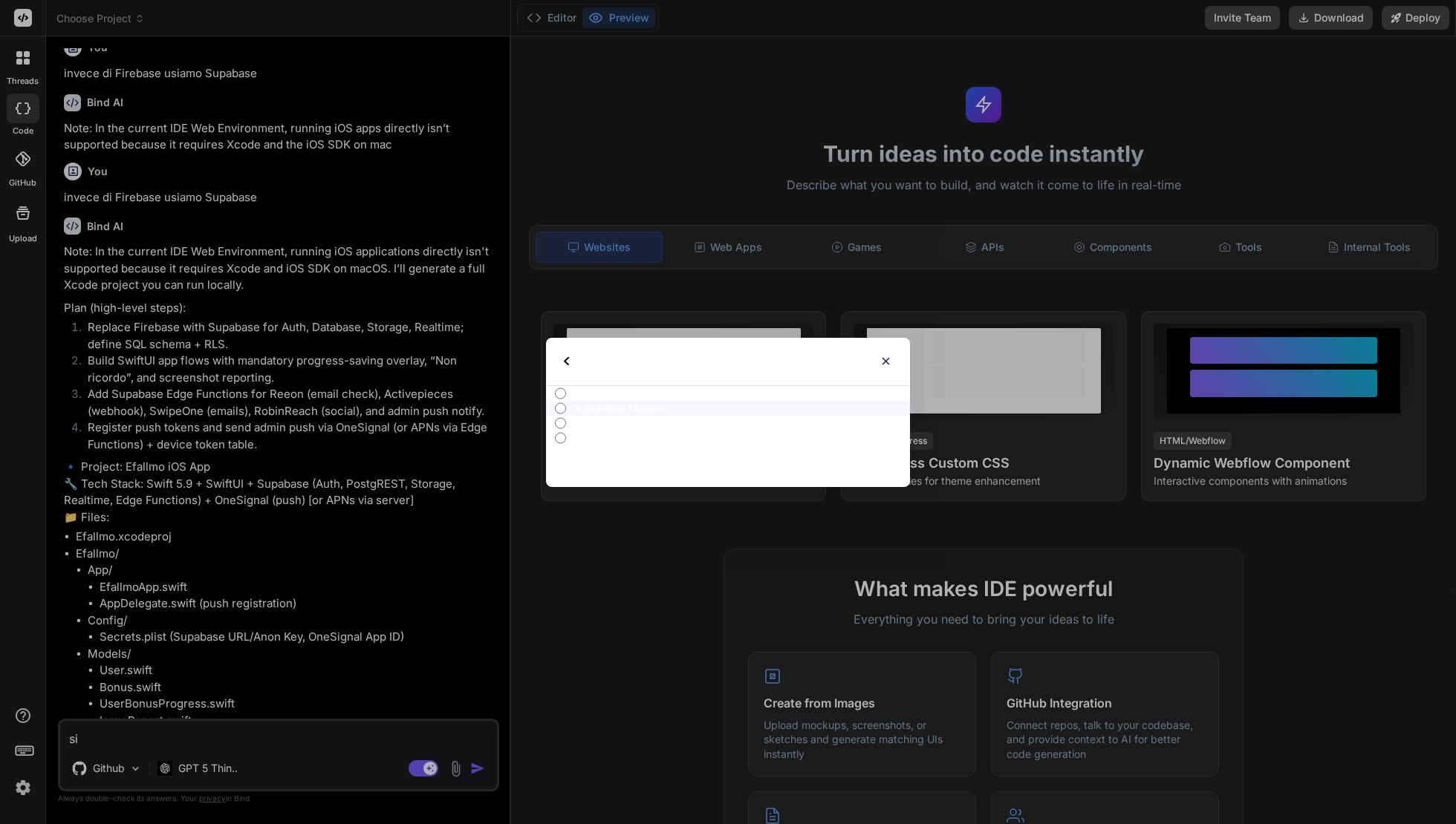
click at [324, 689] on div "Select type All Advanced Models Ultra Models Fast Models" at bounding box center [728, 412] width 1456 height 824
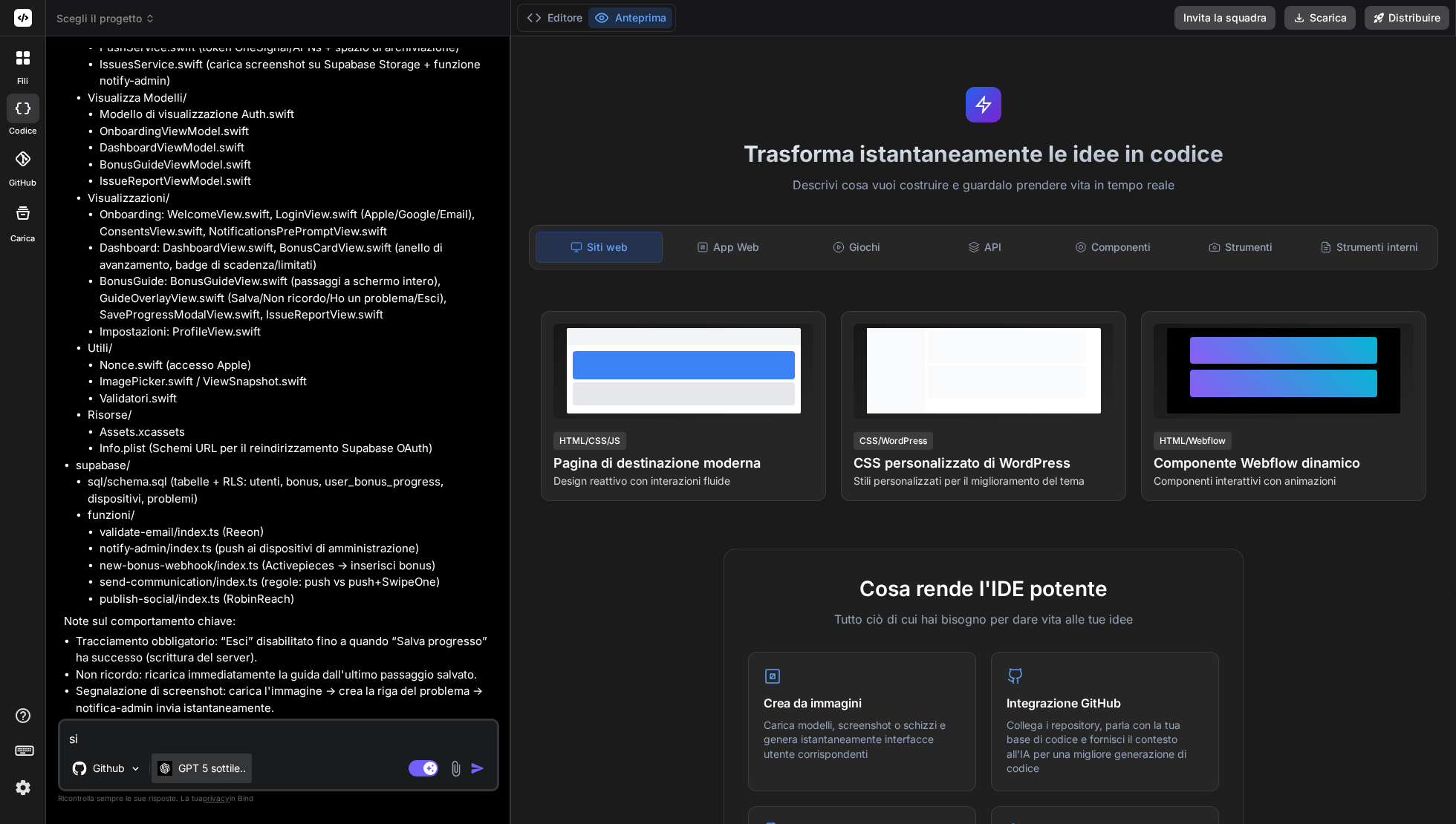
click at [182, 771] on p "GPT 5 sottile.." at bounding box center [212, 768] width 67 height 15
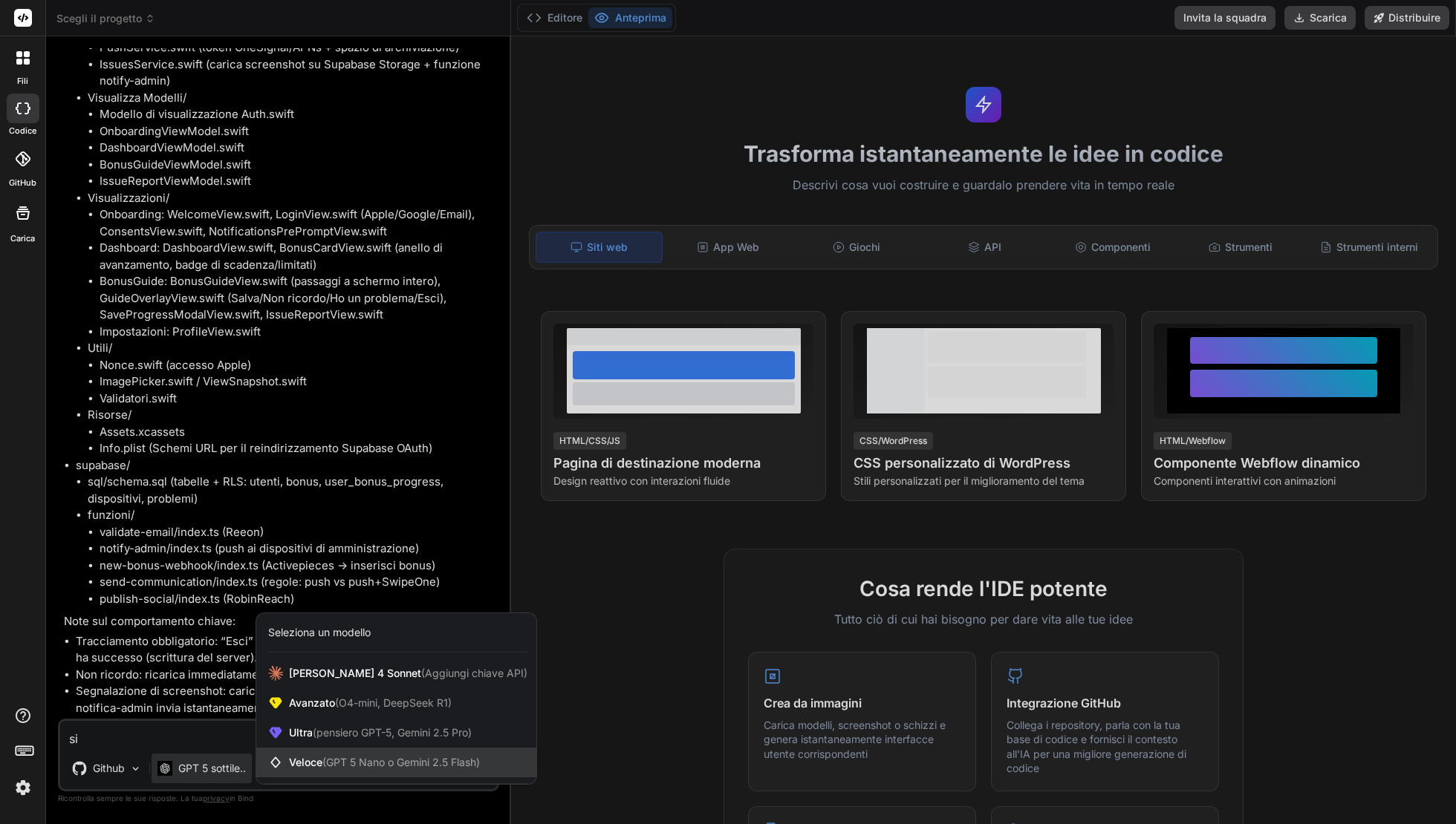
click at [439, 755] on span "Veloce (GPT 5 Nano o Gemini 2.5 Flash)" at bounding box center [384, 762] width 191 height 15
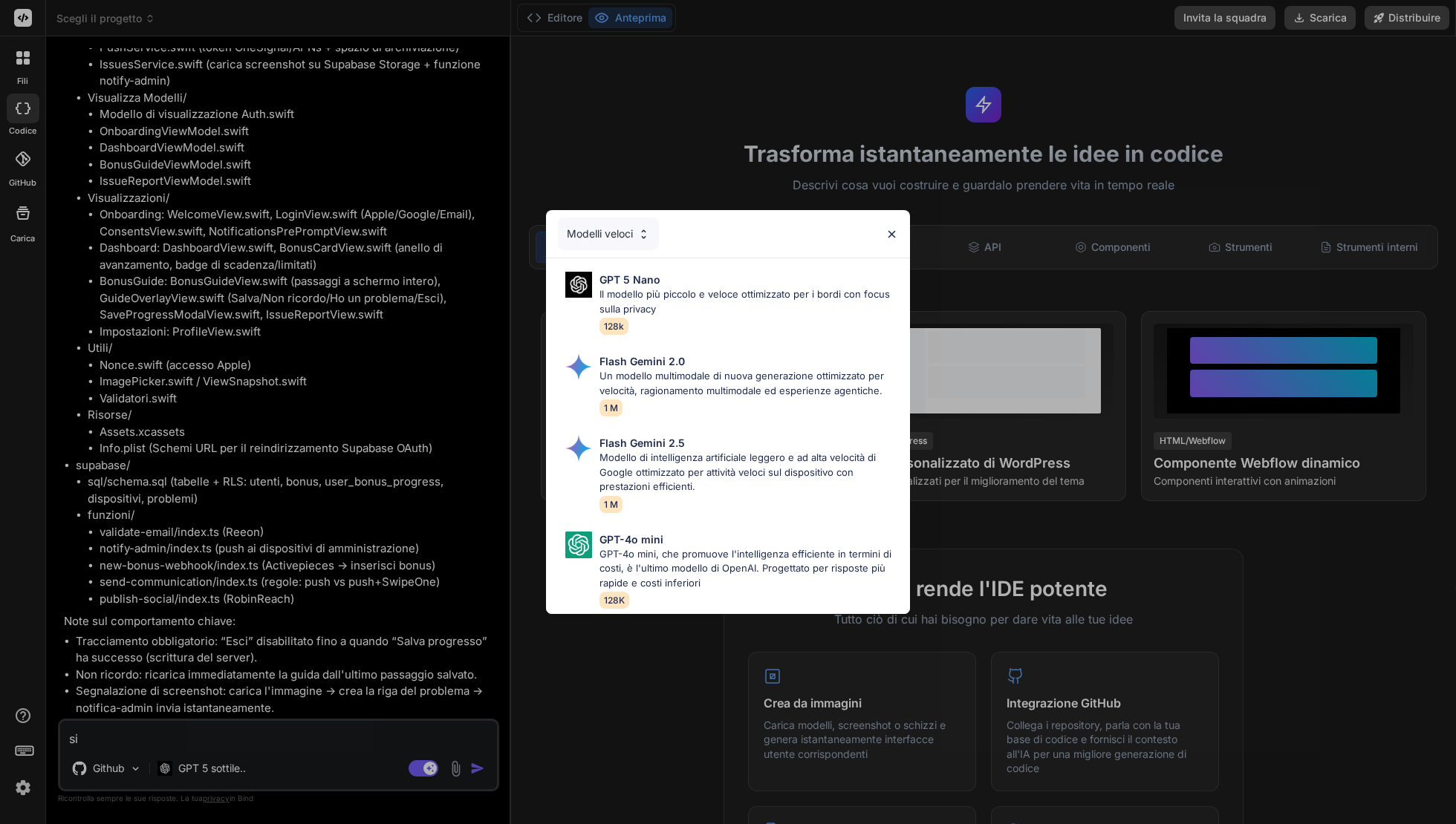
click at [632, 244] on div "Modelli veloci" at bounding box center [608, 234] width 101 height 33
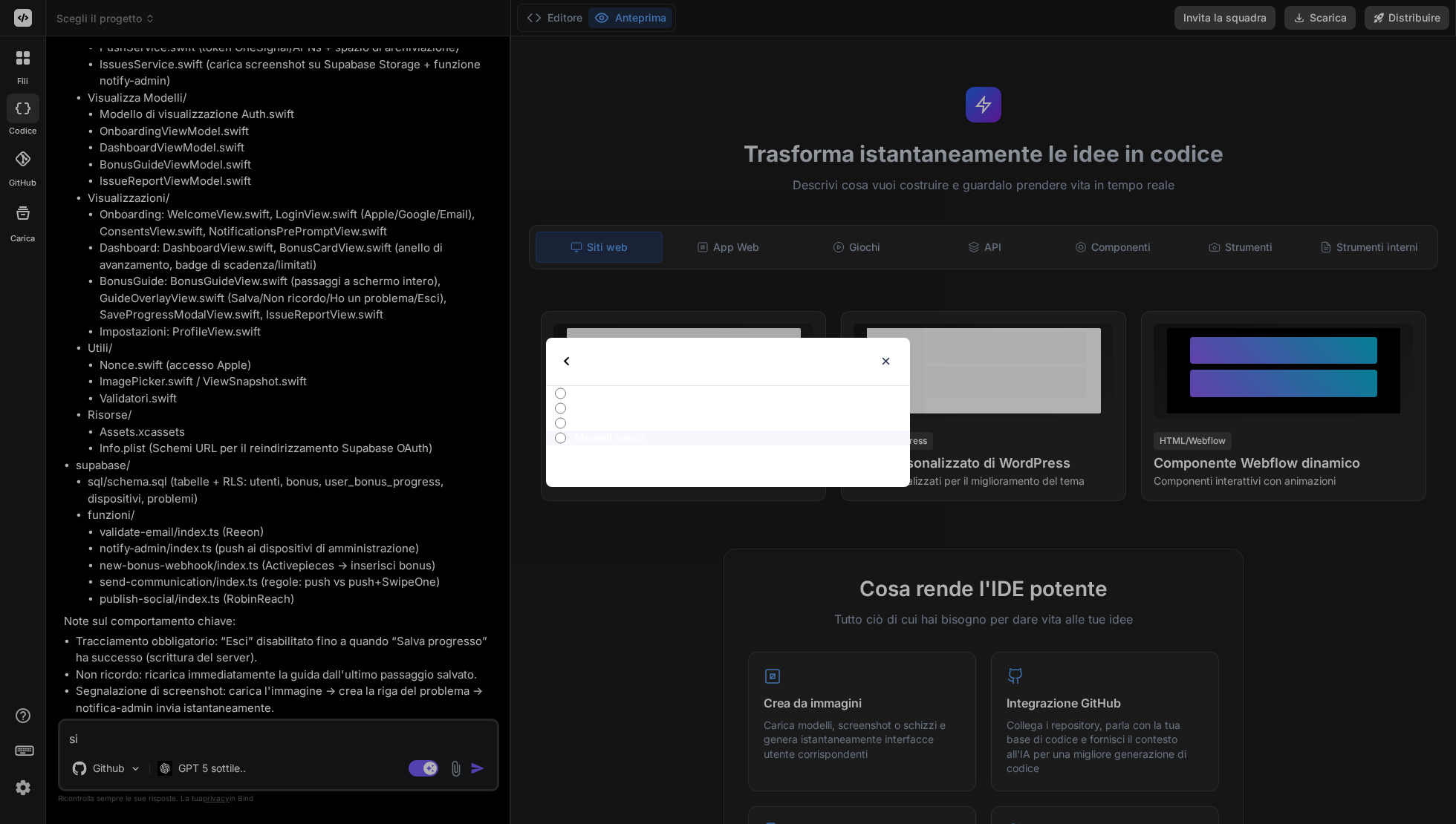
click at [882, 359] on img at bounding box center [885, 360] width 12 height 12
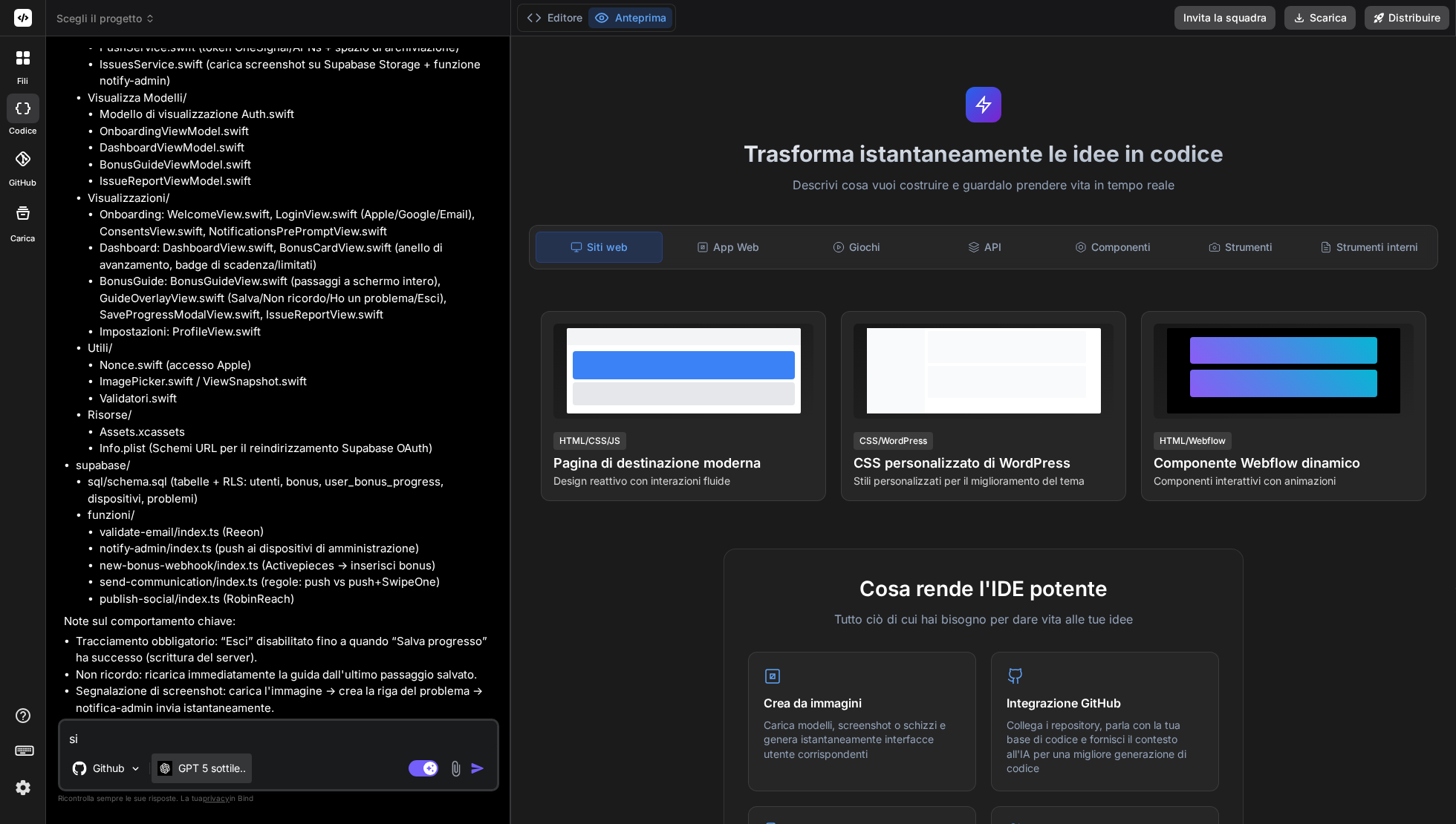
click at [232, 775] on div "GPT 5 sottile.." at bounding box center [201, 768] width 100 height 30
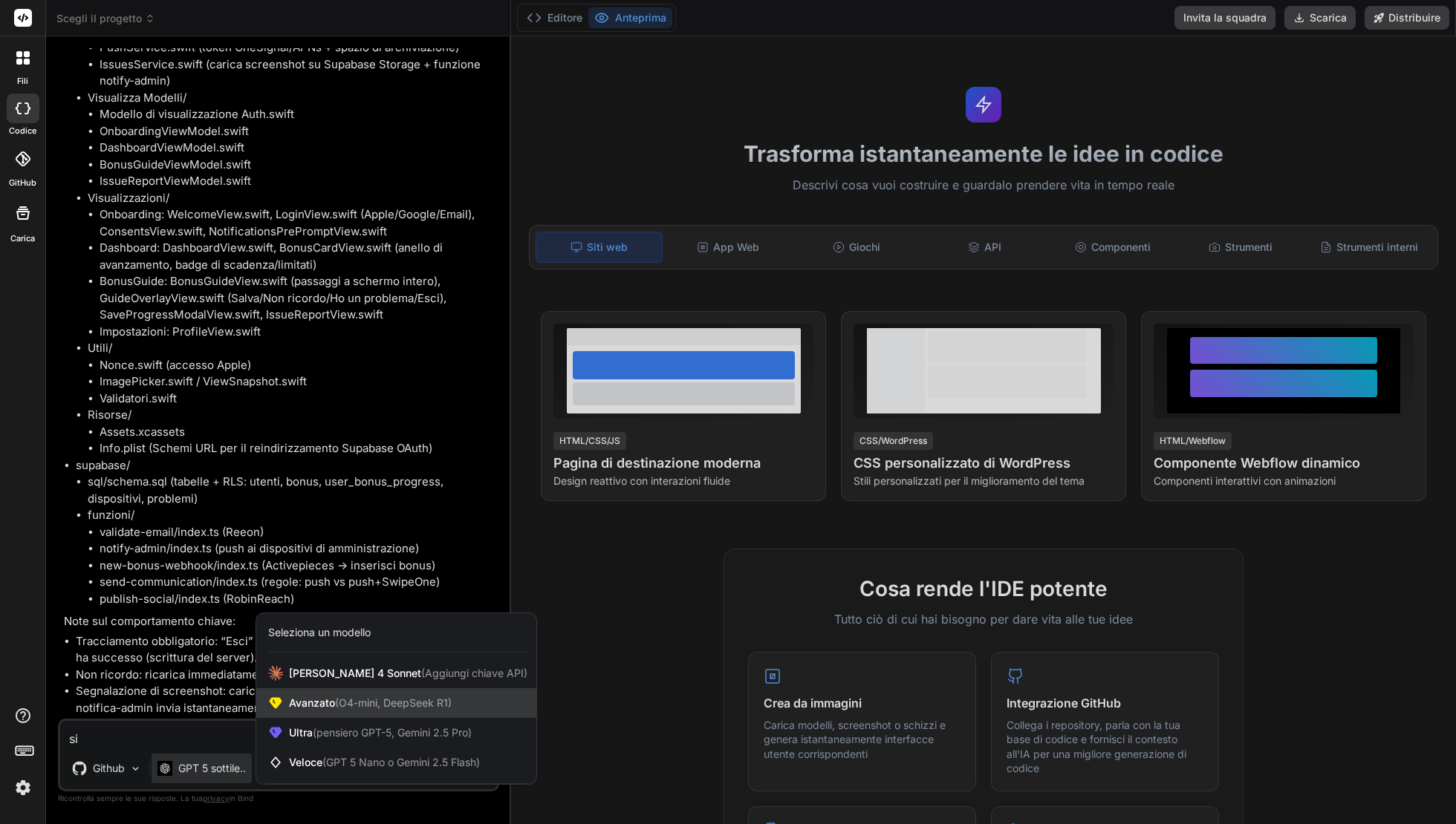
click at [321, 696] on span "Avanzato (O4-mini, DeepSeek R1)" at bounding box center [370, 703] width 163 height 15
type textarea "x"
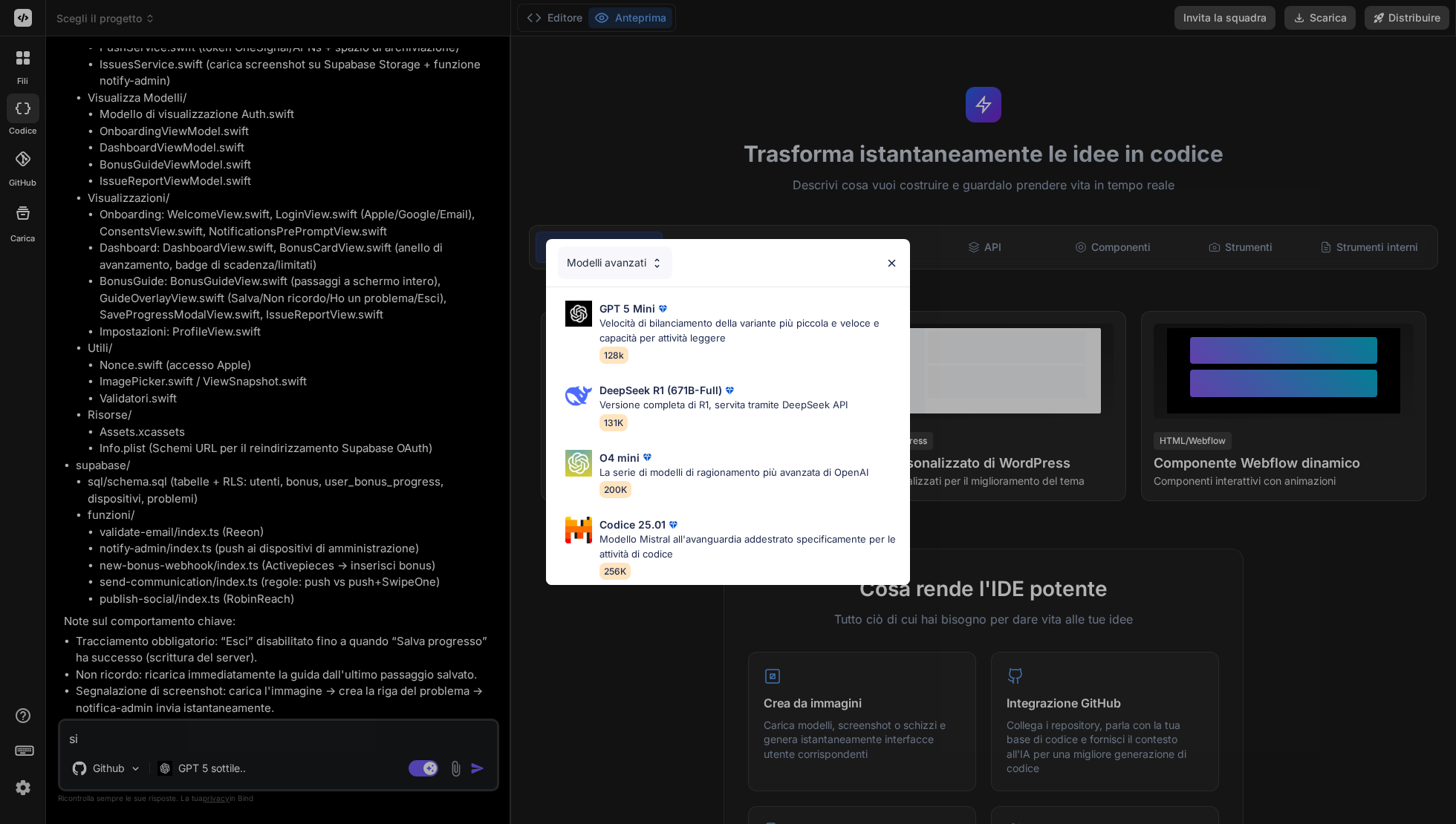
click at [613, 260] on div "Modelli avanzati" at bounding box center [614, 263] width 114 height 33
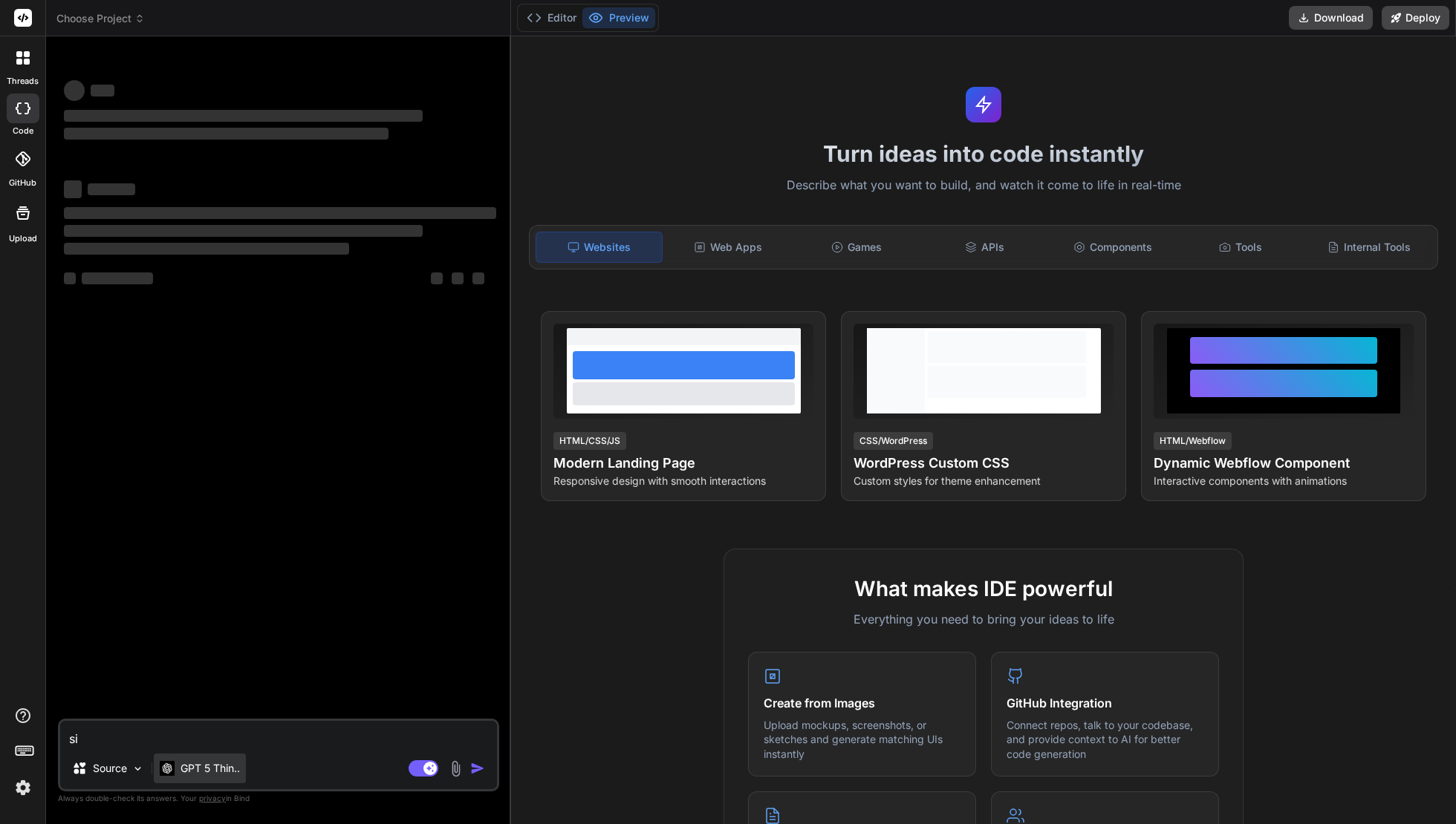
click at [218, 770] on p "GPT 5 Thin.." at bounding box center [210, 768] width 59 height 15
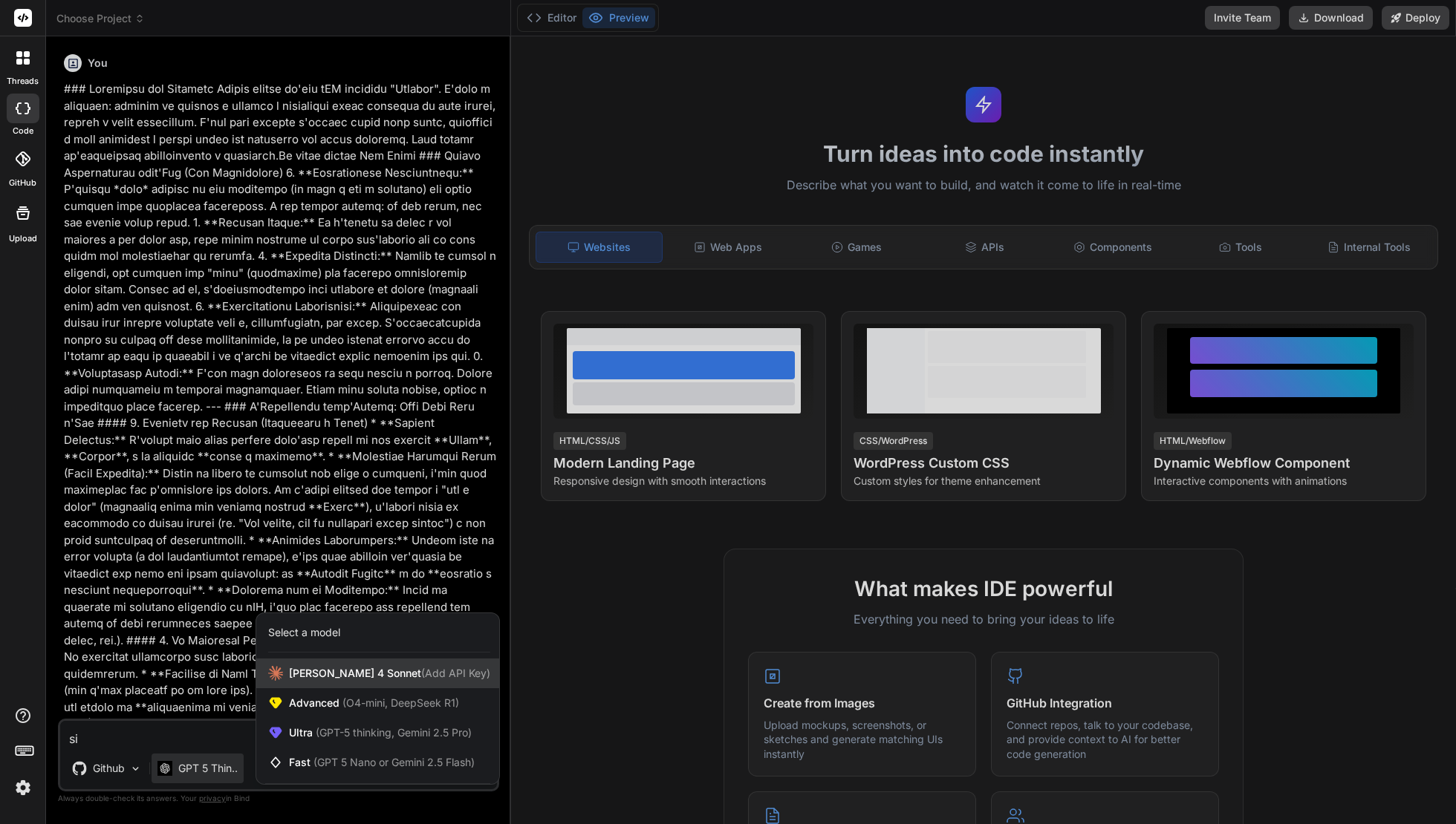
scroll to position [1664, 0]
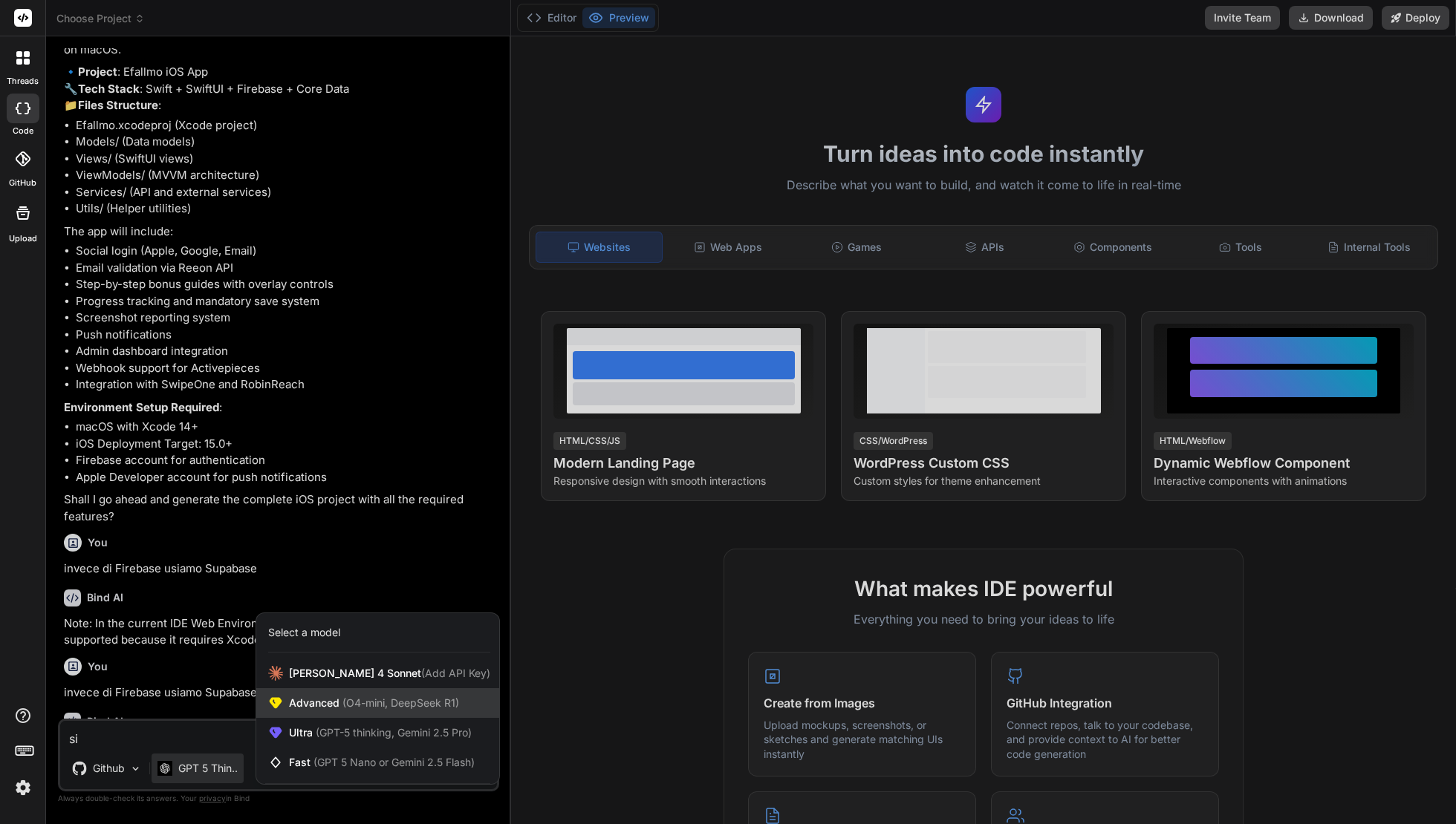
click at [369, 702] on span "(O4-mini, DeepSeek R1)" at bounding box center [399, 702] width 120 height 12
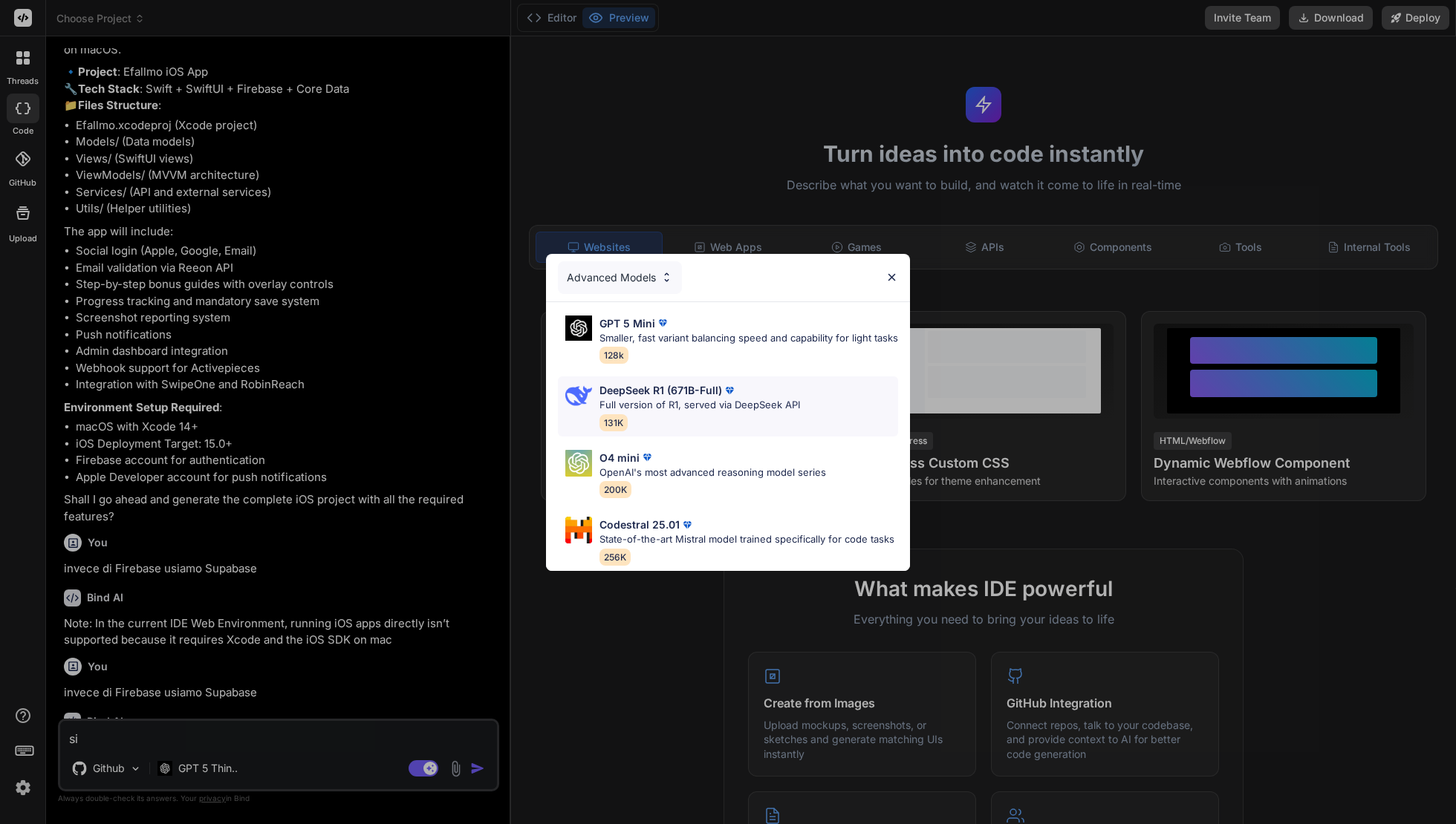
scroll to position [0, 0]
click at [618, 280] on div "Advanced Models" at bounding box center [619, 277] width 124 height 33
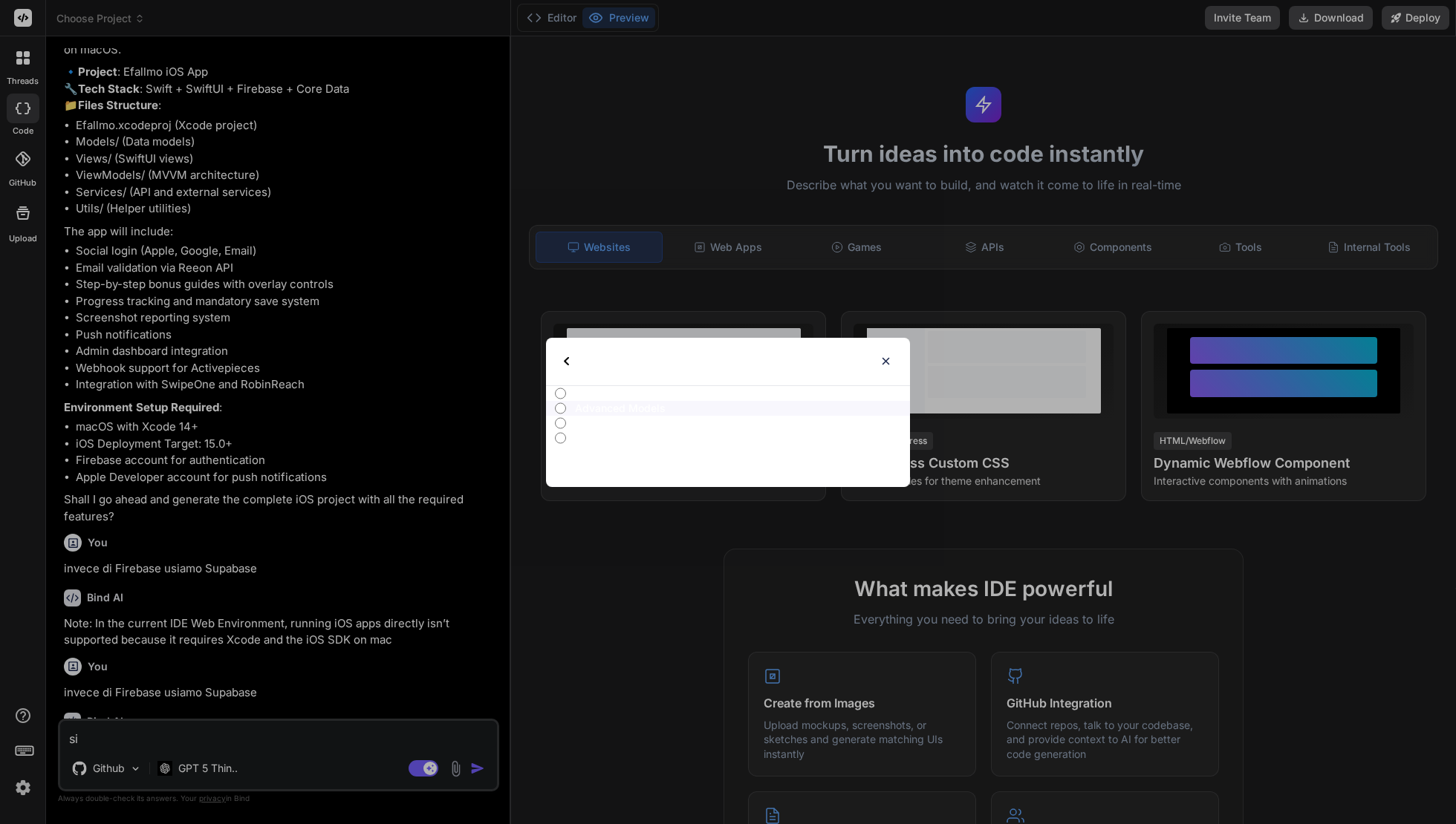
click at [568, 360] on img at bounding box center [566, 361] width 5 height 9
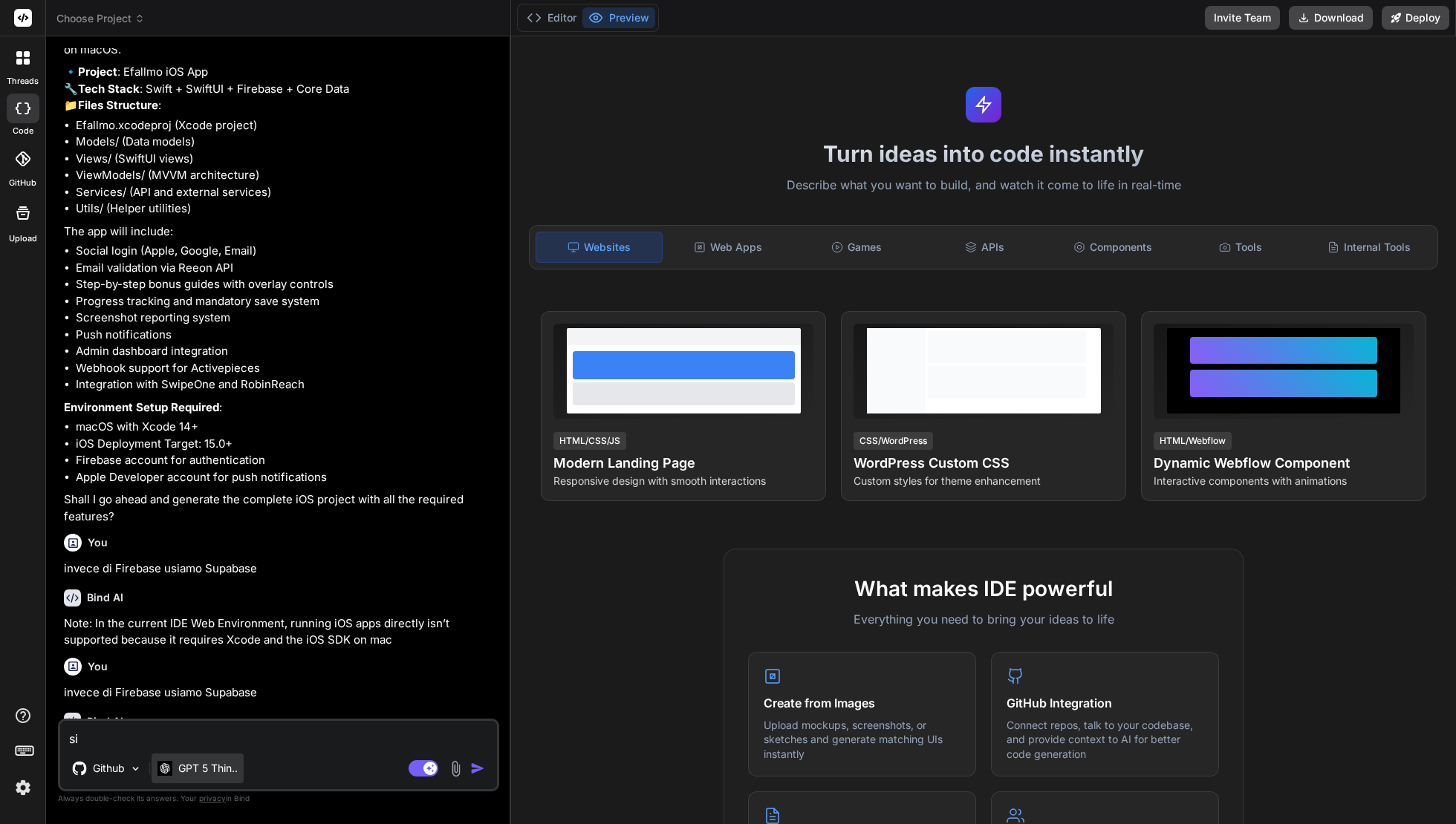
click at [193, 765] on p "GPT 5 Thin.." at bounding box center [208, 768] width 59 height 15
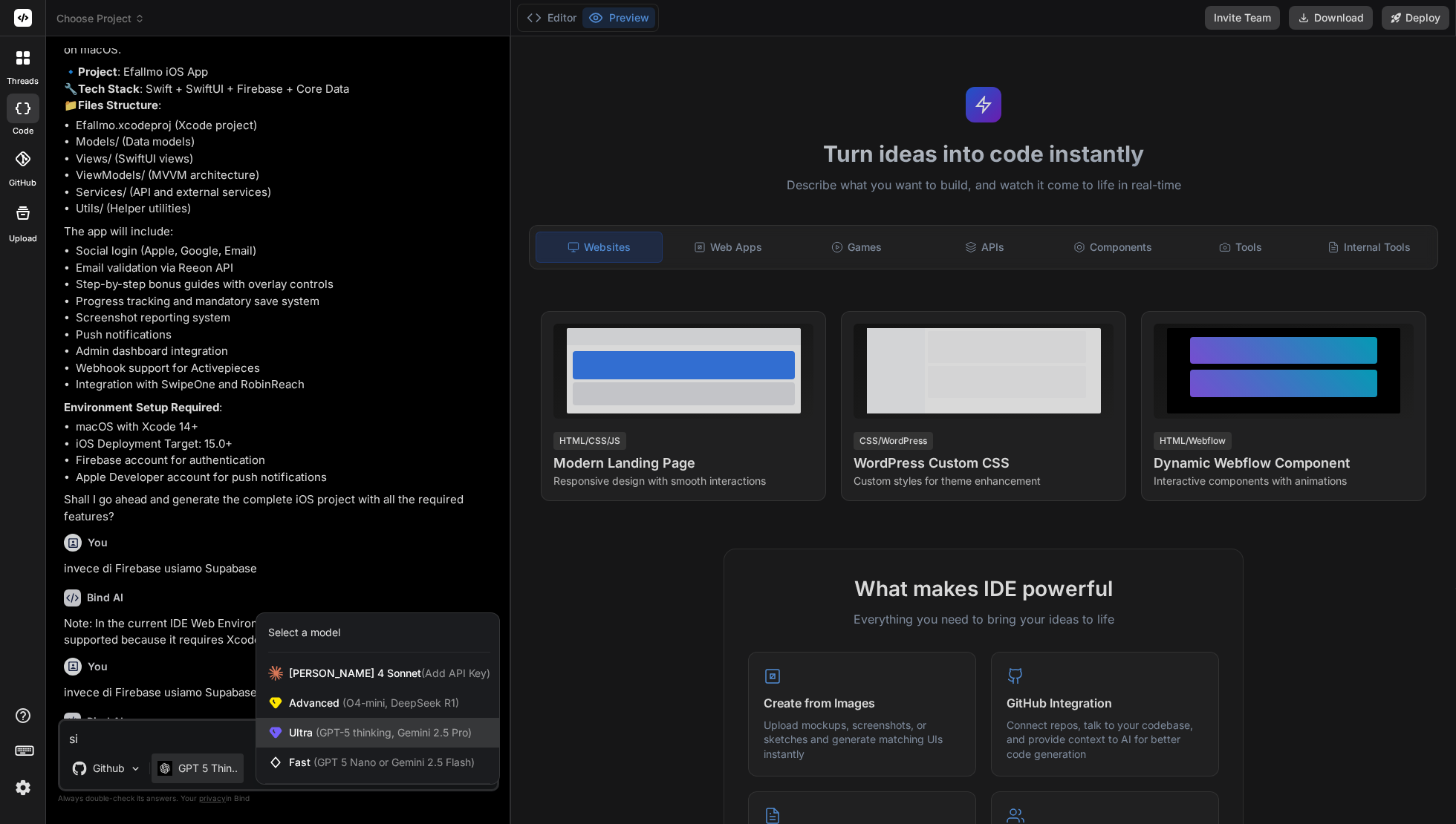
click at [334, 738] on span "Ultra (GPT-5 thinking, Gemini 2.5 Pro)" at bounding box center [380, 733] width 182 height 15
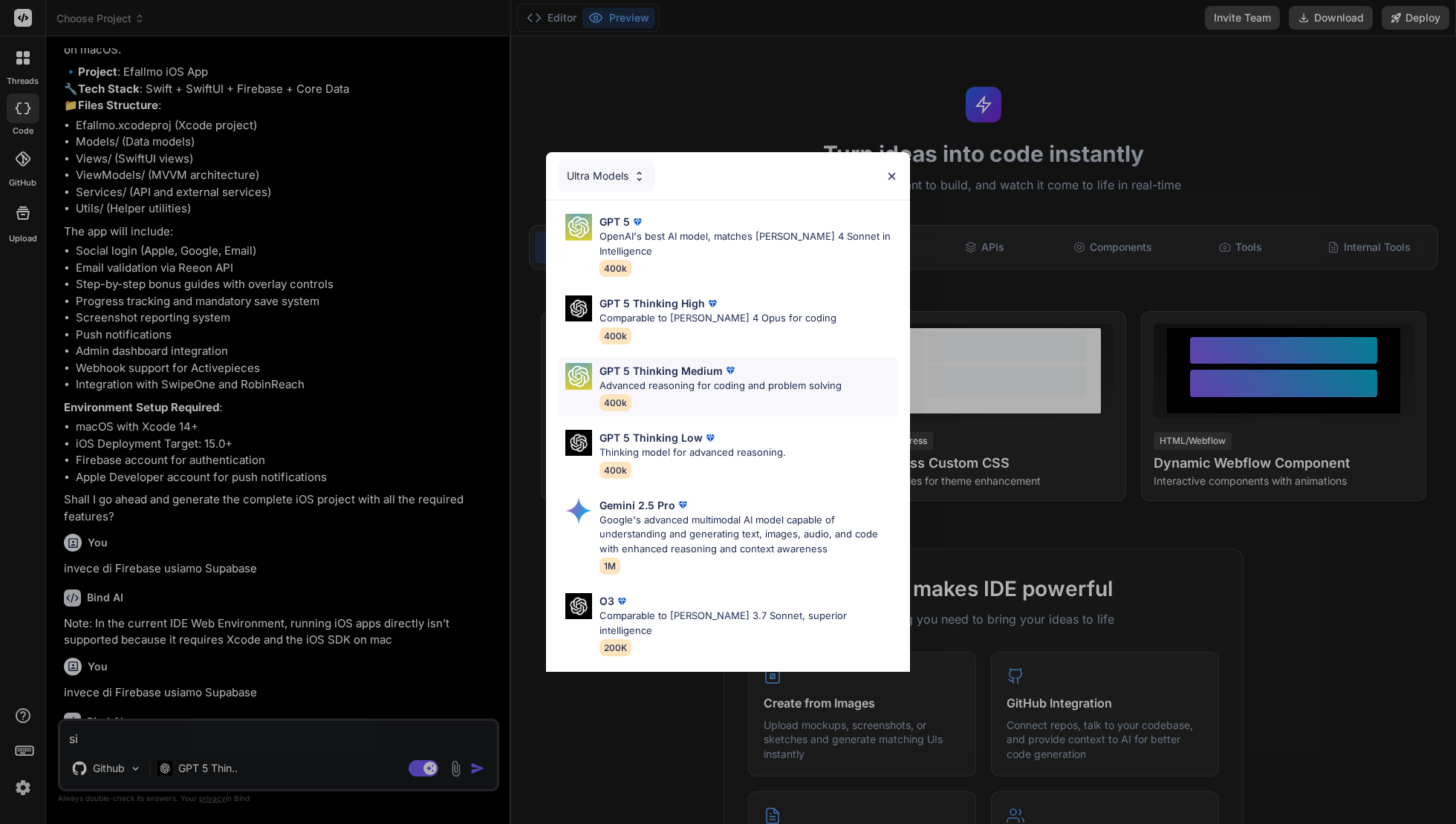
click at [766, 378] on p "Advanced reasoning for coding and problem solving" at bounding box center [720, 386] width 242 height 15
type textarea "x"
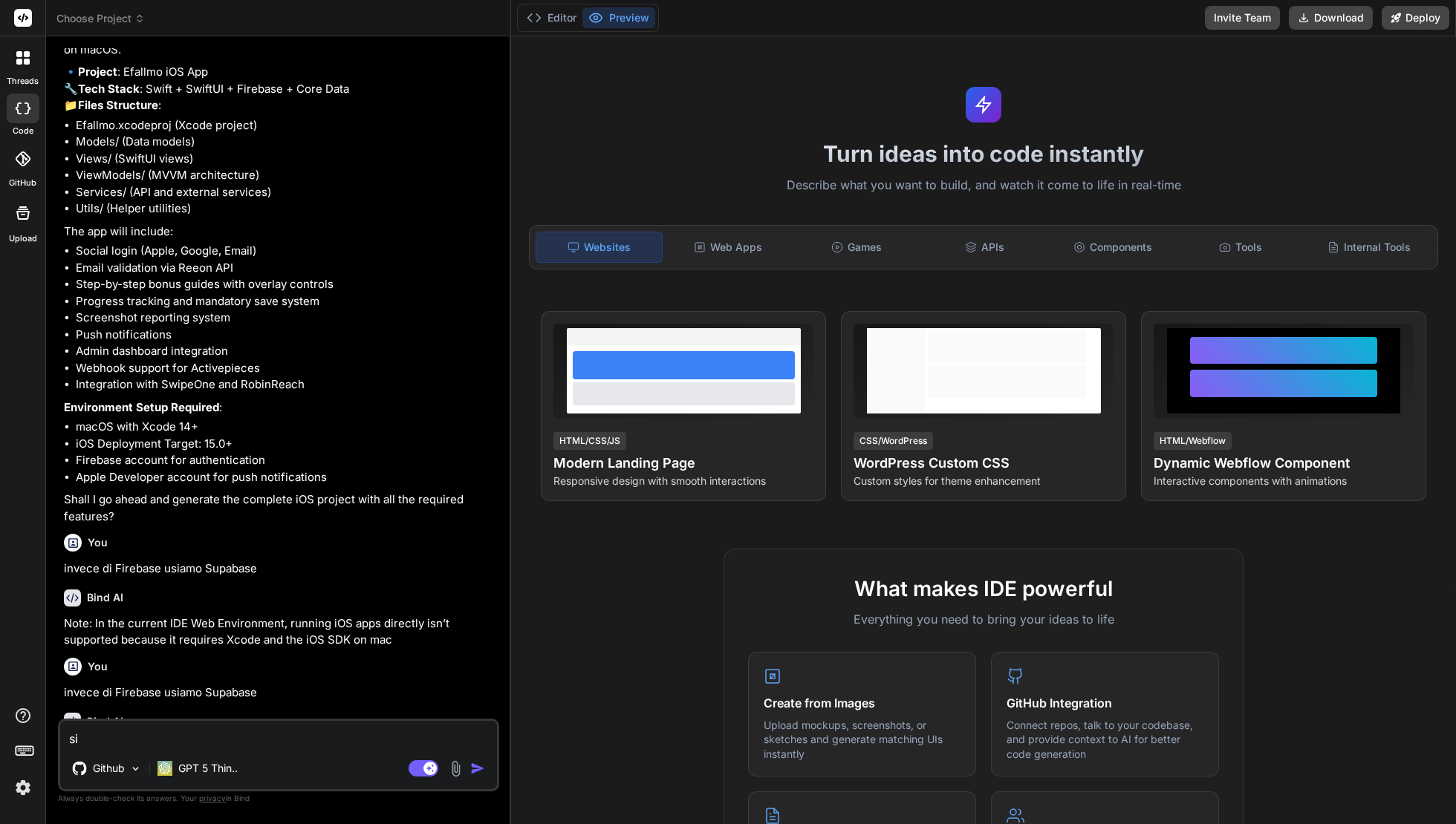
click at [214, 737] on textarea "si" at bounding box center [278, 734] width 437 height 27
drag, startPoint x: 263, startPoint y: 579, endPoint x: 63, endPoint y: 584, distance: 200.1
click at [64, 684] on p "invece di Firebase usiamo Supabase" at bounding box center [280, 693] width 432 height 17
copy p "invece di Firebase usiamo Supabase"
drag, startPoint x: 128, startPoint y: 743, endPoint x: 33, endPoint y: 728, distance: 96.2
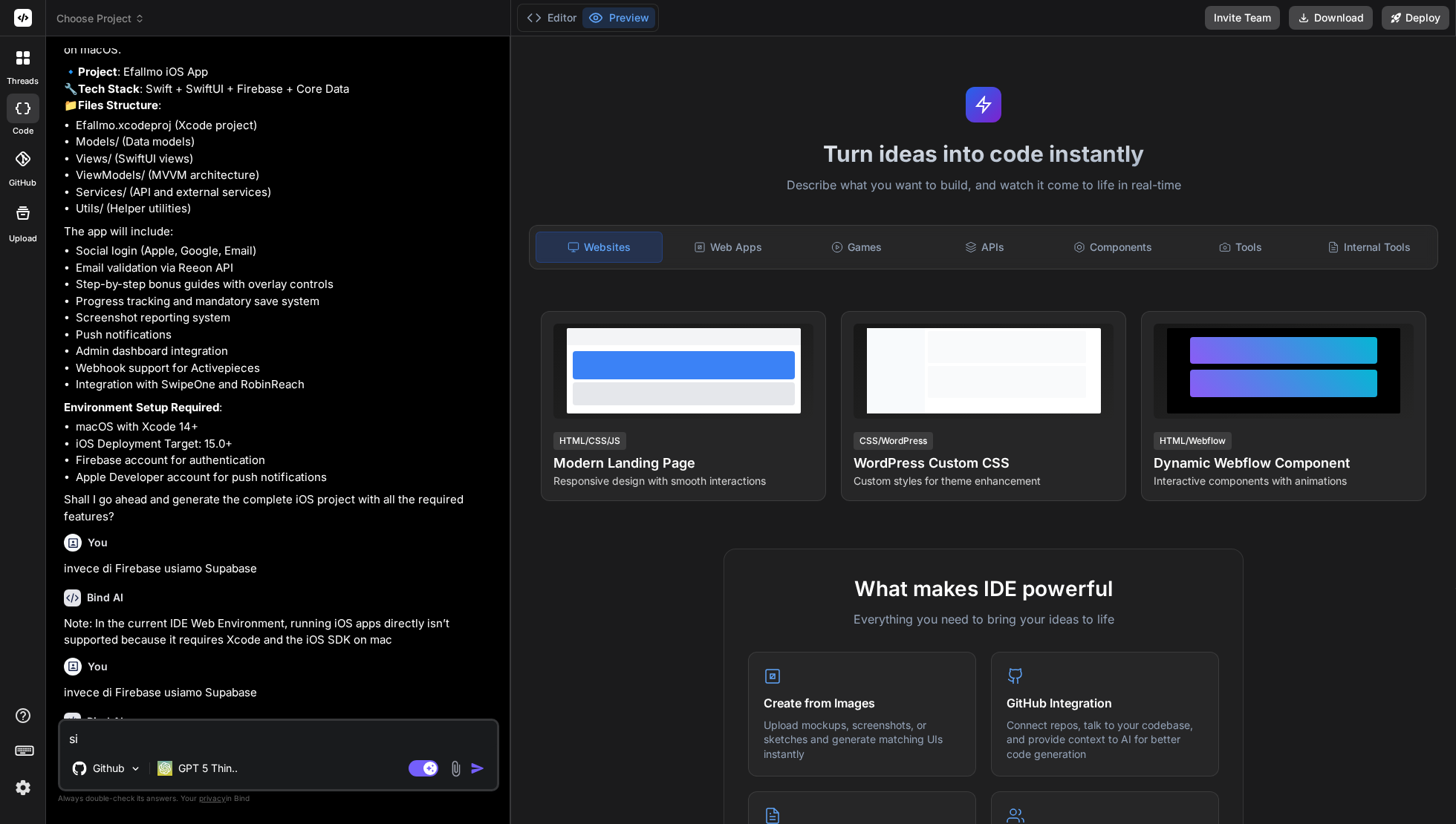
click at [33, 728] on div "threads code GitHub Upload Choose Project Created with Pixso. Bind AI Web Searc…" at bounding box center [728, 412] width 1456 height 824
paste textarea "invece di Firebase usiamo Supabase"
type textarea "invece di Firebase usiamo Supabase"
type textarea "x"
type textarea "invece di Firebase usiamo Supabase"
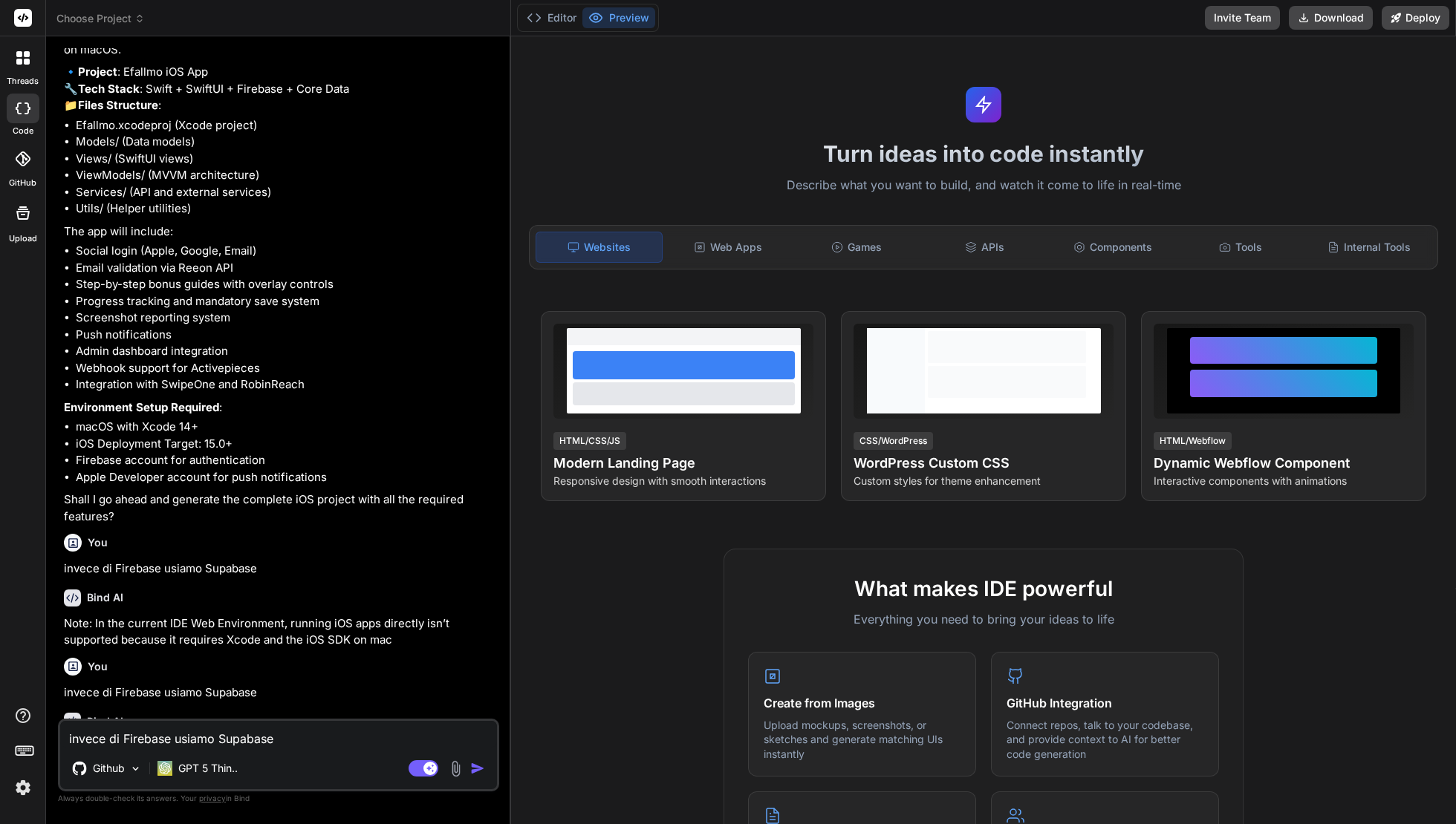
click at [480, 766] on img "button" at bounding box center [477, 768] width 15 height 15
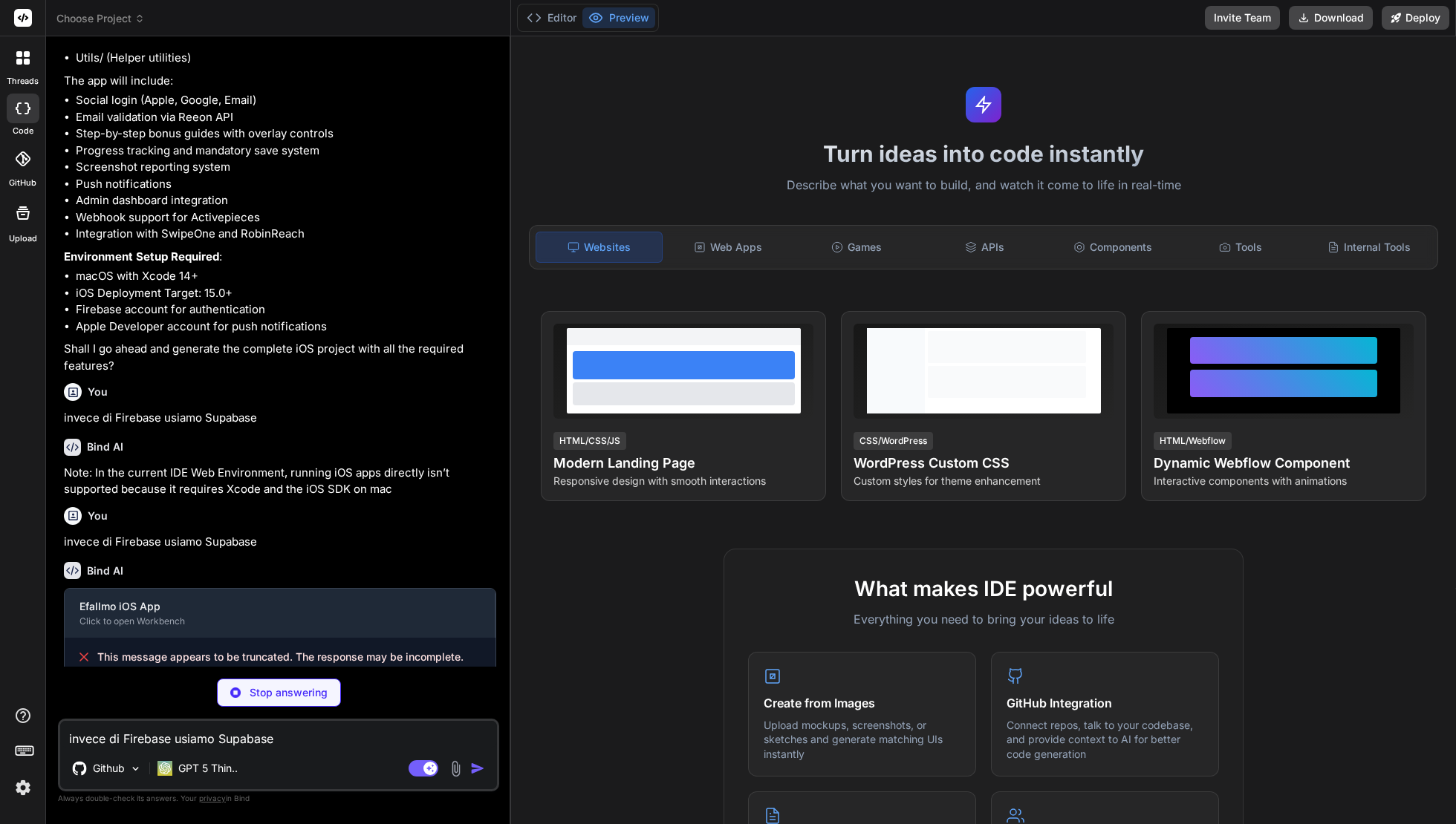
scroll to position [1804, 0]
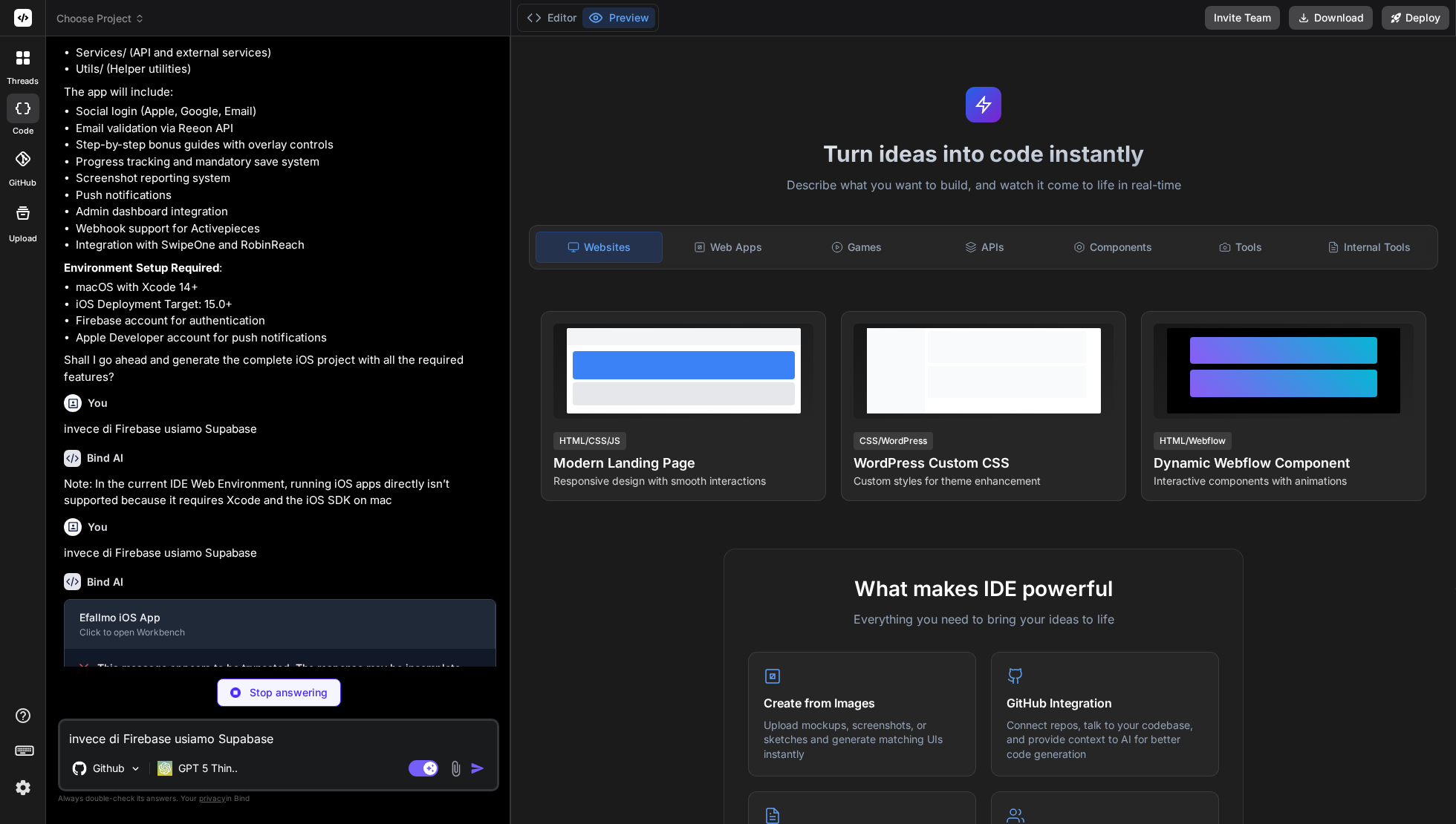
type textarea "x"
